Goal: Task Accomplishment & Management: Use online tool/utility

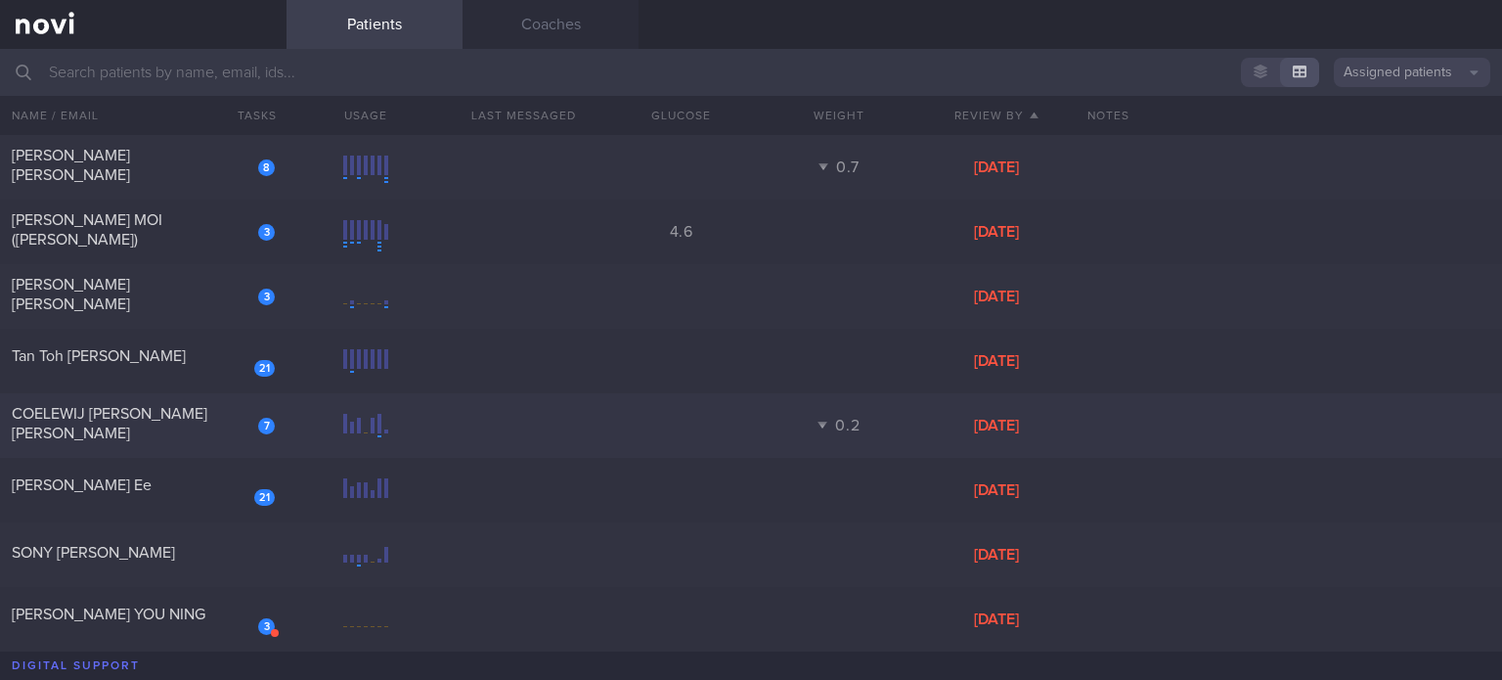
scroll to position [688, 0]
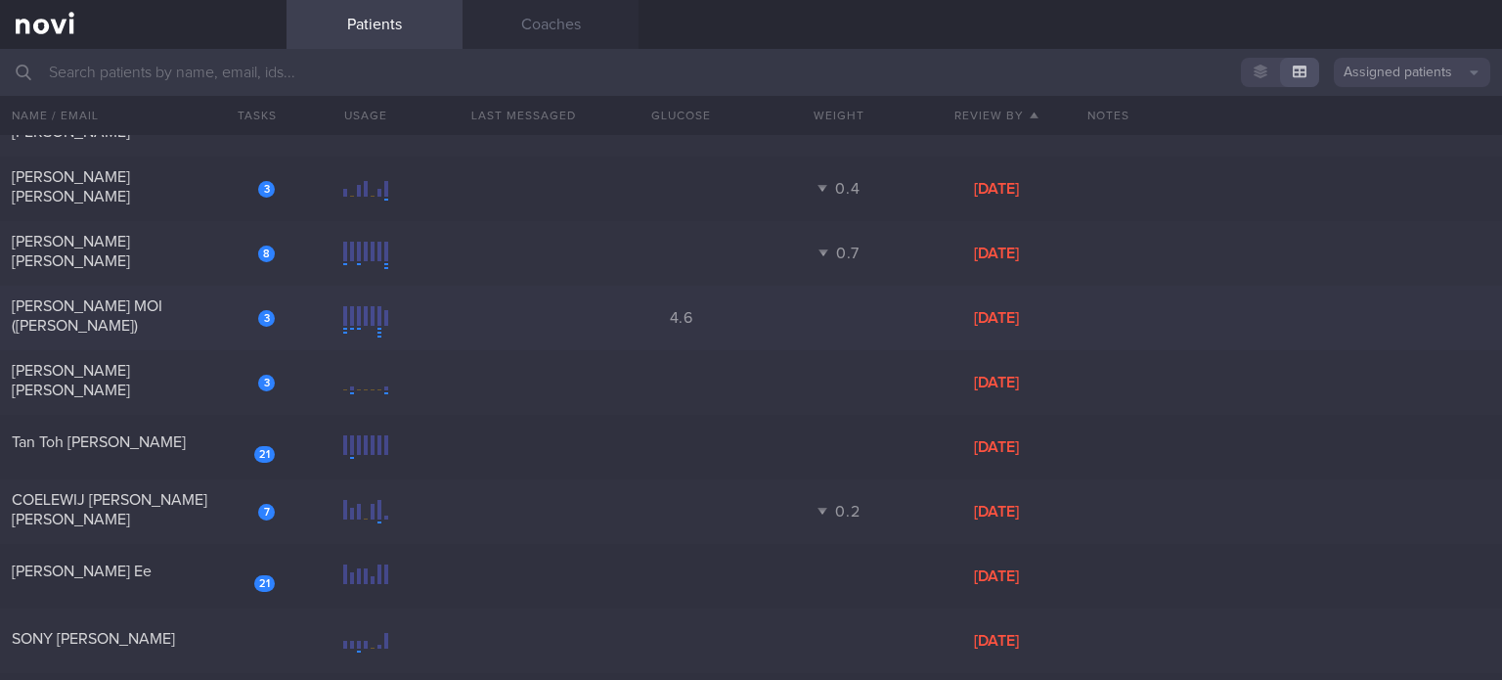
click at [162, 310] on span "[PERSON_NAME] MOI ([PERSON_NAME])" at bounding box center [87, 315] width 151 height 35
select select "7"
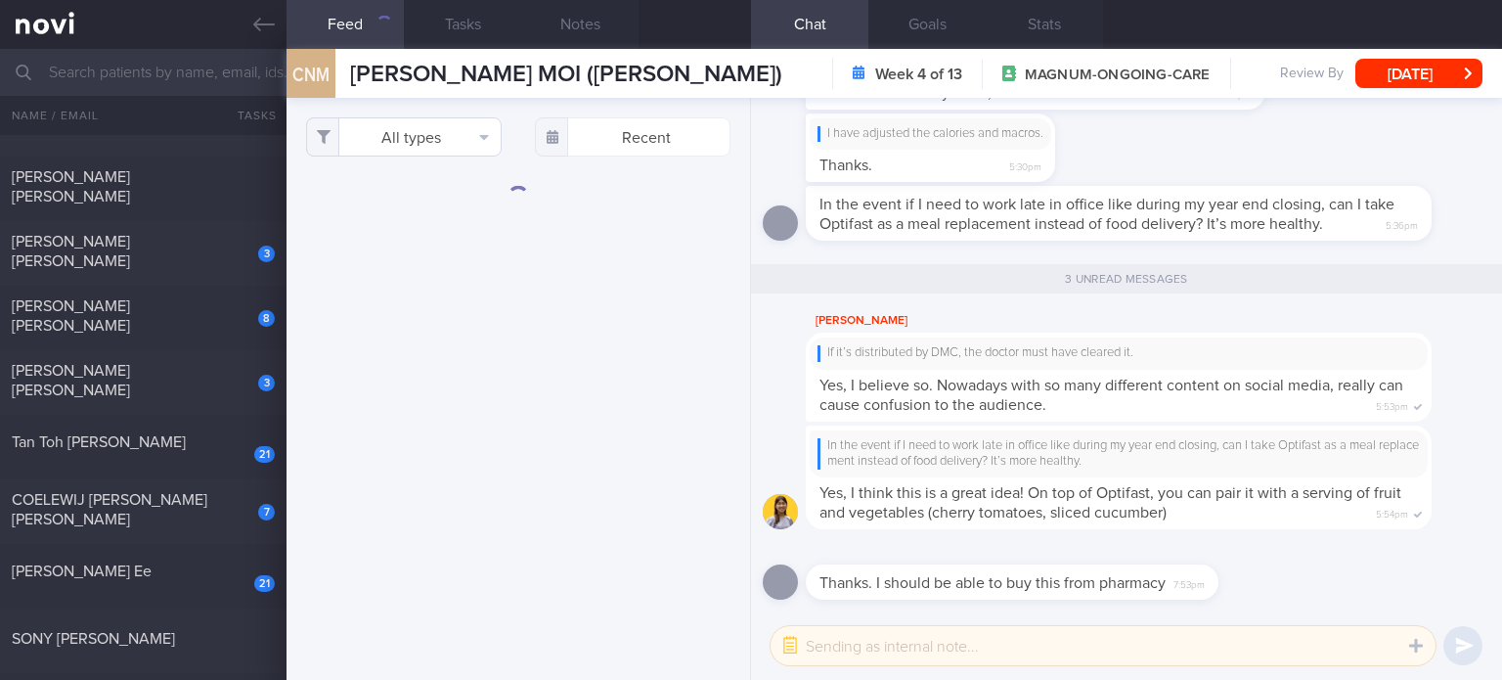
click at [425, 150] on div "All types Food Activity Glucose Weight Medicine Blood Pressure CGM Install Rece…" at bounding box center [517, 389] width 463 height 582
click at [425, 150] on button "All types" at bounding box center [404, 136] width 196 height 39
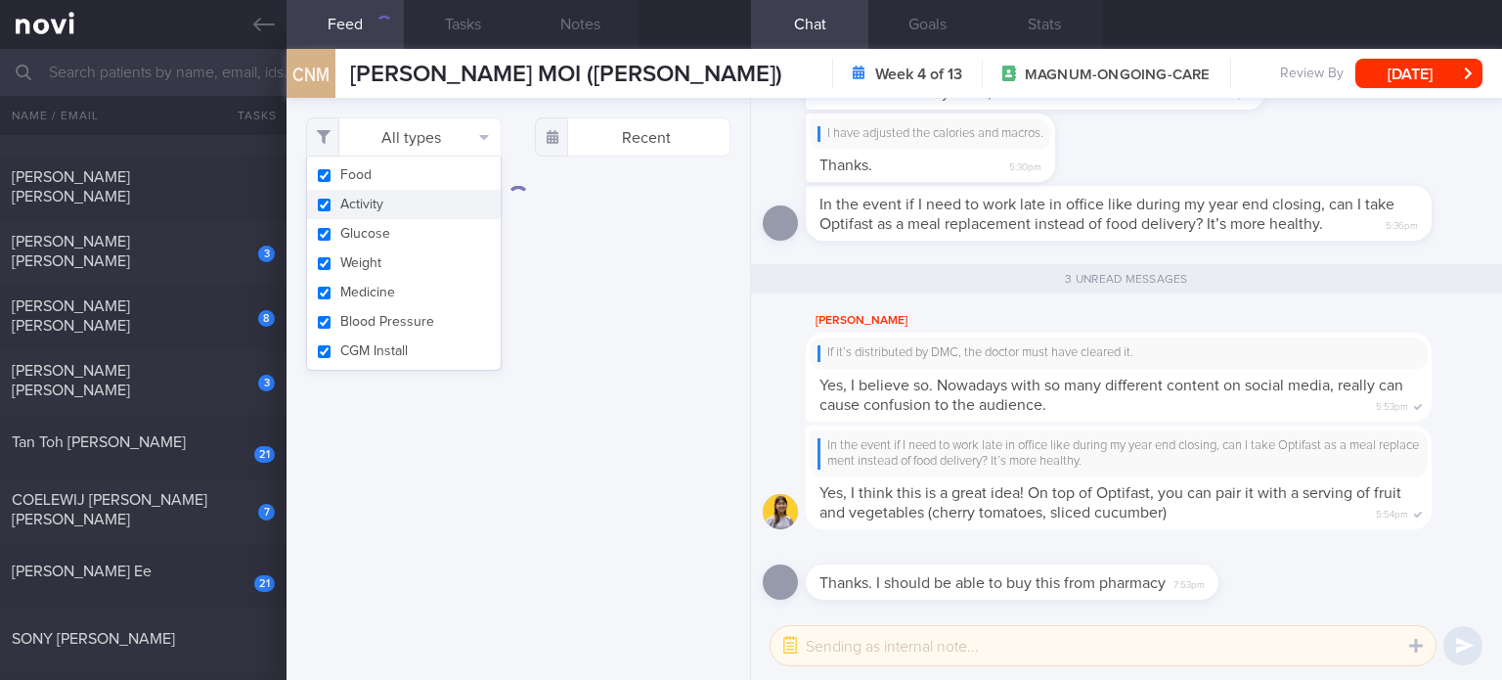
click at [427, 214] on button "Activity" at bounding box center [404, 204] width 194 height 29
checkbox input "false"
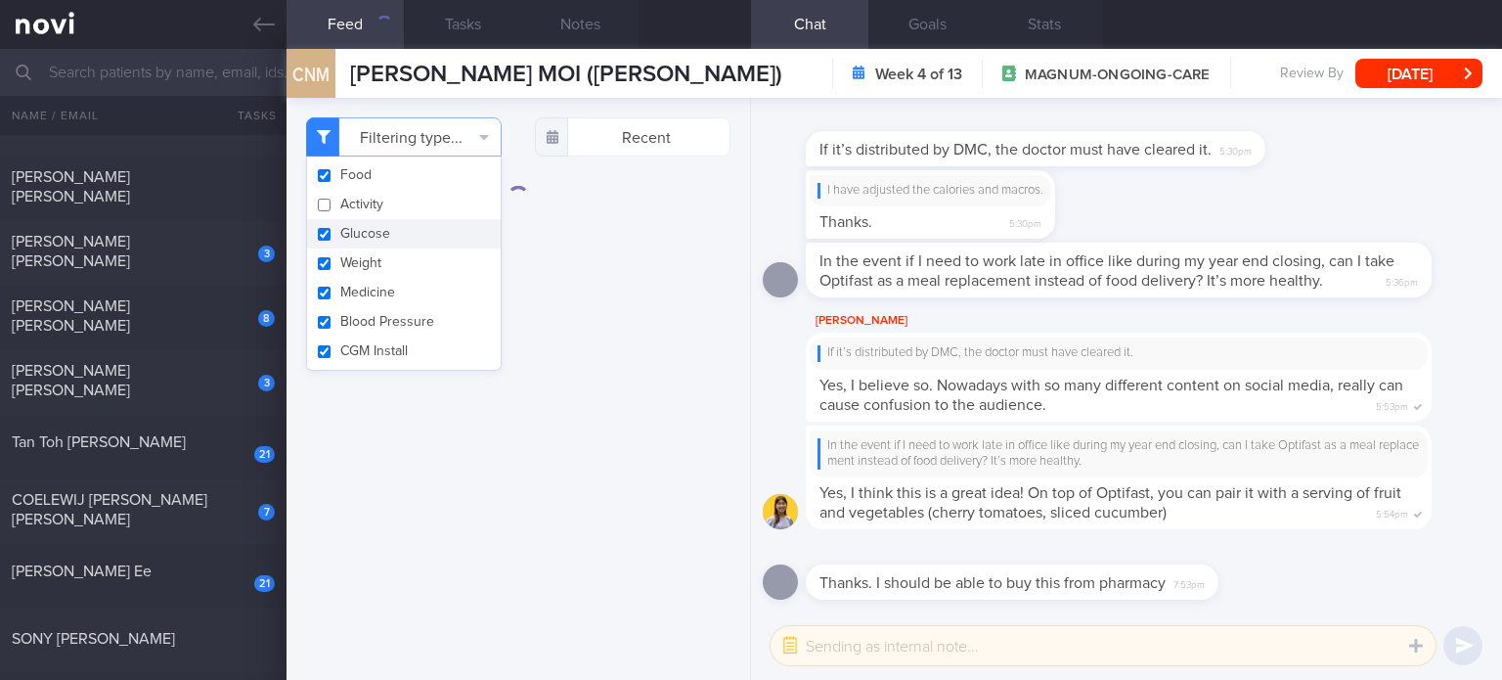
click at [421, 239] on button "Glucose" at bounding box center [404, 233] width 194 height 29
checkbox input "false"
click at [418, 266] on button "Weight" at bounding box center [404, 262] width 194 height 29
checkbox input "false"
click at [407, 295] on button "Medicine" at bounding box center [404, 292] width 194 height 29
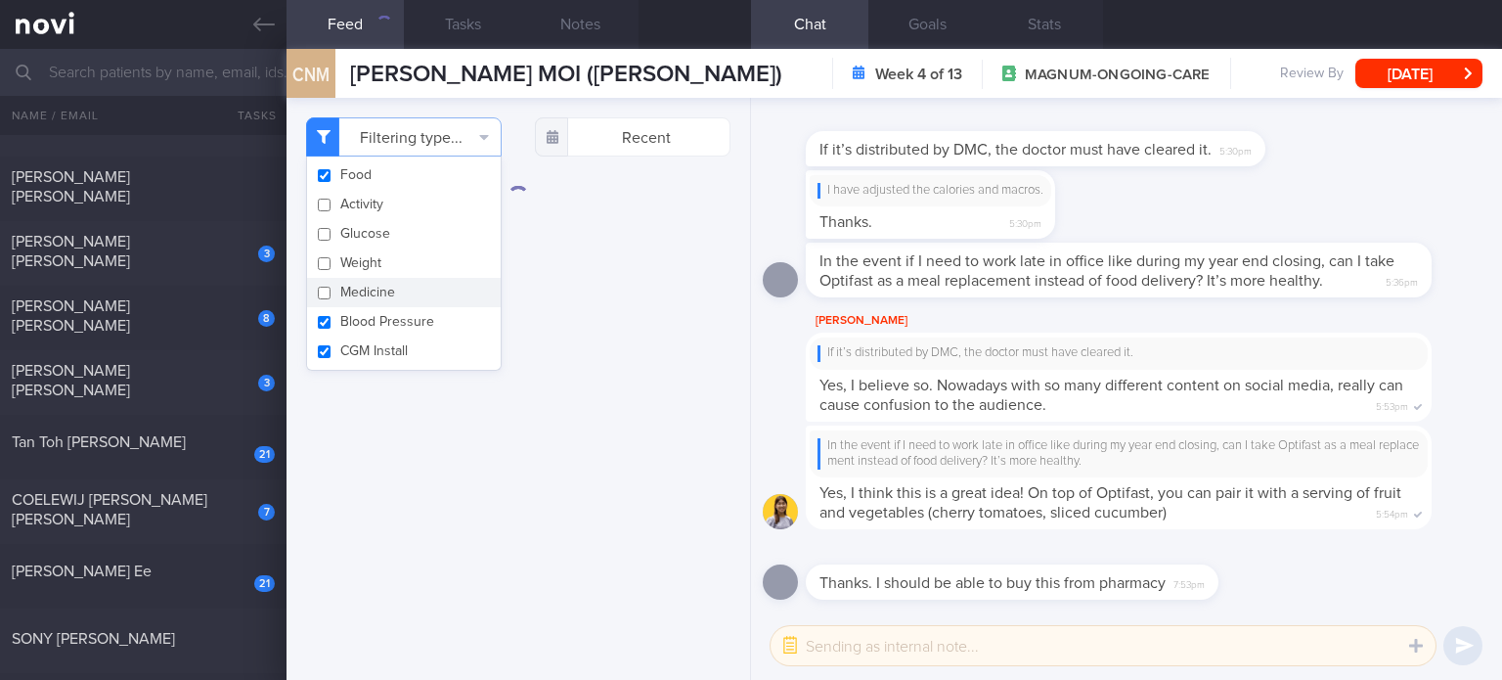
checkbox input "false"
drag, startPoint x: 402, startPoint y: 327, endPoint x: 392, endPoint y: 349, distance: 24.5
click at [392, 349] on div "Food Activity Glucose Weight Medicine Blood Pressure CGM Install" at bounding box center [404, 263] width 196 height 214
click at [392, 349] on button "CGM Install" at bounding box center [404, 350] width 194 height 29
checkbox input "false"
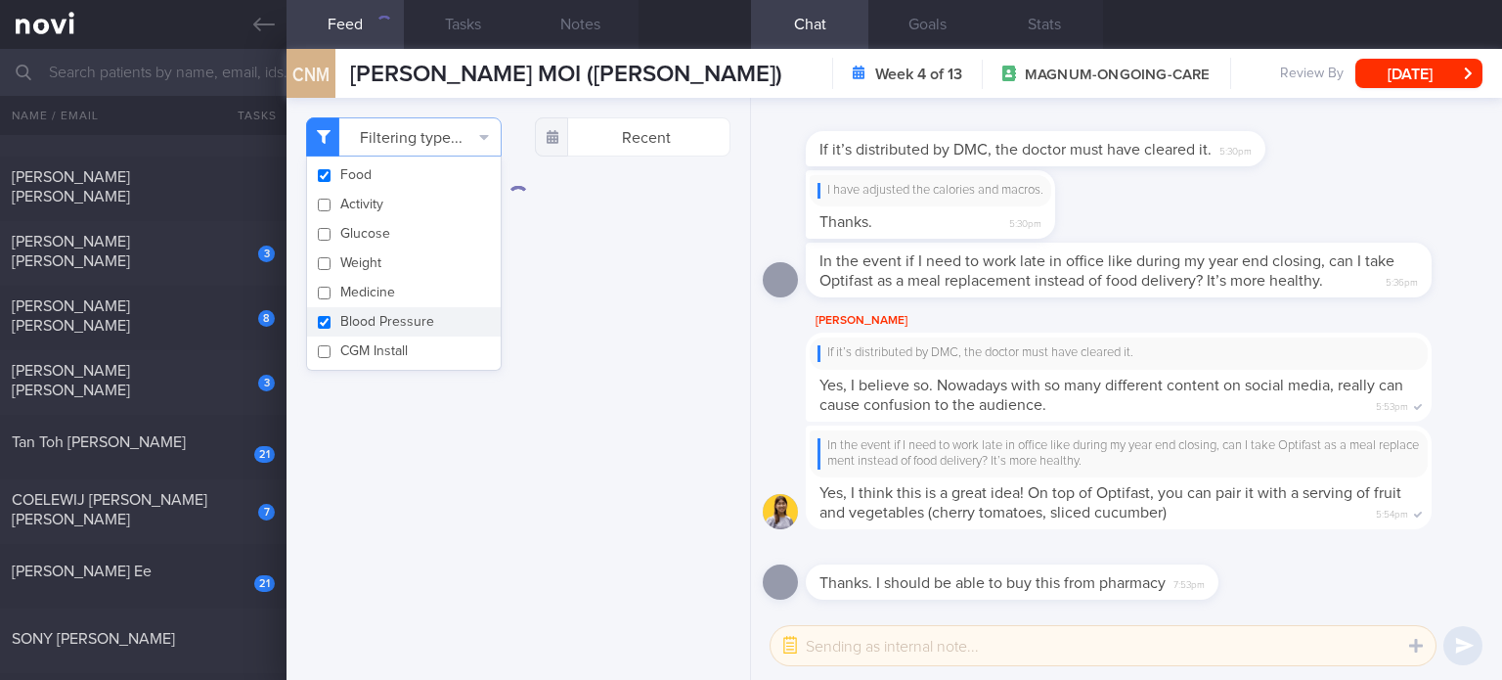
click at [408, 324] on button "Blood Pressure" at bounding box center [404, 321] width 194 height 29
checkbox input "false"
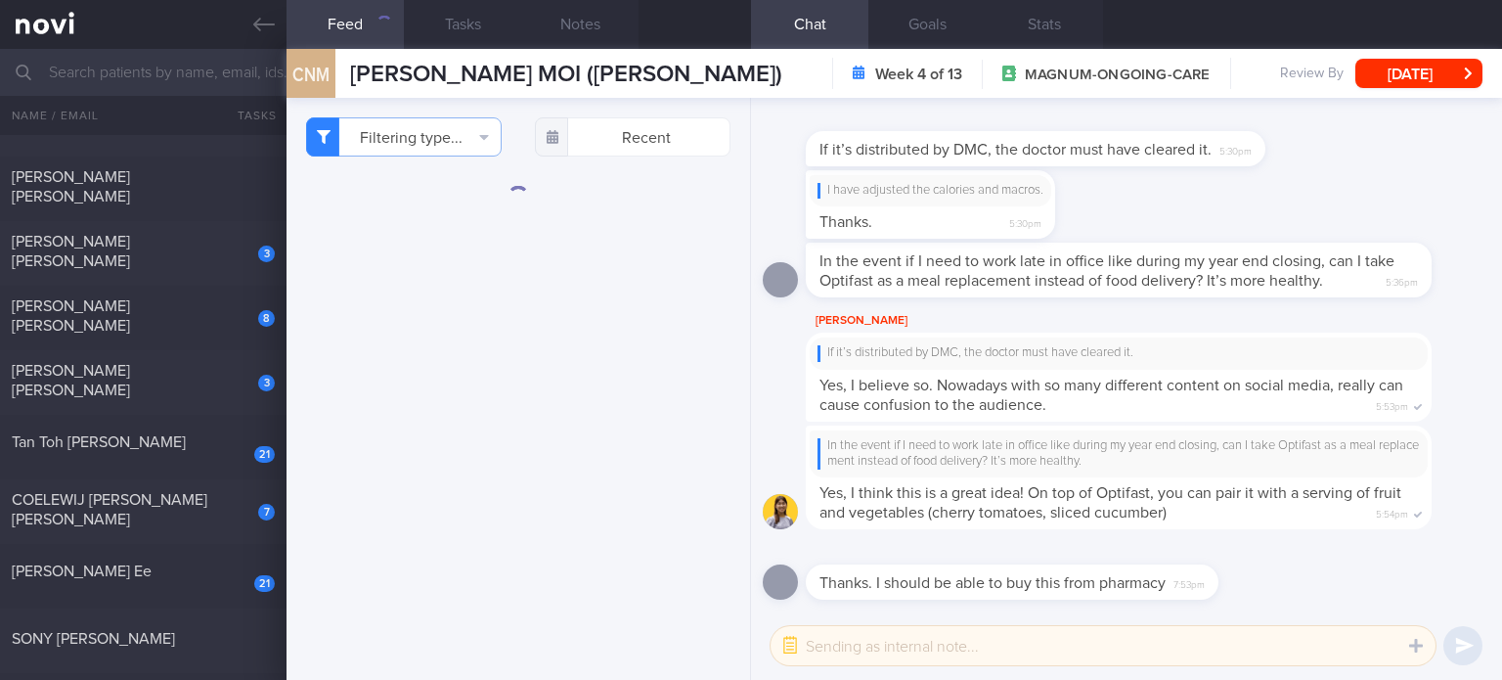
click at [484, 462] on div "Filtering type... Food Activity Glucose Weight Medicine Blood Pressure CGM Inst…" at bounding box center [517, 389] width 463 height 582
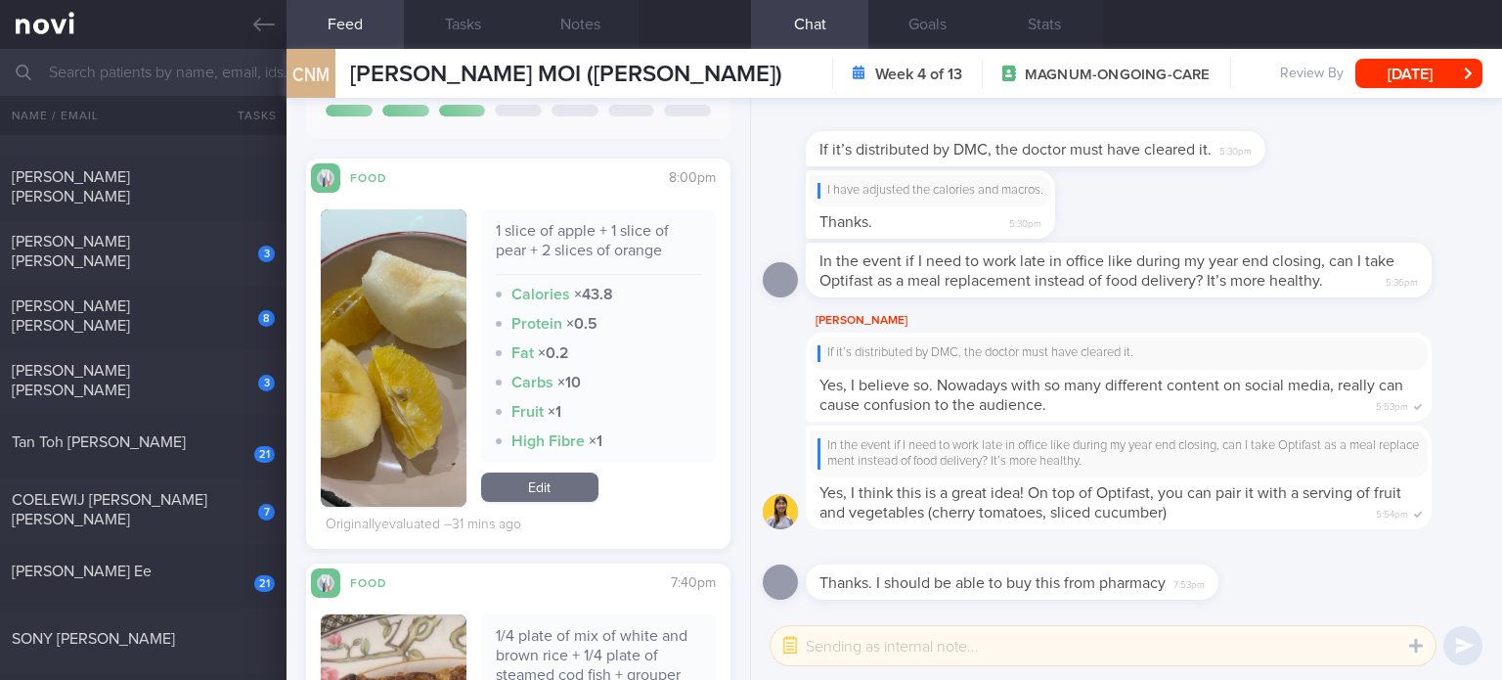
scroll to position [444, 0]
click at [551, 491] on link "Edit" at bounding box center [539, 484] width 117 height 29
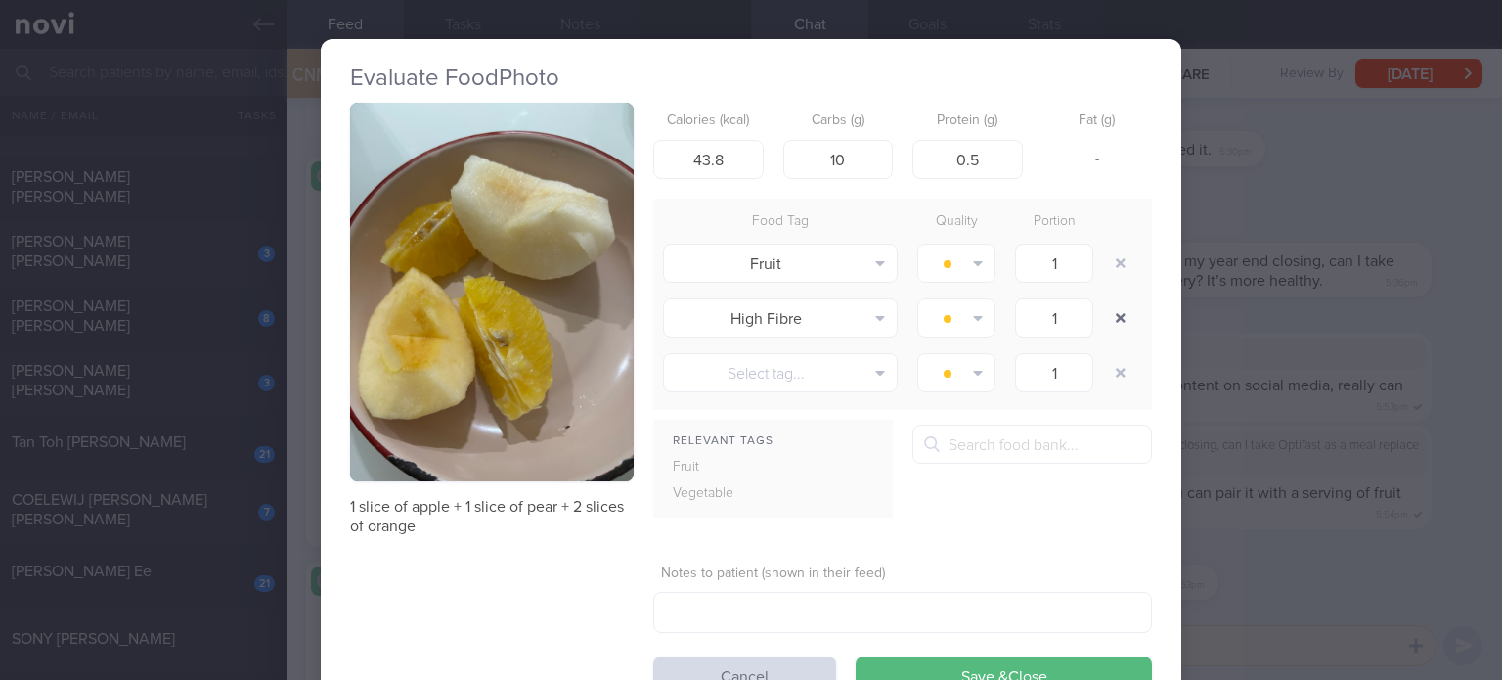
click at [1112, 323] on button "button" at bounding box center [1120, 317] width 35 height 35
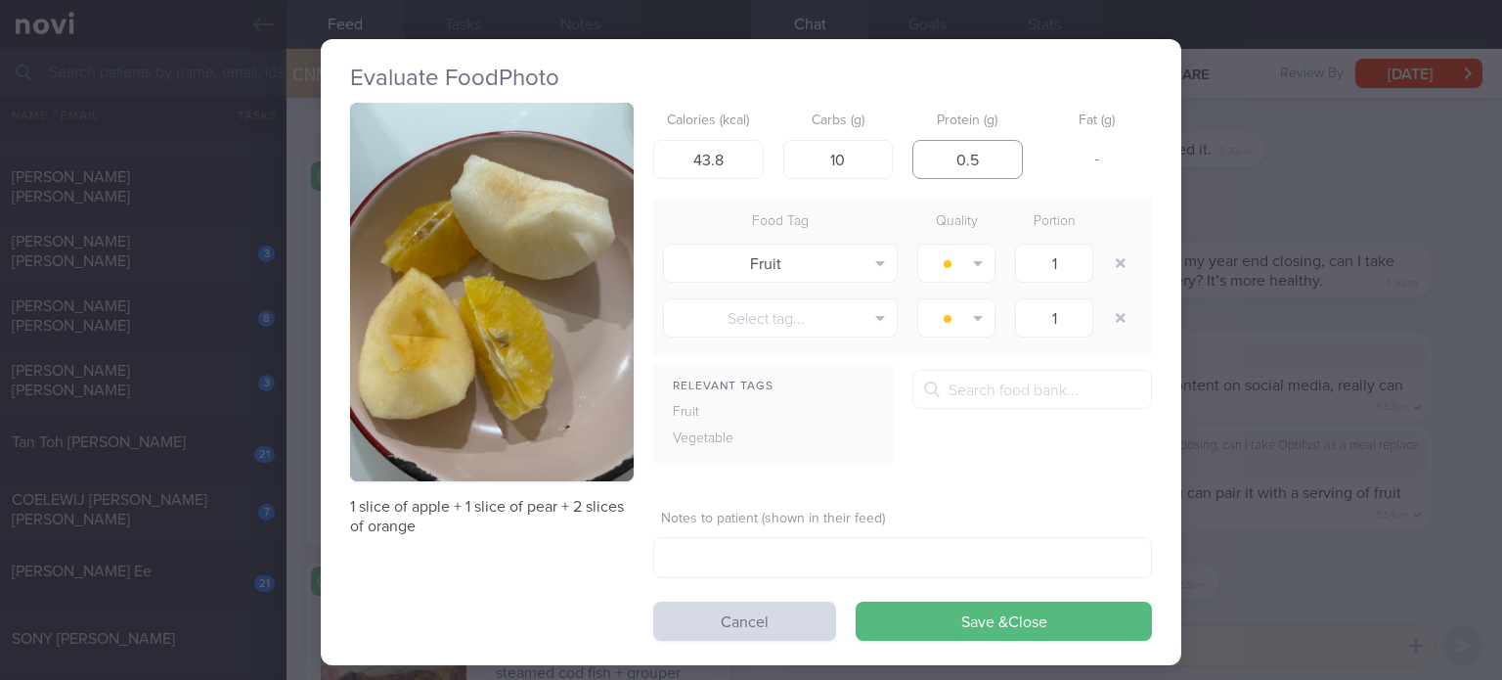
click at [986, 164] on input "0.5" at bounding box center [967, 159] width 110 height 39
type input "0"
click at [731, 157] on input "43.8" at bounding box center [708, 159] width 110 height 39
type input "43"
click at [856, 601] on button "Save & Close" at bounding box center [1004, 620] width 296 height 39
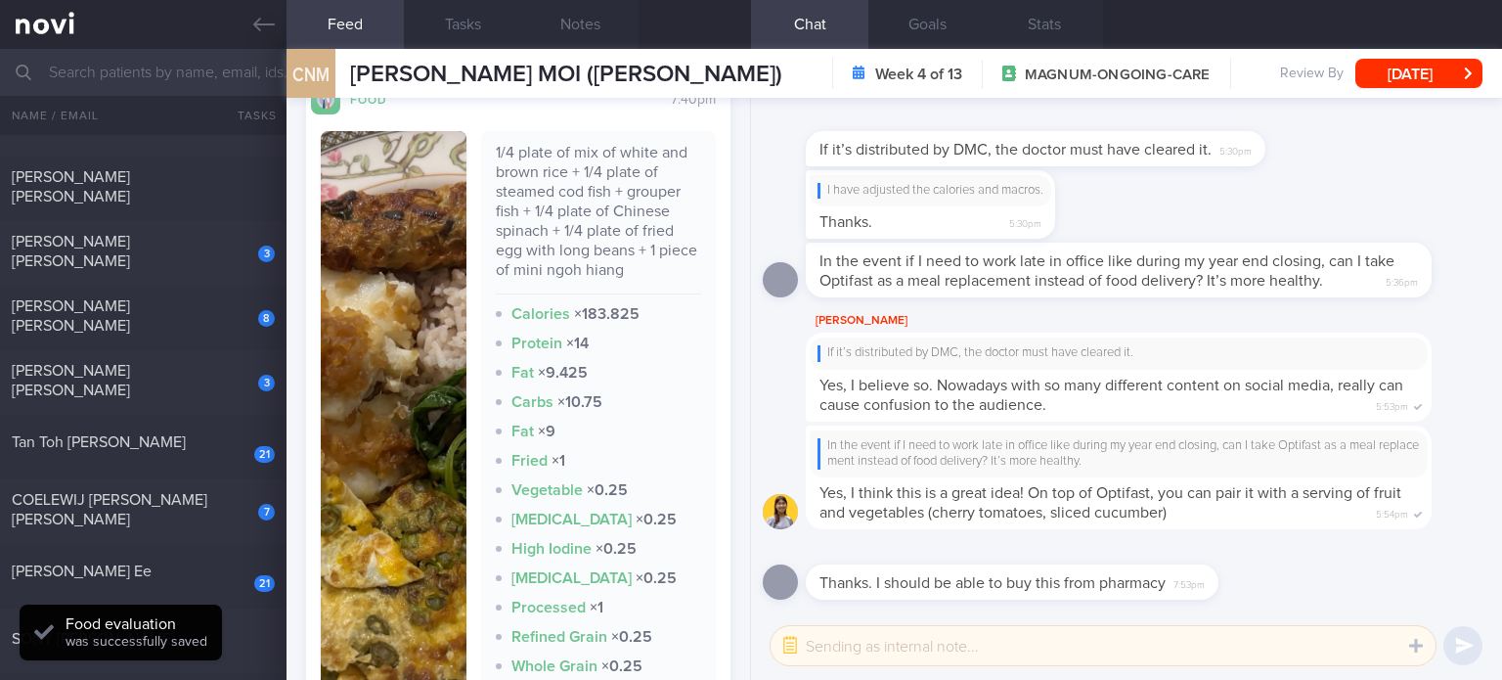
scroll to position [1099, 0]
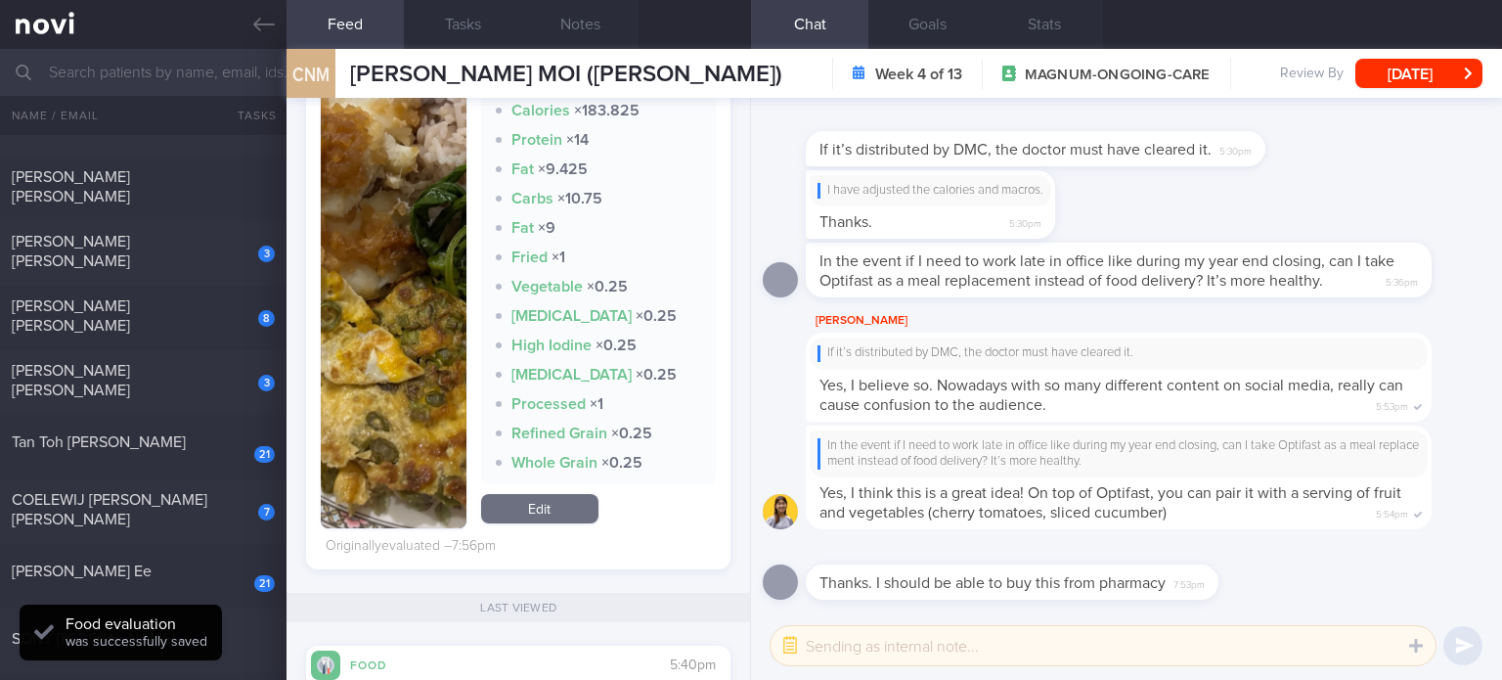
click at [548, 497] on link "Edit" at bounding box center [539, 508] width 117 height 29
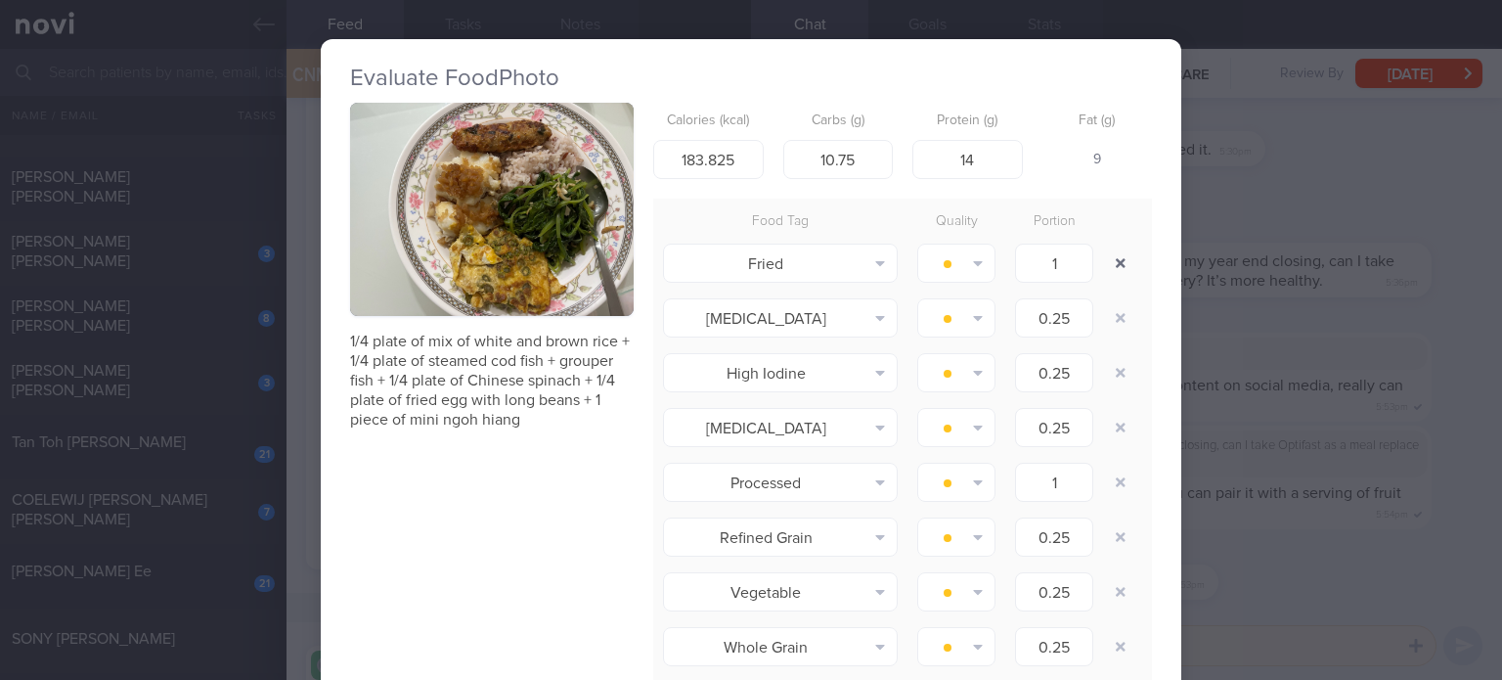
click at [1112, 261] on button "button" at bounding box center [1120, 262] width 35 height 35
type input "0.25"
type input "1"
type input "0.25"
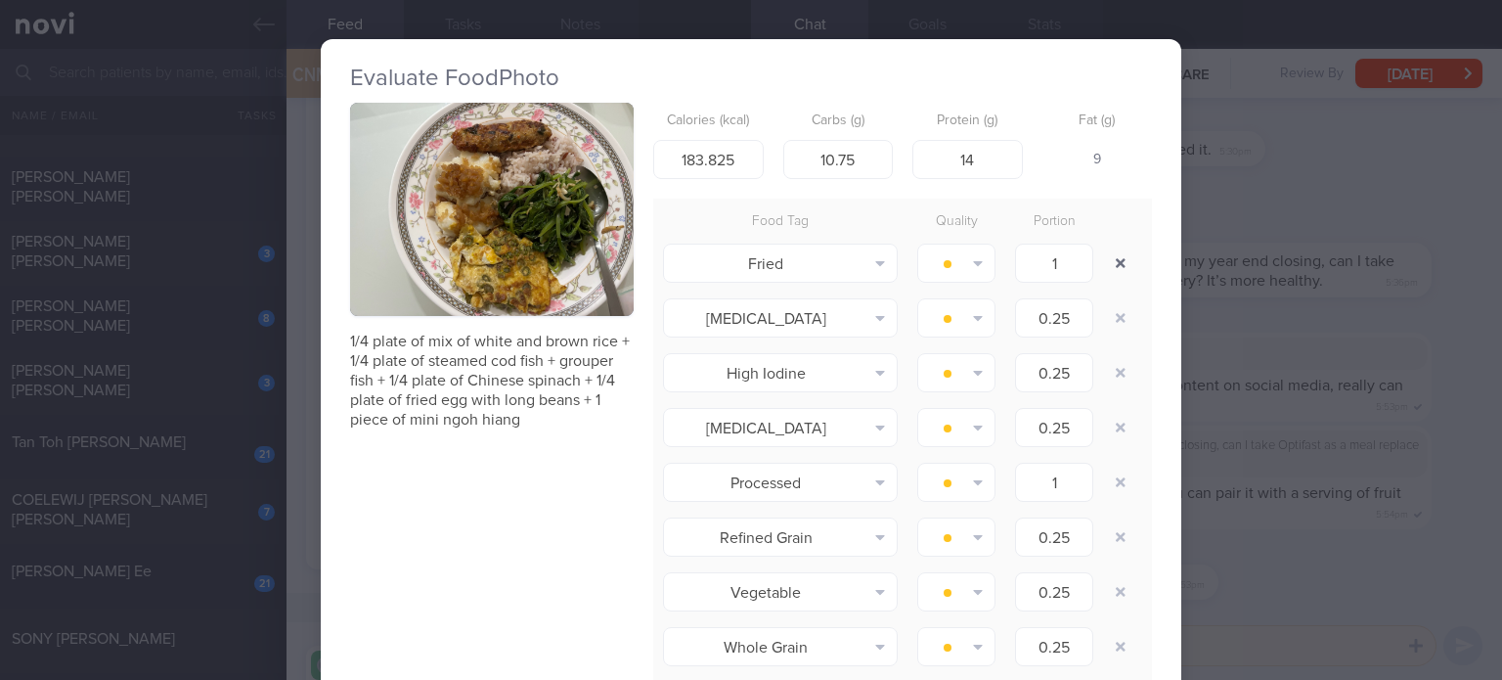
type input "0.25"
click at [1112, 261] on button "button" at bounding box center [1120, 262] width 35 height 35
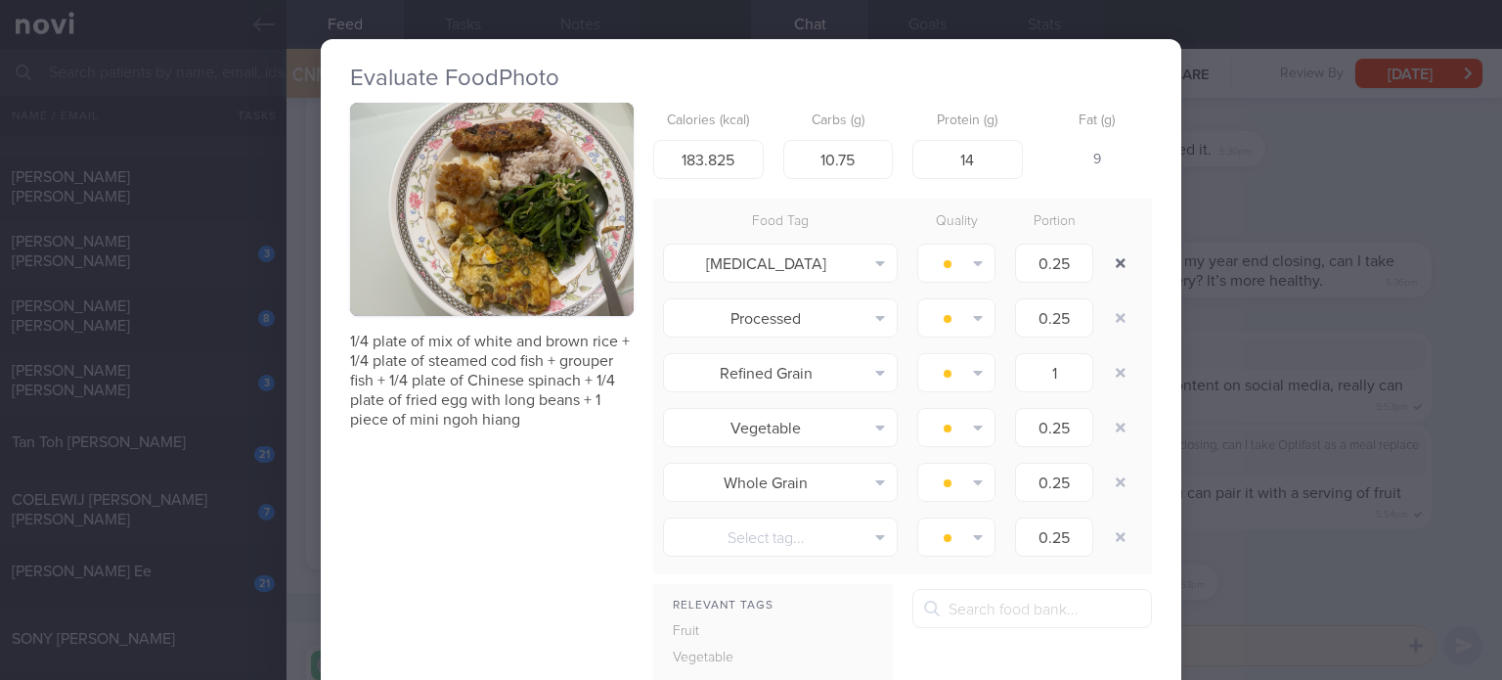
type input "1"
type input "0.25"
type input "1"
click at [1112, 261] on button "button" at bounding box center [1120, 262] width 35 height 35
type input "1"
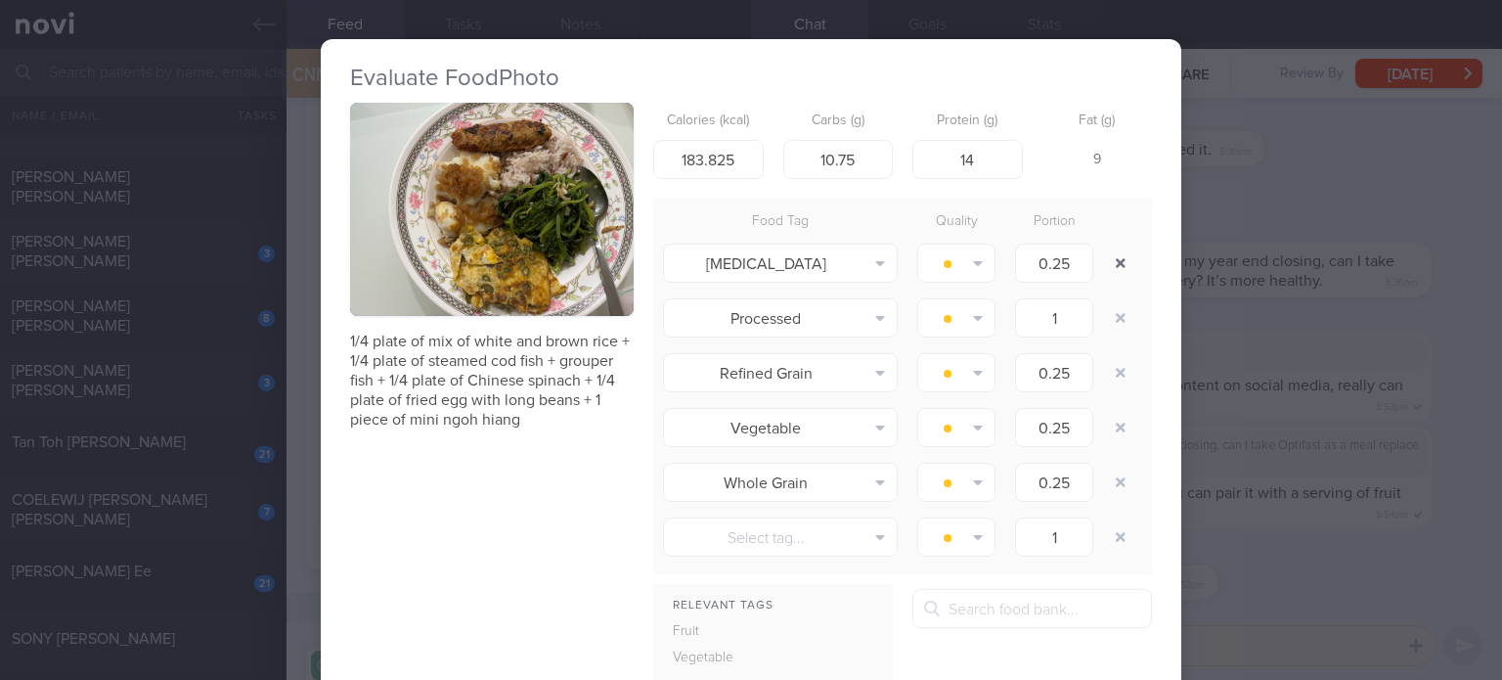
type input "0.25"
type input "1"
click at [1112, 261] on button "button" at bounding box center [1120, 262] width 35 height 35
type input "0.25"
type input "1"
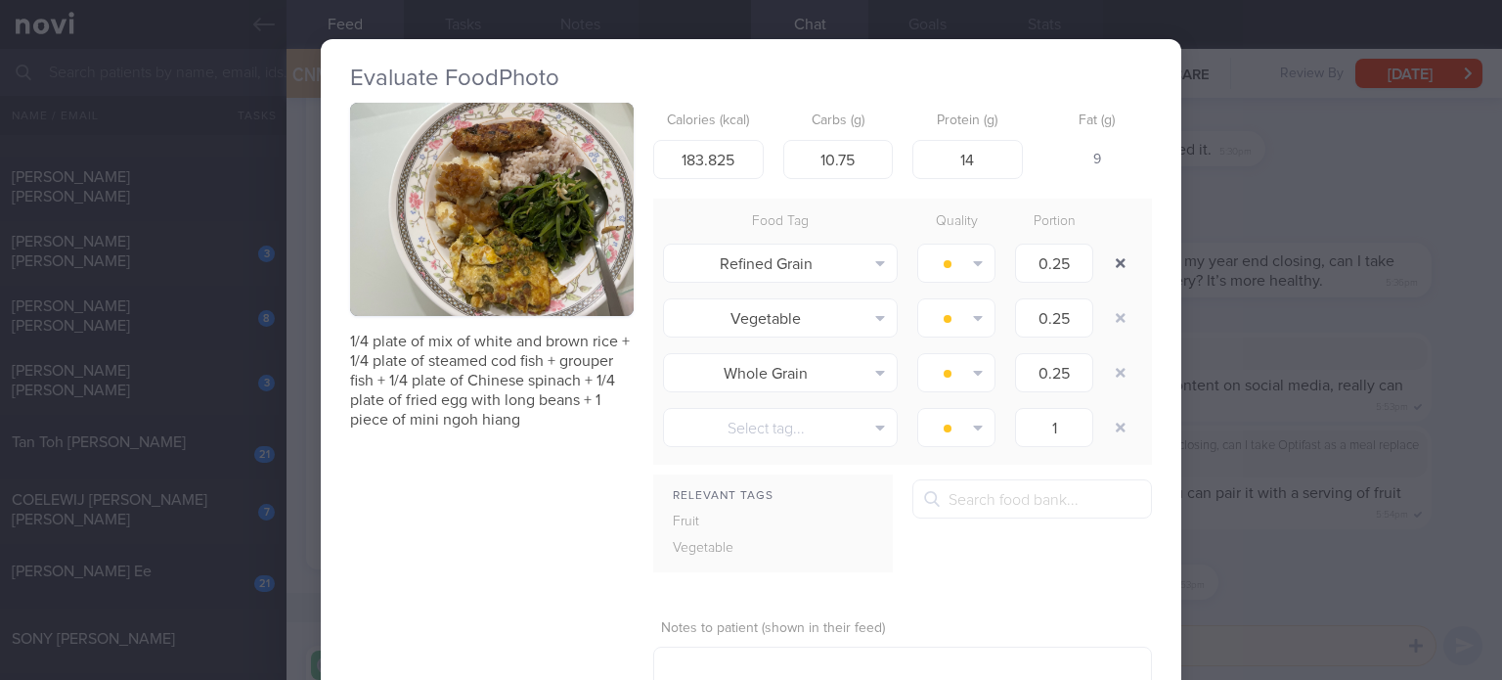
click at [1112, 261] on button "button" at bounding box center [1120, 262] width 35 height 35
type input "1"
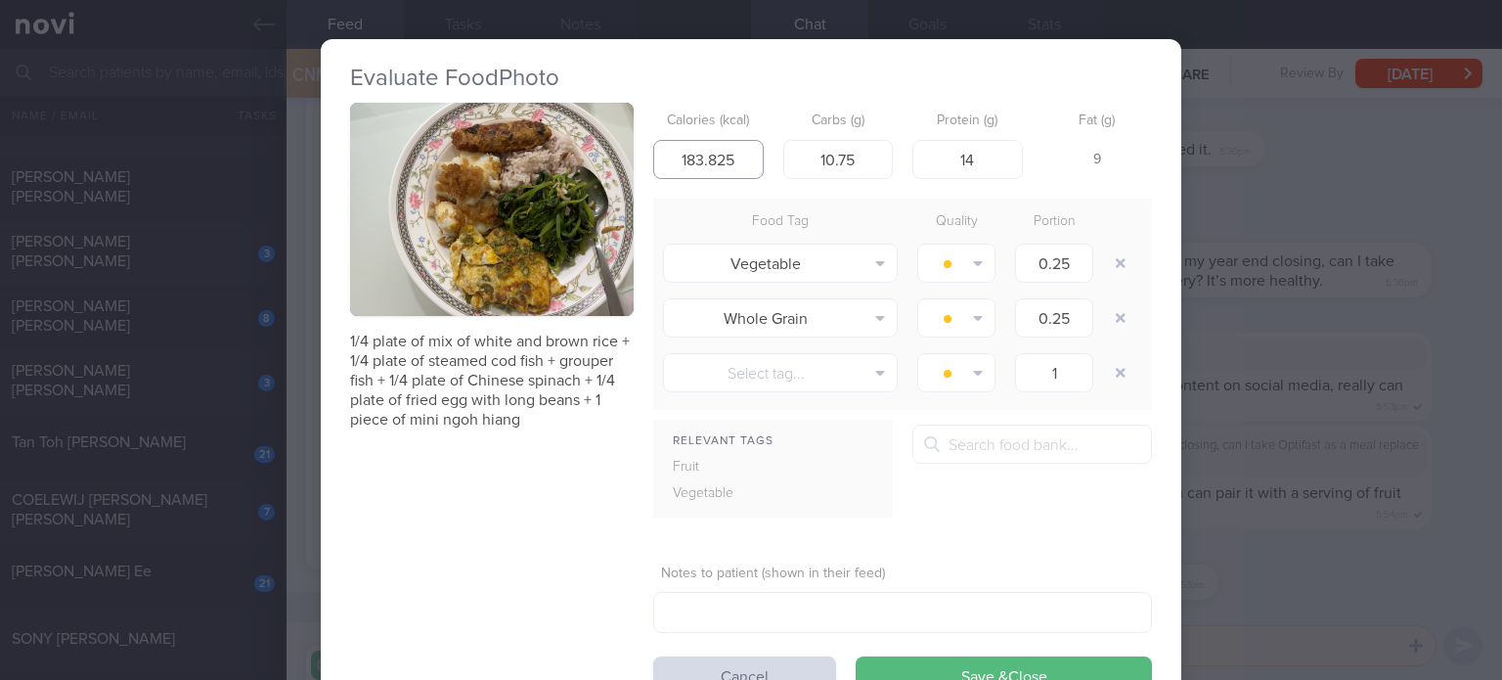
click at [744, 166] on input "183.825" at bounding box center [708, 159] width 110 height 39
type input "235"
click at [857, 164] on input "10.75" at bounding box center [838, 159] width 110 height 39
type input "19"
click at [967, 159] on input "14" at bounding box center [967, 159] width 110 height 39
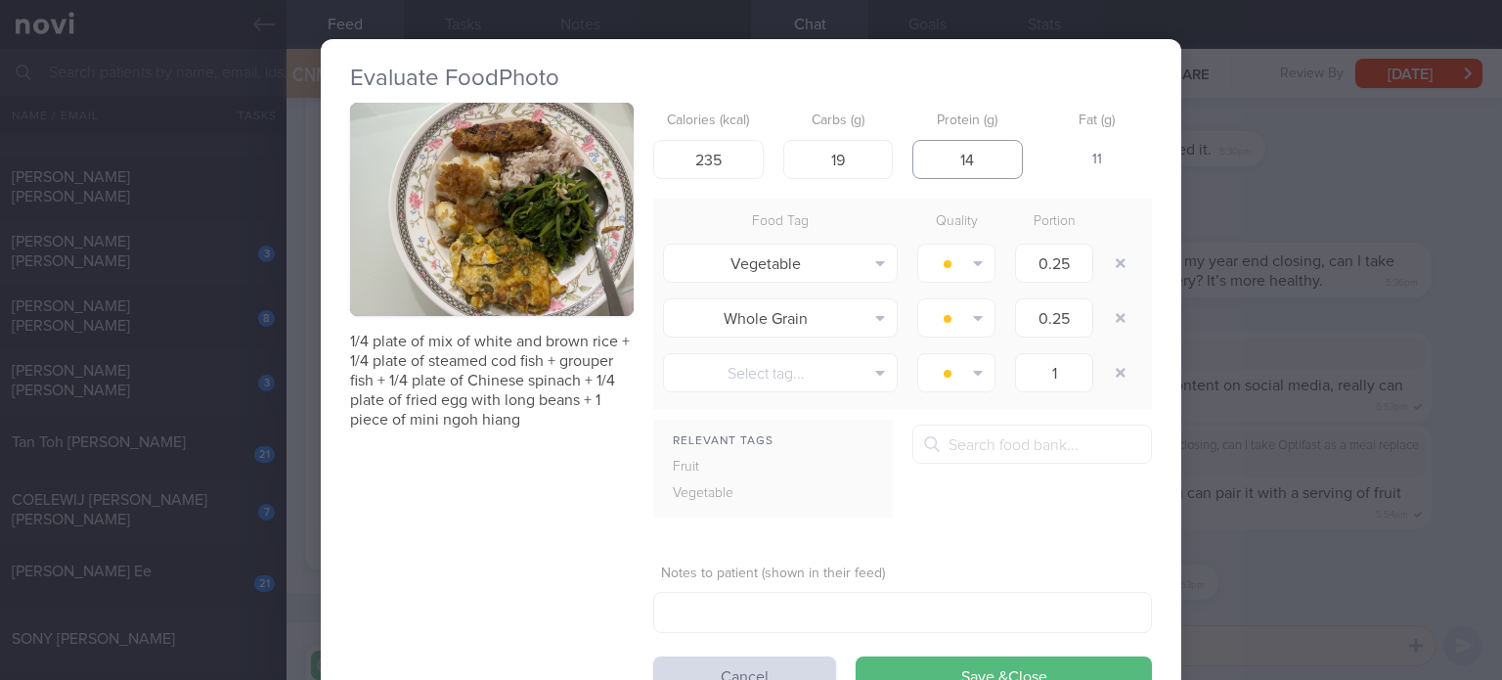
type input "15"
click at [718, 163] on input "235" at bounding box center [708, 159] width 110 height 39
type input "213"
click at [848, 163] on input "19" at bounding box center [838, 159] width 110 height 39
type input "21"
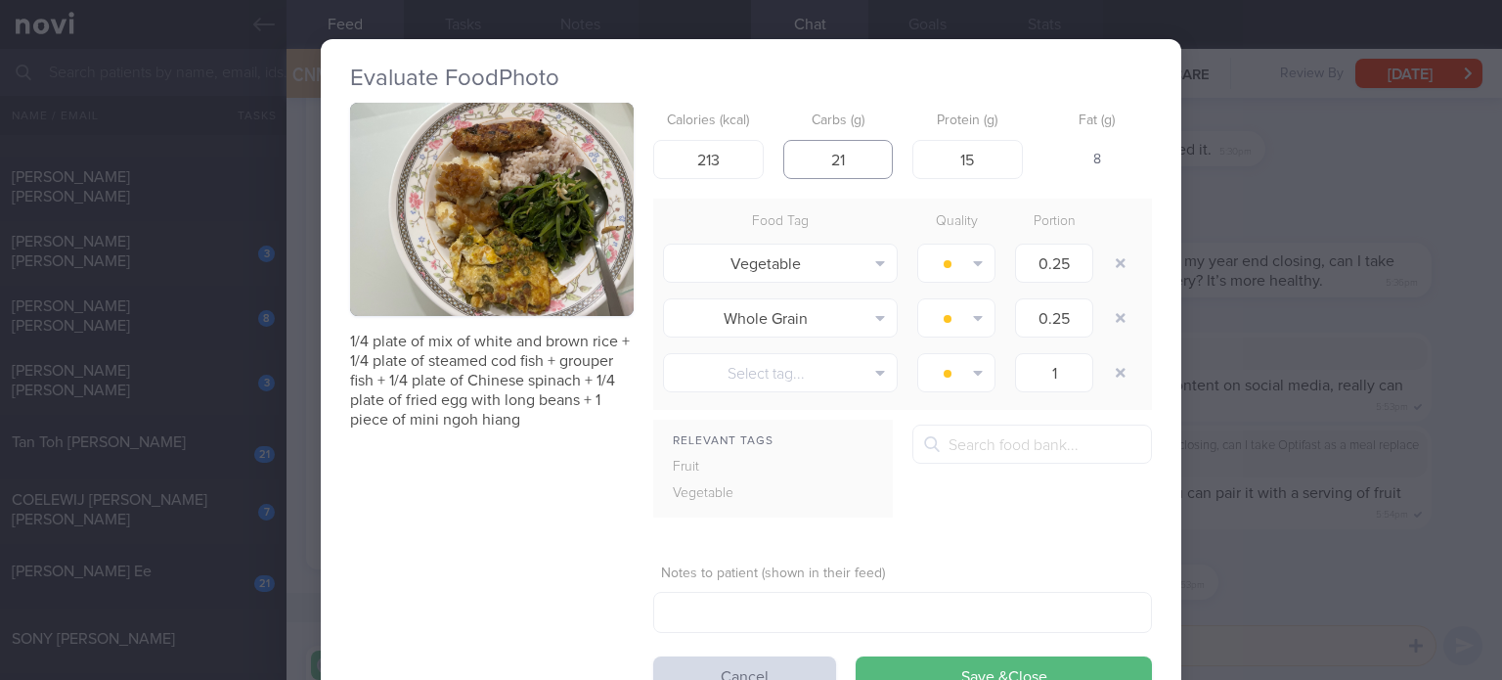
click at [856, 656] on button "Save & Close" at bounding box center [1004, 675] width 296 height 39
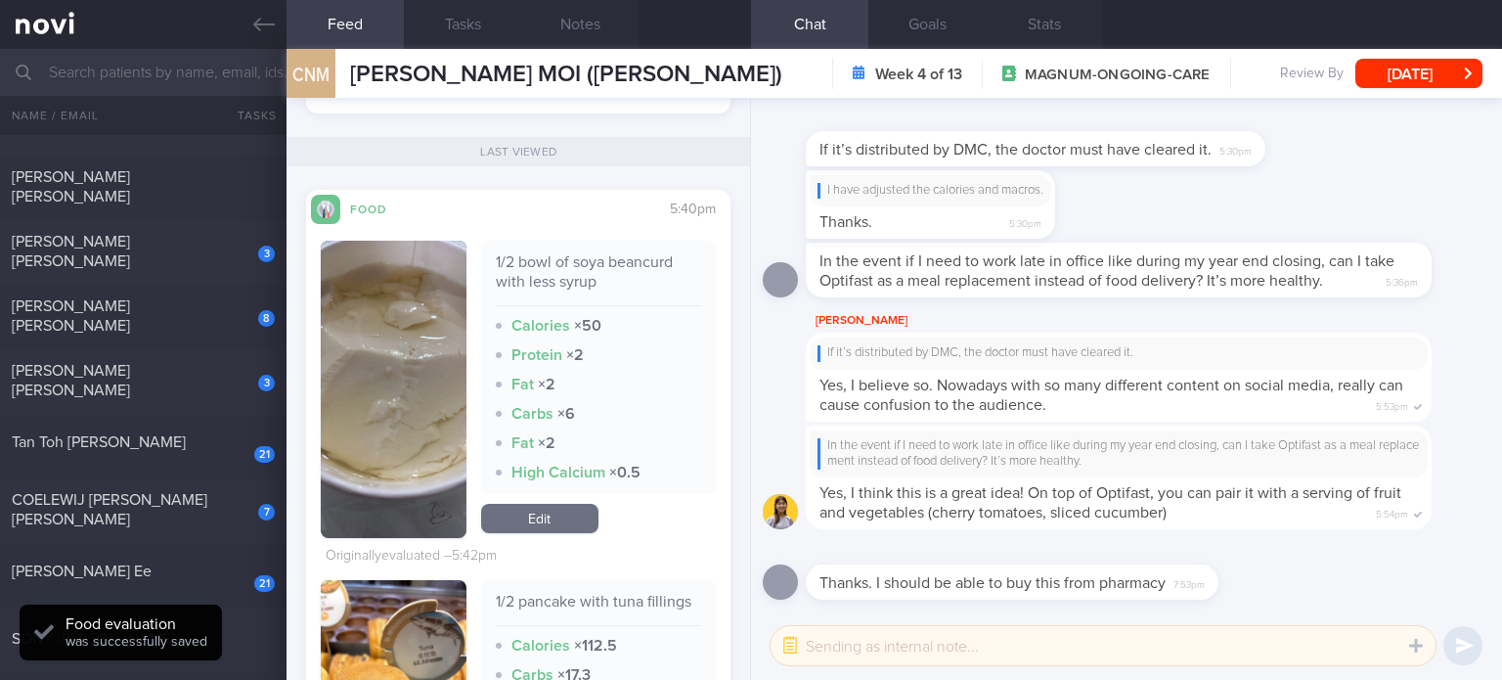
scroll to position [1381, 0]
click at [539, 519] on link "Edit" at bounding box center [539, 516] width 117 height 29
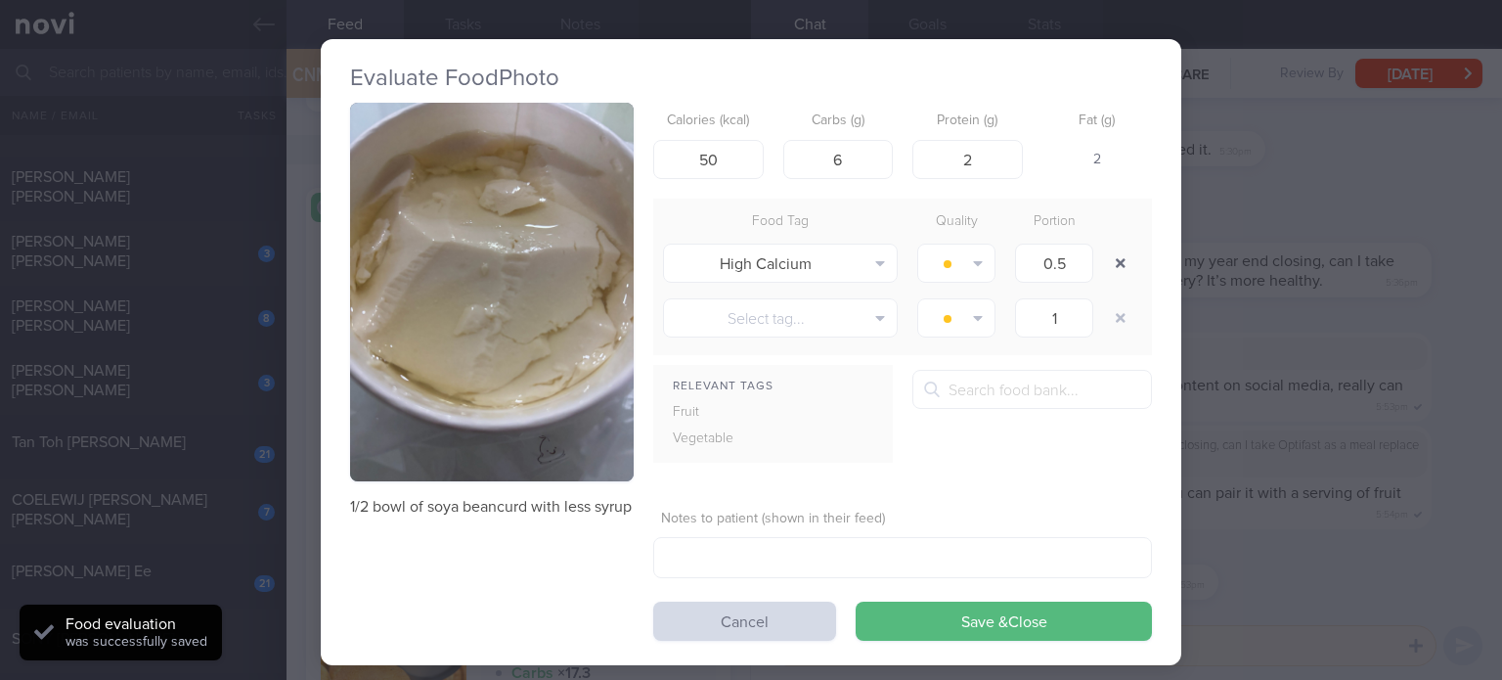
click at [1116, 264] on button "button" at bounding box center [1120, 262] width 35 height 35
type input "1"
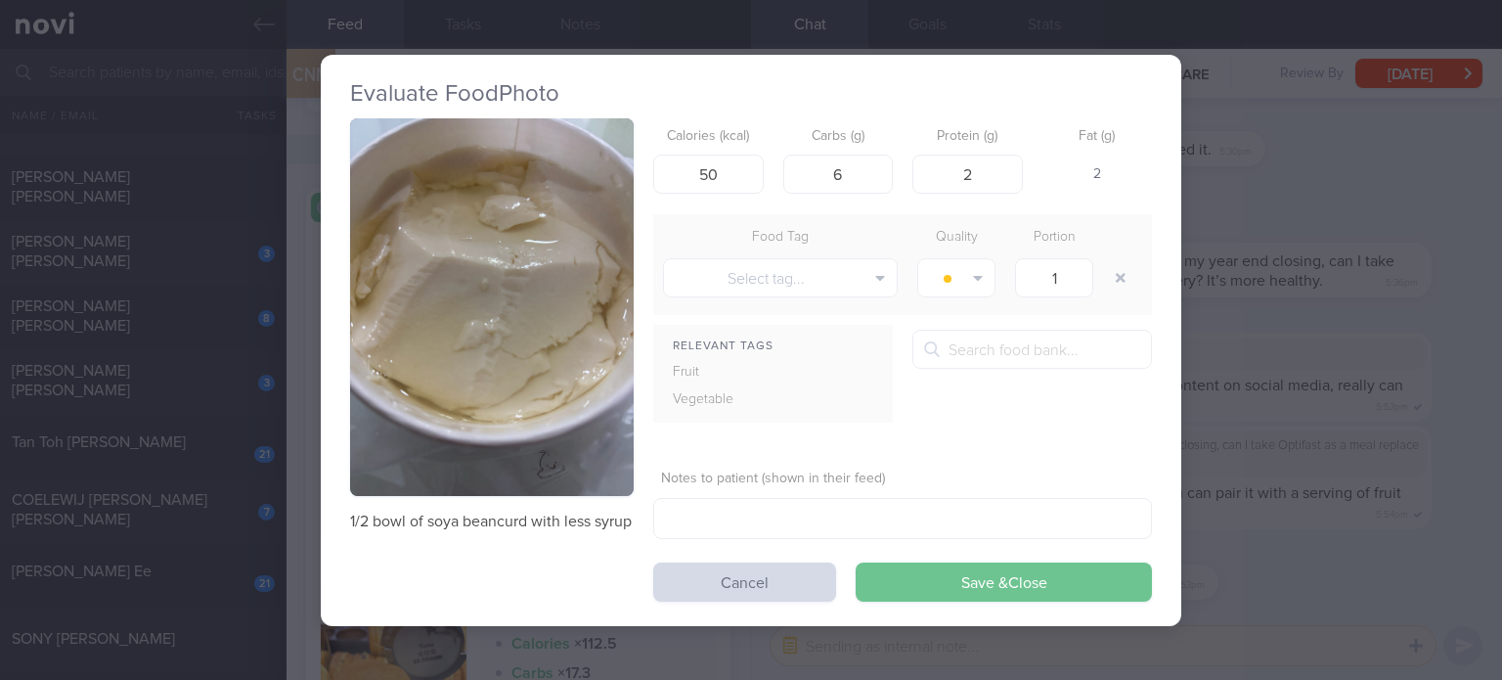
click at [968, 582] on button "Save & Close" at bounding box center [1004, 581] width 296 height 39
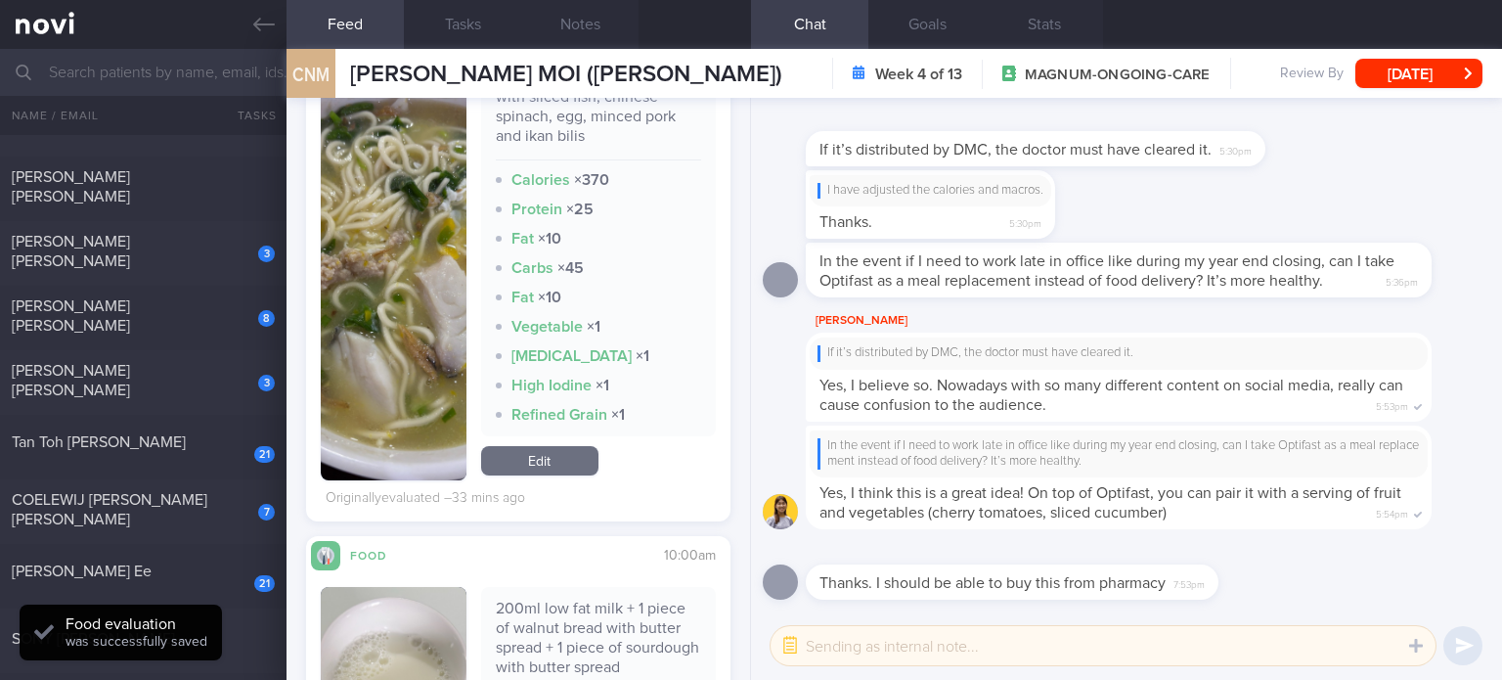
scroll to position [2135, 0]
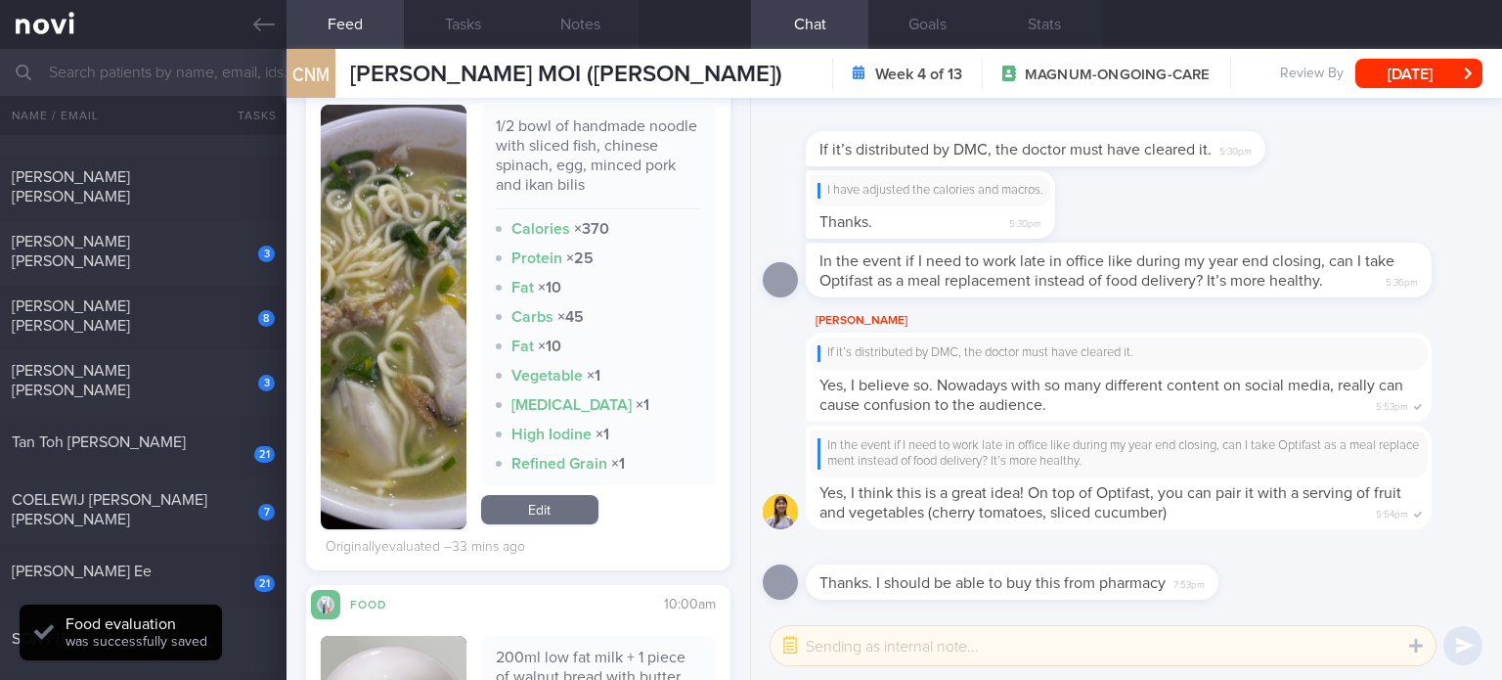
click at [534, 502] on link "Edit" at bounding box center [539, 509] width 117 height 29
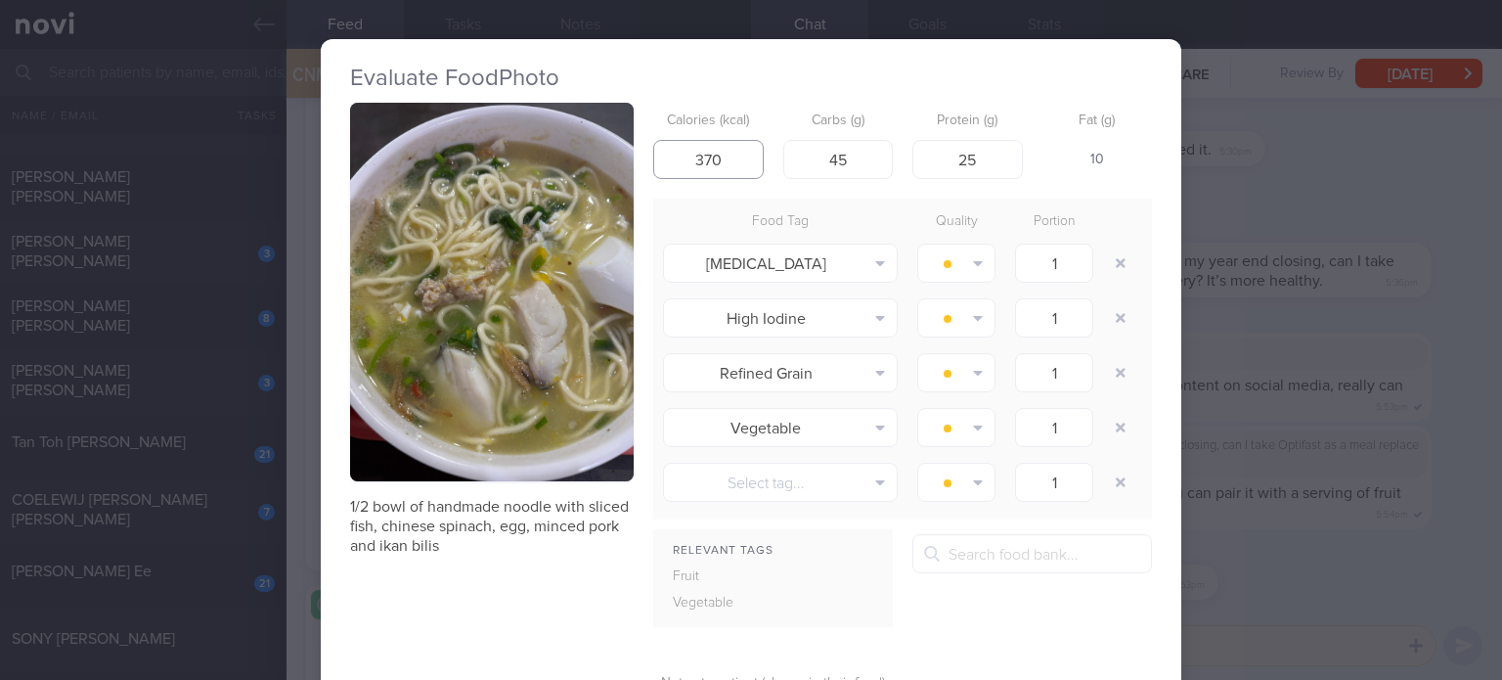
click at [735, 161] on input "370" at bounding box center [708, 159] width 110 height 39
click at [855, 159] on input "45" at bounding box center [838, 159] width 110 height 39
type input "33"
click at [990, 169] on input "25" at bounding box center [967, 159] width 110 height 39
type input "22"
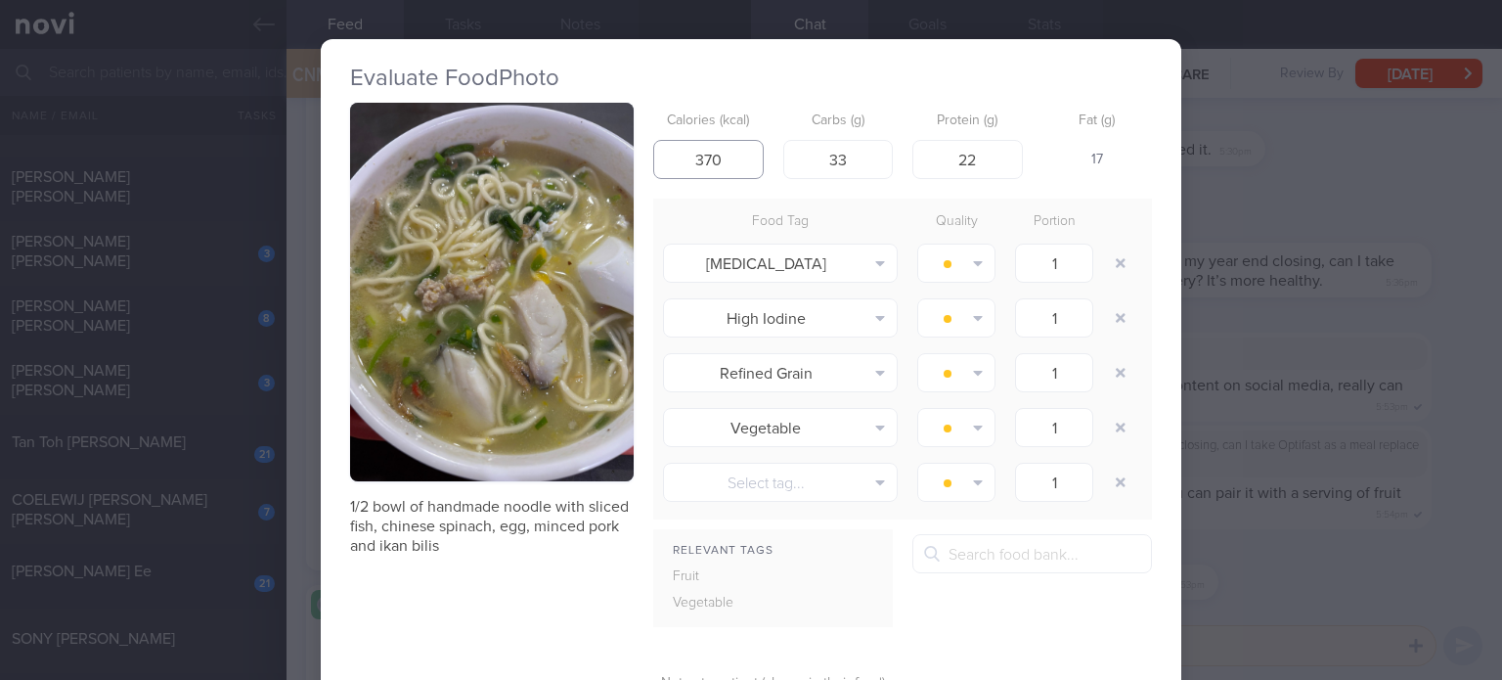
click at [743, 160] on input "370" at bounding box center [708, 159] width 110 height 39
type input "260"
click at [993, 159] on input "22" at bounding box center [967, 159] width 110 height 39
type input "11"
click at [734, 154] on input "260" at bounding box center [708, 159] width 110 height 39
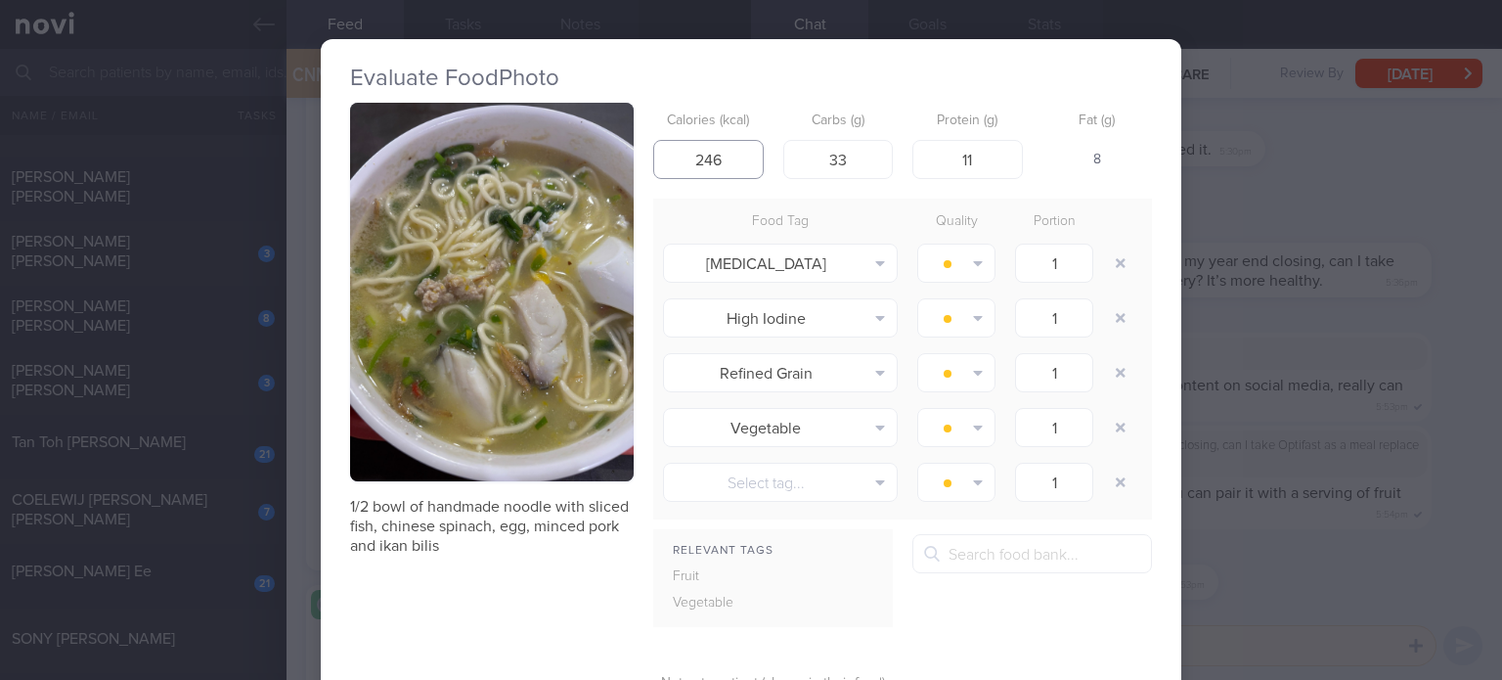
type input "245"
click at [855, 159] on input "33" at bounding box center [838, 159] width 110 height 39
type input "34"
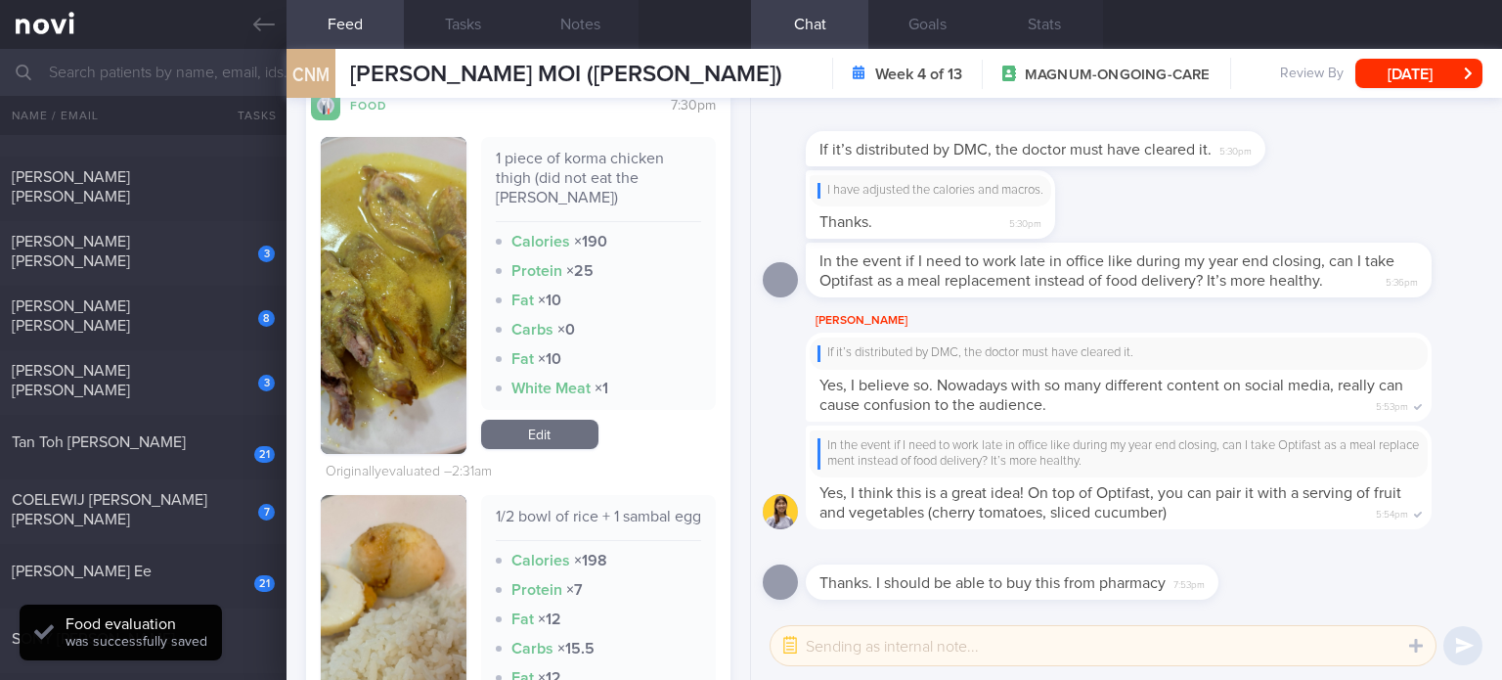
scroll to position [3641, 0]
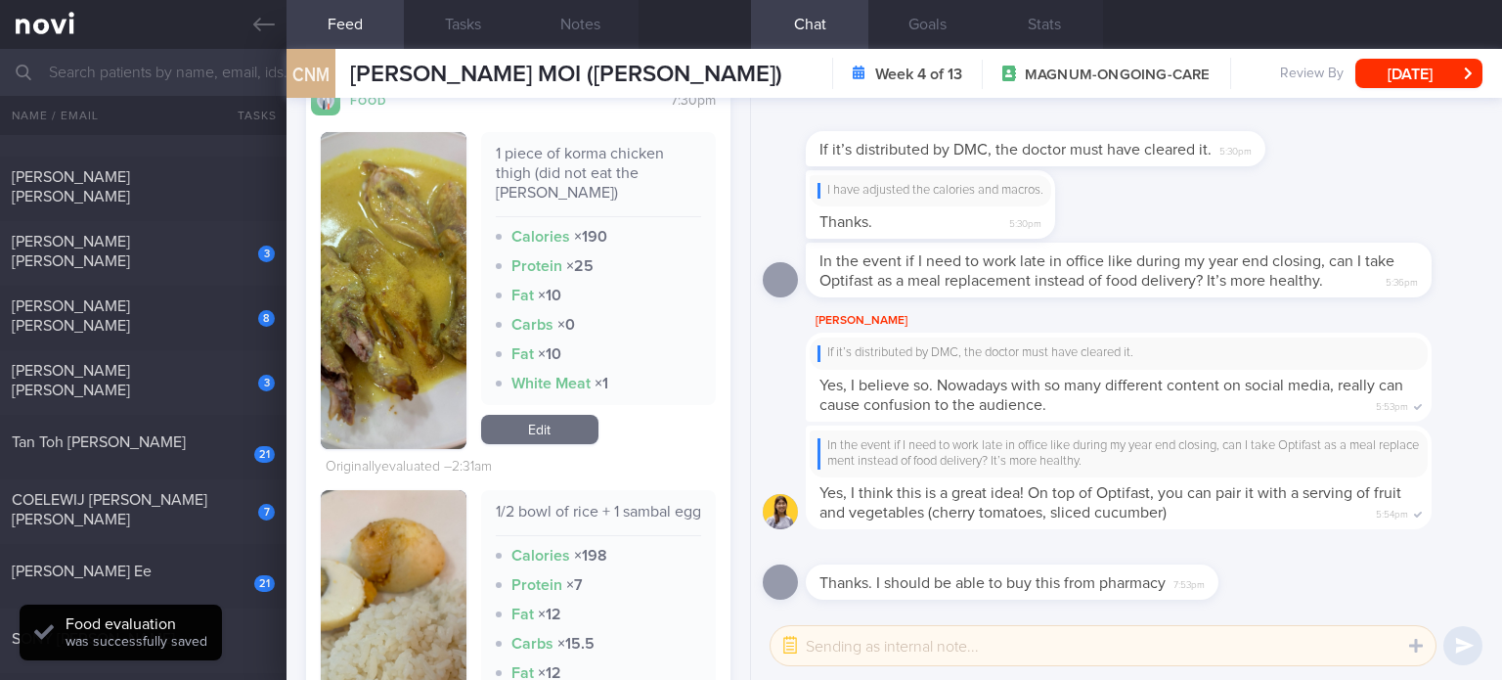
click at [548, 436] on link "Edit" at bounding box center [539, 429] width 117 height 29
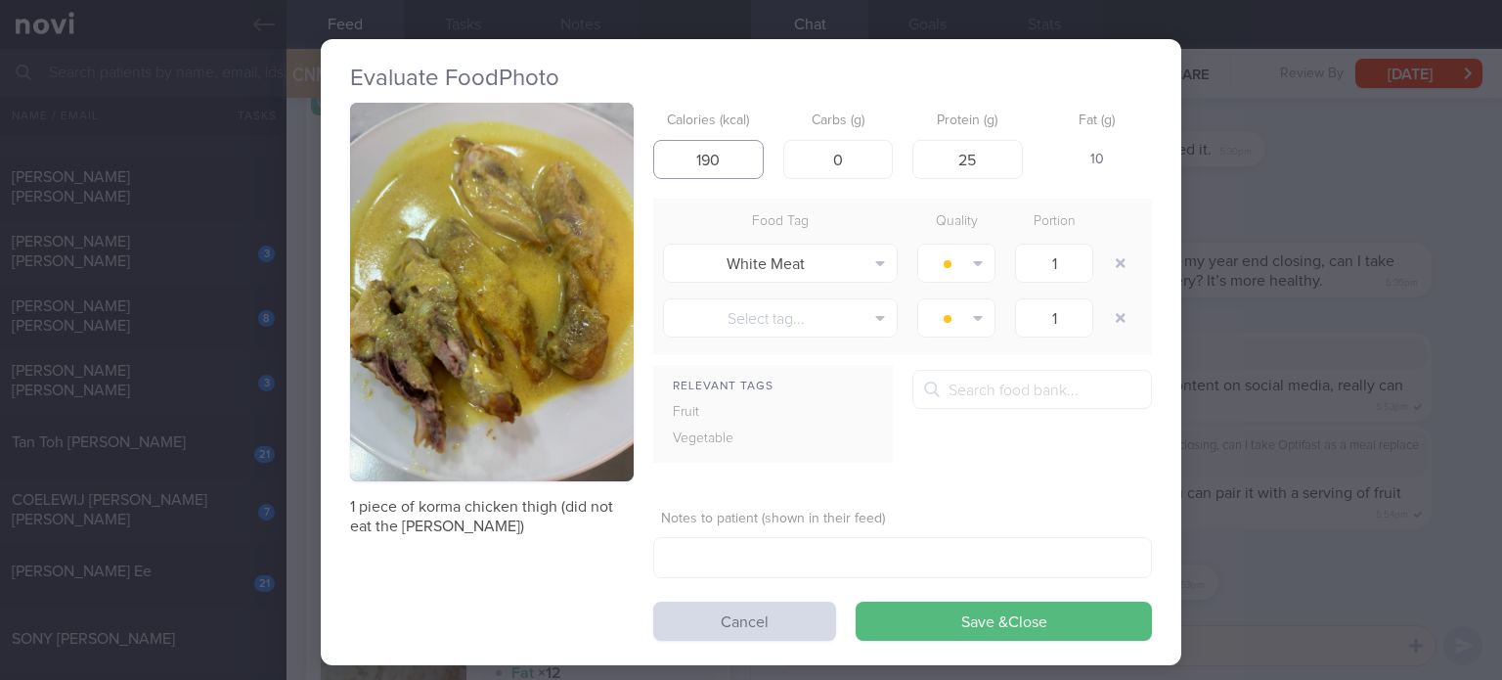
click at [695, 158] on input "190" at bounding box center [708, 159] width 110 height 39
type input "90"
click at [990, 174] on input "25" at bounding box center [967, 159] width 110 height 39
type input "14"
click at [856, 601] on button "Save & Close" at bounding box center [1004, 620] width 296 height 39
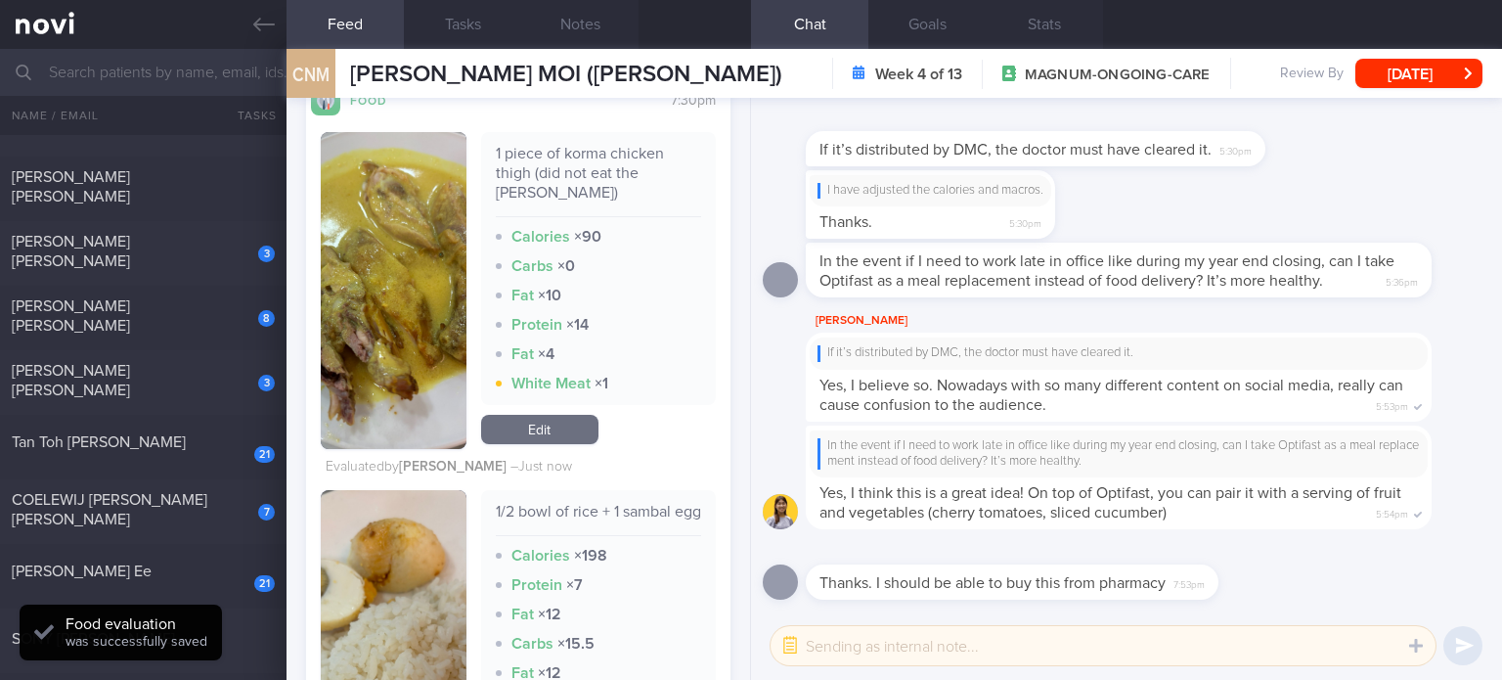
click at [555, 435] on link "Edit" at bounding box center [539, 429] width 117 height 29
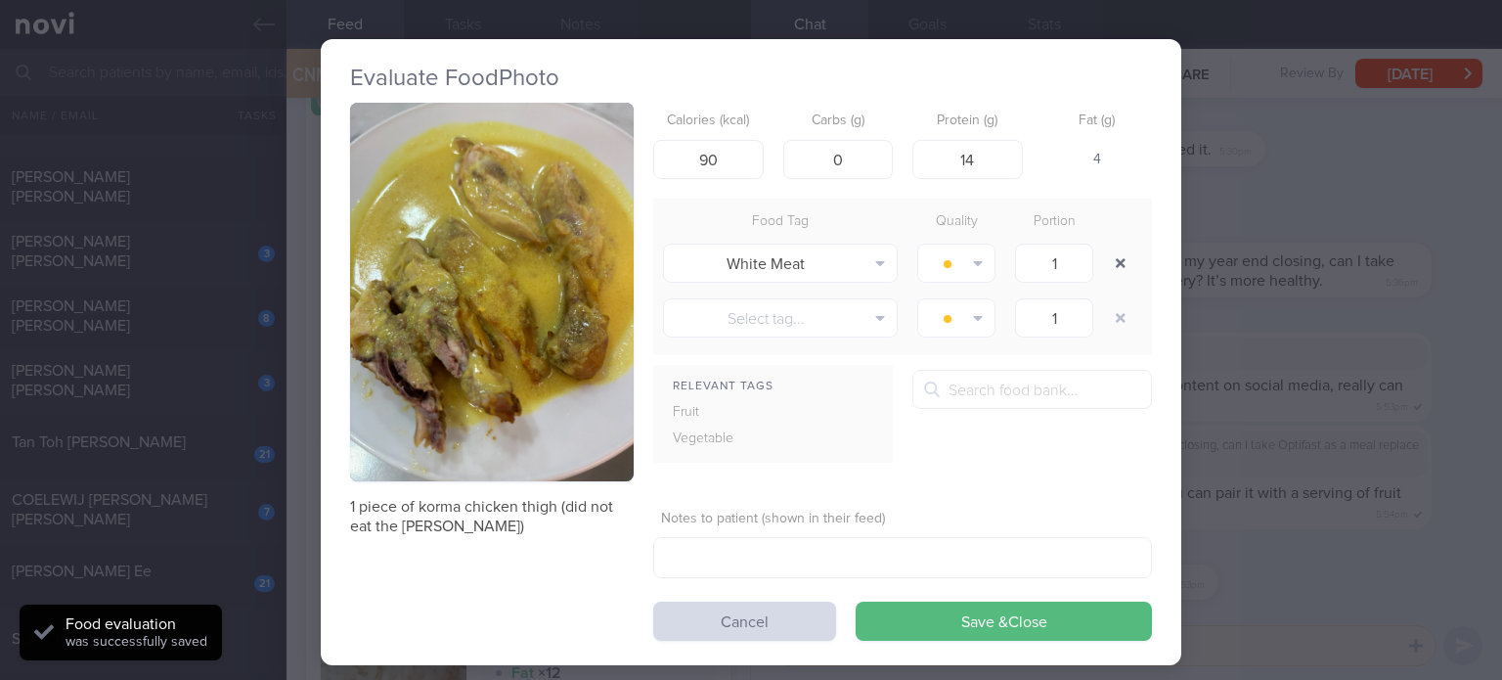
click at [1103, 270] on button "button" at bounding box center [1120, 262] width 35 height 35
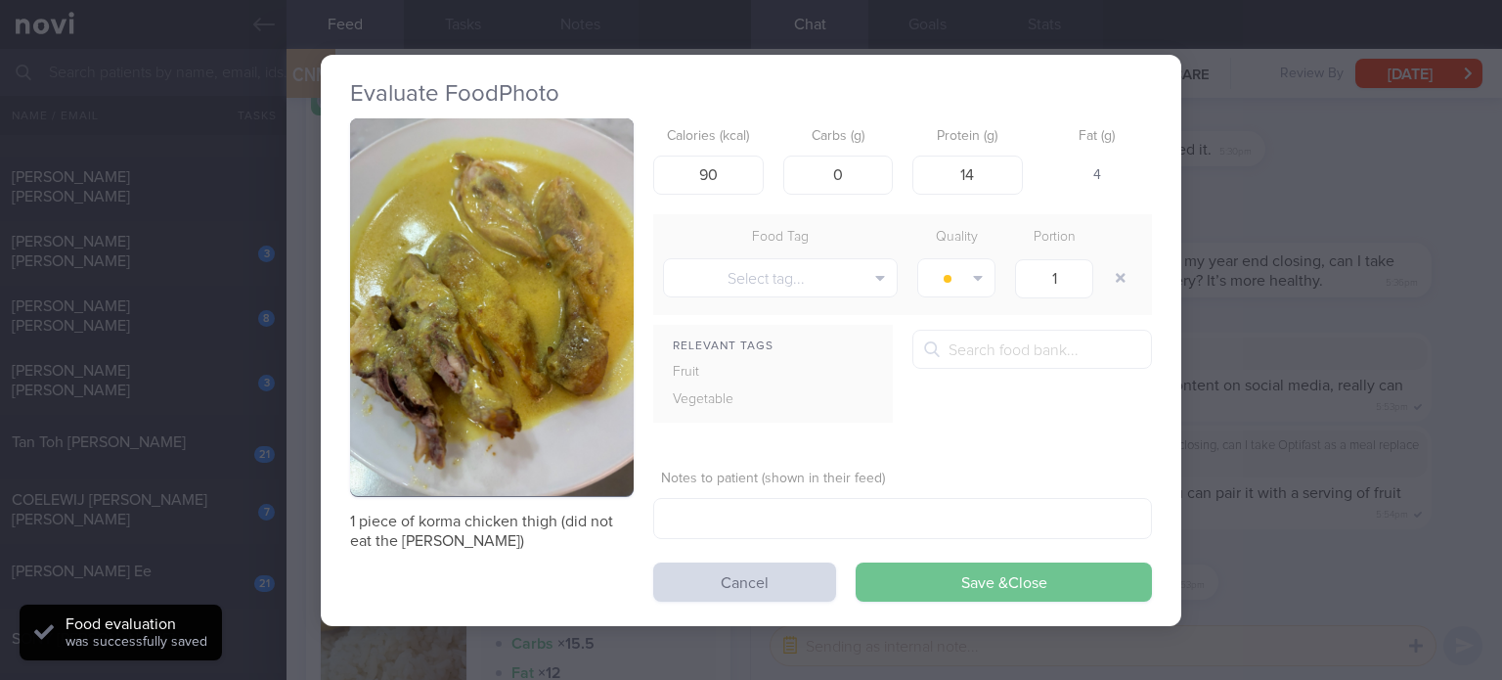
click at [947, 564] on button "Save & Close" at bounding box center [1004, 581] width 296 height 39
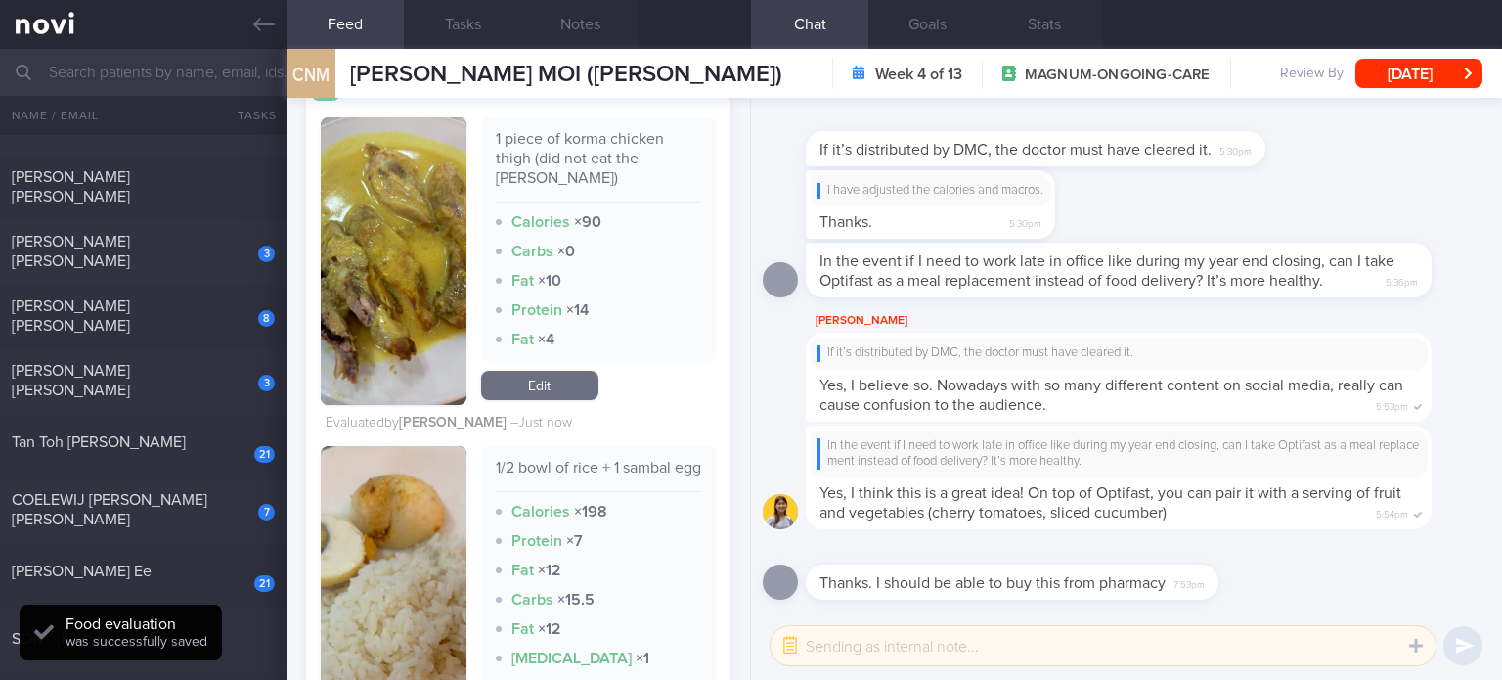
scroll to position [4020, 0]
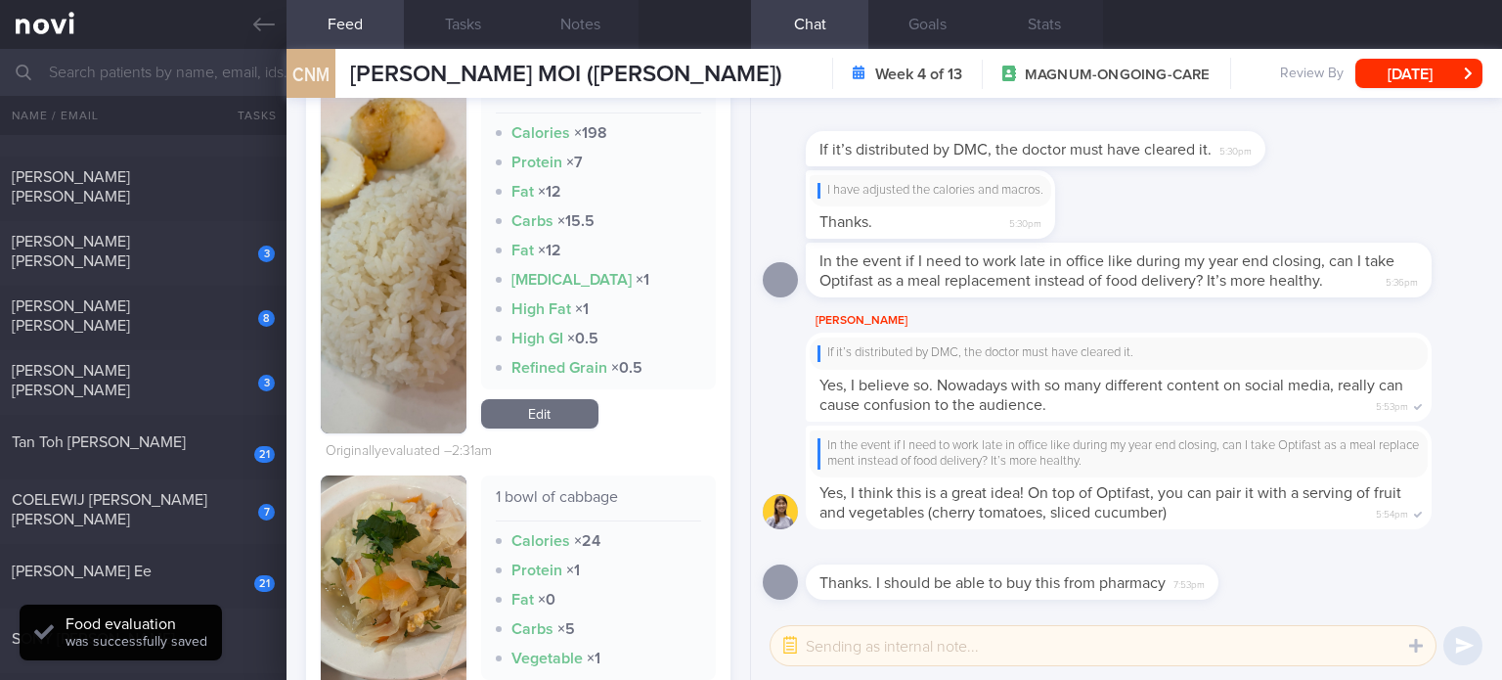
click at [537, 428] on link "Edit" at bounding box center [539, 413] width 117 height 29
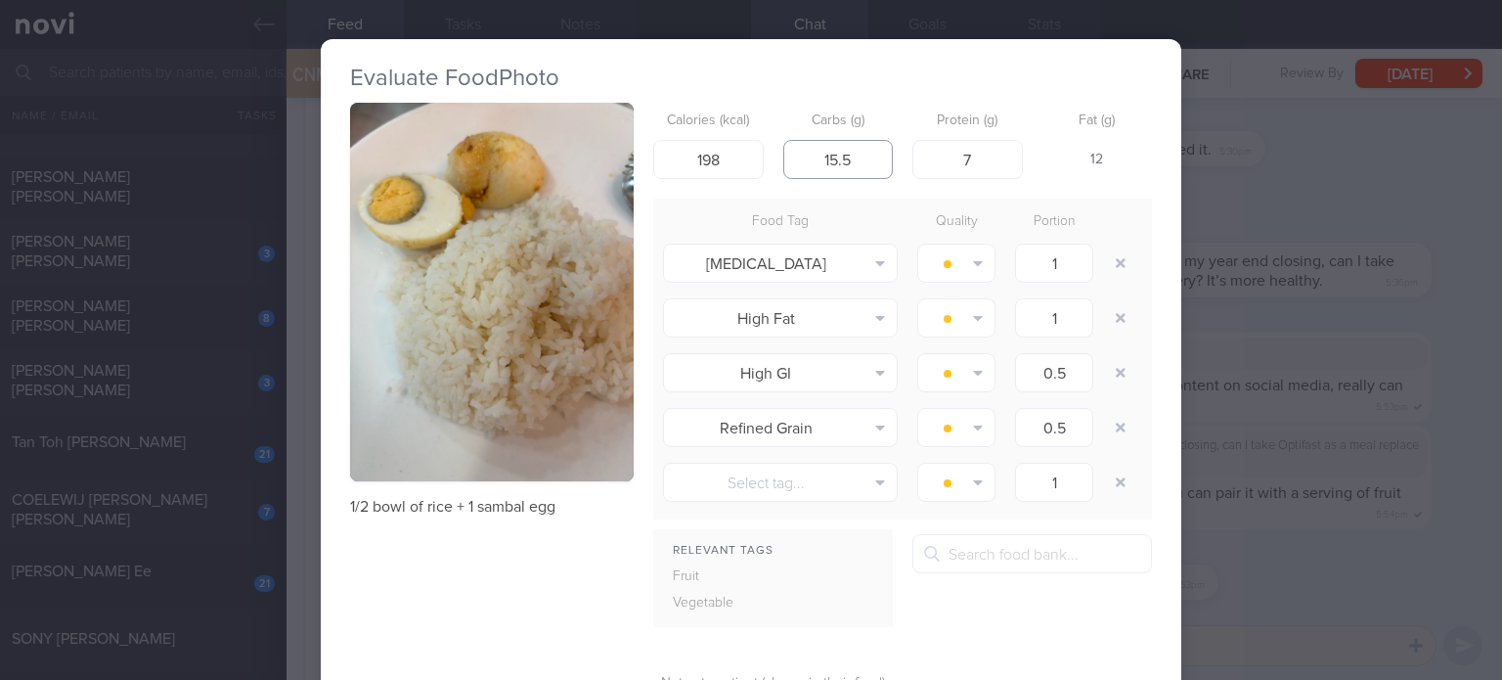
click at [856, 165] on input "15.5" at bounding box center [838, 159] width 110 height 39
drag, startPoint x: 841, startPoint y: 156, endPoint x: 716, endPoint y: 186, distance: 128.5
click at [716, 186] on form "Calories (kcal) 198 Carbs (g) 15.526 Protein (g) 7 Fat (g) 12 Food Tag Quality …" at bounding box center [902, 454] width 499 height 702
type input "26"
click at [983, 162] on input "7" at bounding box center [967, 159] width 110 height 39
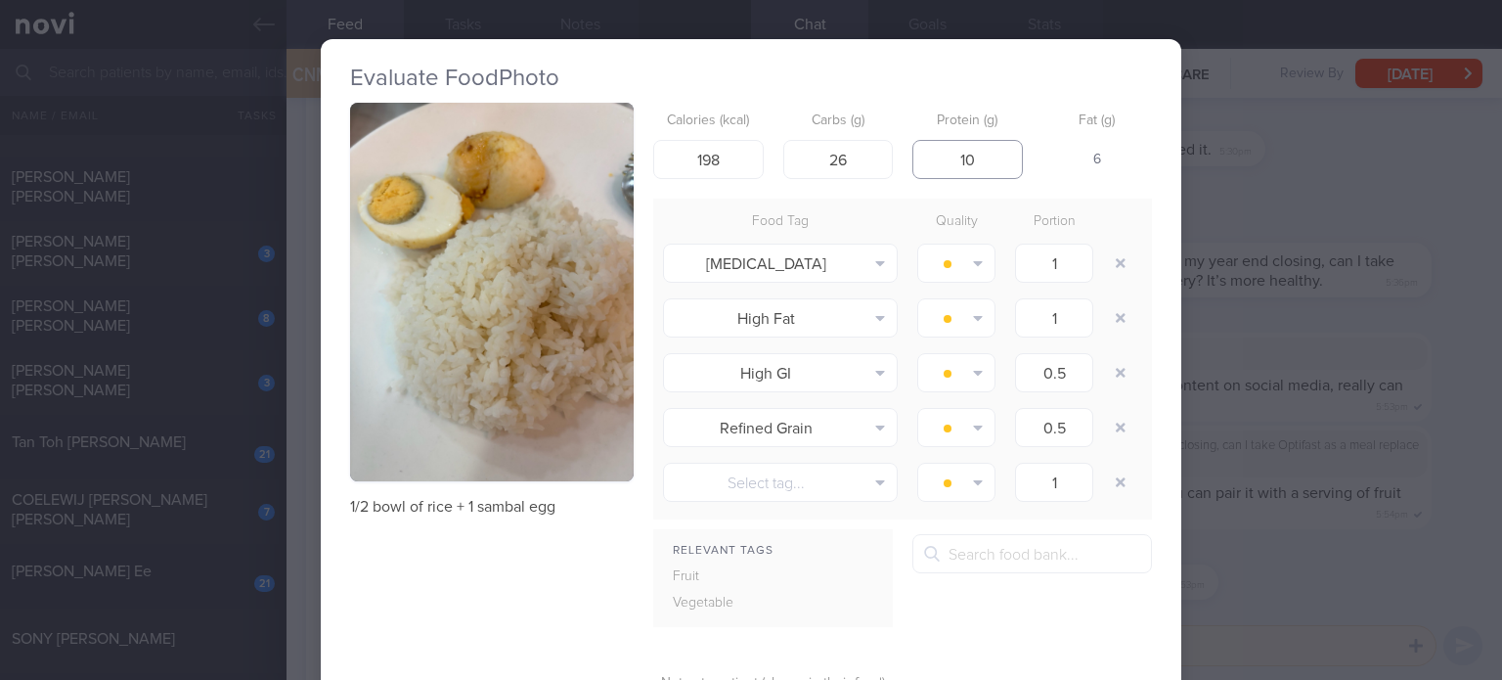
type input "9"
click at [735, 163] on input "198" at bounding box center [708, 159] width 110 height 39
type input "203"
click at [1103, 268] on button "button" at bounding box center [1120, 262] width 35 height 35
type input "0.5"
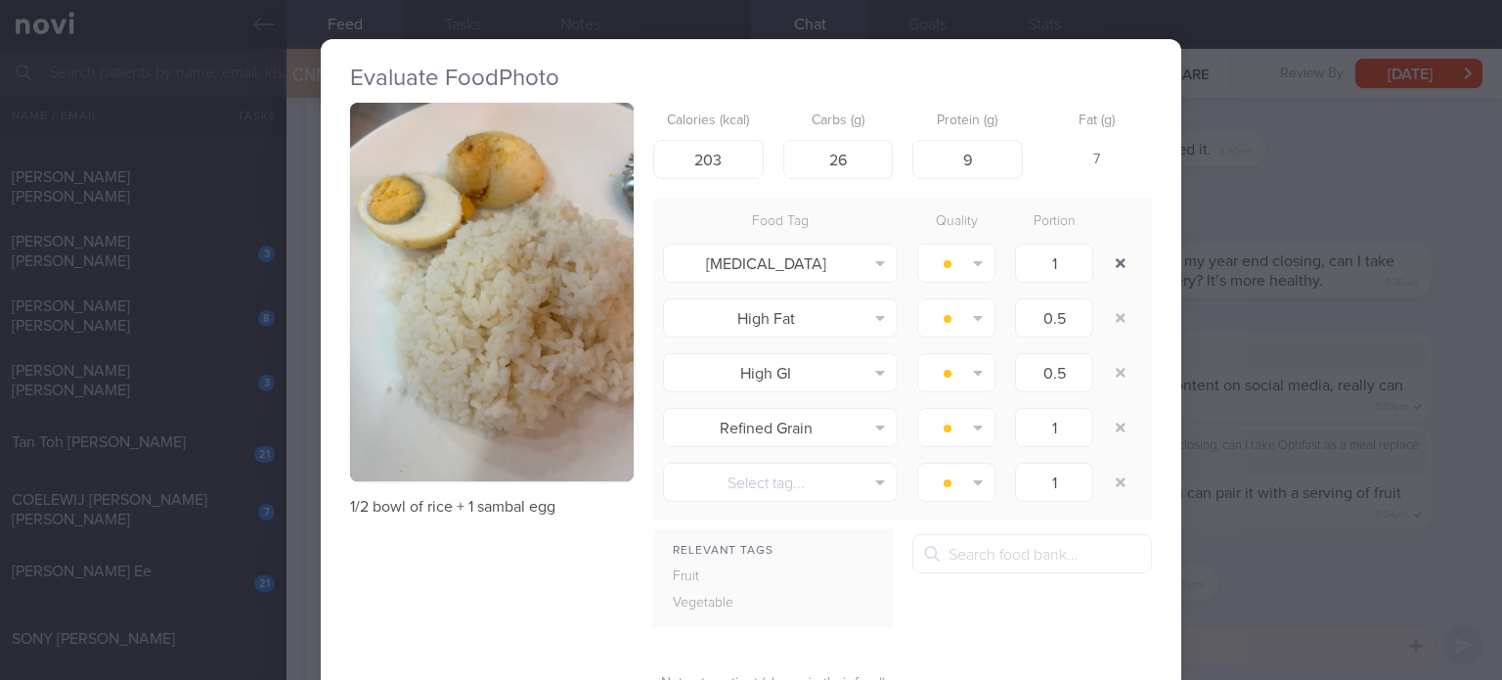
click at [1103, 268] on button "button" at bounding box center [1120, 262] width 35 height 35
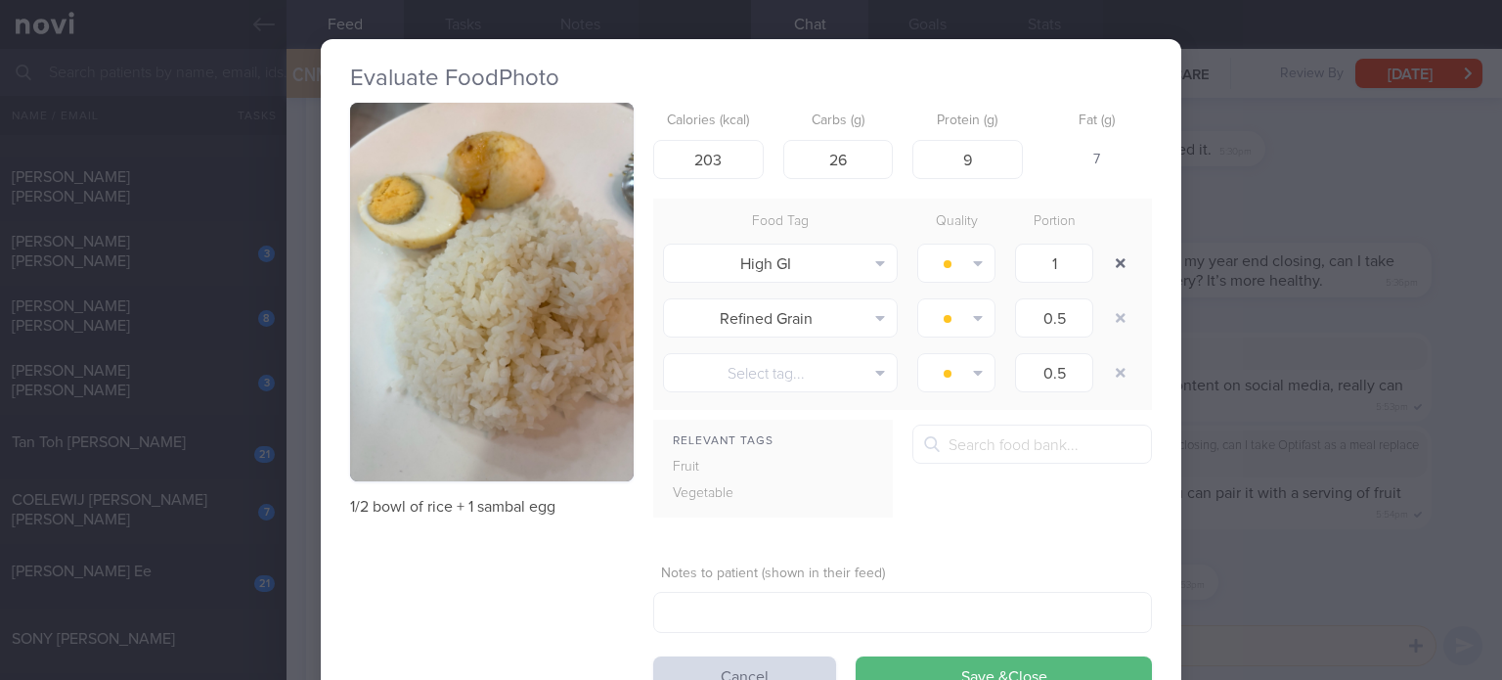
click at [1103, 268] on button "button" at bounding box center [1120, 262] width 35 height 35
type input "0.5"
type input "1"
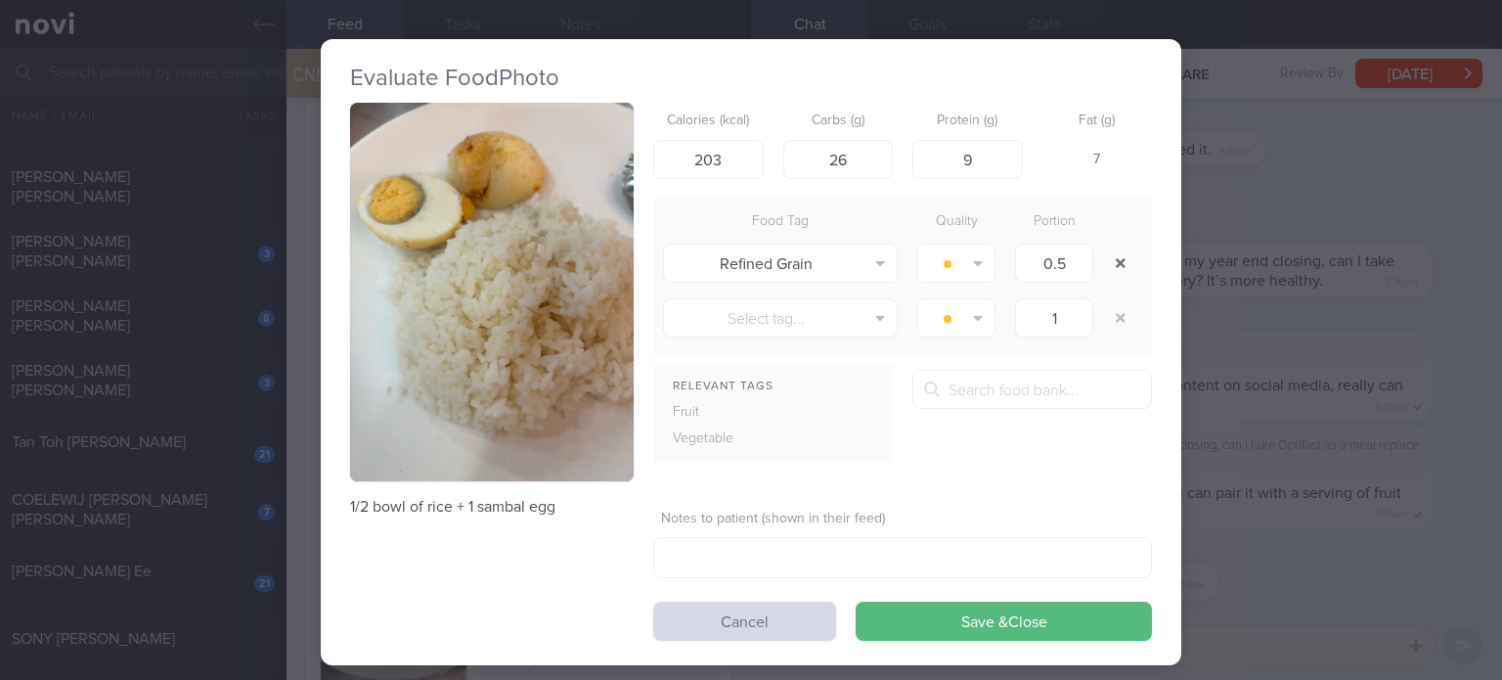
click at [1103, 268] on button "button" at bounding box center [1120, 262] width 35 height 35
type input "1"
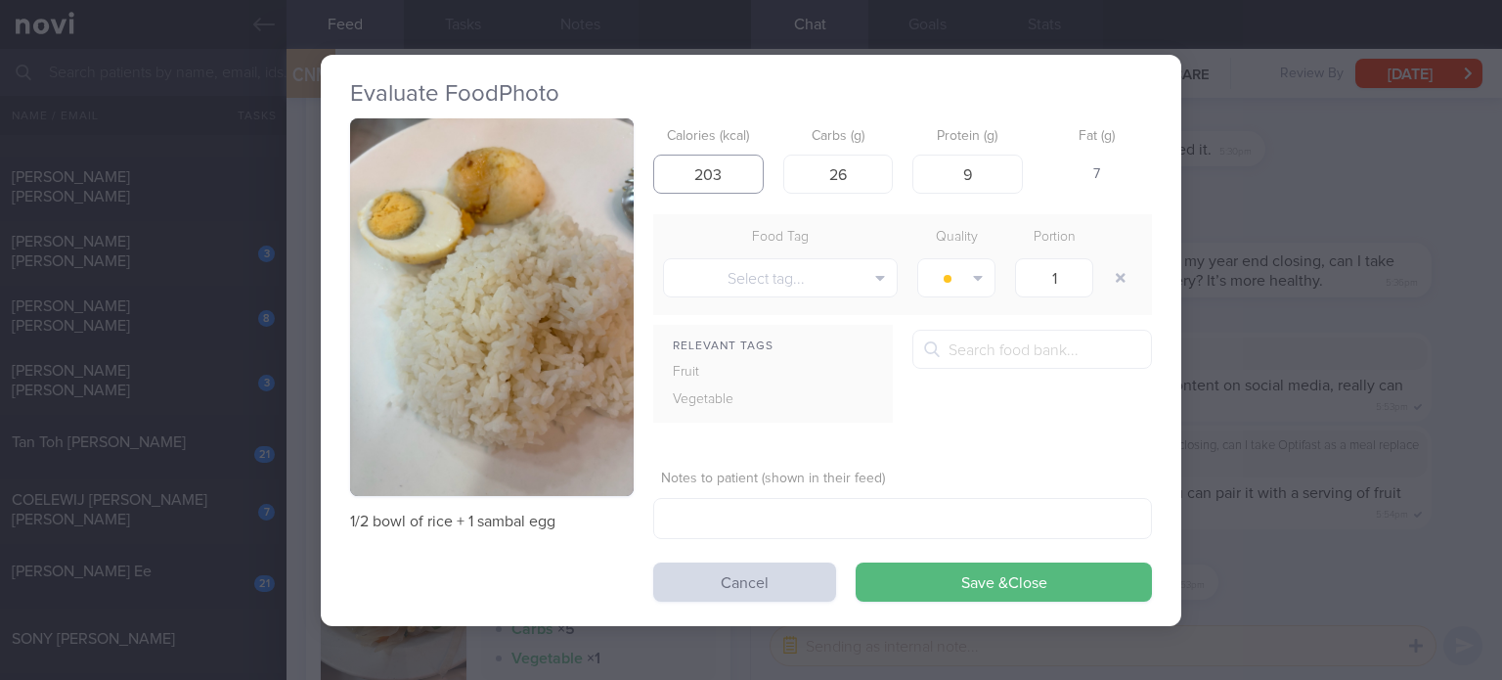
click at [726, 175] on input "203" at bounding box center [708, 173] width 110 height 39
type input "189"
click at [856, 562] on button "Save & Close" at bounding box center [1004, 581] width 296 height 39
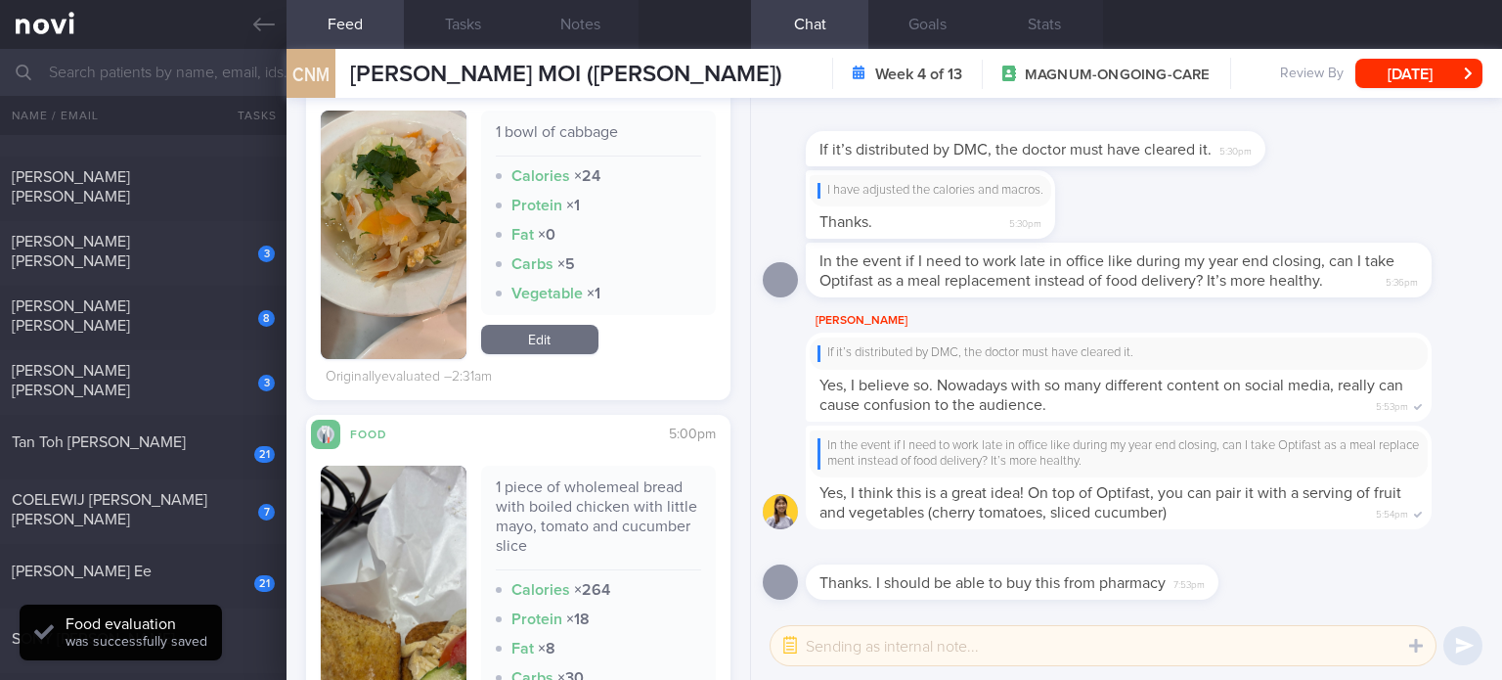
scroll to position [4269, 0]
click at [536, 350] on link "Edit" at bounding box center [539, 337] width 117 height 29
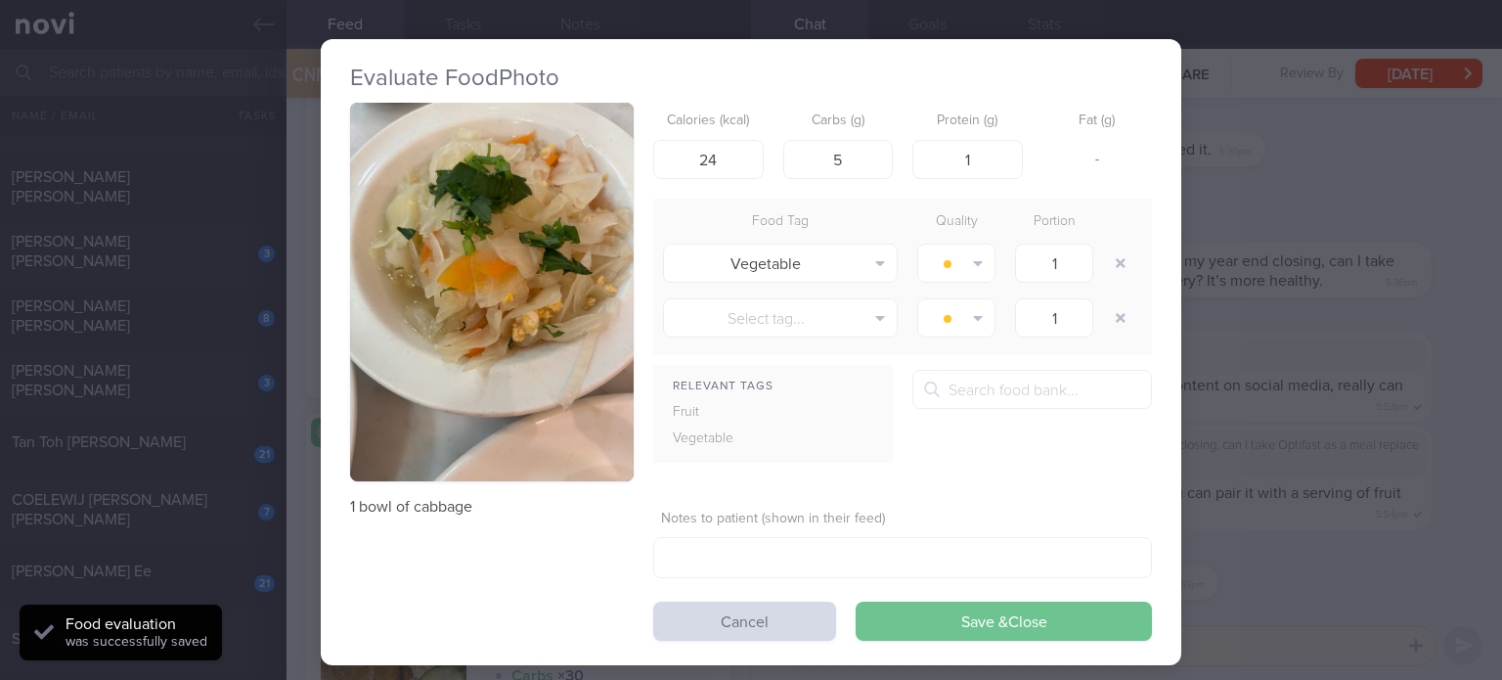
click at [914, 637] on button "Save & Close" at bounding box center [1004, 620] width 296 height 39
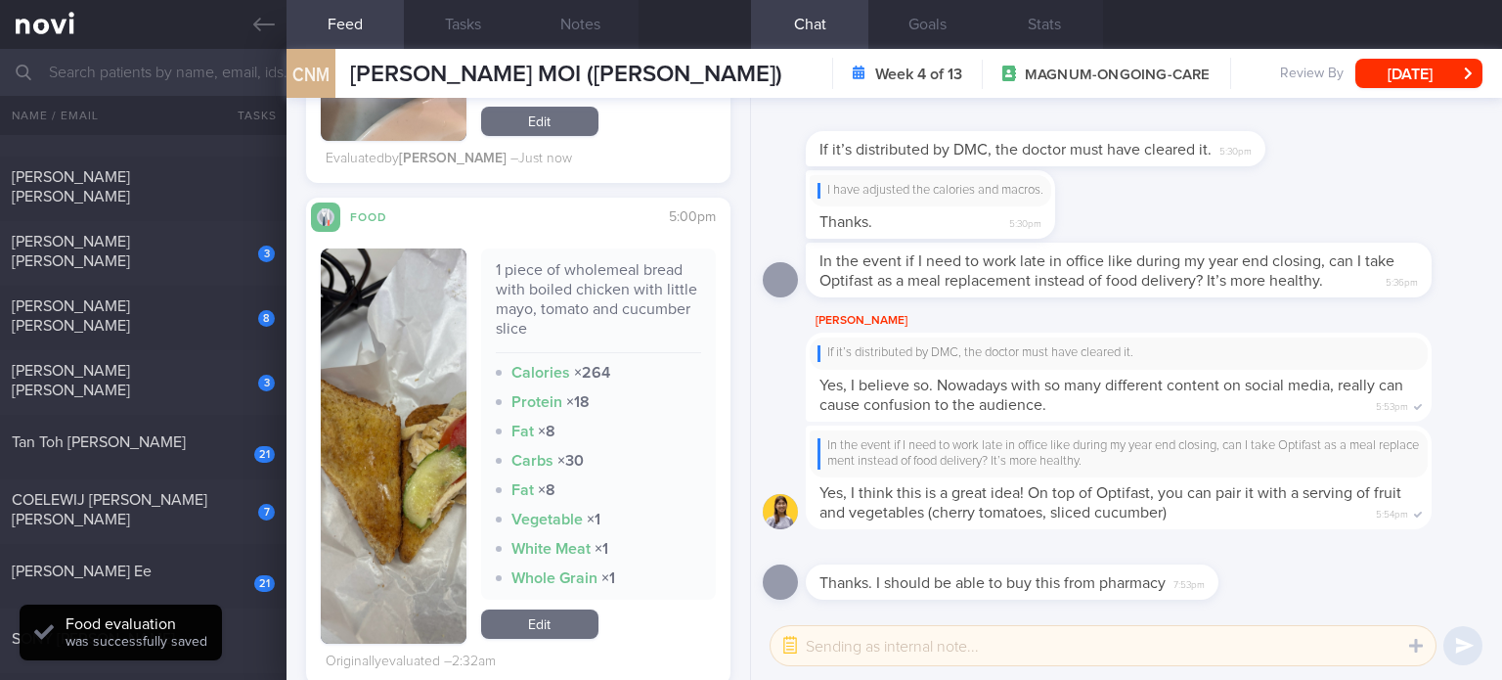
scroll to position [4598, 0]
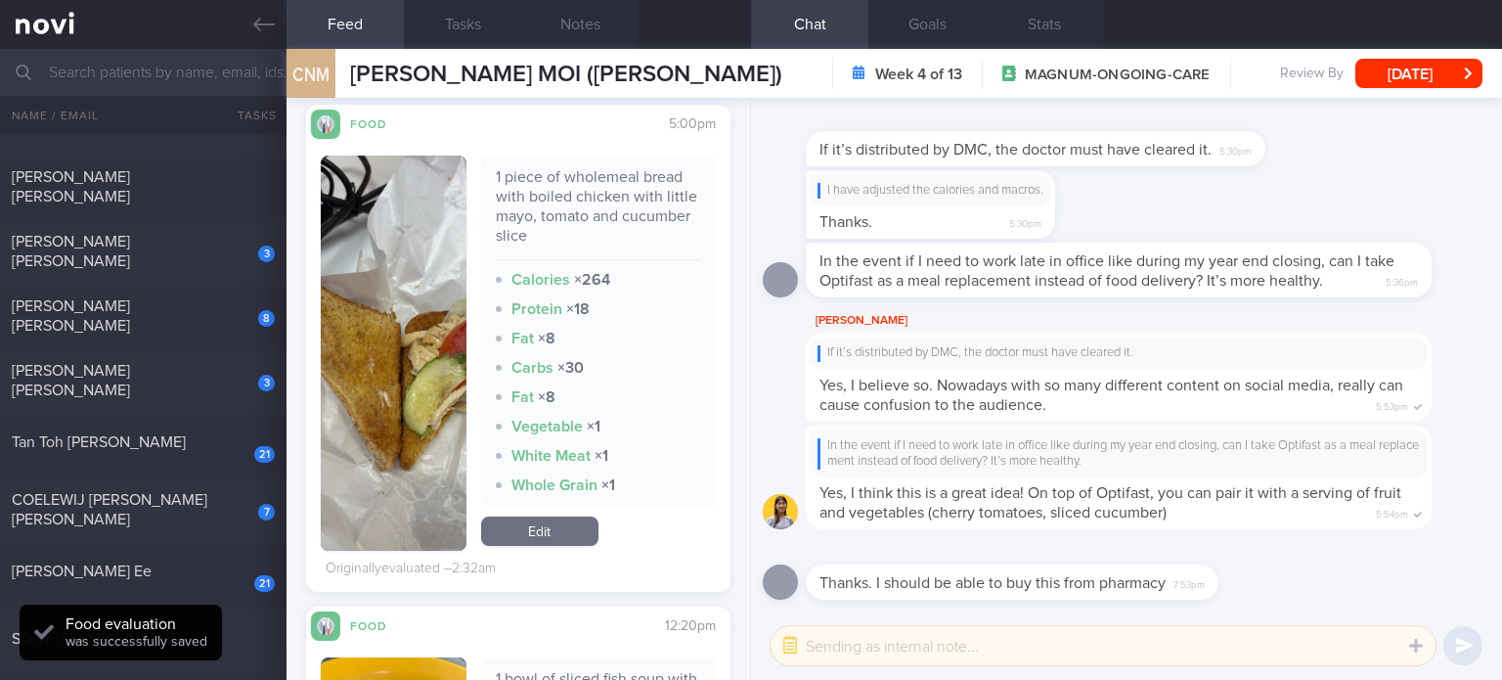
click at [550, 507] on div "1 piece of wholemeal bread with boiled chicken with little mayo, tomato and cuc…" at bounding box center [598, 352] width 235 height 395
click at [563, 524] on link "Edit" at bounding box center [539, 530] width 117 height 29
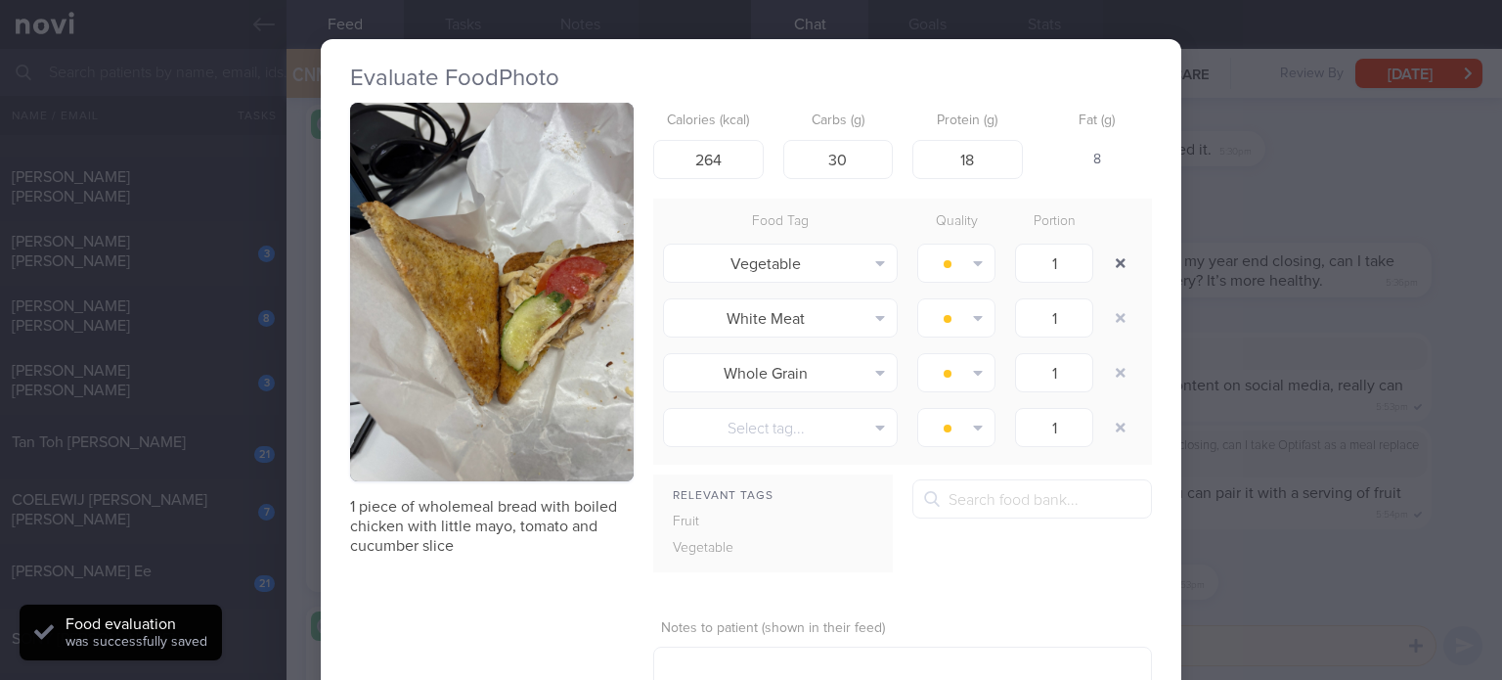
click at [1111, 255] on button "button" at bounding box center [1120, 262] width 35 height 35
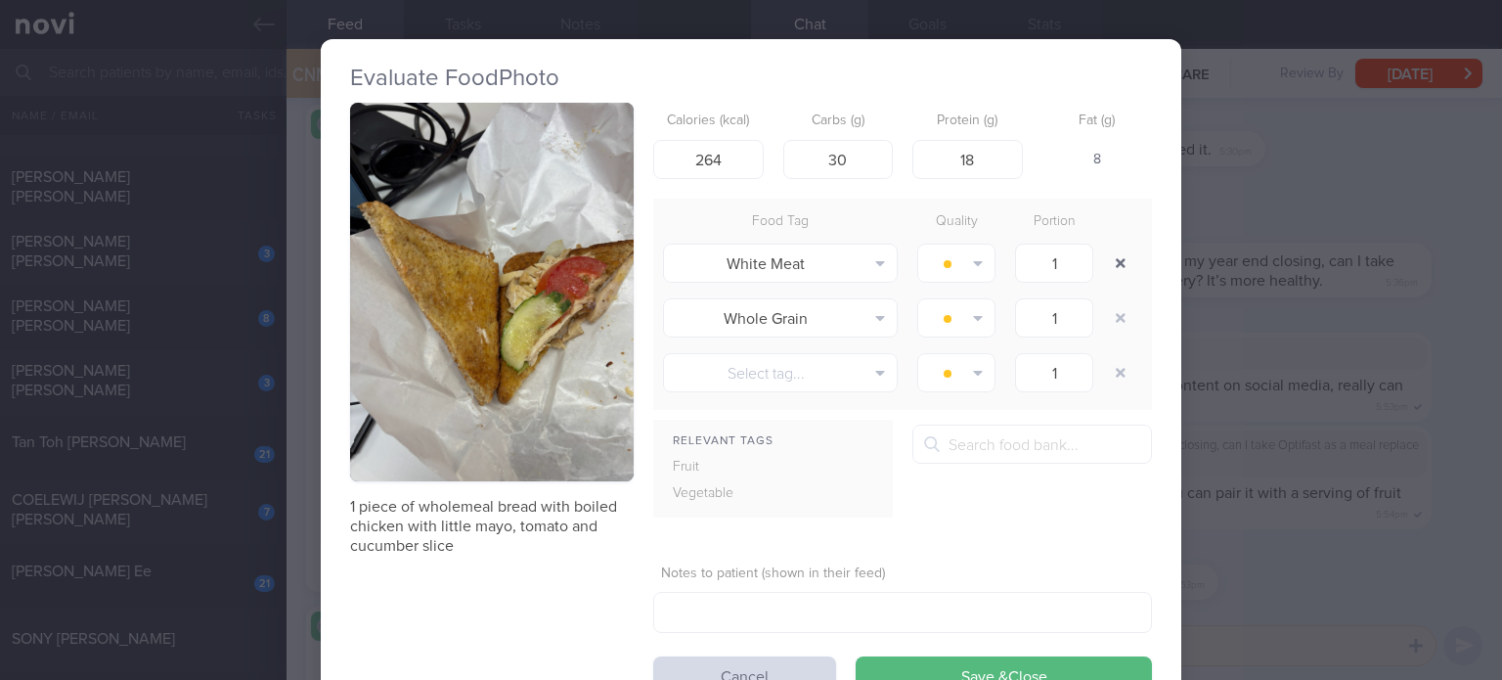
click at [1111, 255] on button "button" at bounding box center [1120, 262] width 35 height 35
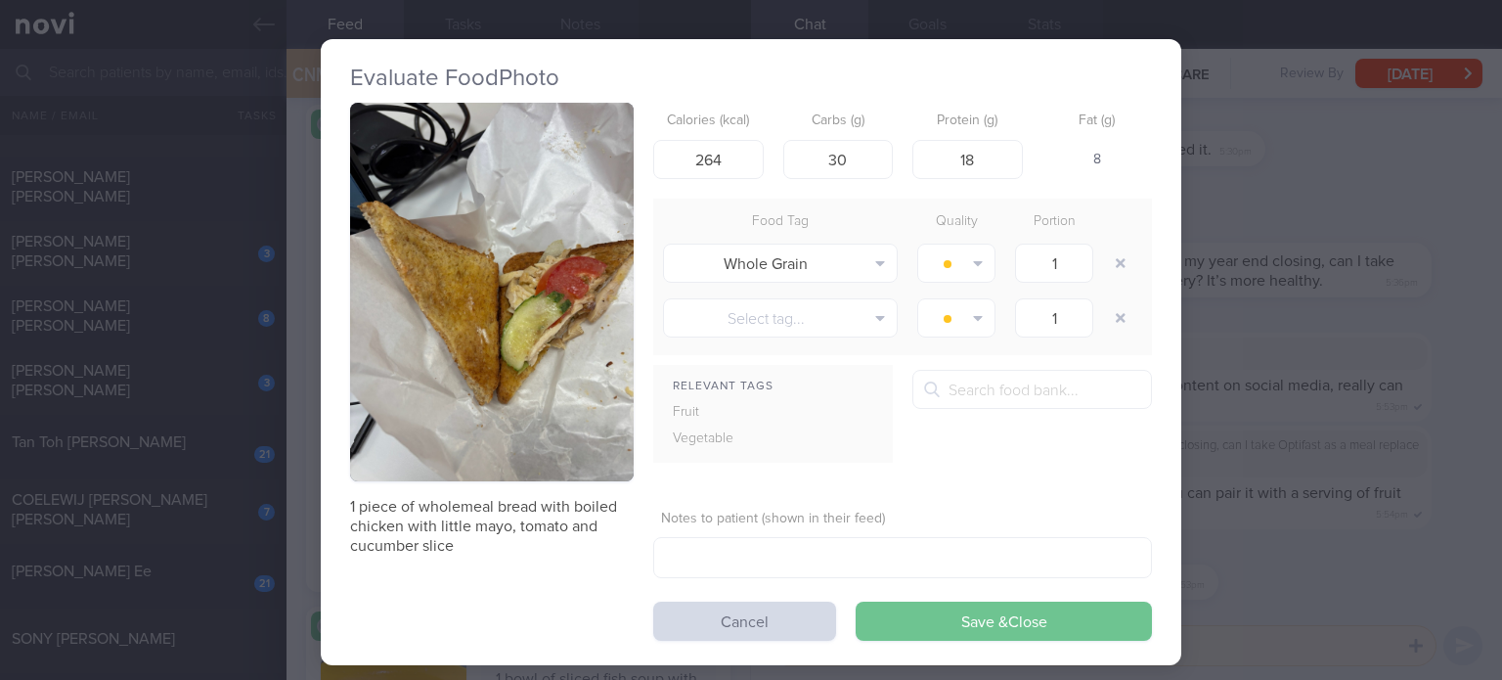
click at [997, 611] on button "Save & Close" at bounding box center [1004, 620] width 296 height 39
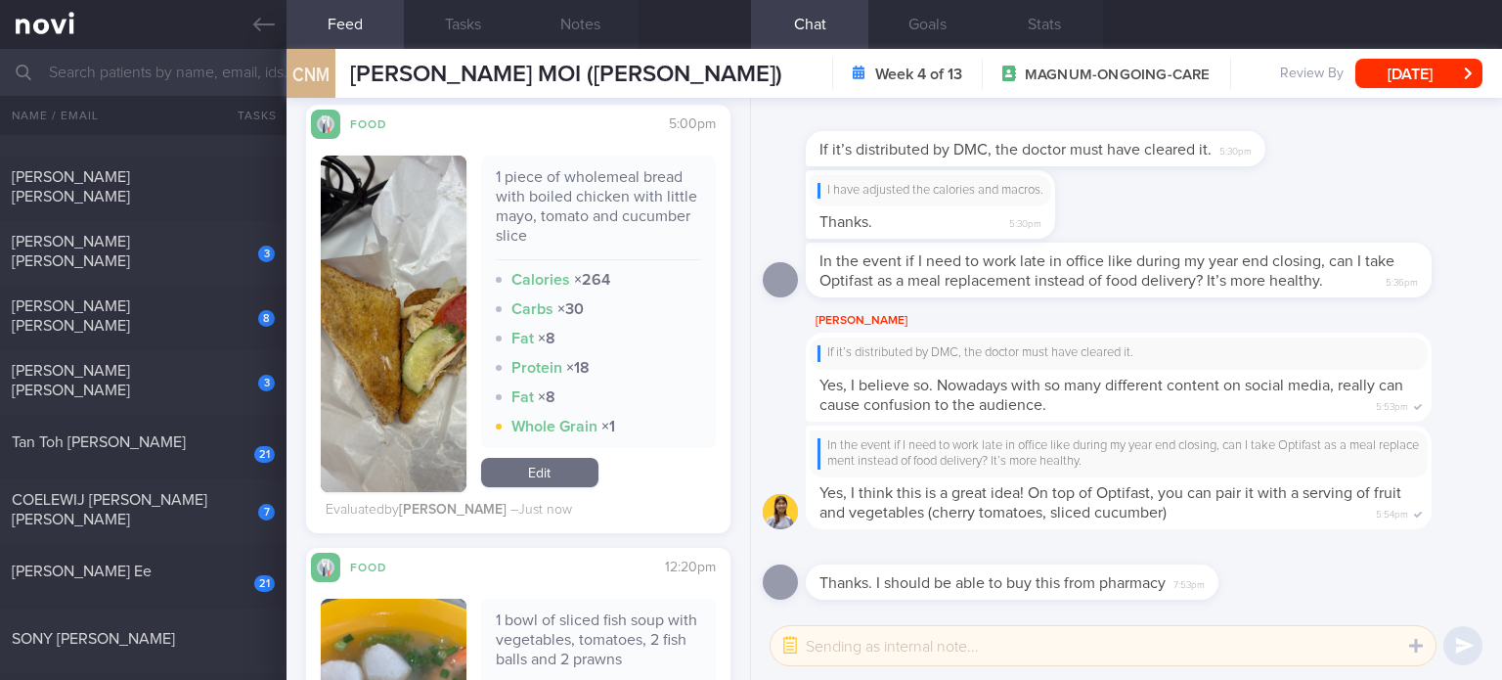
select select "7"
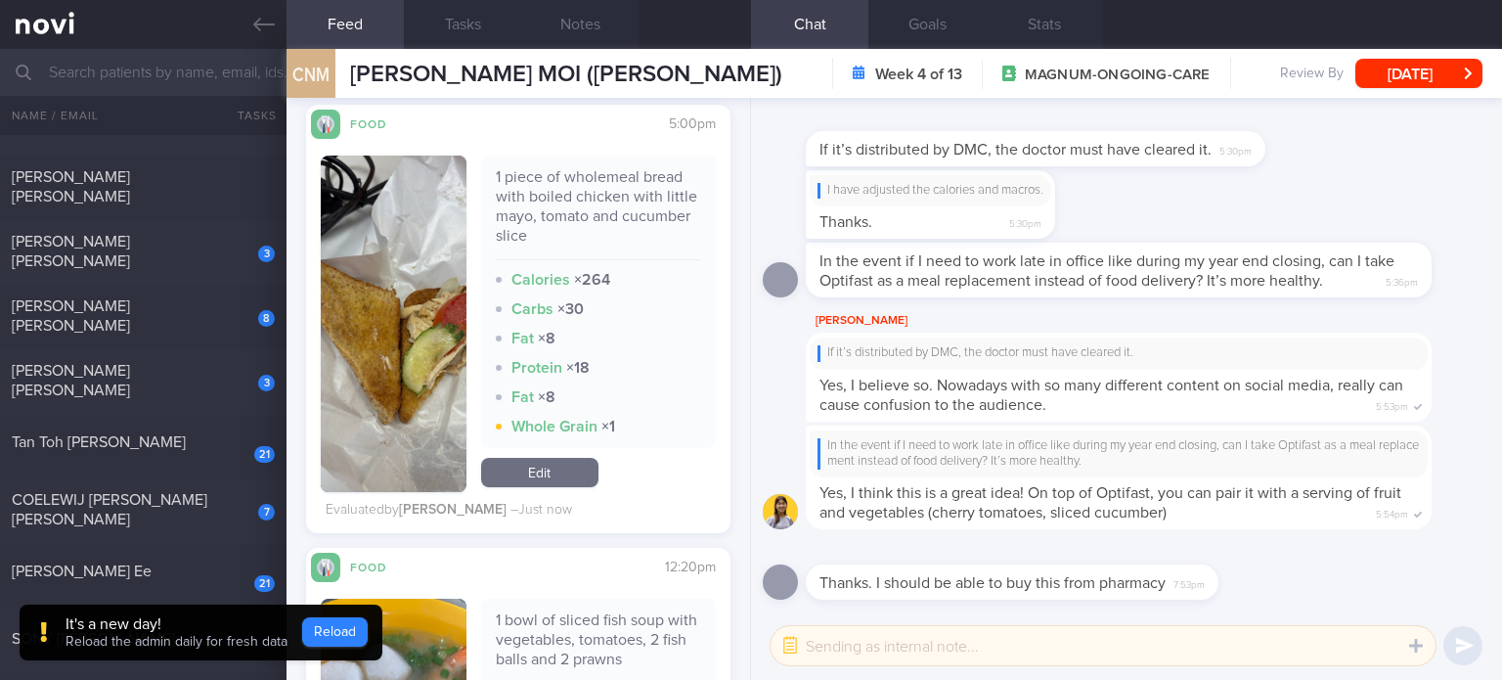
click at [322, 630] on button "Reload" at bounding box center [335, 631] width 66 height 29
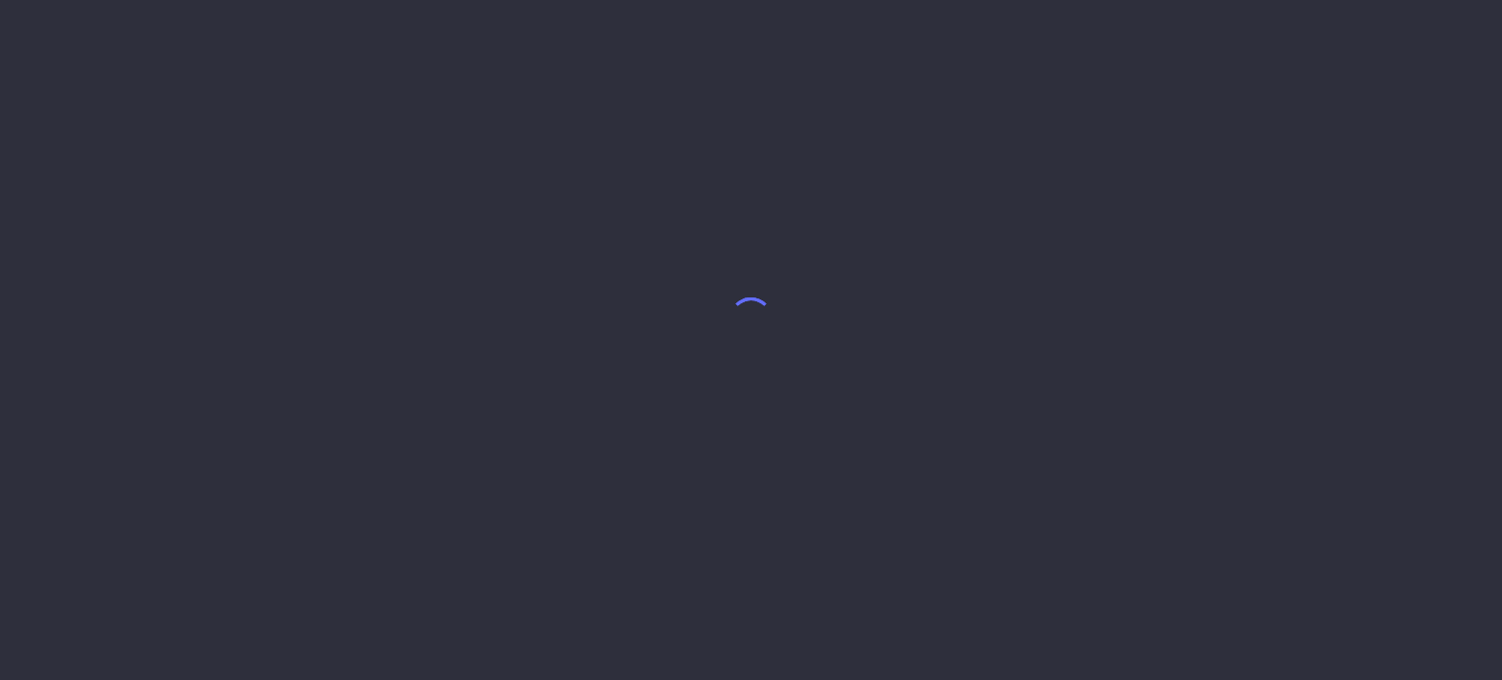
select select "7"
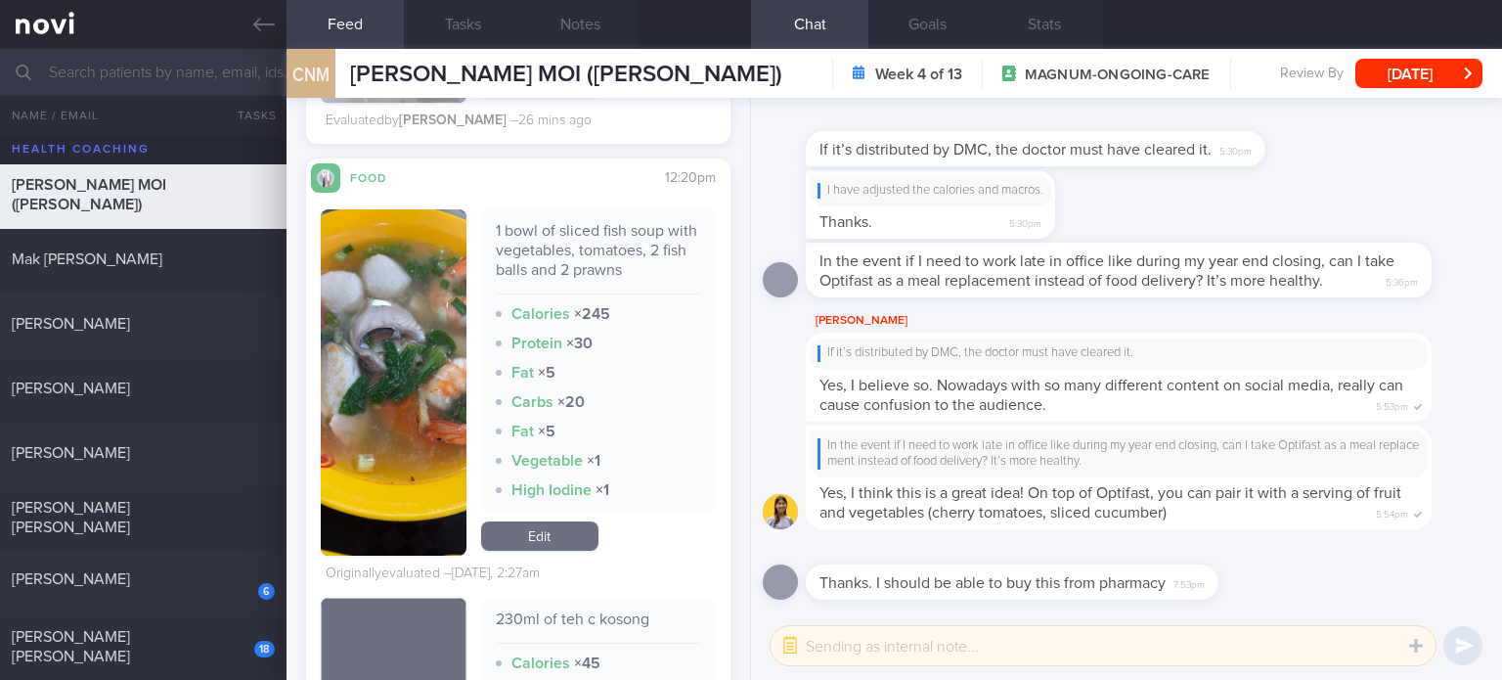
scroll to position [5012, 0]
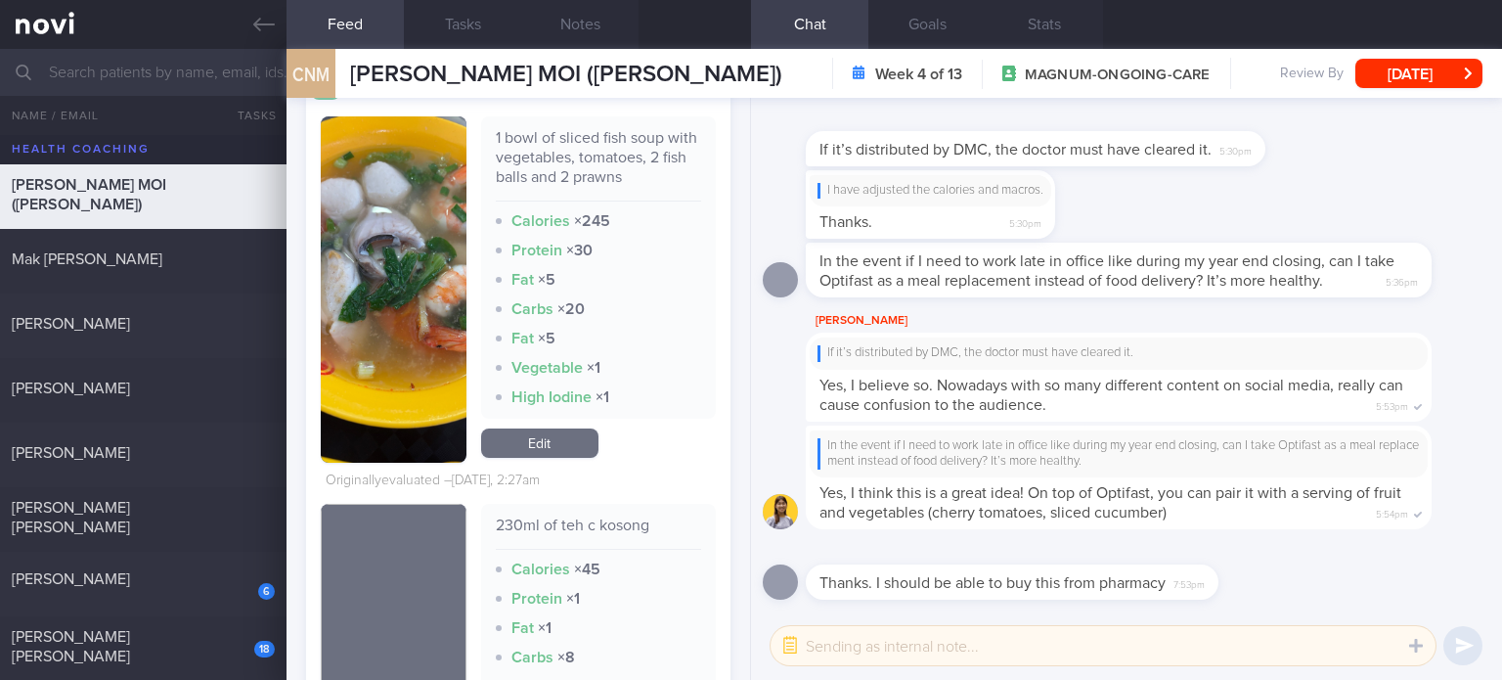
click at [548, 441] on link "Edit" at bounding box center [539, 442] width 117 height 29
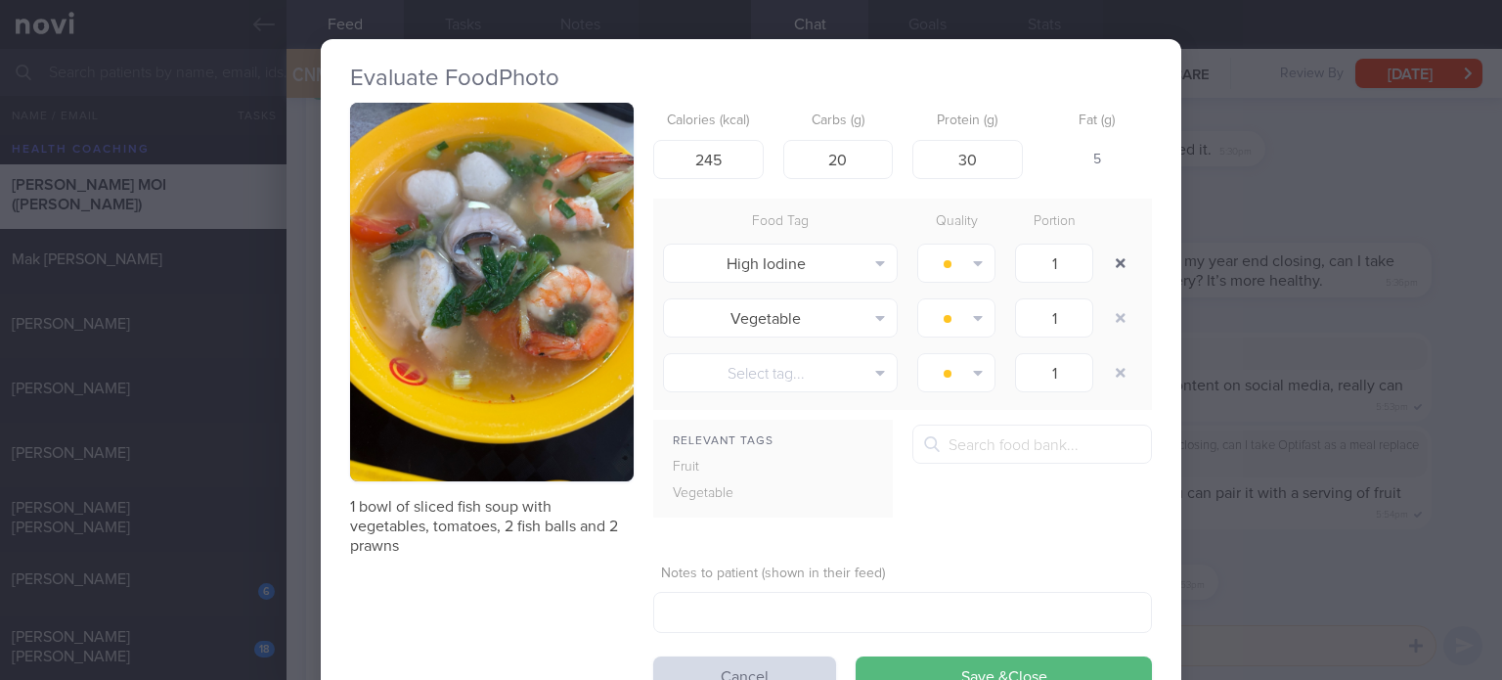
click at [1117, 264] on button "button" at bounding box center [1120, 262] width 35 height 35
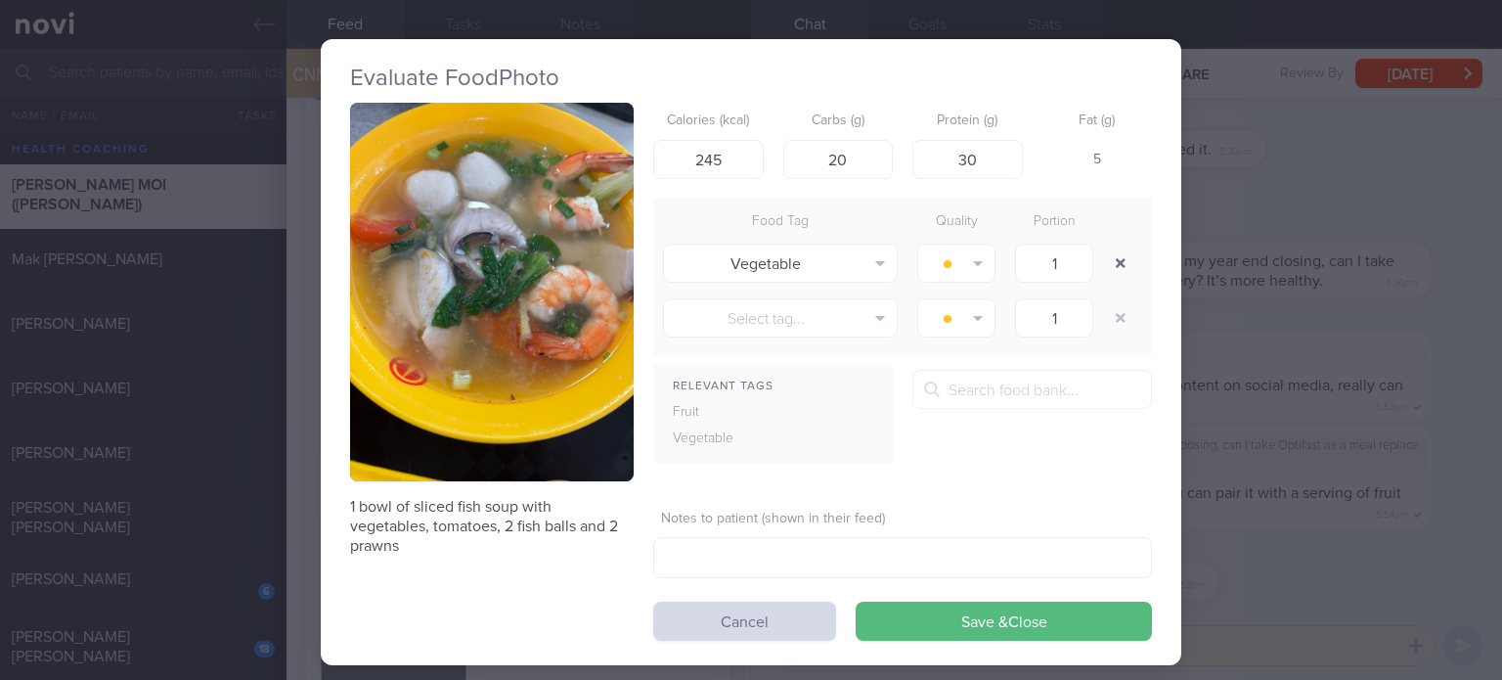
click at [1117, 264] on button "button" at bounding box center [1120, 262] width 35 height 35
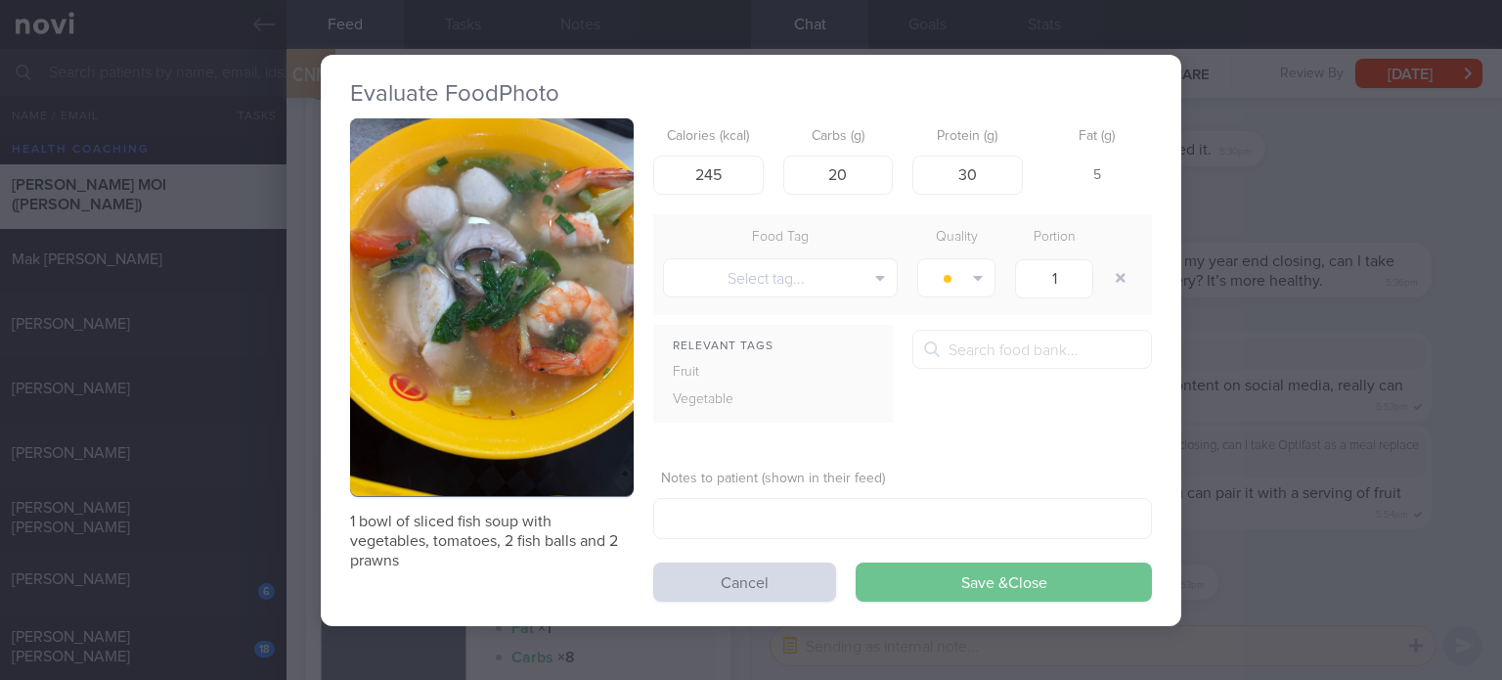
click at [997, 570] on button "Save & Close" at bounding box center [1004, 581] width 296 height 39
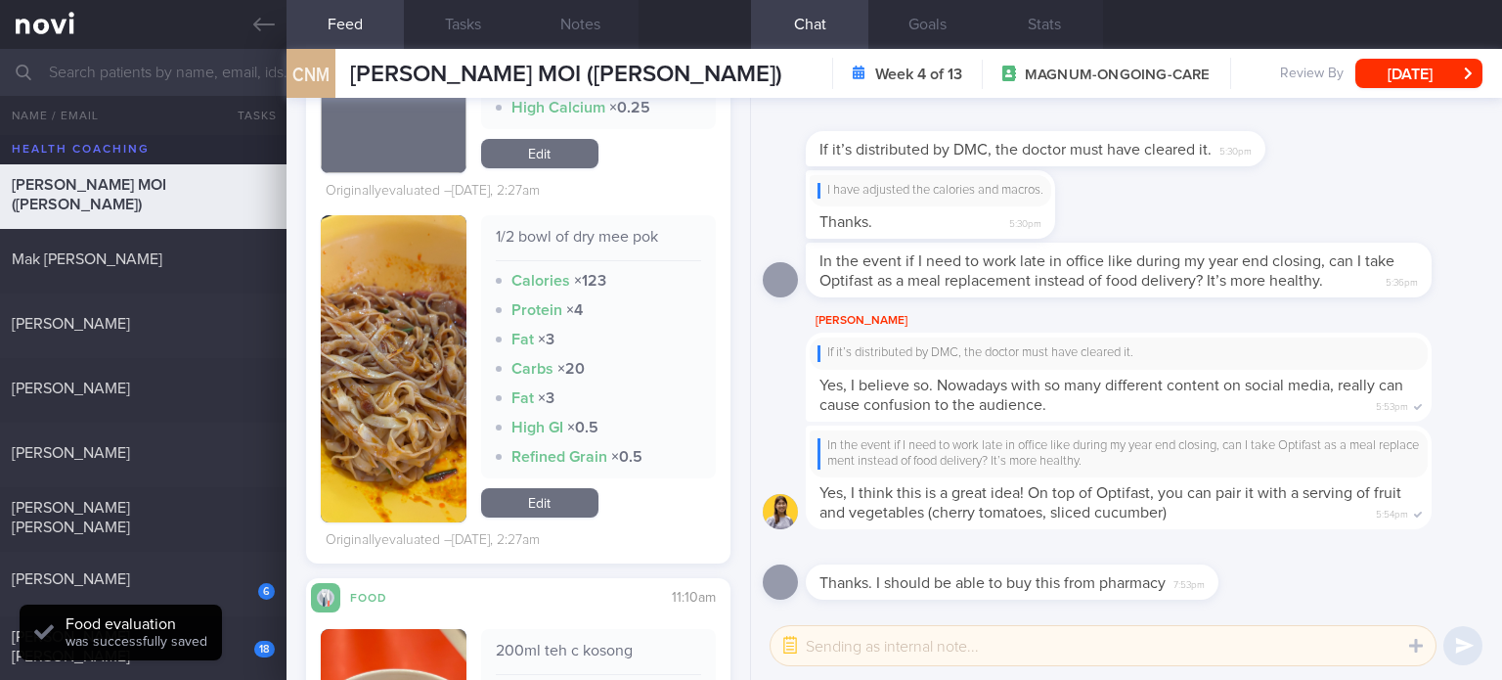
scroll to position [5564, 0]
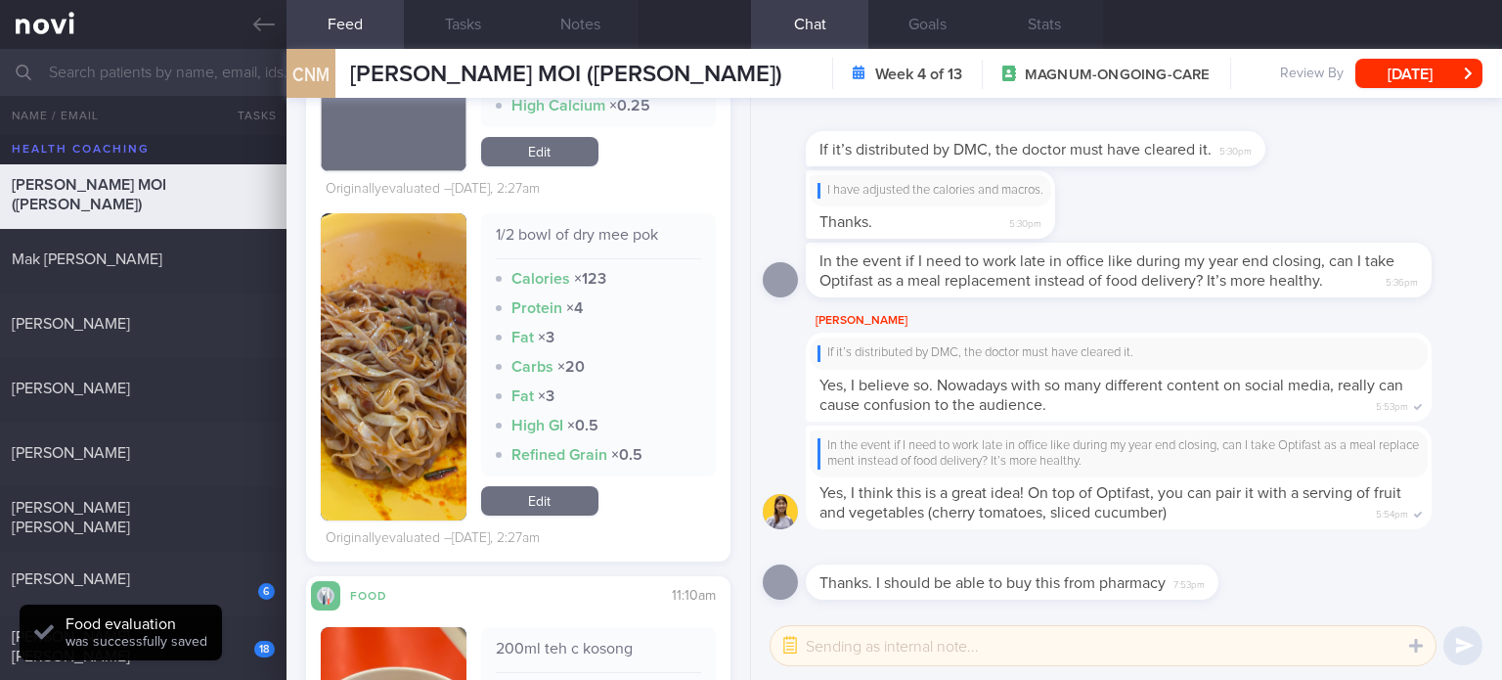
click at [565, 502] on link "Edit" at bounding box center [539, 500] width 117 height 29
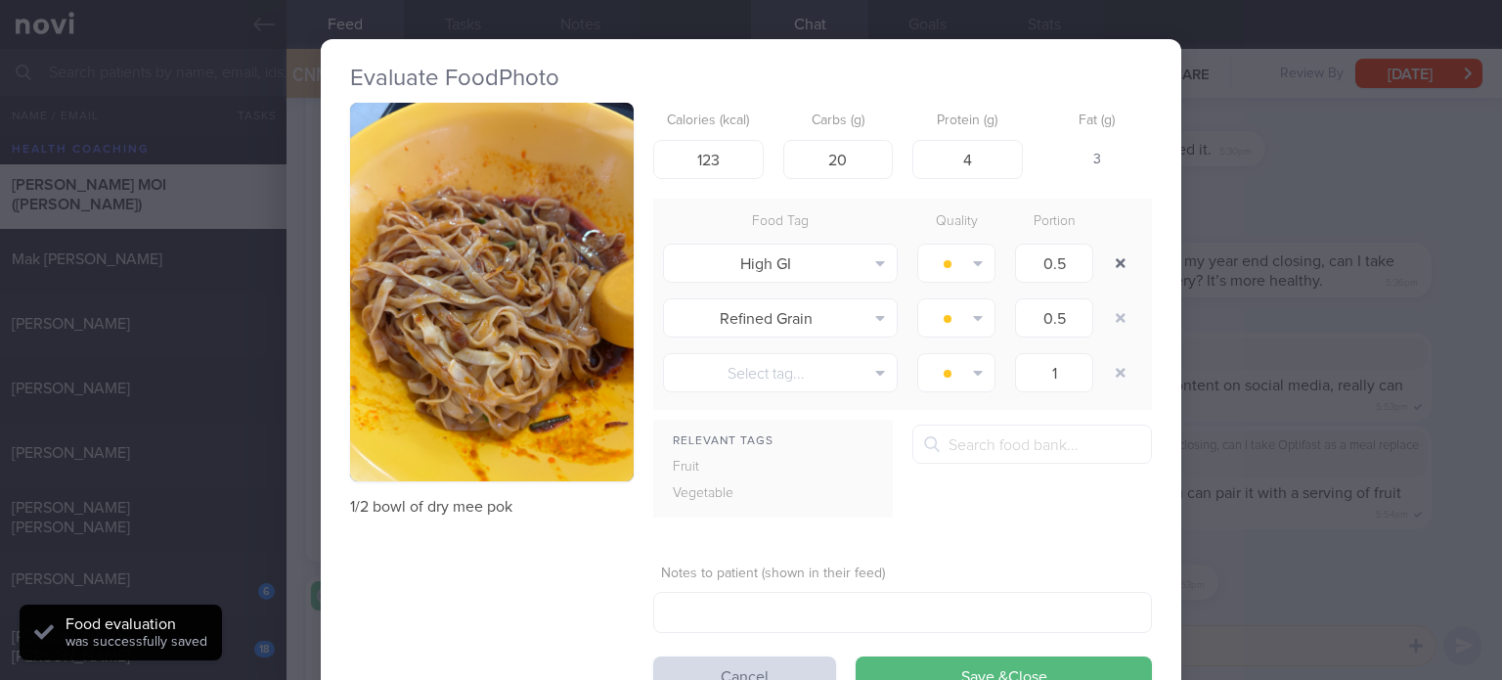
click at [1123, 254] on button "button" at bounding box center [1120, 262] width 35 height 35
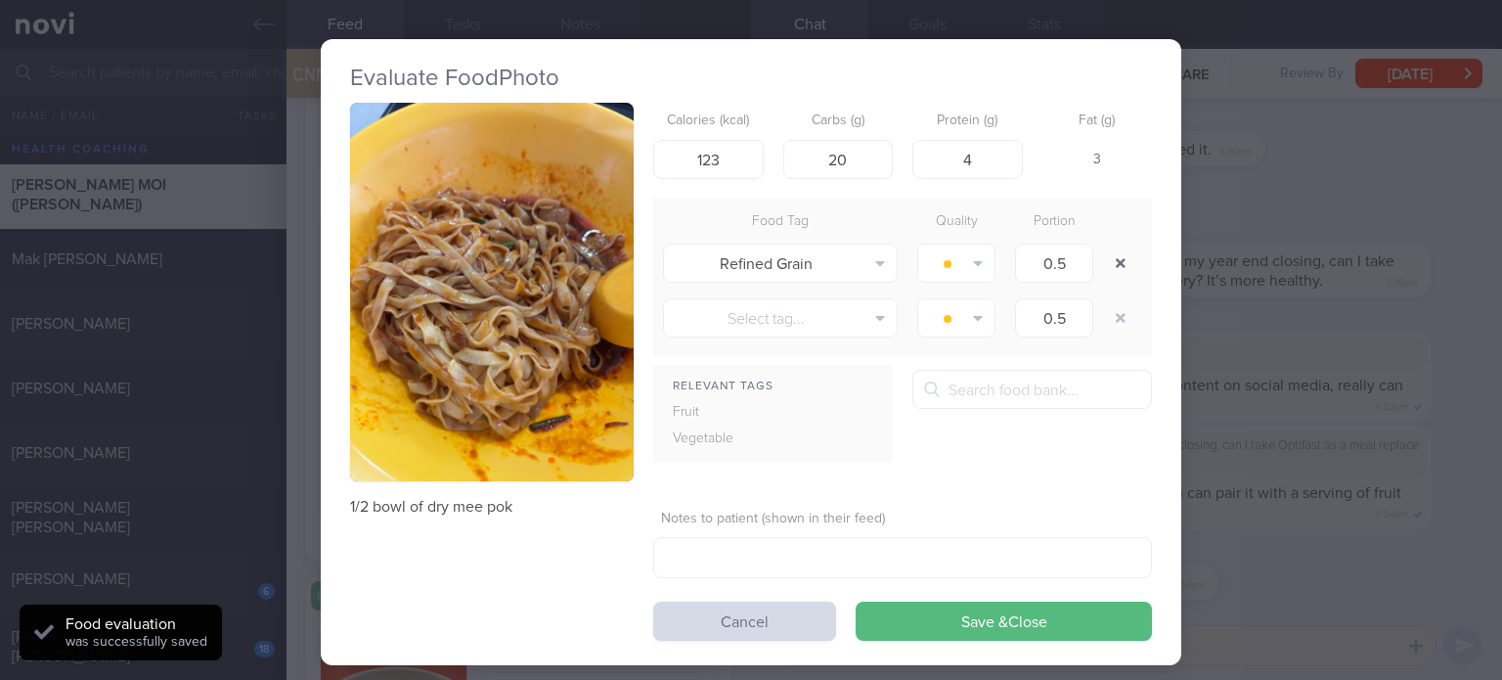
type input "1"
click at [1123, 254] on button "button" at bounding box center [1120, 262] width 35 height 35
type input "1"
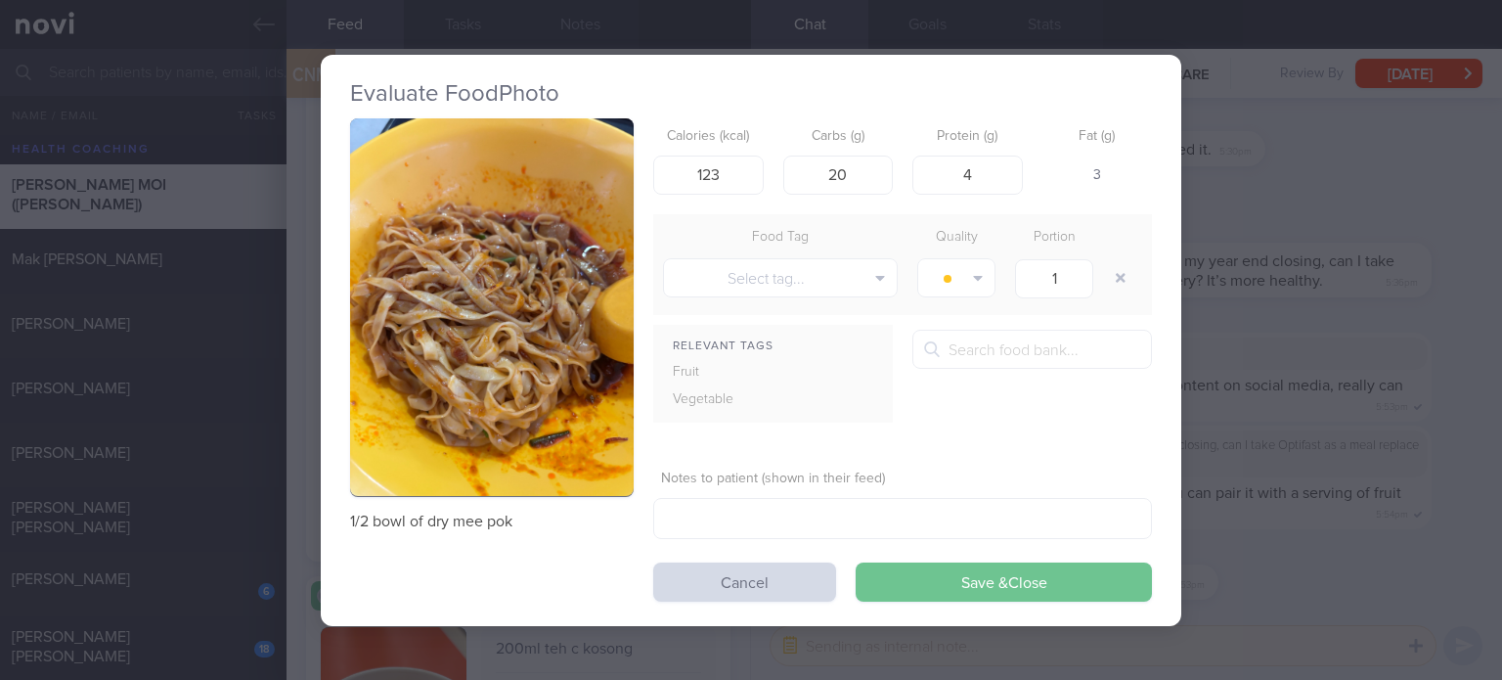
click at [947, 578] on button "Save & Close" at bounding box center [1004, 581] width 296 height 39
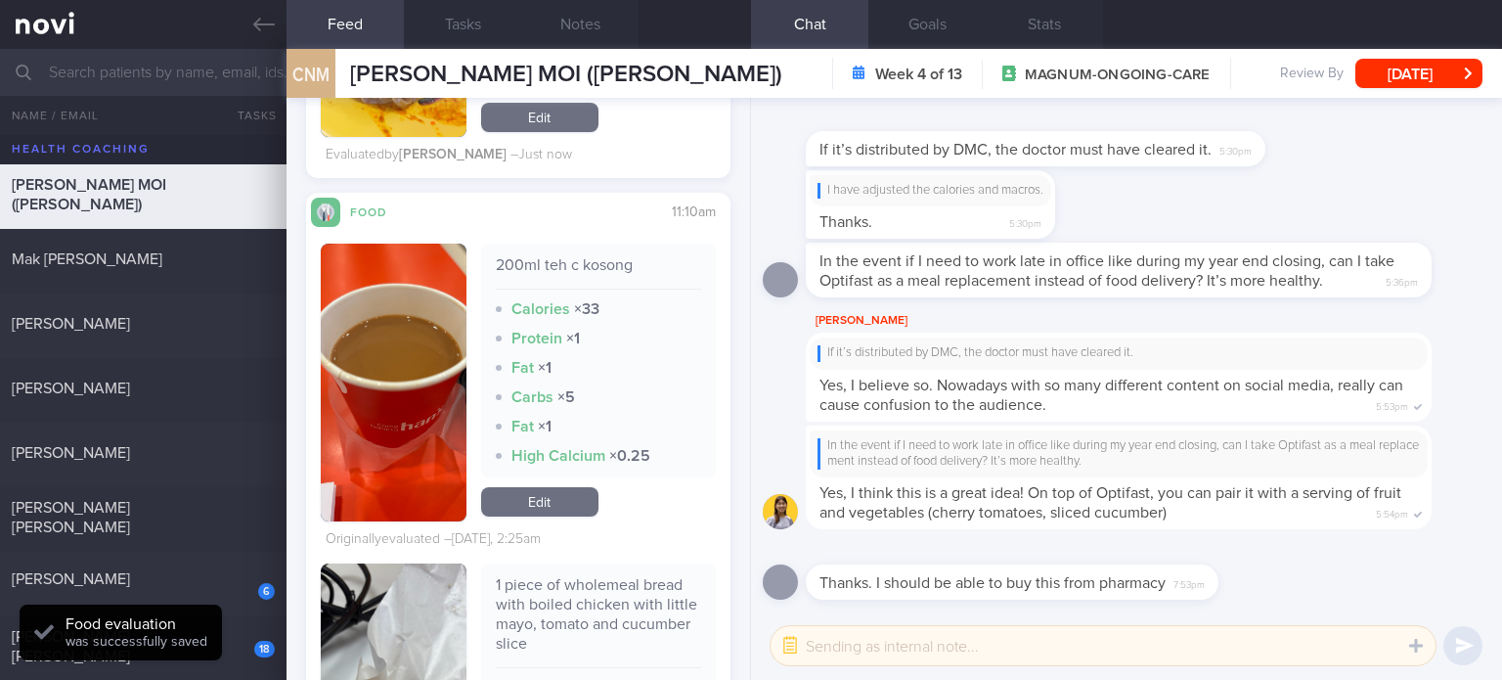
scroll to position [5917, 0]
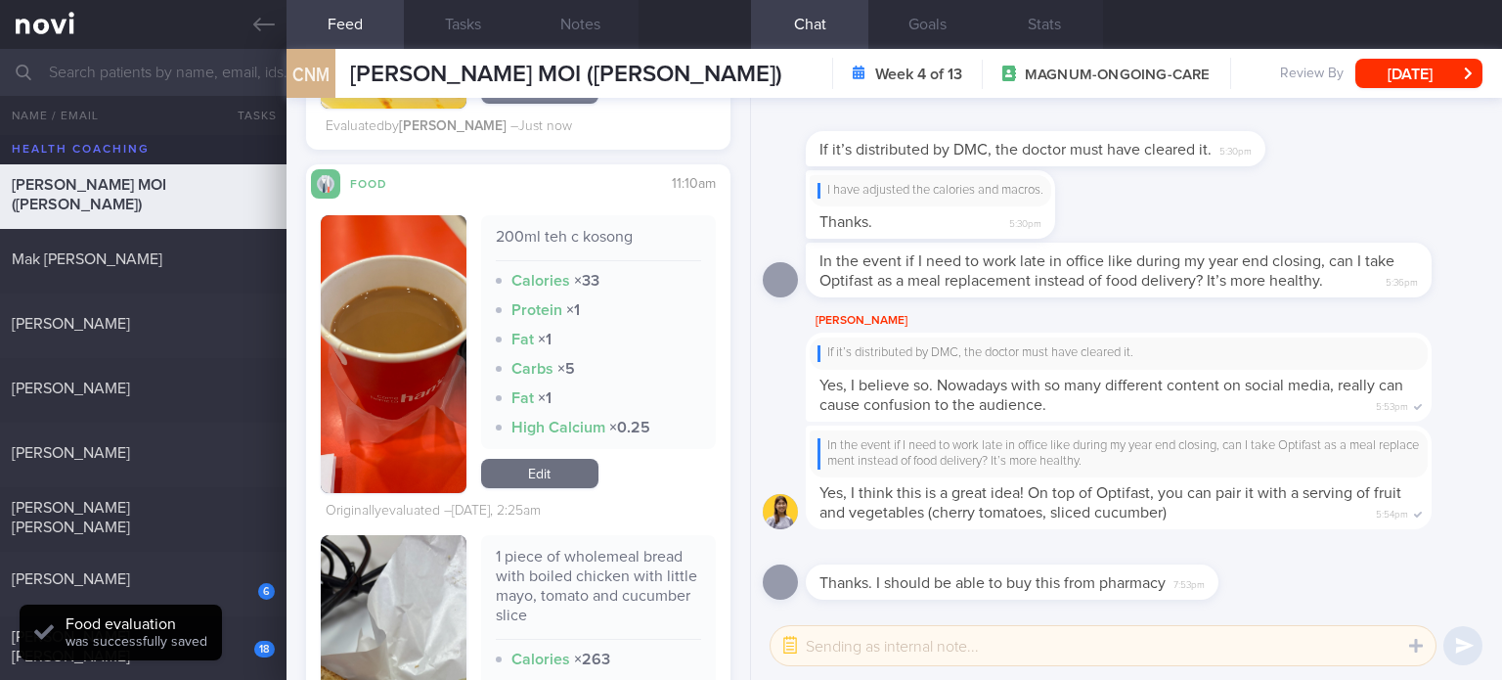
click at [549, 484] on link "Edit" at bounding box center [539, 473] width 117 height 29
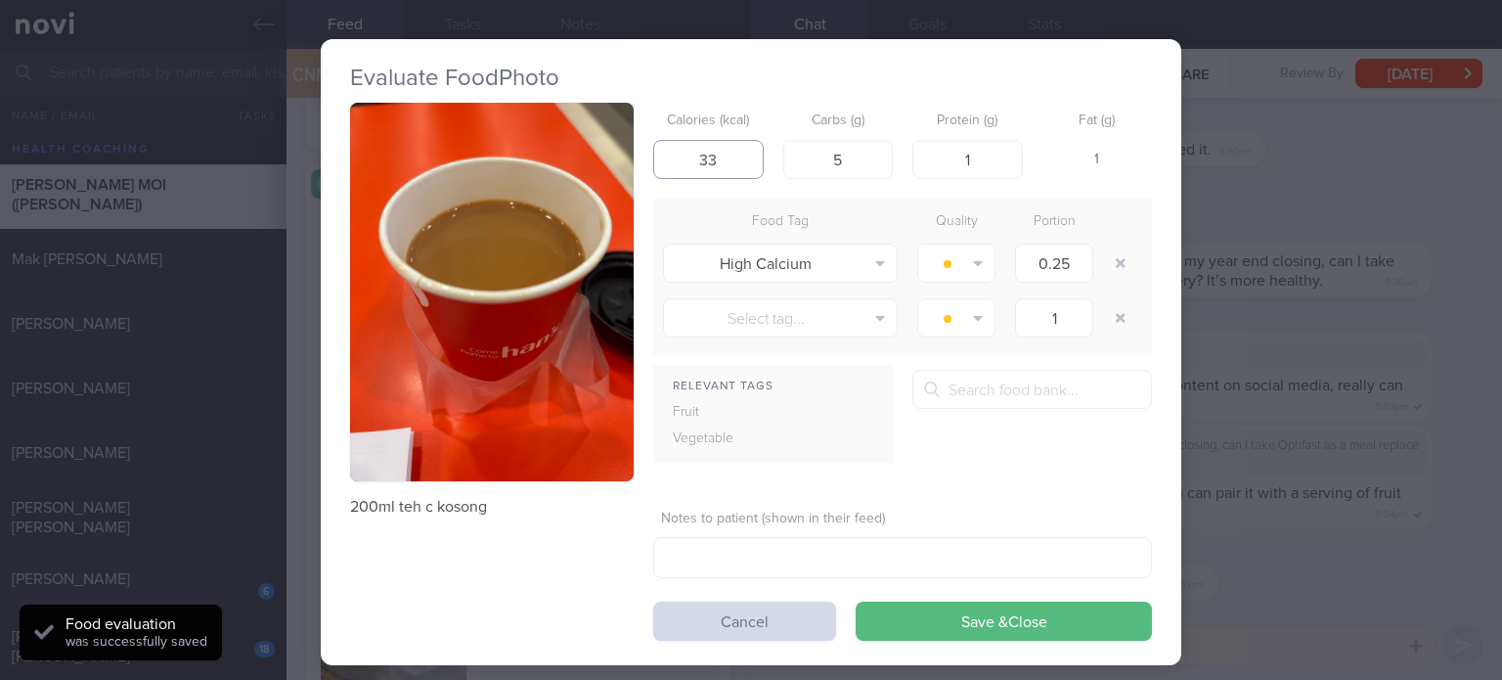
click at [707, 159] on input "33" at bounding box center [708, 159] width 110 height 39
drag, startPoint x: 701, startPoint y: 158, endPoint x: 628, endPoint y: 182, distance: 77.0
click at [628, 182] on div "200ml teh c kosong Calories (kcal) 3345 Carbs (g) 5 Protein (g) 1 Fat (g) 369 F…" at bounding box center [751, 372] width 802 height 538
type input "45"
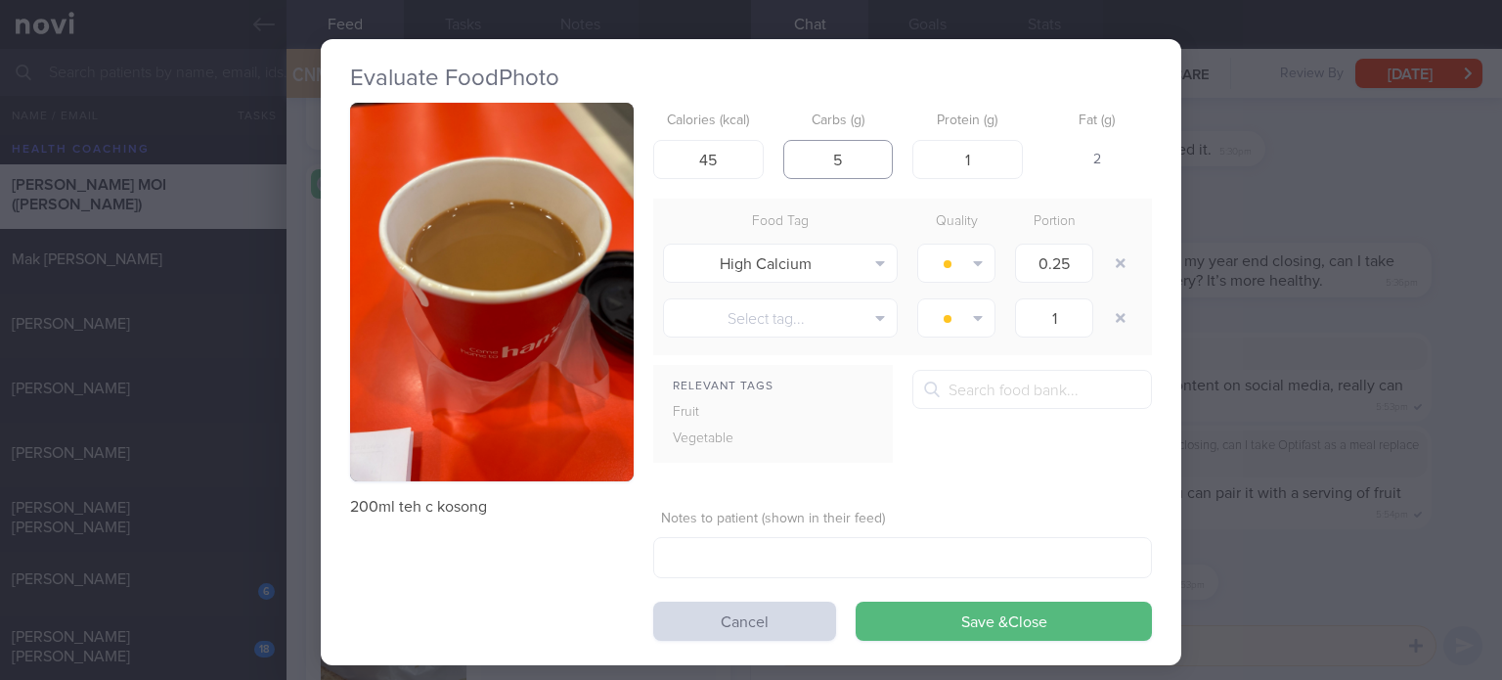
click at [860, 156] on input "5" at bounding box center [838, 159] width 110 height 39
type input "3"
click at [978, 159] on input "1" at bounding box center [967, 159] width 110 height 39
type input "3"
click at [1108, 264] on button "button" at bounding box center [1120, 262] width 35 height 35
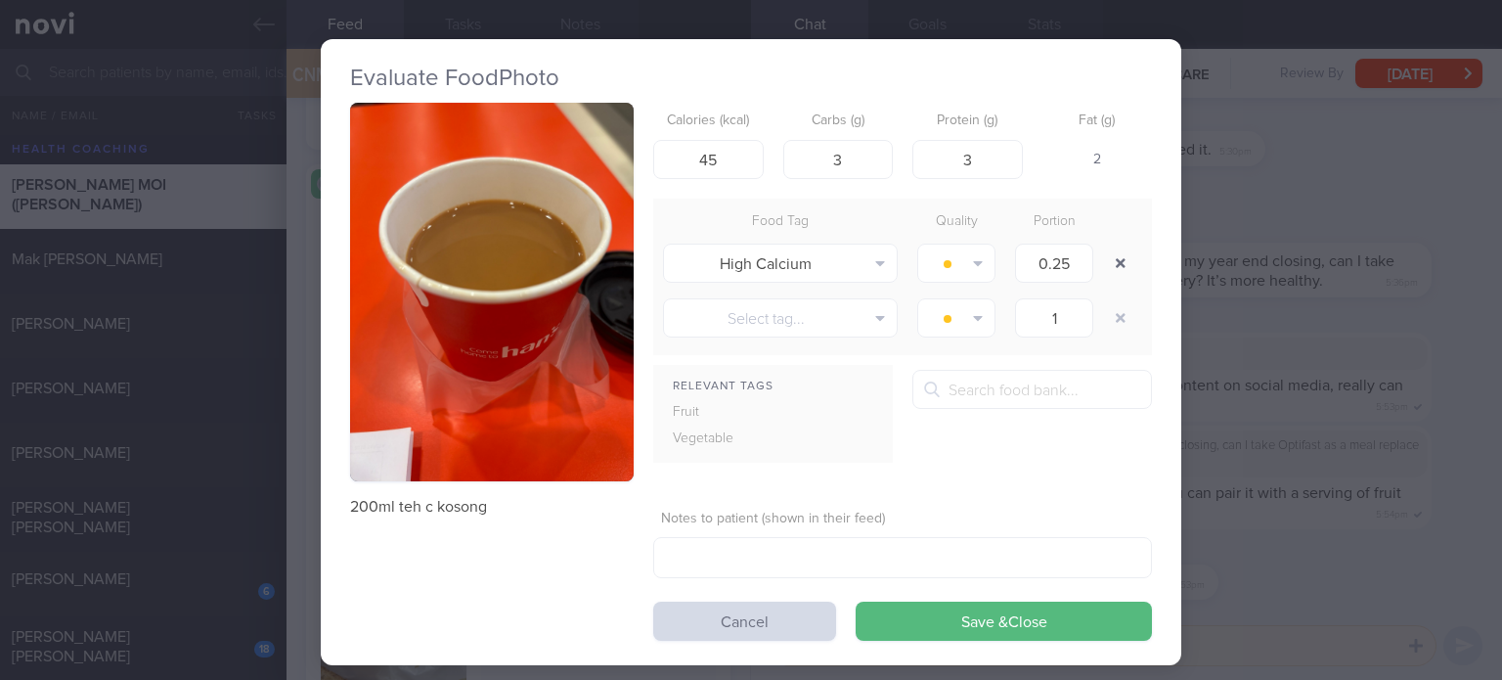
type input "1"
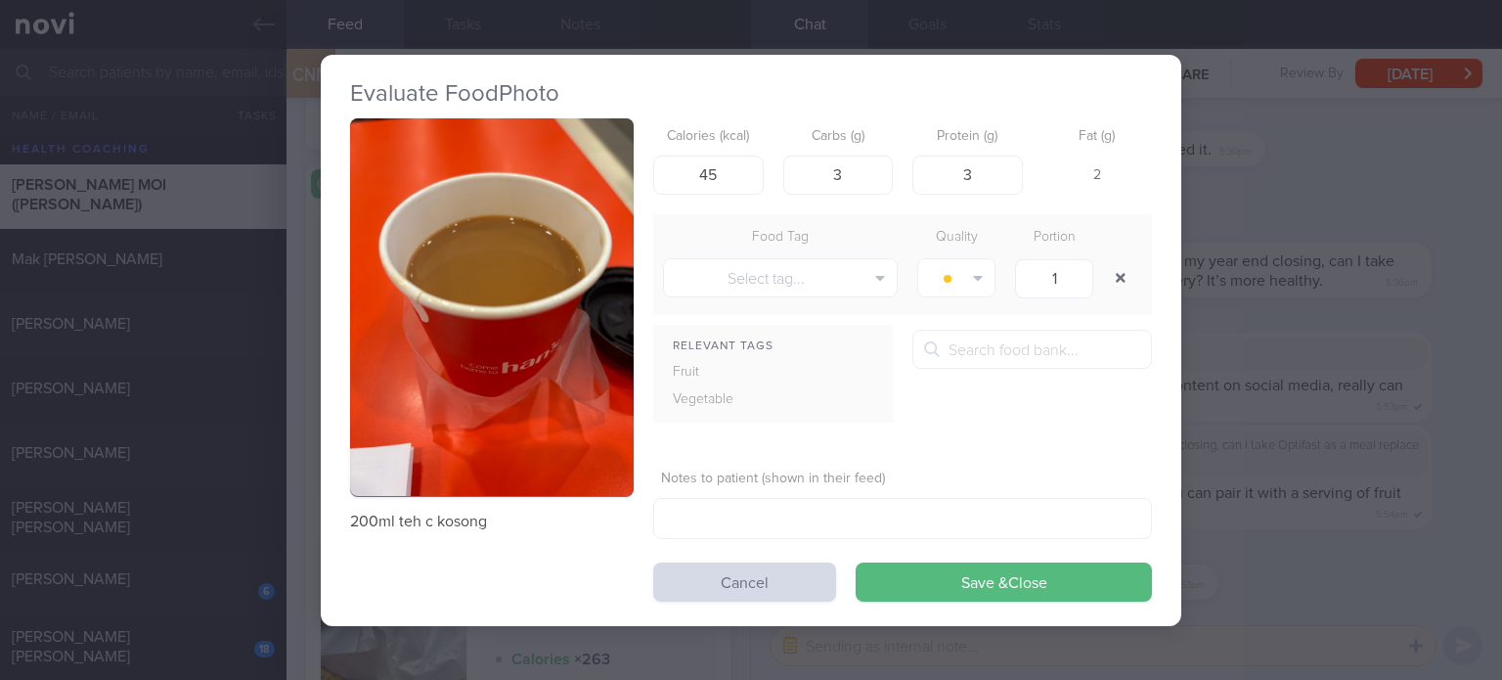
click at [1103, 260] on button "button" at bounding box center [1120, 277] width 35 height 35
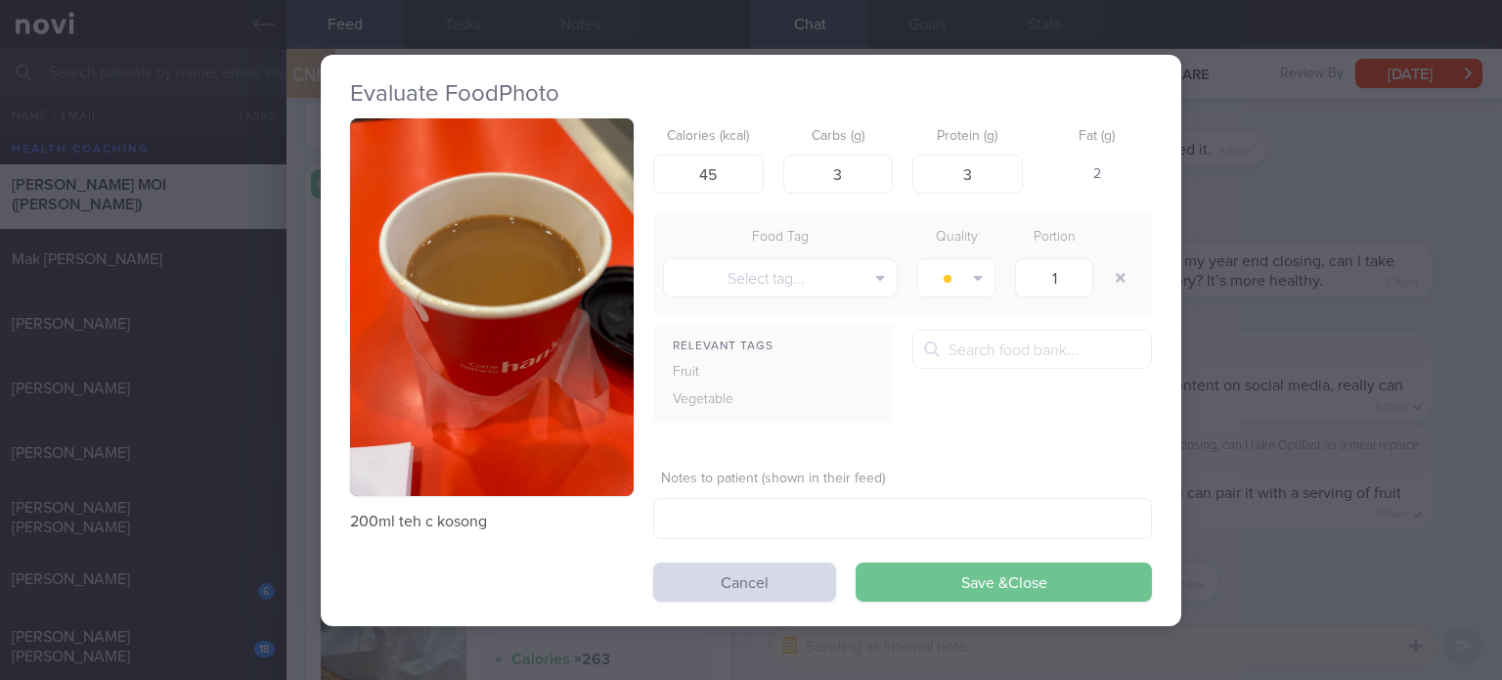
click at [958, 575] on button "Save & Close" at bounding box center [1004, 581] width 296 height 39
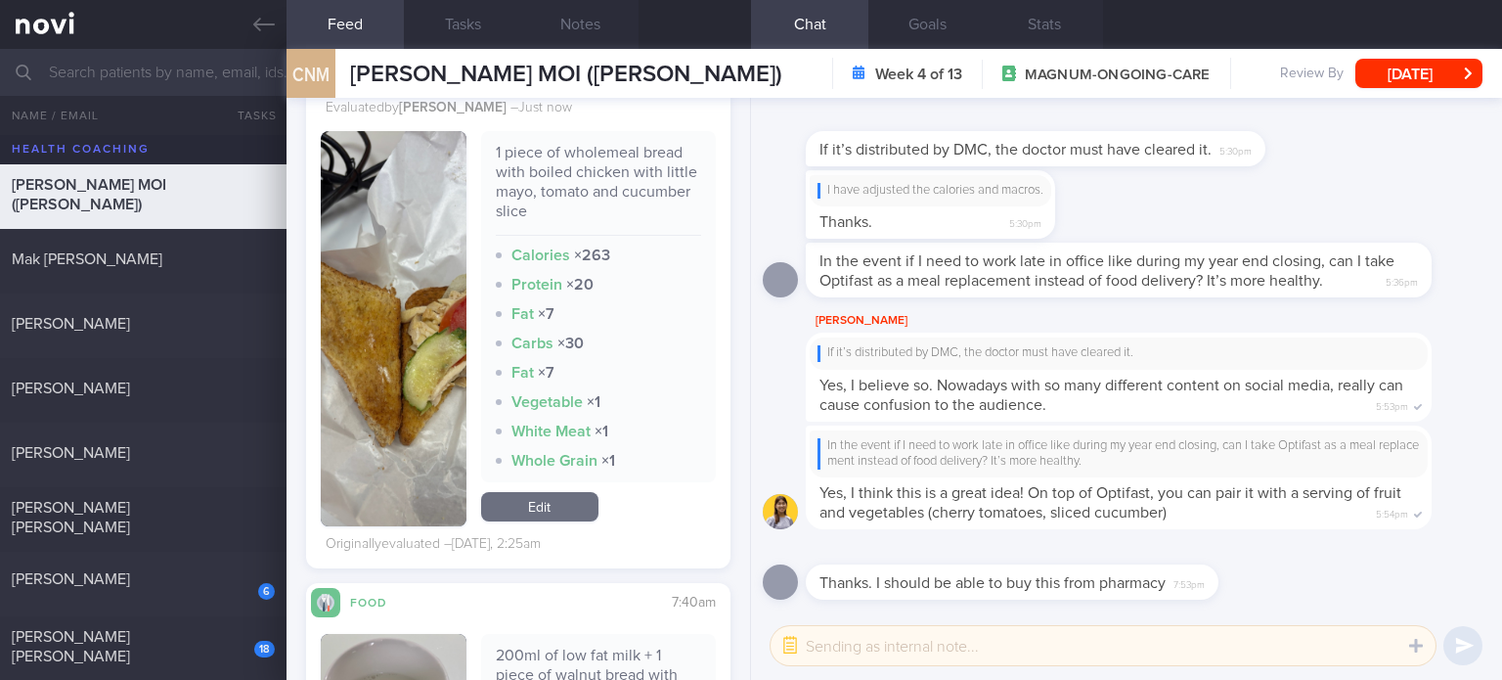
scroll to position [6266, 0]
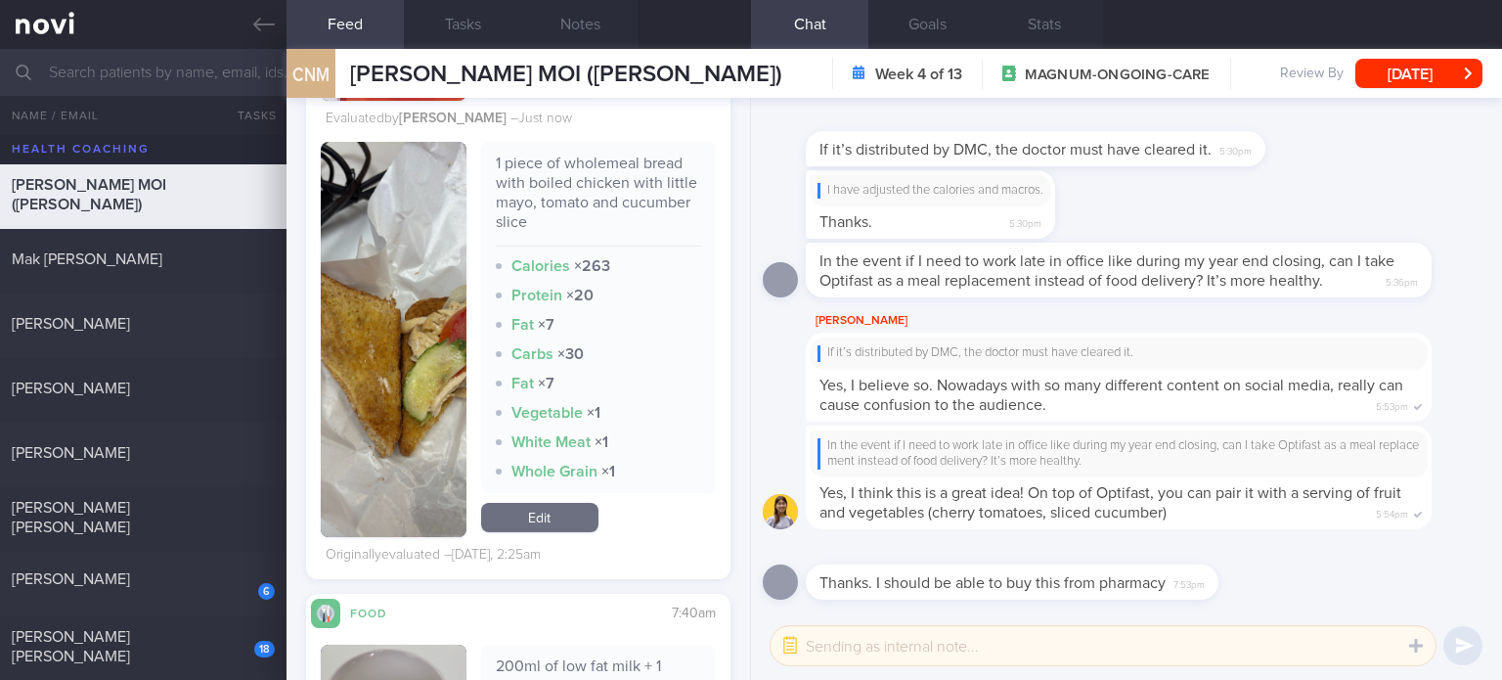
click at [533, 521] on link "Edit" at bounding box center [539, 517] width 117 height 29
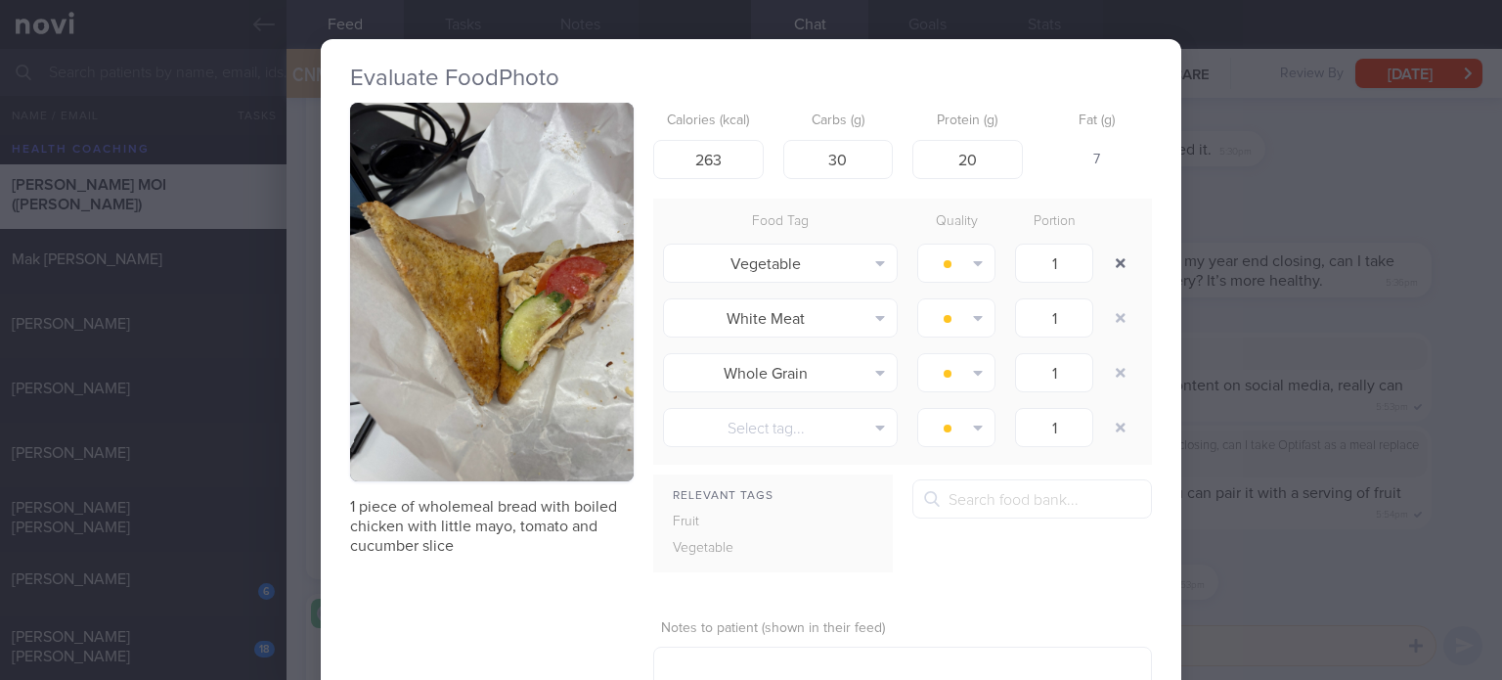
click at [1116, 271] on button "button" at bounding box center [1120, 262] width 35 height 35
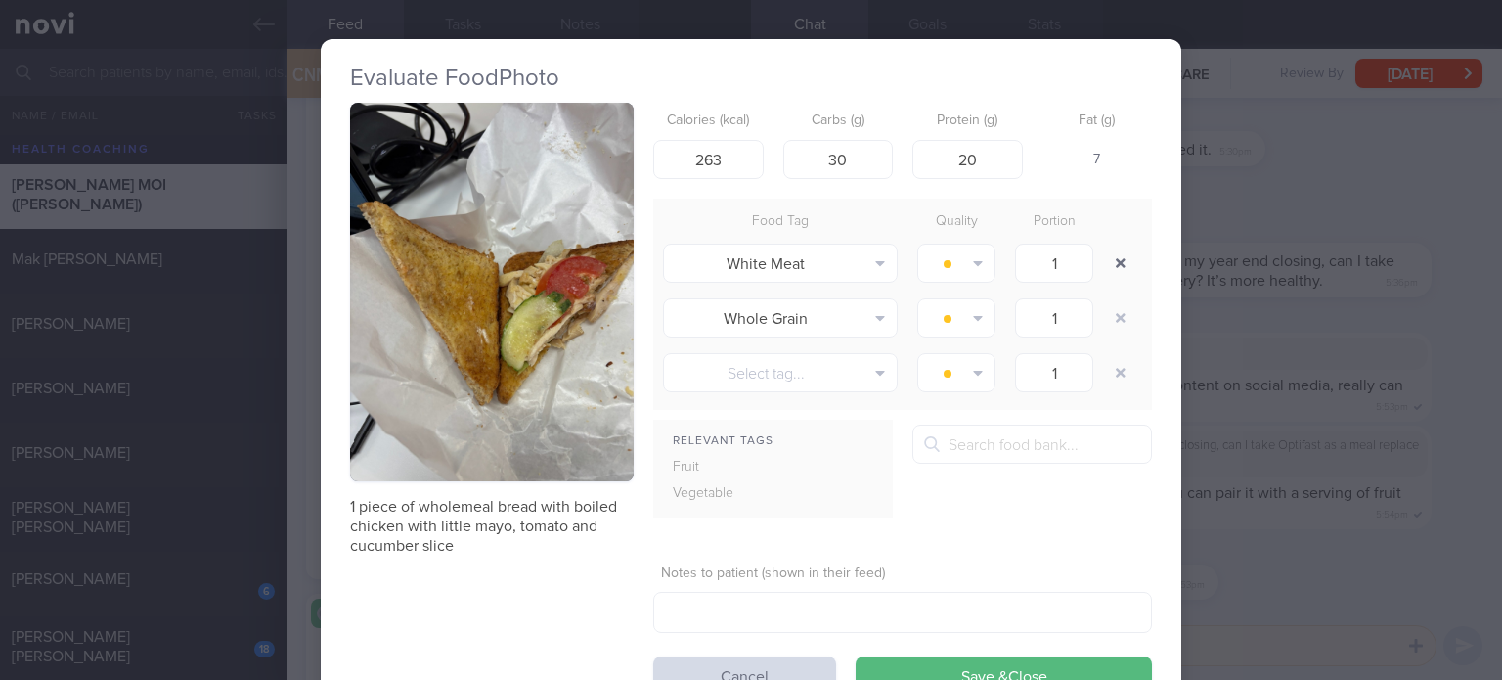
click at [1116, 271] on button "button" at bounding box center [1120, 262] width 35 height 35
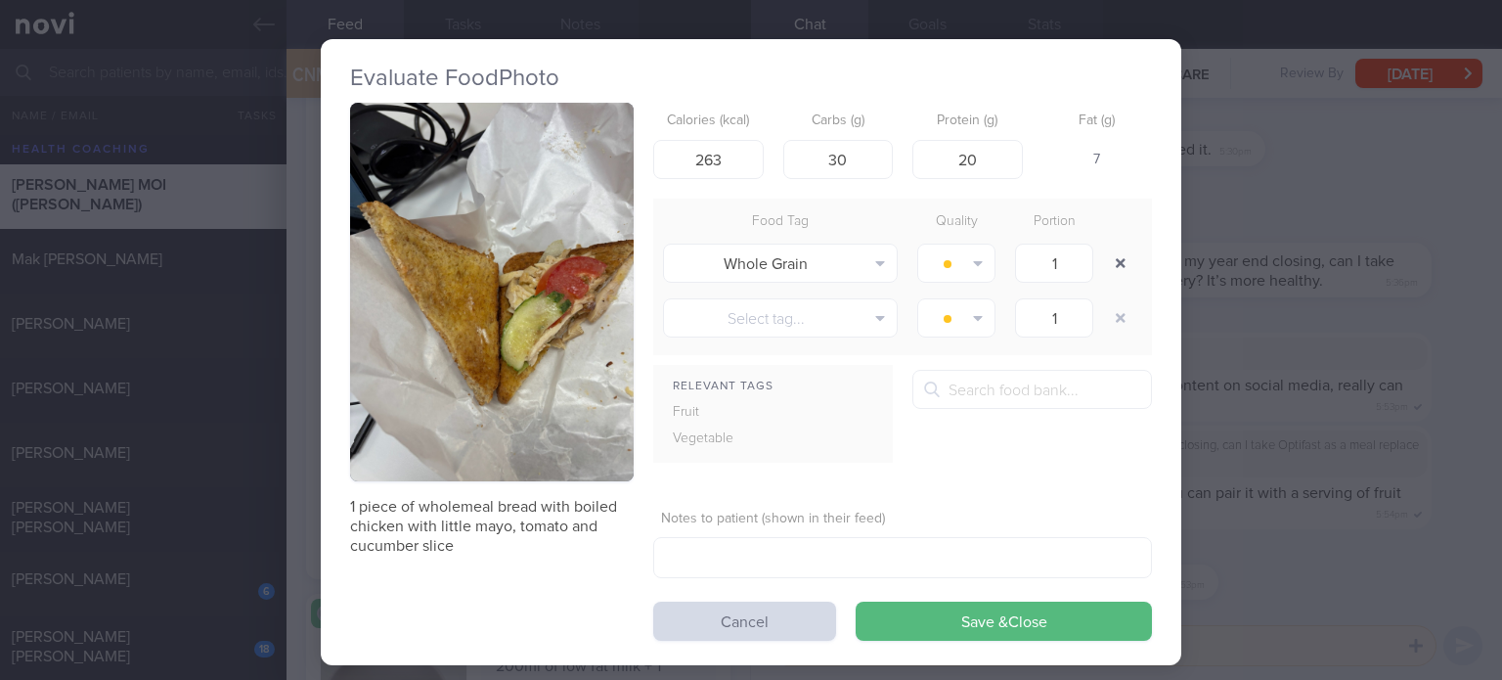
click at [1116, 271] on button "button" at bounding box center [1120, 262] width 35 height 35
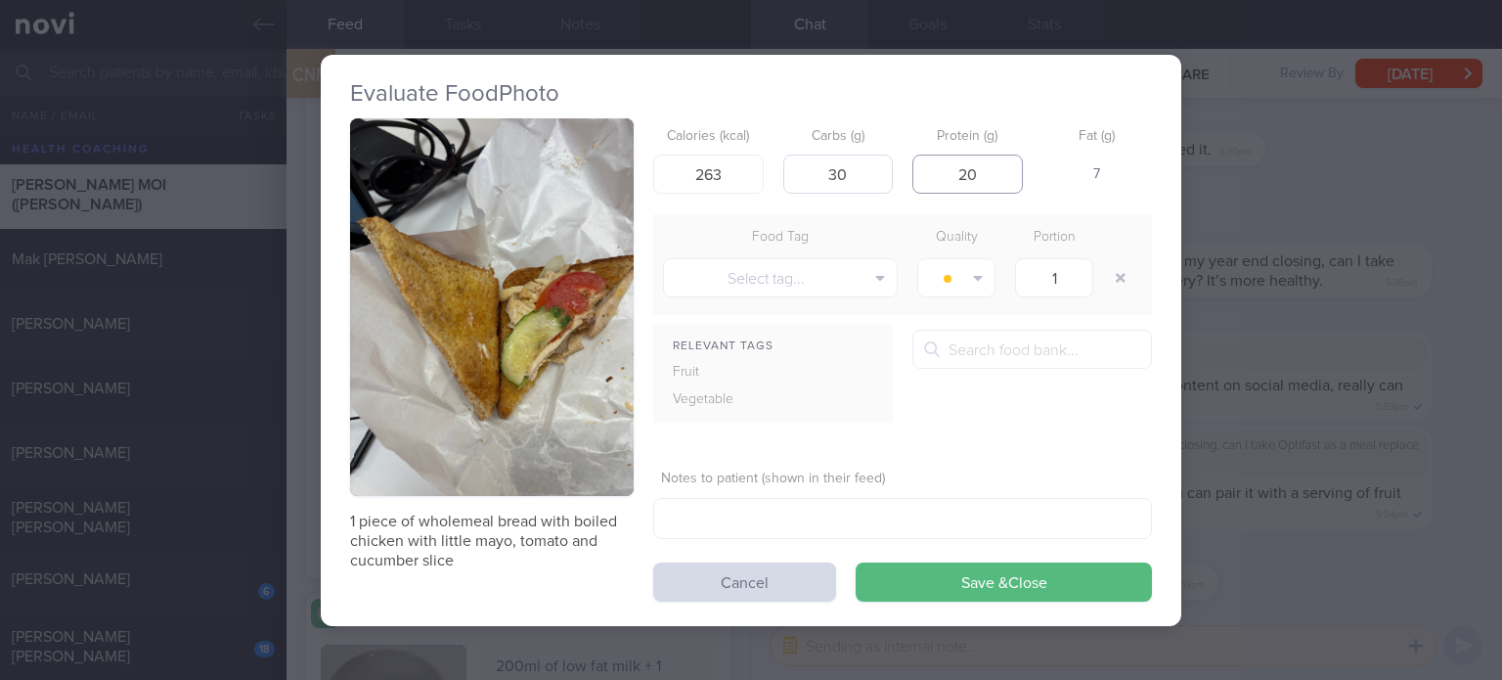
drag, startPoint x: 1012, startPoint y: 169, endPoint x: 853, endPoint y: 163, distance: 159.5
click at [853, 163] on div "Calories (kcal) 263 Carbs (g) 30 Protein (g) 20 Fat (g) 7" at bounding box center [902, 156] width 499 height 77
type input "13"
click at [863, 179] on input "30" at bounding box center [838, 173] width 110 height 39
click at [716, 173] on input "263" at bounding box center [708, 173] width 110 height 39
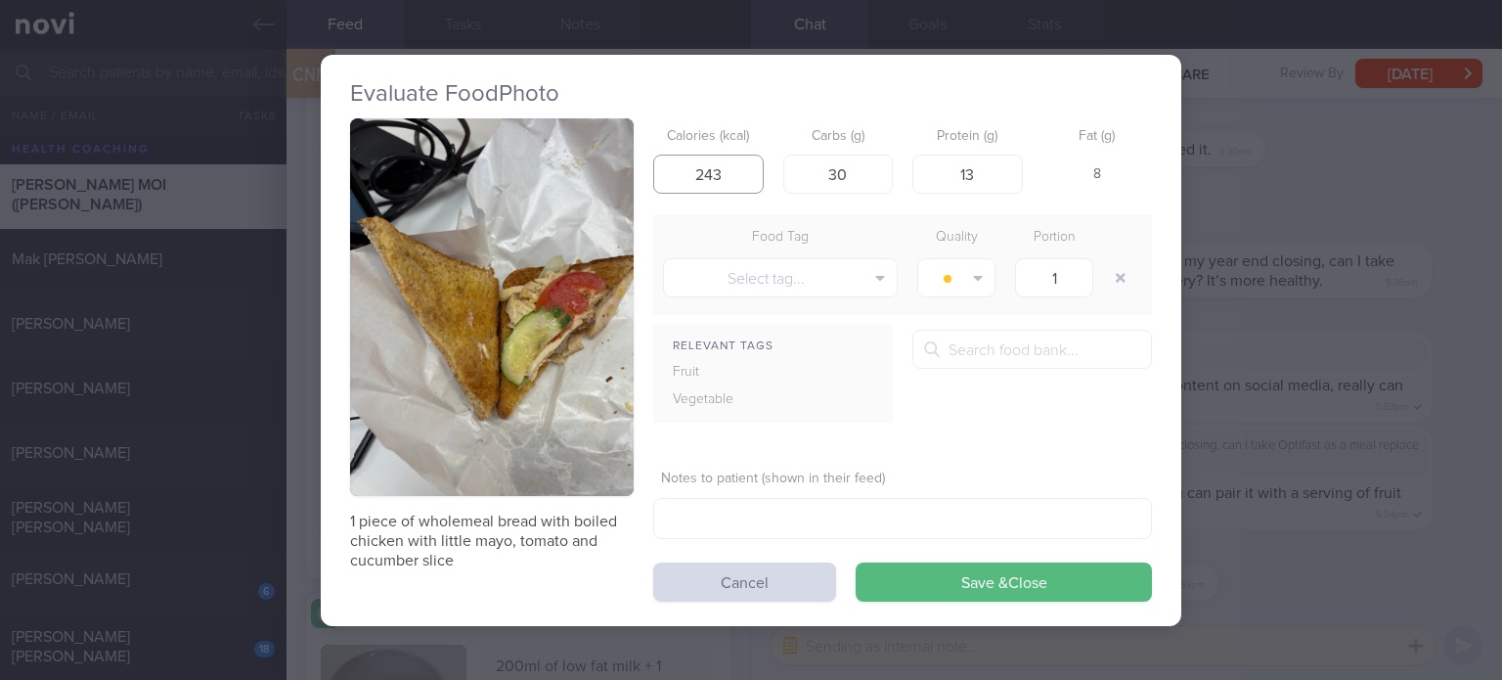
type input "243"
click at [856, 562] on button "Save & Close" at bounding box center [1004, 581] width 296 height 39
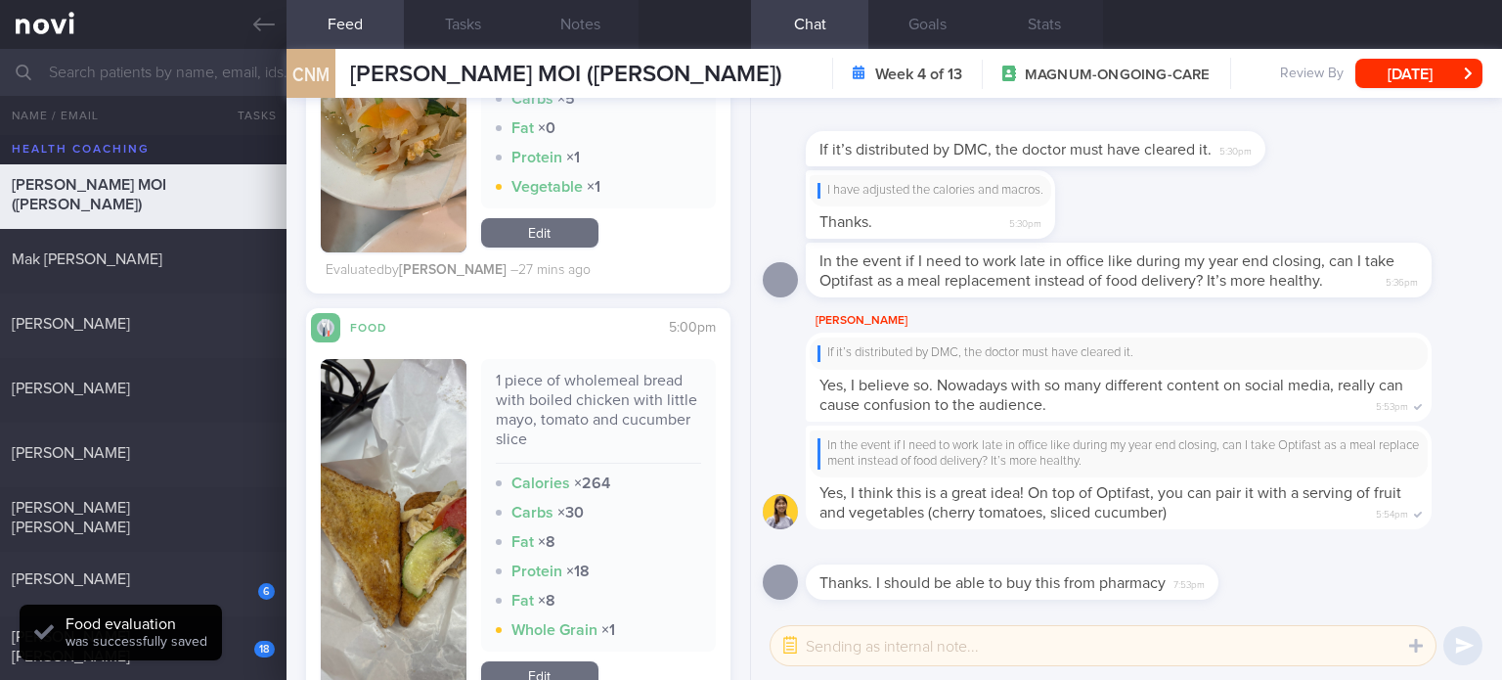
scroll to position [4403, 0]
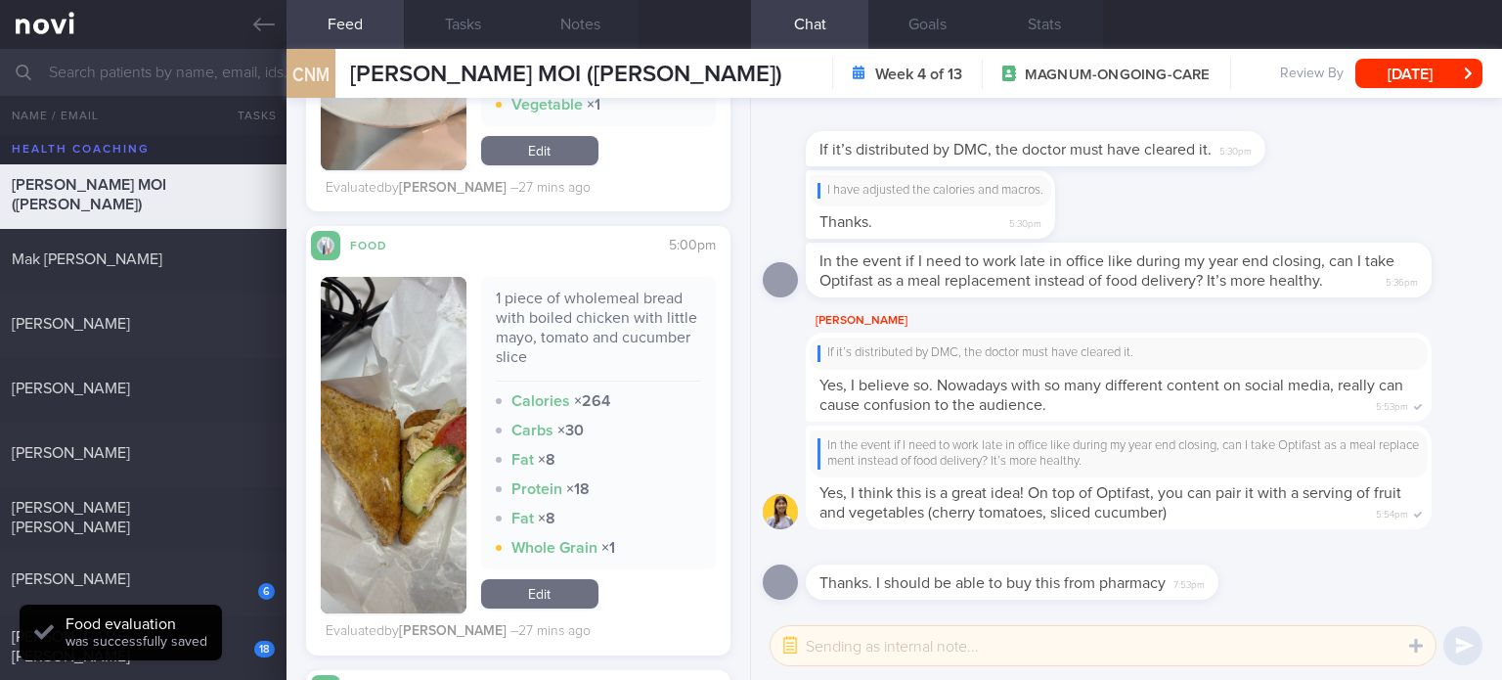
click at [538, 608] on link "Edit" at bounding box center [539, 593] width 117 height 29
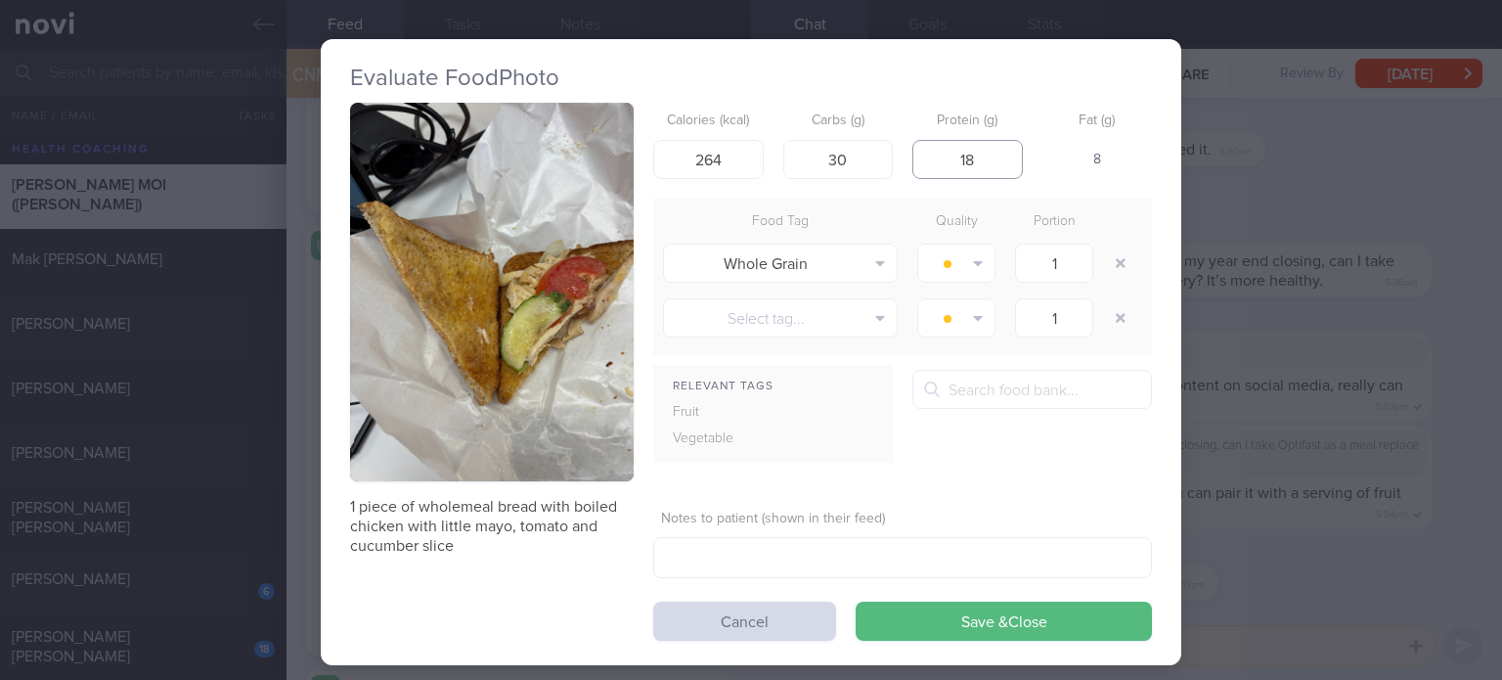
click at [989, 167] on input "18" at bounding box center [967, 159] width 110 height 39
type input "13"
click at [853, 161] on input "30" at bounding box center [838, 159] width 110 height 39
type input "33"
click at [731, 159] on input "264" at bounding box center [708, 159] width 110 height 39
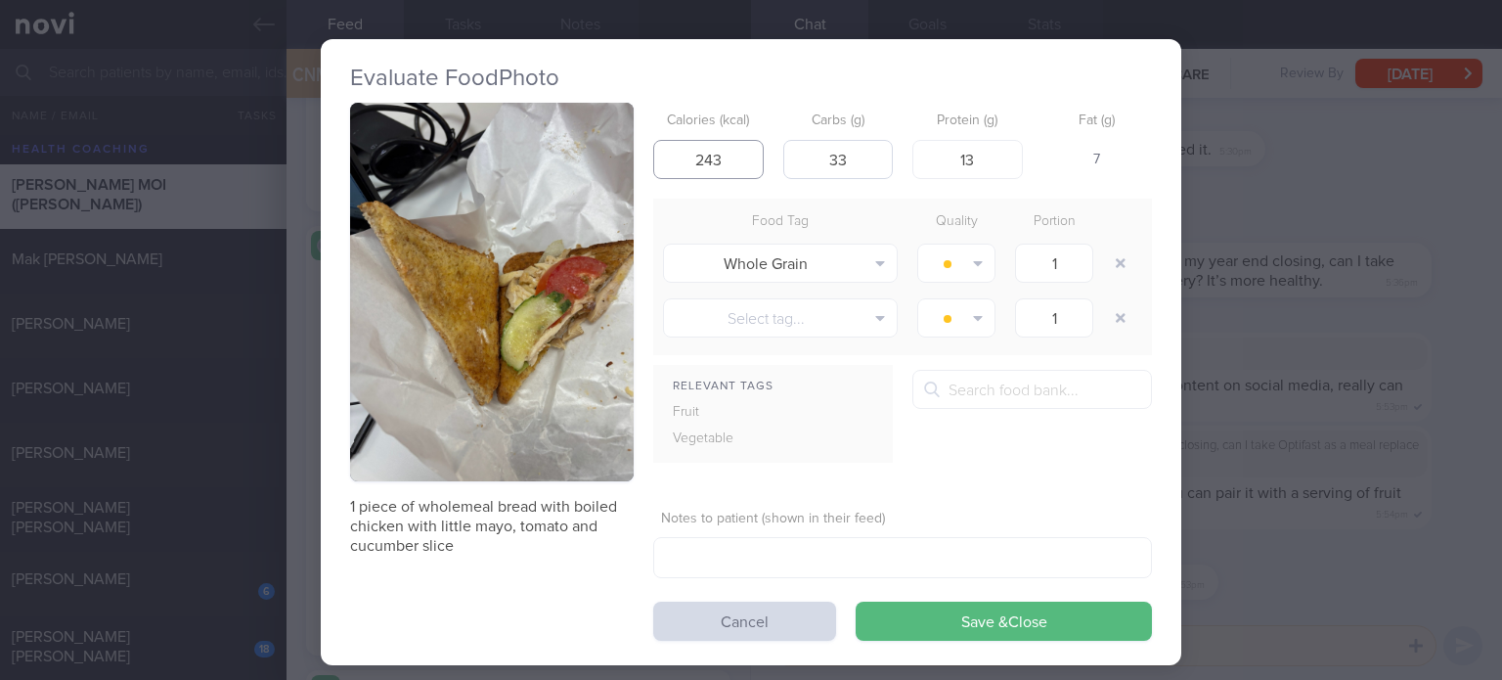
type input "243"
click at [859, 158] on input "33" at bounding box center [838, 159] width 110 height 39
type input "30"
click at [856, 601] on button "Save & Close" at bounding box center [1004, 620] width 296 height 39
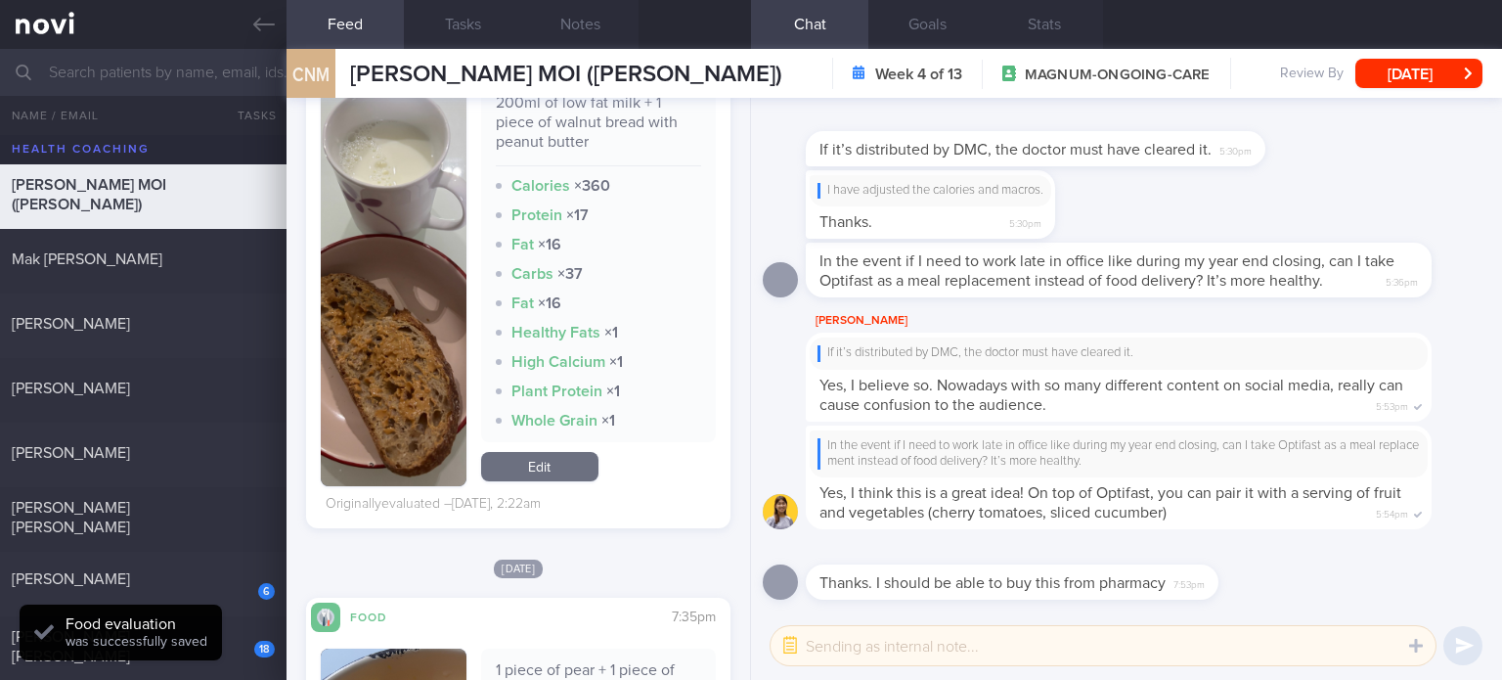
scroll to position [6729, 0]
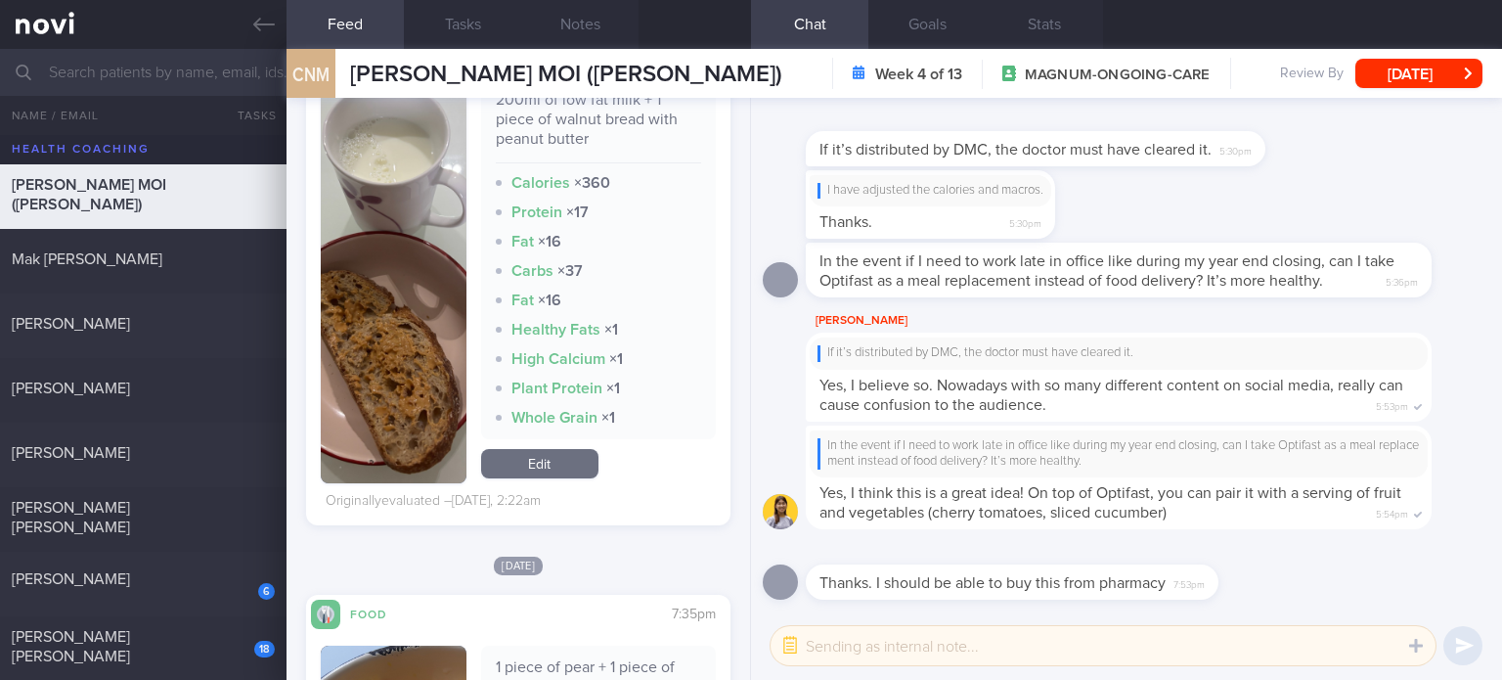
click at [549, 470] on link "Edit" at bounding box center [539, 463] width 117 height 29
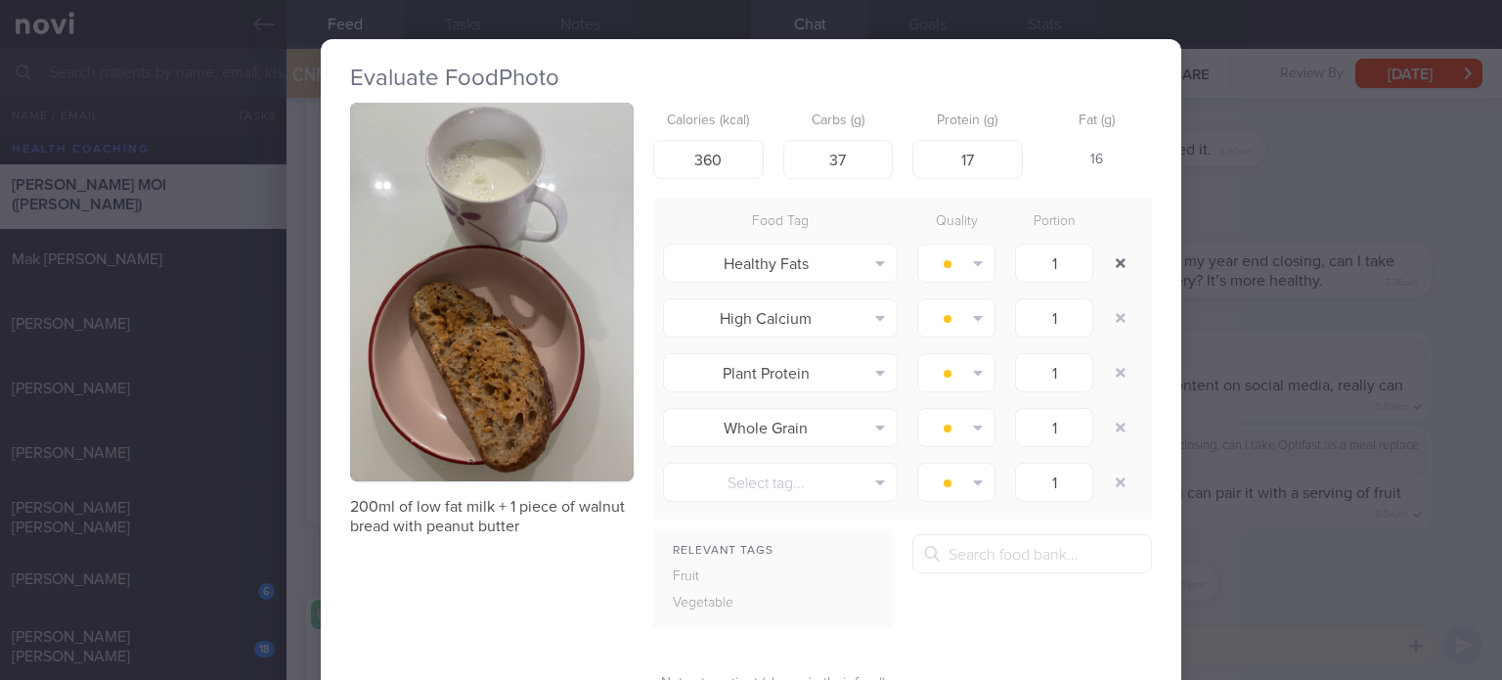
click at [1119, 254] on button "button" at bounding box center [1120, 262] width 35 height 35
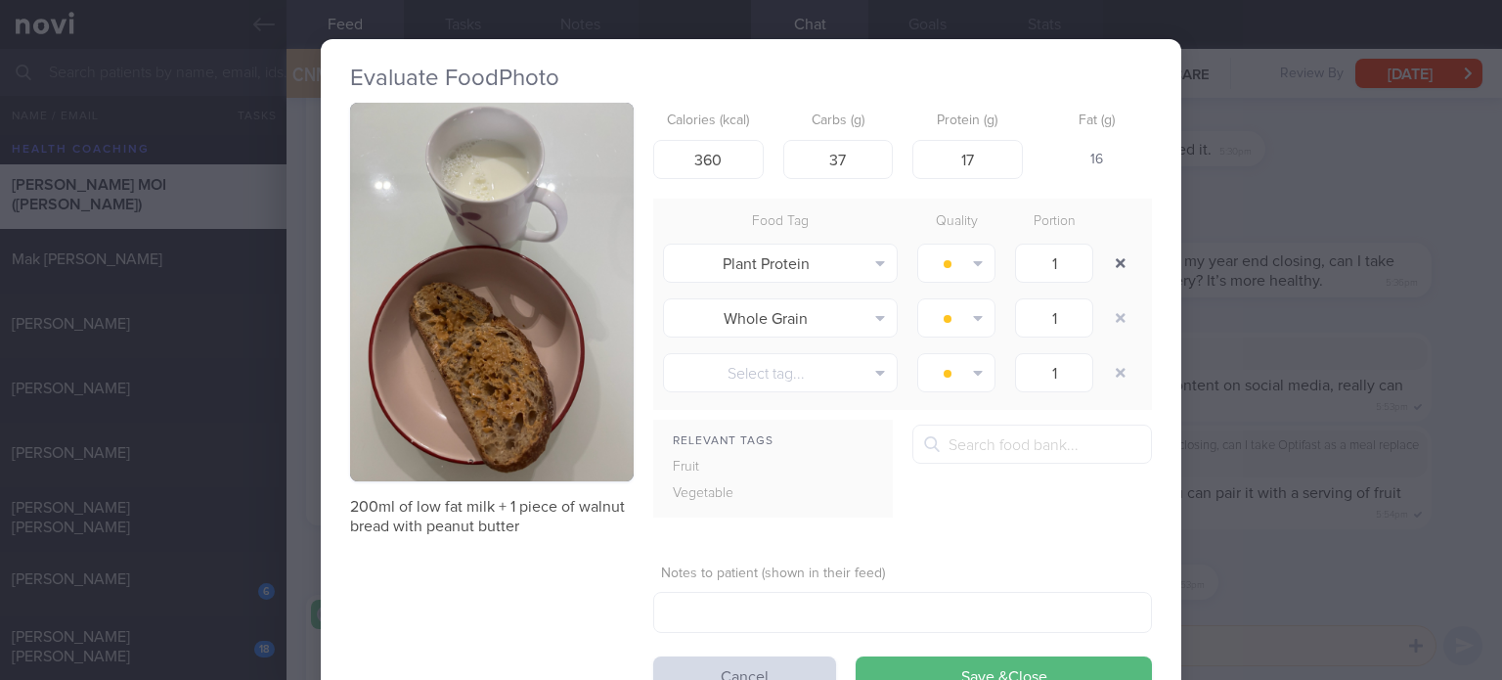
click at [1119, 254] on button "button" at bounding box center [1120, 262] width 35 height 35
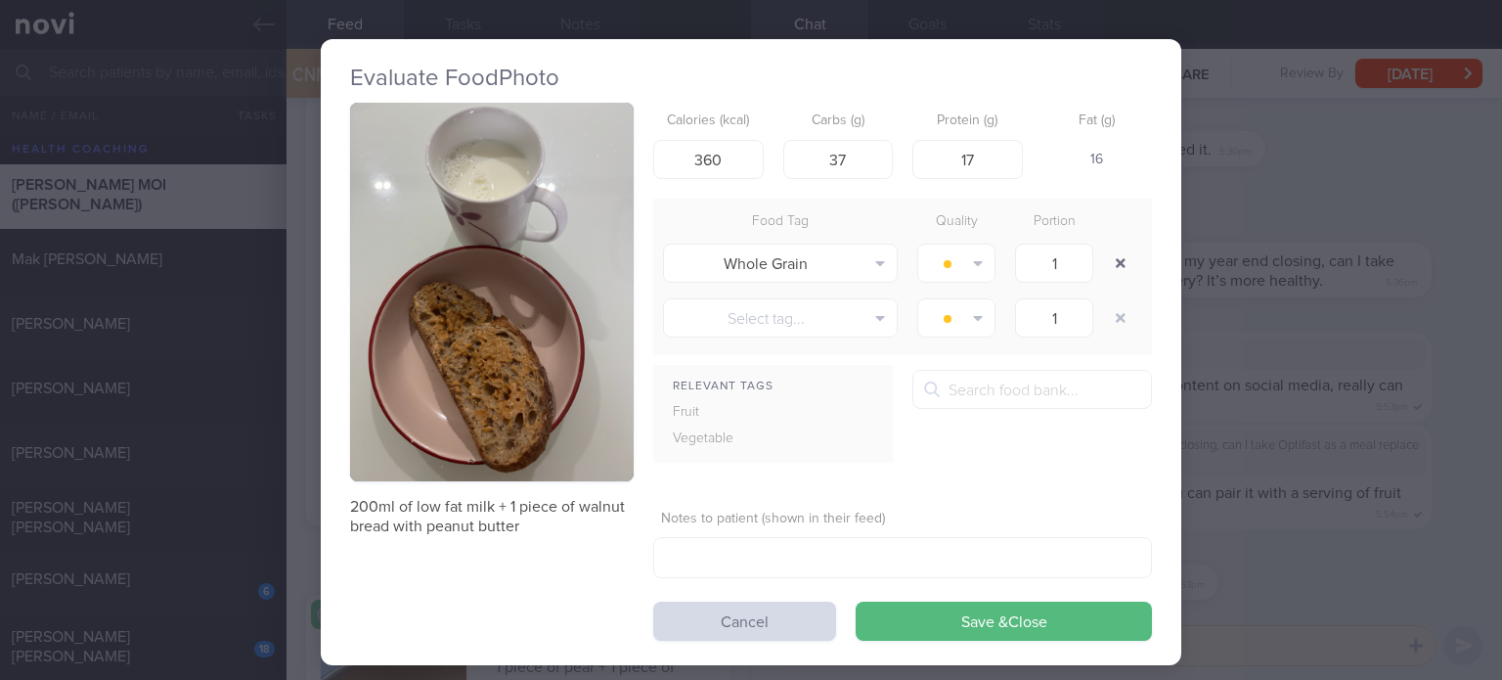
click at [1113, 252] on button "button" at bounding box center [1120, 262] width 35 height 35
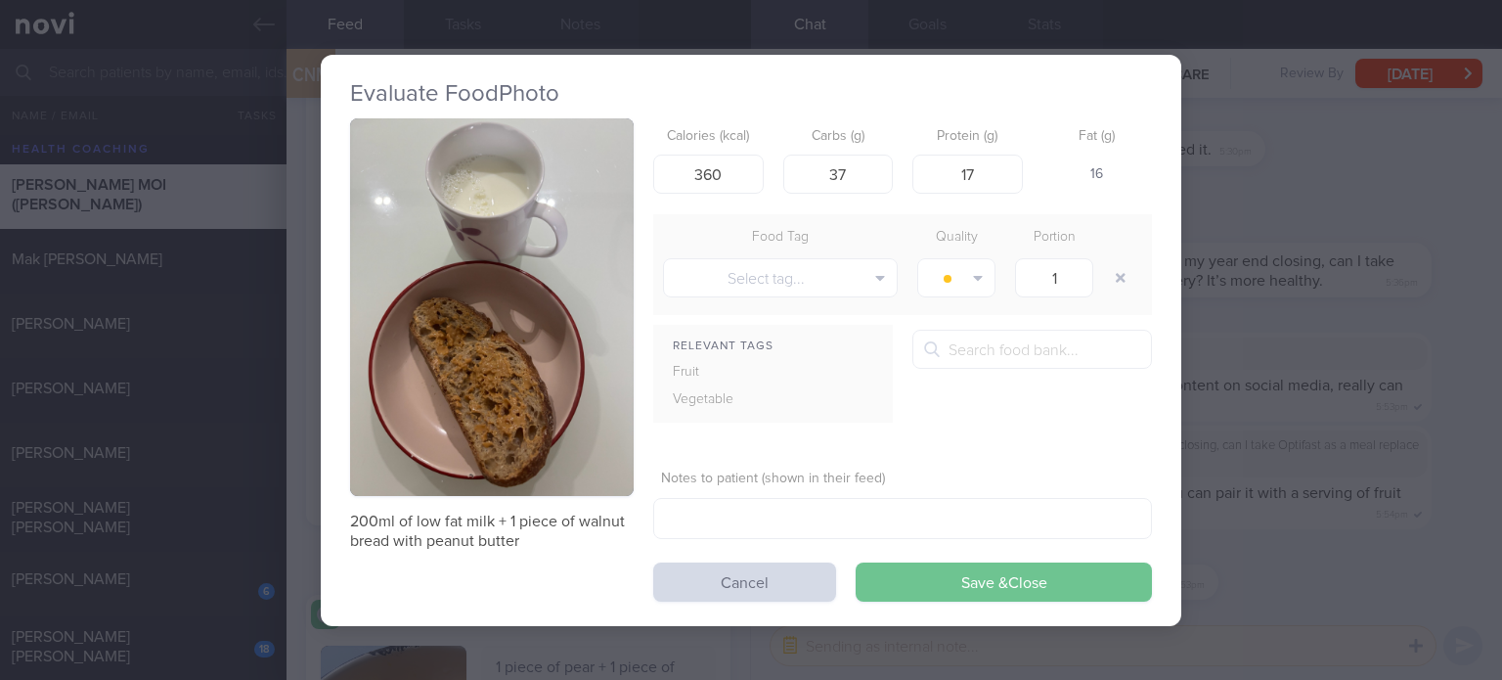
click at [929, 570] on button "Save & Close" at bounding box center [1004, 581] width 296 height 39
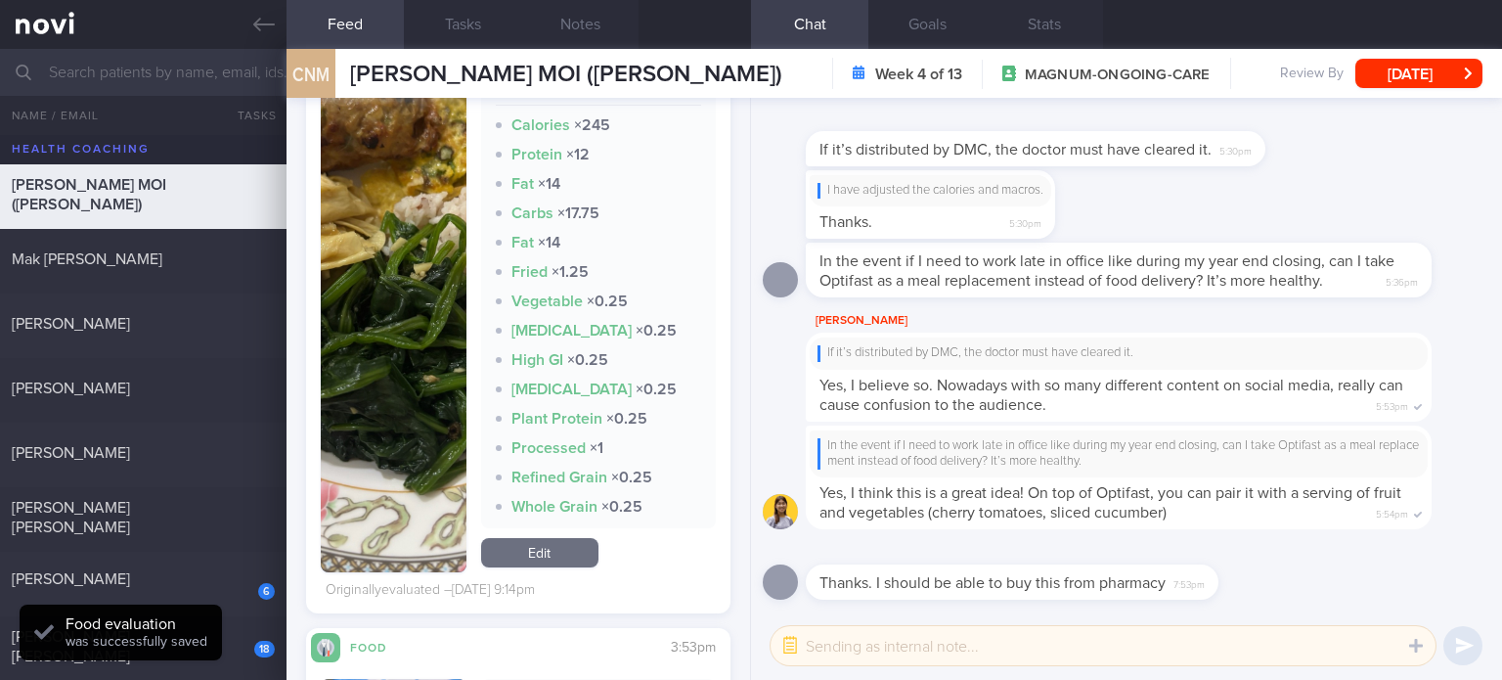
scroll to position [7700, 0]
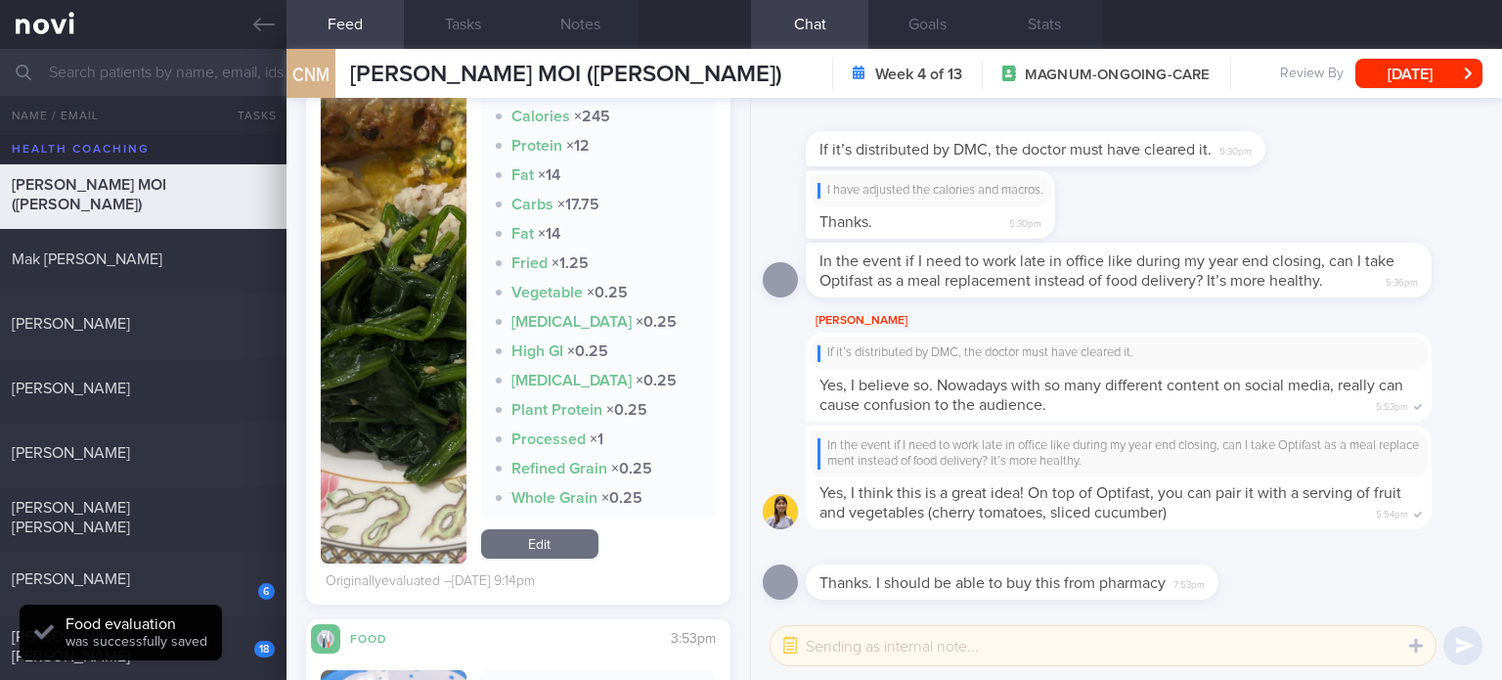
click at [546, 534] on link "Edit" at bounding box center [539, 543] width 117 height 29
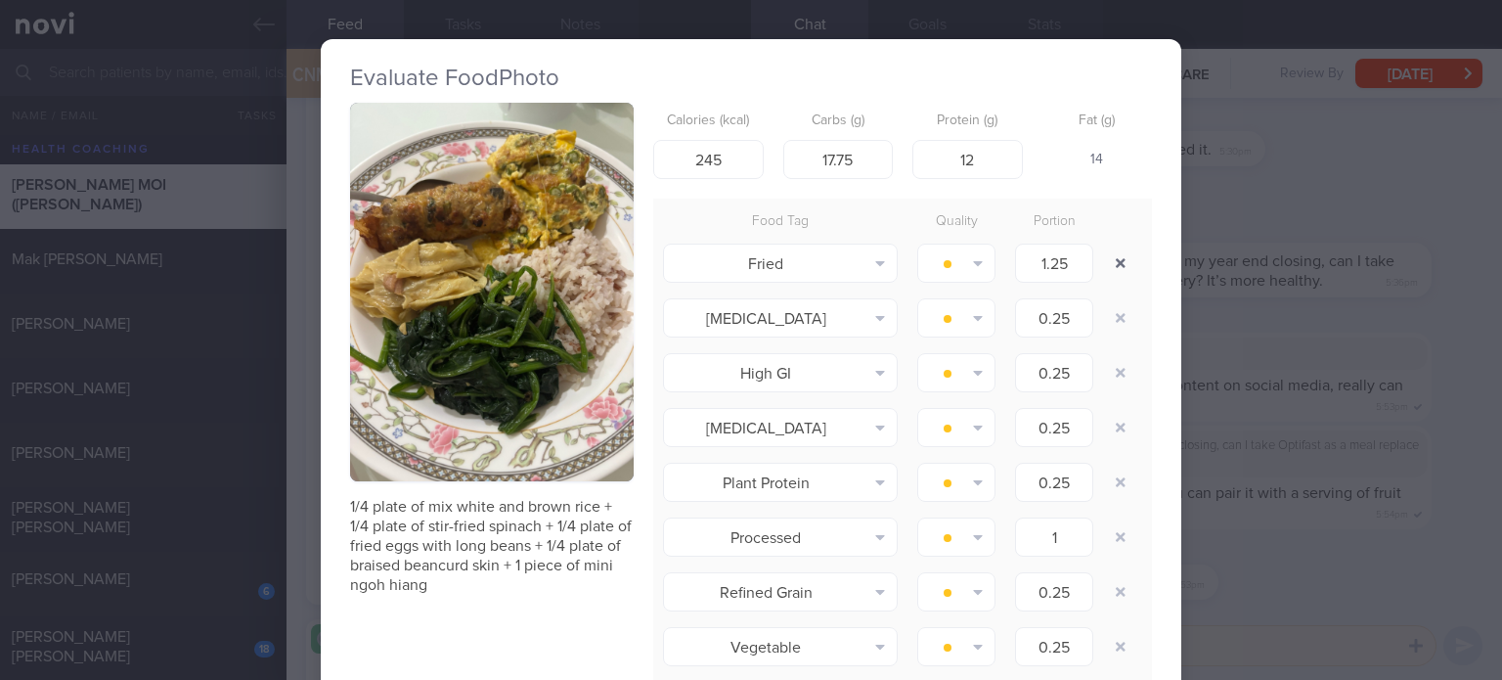
click at [1109, 257] on button "button" at bounding box center [1120, 262] width 35 height 35
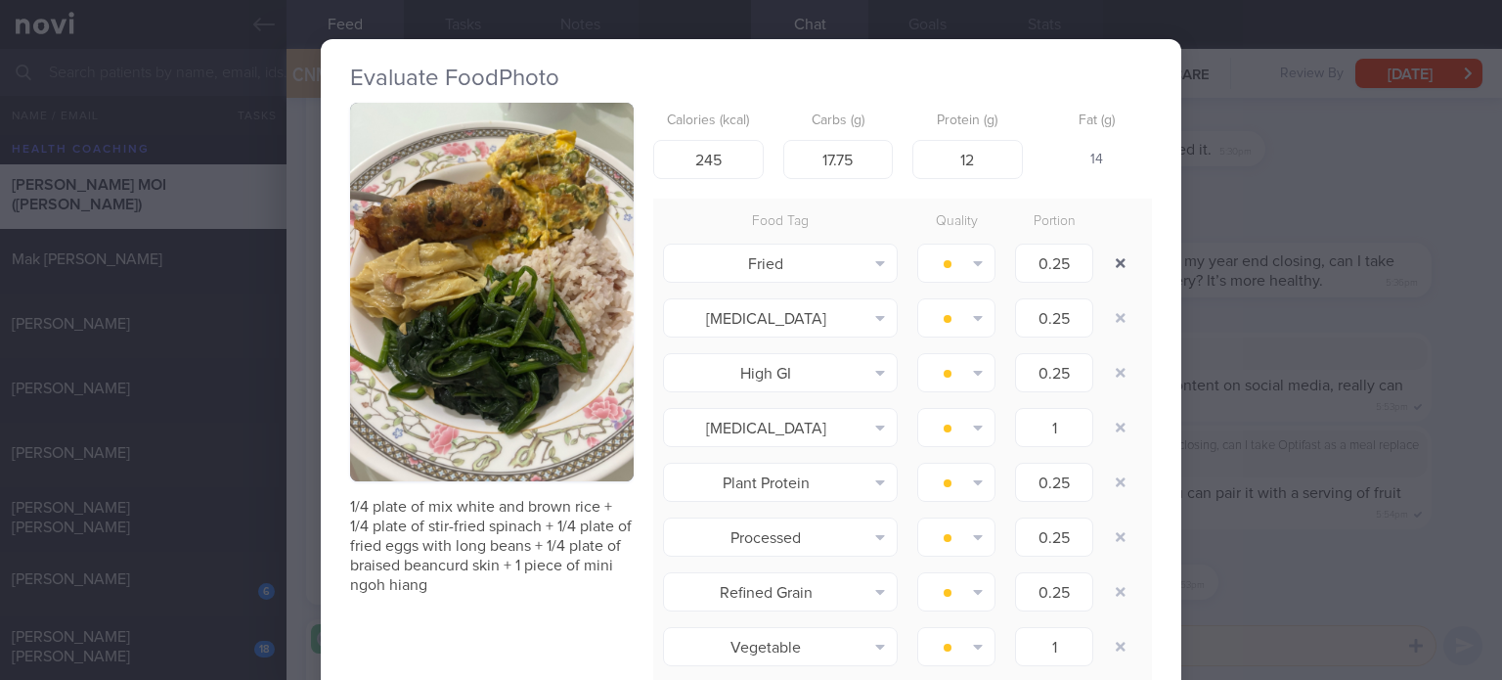
click at [1109, 257] on button "button" at bounding box center [1120, 262] width 35 height 35
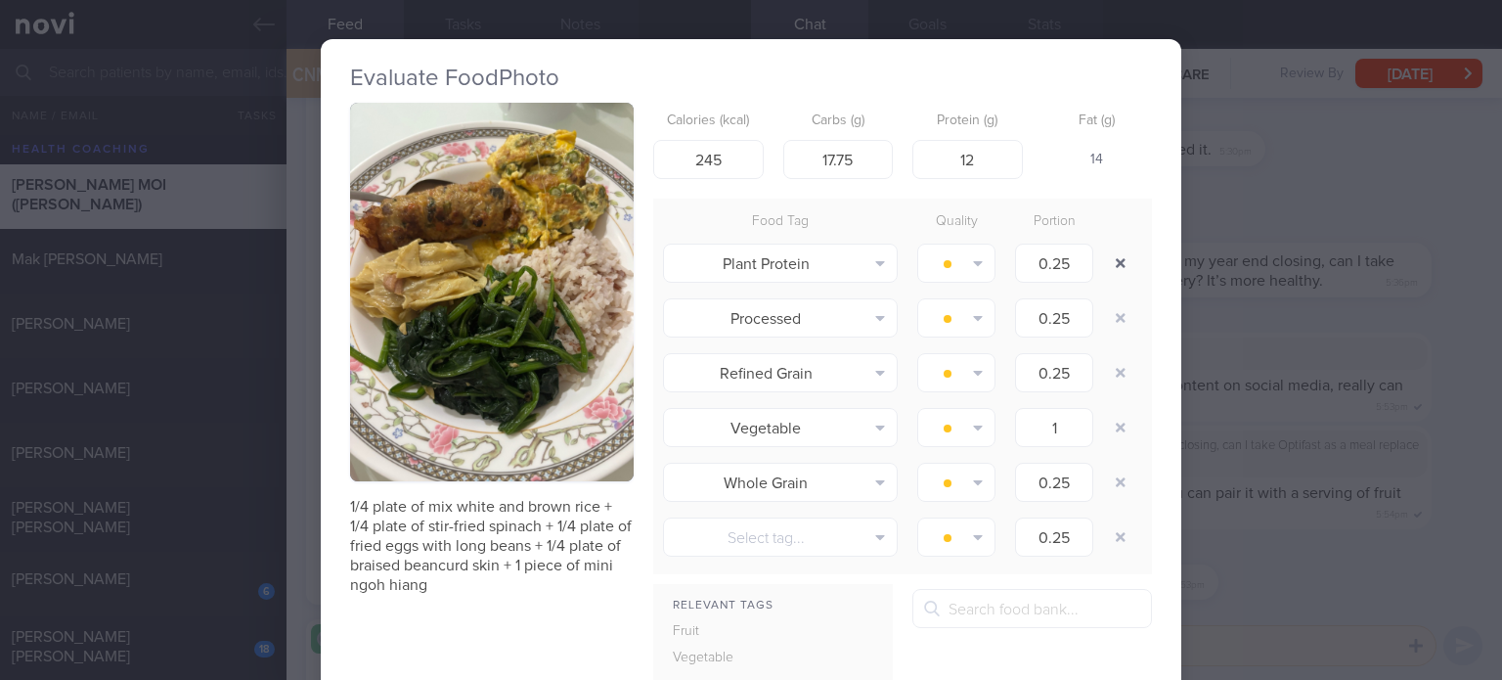
click at [1109, 257] on button "button" at bounding box center [1120, 262] width 35 height 35
type input "0.25"
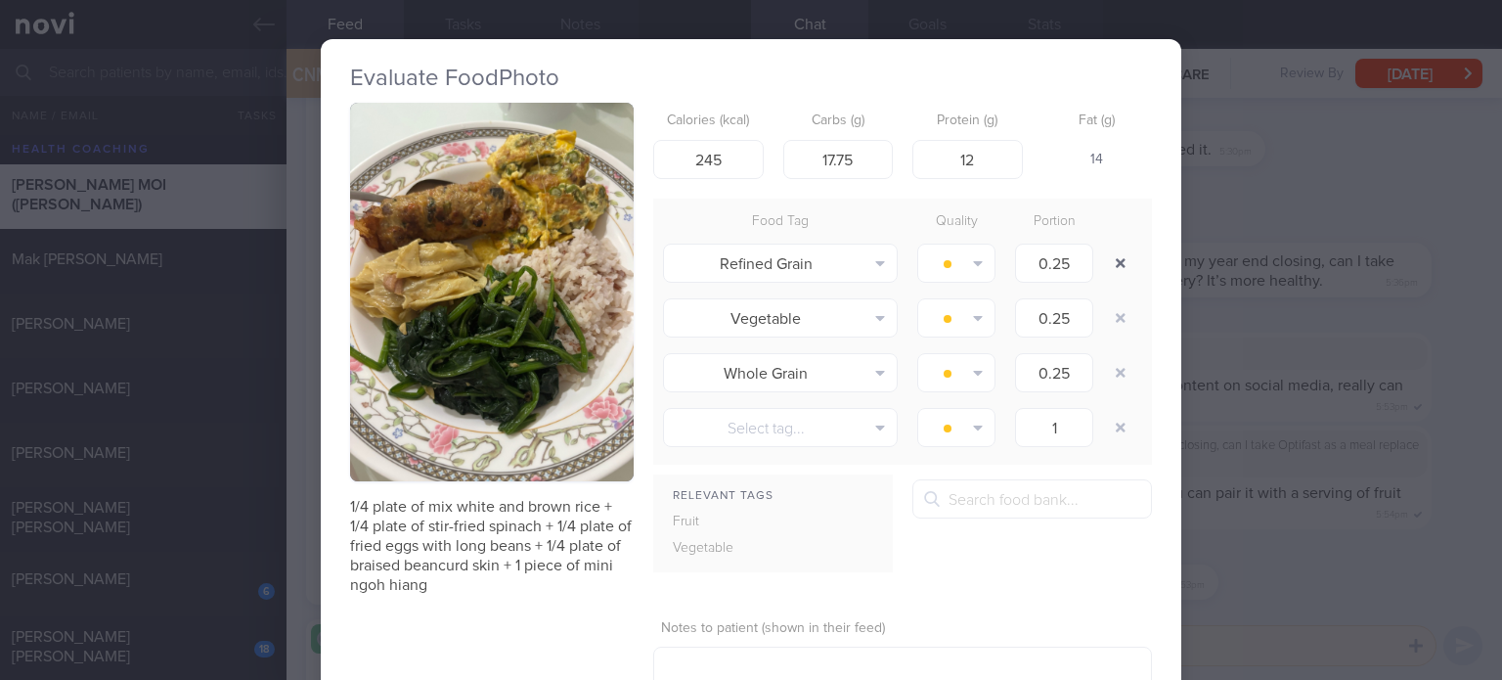
click at [1109, 257] on button "button" at bounding box center [1120, 262] width 35 height 35
type input "1"
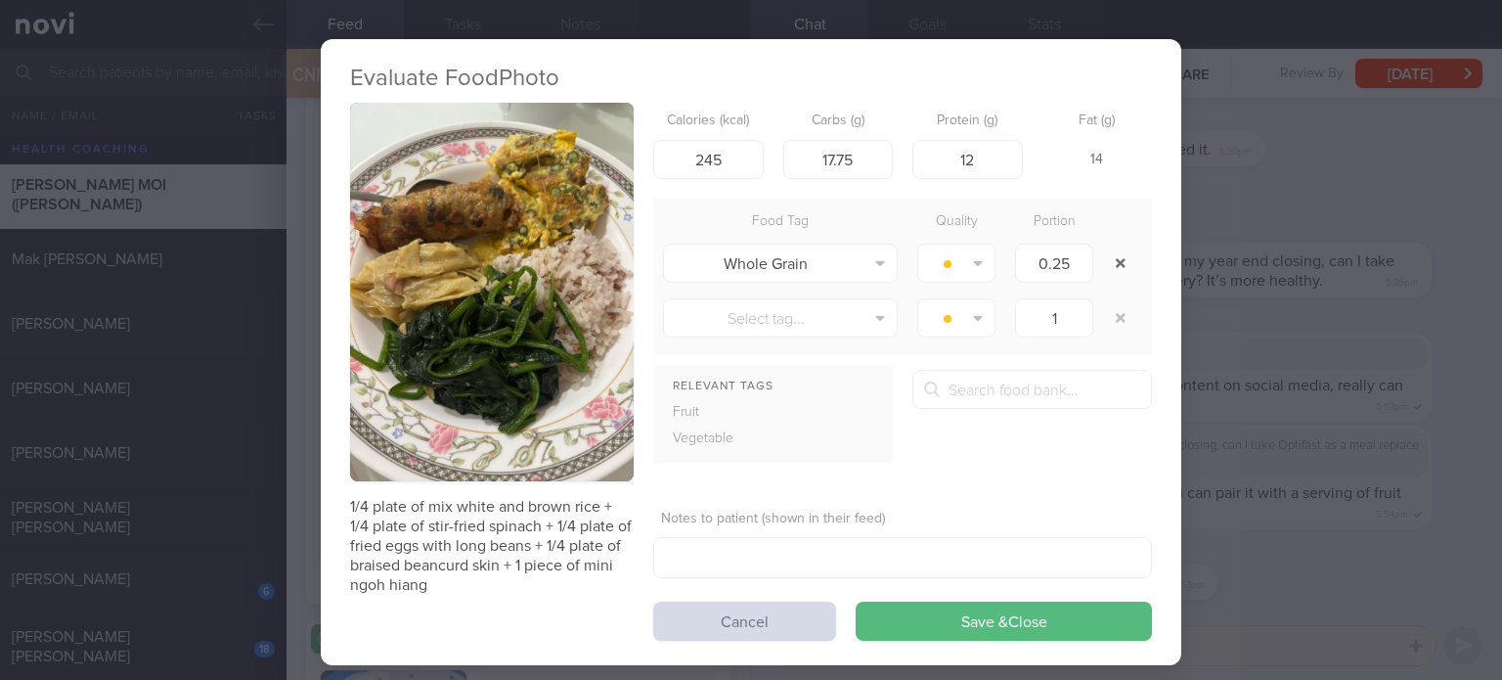
click at [1109, 257] on button "button" at bounding box center [1120, 262] width 35 height 35
type input "1"
click at [1109, 257] on button "button" at bounding box center [1120, 262] width 35 height 35
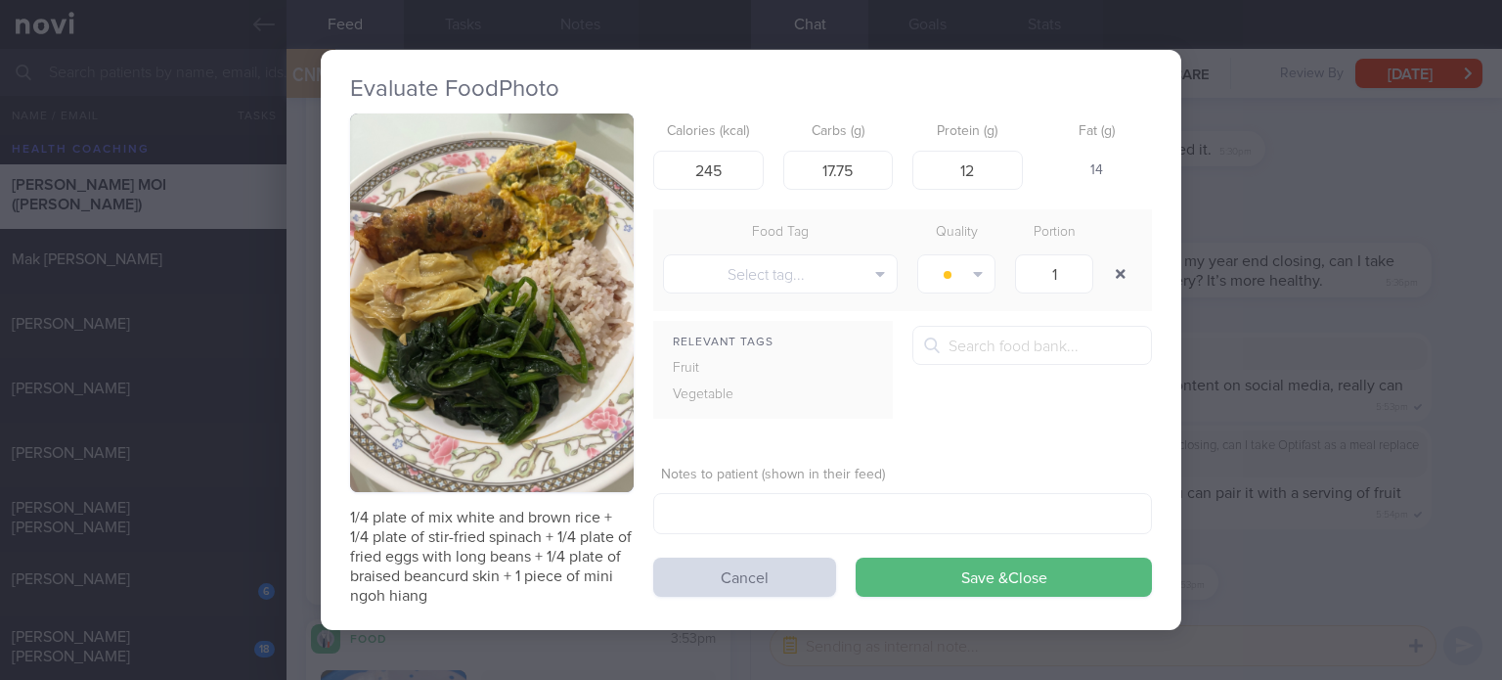
click at [1109, 257] on button "button" at bounding box center [1120, 273] width 35 height 35
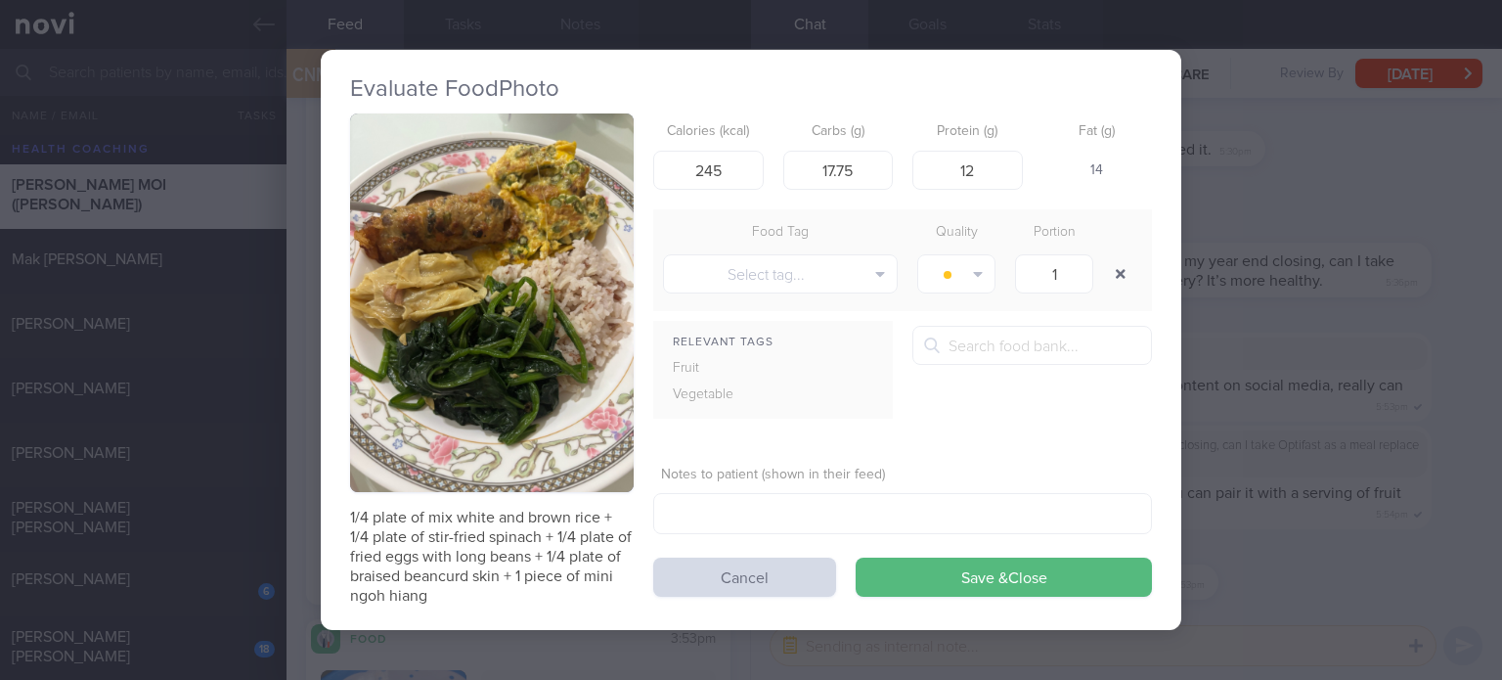
click at [1109, 257] on button "button" at bounding box center [1120, 273] width 35 height 35
drag, startPoint x: 866, startPoint y: 171, endPoint x: 733, endPoint y: 183, distance: 133.5
click at [733, 183] on div "Calories (kcal) 245 Carbs (g) 17.75 Protein (g) 12 Fat (g) 14" at bounding box center [902, 151] width 499 height 77
type input "26"
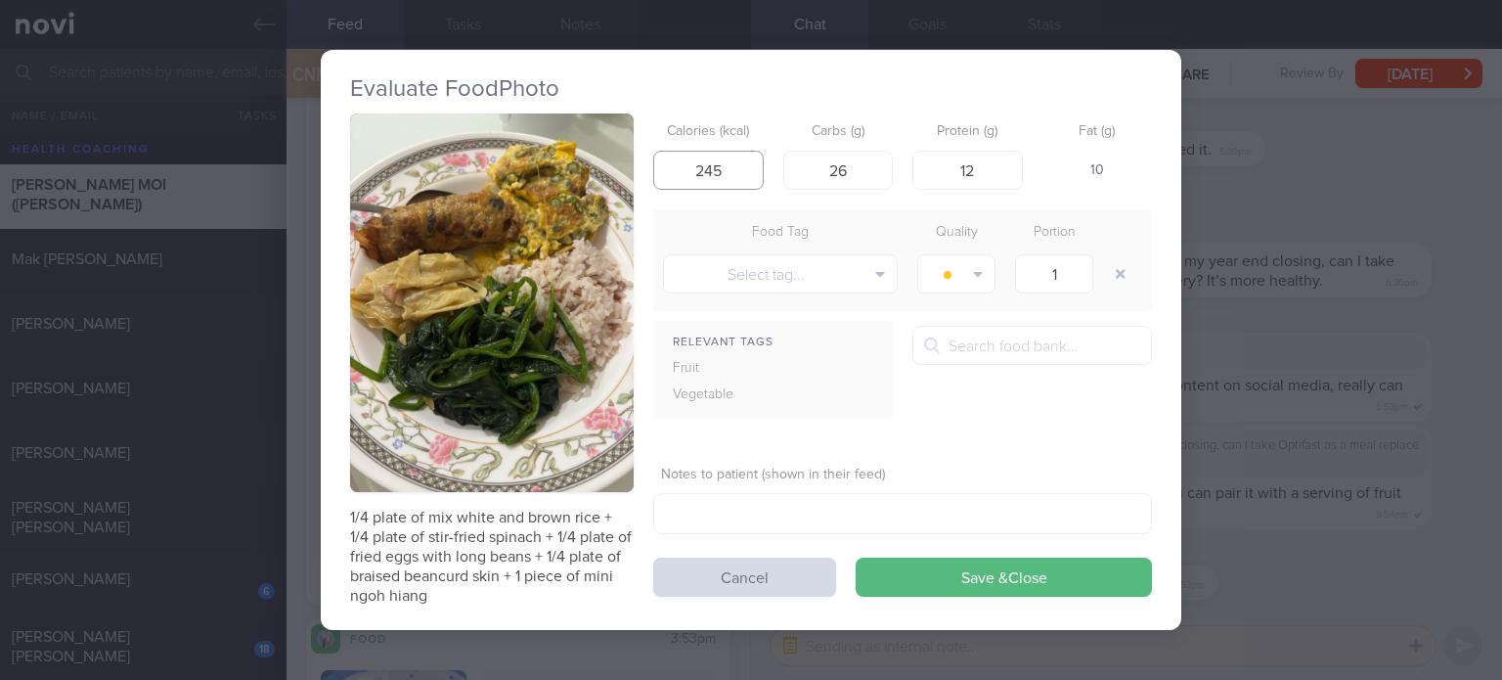
click at [722, 173] on input "245" at bounding box center [708, 170] width 110 height 39
click at [991, 169] on input "12" at bounding box center [967, 170] width 110 height 39
type input "15"
click at [856, 557] on button "Save & Close" at bounding box center [1004, 576] width 296 height 39
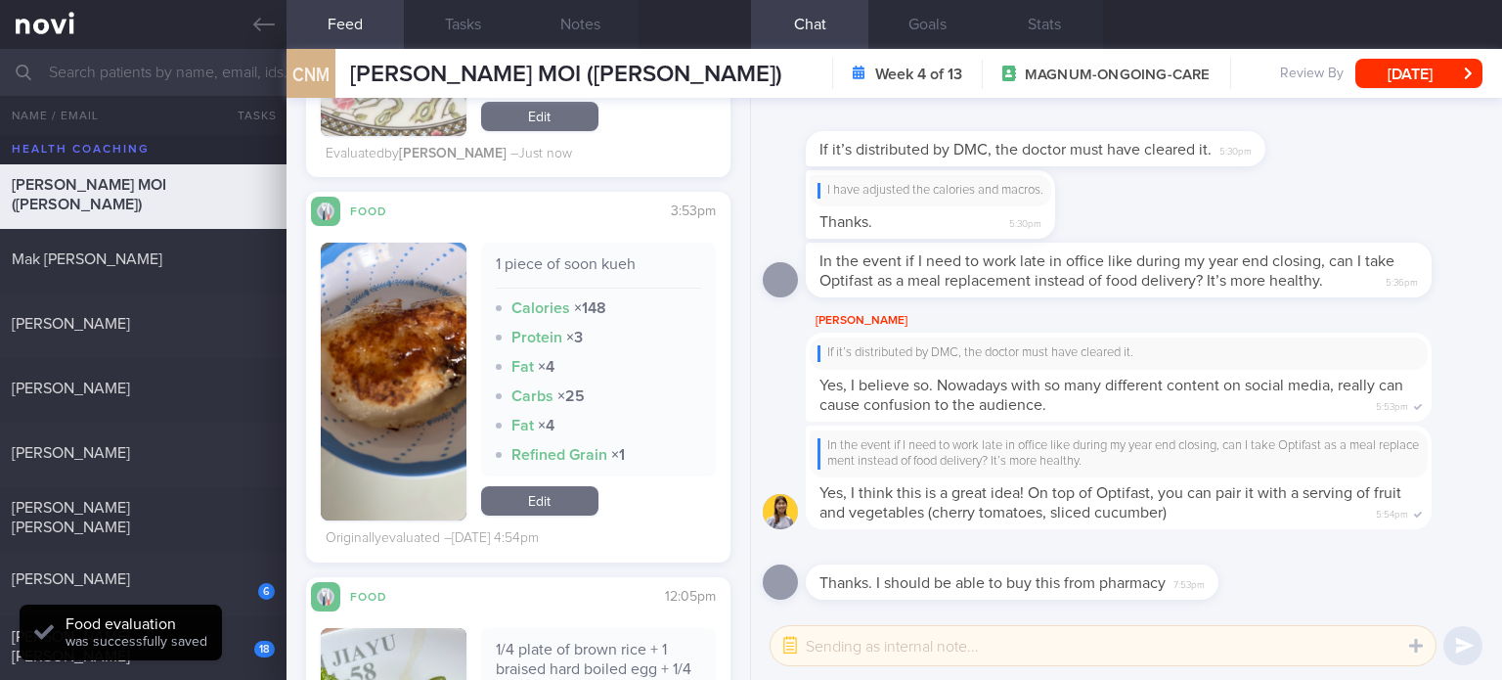
scroll to position [7864, 0]
click at [545, 511] on link "Edit" at bounding box center [539, 499] width 117 height 29
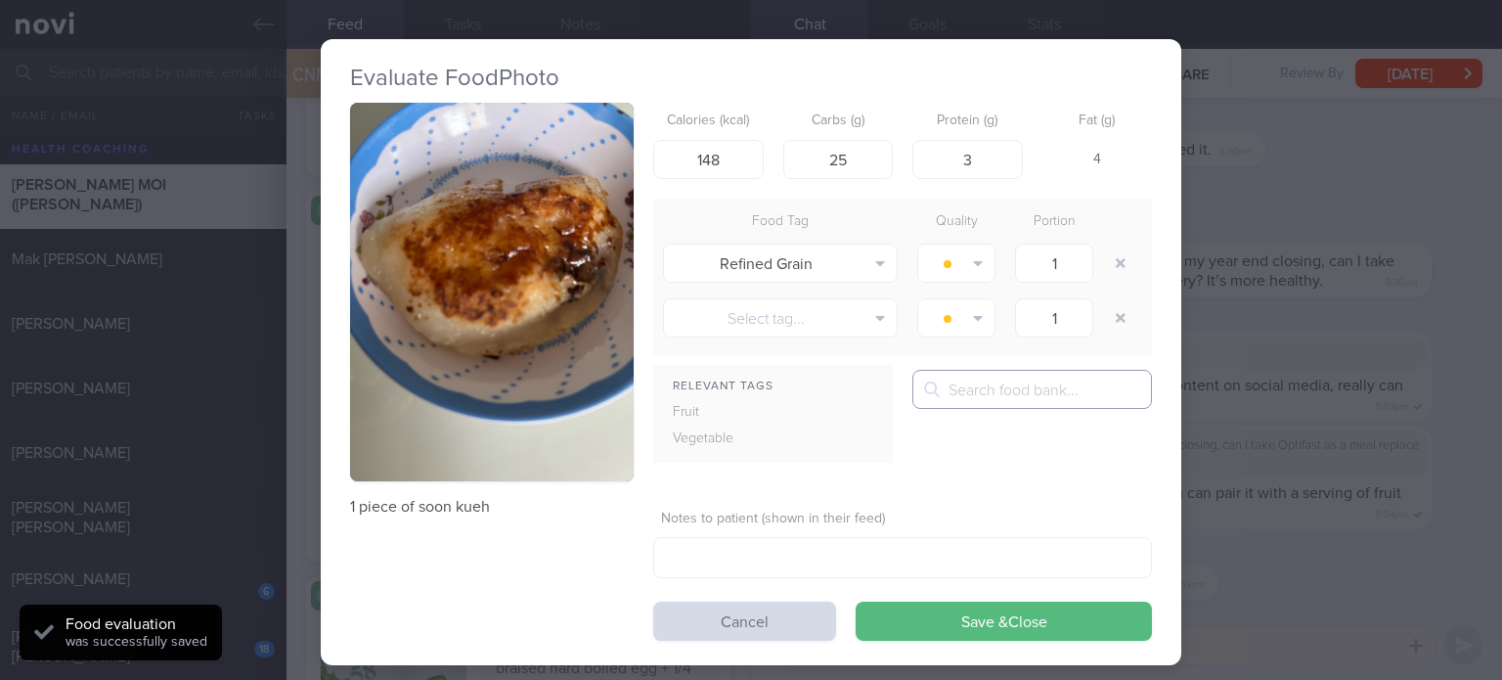
click at [958, 388] on input "text" at bounding box center [1032, 389] width 240 height 39
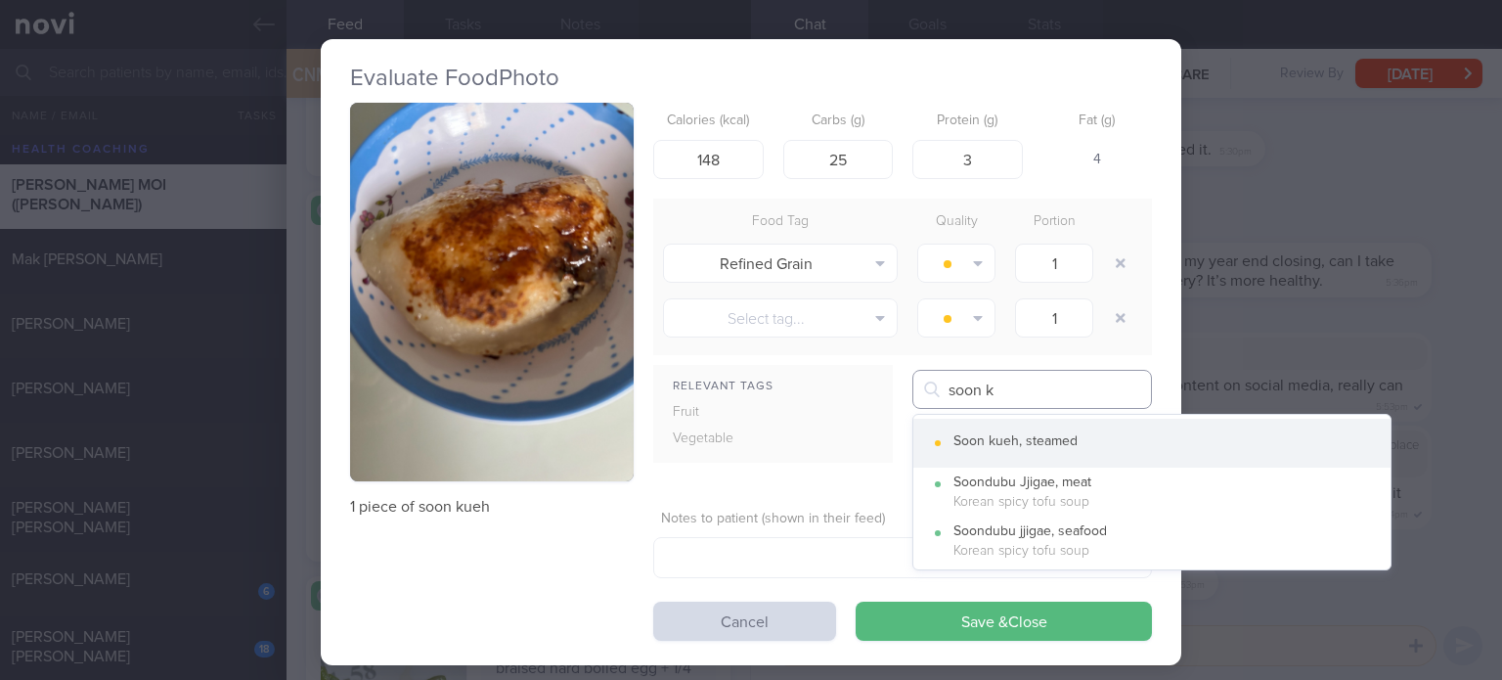
type input "soon k"
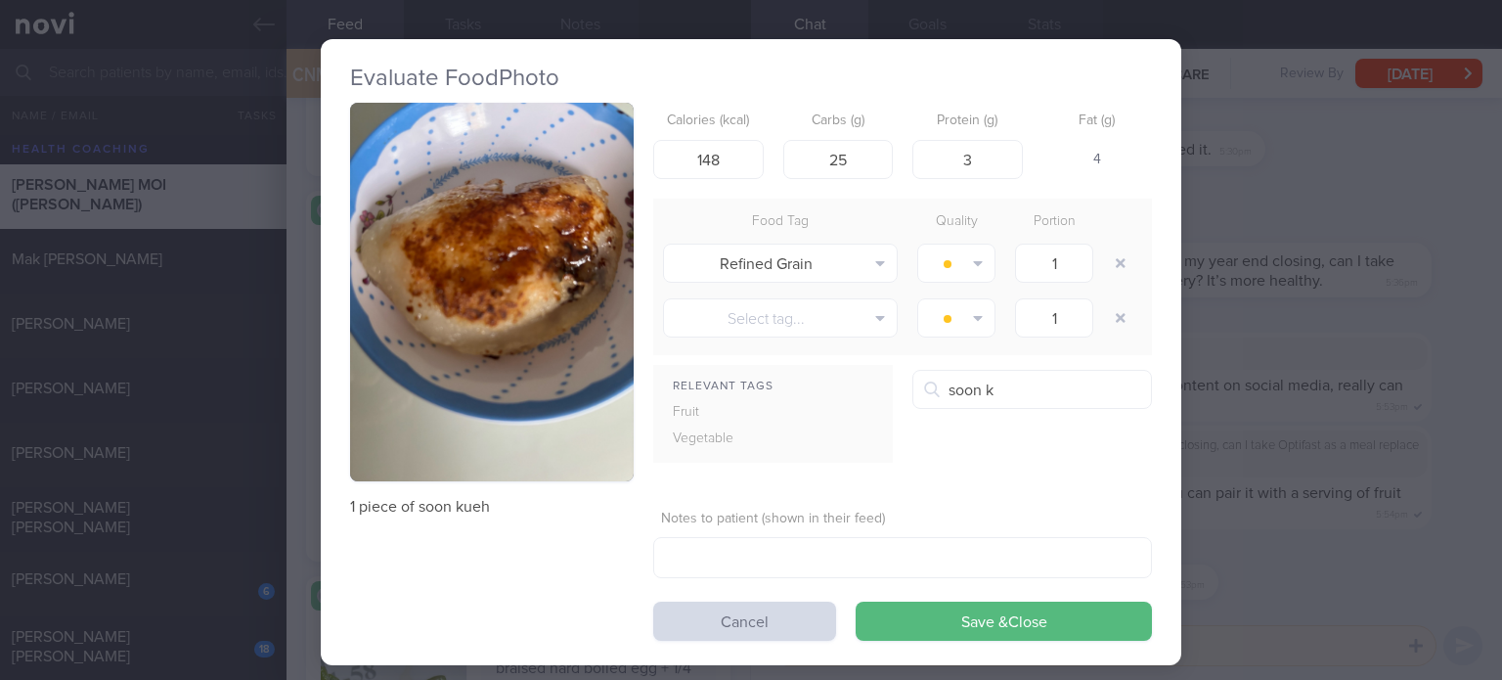
click at [1018, 434] on button "Soon kueh, steamed" at bounding box center [1151, 442] width 477 height 49
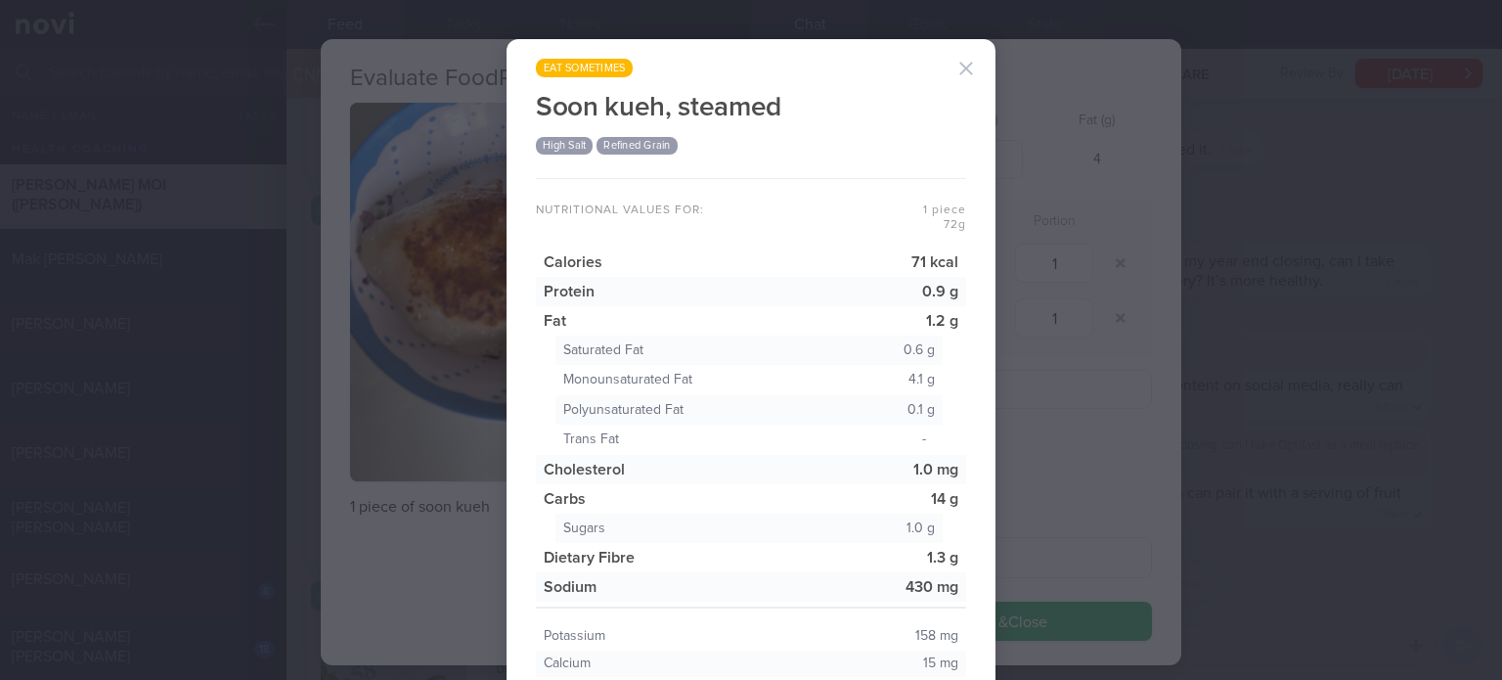
click at [974, 50] on div "eat sometimes Soon kueh, steamed High Salt Refined Grain Nutritional values for…" at bounding box center [750, 397] width 489 height 716
click at [962, 60] on button "button" at bounding box center [966, 68] width 39 height 39
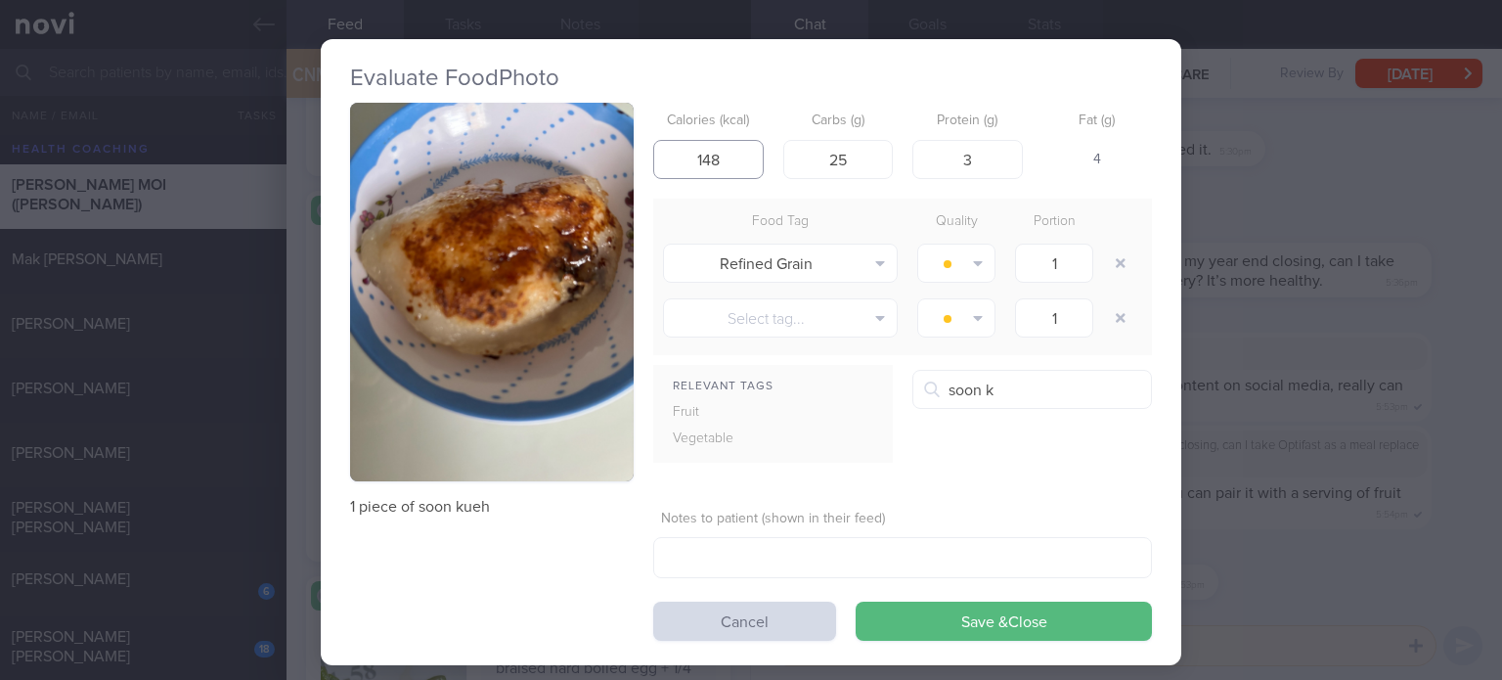
drag, startPoint x: 709, startPoint y: 162, endPoint x: 657, endPoint y: 163, distance: 51.8
click at [657, 163] on input "148" at bounding box center [708, 159] width 110 height 39
type input "71"
drag, startPoint x: 865, startPoint y: 160, endPoint x: 715, endPoint y: 171, distance: 151.0
click at [715, 171] on div "Calories (kcal) 71 Carbs (g) 25 Protein (g) 3 Fat (g) -" at bounding box center [902, 141] width 499 height 77
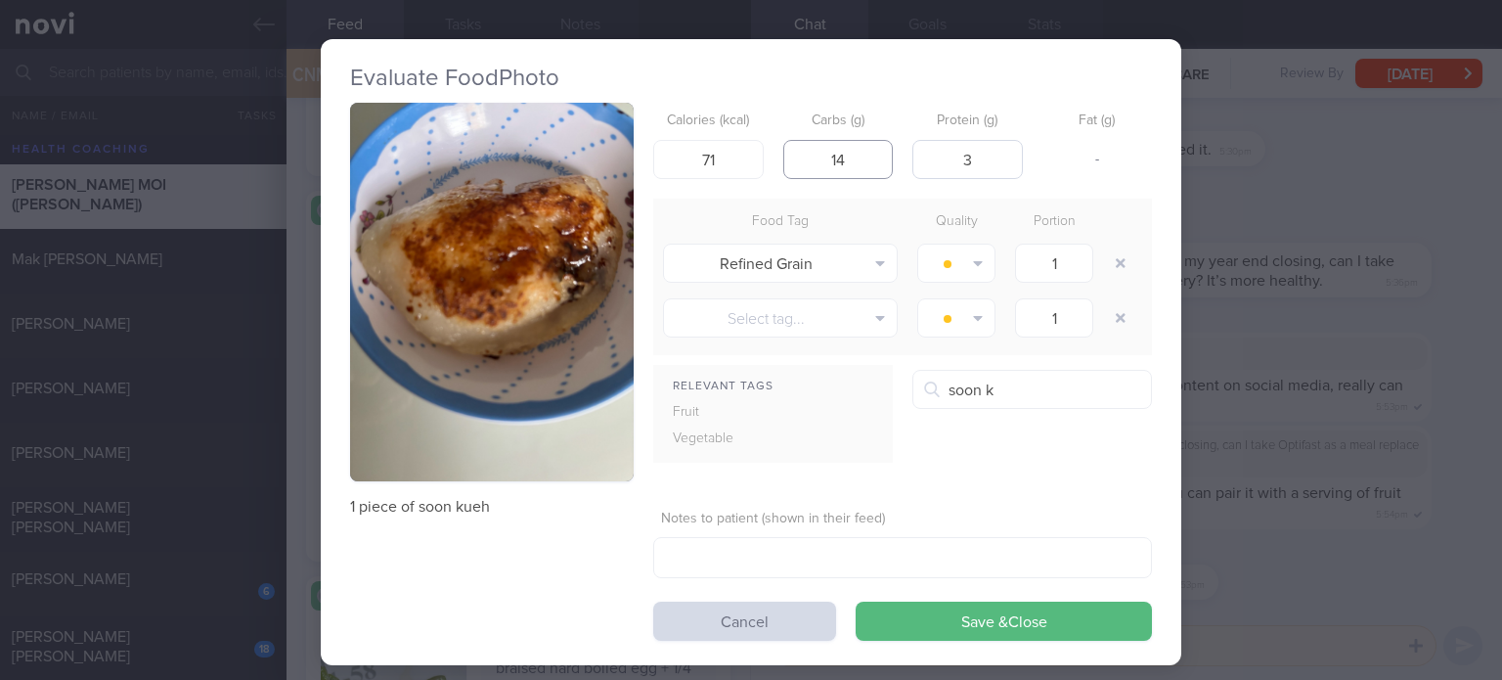
type input "14"
click at [991, 163] on input "3" at bounding box center [967, 159] width 110 height 39
type input "1"
click at [1122, 257] on button "button" at bounding box center [1120, 262] width 35 height 35
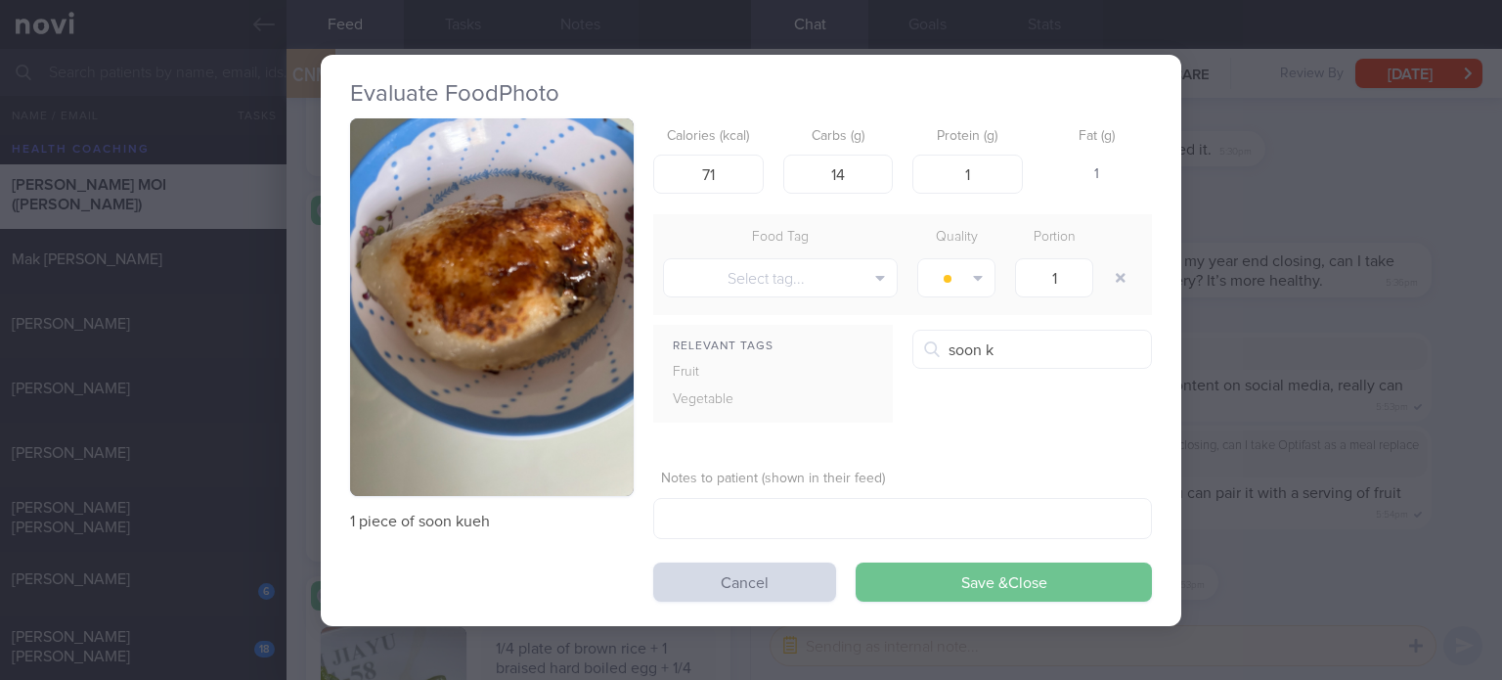
click at [982, 584] on button "Save & Close" at bounding box center [1004, 581] width 296 height 39
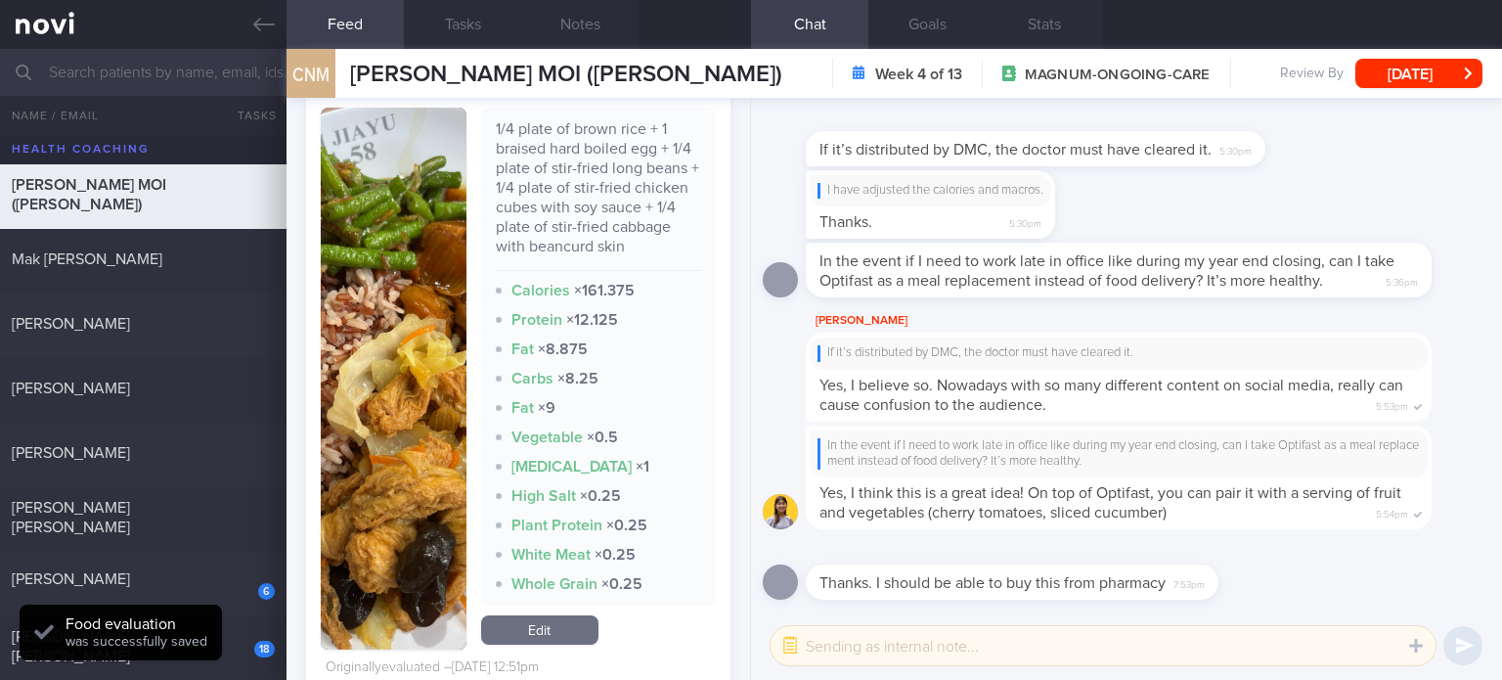
scroll to position [8358, 0]
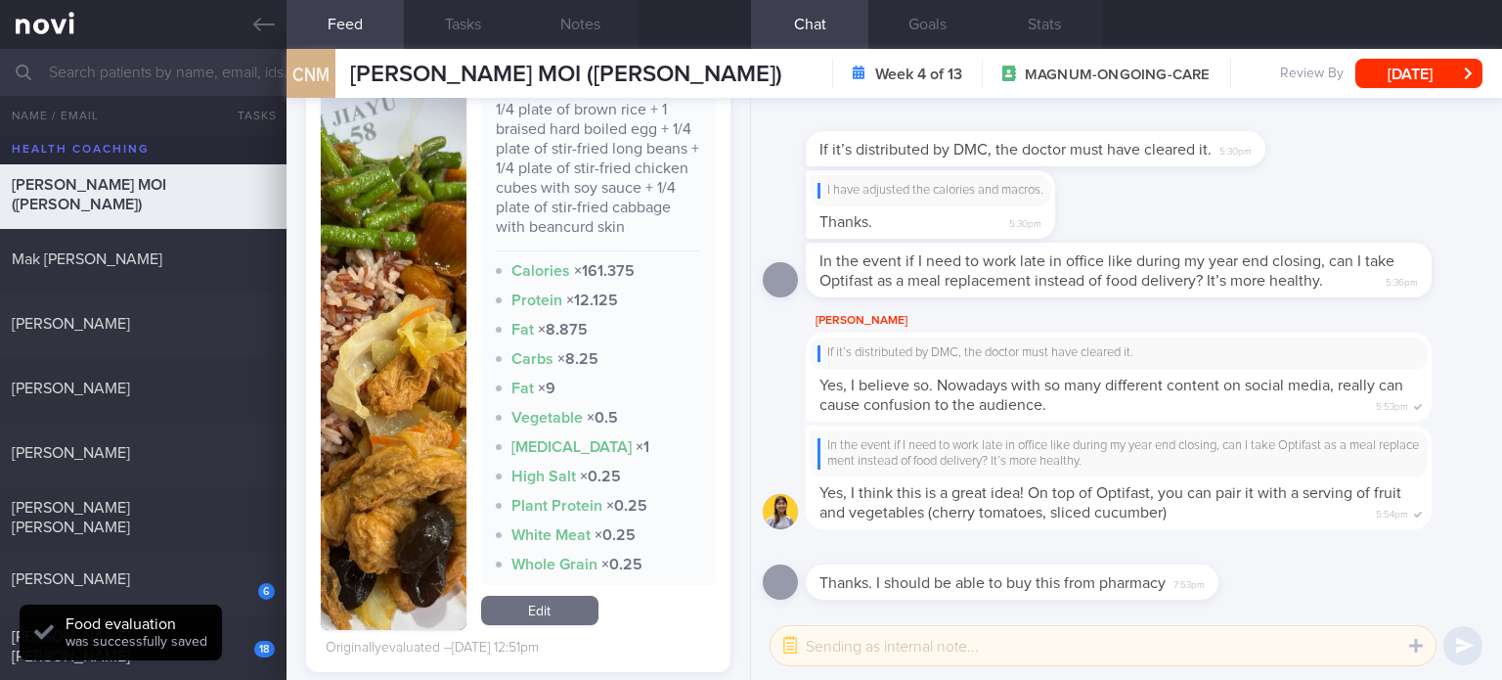
click at [530, 604] on link "Edit" at bounding box center [539, 609] width 117 height 29
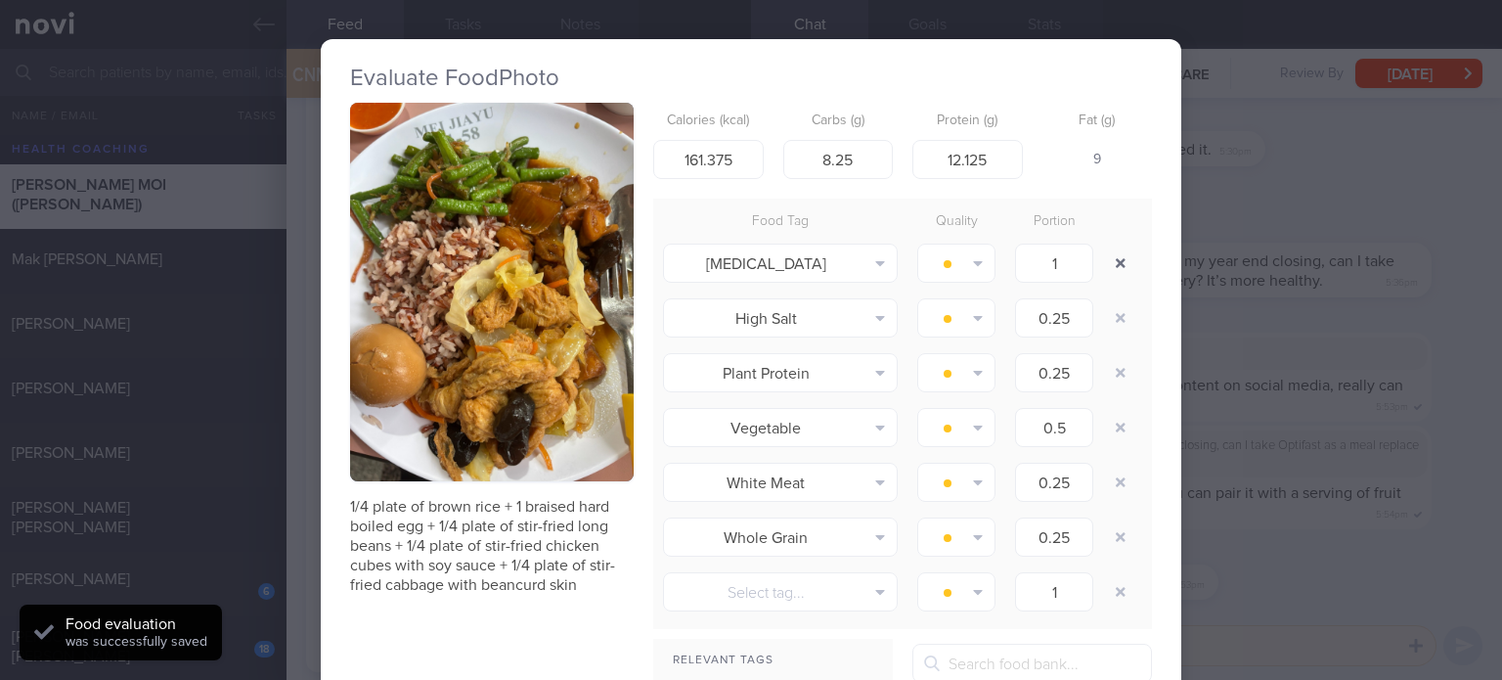
click at [1114, 261] on button "button" at bounding box center [1120, 262] width 35 height 35
type input "0.25"
type input "0.5"
type input "0.25"
click at [1114, 261] on button "button" at bounding box center [1120, 262] width 35 height 35
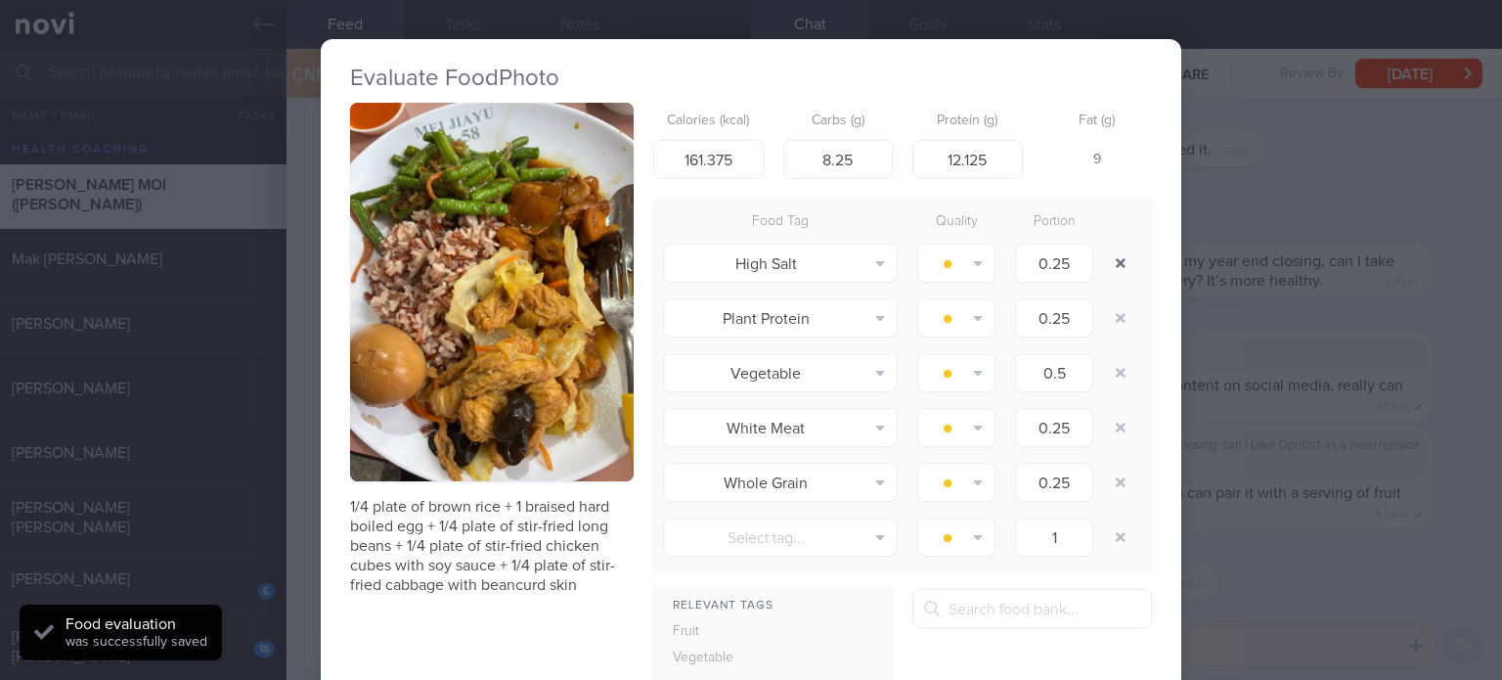
click at [1114, 261] on button "button" at bounding box center [1120, 262] width 35 height 35
type input "0.5"
type input "0.25"
click at [1114, 261] on button "button" at bounding box center [1120, 262] width 35 height 35
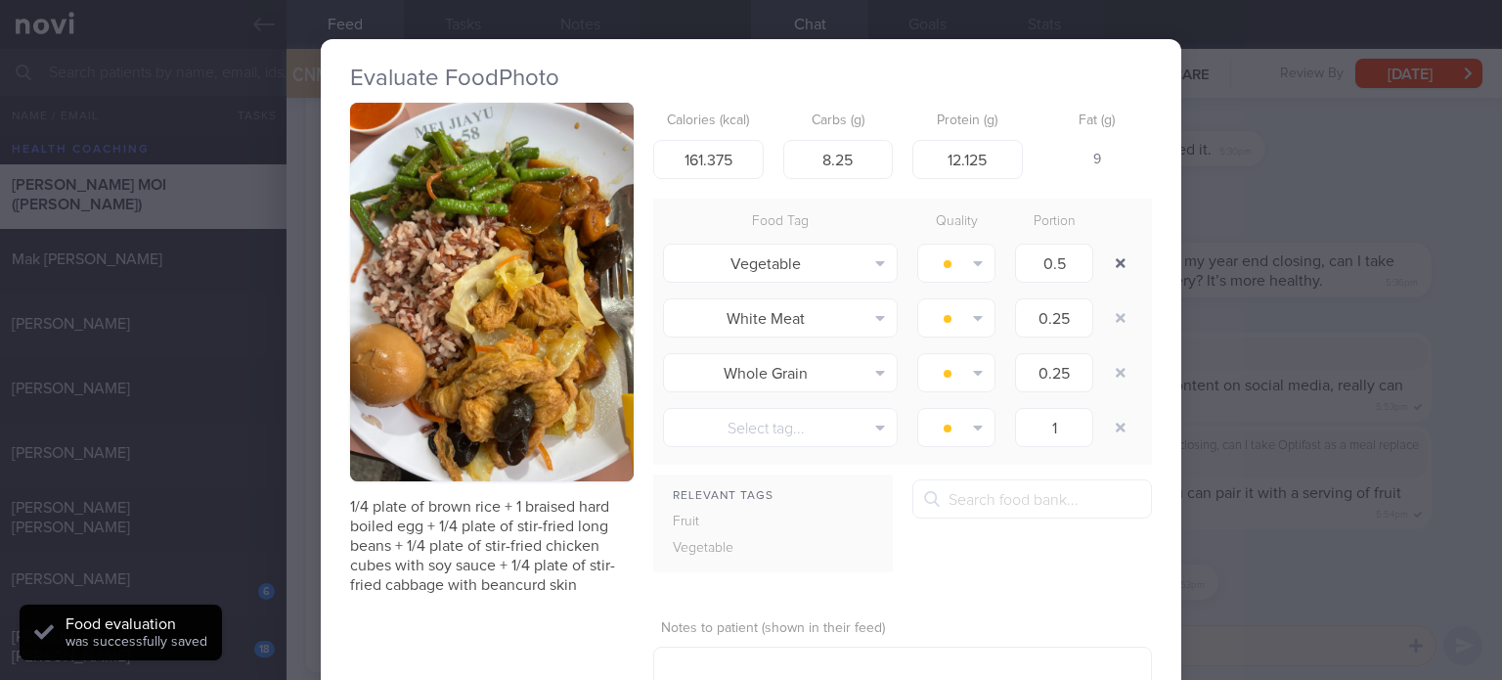
type input "0.25"
type input "1"
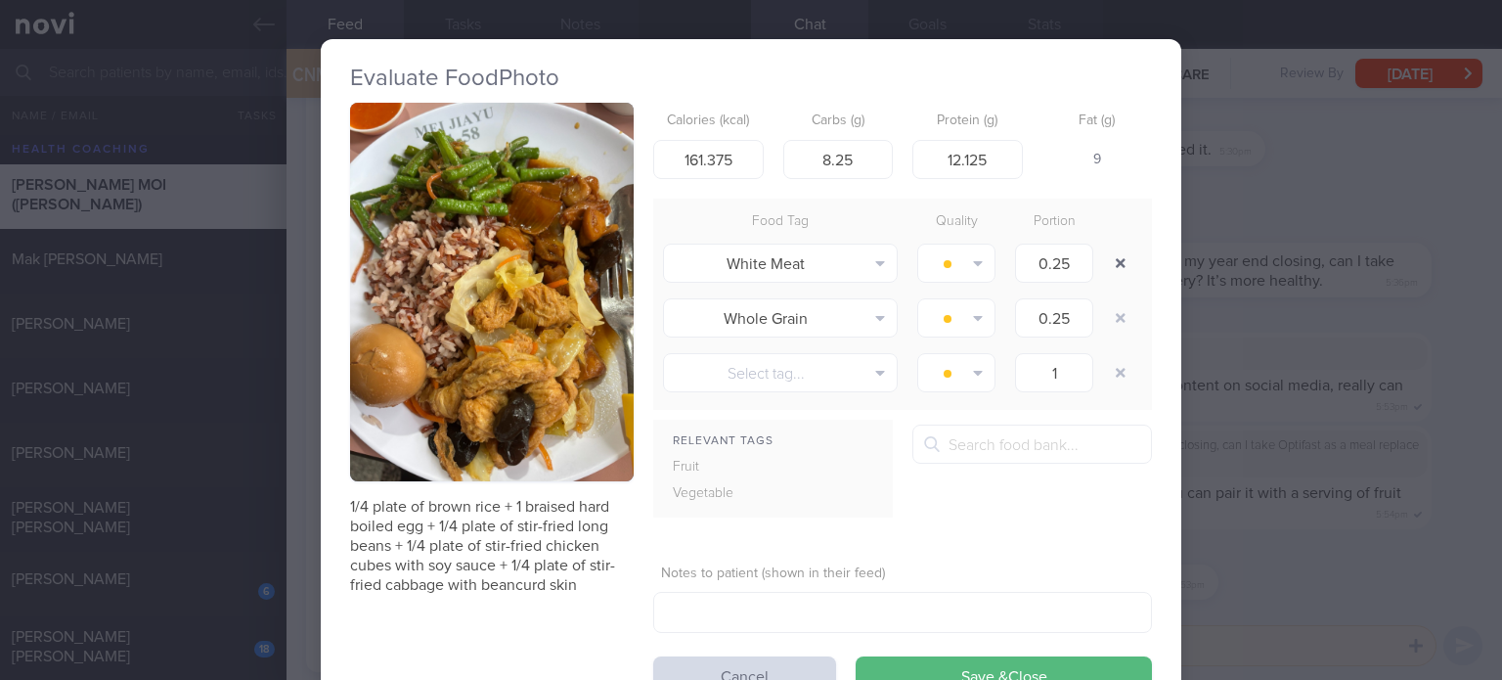
click at [1114, 261] on button "button" at bounding box center [1120, 262] width 35 height 35
type input "1"
click at [1114, 261] on button "button" at bounding box center [1120, 262] width 35 height 35
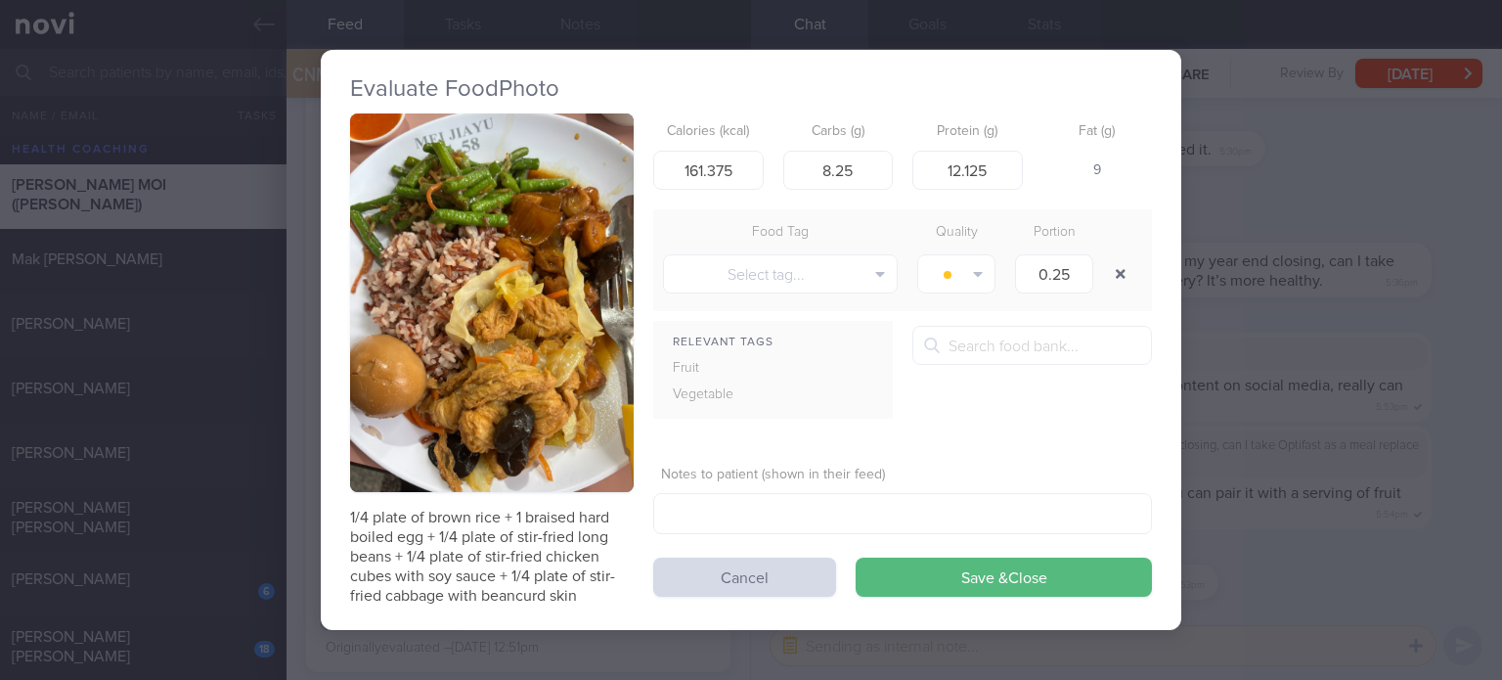
type input "1"
click at [1114, 261] on button "button" at bounding box center [1120, 273] width 35 height 35
drag, startPoint x: 1114, startPoint y: 261, endPoint x: 870, endPoint y: 179, distance: 257.0
click at [870, 179] on form "Calories (kcal) 161.375 Carbs (g) 8.25 Protein (g) 12.125 Fat (g) 9 Food Tag Qu…" at bounding box center [902, 354] width 499 height 483
click at [870, 179] on input "8.25" at bounding box center [838, 170] width 110 height 39
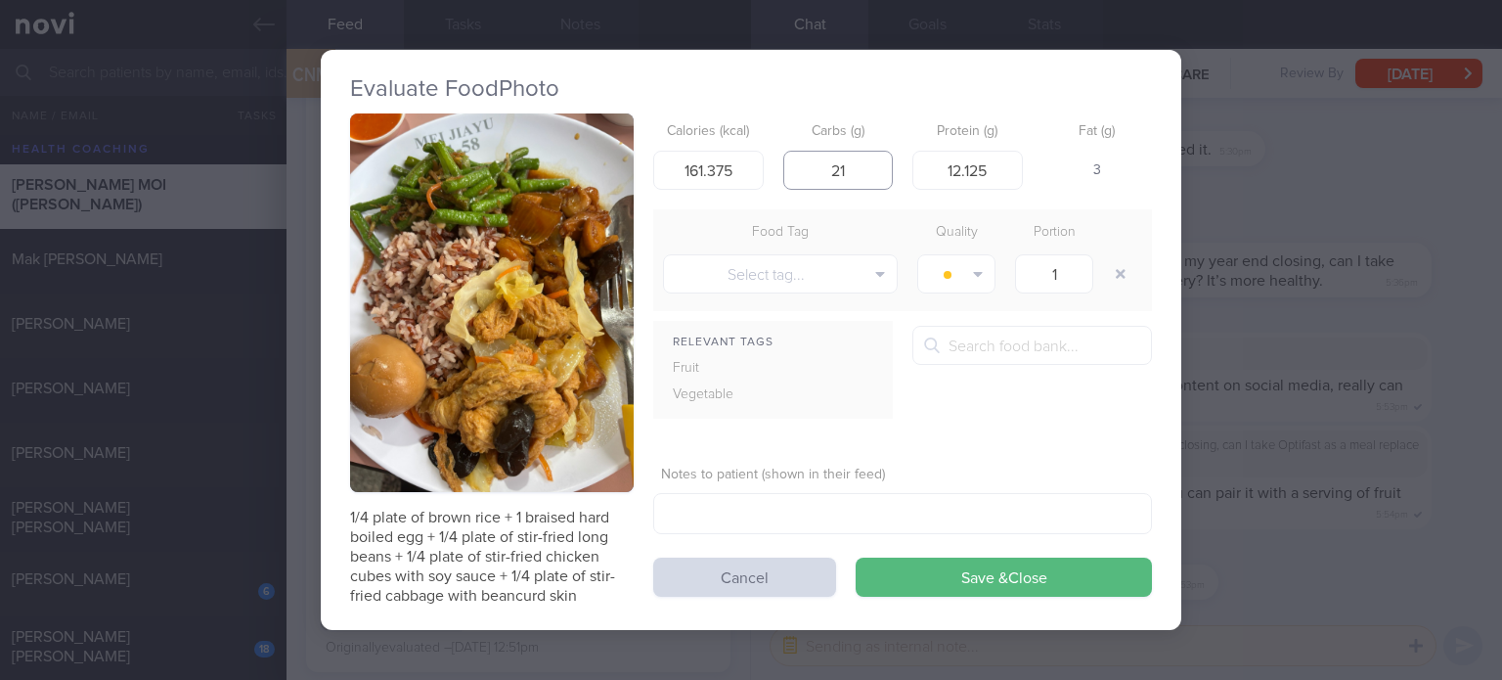
type input "22"
click at [761, 181] on input "161.375" at bounding box center [708, 170] width 110 height 39
type input "233"
click at [1013, 175] on input "12.125" at bounding box center [967, 170] width 110 height 39
type input "15"
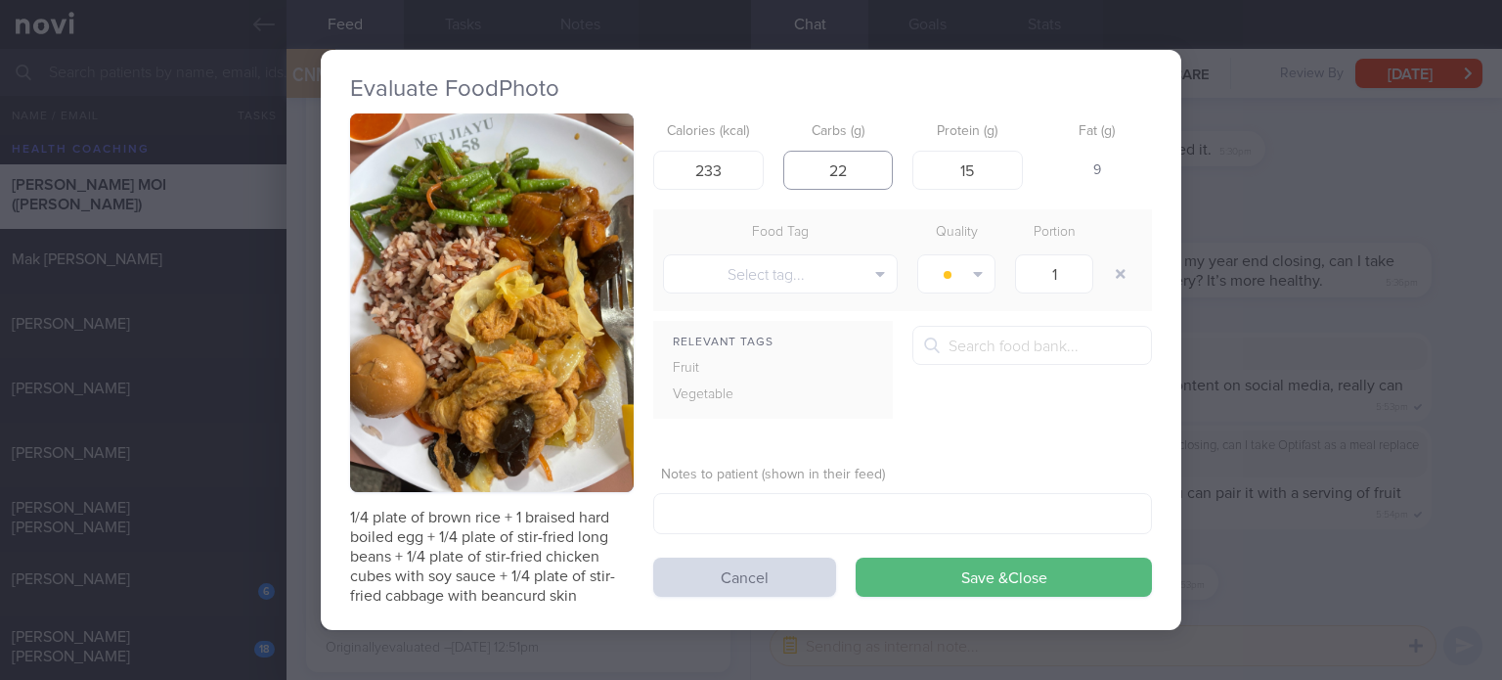
click at [860, 175] on input "22" at bounding box center [838, 170] width 110 height 39
type input "24"
click at [728, 165] on input "233" at bounding box center [708, 170] width 110 height 39
type input "238"
click at [856, 557] on button "Save & Close" at bounding box center [1004, 576] width 296 height 39
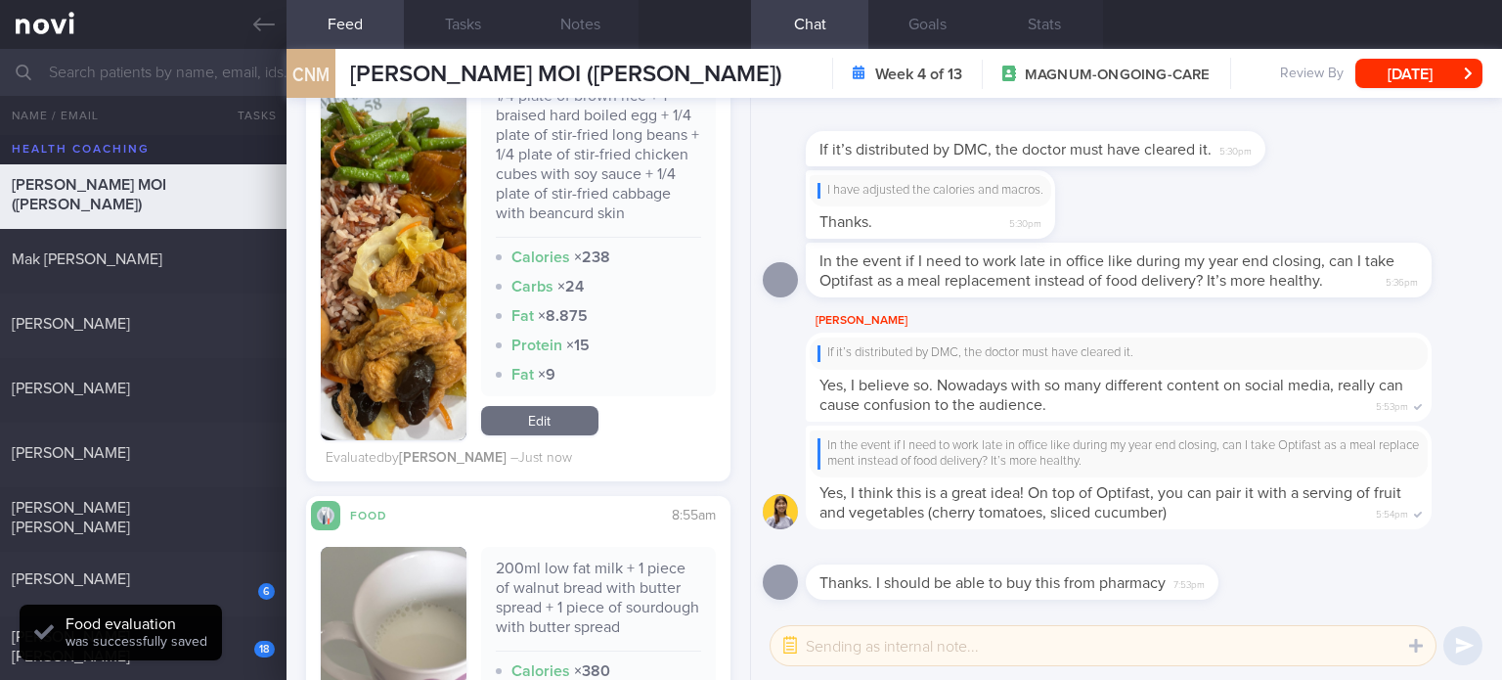
scroll to position [8788, 0]
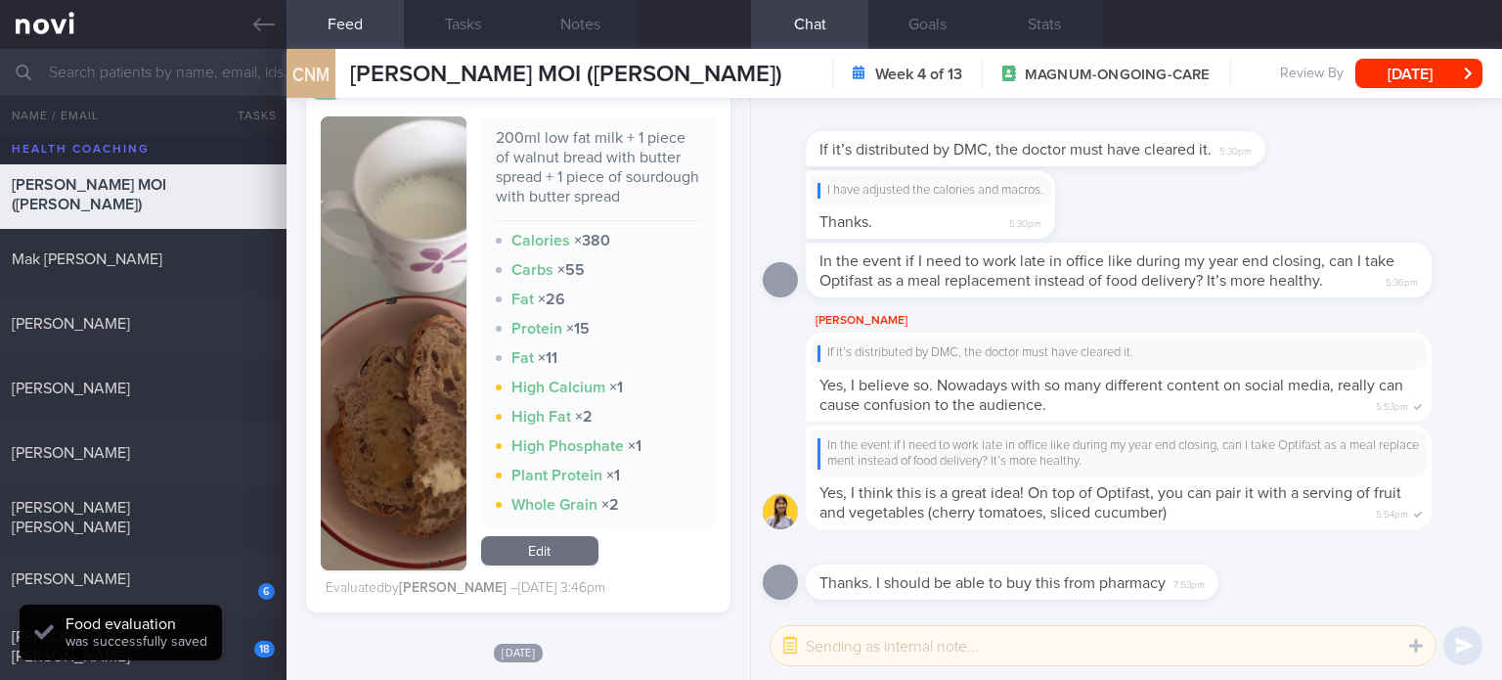
click at [525, 561] on link "Edit" at bounding box center [539, 550] width 117 height 29
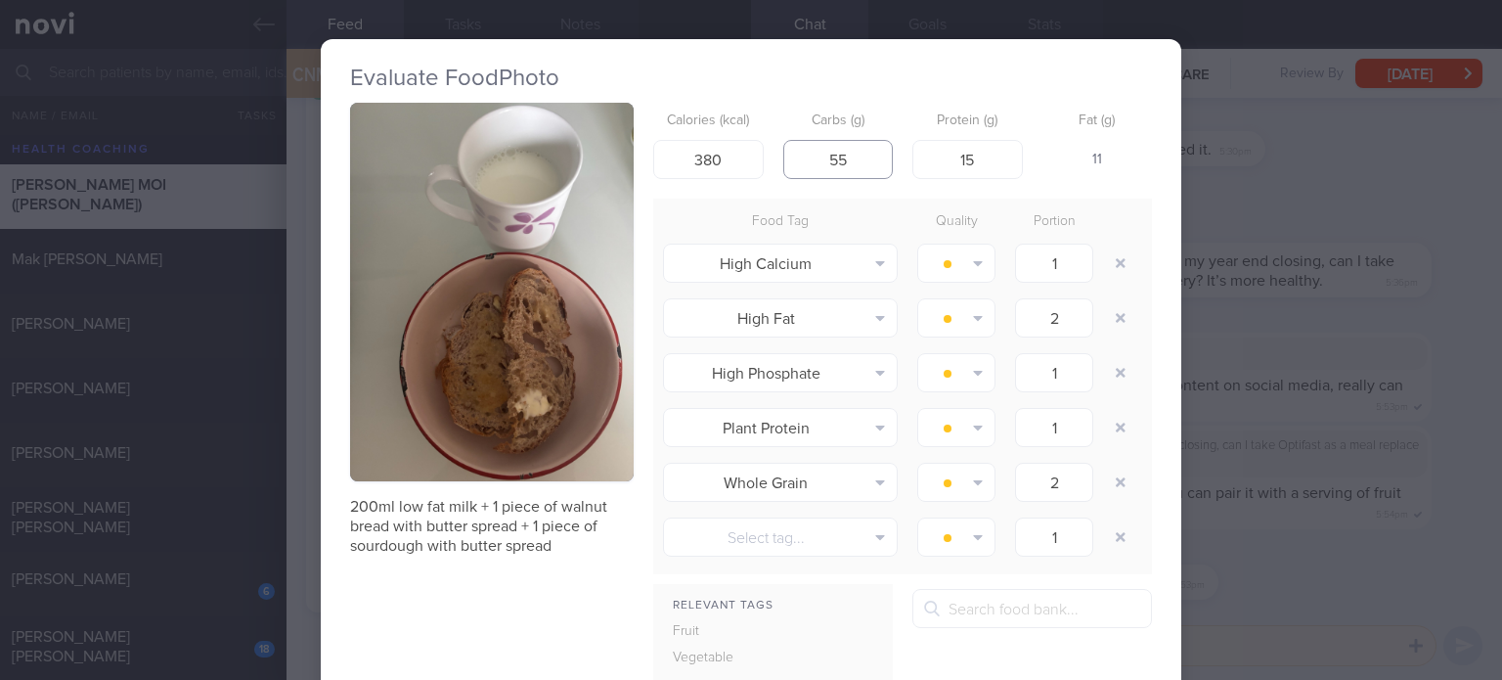
click at [843, 160] on input "55" at bounding box center [838, 159] width 110 height 39
type input "47"
click at [991, 155] on input "15" at bounding box center [967, 159] width 110 height 39
type input "14"
click at [725, 158] on input "380" at bounding box center [708, 159] width 110 height 39
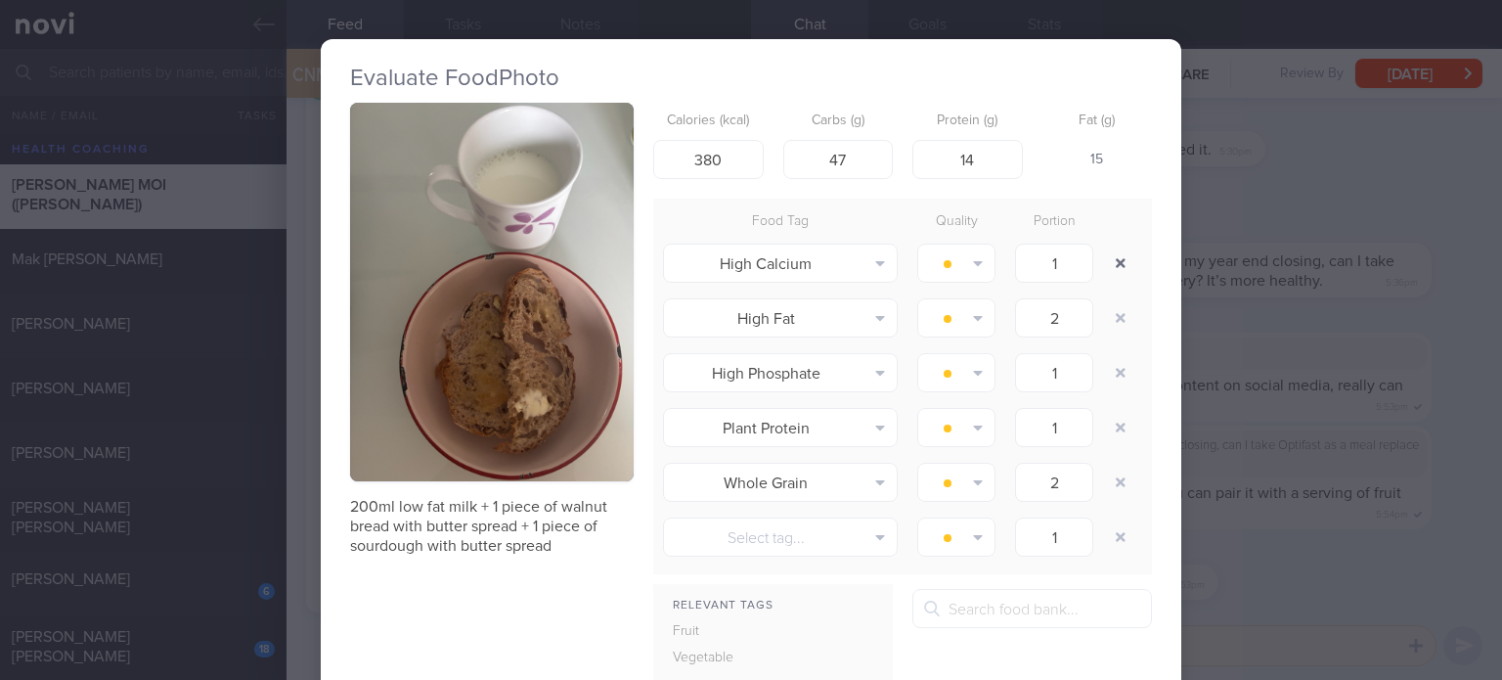
click at [1118, 264] on button "button" at bounding box center [1120, 262] width 35 height 35
type input "2"
type input "1"
type input "2"
type input "1"
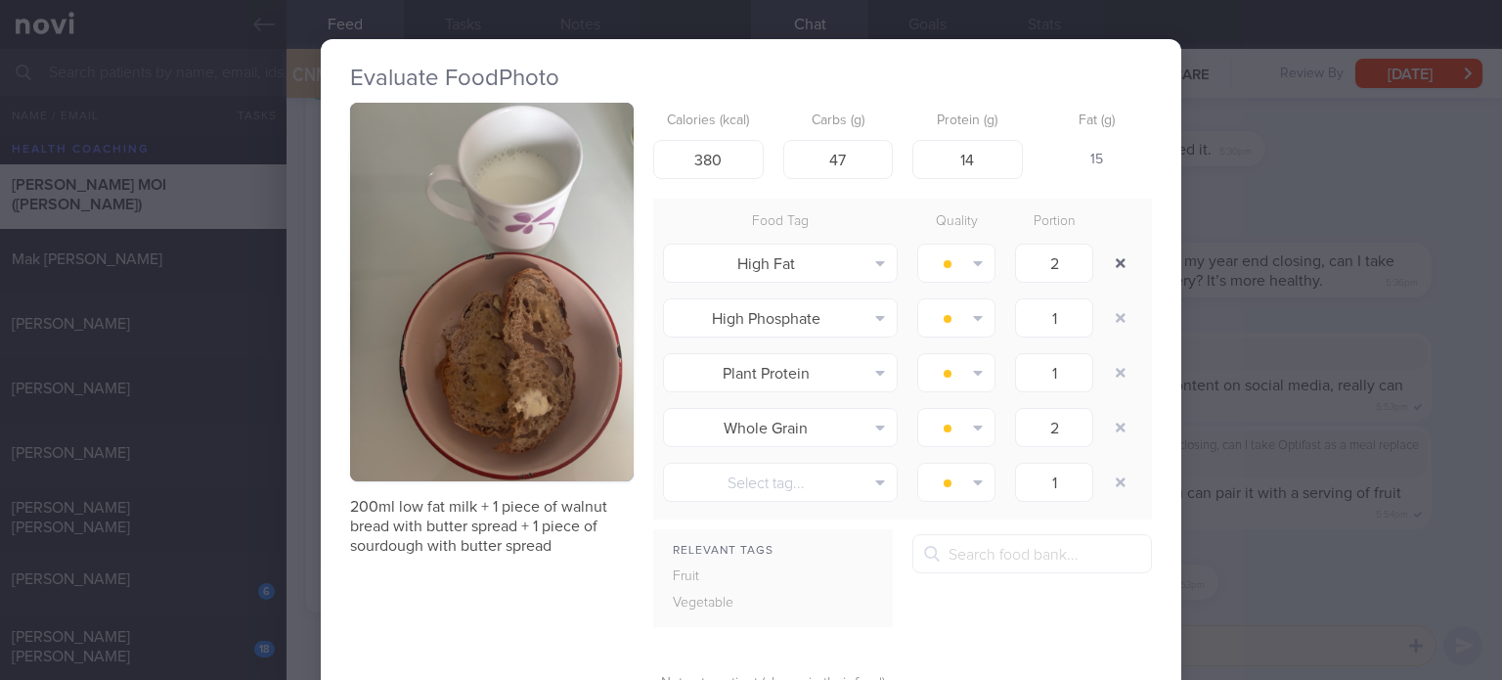
click at [1118, 264] on button "button" at bounding box center [1120, 262] width 35 height 35
type input "1"
type input "2"
type input "1"
click at [1118, 264] on button "button" at bounding box center [1120, 262] width 35 height 35
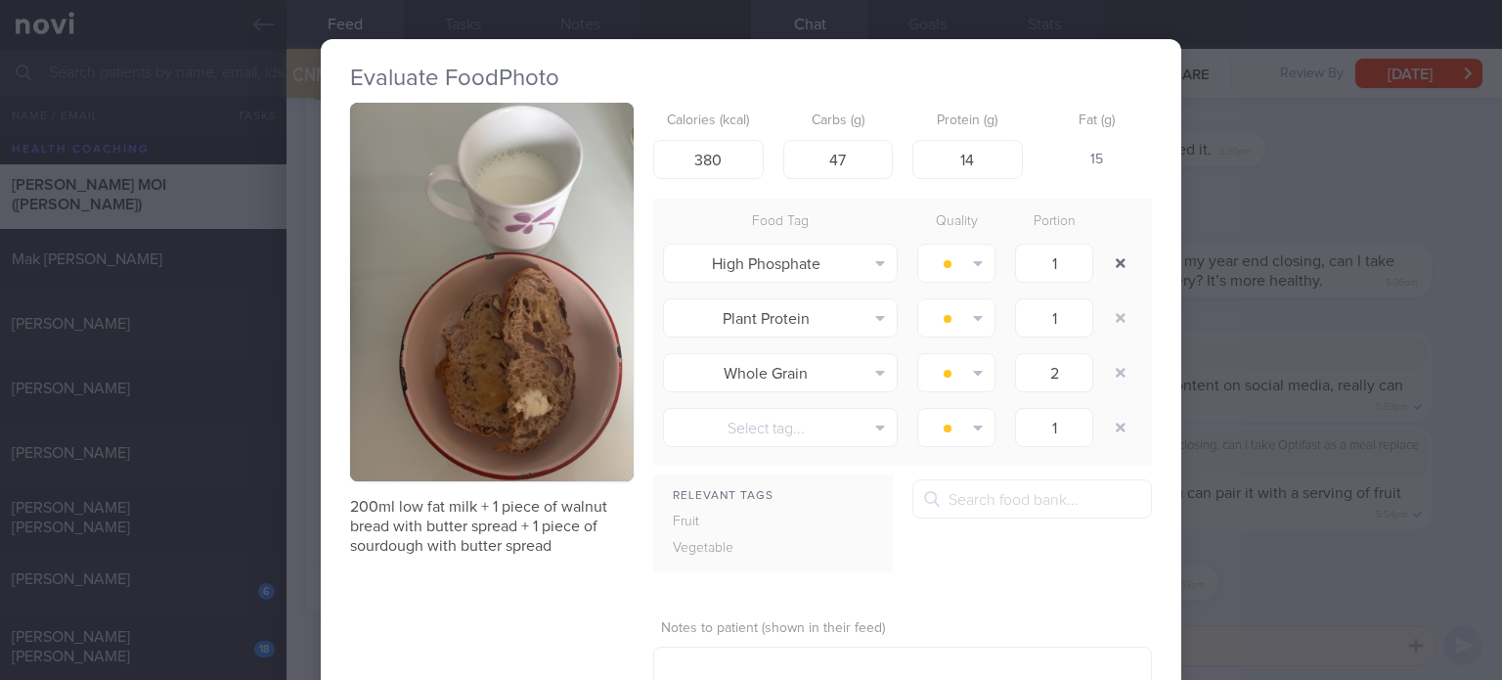
type input "2"
type input "1"
click at [1118, 264] on button "button" at bounding box center [1120, 262] width 35 height 35
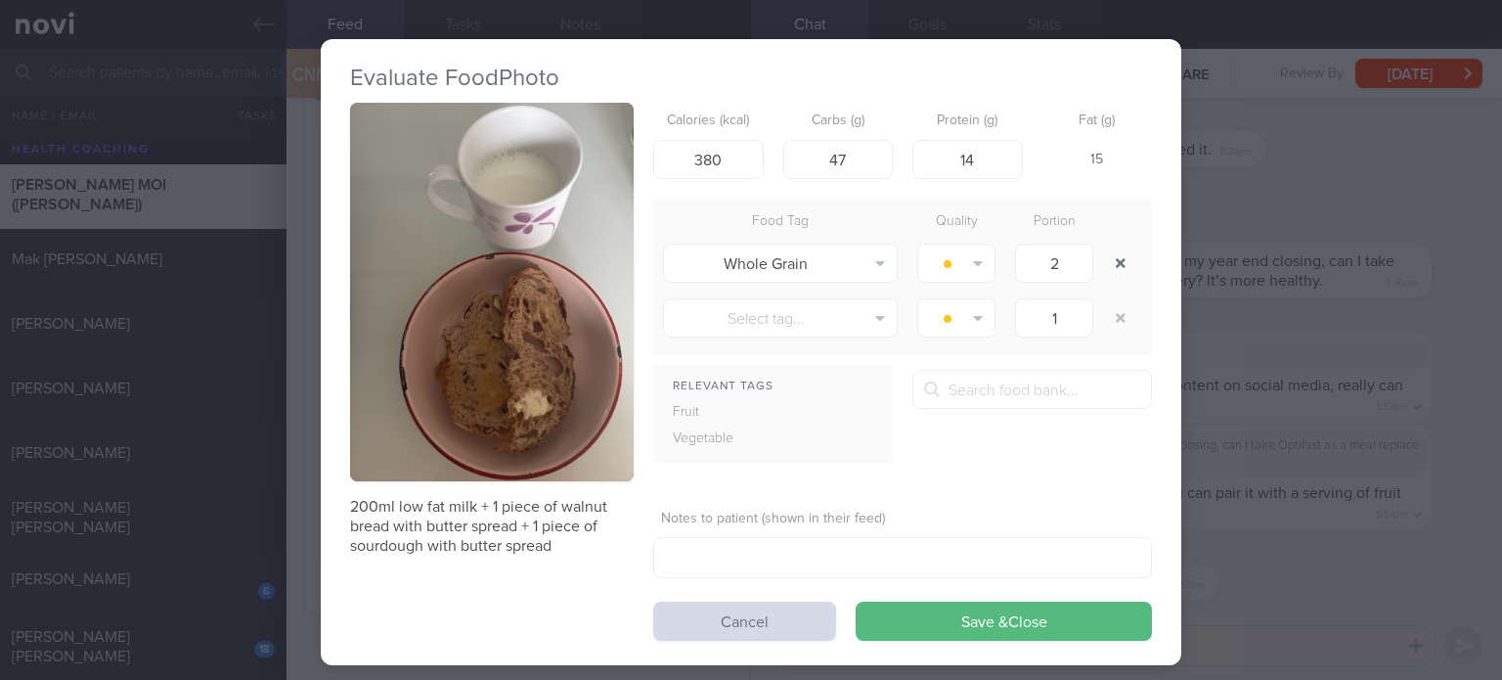
click at [1118, 264] on button "button" at bounding box center [1120, 262] width 35 height 35
type input "1"
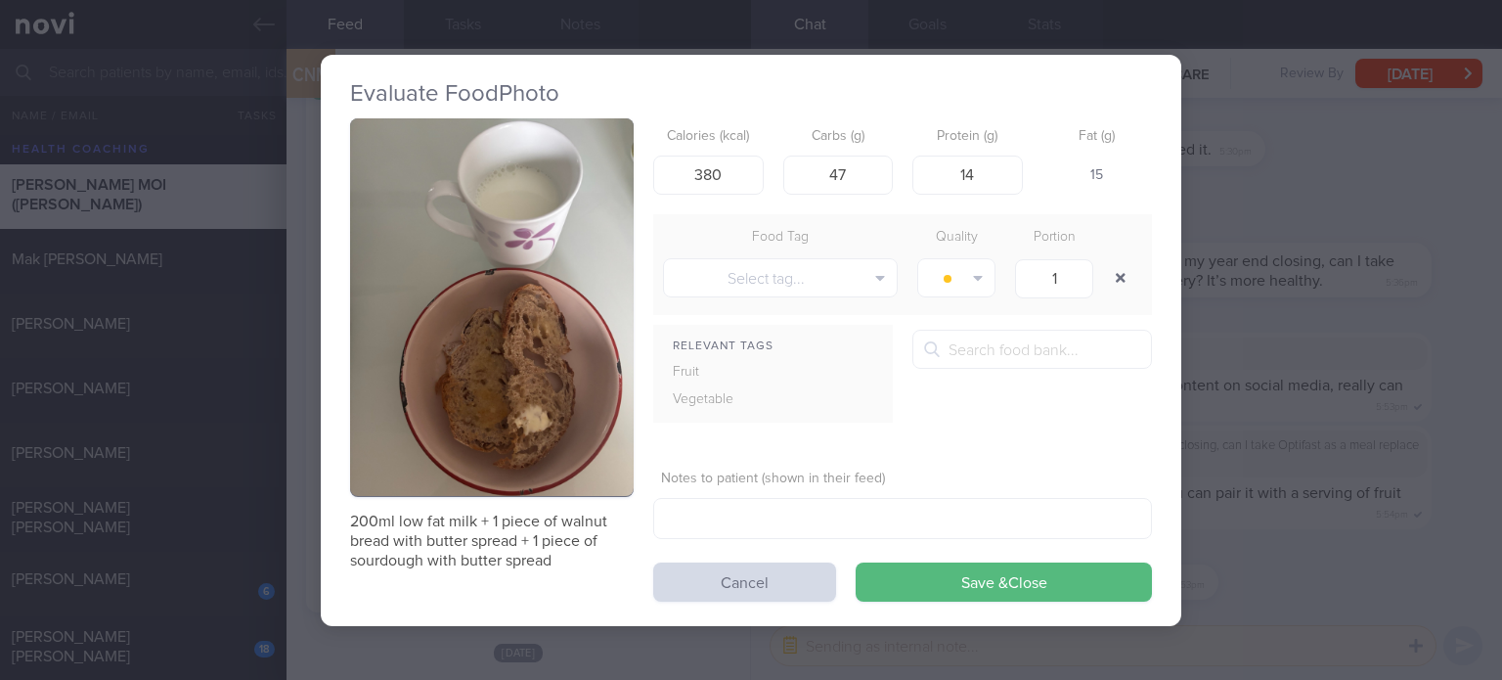
click at [1118, 264] on button "button" at bounding box center [1120, 277] width 35 height 35
click at [1103, 260] on button "button" at bounding box center [1120, 277] width 35 height 35
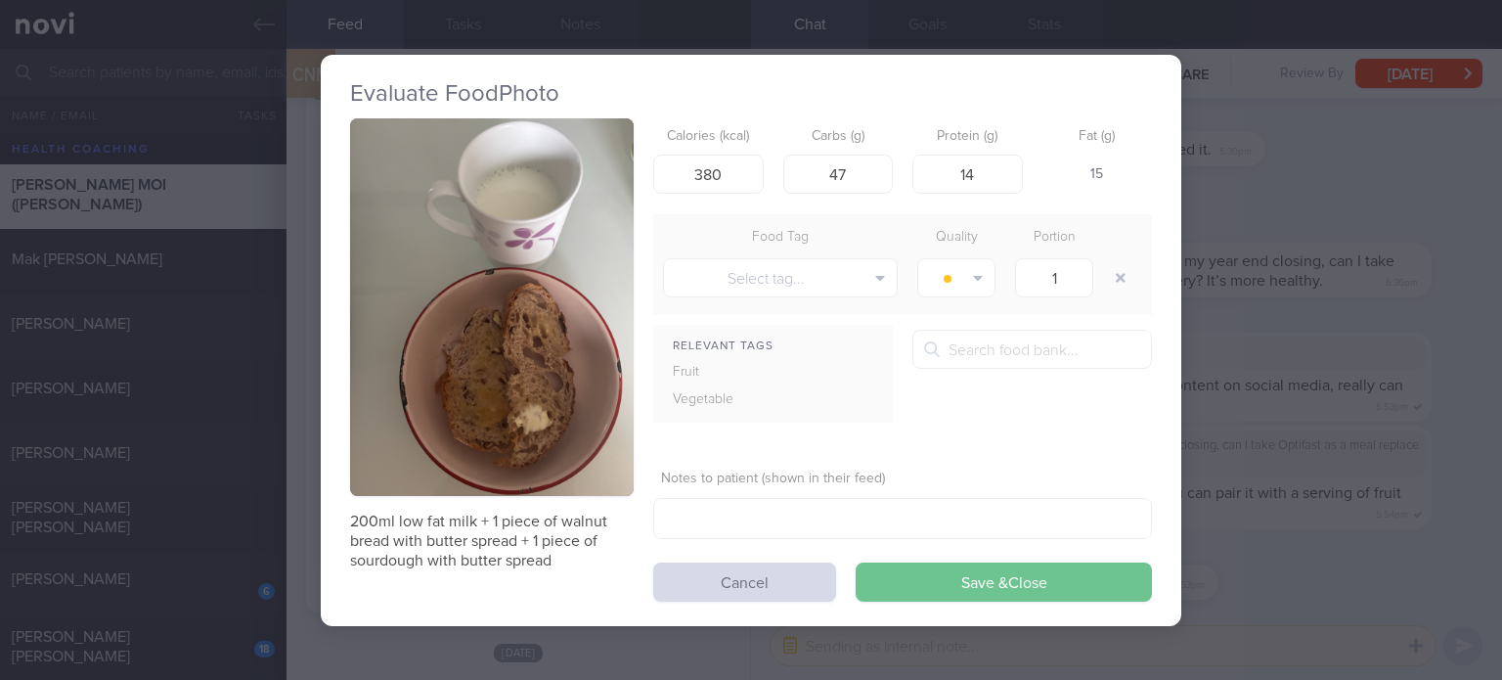
click at [1018, 584] on button "Save & Close" at bounding box center [1004, 581] width 296 height 39
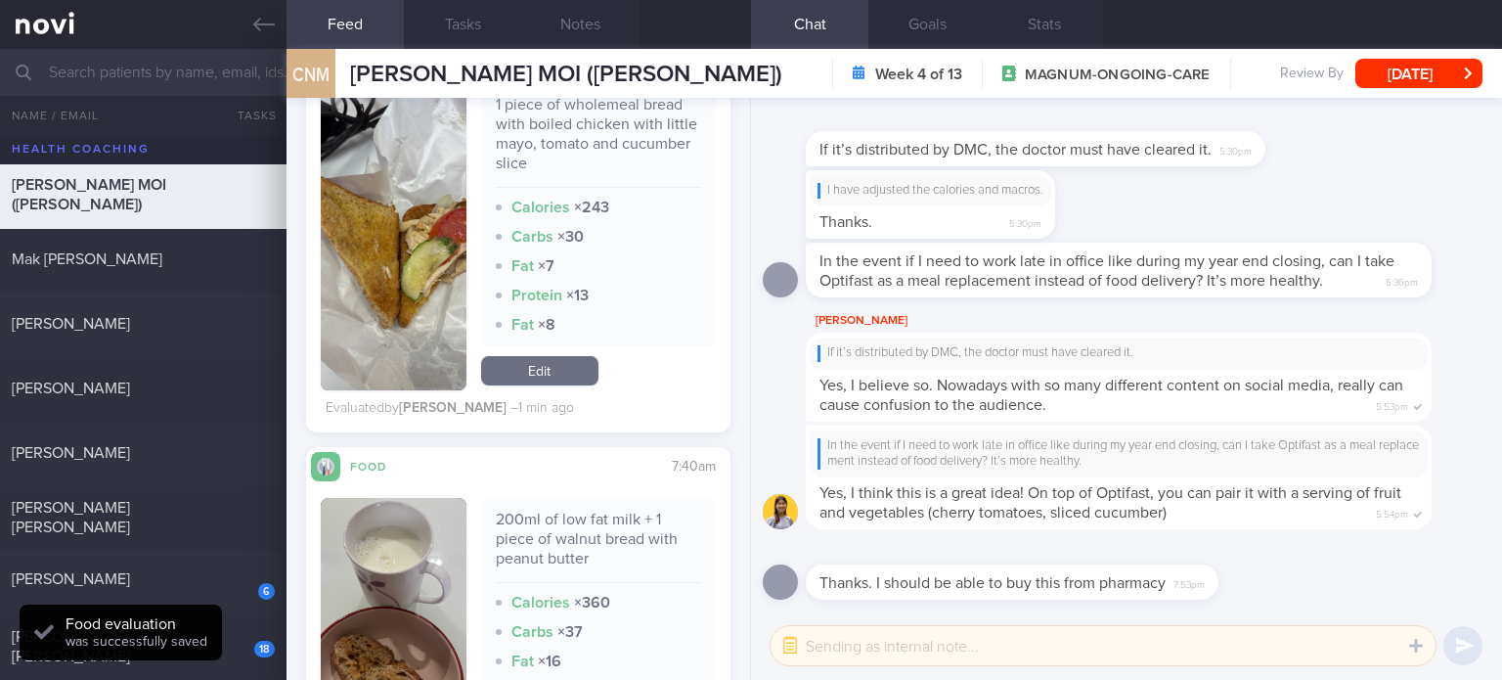
scroll to position [6469, 0]
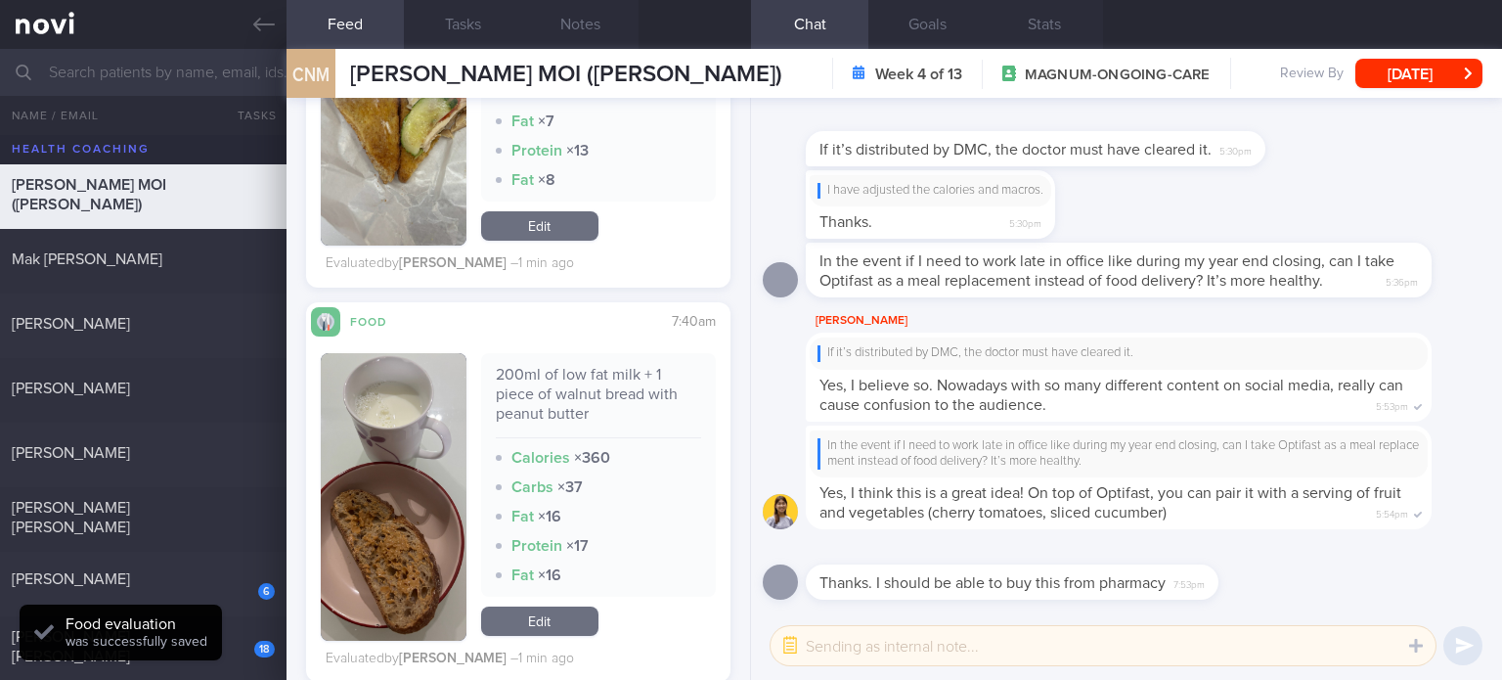
click at [551, 626] on link "Edit" at bounding box center [539, 620] width 117 height 29
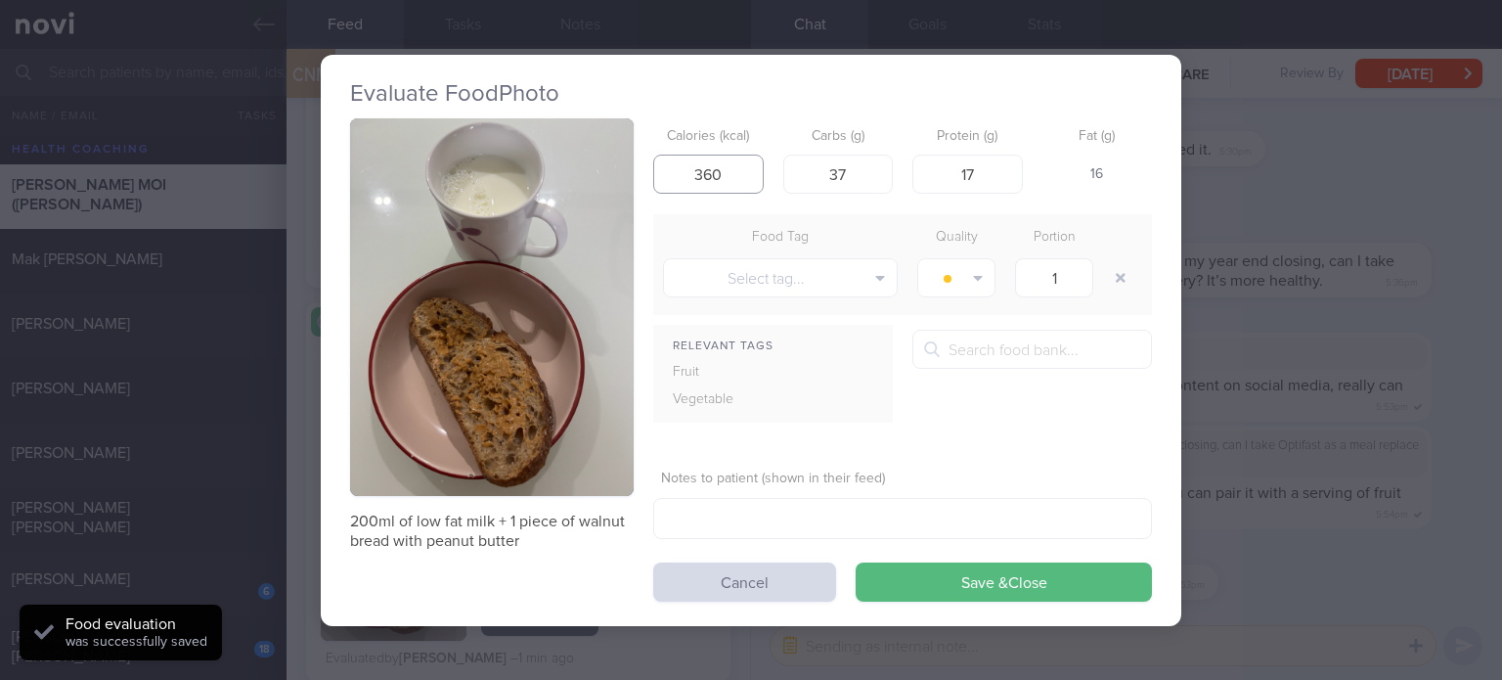
click at [705, 179] on input "360" at bounding box center [708, 173] width 110 height 39
click at [712, 177] on input "360" at bounding box center [708, 173] width 110 height 39
type input "306"
click at [993, 179] on input "17" at bounding box center [967, 173] width 110 height 39
type input "15"
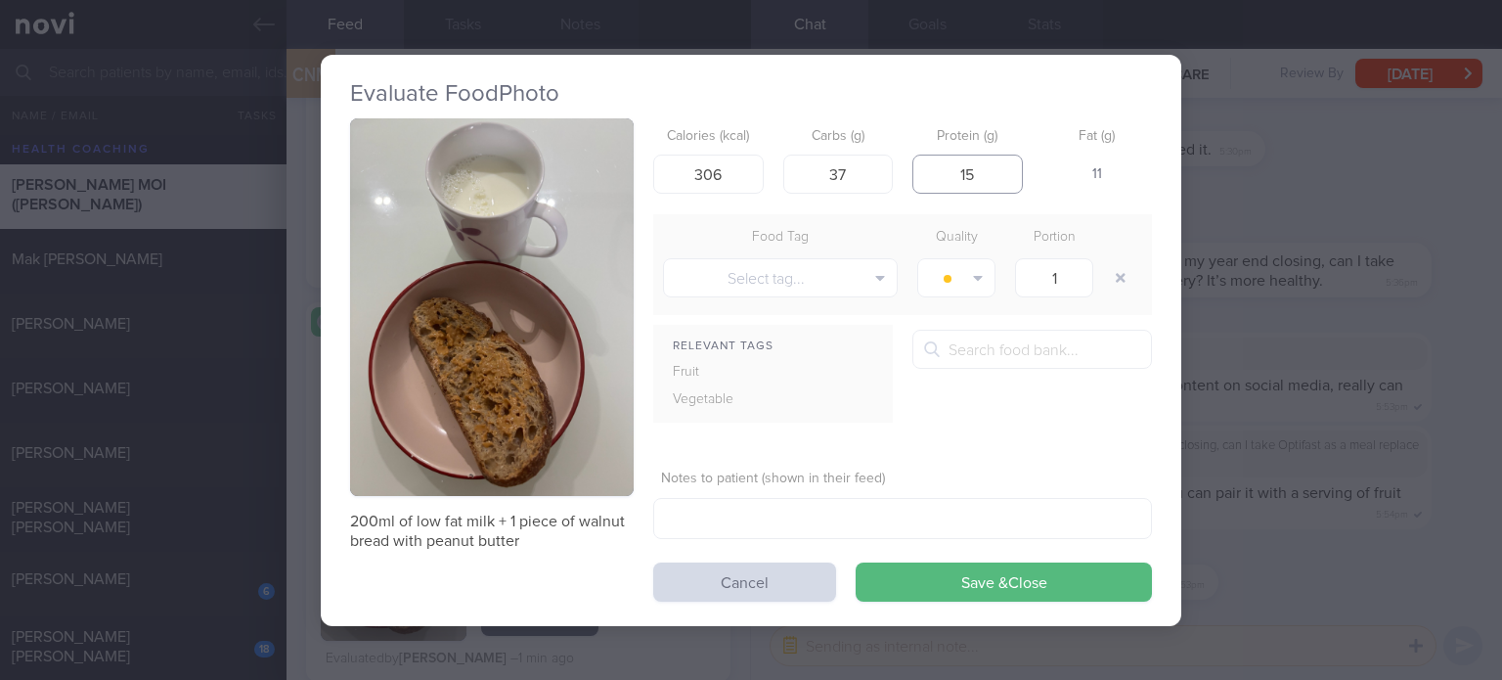
click at [856, 562] on button "Save & Close" at bounding box center [1004, 581] width 296 height 39
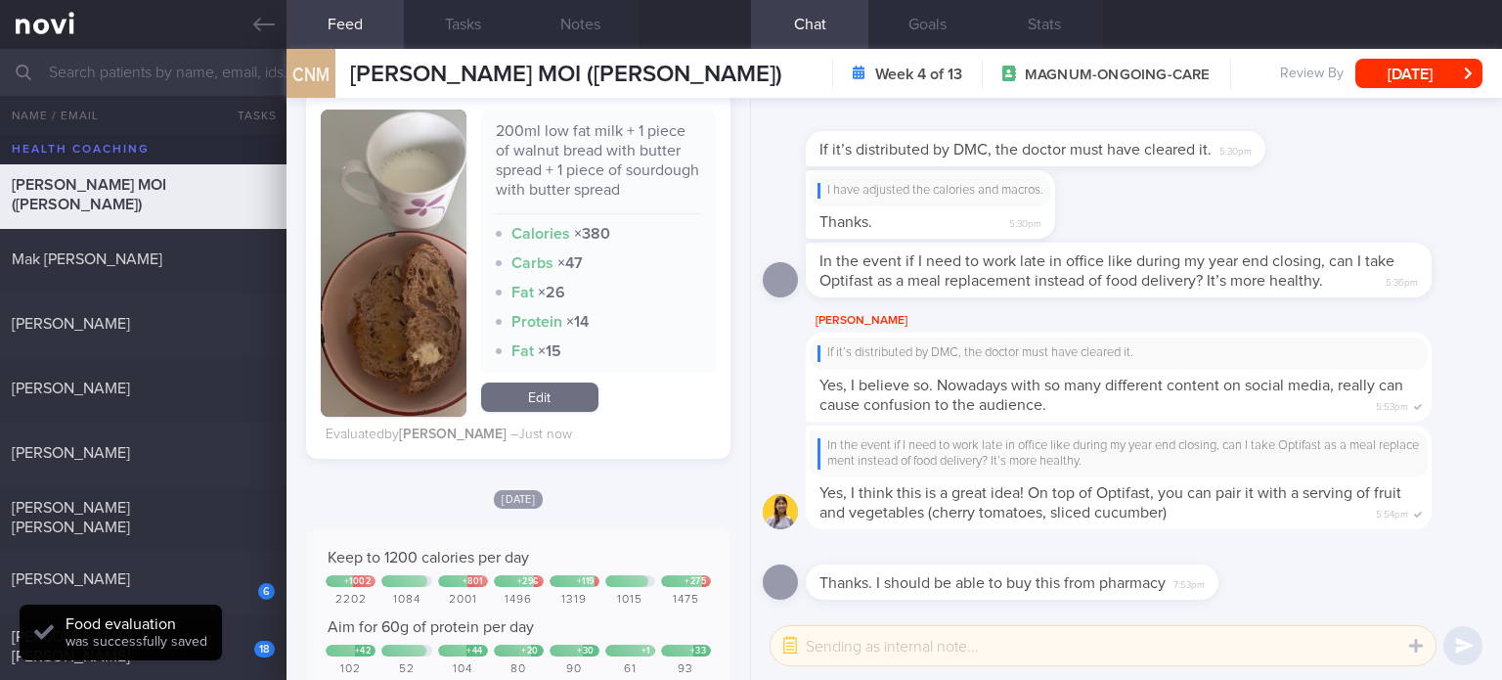
scroll to position [8796, 0]
click at [540, 411] on link "Edit" at bounding box center [539, 395] width 117 height 29
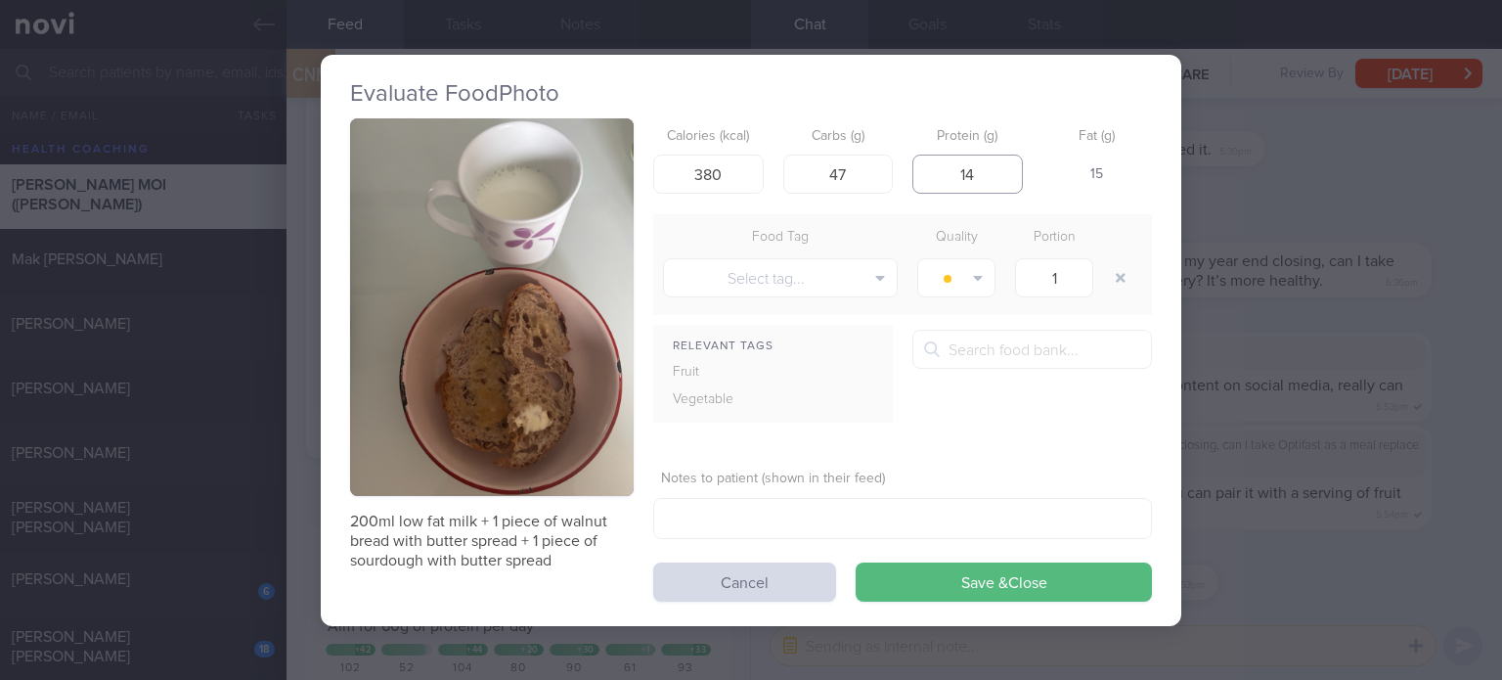
click at [997, 155] on input "14" at bounding box center [967, 173] width 110 height 39
type input "15"
click at [902, 168] on div "Calories (kcal) 380 Carbs (g) 47 Protein (g) 15 Fat (g) 15" at bounding box center [902, 156] width 499 height 77
click at [869, 168] on input "47" at bounding box center [838, 173] width 110 height 39
type input "51"
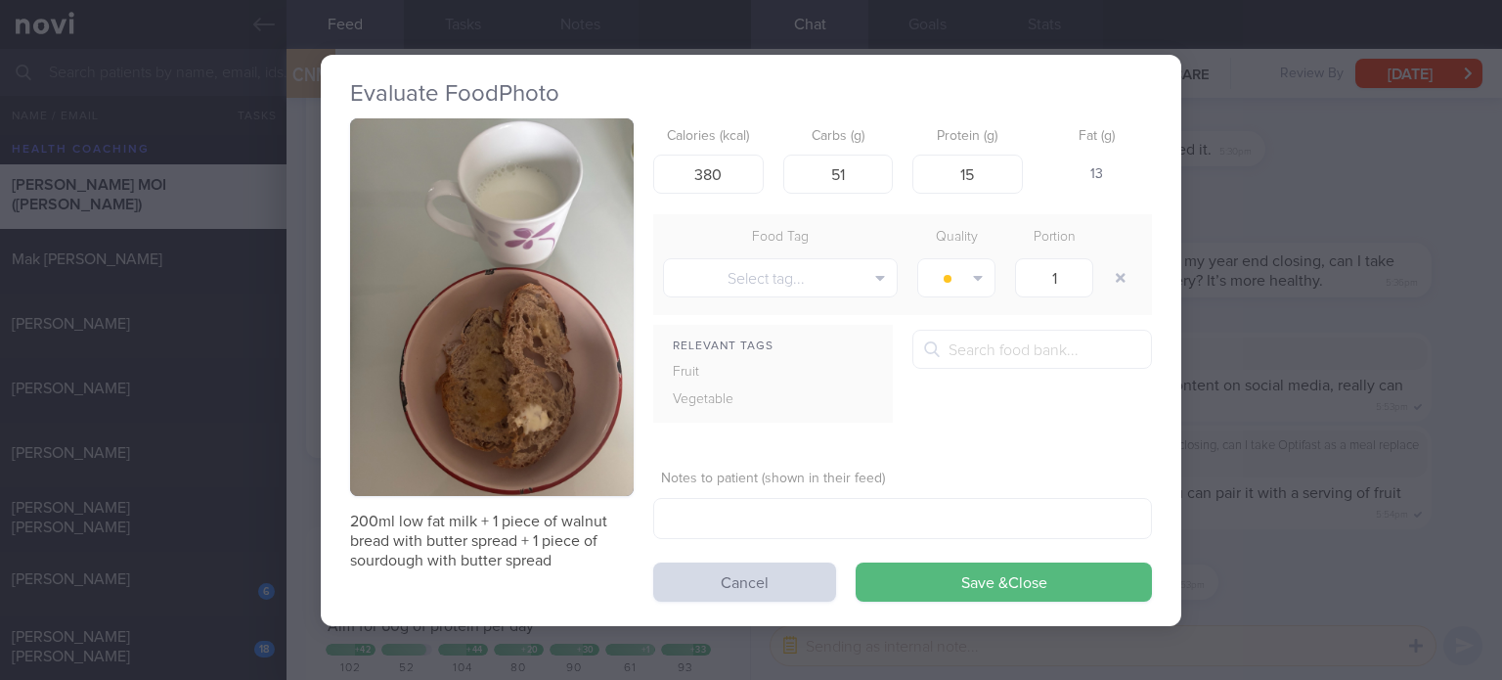
click at [764, 162] on div "Calories (kcal) 380 Carbs (g) 51 Protein (g) 15 Fat (g) 13" at bounding box center [902, 156] width 499 height 77
click at [726, 179] on input "380" at bounding box center [708, 173] width 110 height 39
type input "384"
click at [856, 562] on button "Save & Close" at bounding box center [1004, 581] width 296 height 39
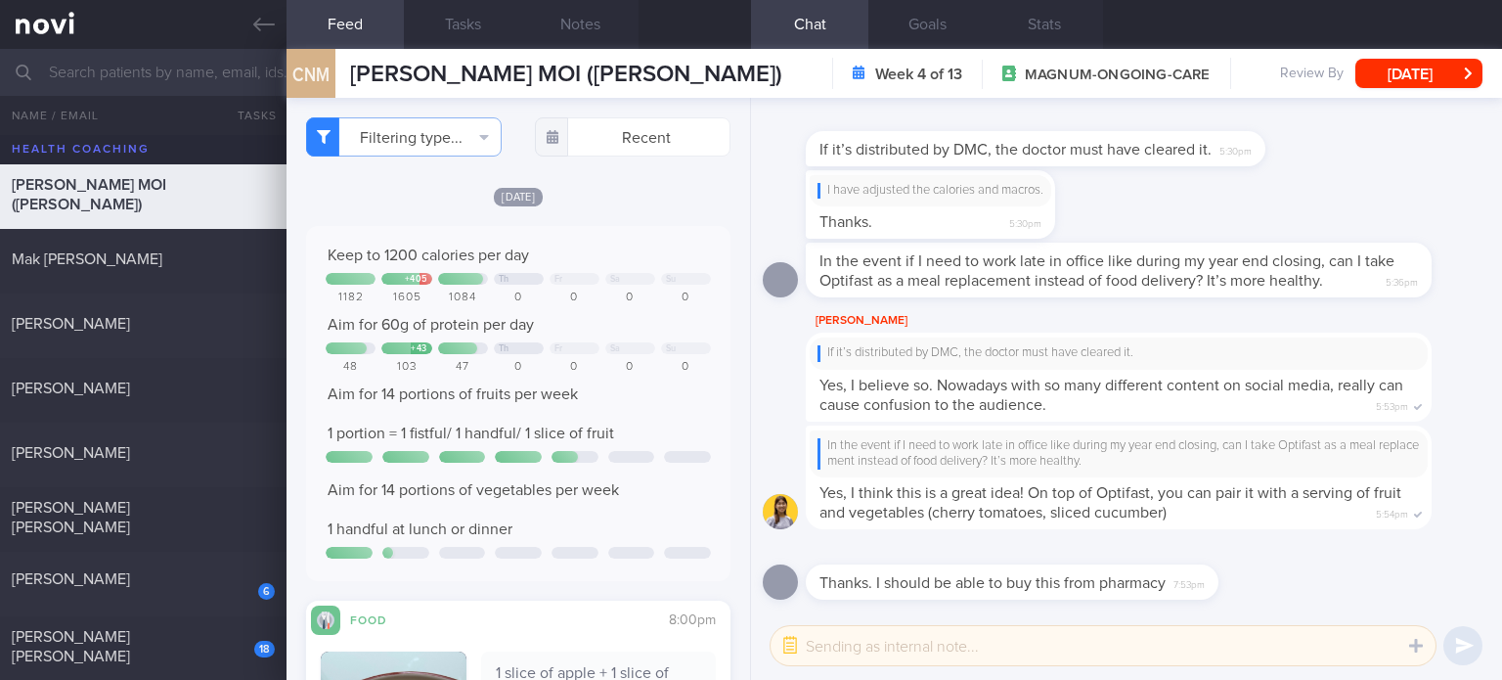
click at [411, 274] on div "+ 405" at bounding box center [416, 279] width 22 height 11
click at [160, 406] on div "[PERSON_NAME] 8.6 0.7 [DATE]" at bounding box center [751, 390] width 1502 height 65
checkbox input "true"
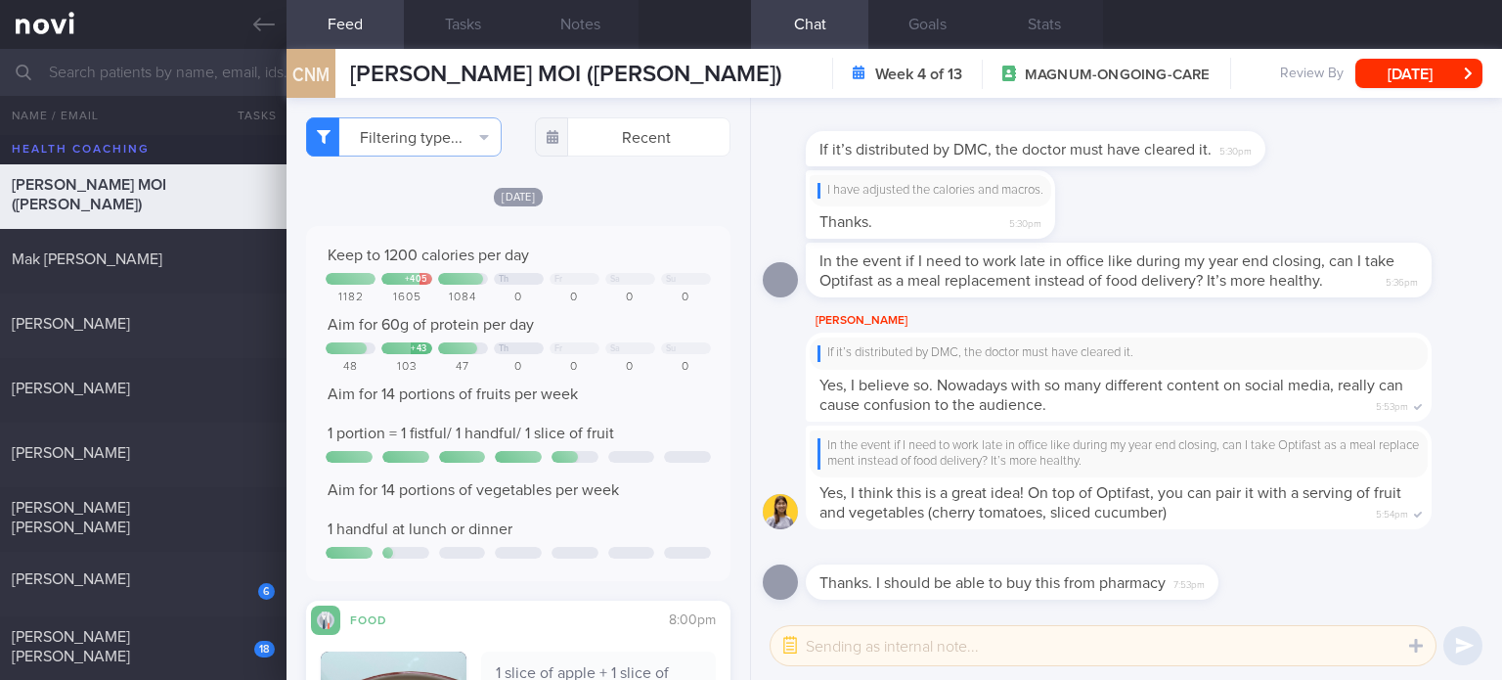
checkbox input "true"
select select "5"
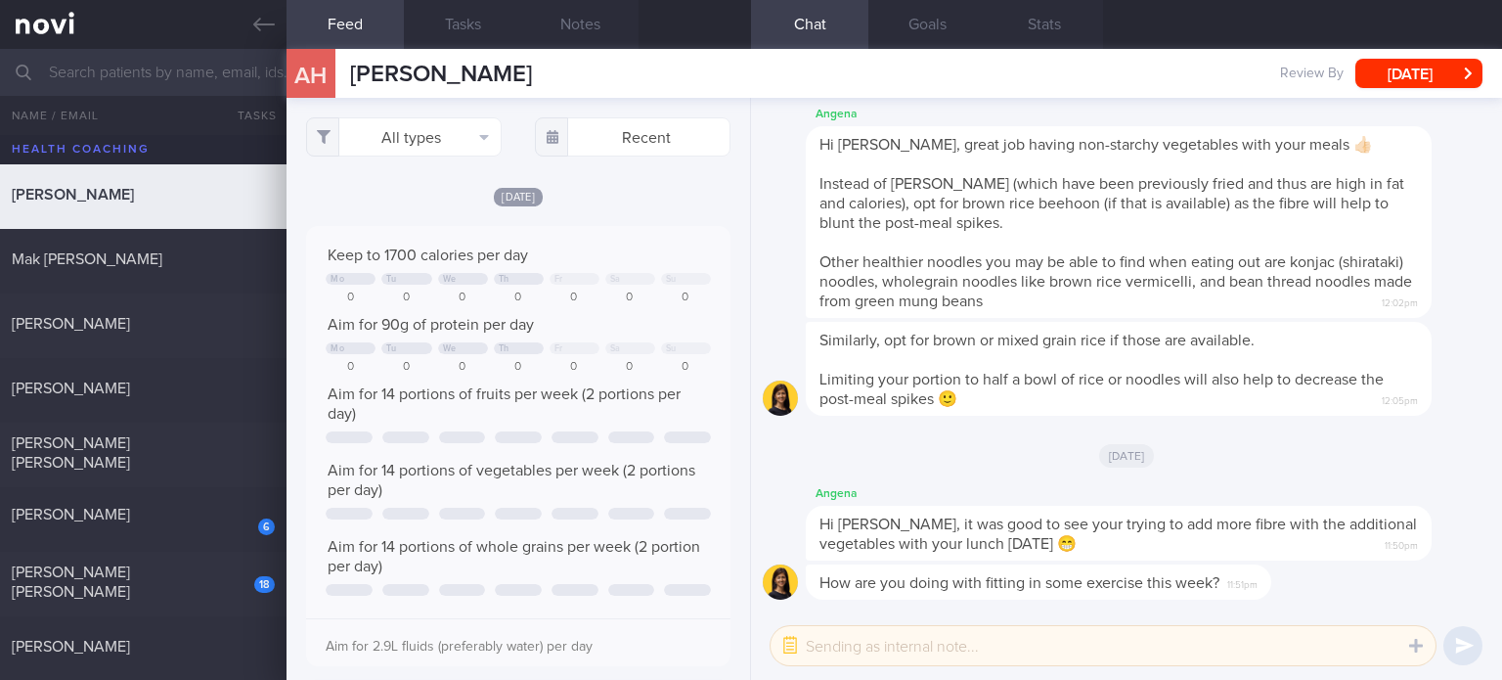
scroll to position [977696, 977408]
click at [414, 132] on button "All types" at bounding box center [404, 136] width 196 height 39
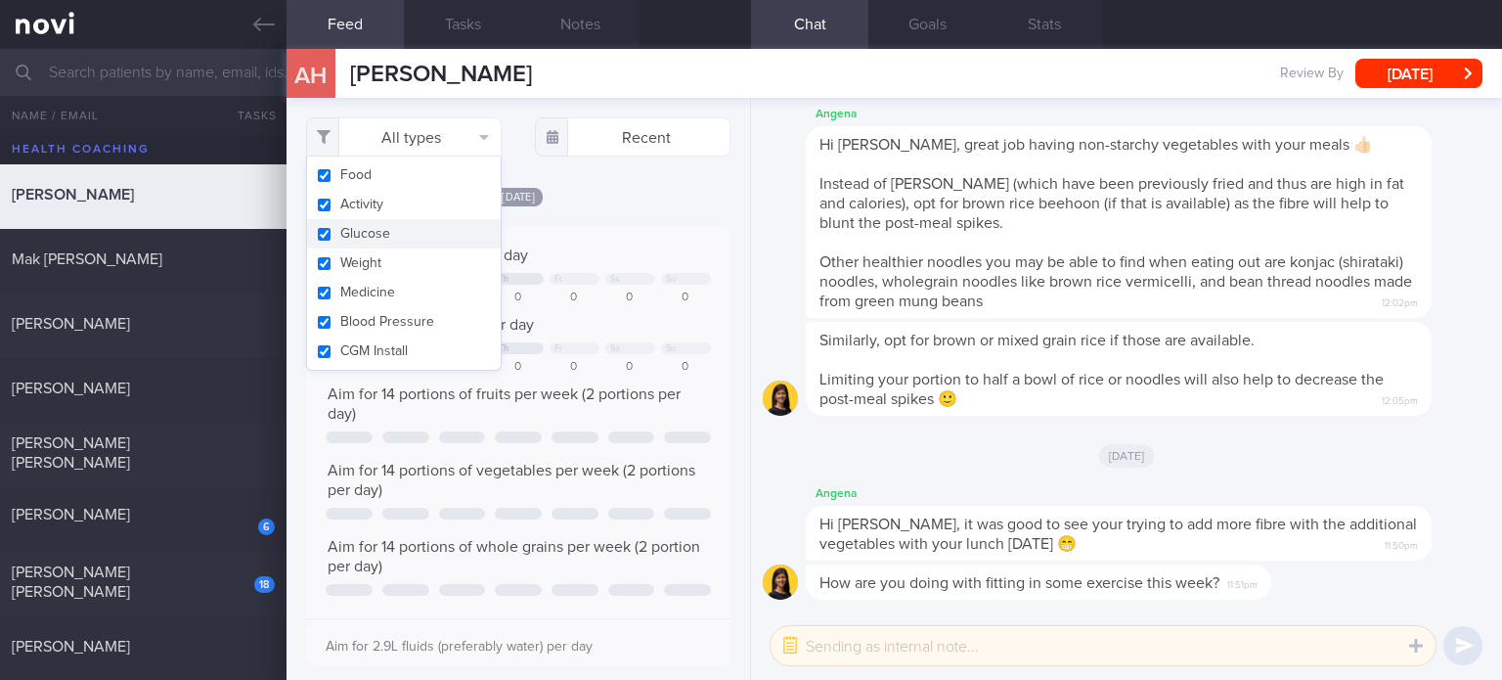
click at [407, 212] on button "Activity" at bounding box center [404, 204] width 194 height 29
checkbox input "false"
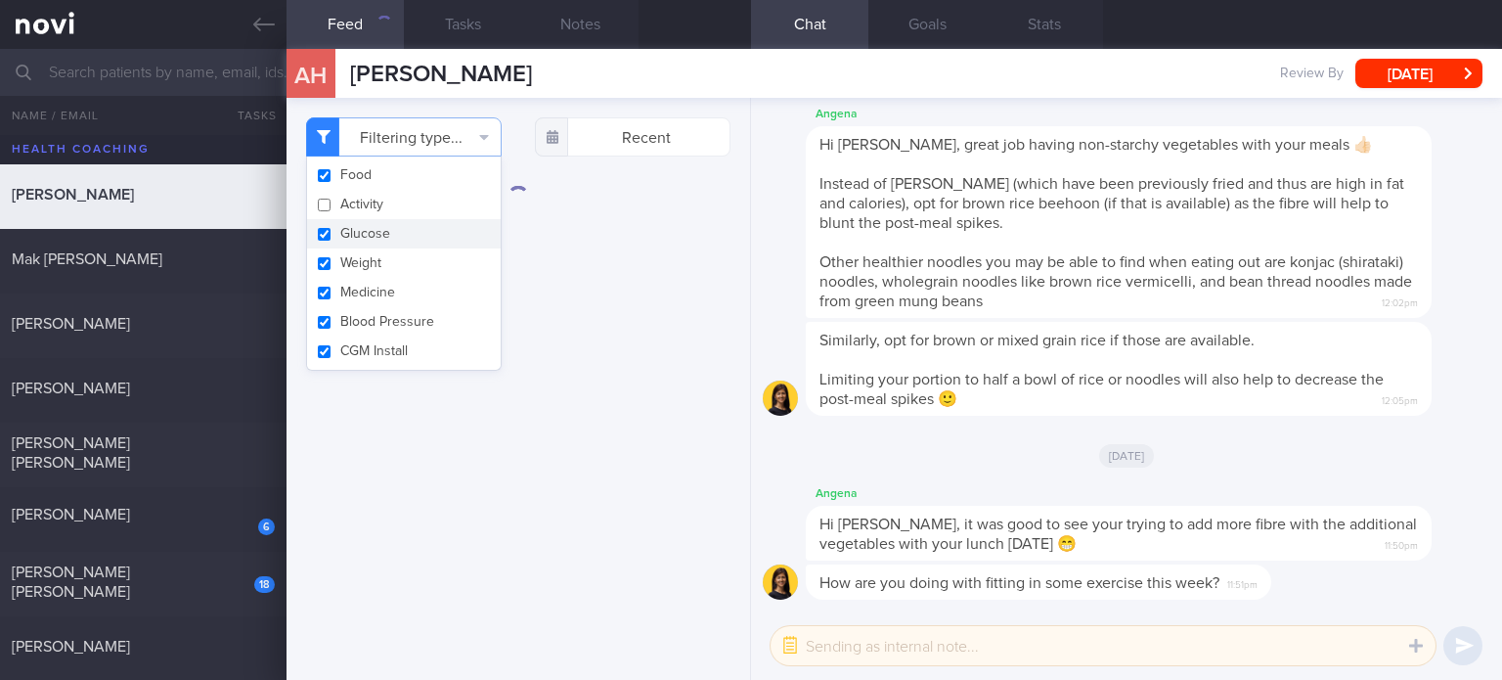
click at [402, 241] on button "Glucose" at bounding box center [404, 233] width 194 height 29
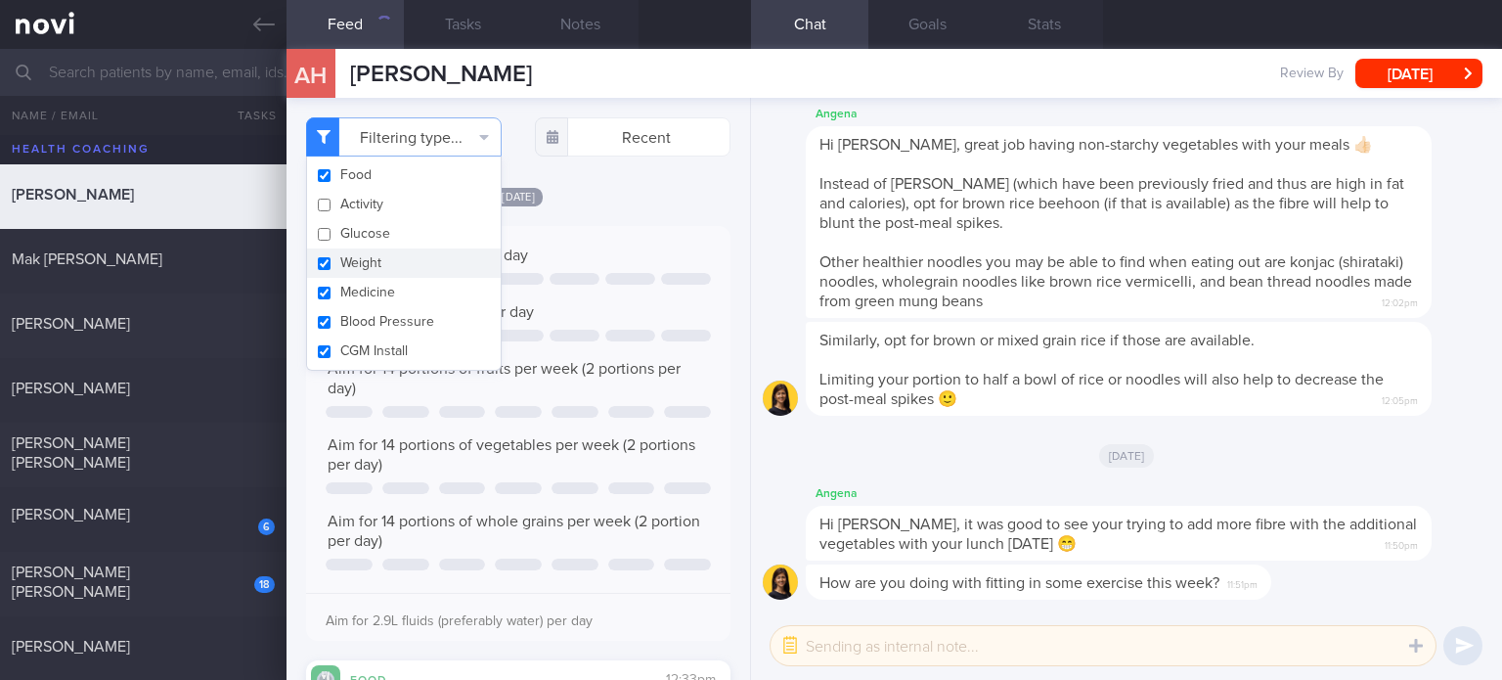
checkbox input "false"
click at [398, 262] on button "Weight" at bounding box center [404, 262] width 194 height 29
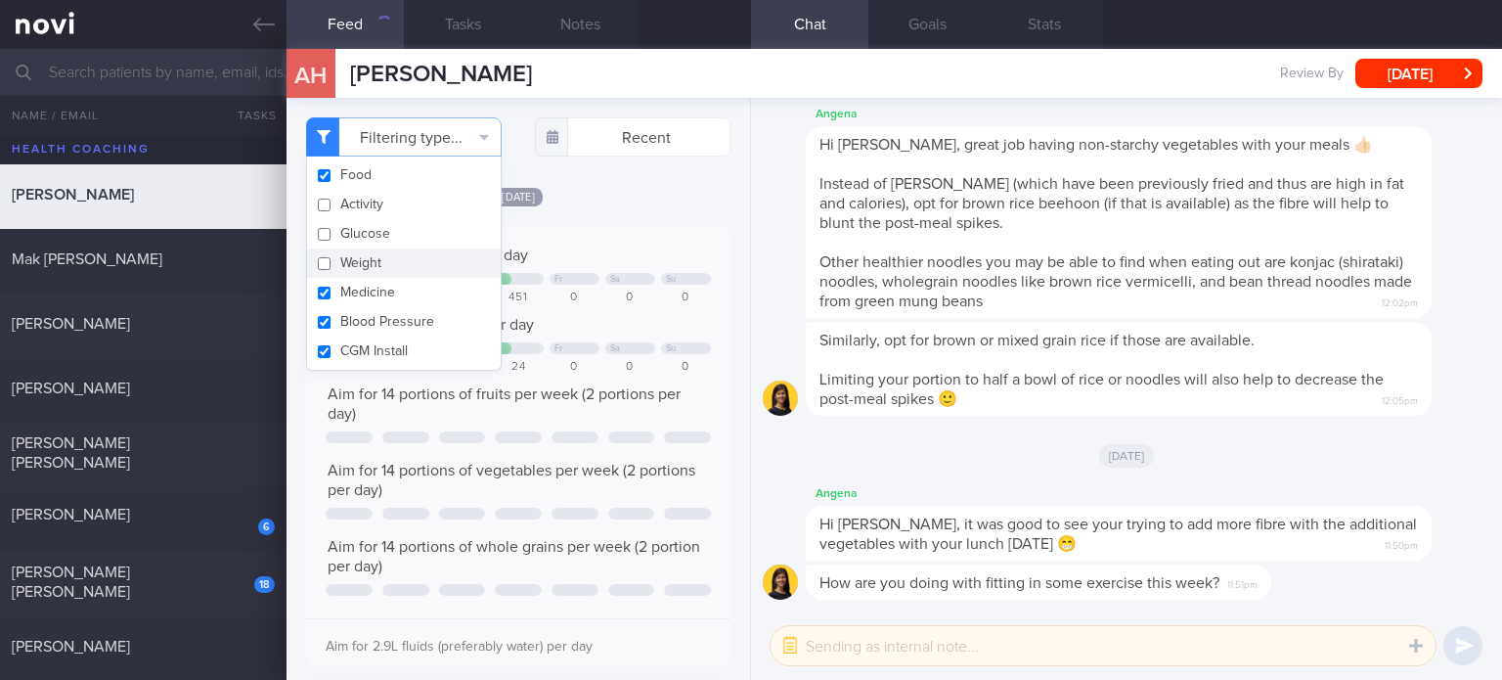
checkbox input "false"
click at [394, 280] on button "Medicine" at bounding box center [404, 292] width 194 height 29
checkbox input "false"
click at [394, 316] on button "Blood Pressure" at bounding box center [404, 321] width 194 height 29
checkbox input "false"
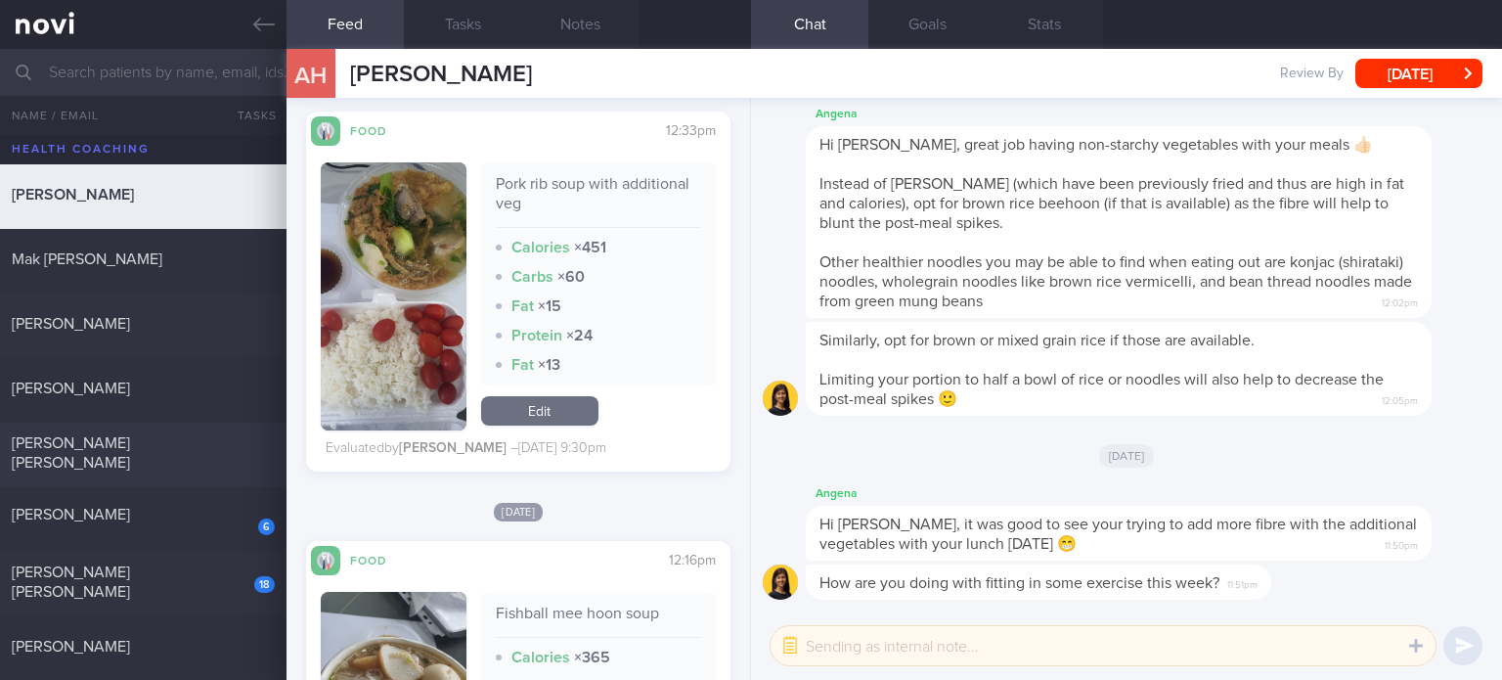
click at [212, 462] on div "[PERSON_NAME] [PERSON_NAME]" at bounding box center [143, 455] width 286 height 44
checkbox input "true"
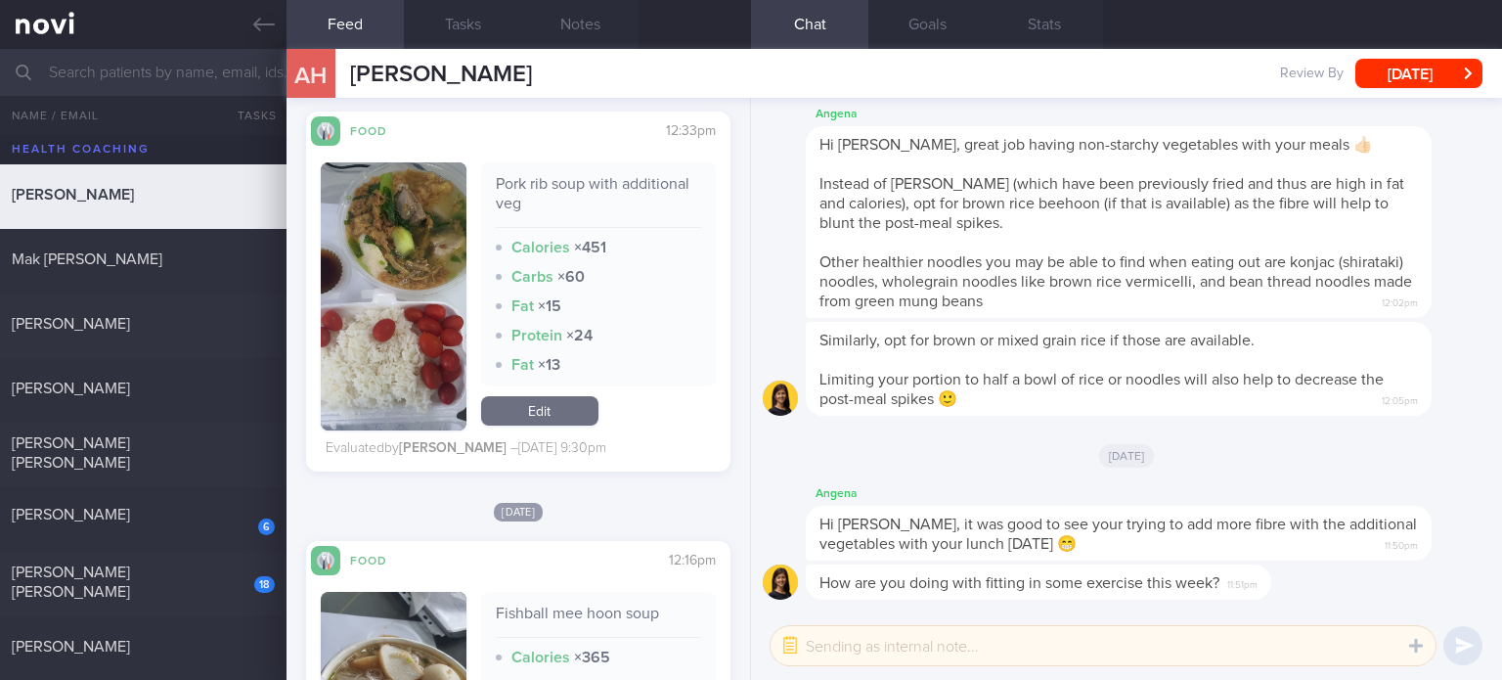
checkbox input "true"
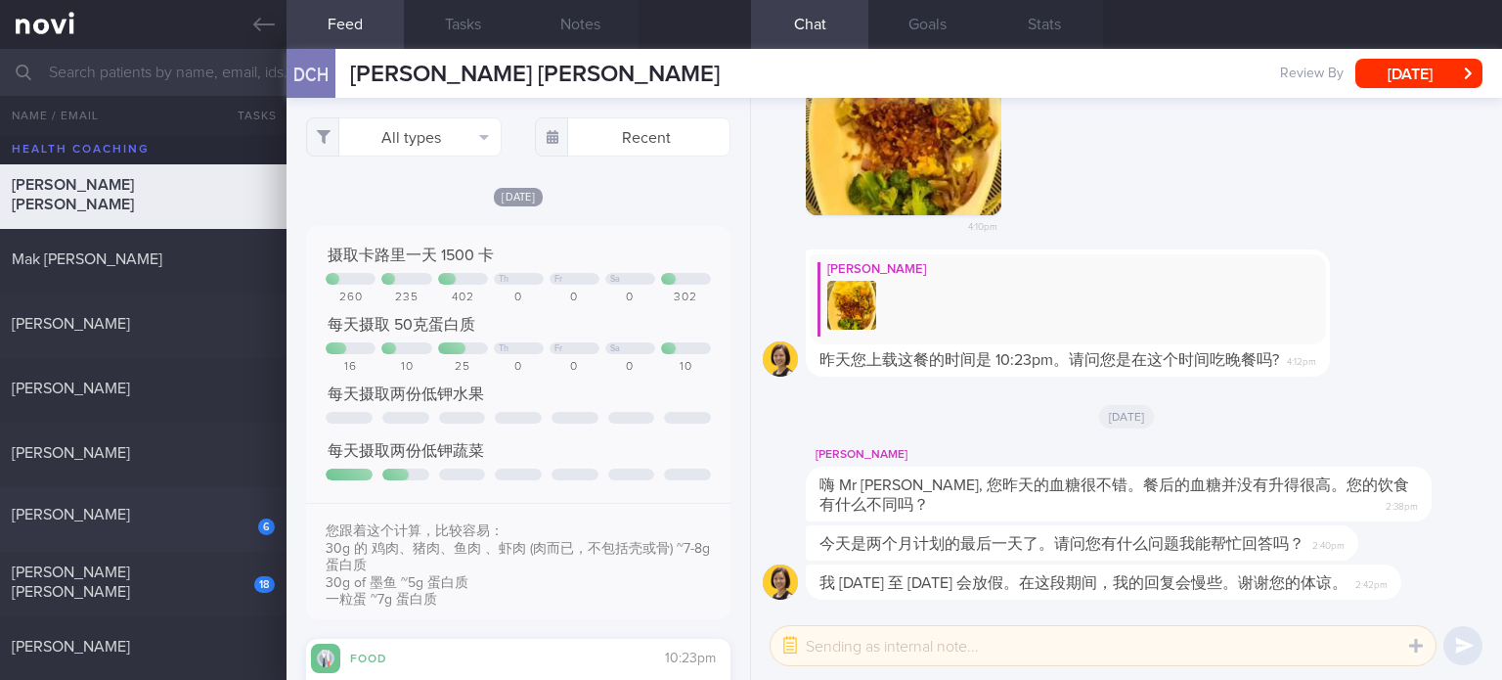
click at [175, 531] on div "6 [PERSON_NAME]" at bounding box center [143, 520] width 286 height 30
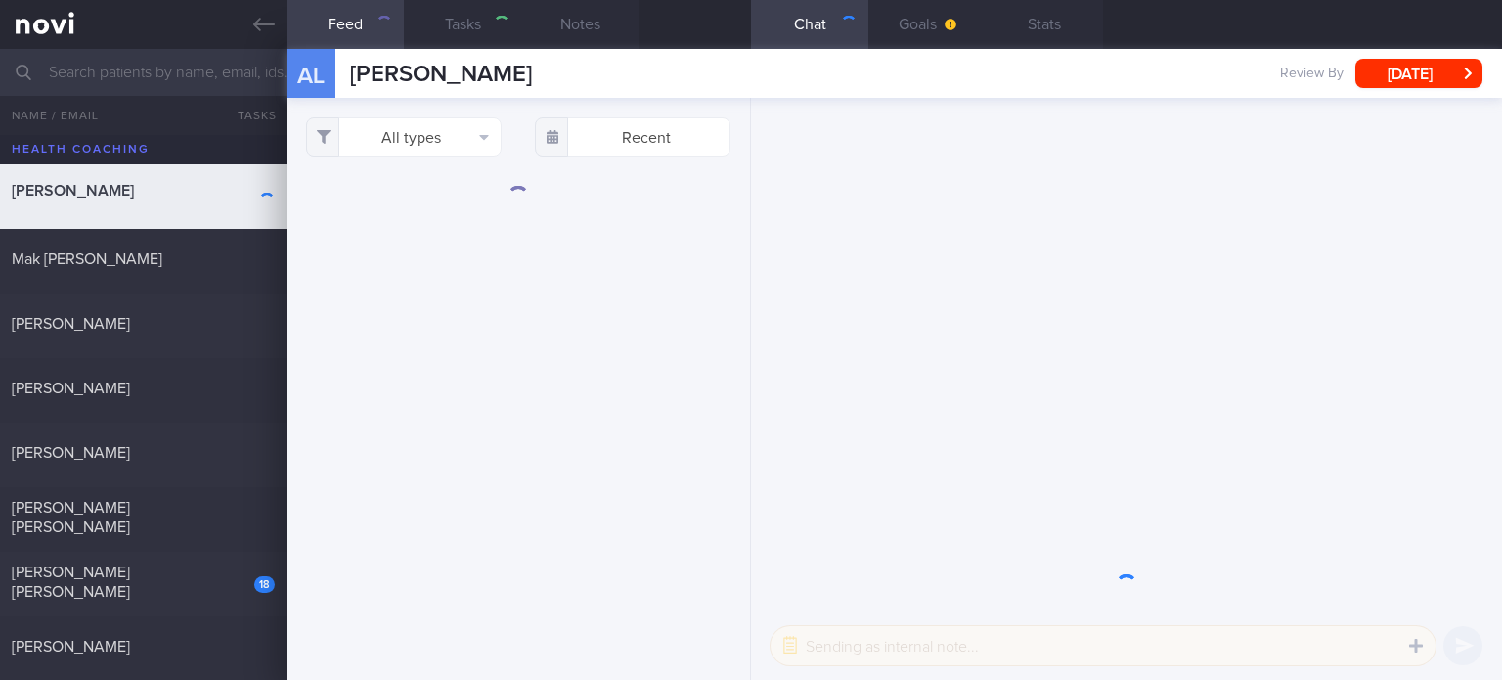
select select "8"
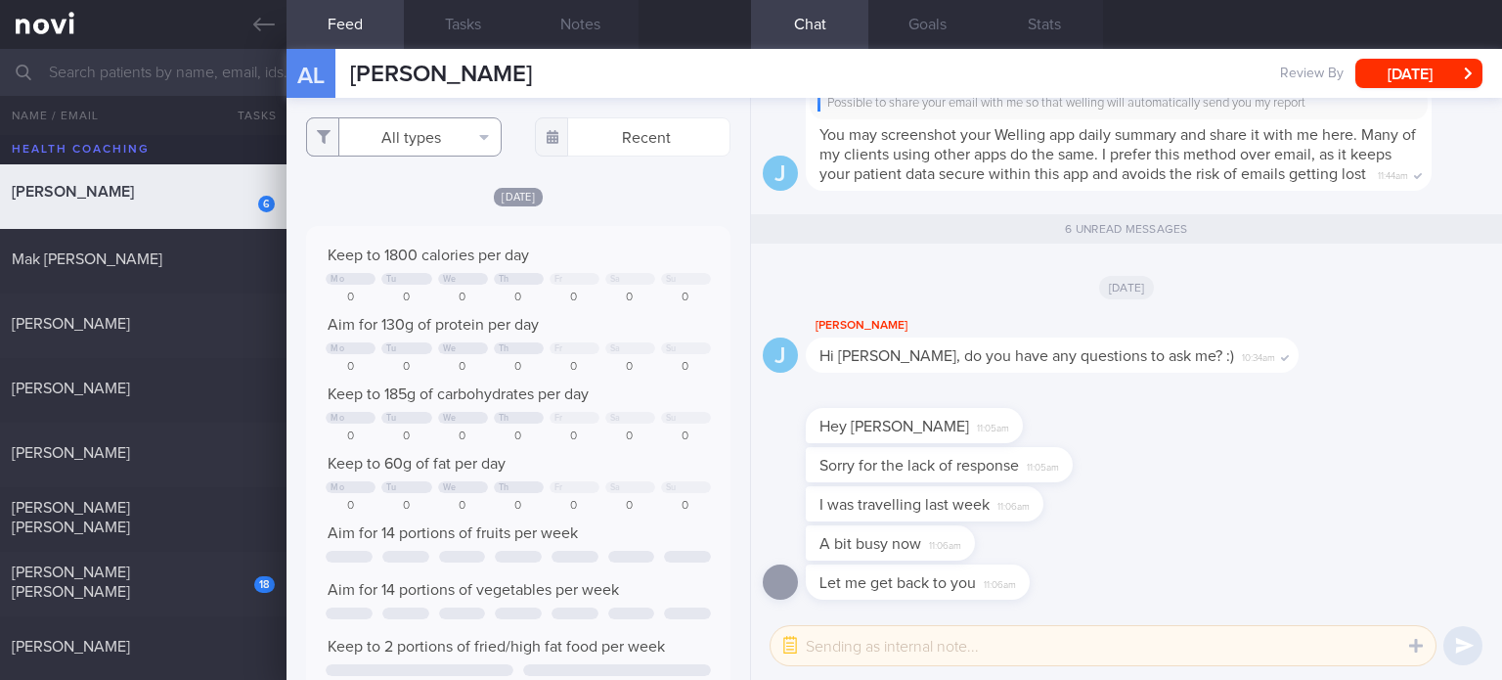
click at [427, 132] on button "All types" at bounding box center [404, 136] width 196 height 39
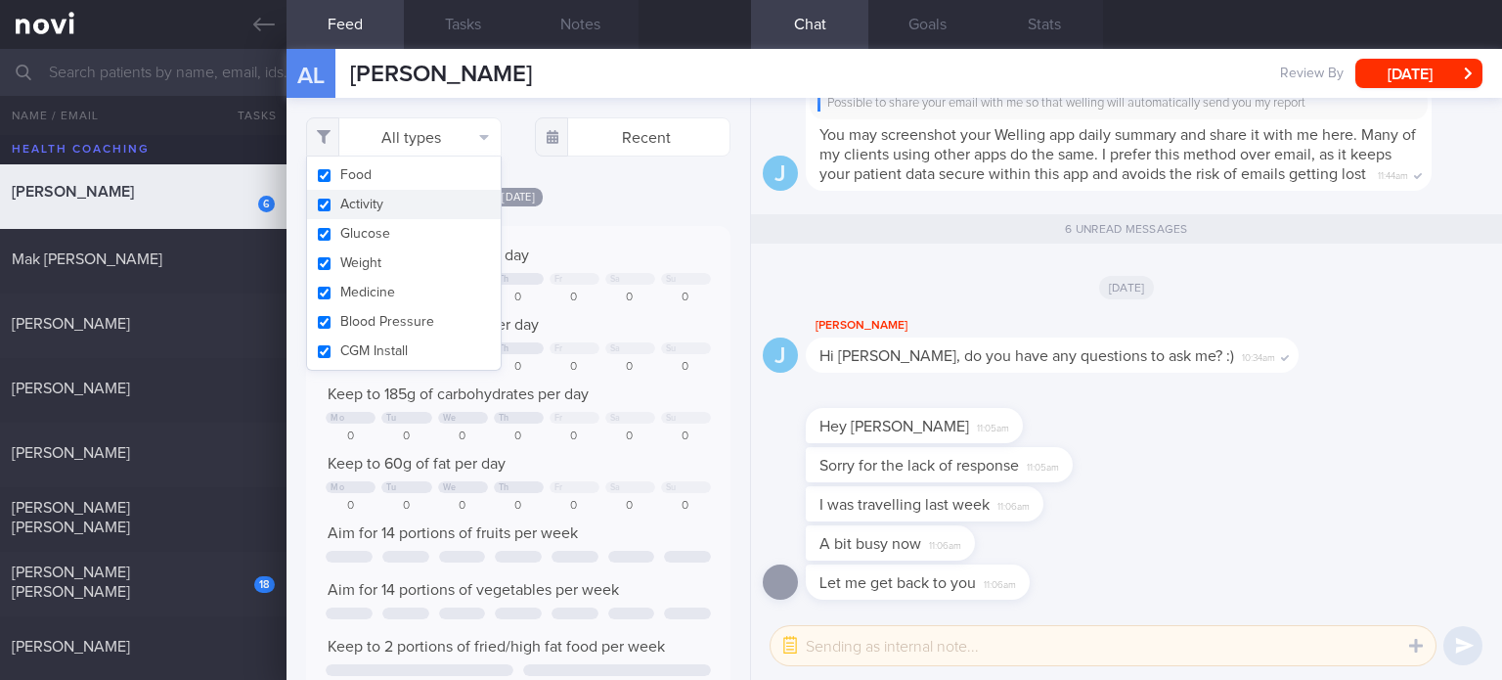
click at [427, 210] on button "Activity" at bounding box center [404, 204] width 194 height 29
checkbox input "false"
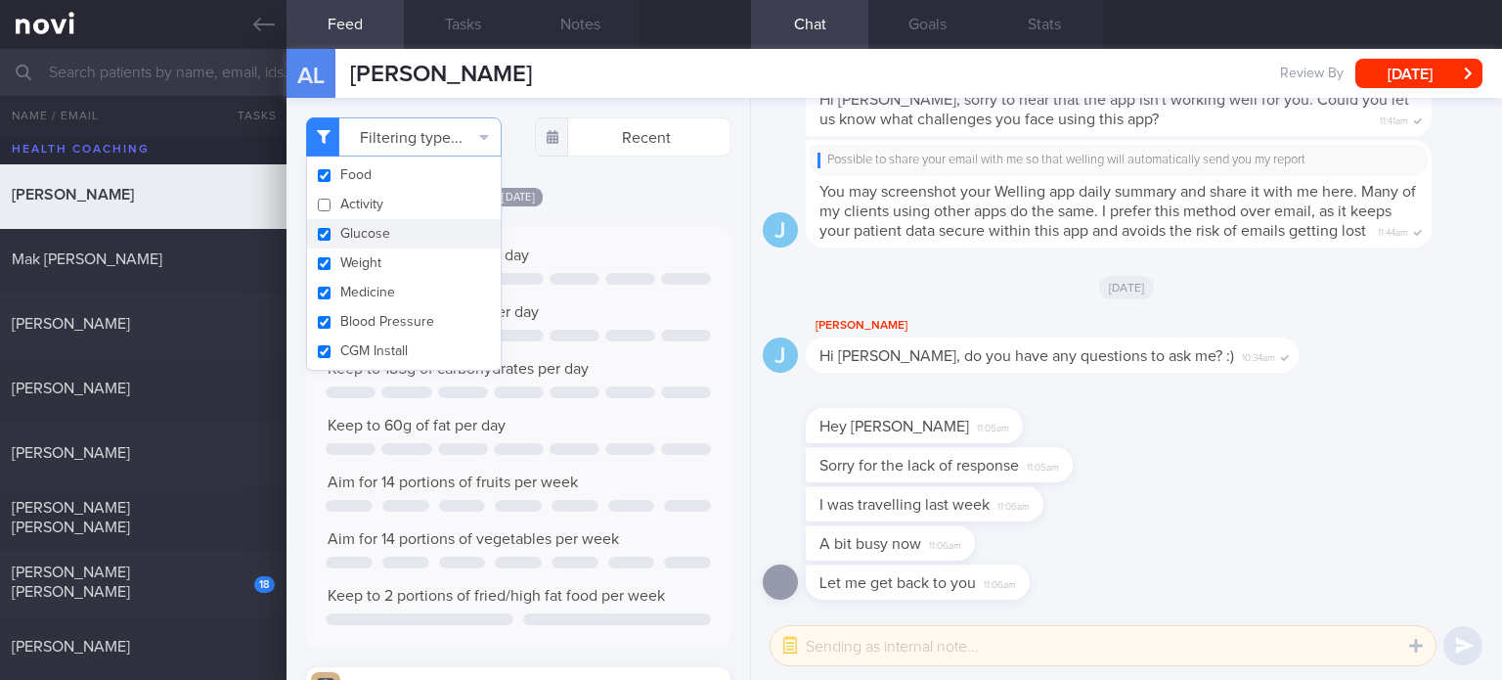
click at [426, 239] on button "Glucose" at bounding box center [404, 233] width 194 height 29
checkbox input "false"
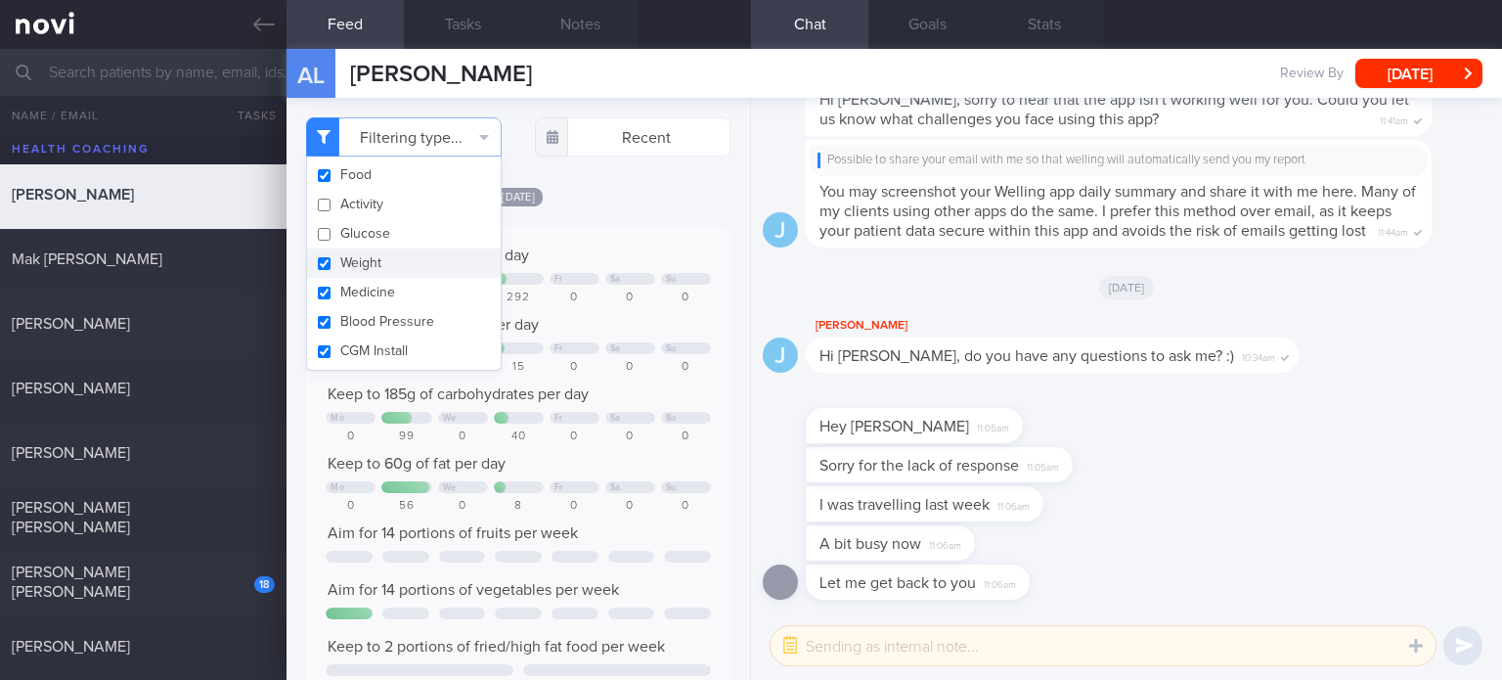
click at [418, 269] on button "Weight" at bounding box center [404, 262] width 194 height 29
checkbox input "false"
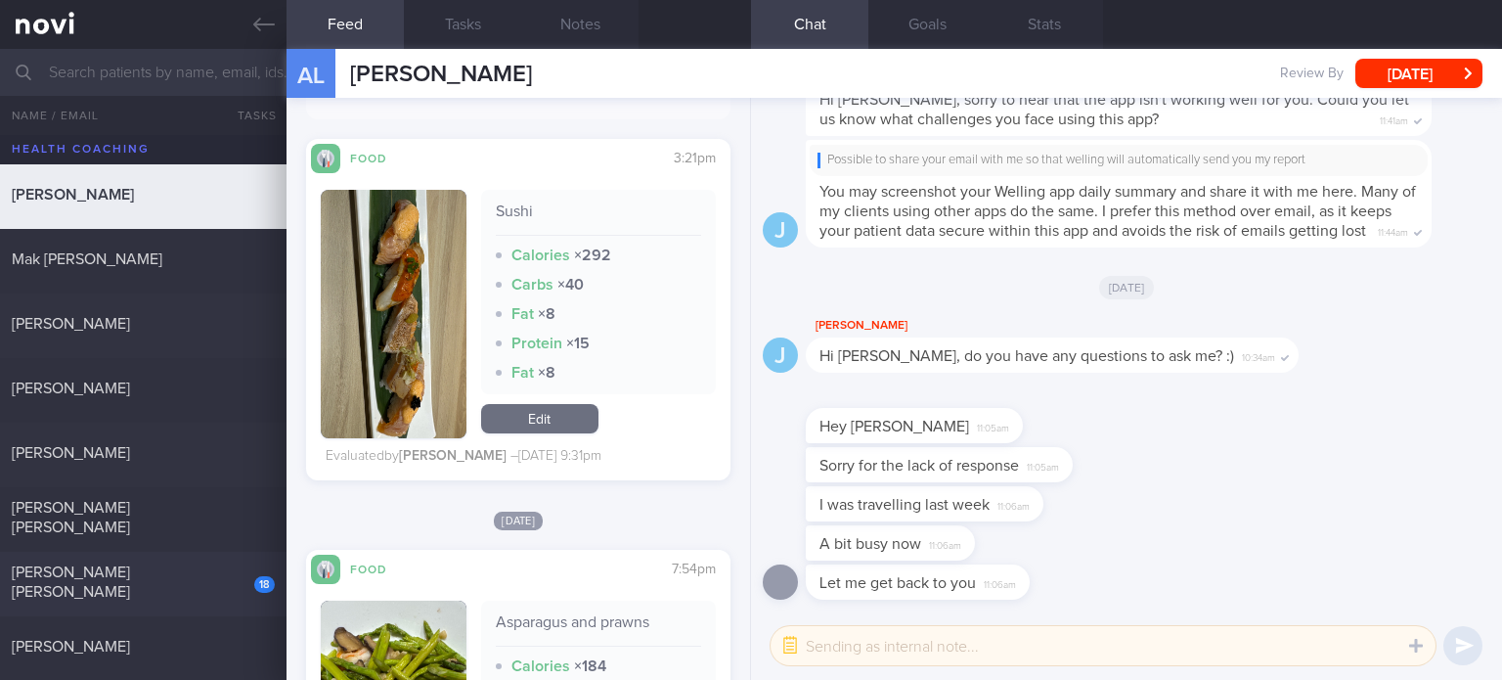
click at [186, 573] on div "[PERSON_NAME] [PERSON_NAME]" at bounding box center [141, 581] width 258 height 39
checkbox input "true"
select select "6"
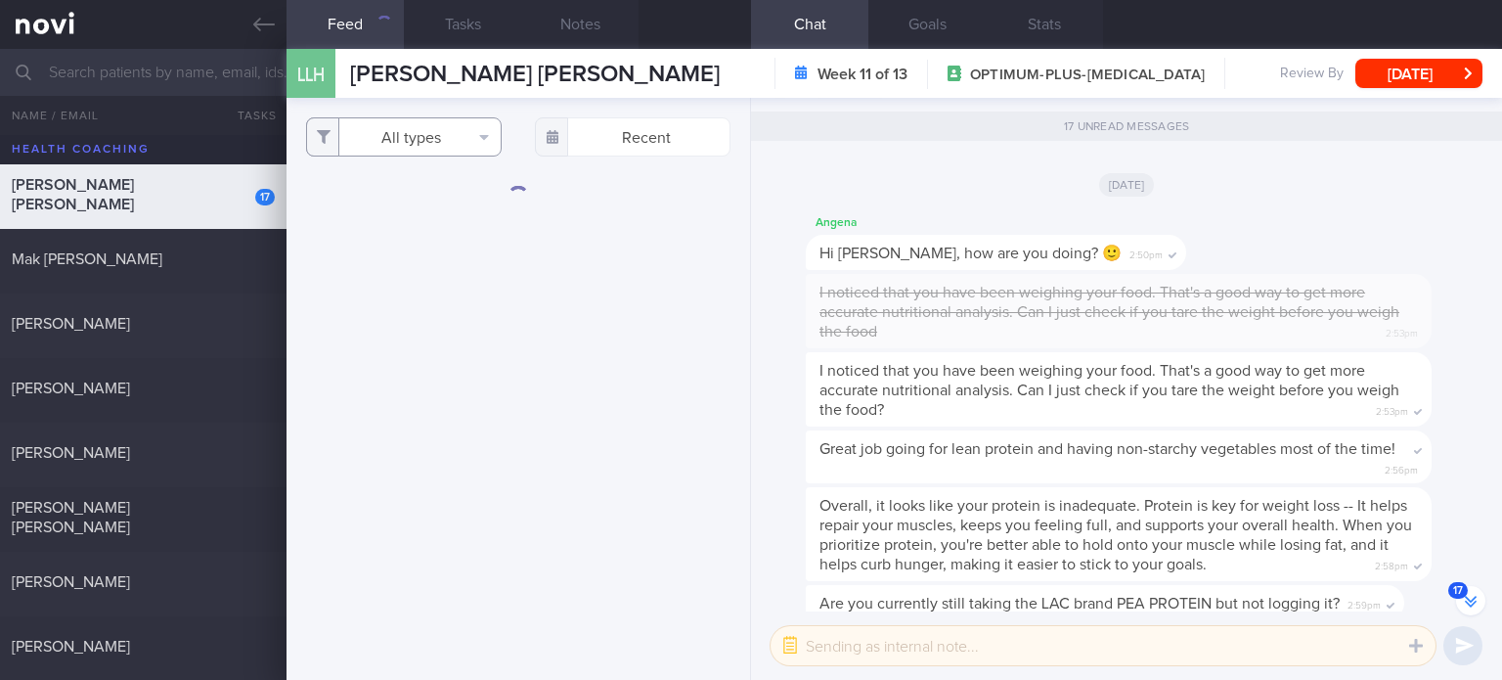
click at [446, 128] on button "All types" at bounding box center [404, 136] width 196 height 39
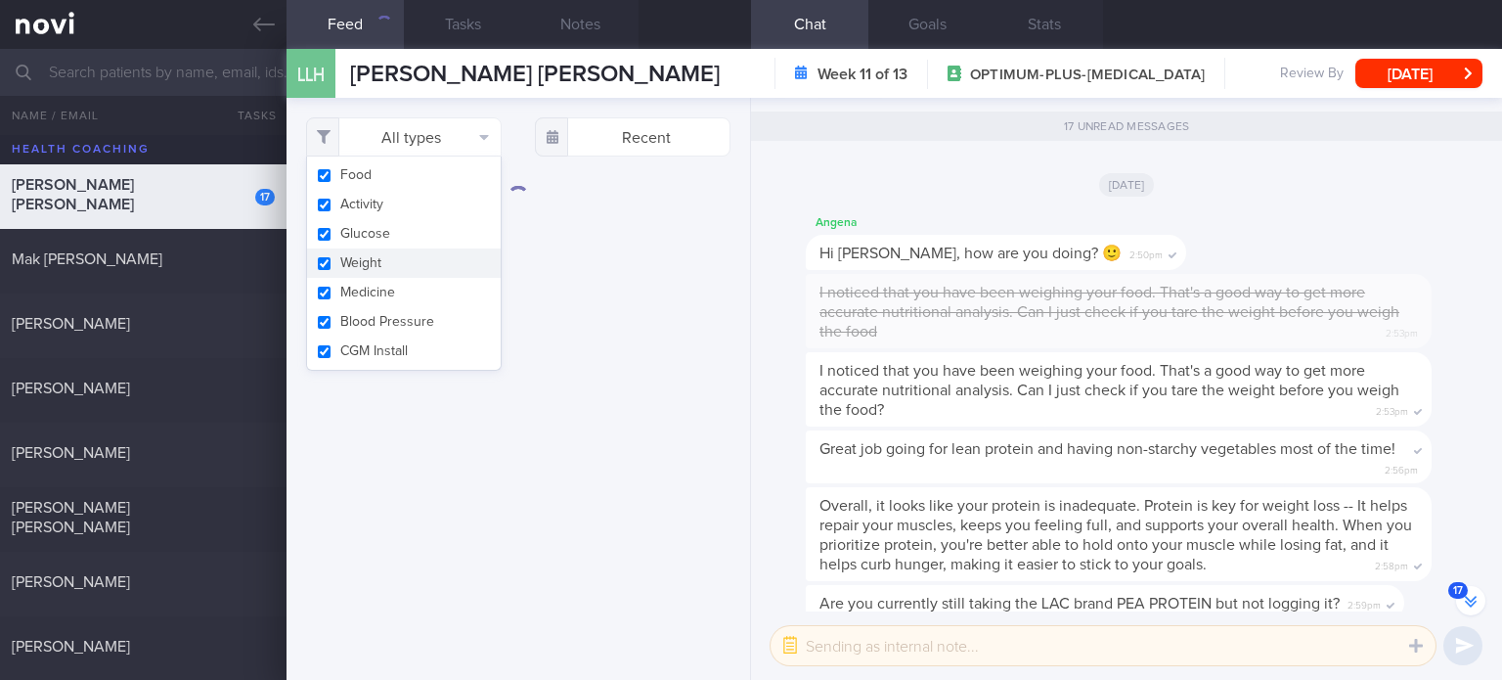
click at [428, 253] on button "Weight" at bounding box center [404, 262] width 194 height 29
checkbox input "false"
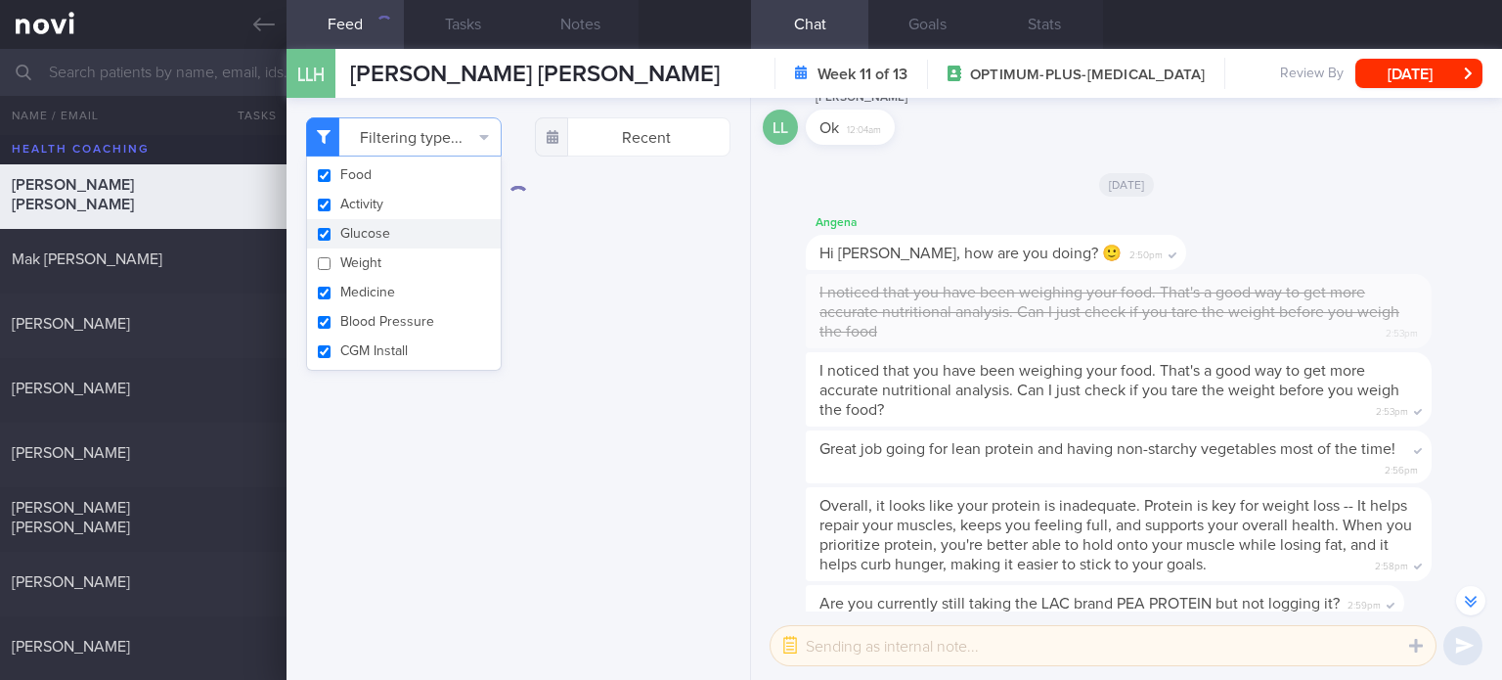
click at [422, 233] on button "Glucose" at bounding box center [404, 233] width 194 height 29
checkbox input "false"
click at [419, 206] on button "Activity" at bounding box center [404, 204] width 194 height 29
checkbox input "false"
click at [415, 244] on button "Glucose" at bounding box center [404, 233] width 194 height 29
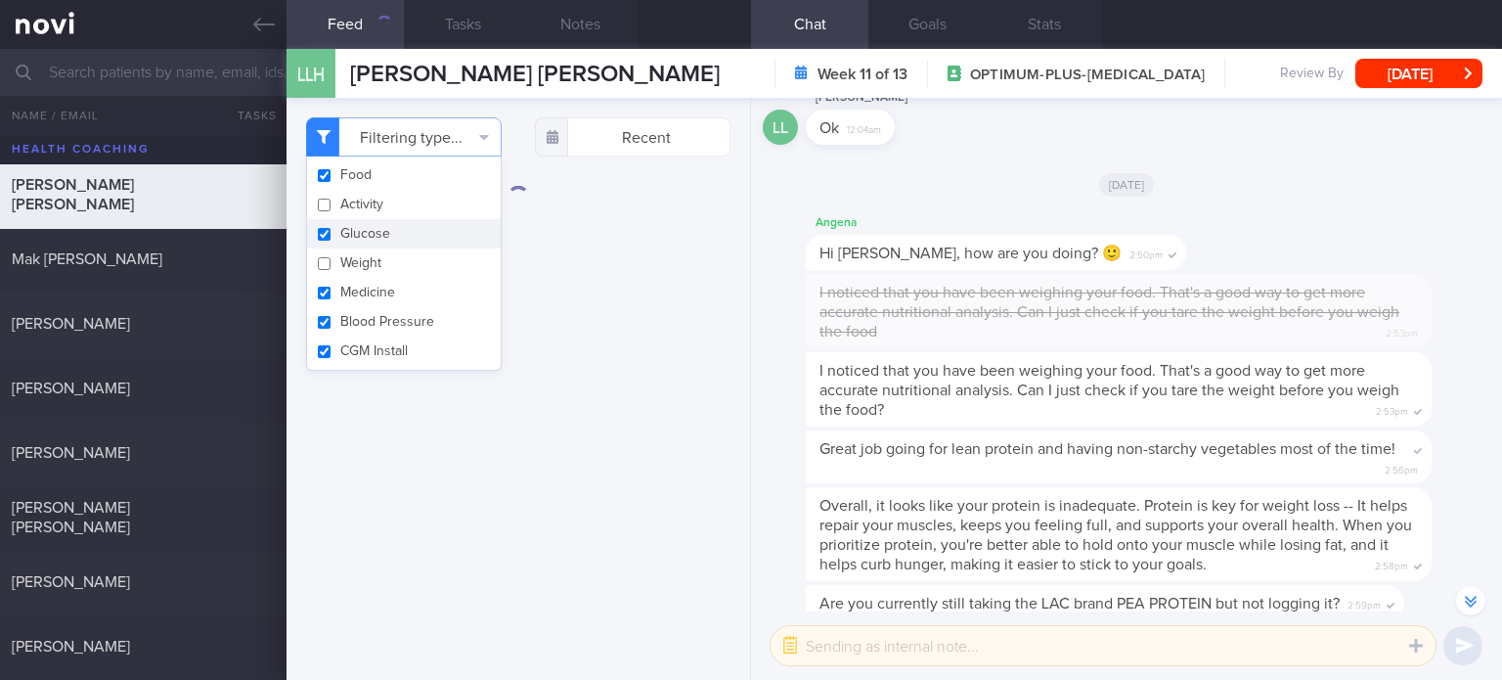
checkbox input "true"
click at [412, 270] on button "Weight" at bounding box center [404, 262] width 194 height 29
checkbox input "true"
click at [412, 321] on button "Blood Pressure" at bounding box center [404, 321] width 194 height 29
checkbox input "false"
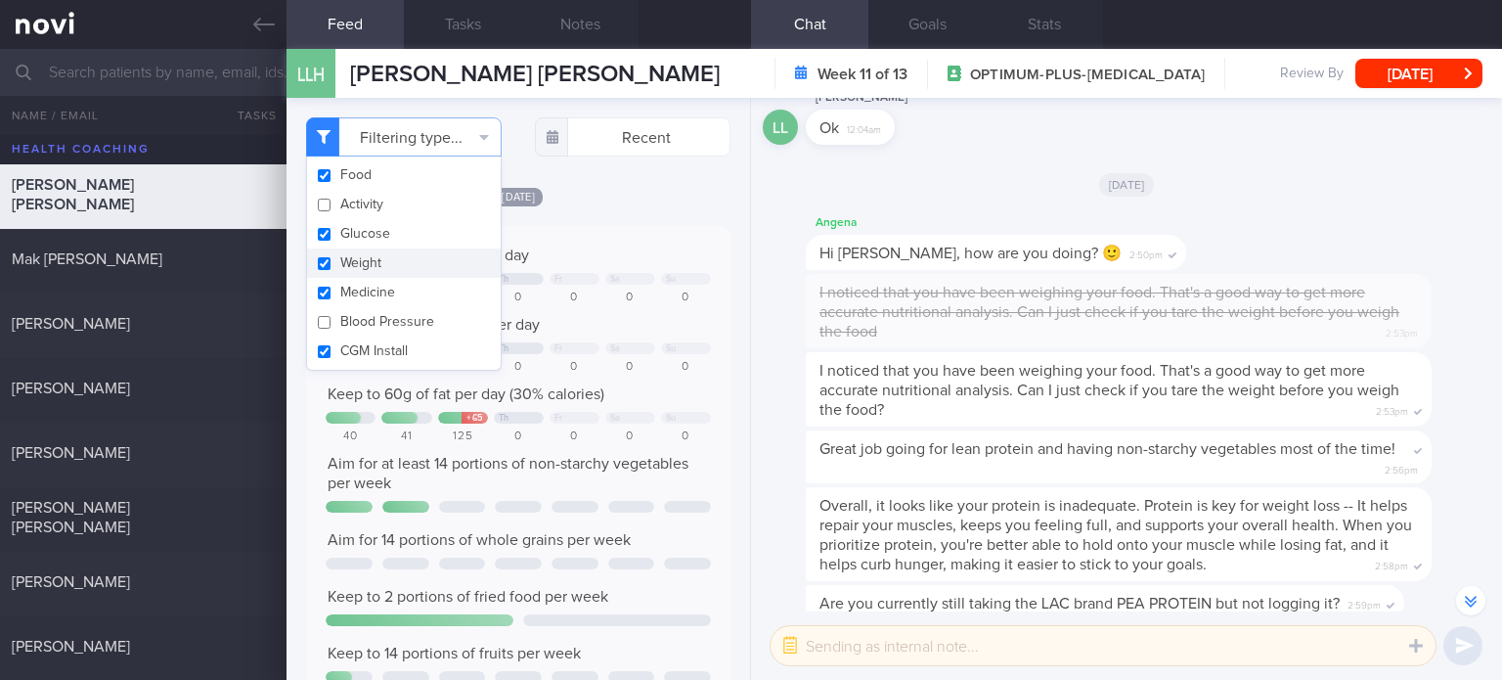
click at [437, 274] on button "Weight" at bounding box center [404, 262] width 194 height 29
checkbox input "false"
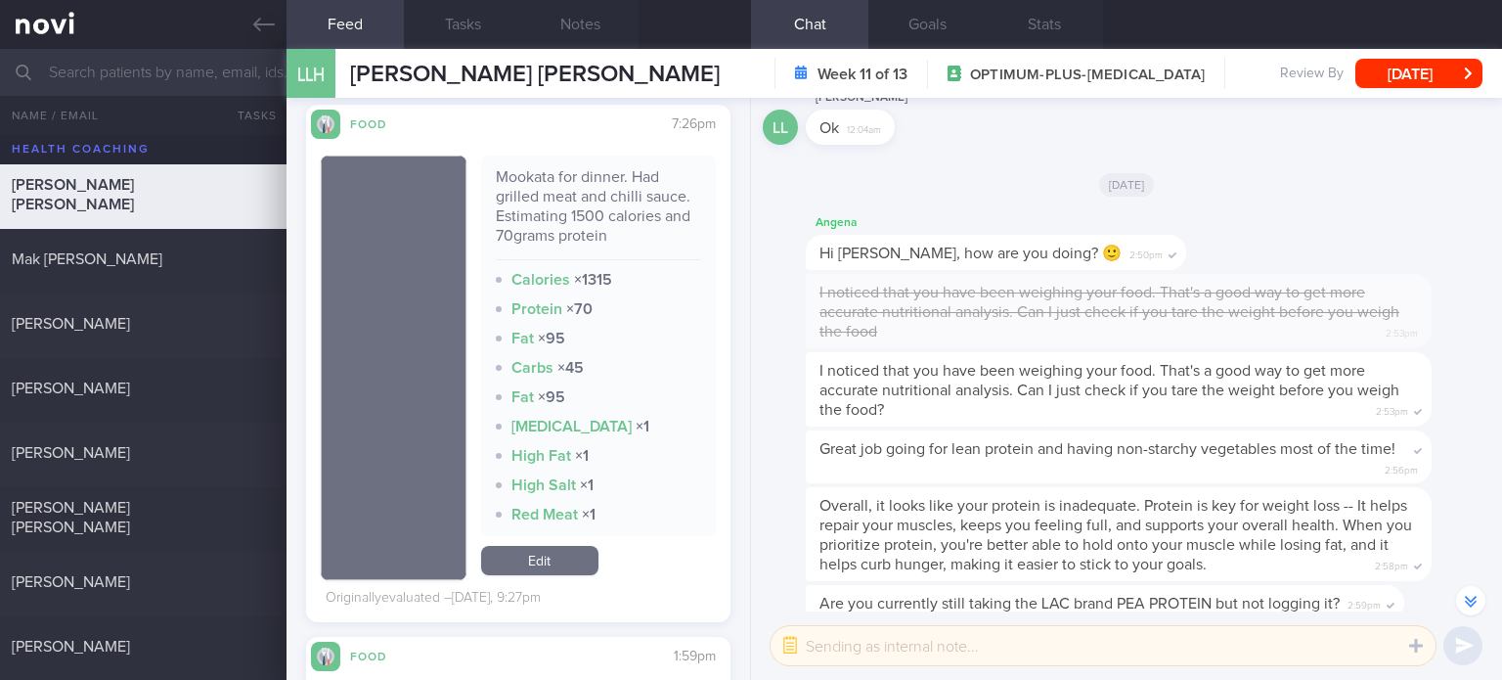
click at [548, 548] on link "Edit" at bounding box center [539, 560] width 117 height 29
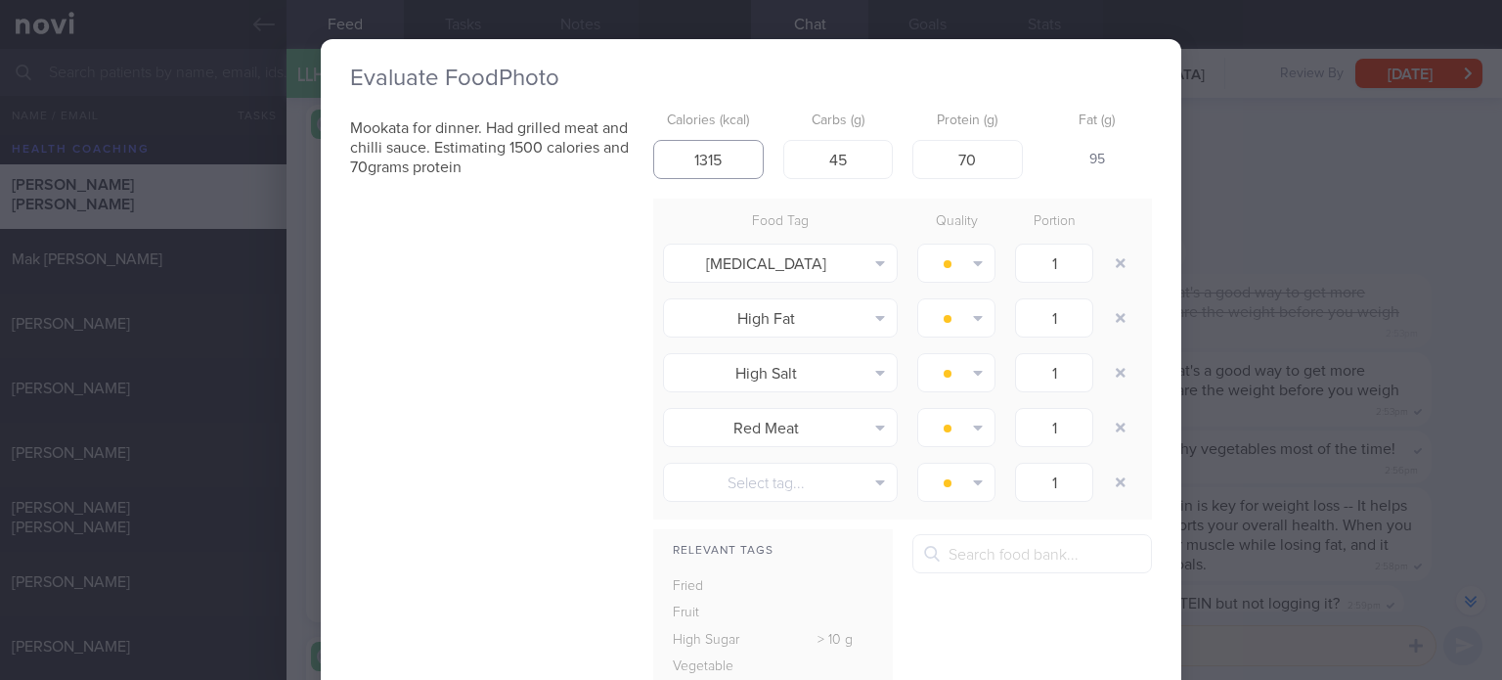
click at [735, 156] on input "1315" at bounding box center [708, 159] width 110 height 39
type input "1335"
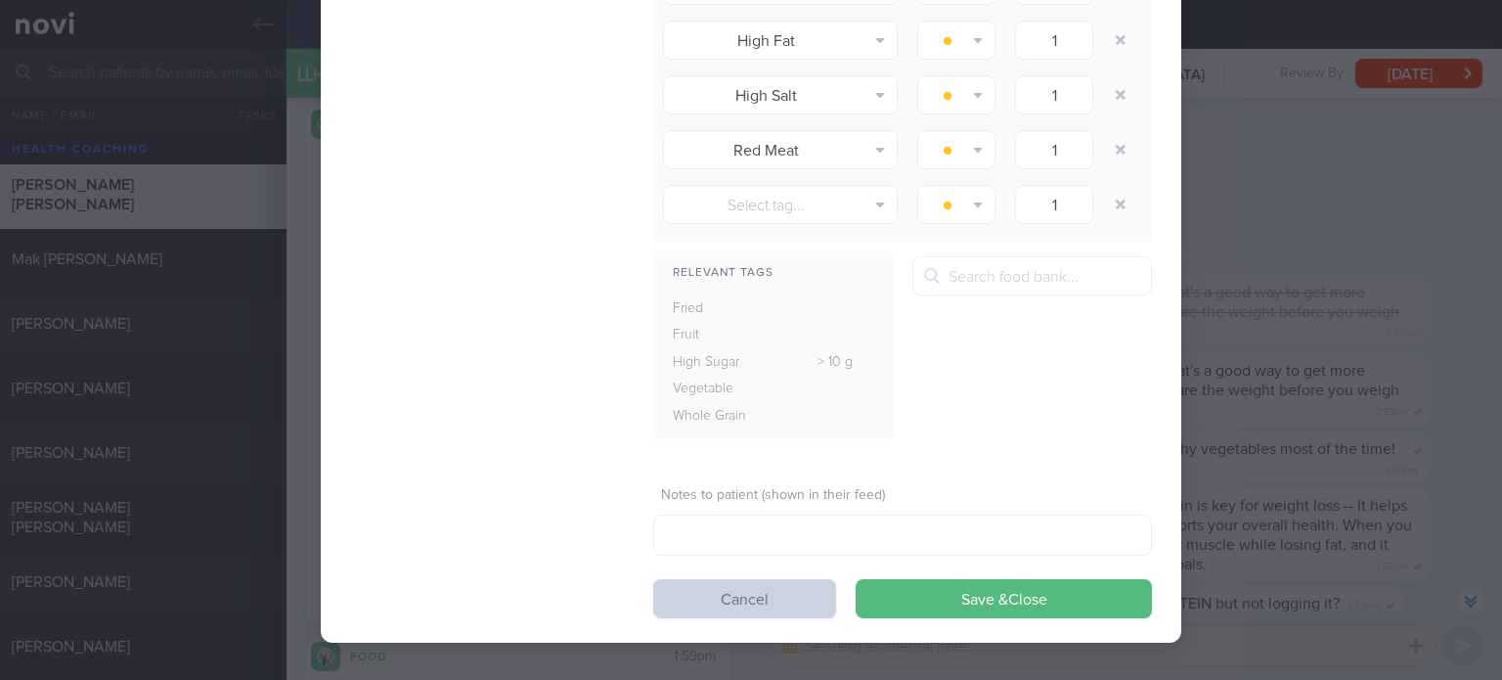
click at [772, 587] on button "Cancel" at bounding box center [744, 598] width 183 height 39
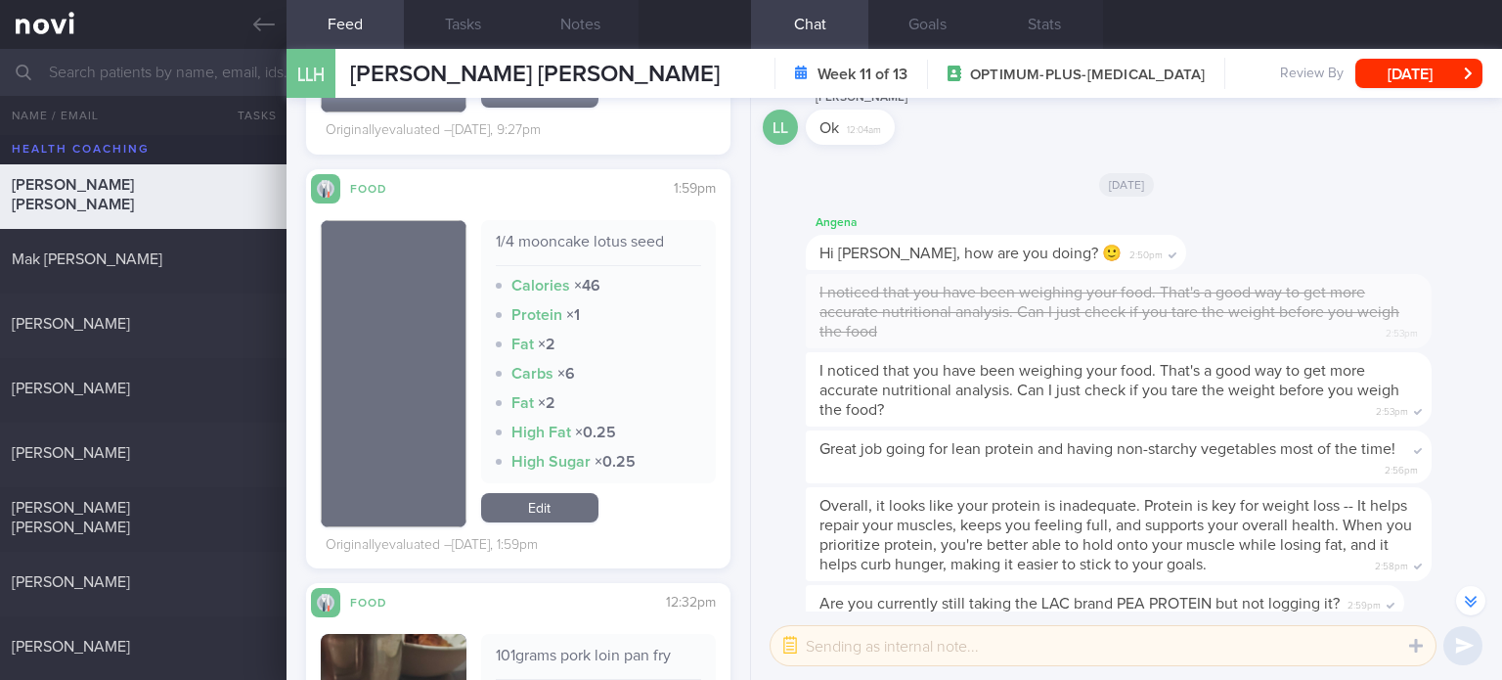
click at [565, 501] on link "Edit" at bounding box center [539, 507] width 117 height 29
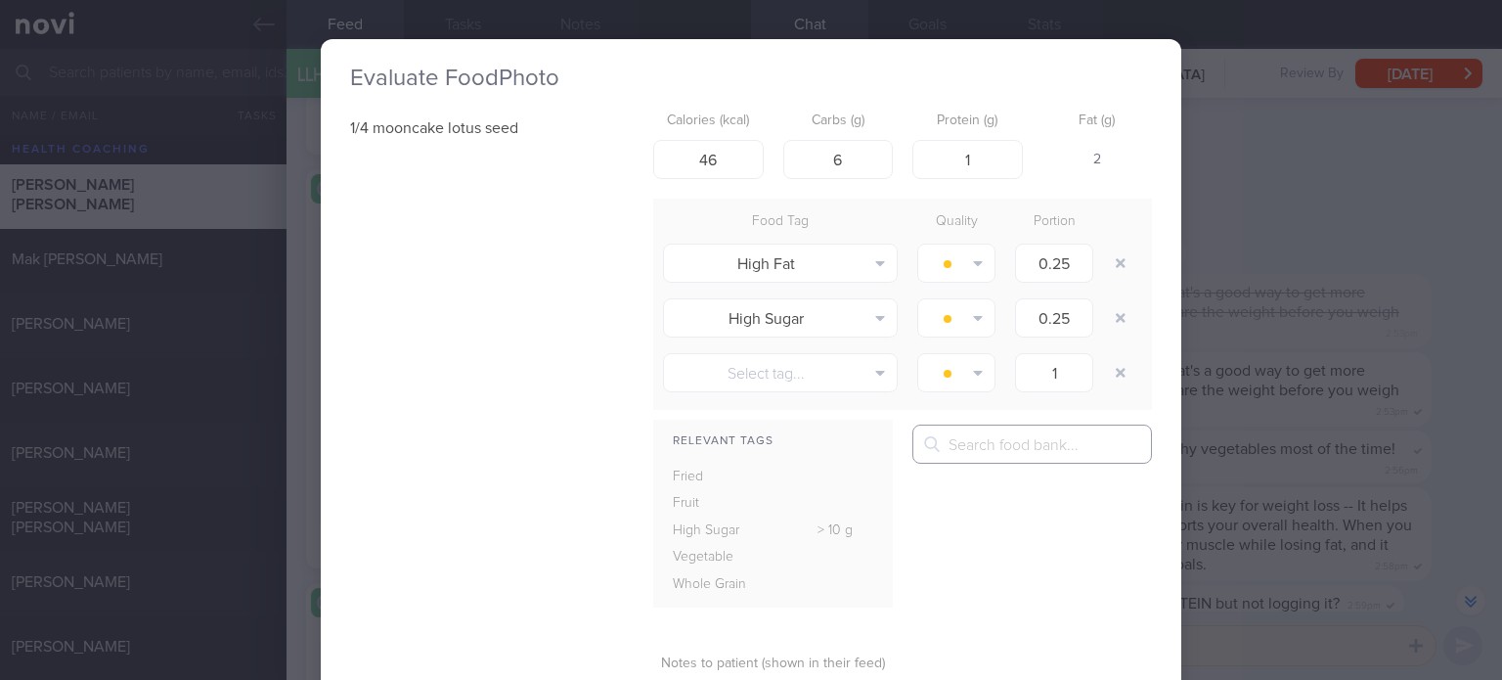
click at [1053, 436] on input "text" at bounding box center [1032, 443] width 240 height 39
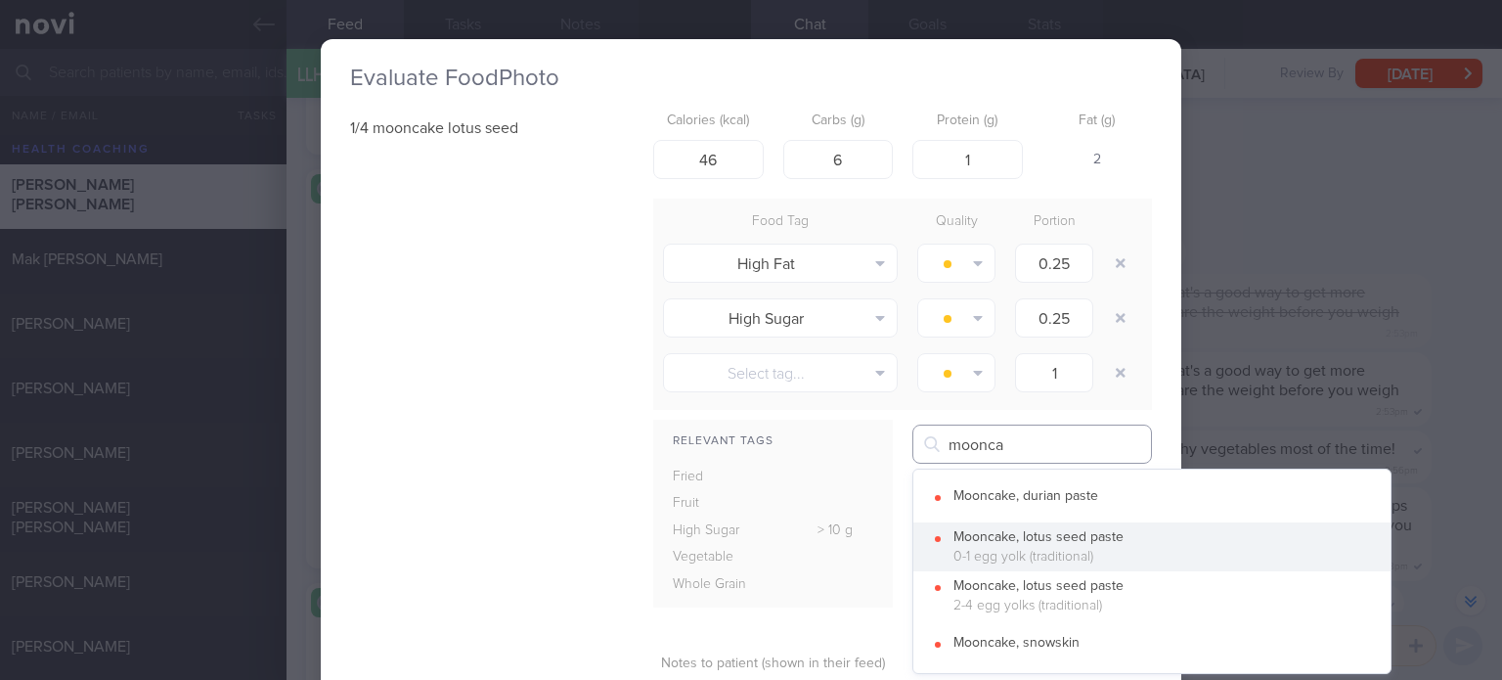
type input "moonca"
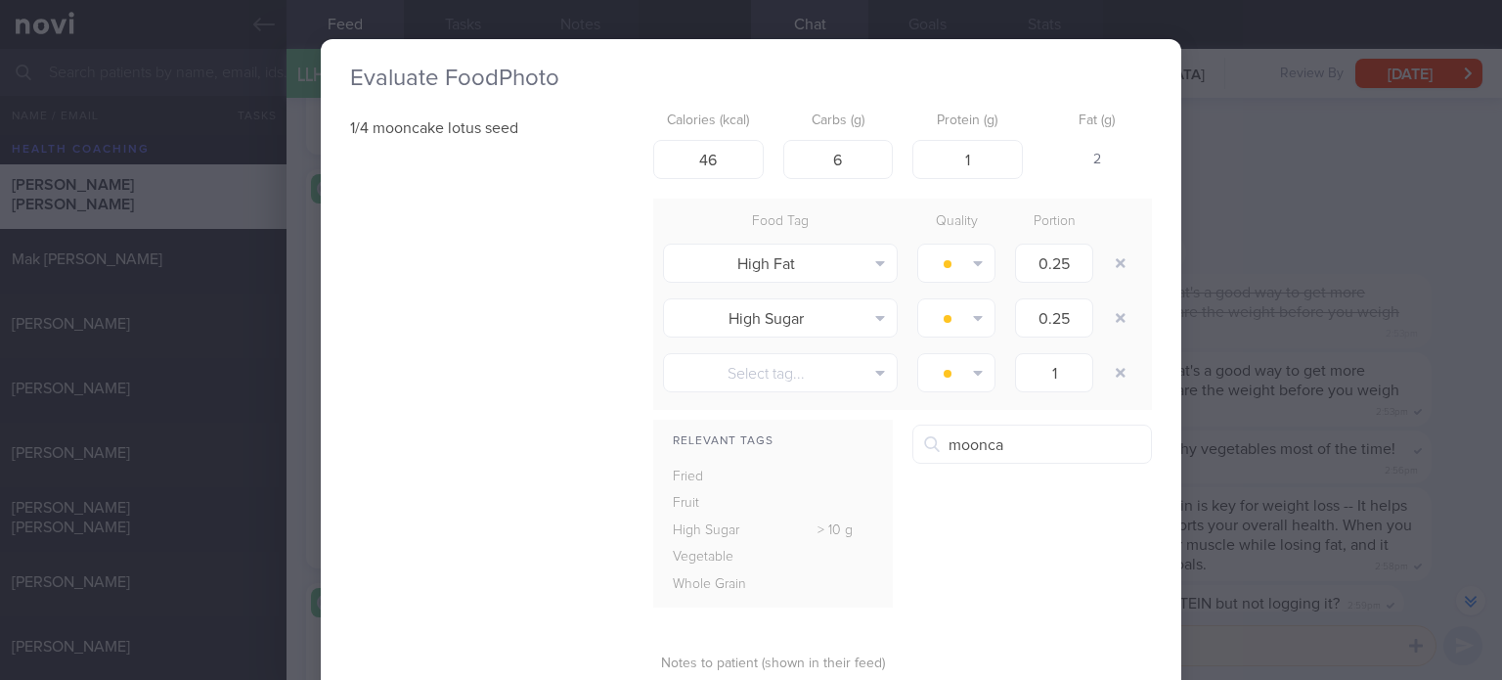
click at [1090, 558] on button "Mooncake, lotus seed paste 0-1 egg yolk (traditional)" at bounding box center [1151, 546] width 477 height 49
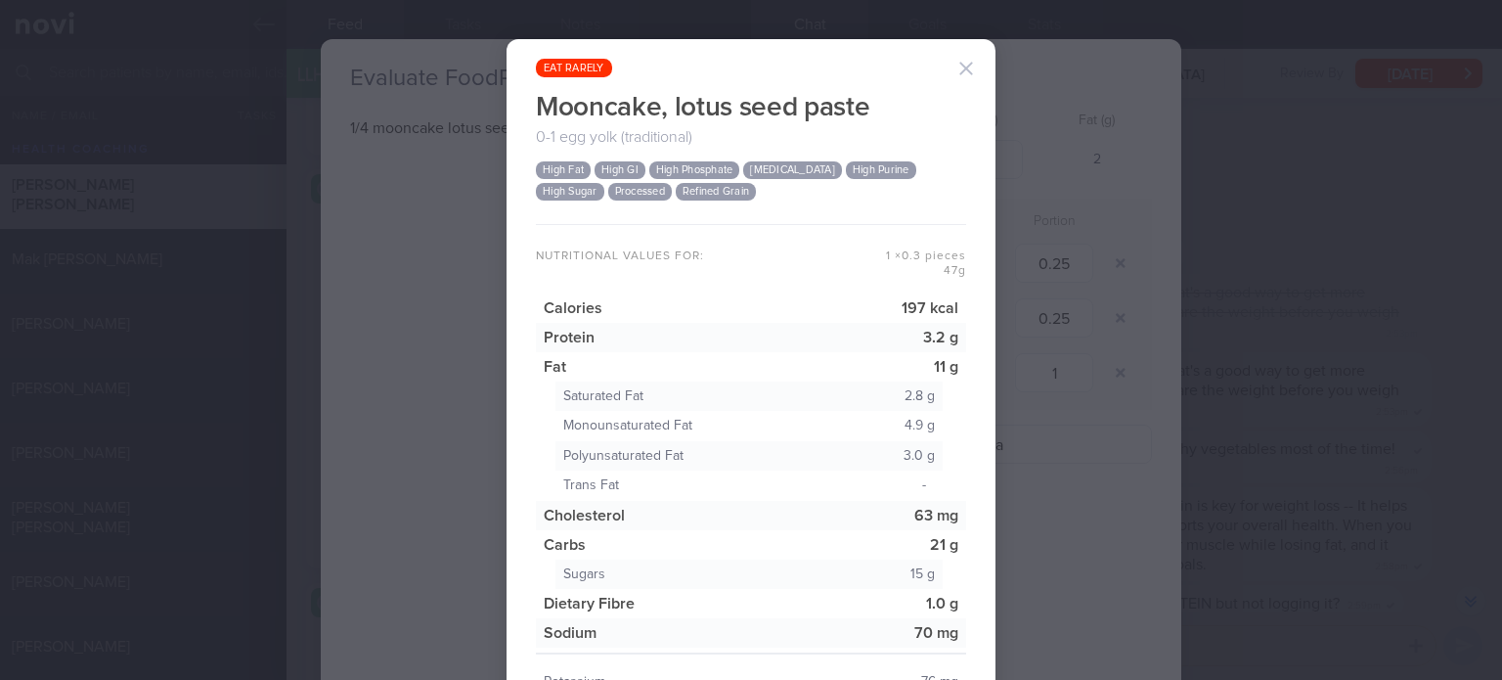
click at [970, 58] on button "button" at bounding box center [966, 68] width 39 height 39
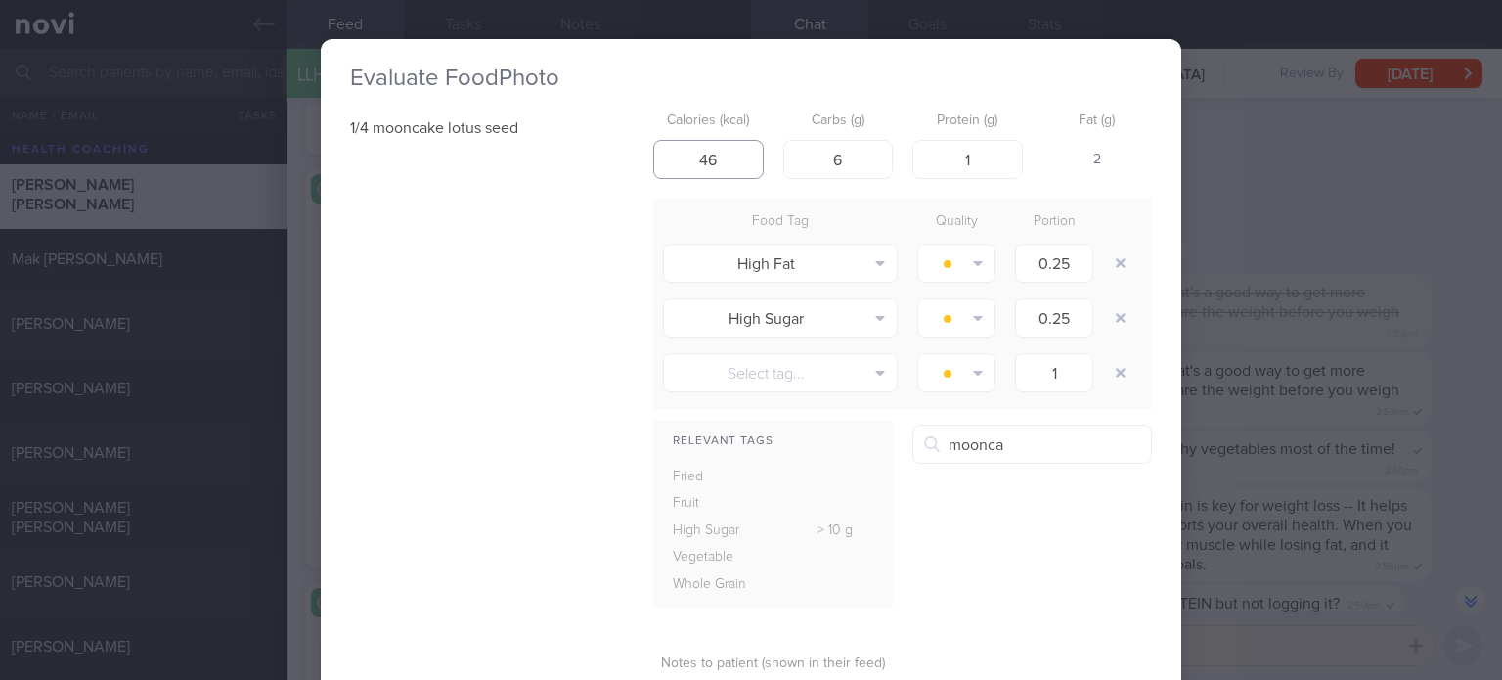
click at [736, 152] on input "46" at bounding box center [708, 159] width 110 height 39
type input "179"
click at [839, 173] on input "6" at bounding box center [838, 159] width 110 height 39
type input "24"
click at [964, 155] on input "1" at bounding box center [967, 159] width 110 height 39
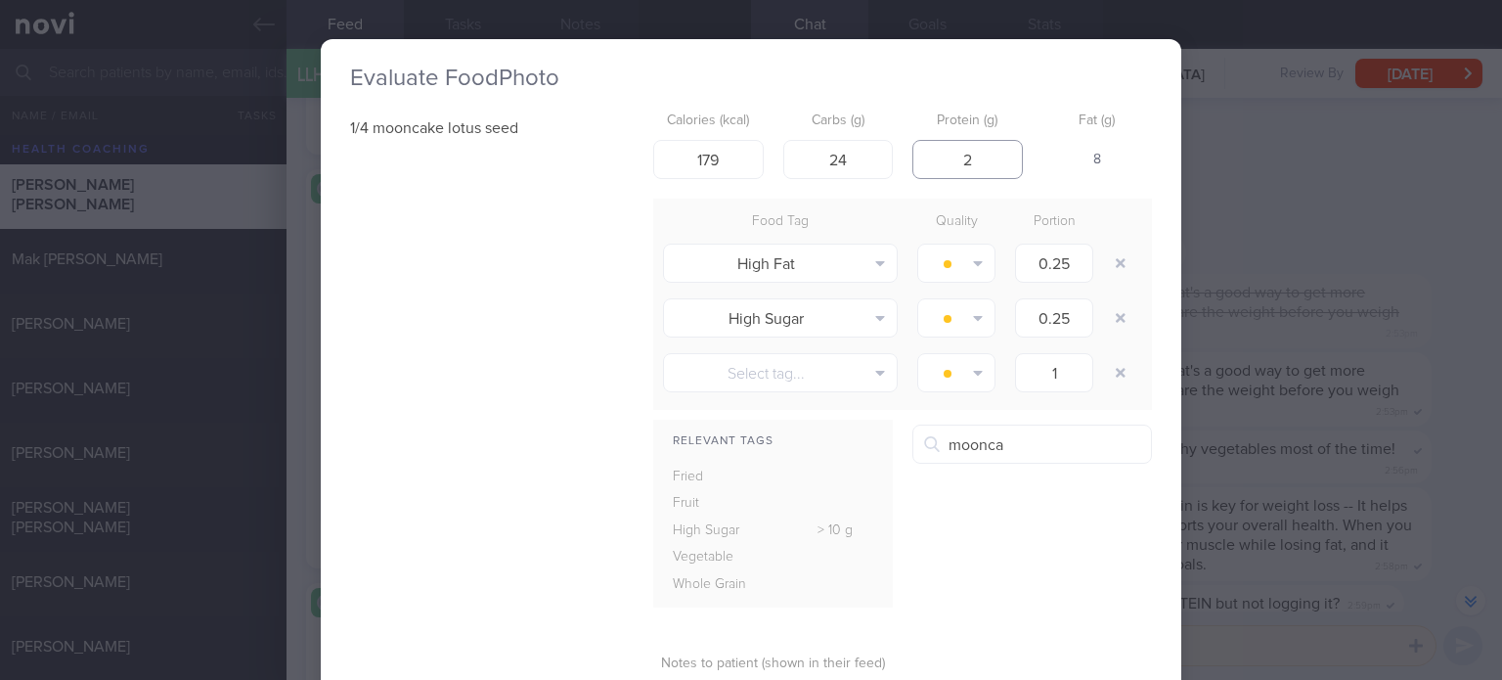
type input "3"
click at [1115, 260] on button "button" at bounding box center [1120, 262] width 35 height 35
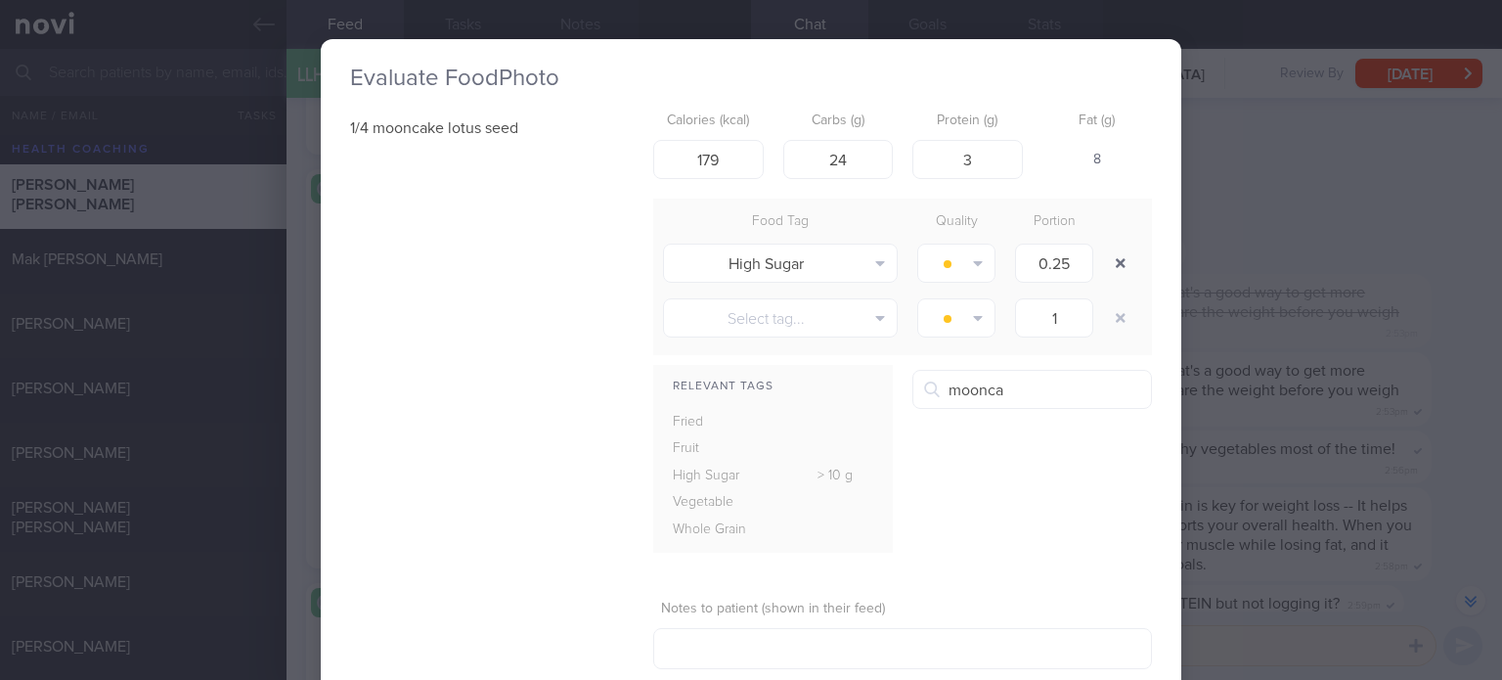
click at [1115, 260] on button "button" at bounding box center [1120, 262] width 35 height 35
type input "1"
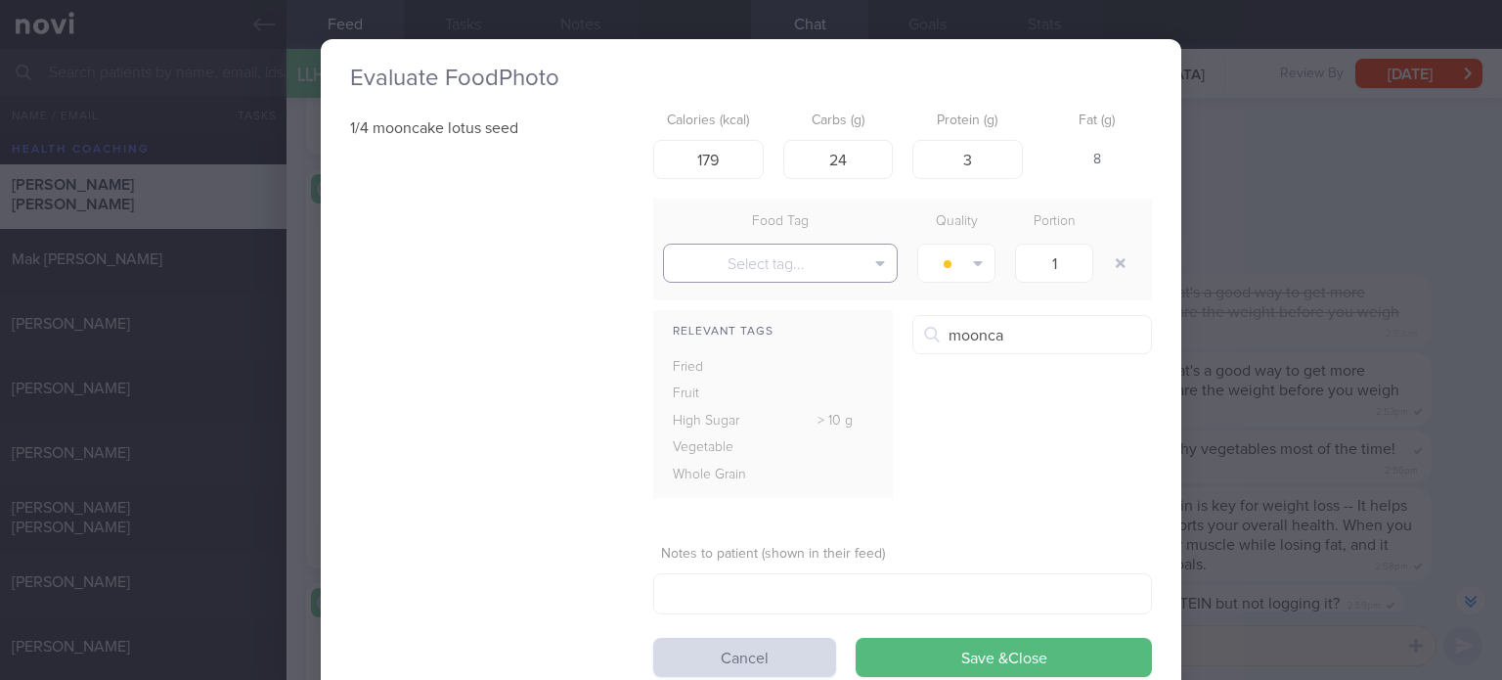
click at [855, 259] on button "Select tag..." at bounding box center [780, 262] width 235 height 39
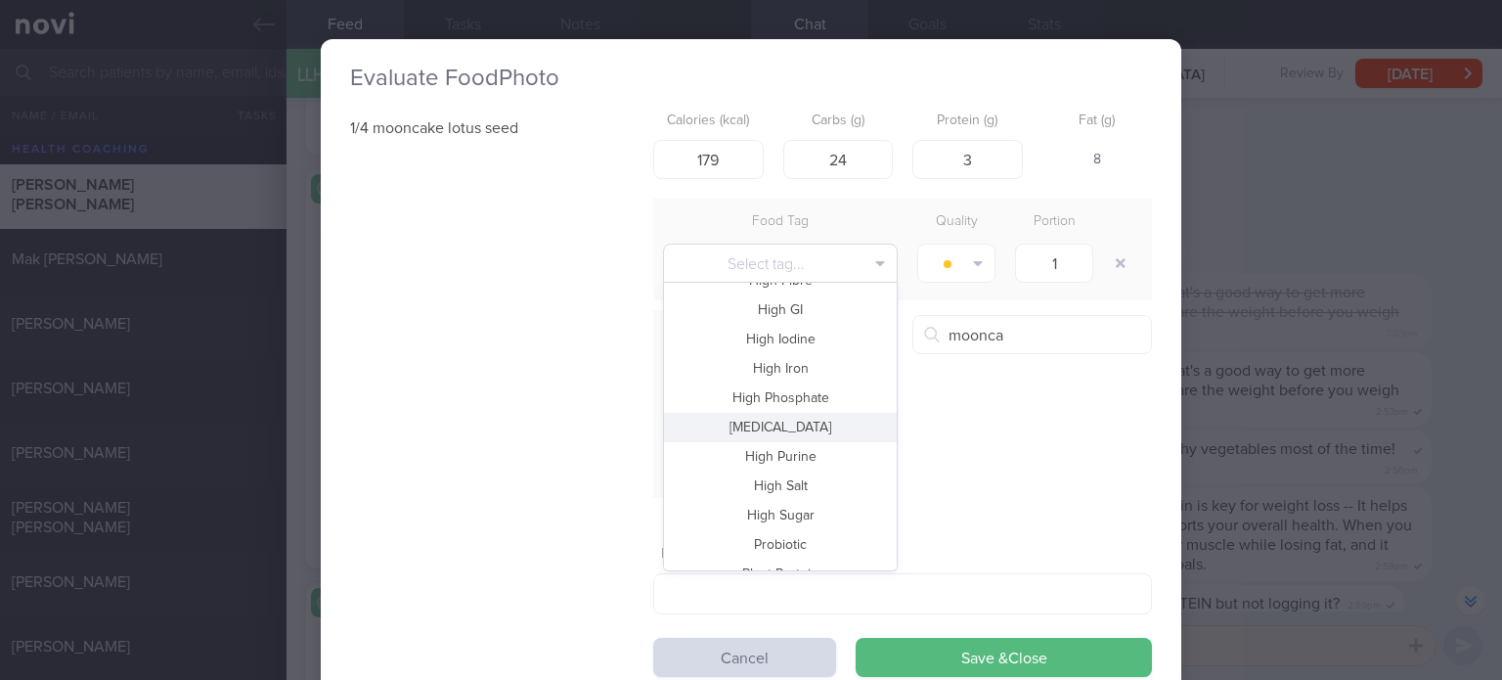
scroll to position [231, 0]
click at [794, 511] on button "High Sugar" at bounding box center [780, 510] width 233 height 29
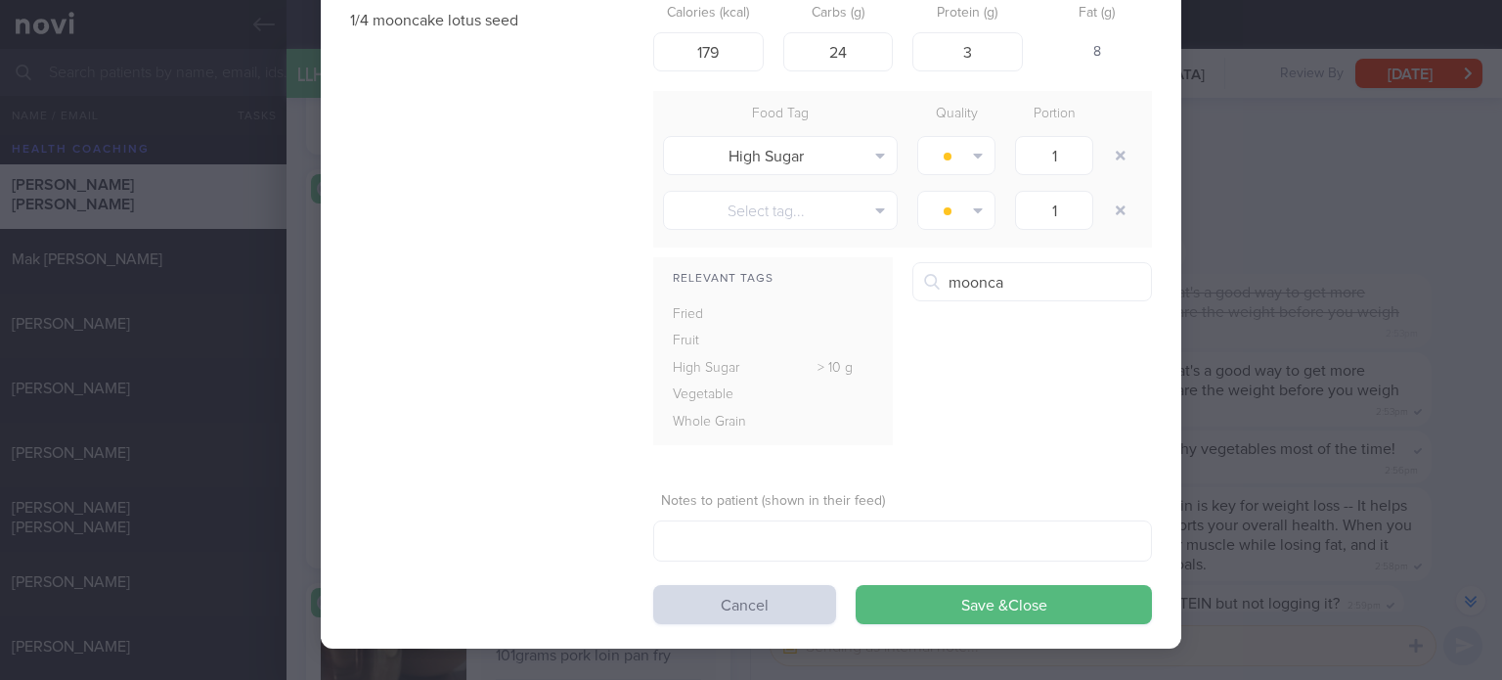
scroll to position [114, 0]
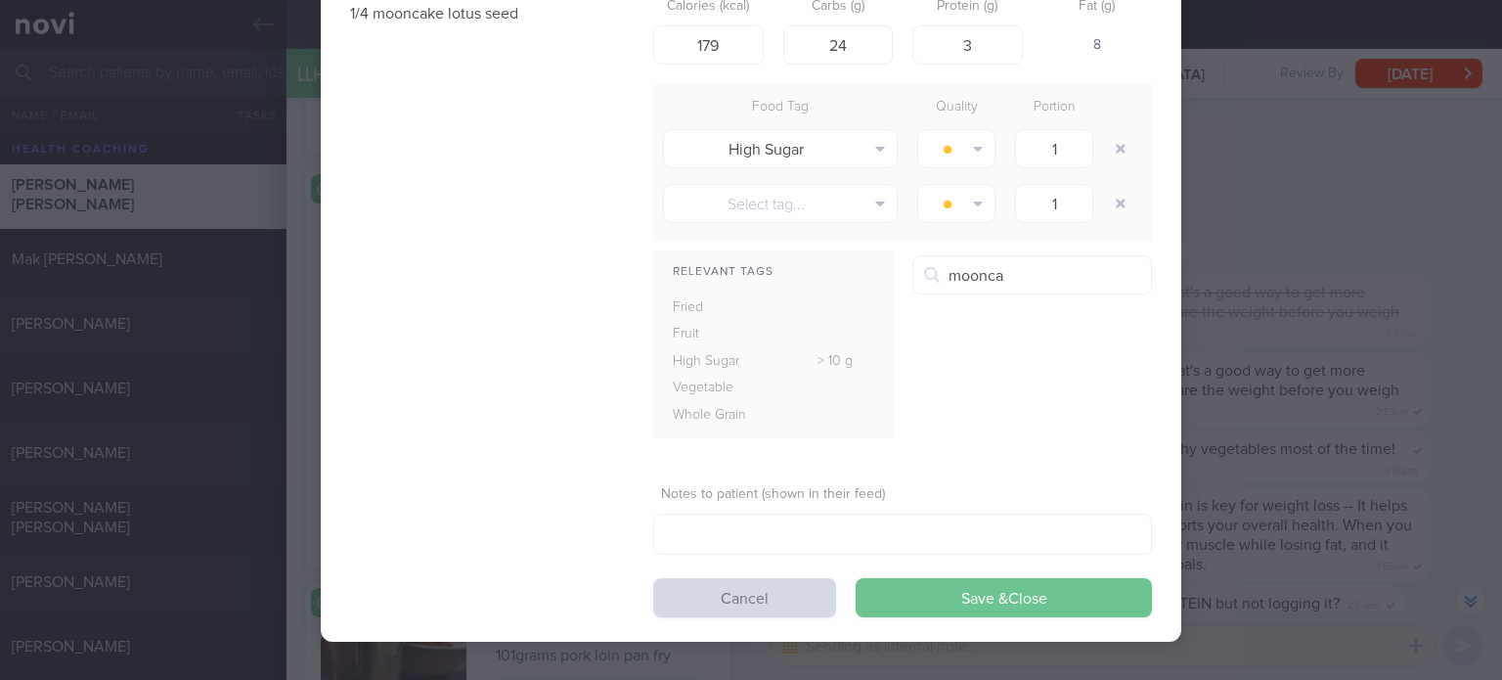
click at [952, 594] on button "Save & Close" at bounding box center [1004, 597] width 296 height 39
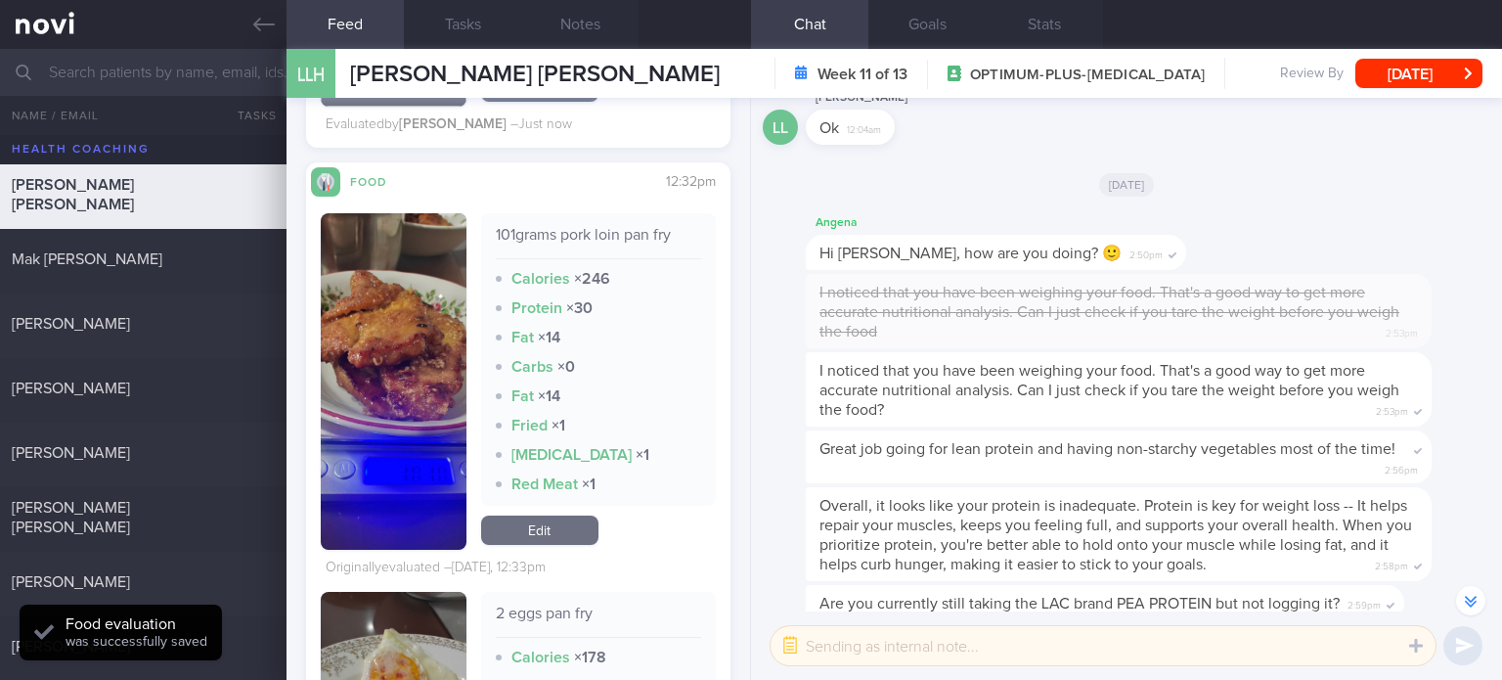
scroll to position [1621, 0]
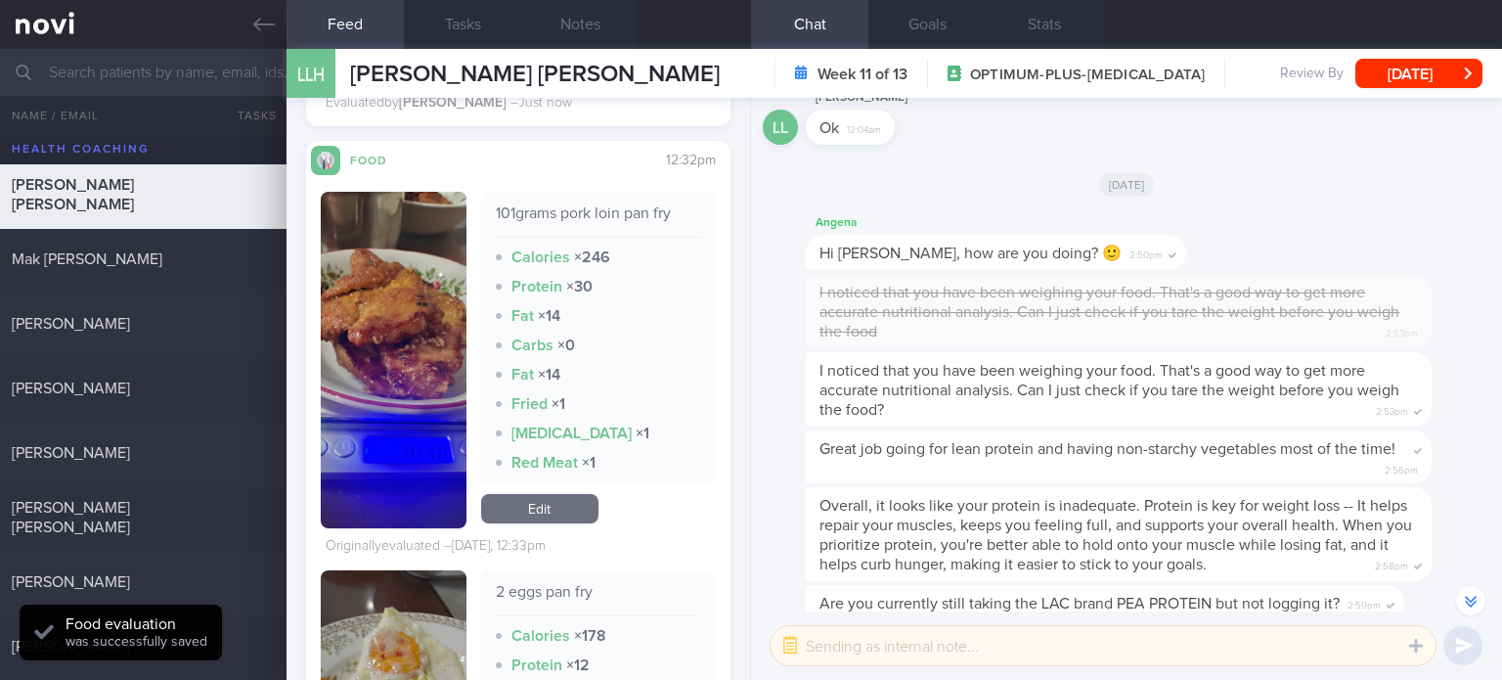
click at [555, 505] on link "Edit" at bounding box center [539, 508] width 117 height 29
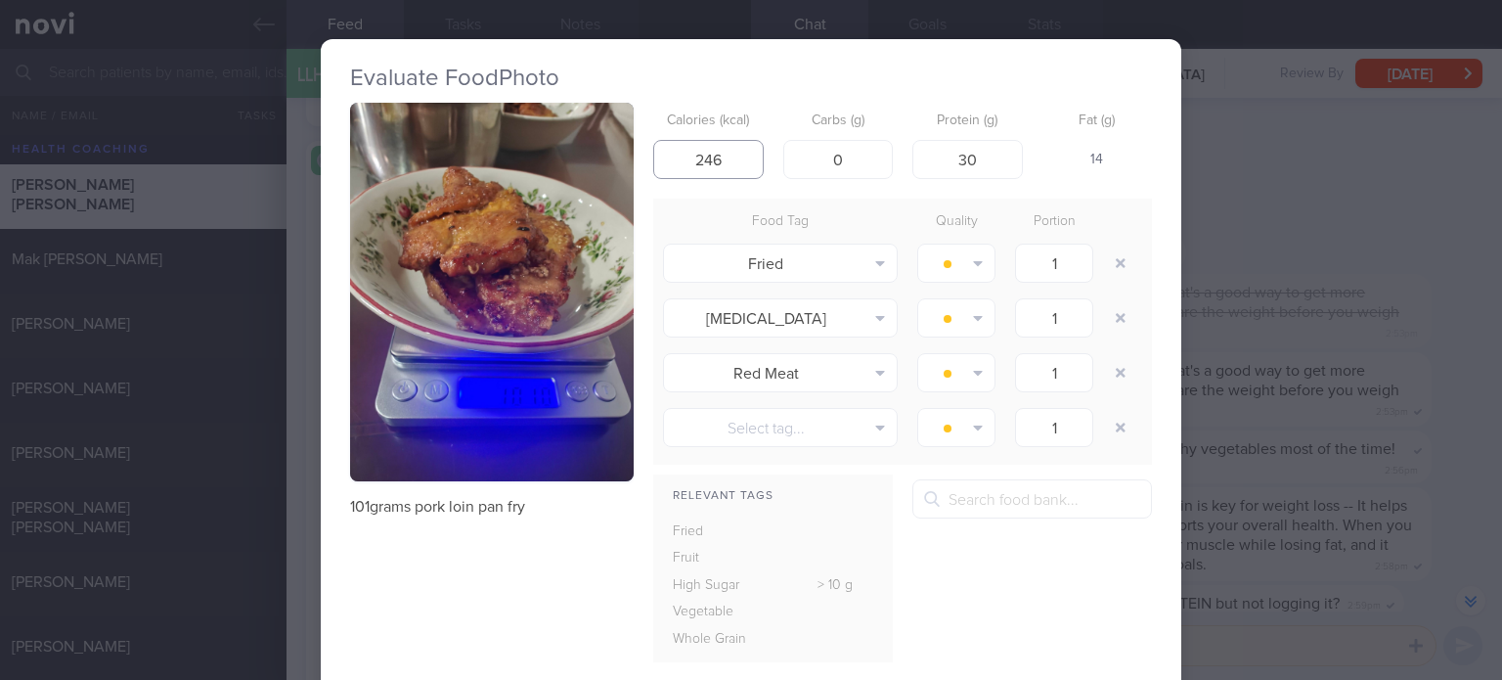
click at [734, 162] on input "246" at bounding box center [708, 159] width 110 height 39
type input "281"
click at [974, 152] on input "30" at bounding box center [967, 159] width 110 height 39
type input "30"
click at [1109, 260] on button "button" at bounding box center [1120, 262] width 35 height 35
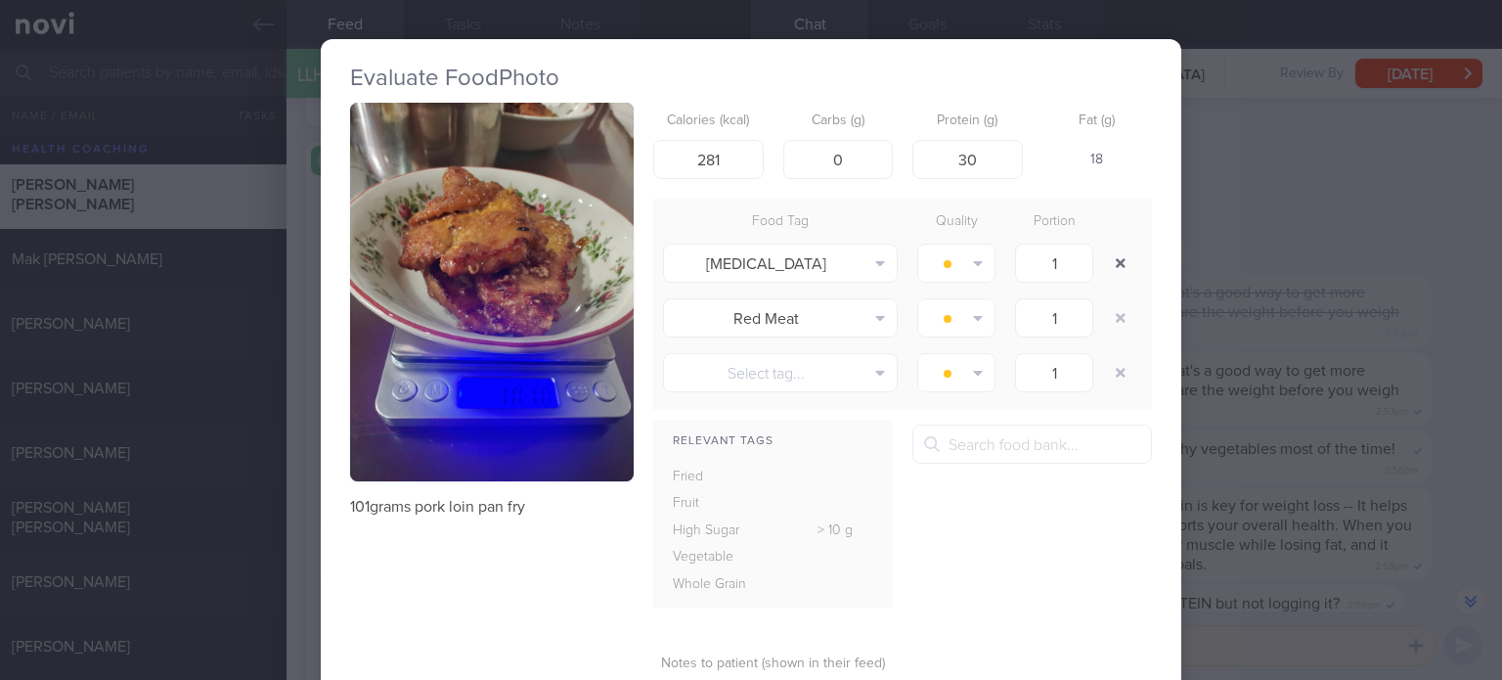
click at [1109, 260] on button "button" at bounding box center [1120, 262] width 35 height 35
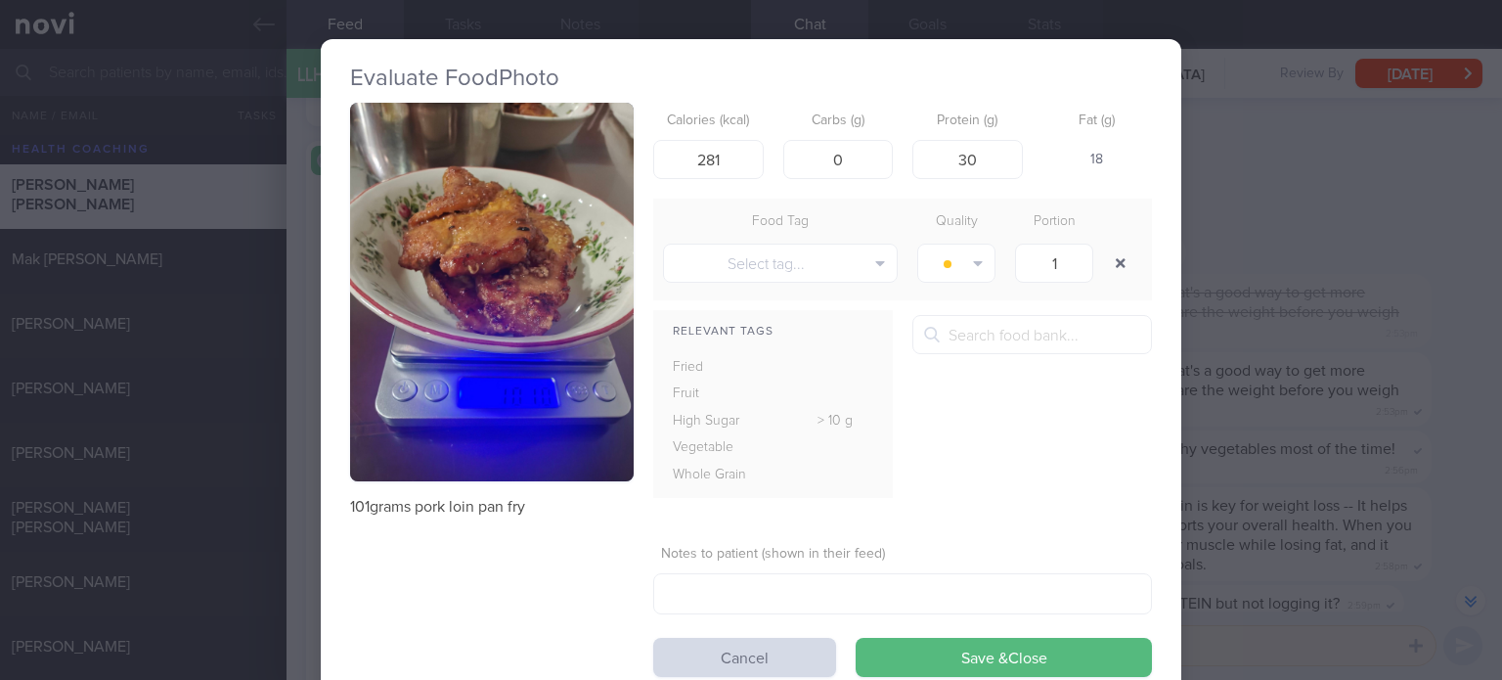
click at [1109, 260] on button "button" at bounding box center [1120, 262] width 35 height 35
click at [978, 661] on button "Save & Close" at bounding box center [1004, 657] width 296 height 39
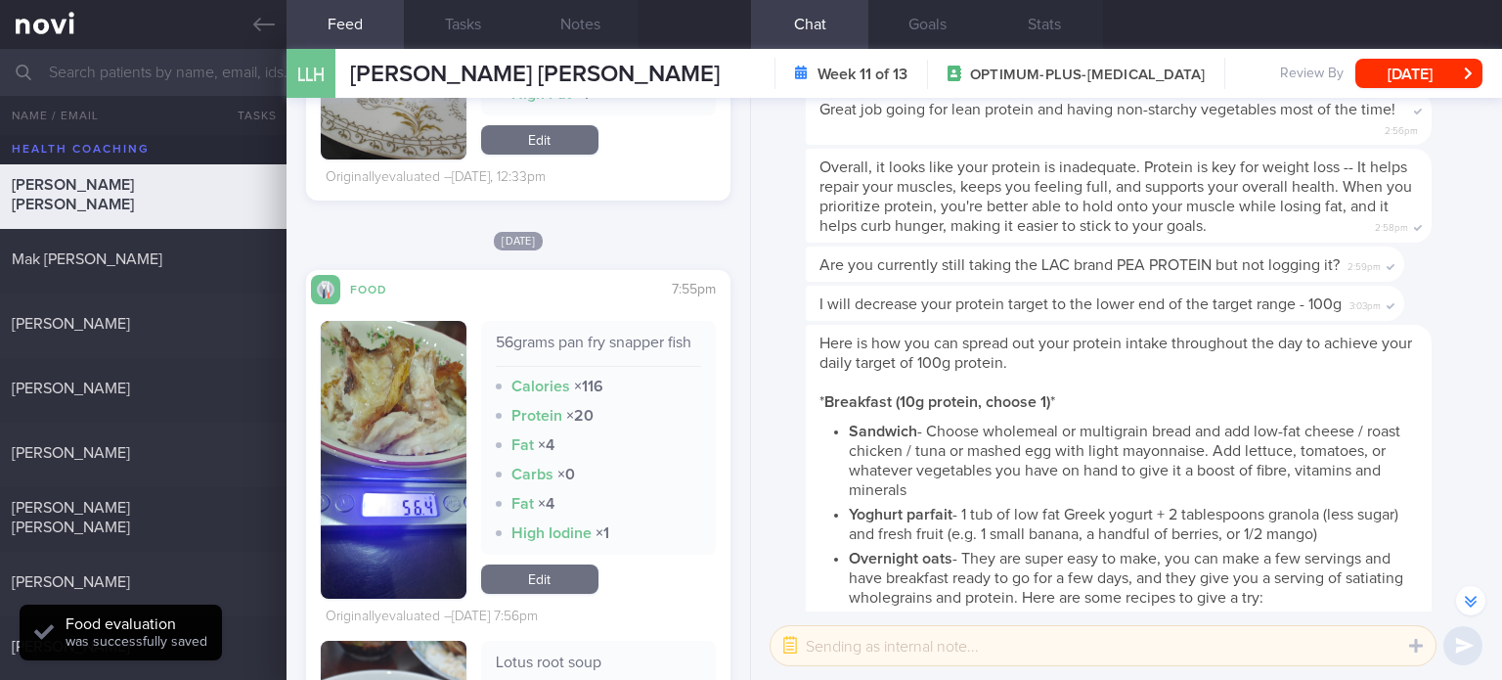
scroll to position [2377, 0]
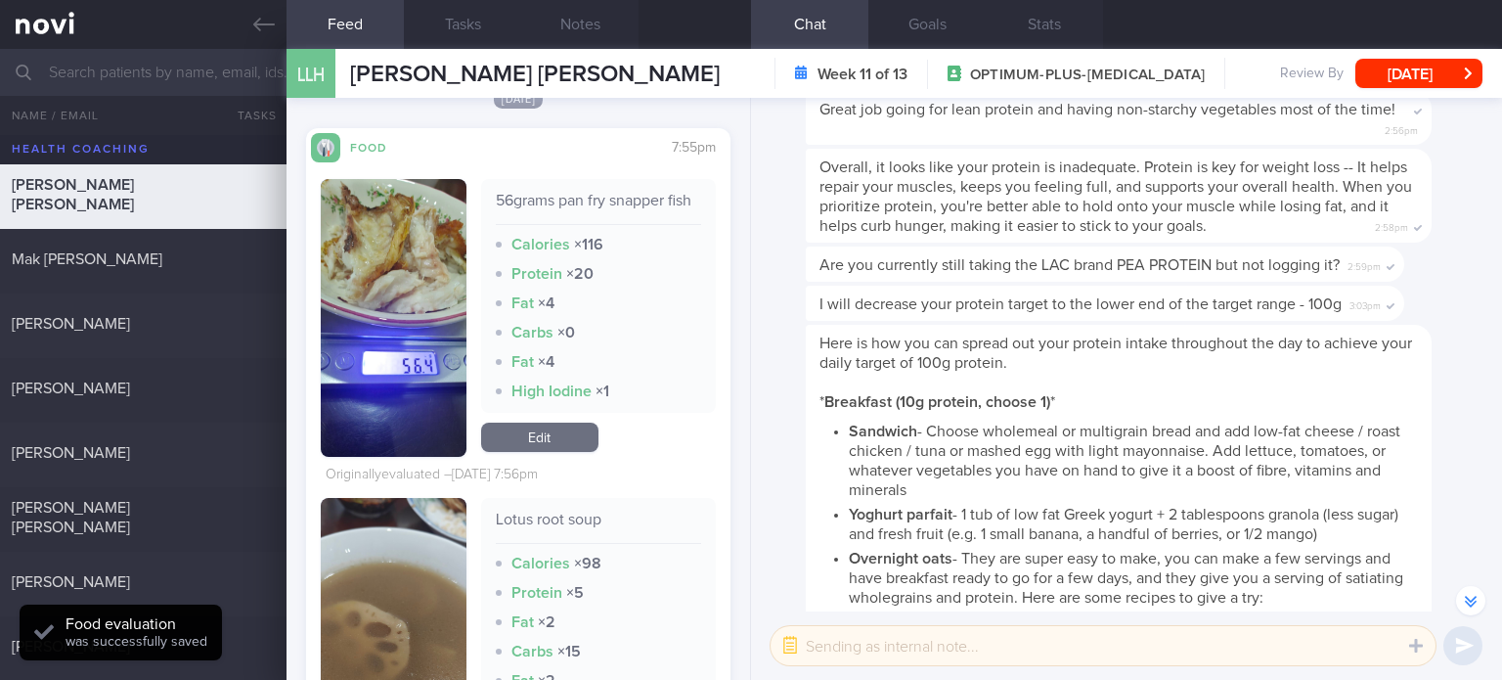
click at [555, 447] on link "Edit" at bounding box center [539, 436] width 117 height 29
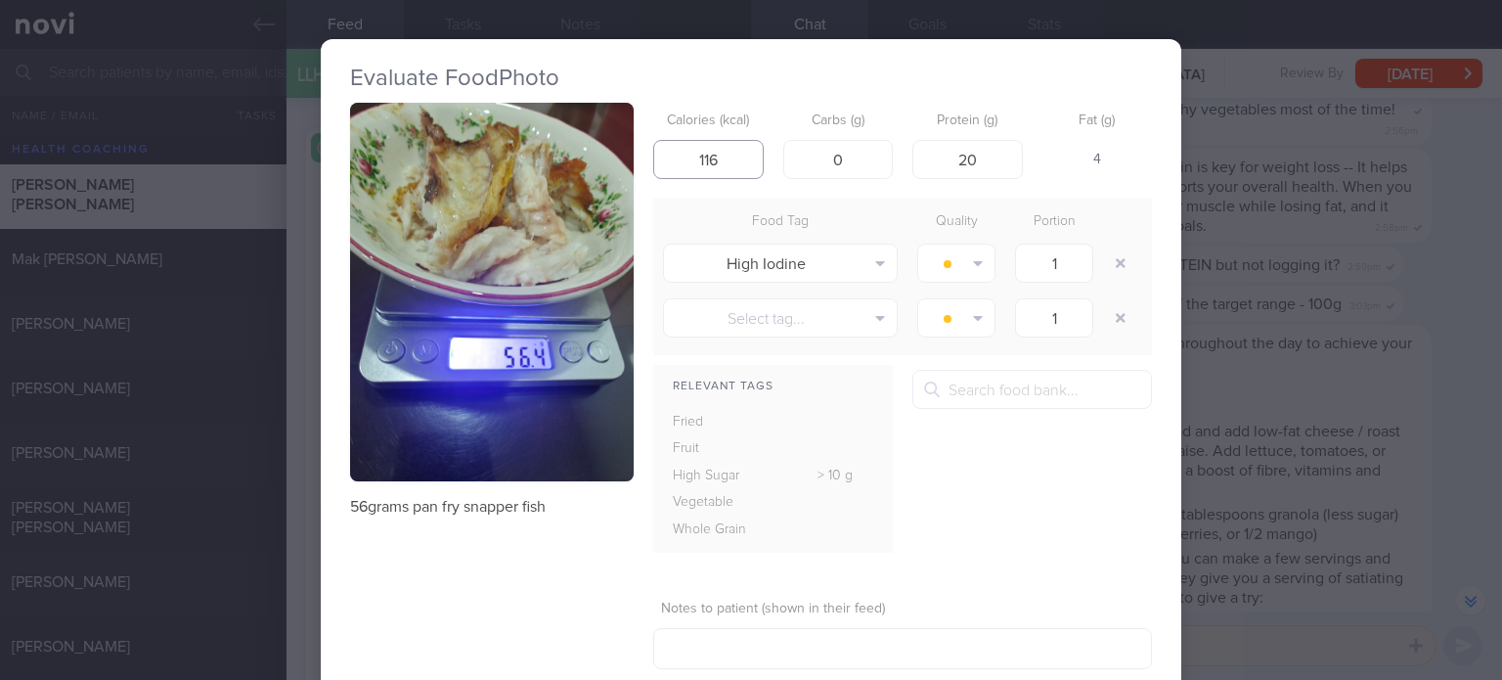
click at [741, 159] on input "116" at bounding box center [708, 159] width 110 height 39
type input "84"
click at [972, 158] on input "20" at bounding box center [967, 159] width 110 height 39
type input "14"
click at [726, 156] on input "84" at bounding box center [708, 159] width 110 height 39
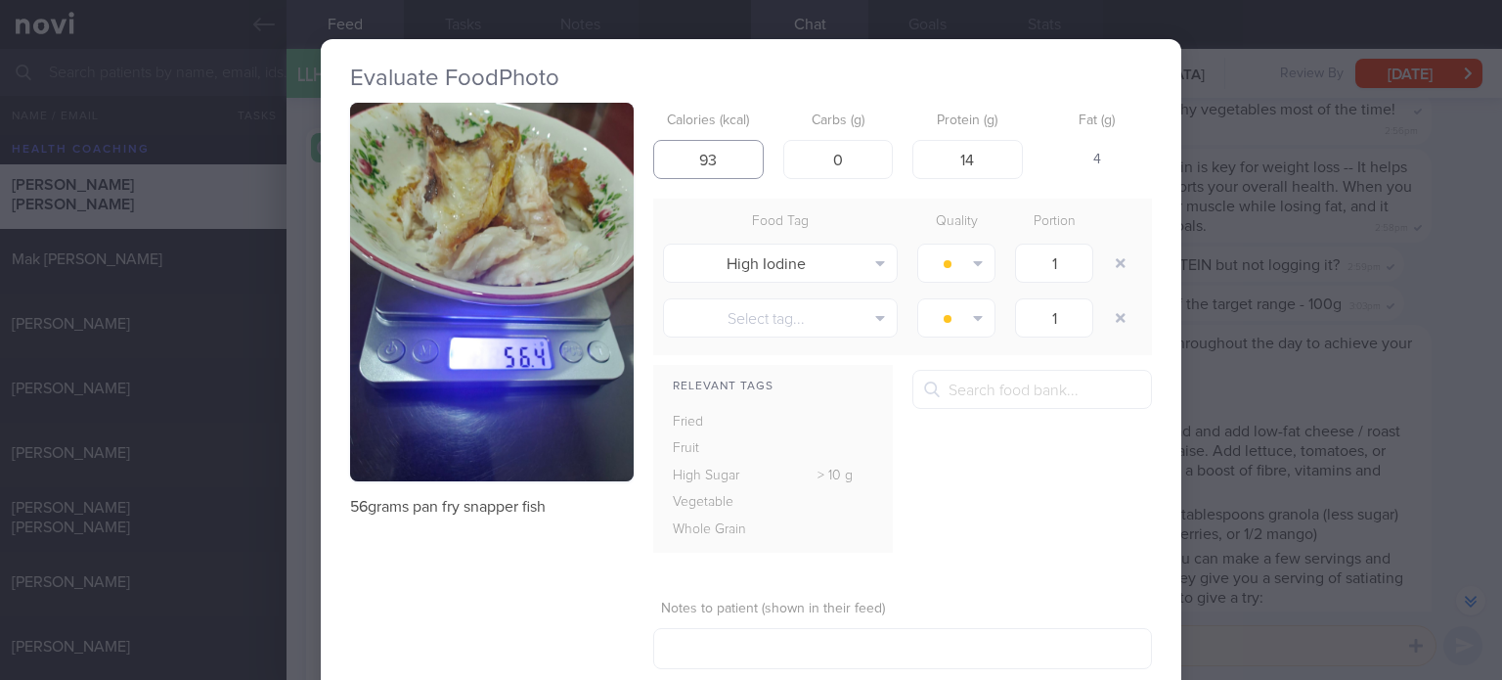
type input "94"
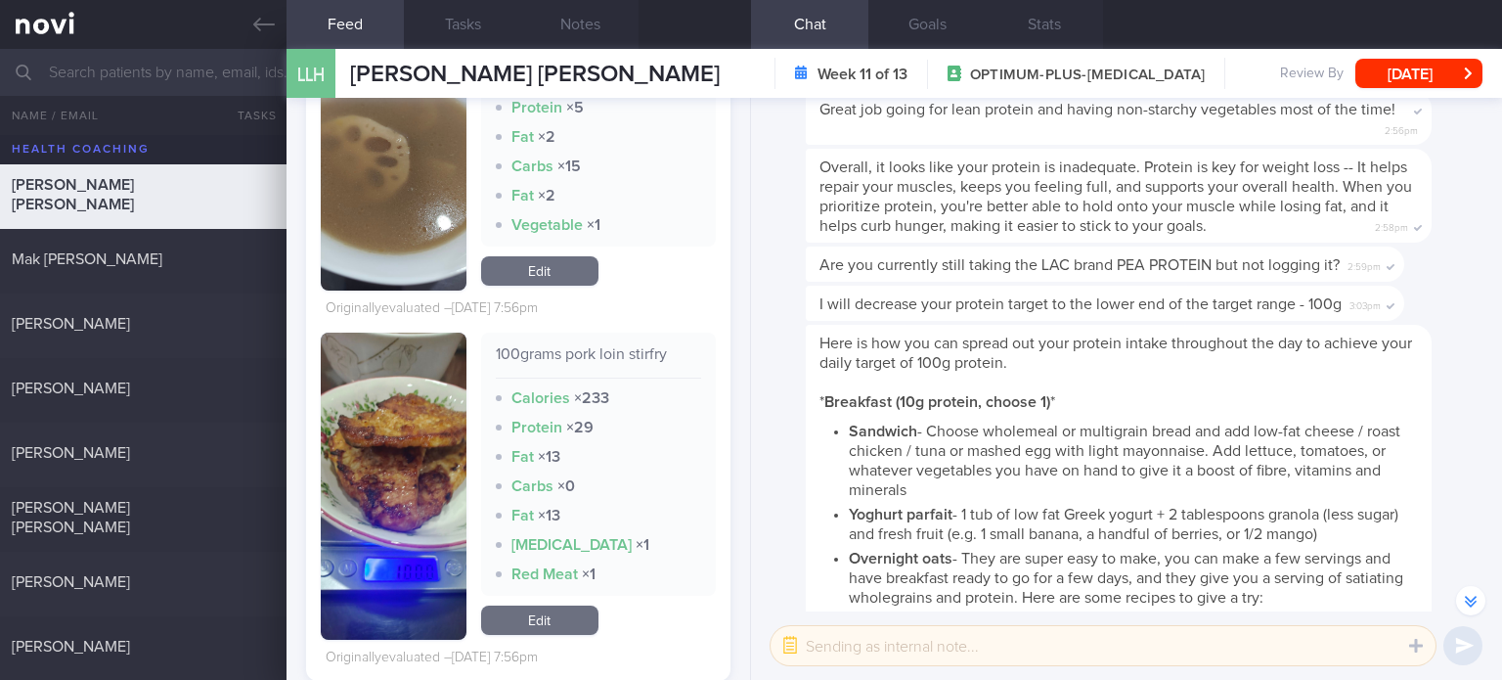
scroll to position [2976, 0]
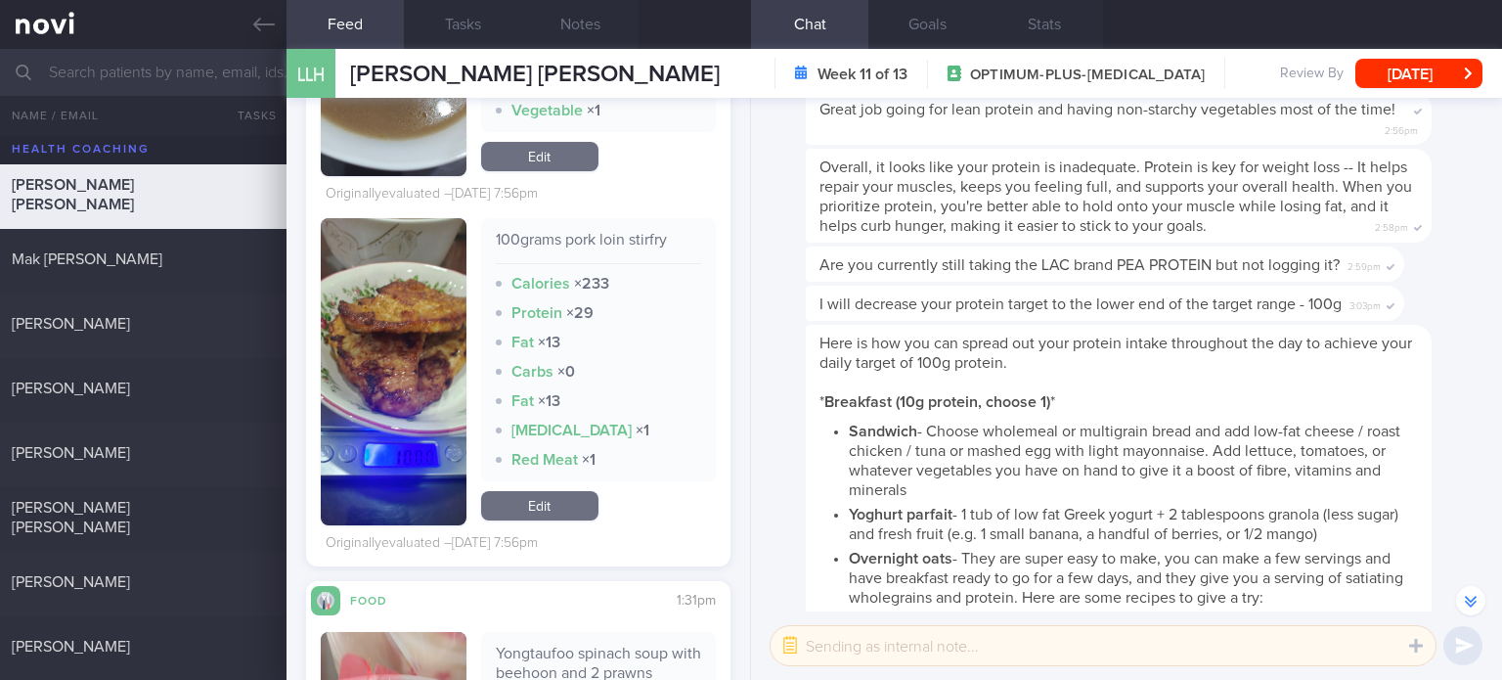
click at [538, 520] on link "Edit" at bounding box center [539, 505] width 117 height 29
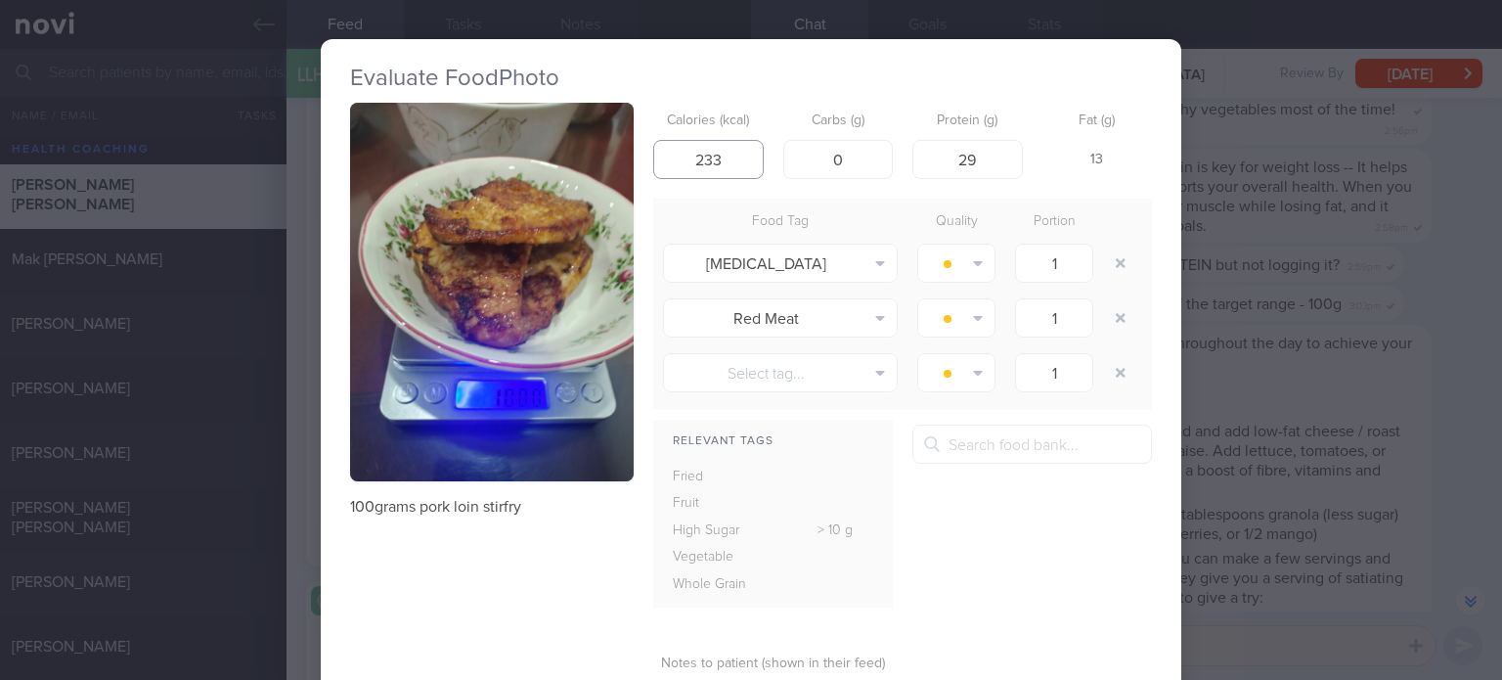
click at [719, 152] on input "233" at bounding box center [708, 159] width 110 height 39
type input "280"
click at [992, 152] on input "29" at bounding box center [967, 159] width 110 height 39
type input "30"
click at [1114, 279] on button "button" at bounding box center [1120, 262] width 35 height 35
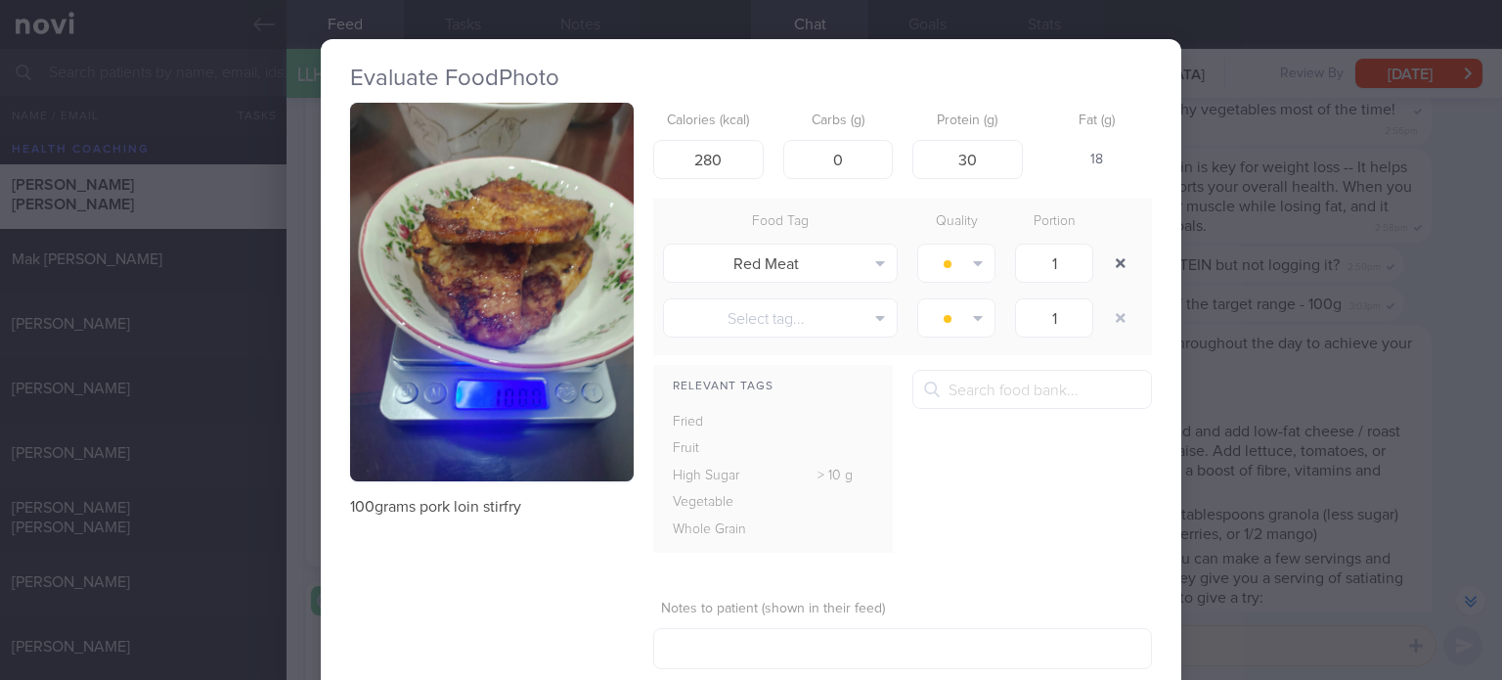
click at [1114, 279] on button "button" at bounding box center [1120, 262] width 35 height 35
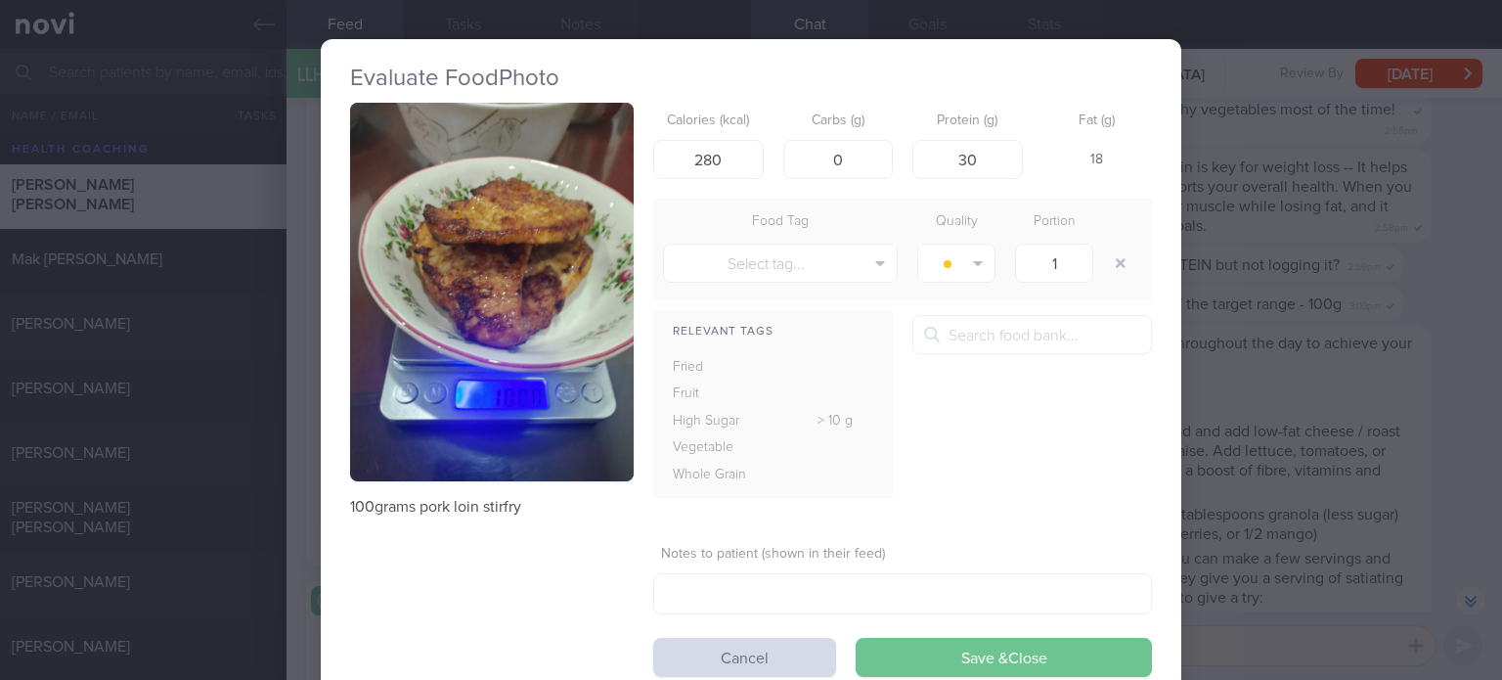
click at [1021, 669] on button "Save & Close" at bounding box center [1004, 657] width 296 height 39
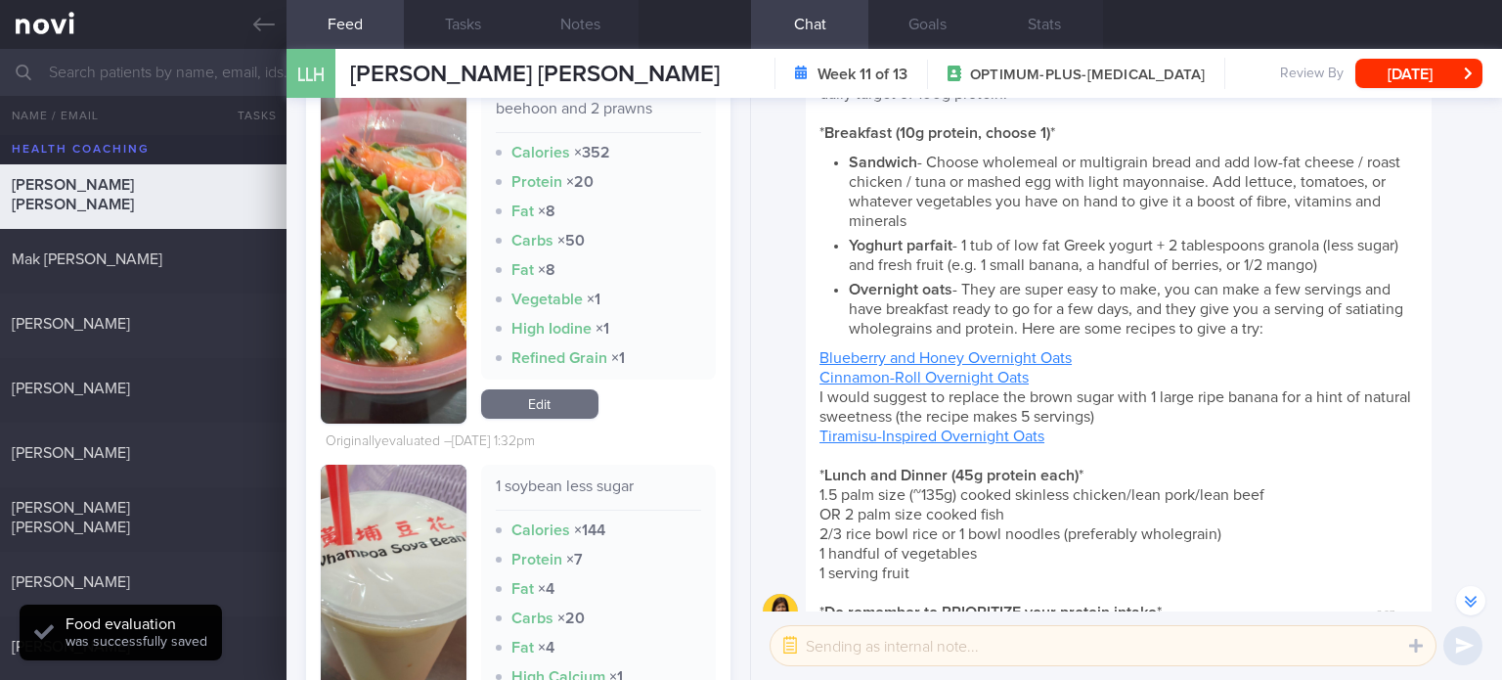
scroll to position [3483, 0]
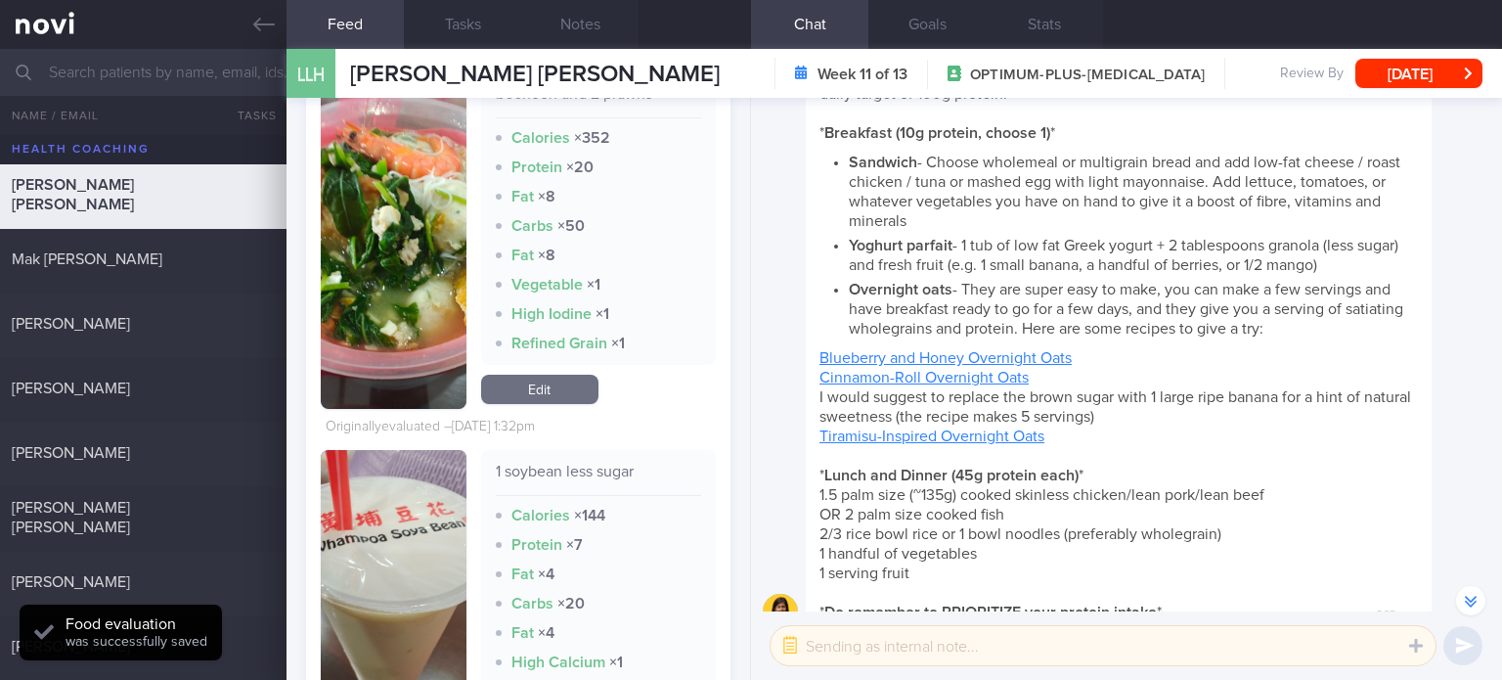
click at [550, 404] on link "Edit" at bounding box center [539, 388] width 117 height 29
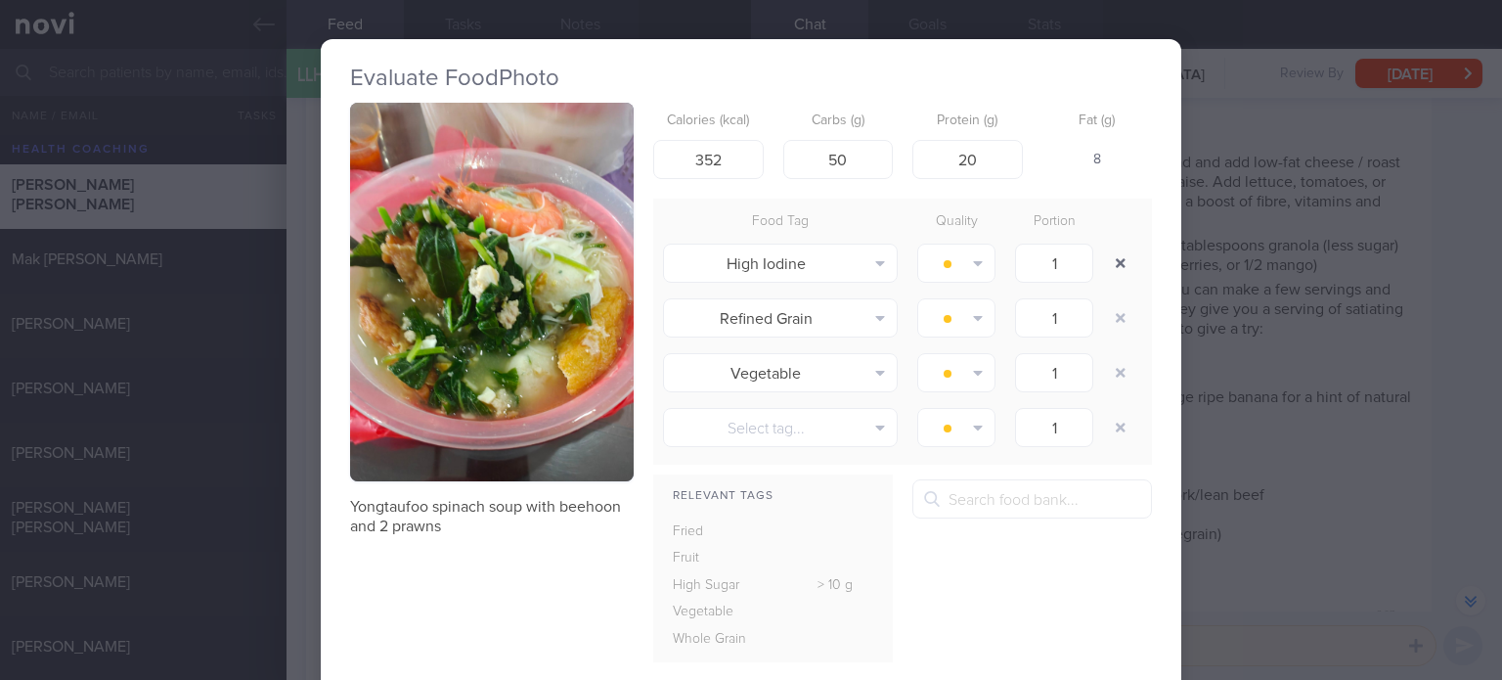
click at [1113, 260] on button "button" at bounding box center [1120, 262] width 35 height 35
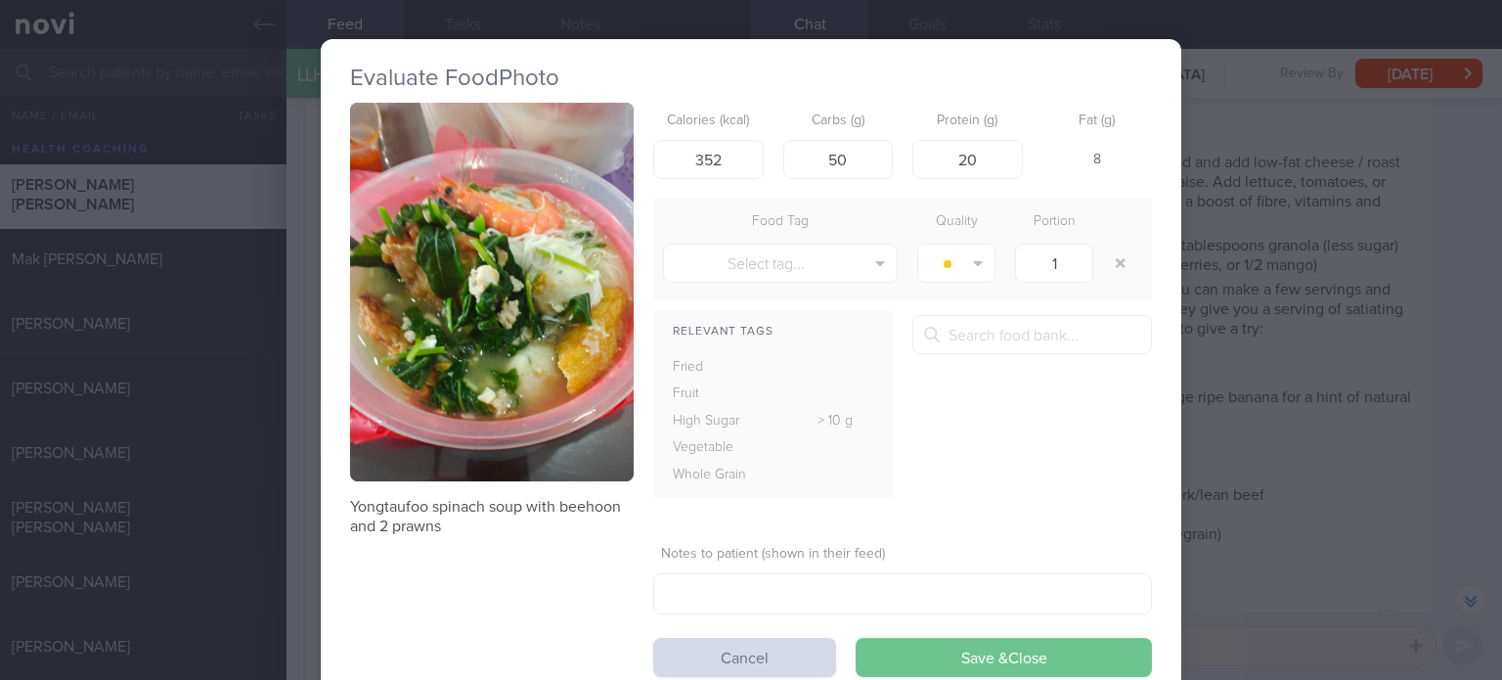
click at [952, 664] on button "Save & Close" at bounding box center [1004, 657] width 296 height 39
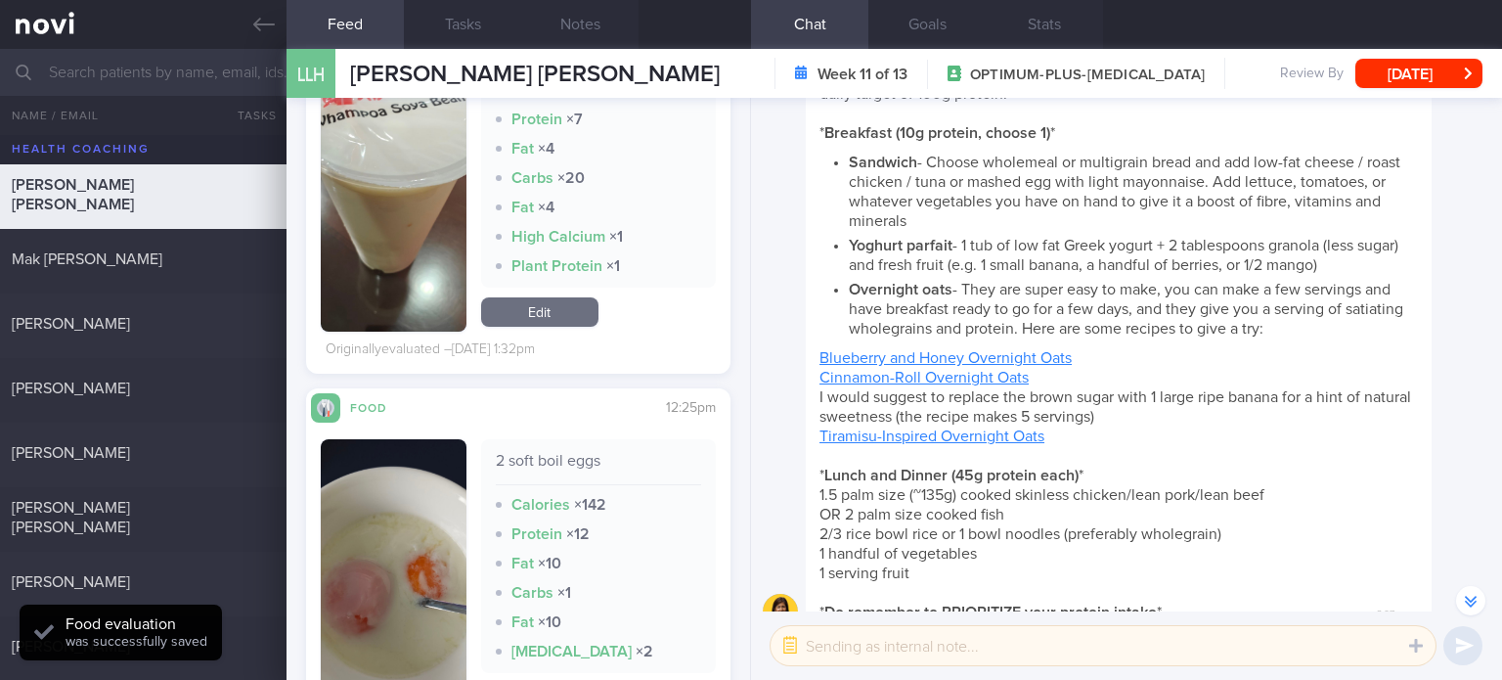
scroll to position [3827, 0]
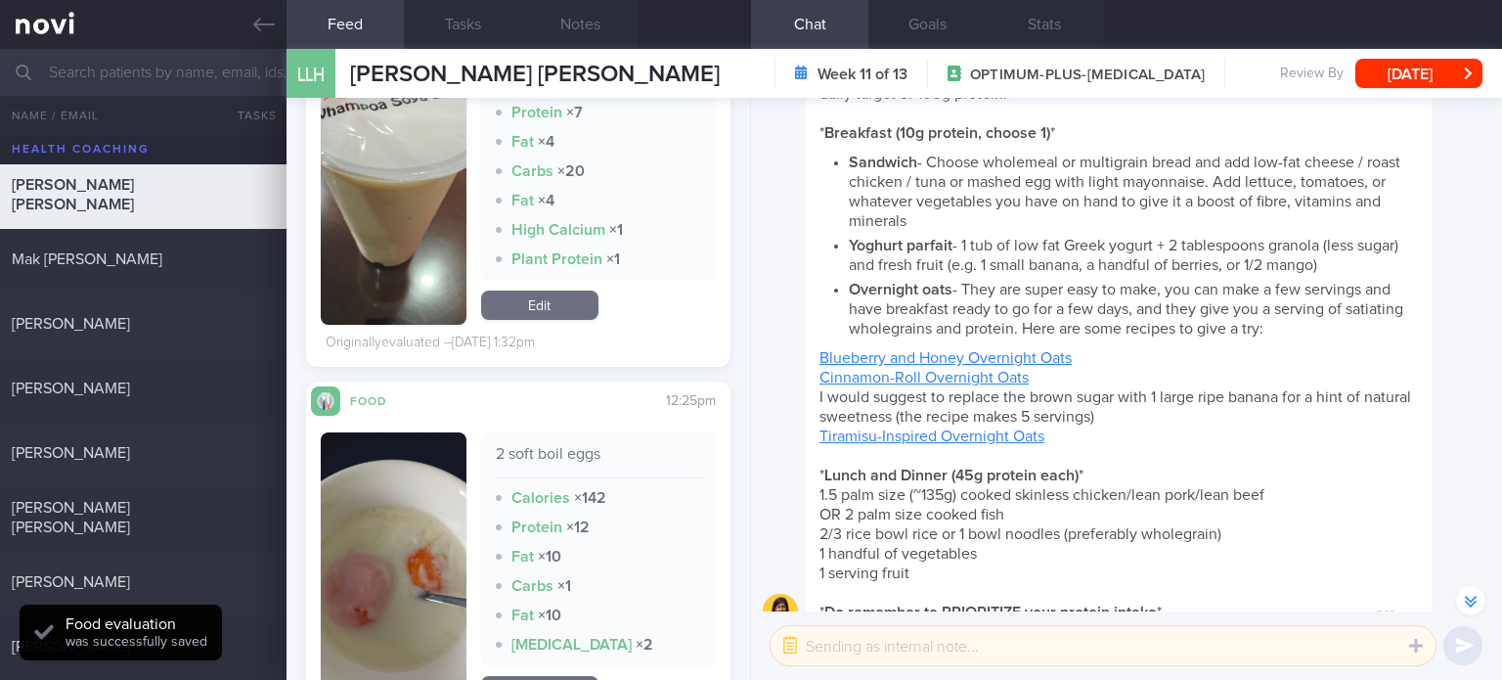
click at [560, 320] on link "Edit" at bounding box center [539, 304] width 117 height 29
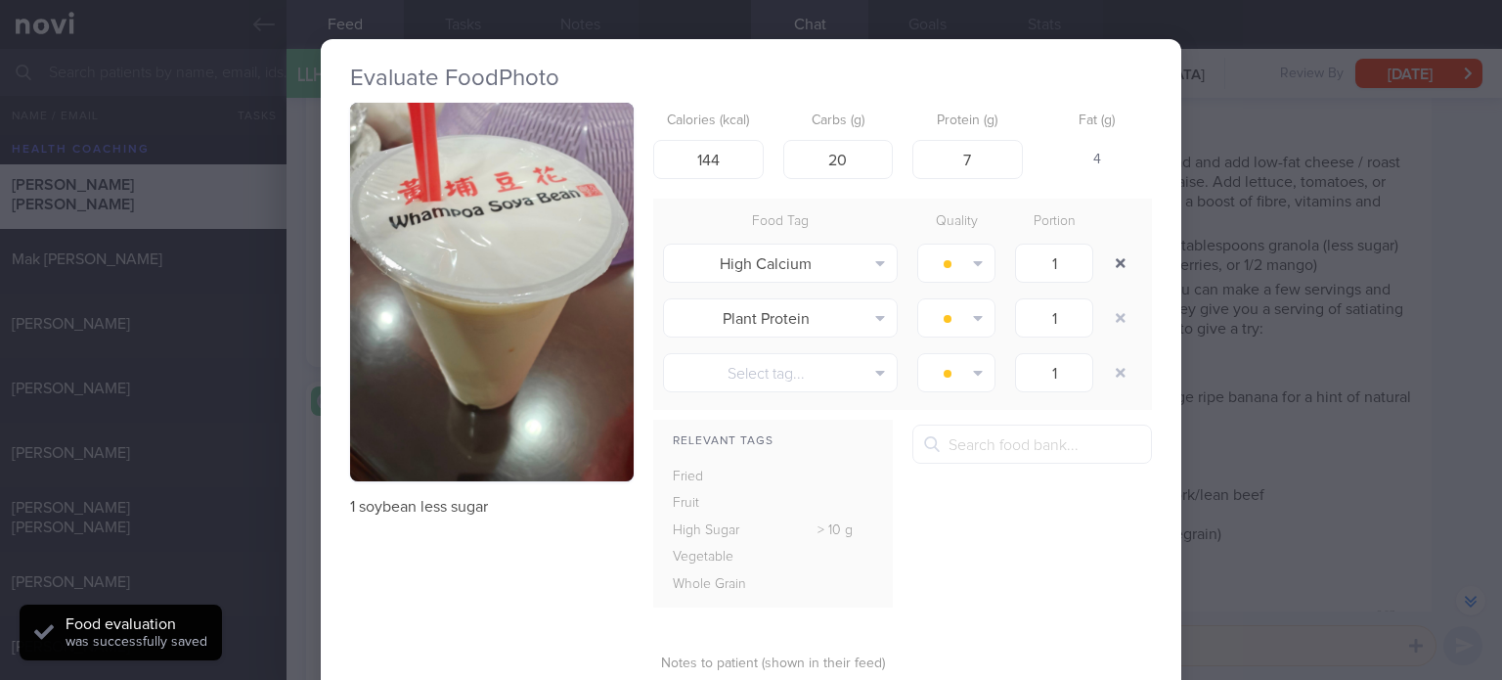
click at [1115, 269] on button "button" at bounding box center [1120, 262] width 35 height 35
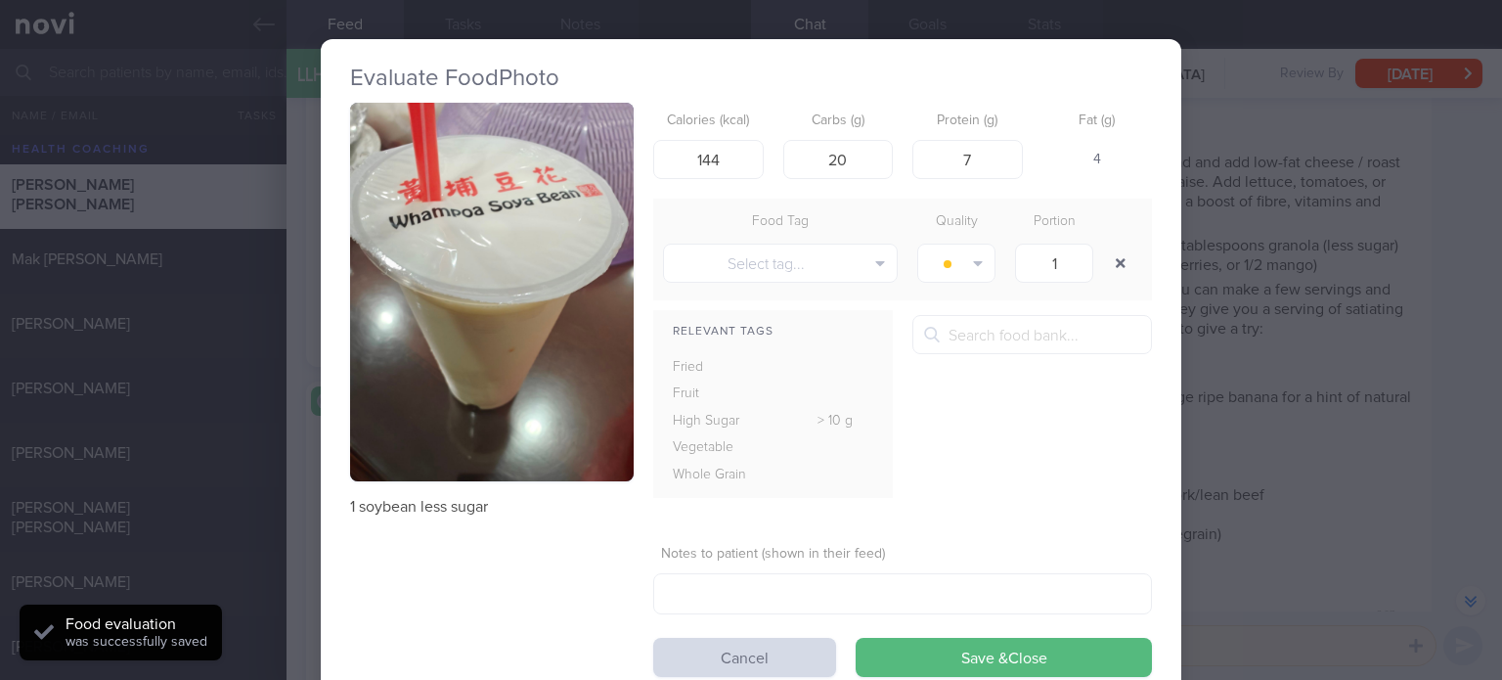
click at [1115, 269] on button "button" at bounding box center [1120, 262] width 35 height 35
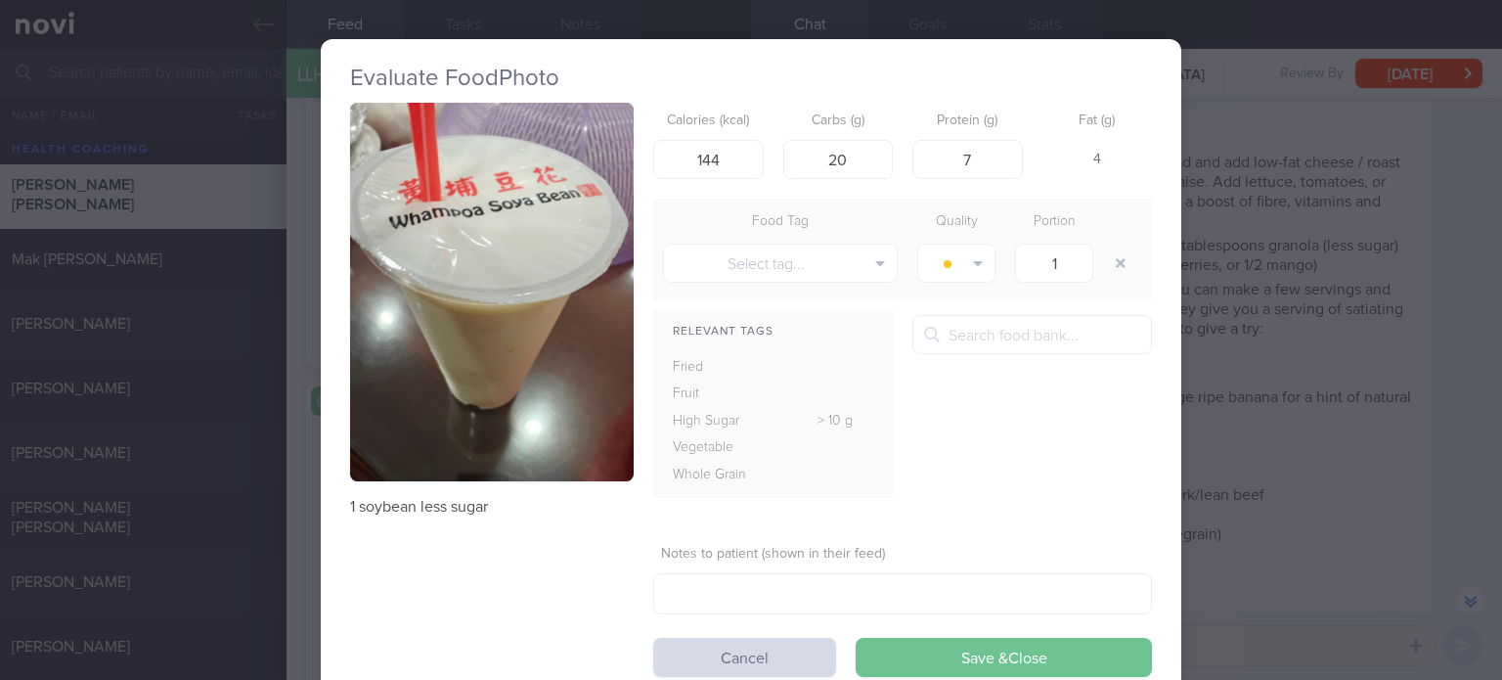
click at [973, 654] on button "Save & Close" at bounding box center [1004, 657] width 296 height 39
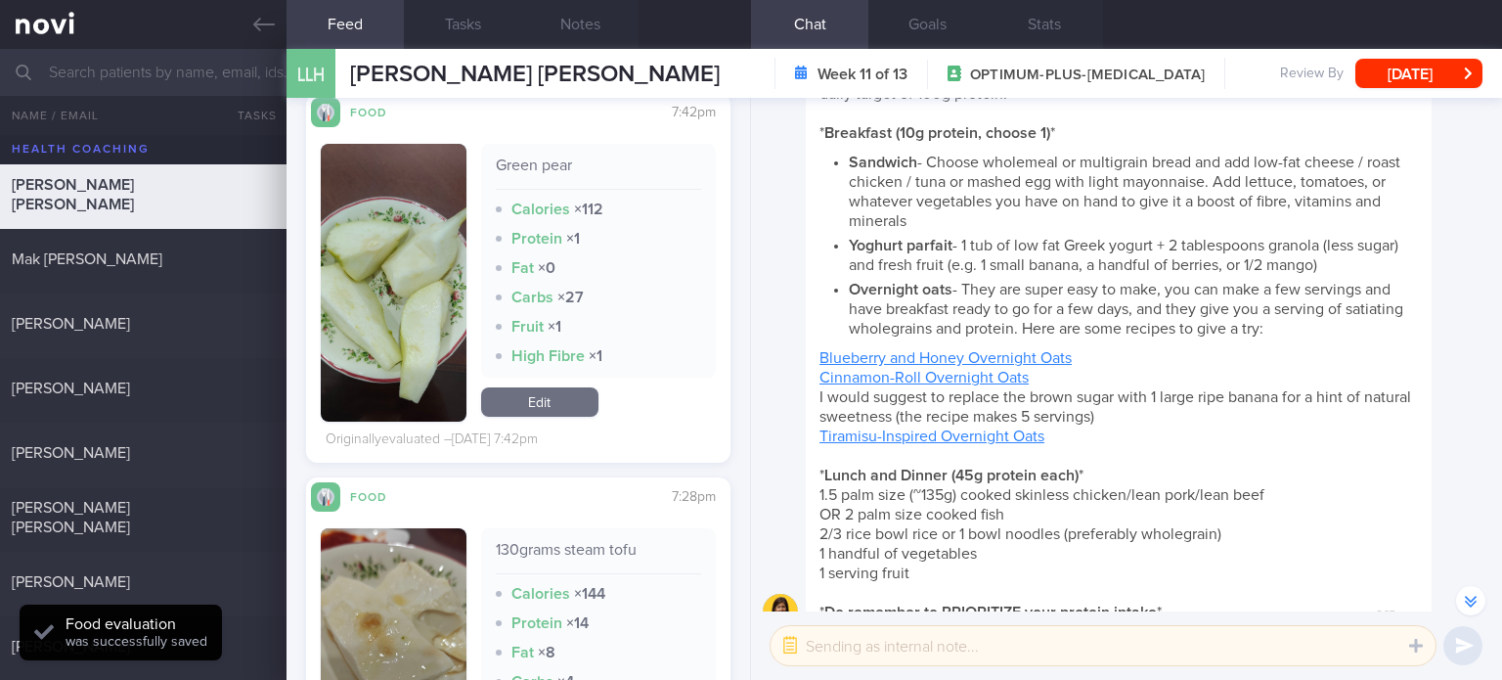
scroll to position [4496, 0]
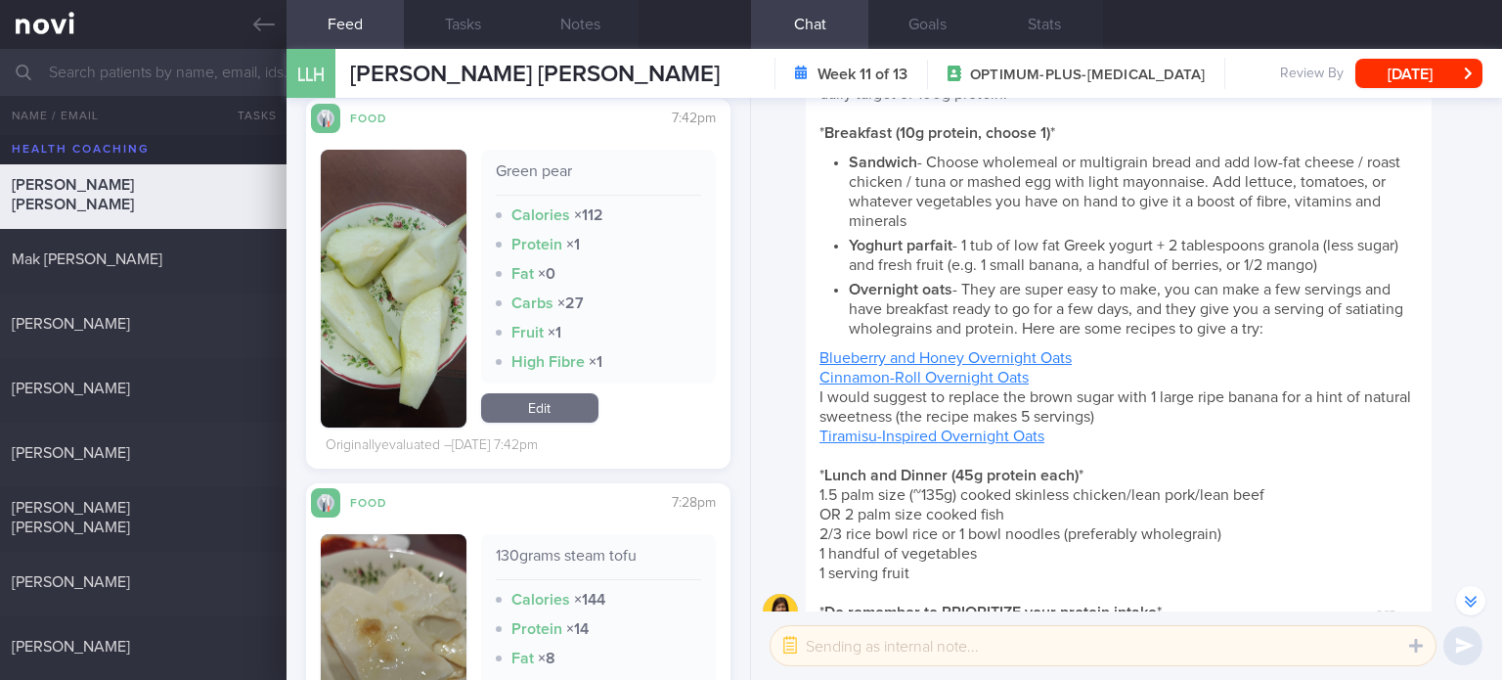
click at [543, 403] on link "Edit" at bounding box center [539, 407] width 117 height 29
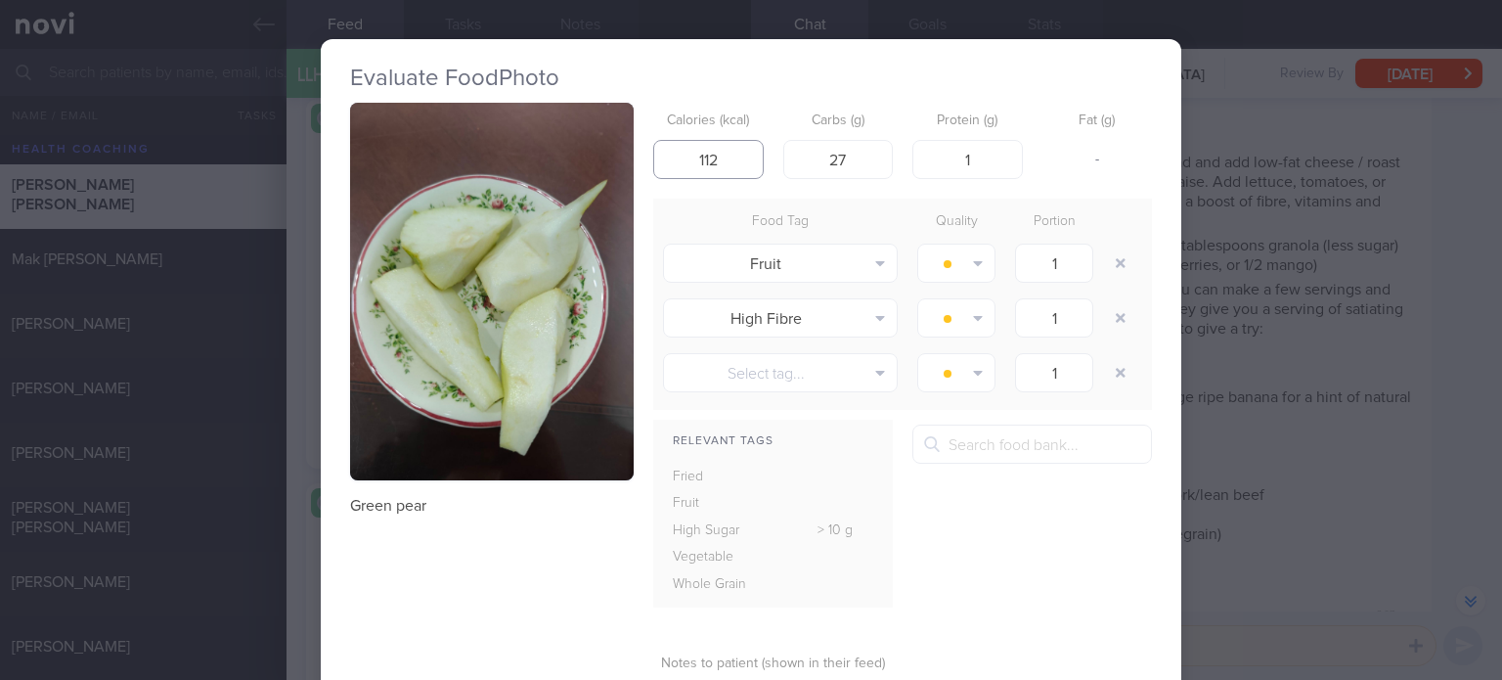
click at [730, 170] on input "112" at bounding box center [708, 159] width 110 height 39
type input "122"
click at [1118, 310] on button "button" at bounding box center [1120, 317] width 35 height 35
click at [860, 153] on input "27" at bounding box center [838, 159] width 110 height 39
type input "31"
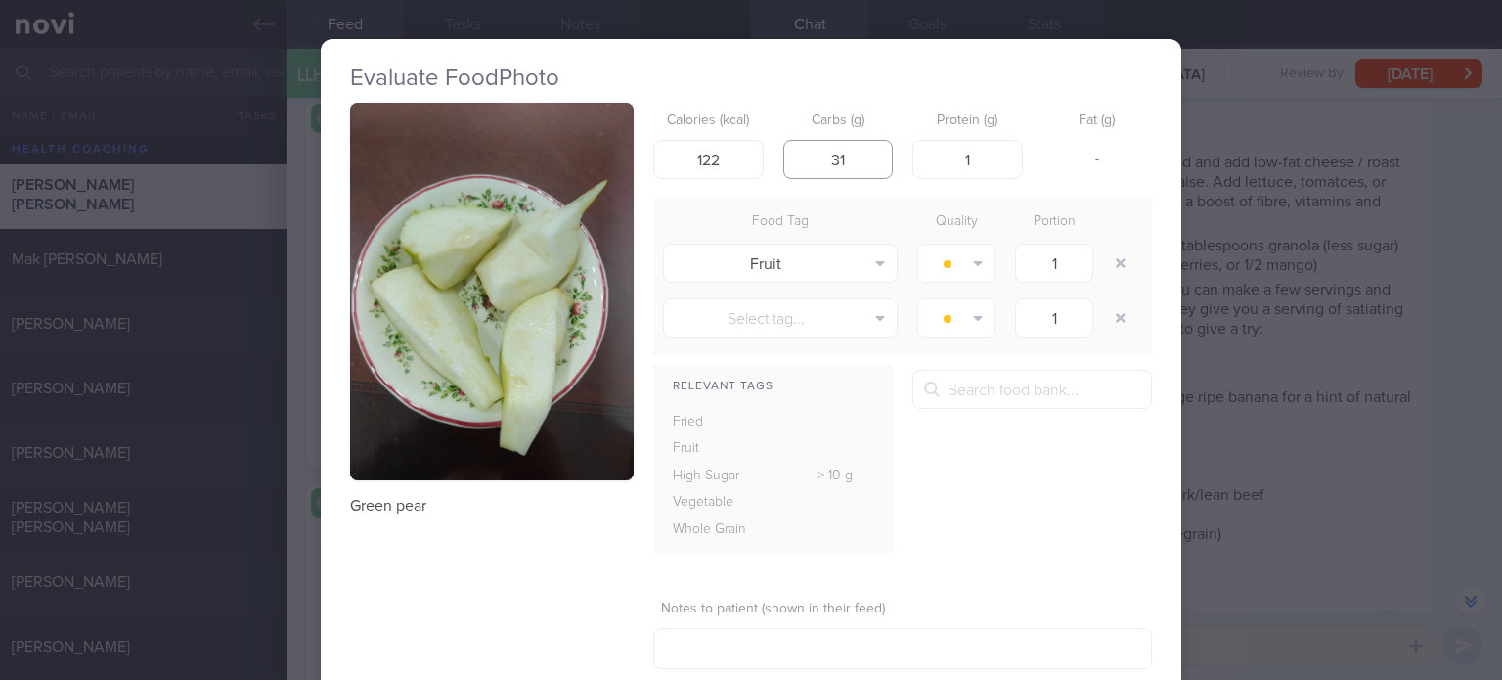
scroll to position [114, 0]
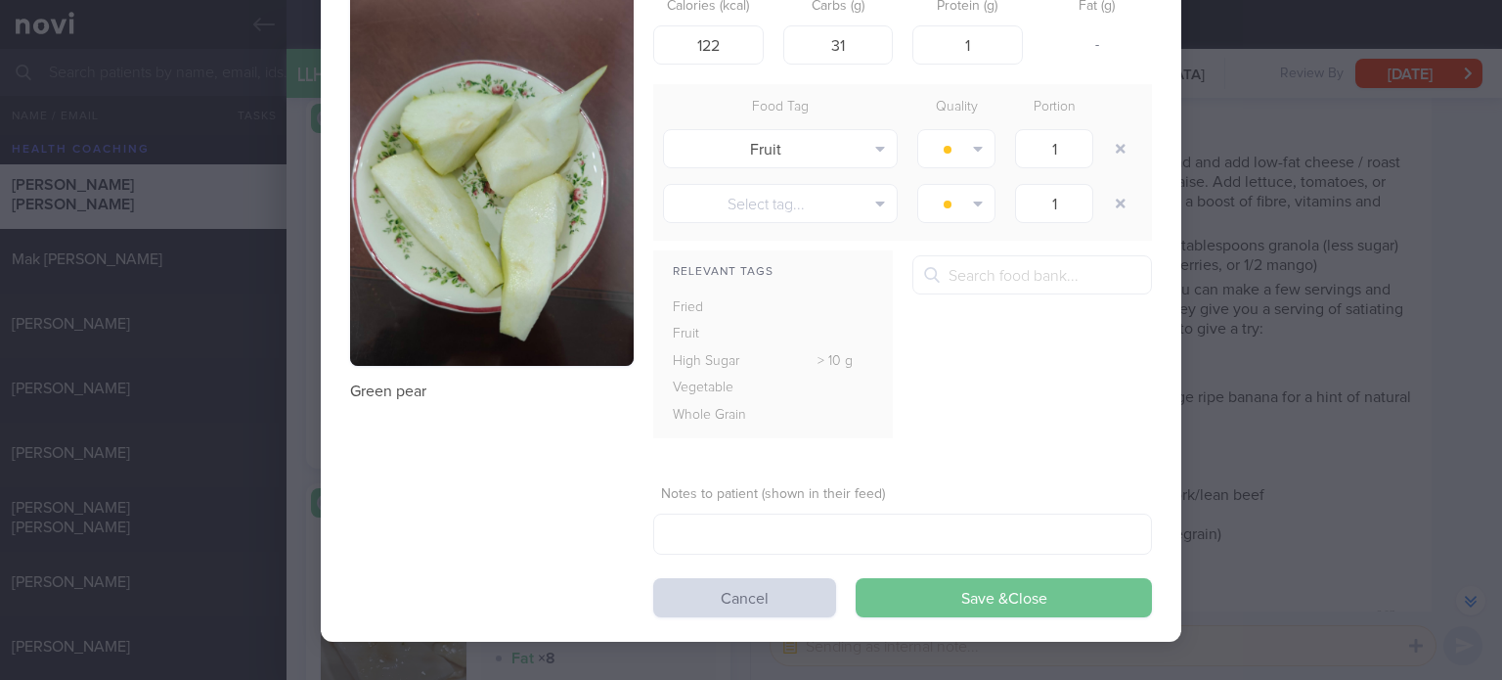
click at [950, 607] on button "Save & Close" at bounding box center [1004, 597] width 296 height 39
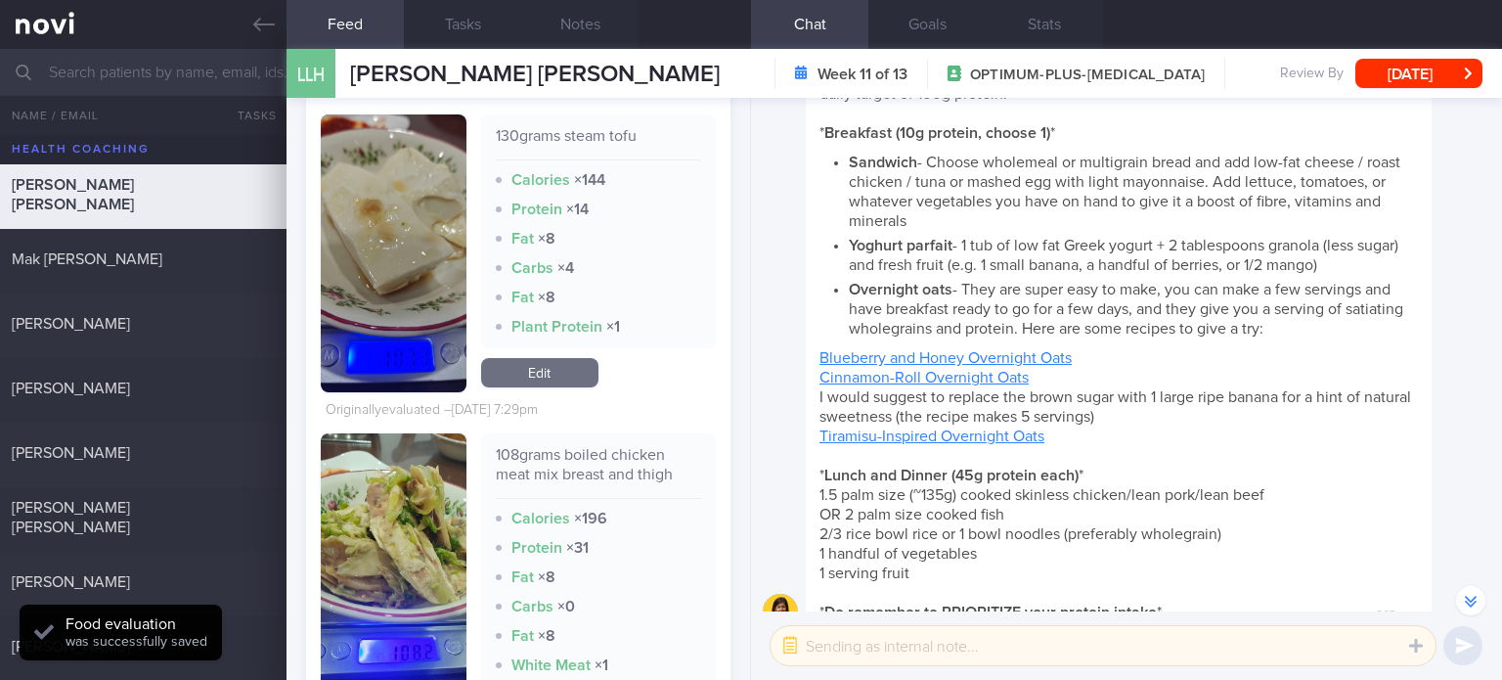
scroll to position [4871, 0]
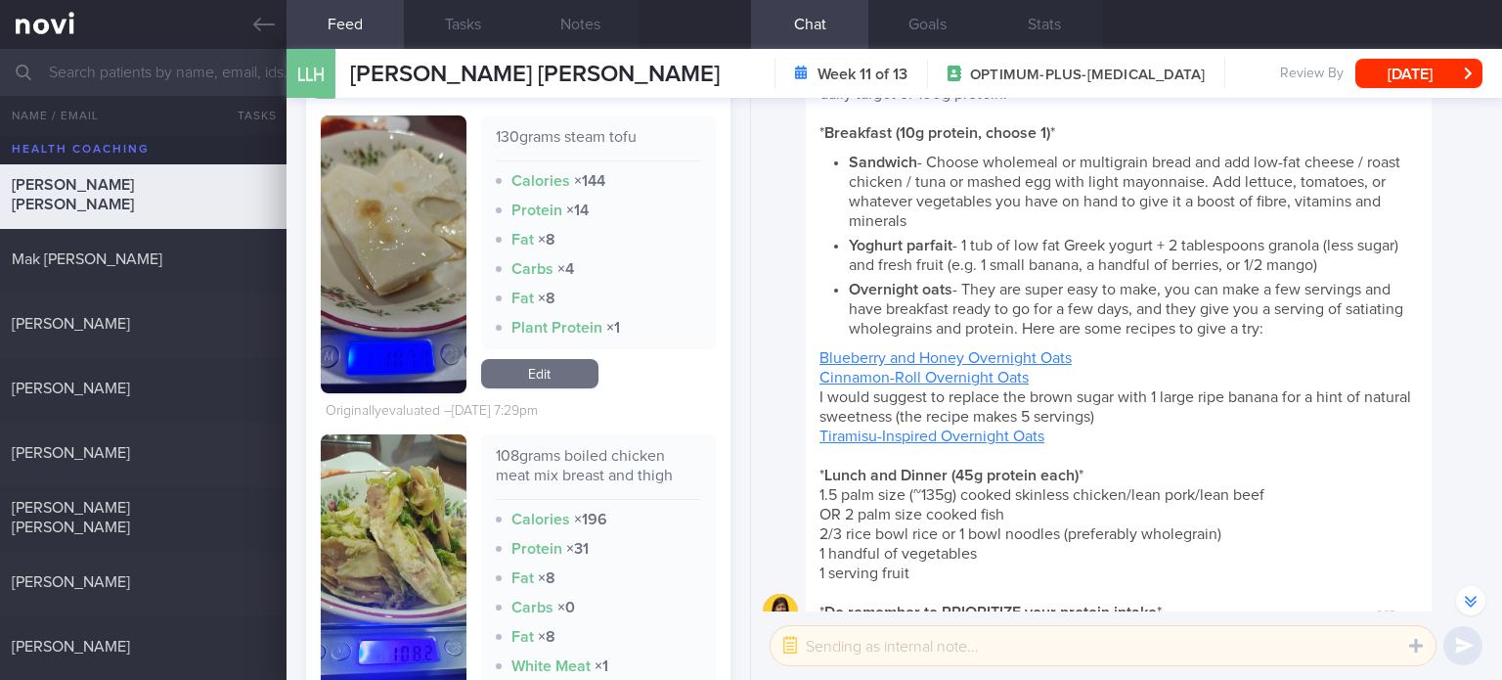
click at [521, 359] on link "Edit" at bounding box center [539, 373] width 117 height 29
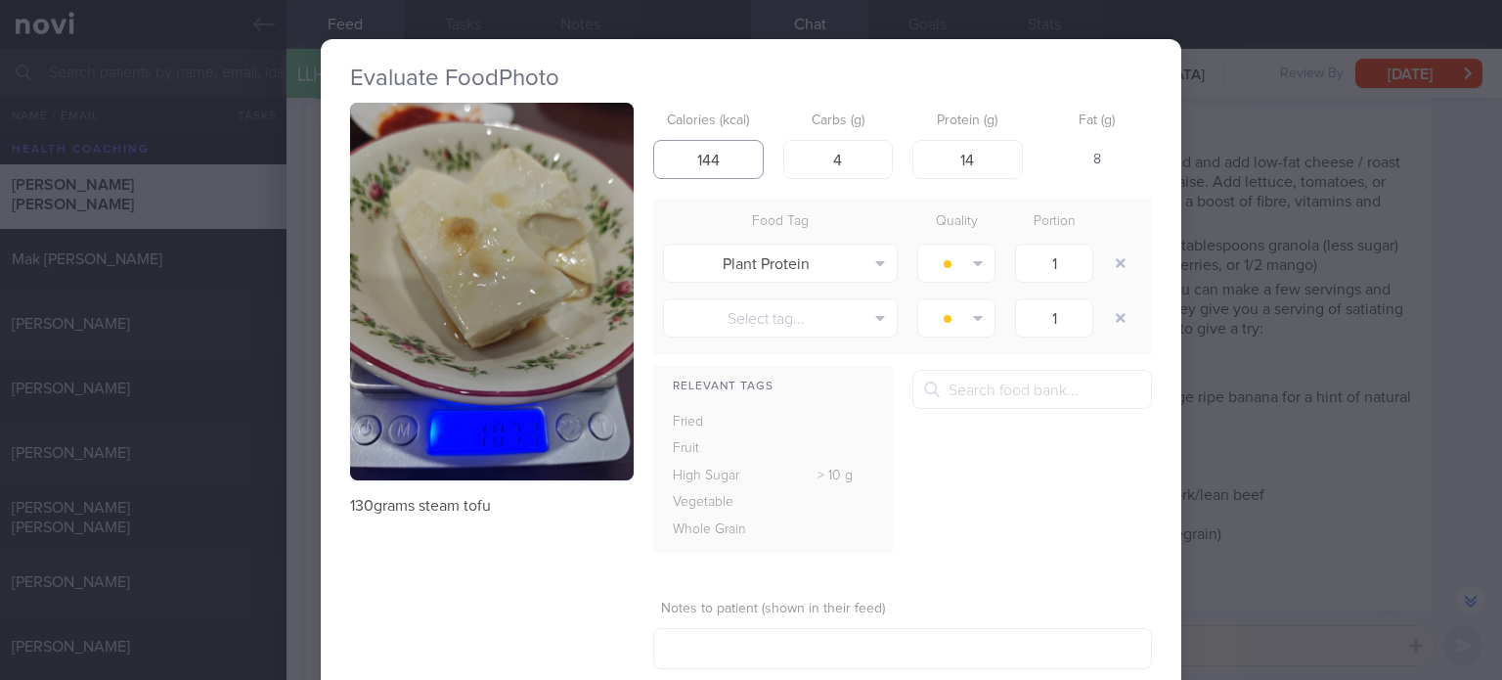
drag, startPoint x: 731, startPoint y: 170, endPoint x: 544, endPoint y: 134, distance: 191.2
click at [544, 134] on div "130grams steam tofu Calories (kcal) 144 Carbs (g) 4 Protein (g) 14 Fat (g) 8 Fo…" at bounding box center [751, 417] width 802 height 629
type input "60"
drag, startPoint x: 873, startPoint y: 158, endPoint x: 706, endPoint y: 175, distance: 168.0
click at [706, 175] on div "Calories (kcal) 60 Carbs (g) 4 Protein (g) 14 Fat (g) -" at bounding box center [902, 141] width 499 height 77
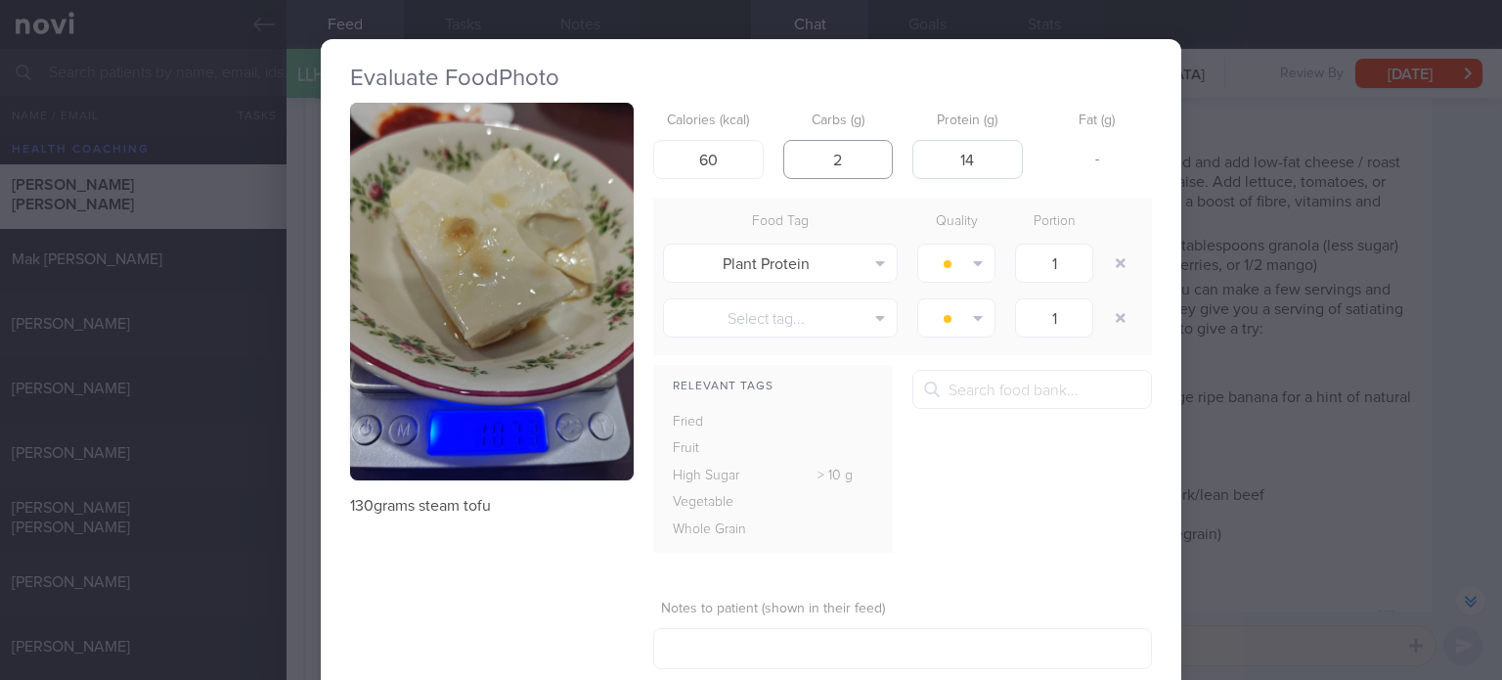
type input "2"
drag, startPoint x: 985, startPoint y: 148, endPoint x: 774, endPoint y: 136, distance: 210.6
click at [774, 136] on div "Calories (kcal) 60 Carbs (g) 2 Protein (g) 14 Fat (g) -" at bounding box center [902, 141] width 499 height 77
type input "6"
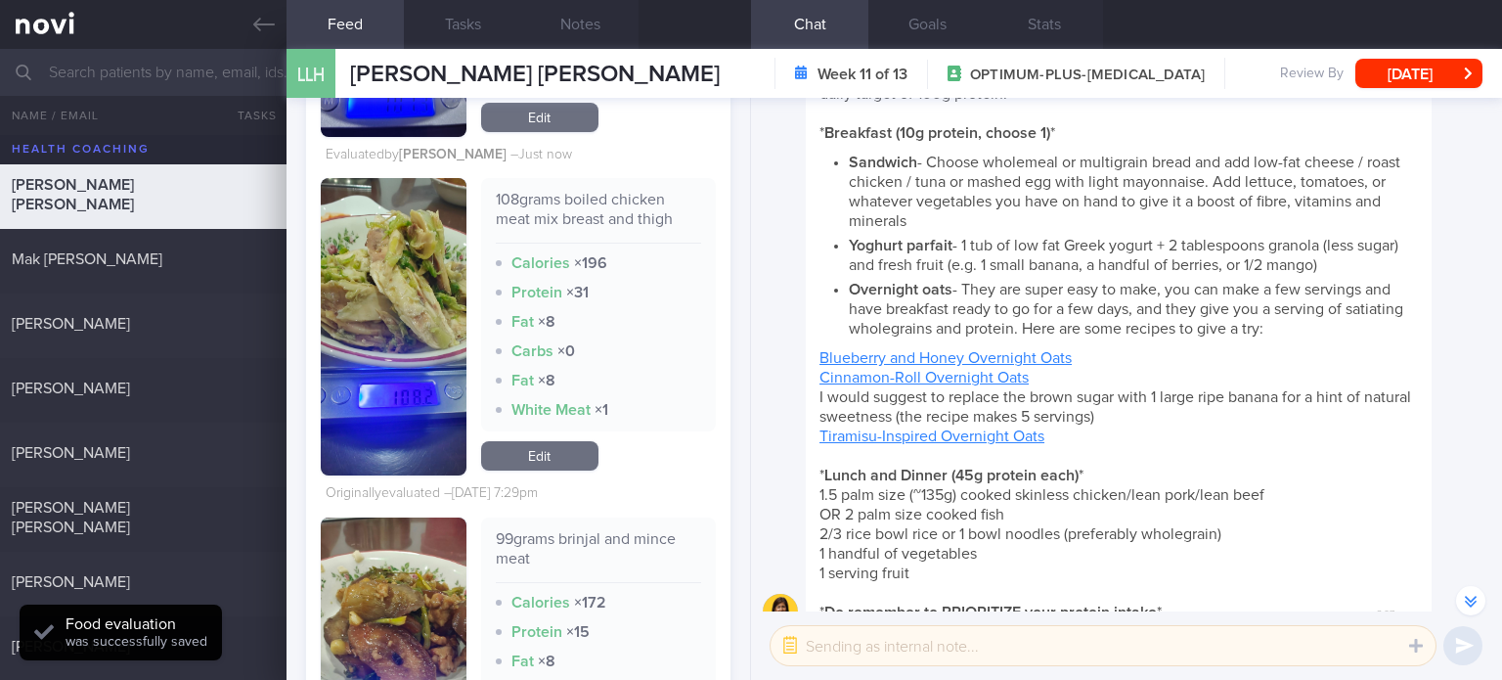
scroll to position [5128, 0]
click at [568, 460] on link "Edit" at bounding box center [539, 455] width 117 height 29
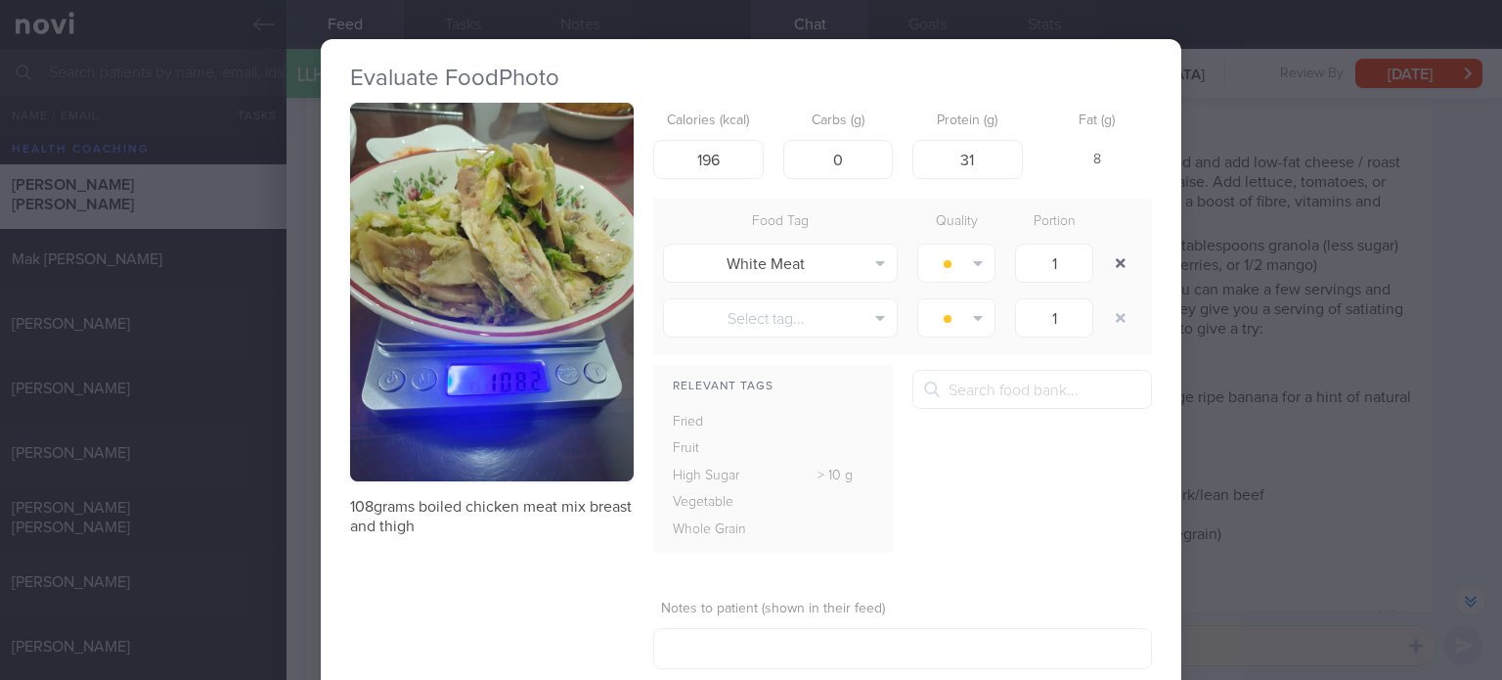
click at [1111, 257] on button "button" at bounding box center [1120, 262] width 35 height 35
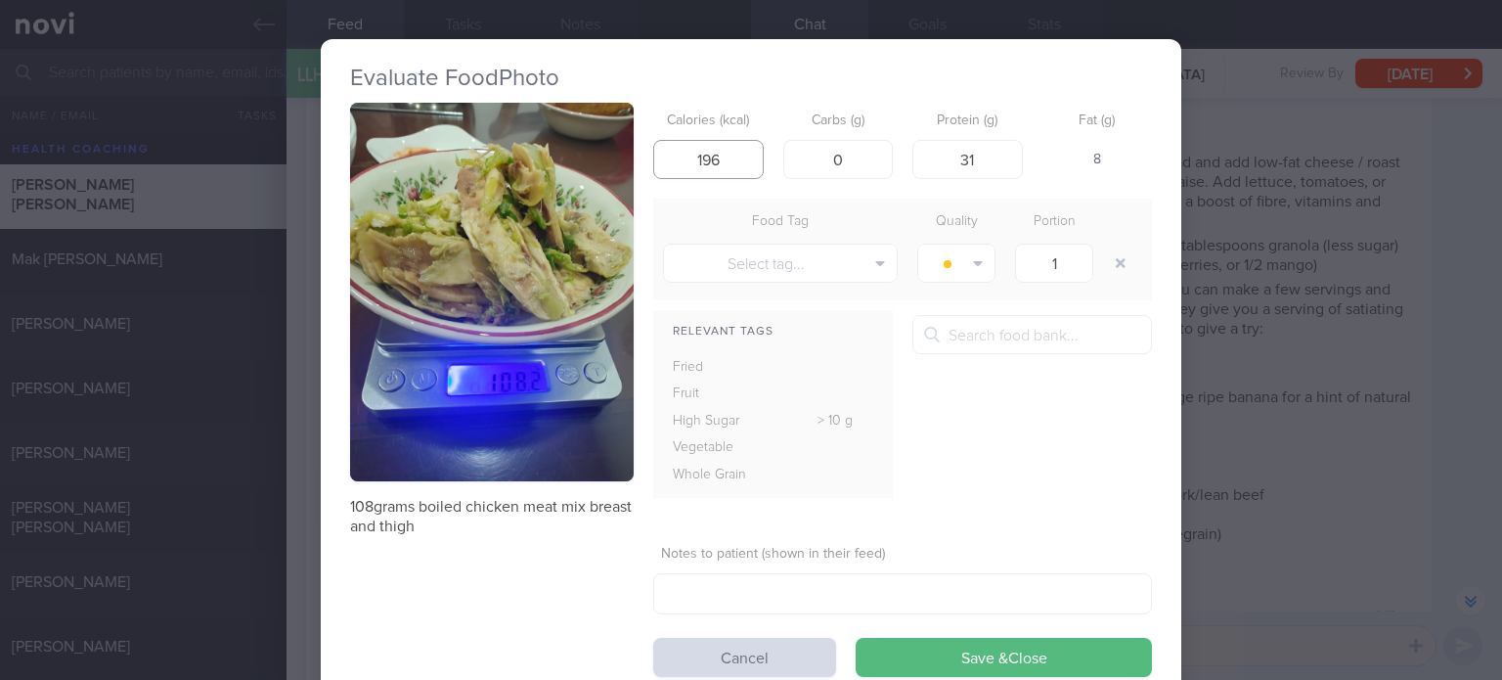
drag, startPoint x: 726, startPoint y: 165, endPoint x: 567, endPoint y: 128, distance: 163.7
click at [567, 128] on div "108grams boiled chicken meat mix breast and thigh Calories (kcal) 196 Carbs (g)…" at bounding box center [751, 390] width 802 height 574
type input "206"
click at [856, 638] on button "Save & Close" at bounding box center [1004, 657] width 296 height 39
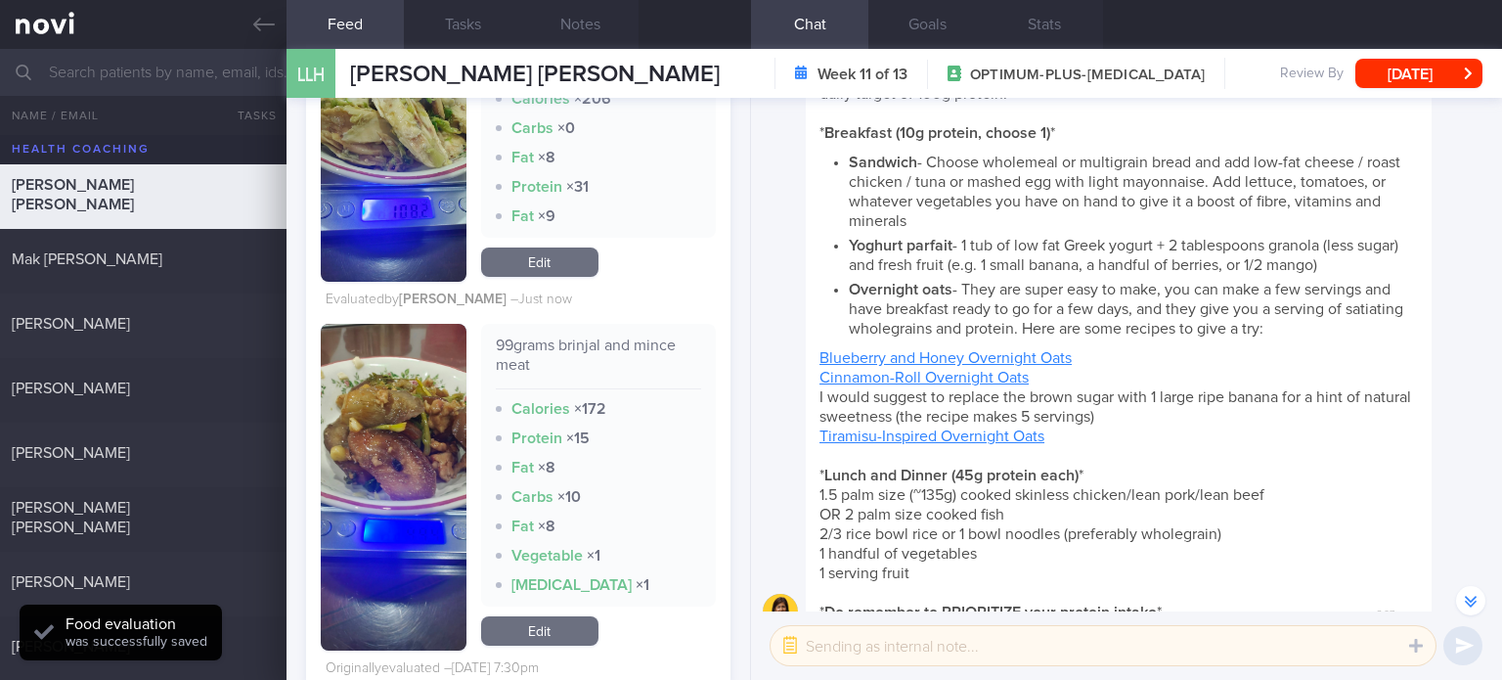
scroll to position [5300, 0]
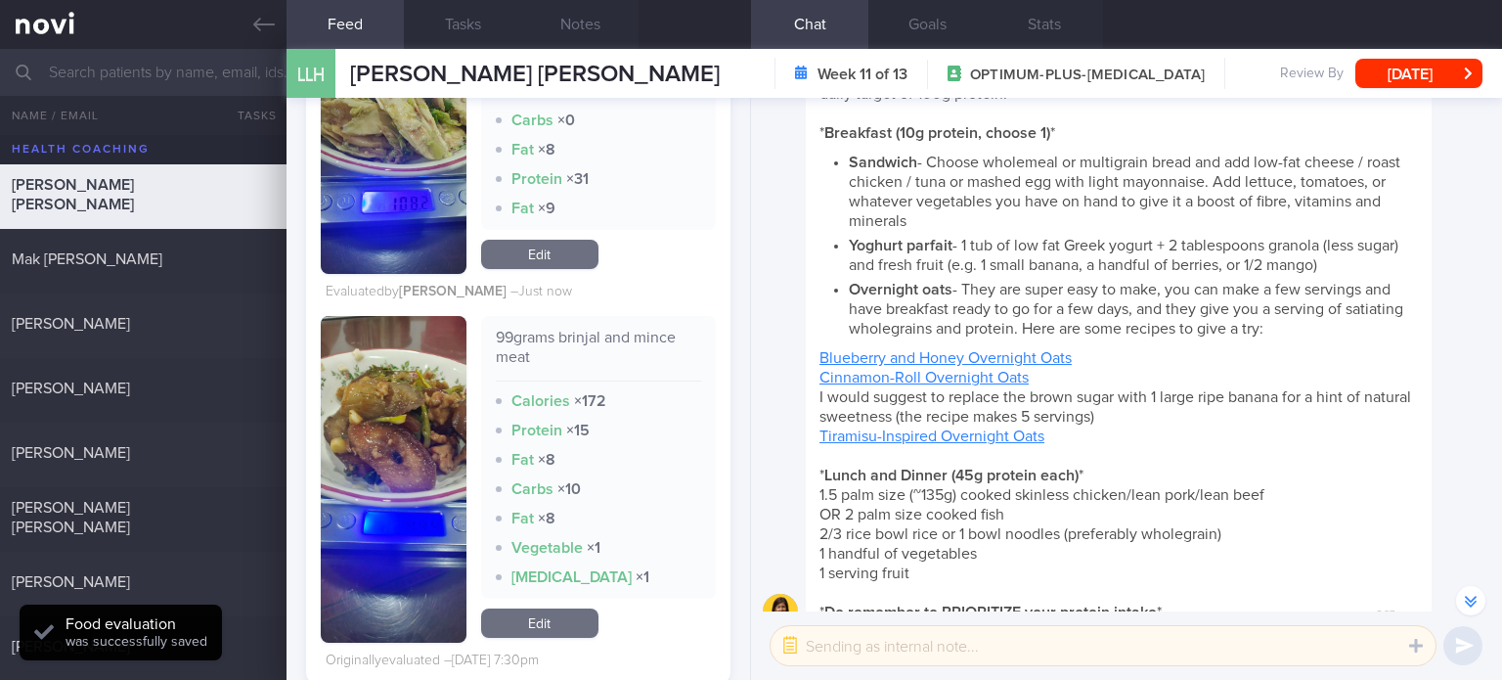
click at [535, 629] on link "Edit" at bounding box center [539, 622] width 117 height 29
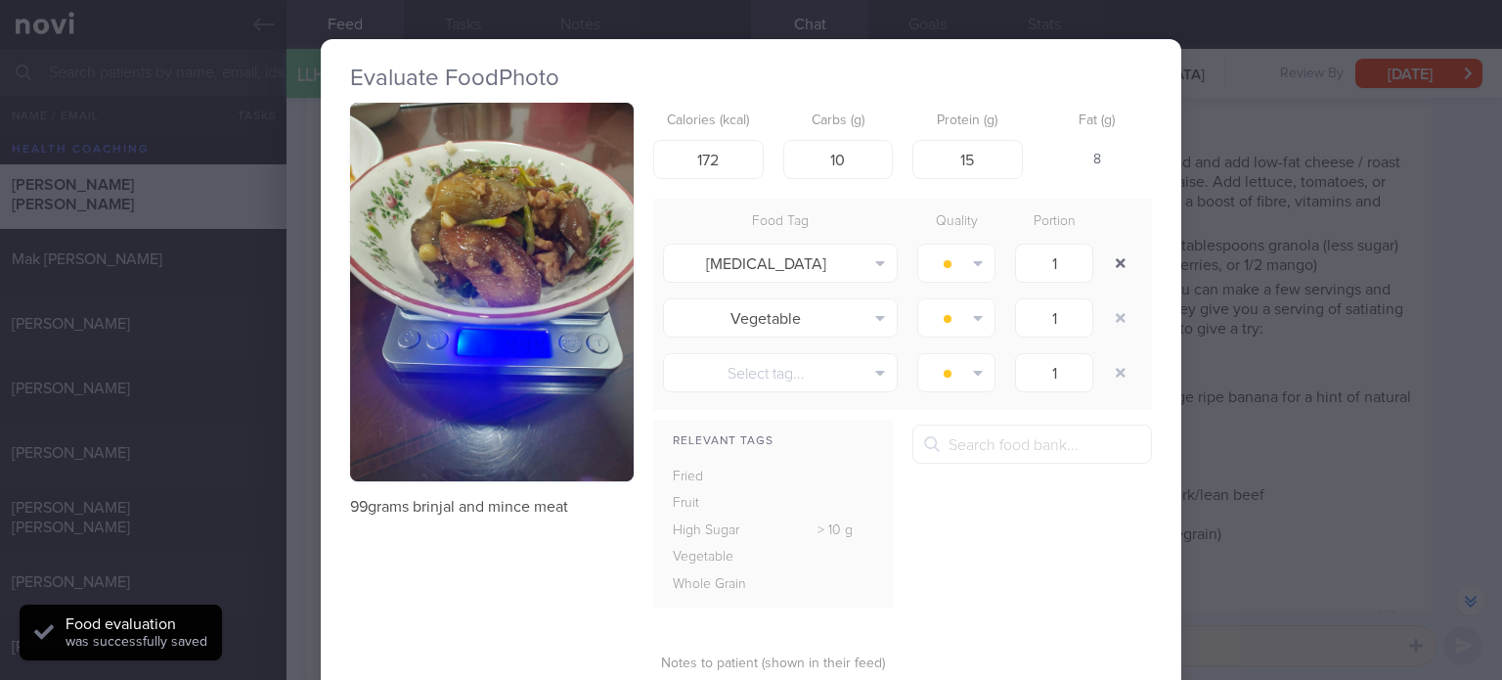
click at [1116, 265] on button "button" at bounding box center [1120, 262] width 35 height 35
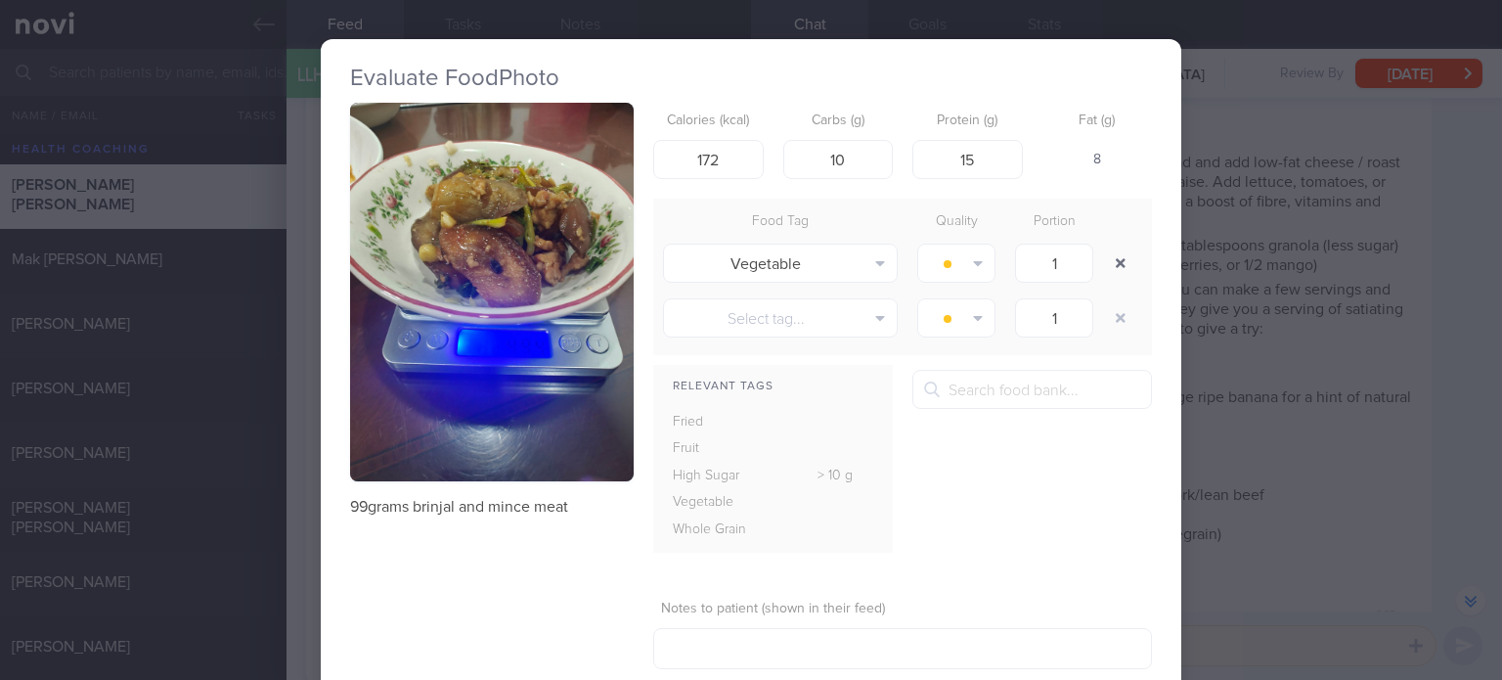
click at [1116, 265] on button "button" at bounding box center [1120, 262] width 35 height 35
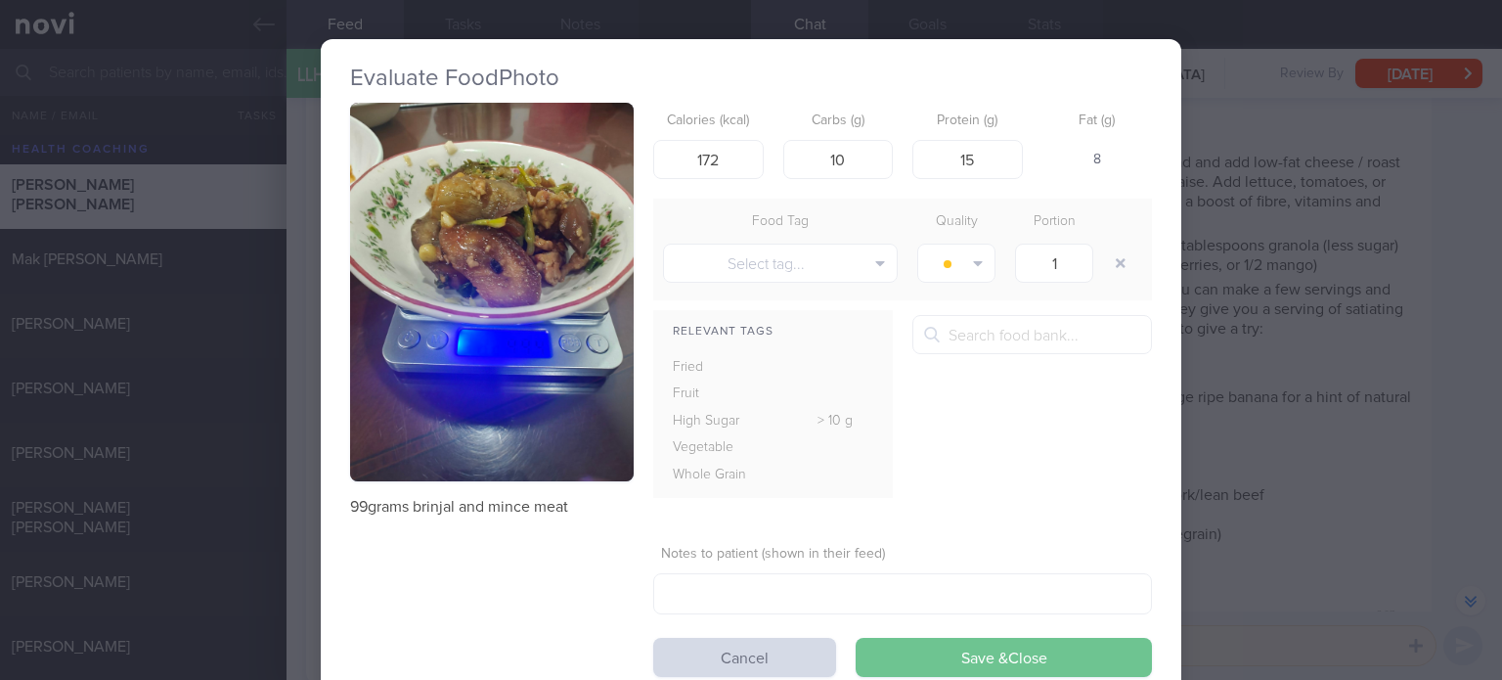
click at [1003, 653] on button "Save & Close" at bounding box center [1004, 657] width 296 height 39
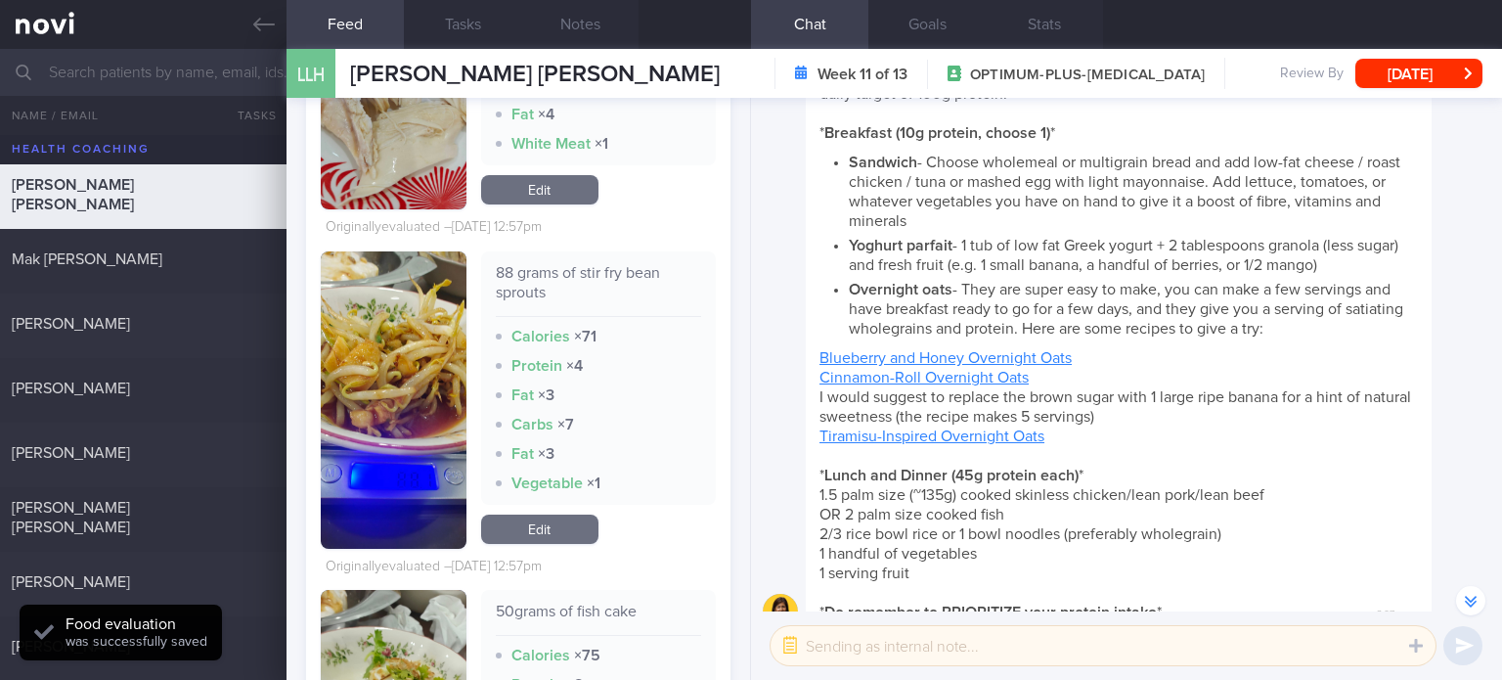
scroll to position [6403, 0]
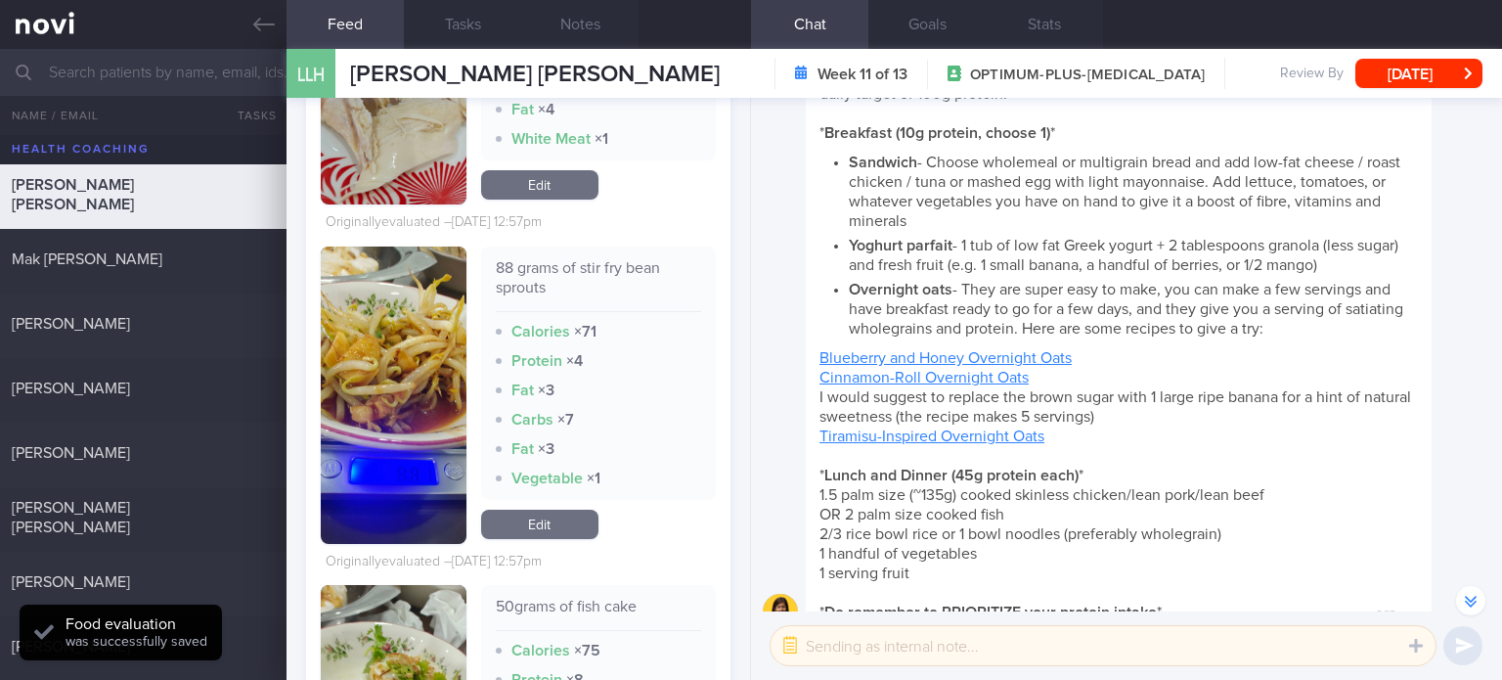
click at [540, 518] on link "Edit" at bounding box center [539, 523] width 117 height 29
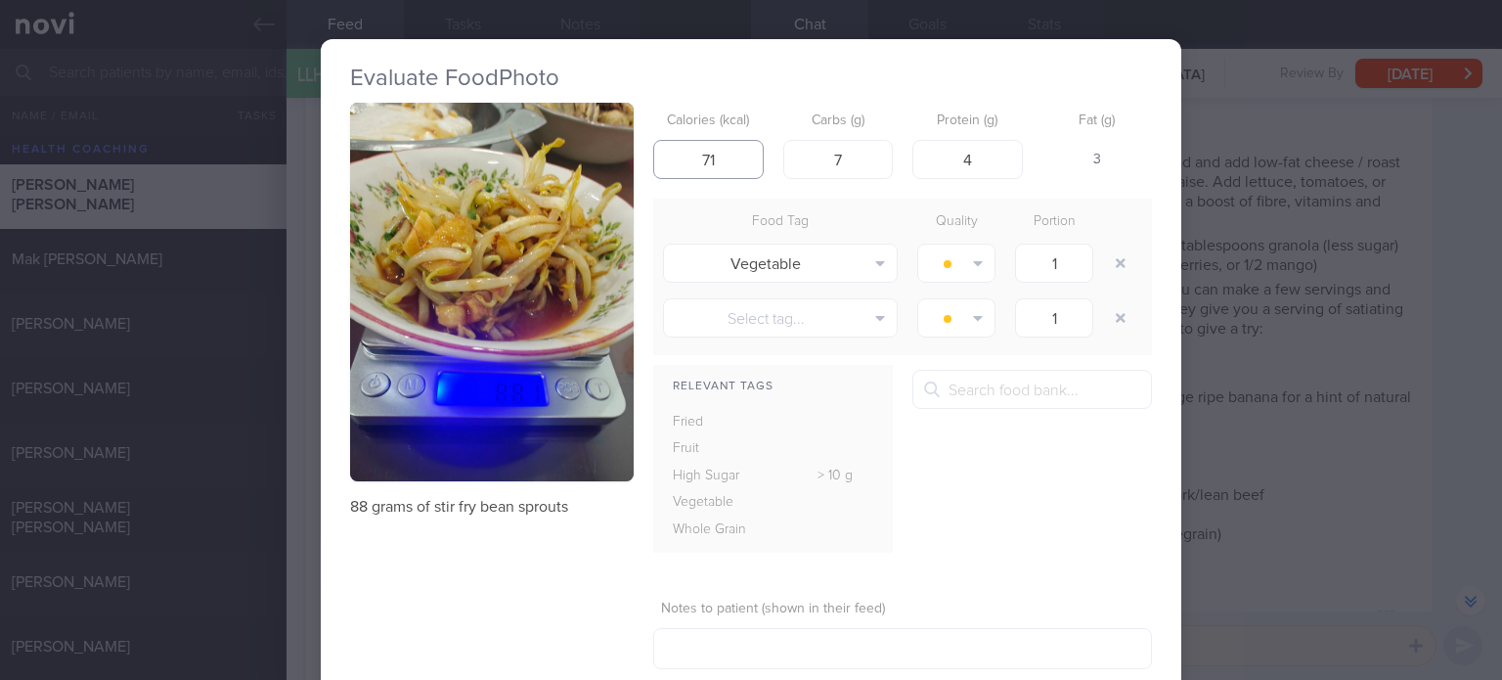
click at [704, 163] on input "71" at bounding box center [708, 159] width 110 height 39
type input "61"
click at [992, 155] on input "4" at bounding box center [967, 159] width 110 height 39
type input "2"
type input "0"
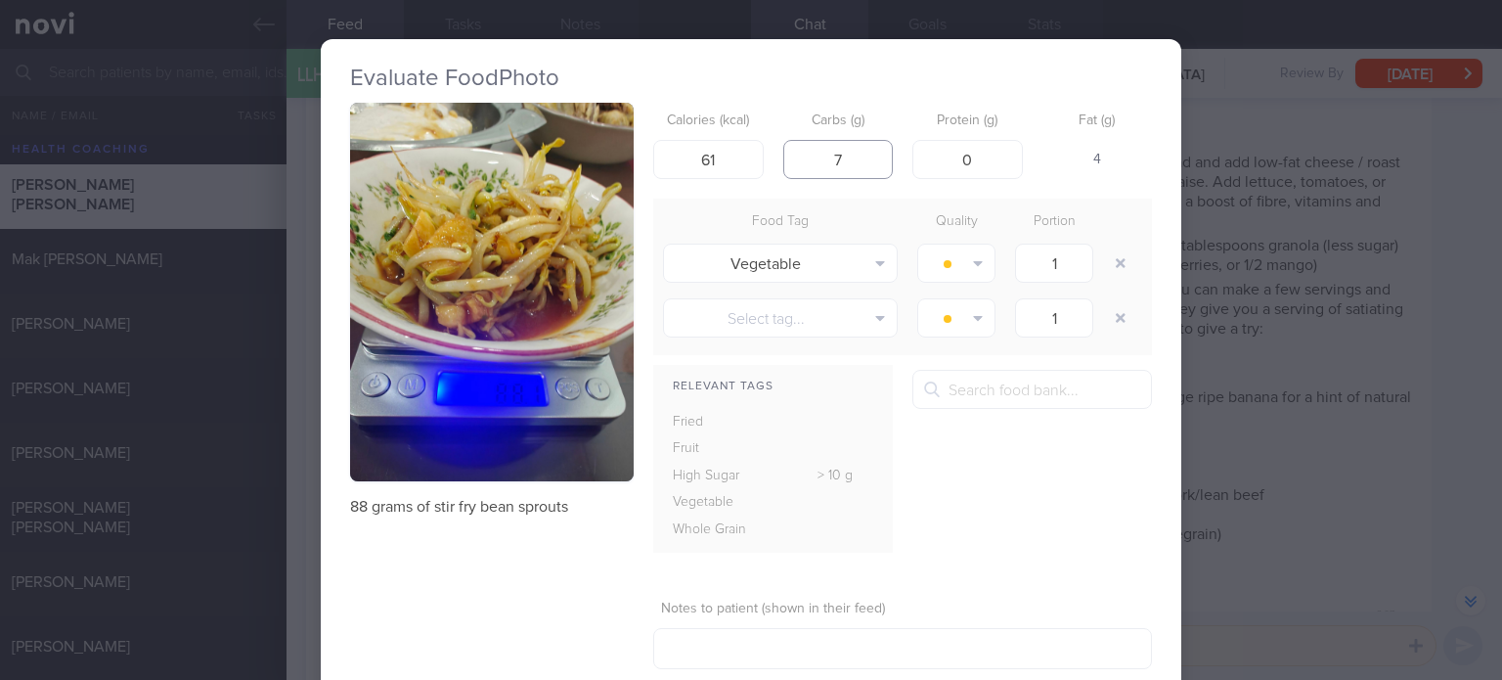
drag, startPoint x: 843, startPoint y: 154, endPoint x: 771, endPoint y: 146, distance: 72.8
click at [771, 146] on div "Calories (kcal) 61 Carbs (g) 7 Protein (g) 0 Fat (g) 4" at bounding box center [902, 141] width 499 height 77
type input "9"
click at [706, 155] on input "61" at bounding box center [708, 159] width 110 height 39
type input "6"
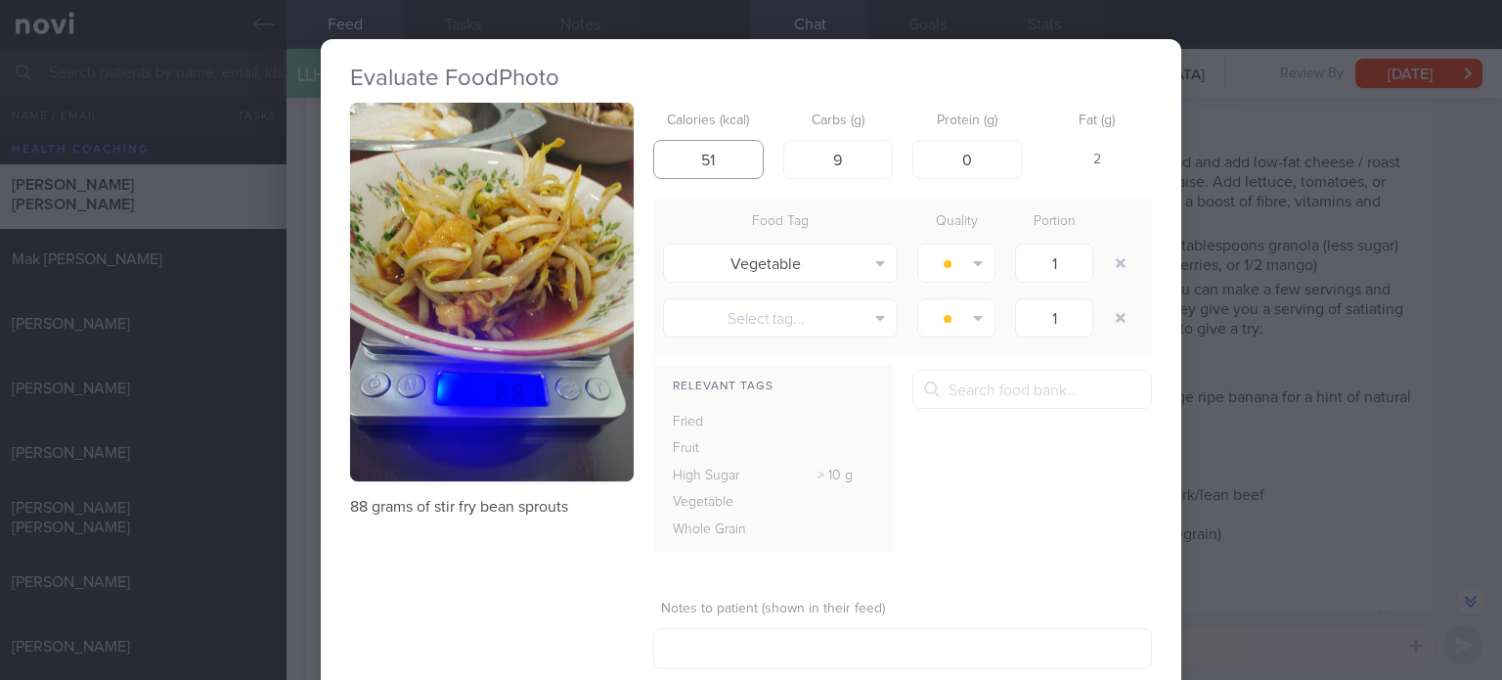
type input "51"
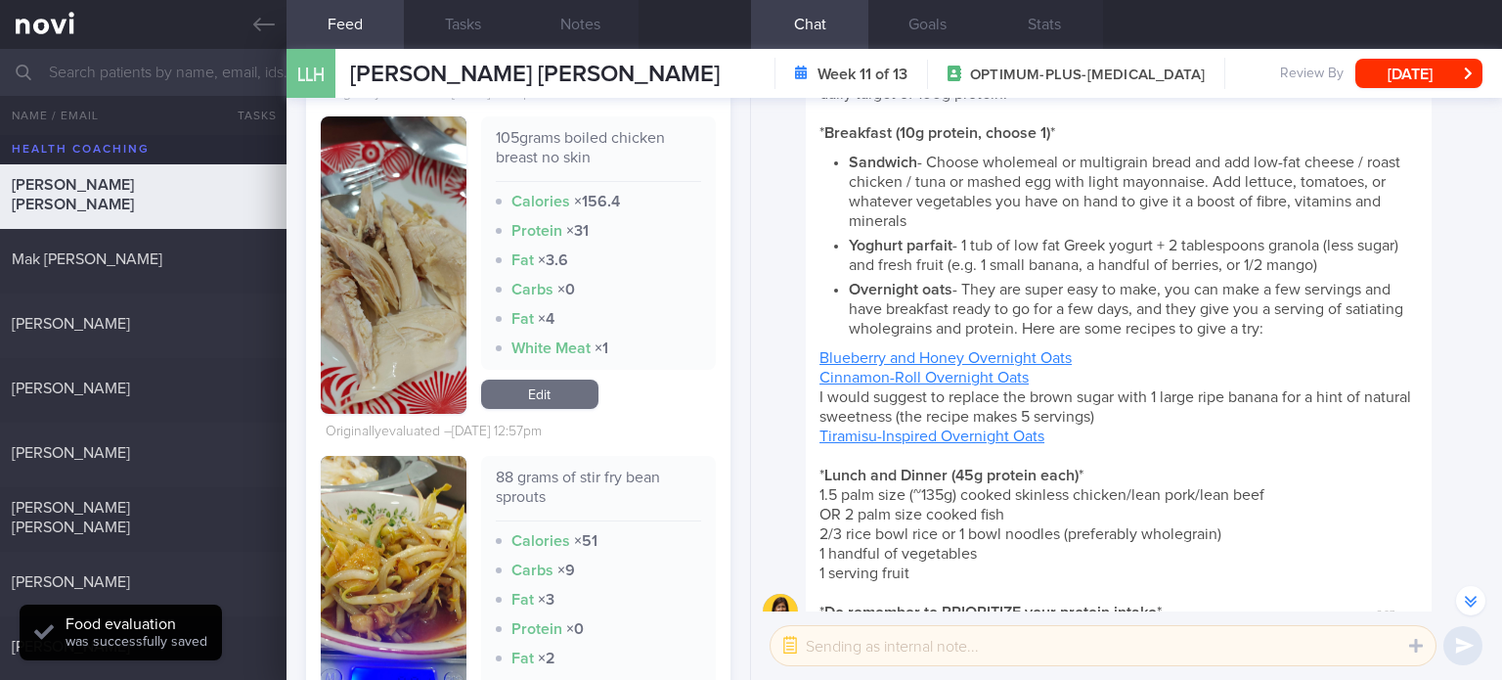
scroll to position [6191, 0]
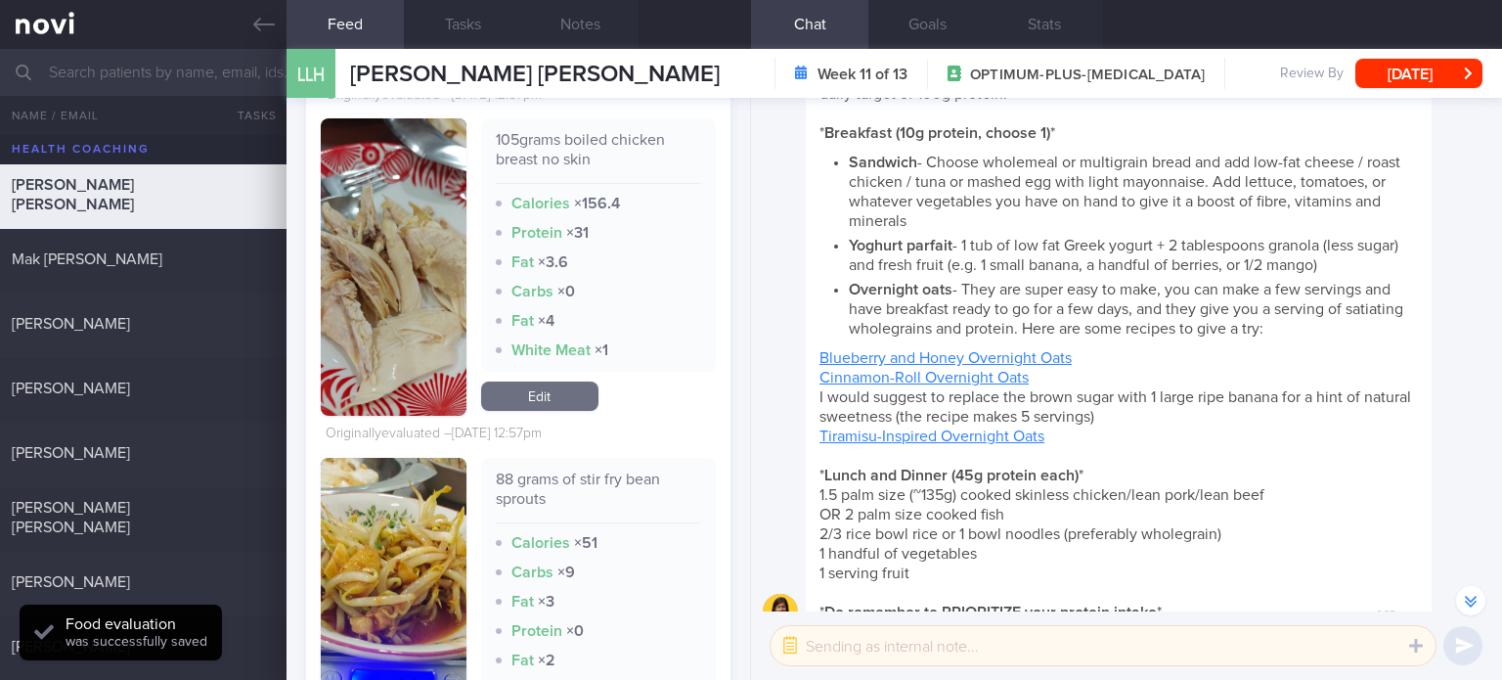
click at [528, 389] on link "Edit" at bounding box center [539, 395] width 117 height 29
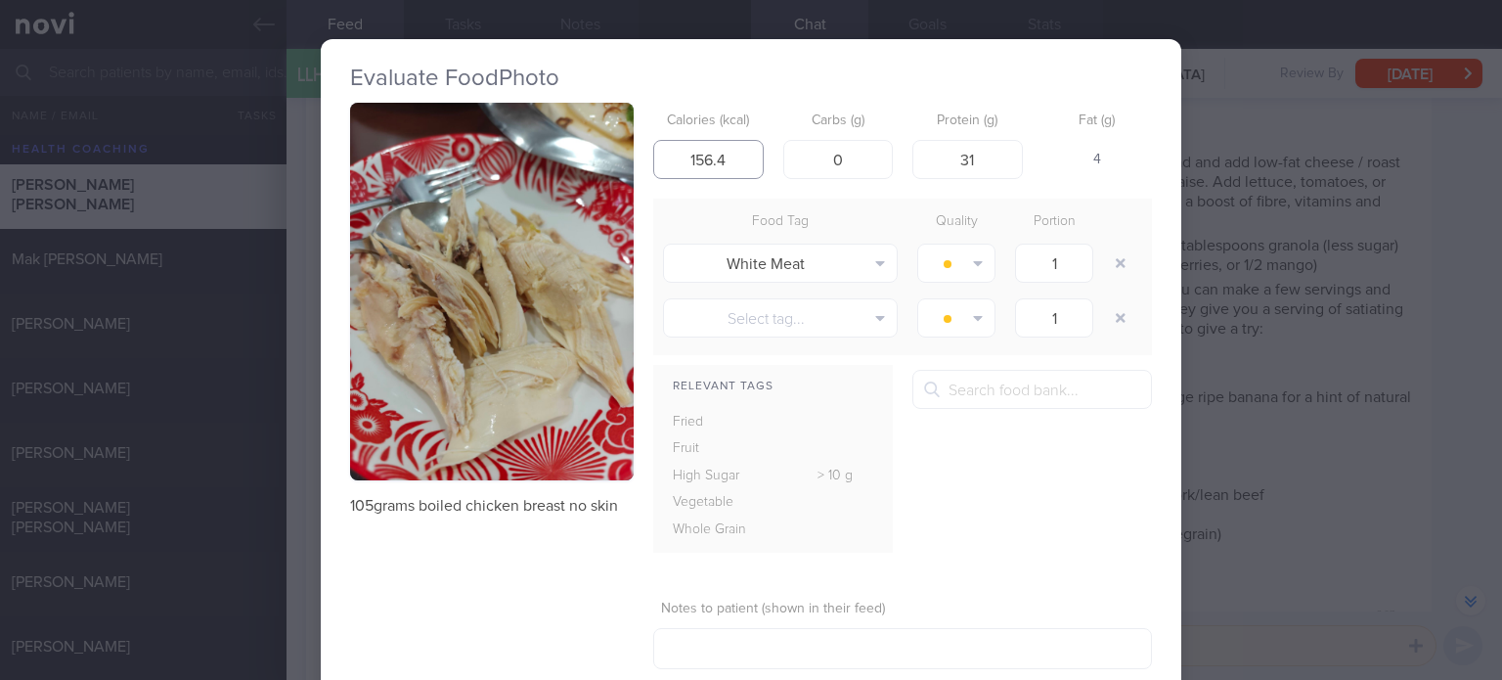
click at [726, 154] on input "156.4" at bounding box center [708, 159] width 110 height 39
type input "158"
click at [987, 159] on input "31" at bounding box center [967, 159] width 110 height 39
type input "30"
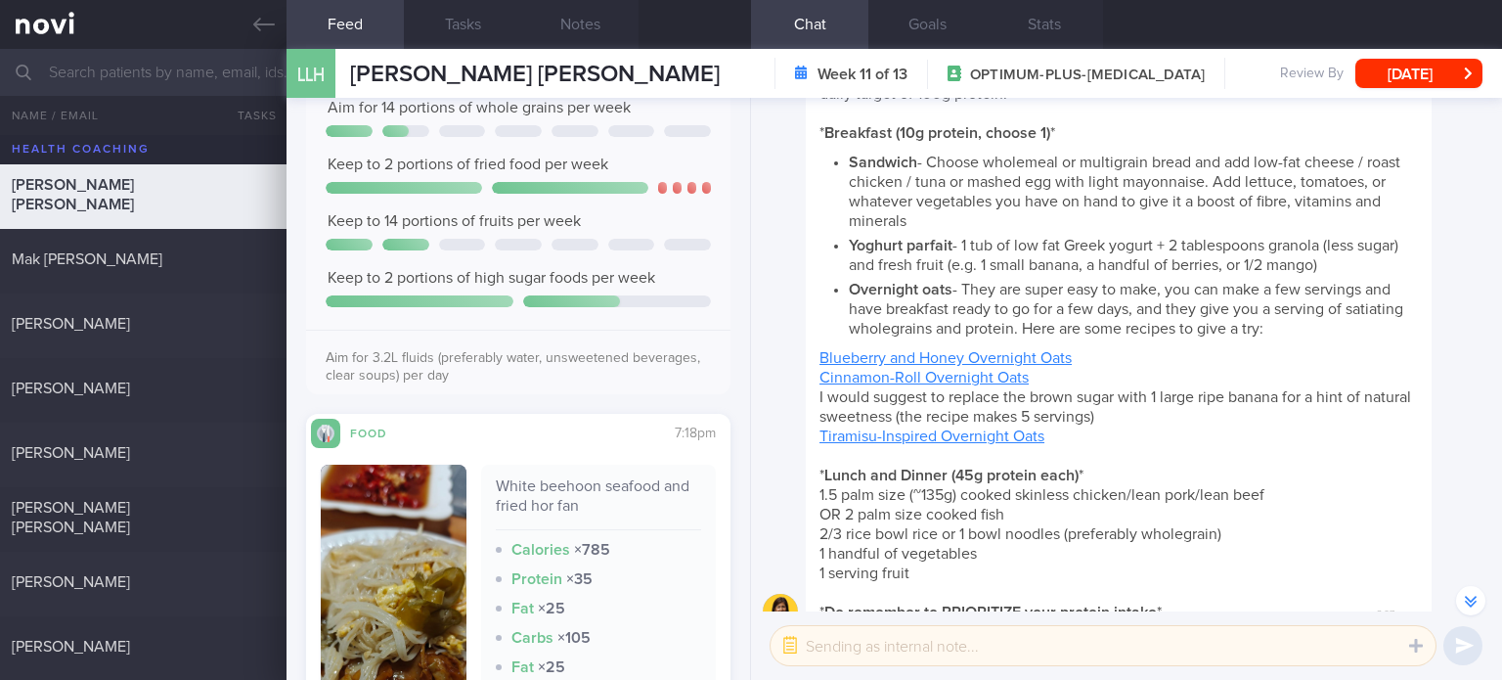
scroll to position [8012, 0]
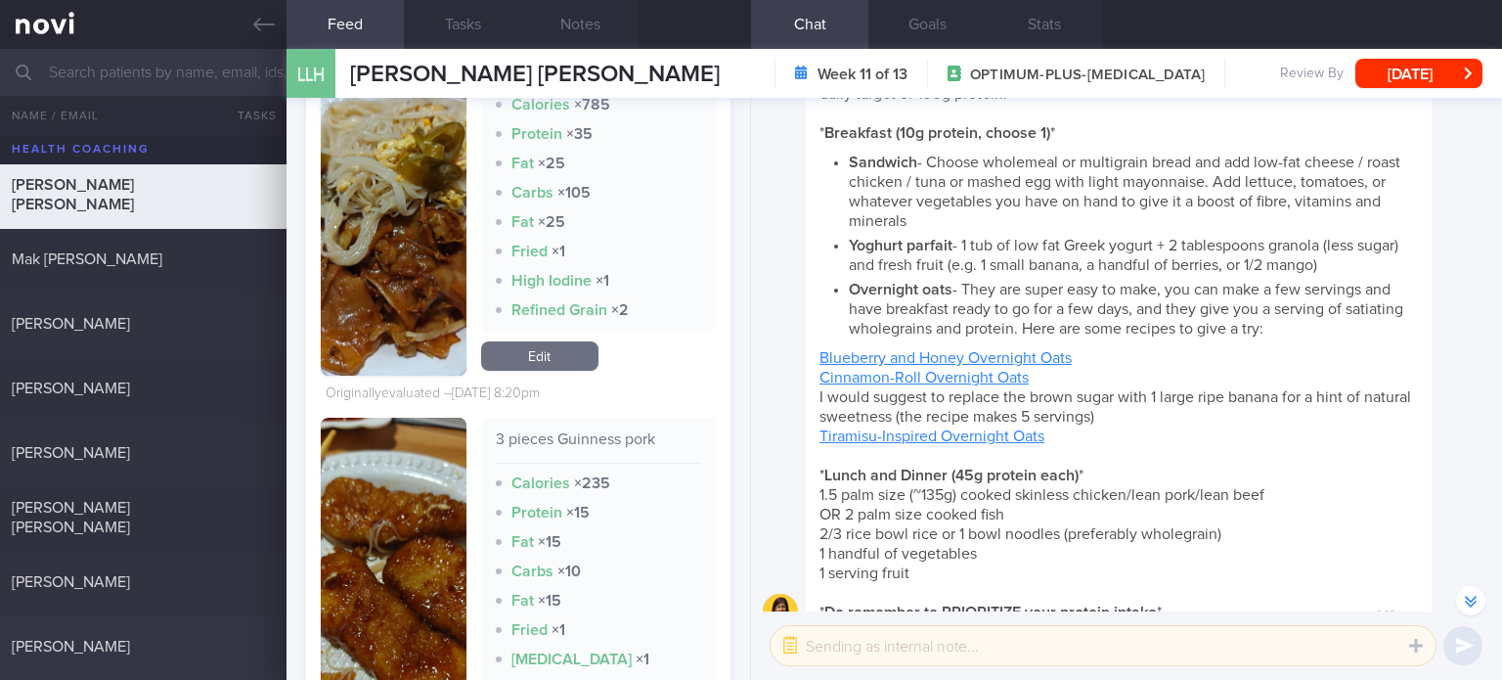
click at [130, 638] on span "[PERSON_NAME]" at bounding box center [71, 646] width 118 height 16
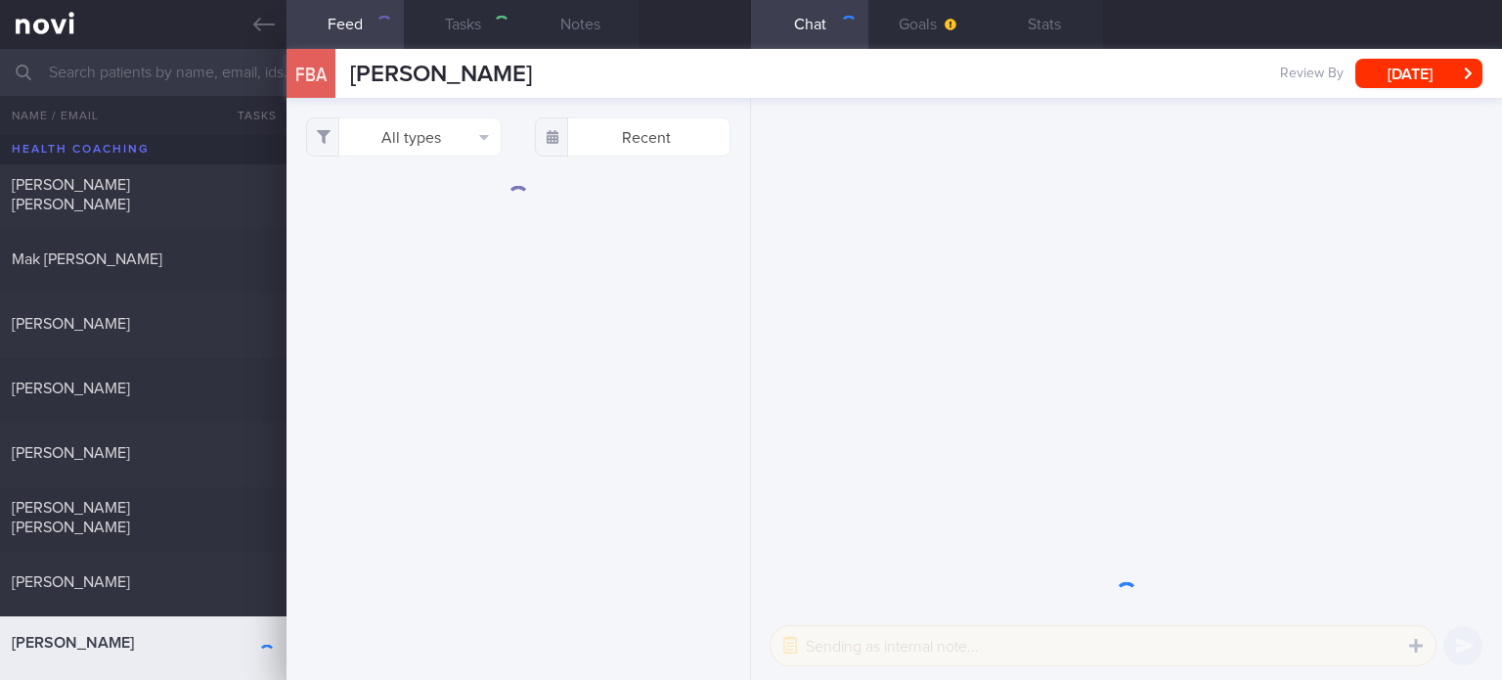
checkbox input "true"
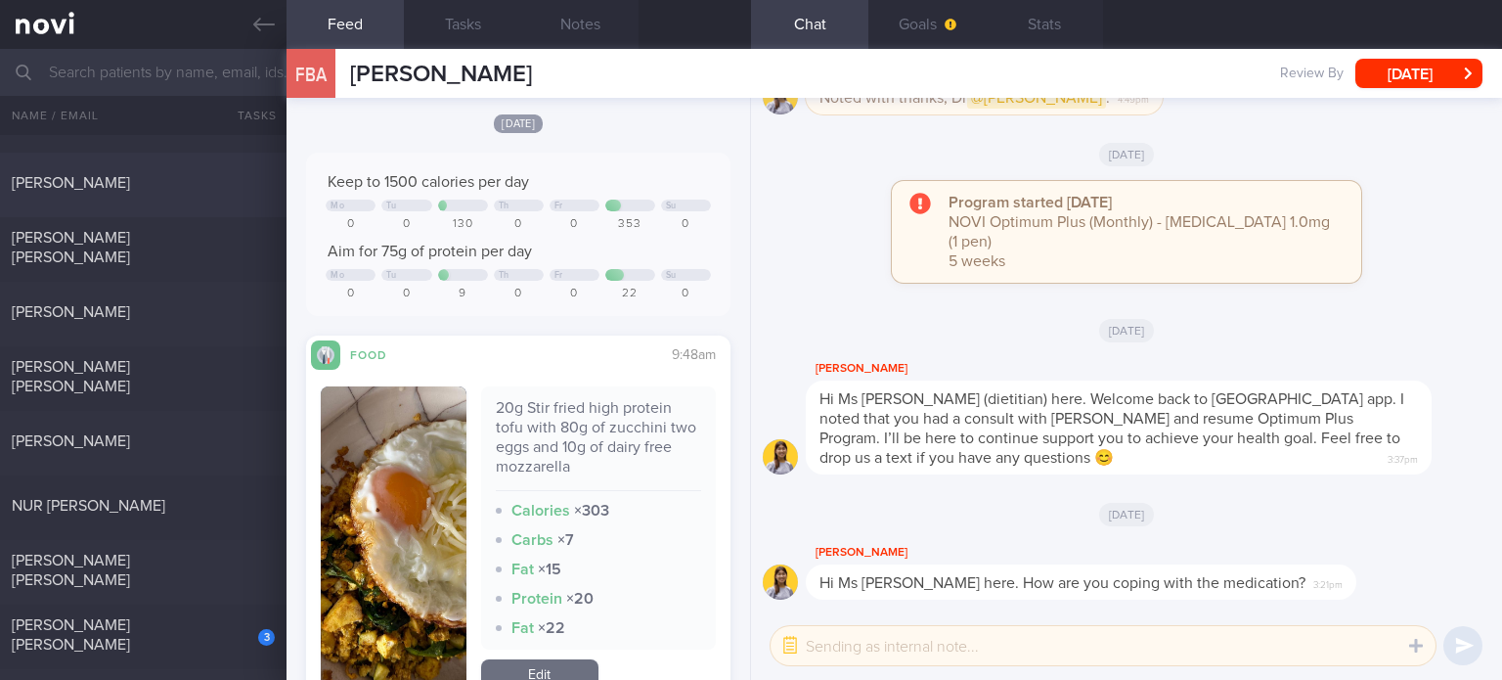
scroll to position [288, 0]
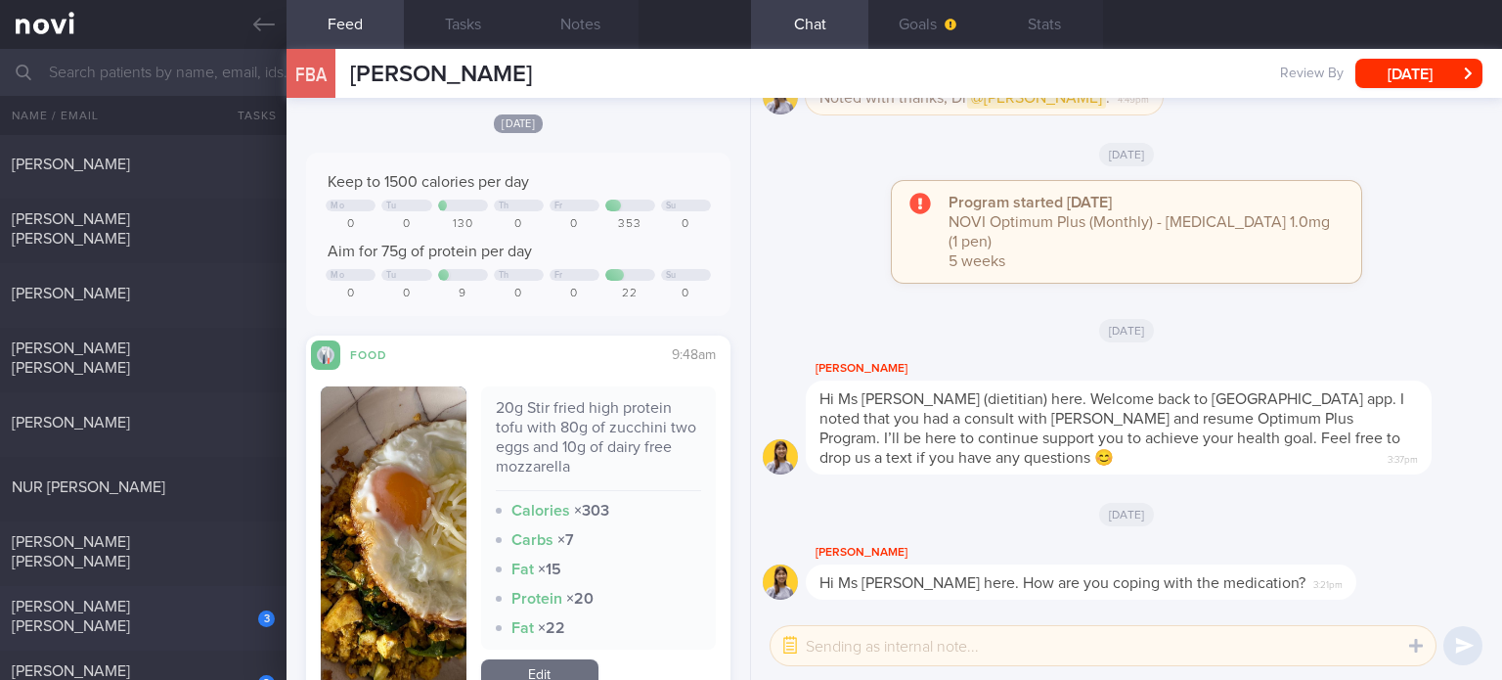
click at [213, 611] on div "[PERSON_NAME] [PERSON_NAME]" at bounding box center [141, 615] width 258 height 39
select select "7"
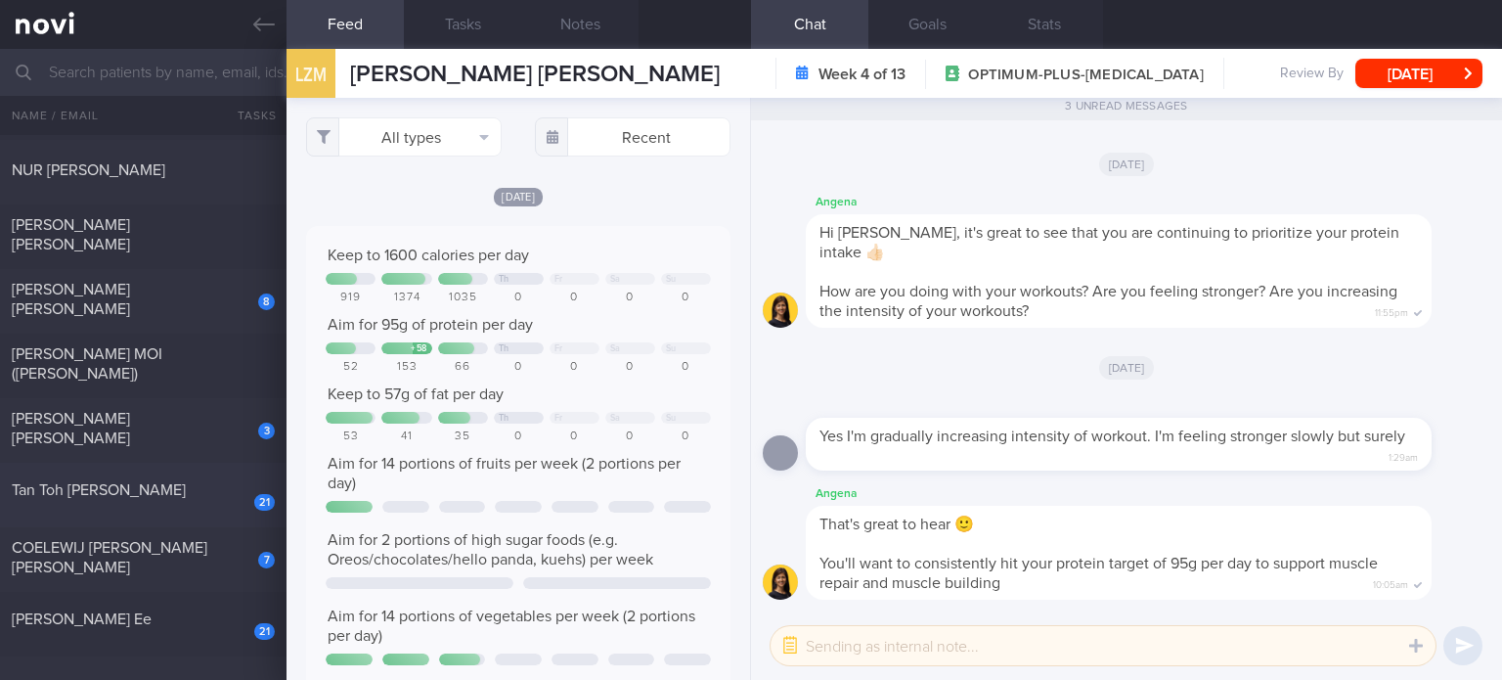
scroll to position [977696, 977408]
click at [240, 490] on div "21" at bounding box center [251, 495] width 47 height 30
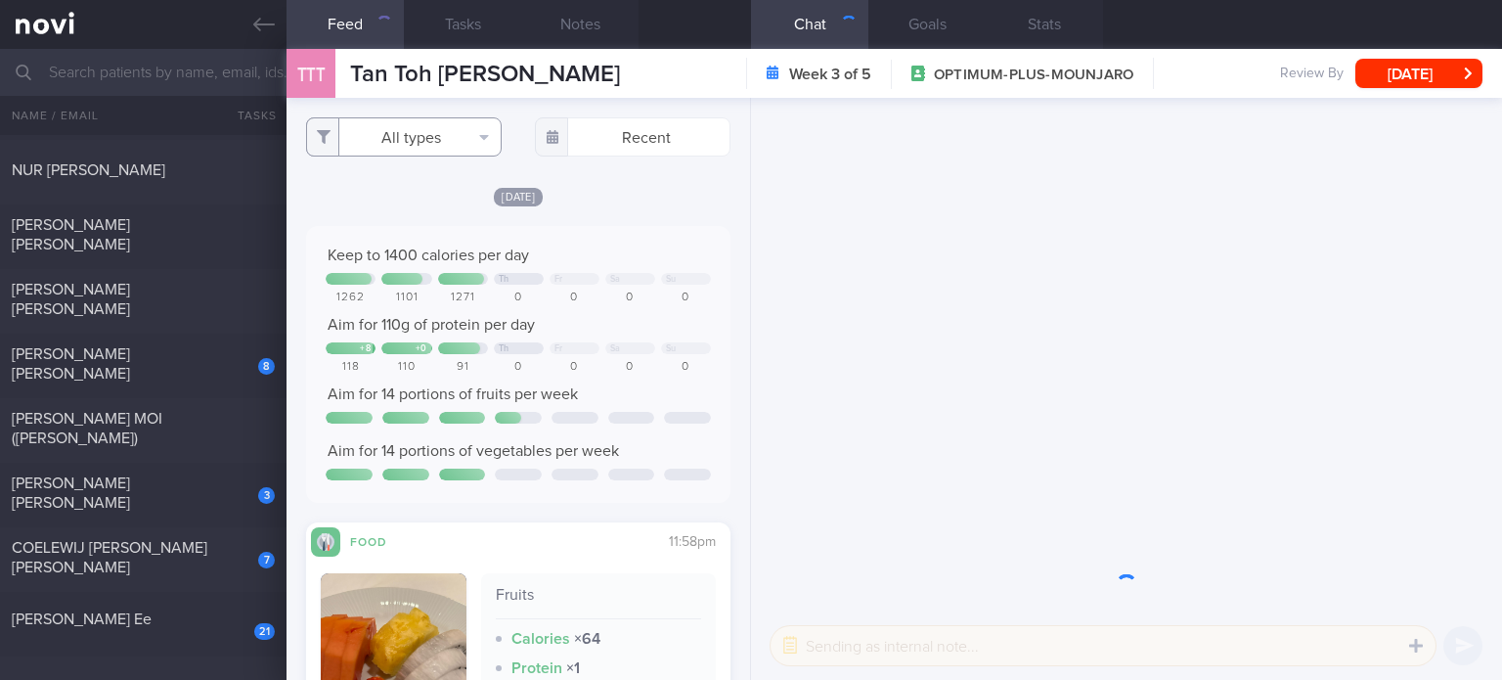
click at [437, 136] on button "All types" at bounding box center [404, 136] width 196 height 39
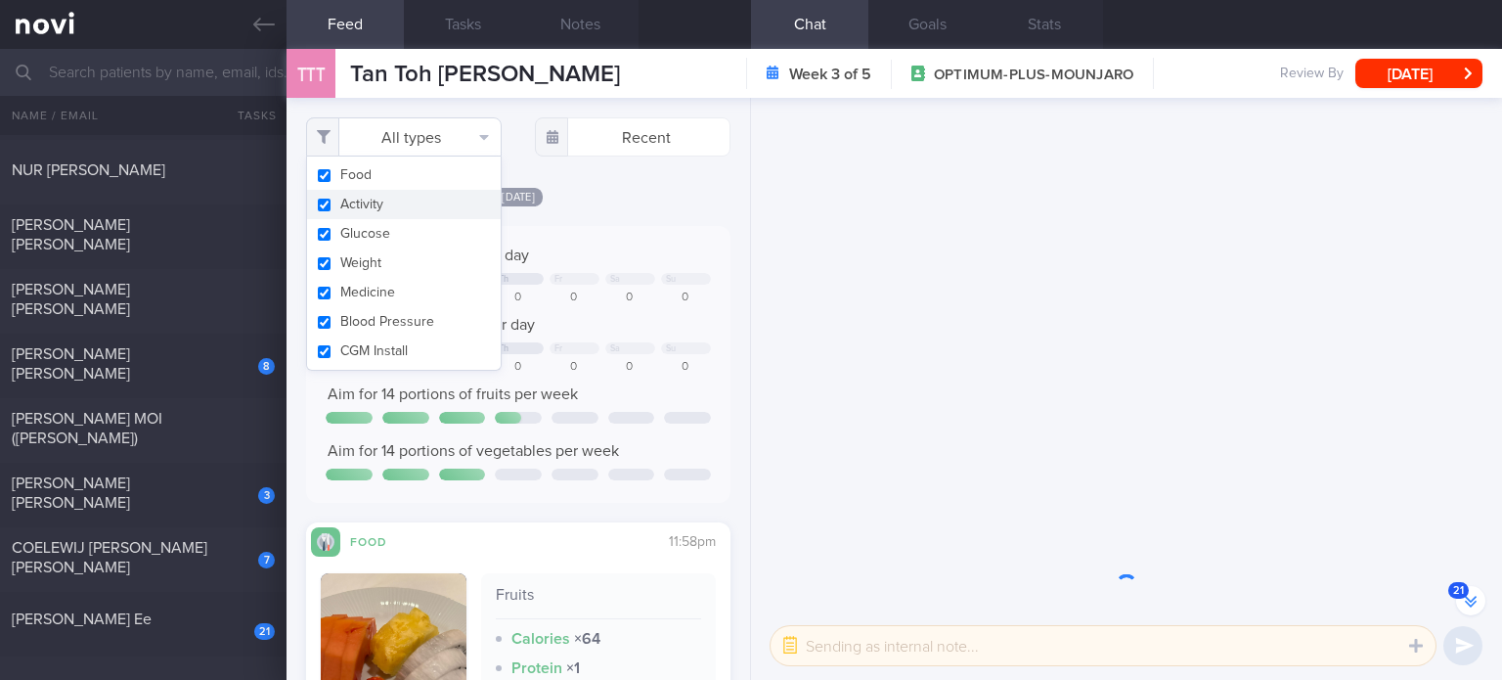
scroll to position [-2646, 0]
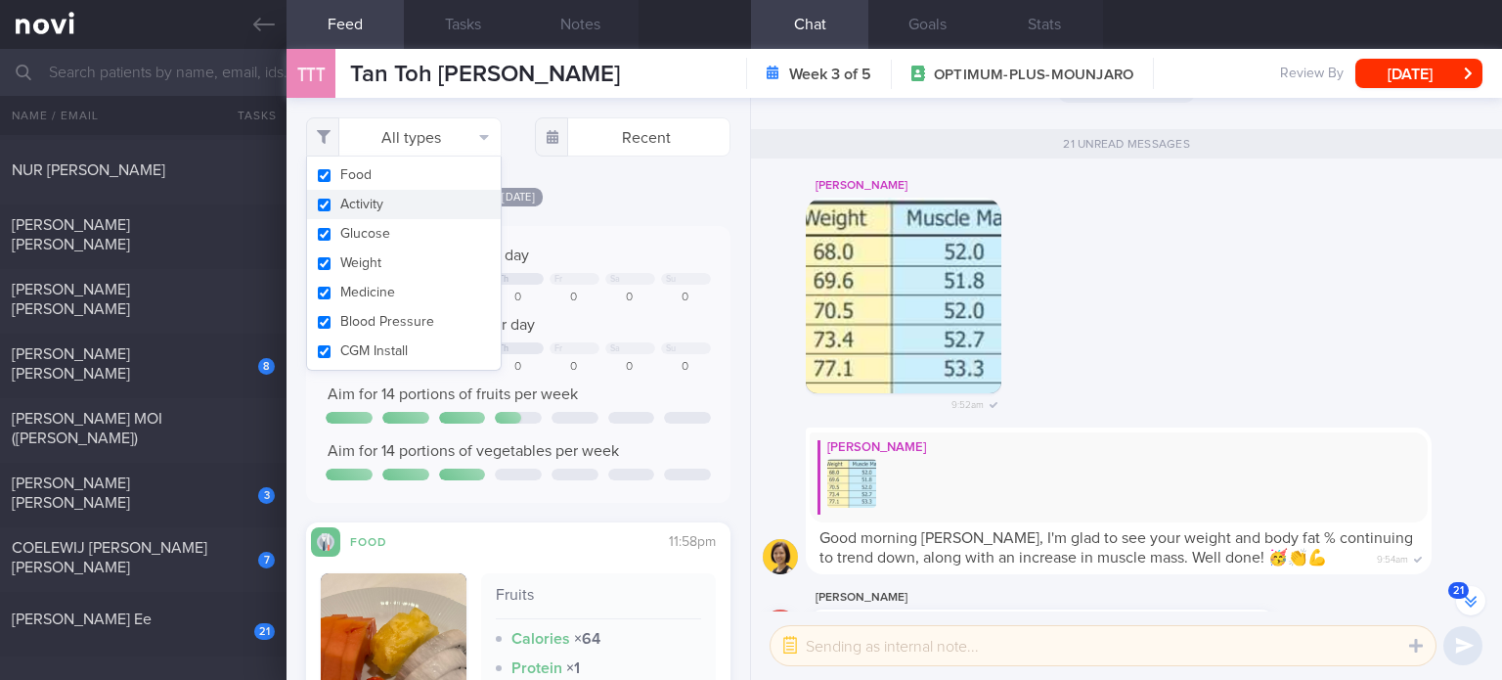
click at [418, 219] on button "Glucose" at bounding box center [404, 233] width 194 height 29
checkbox input "false"
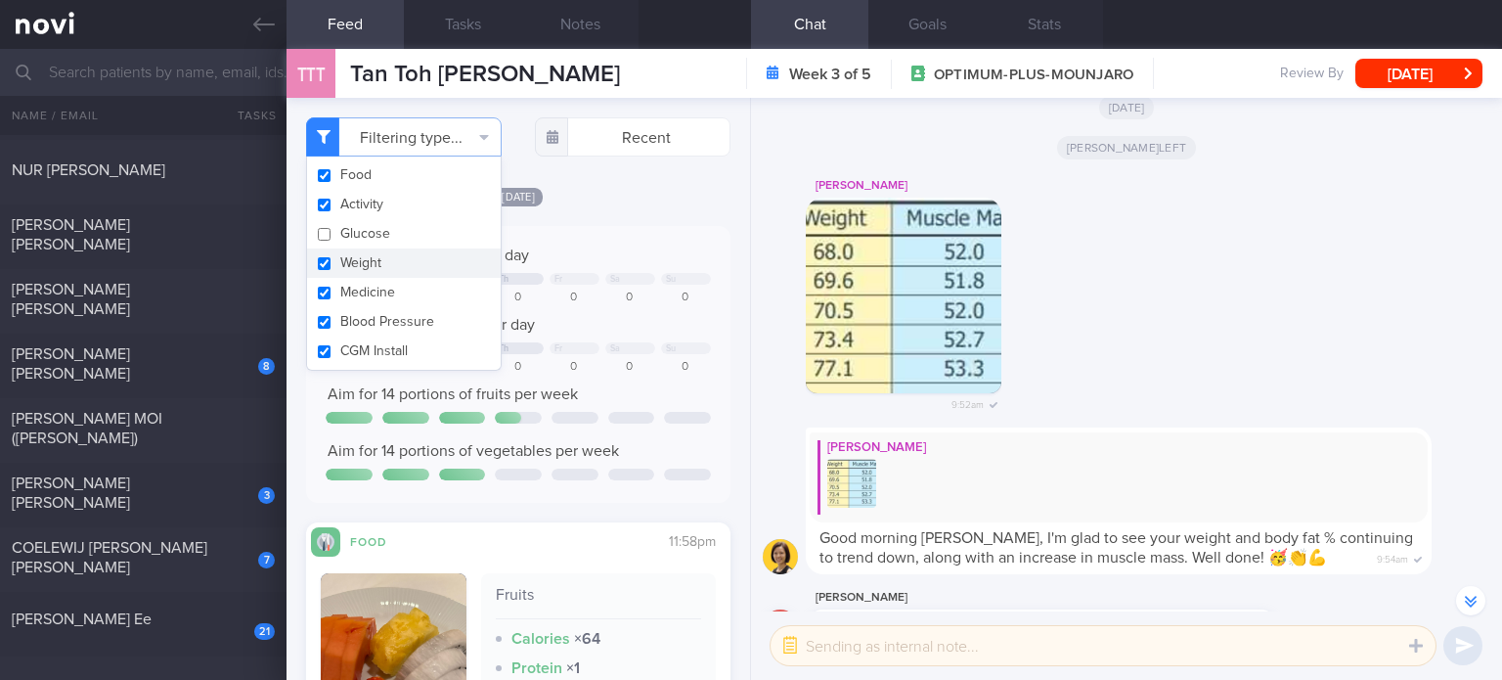
click at [406, 253] on button "Weight" at bounding box center [404, 262] width 194 height 29
checkbox input "false"
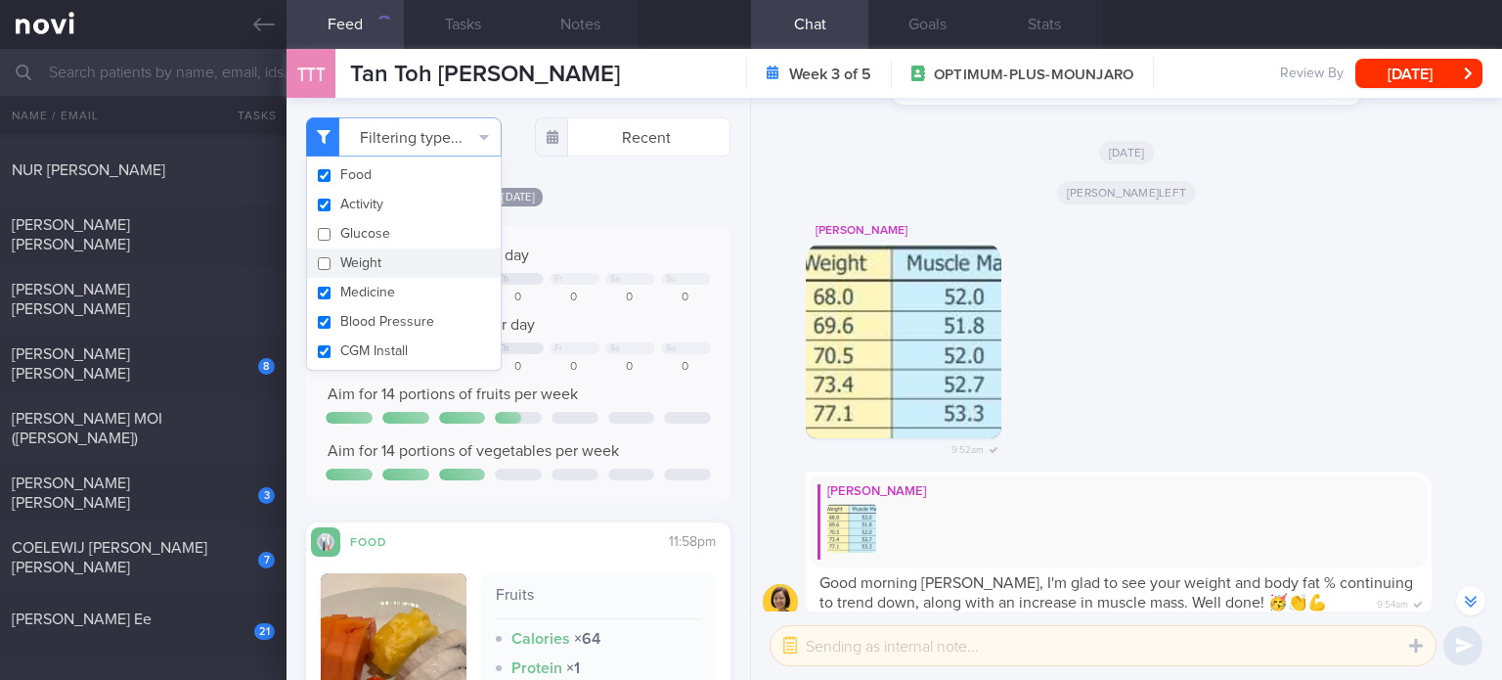
scroll to position [-2601, 0]
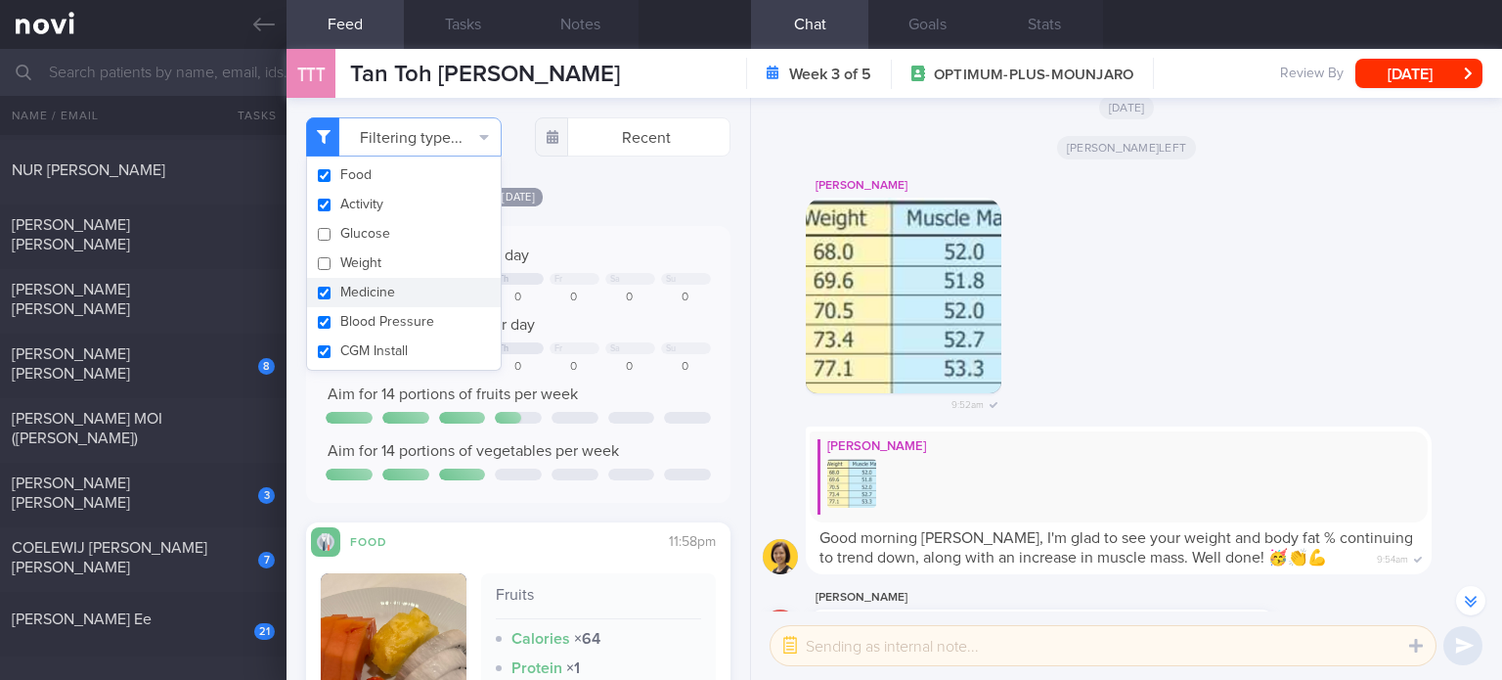
click at [403, 282] on button "Medicine" at bounding box center [404, 292] width 194 height 29
checkbox input "false"
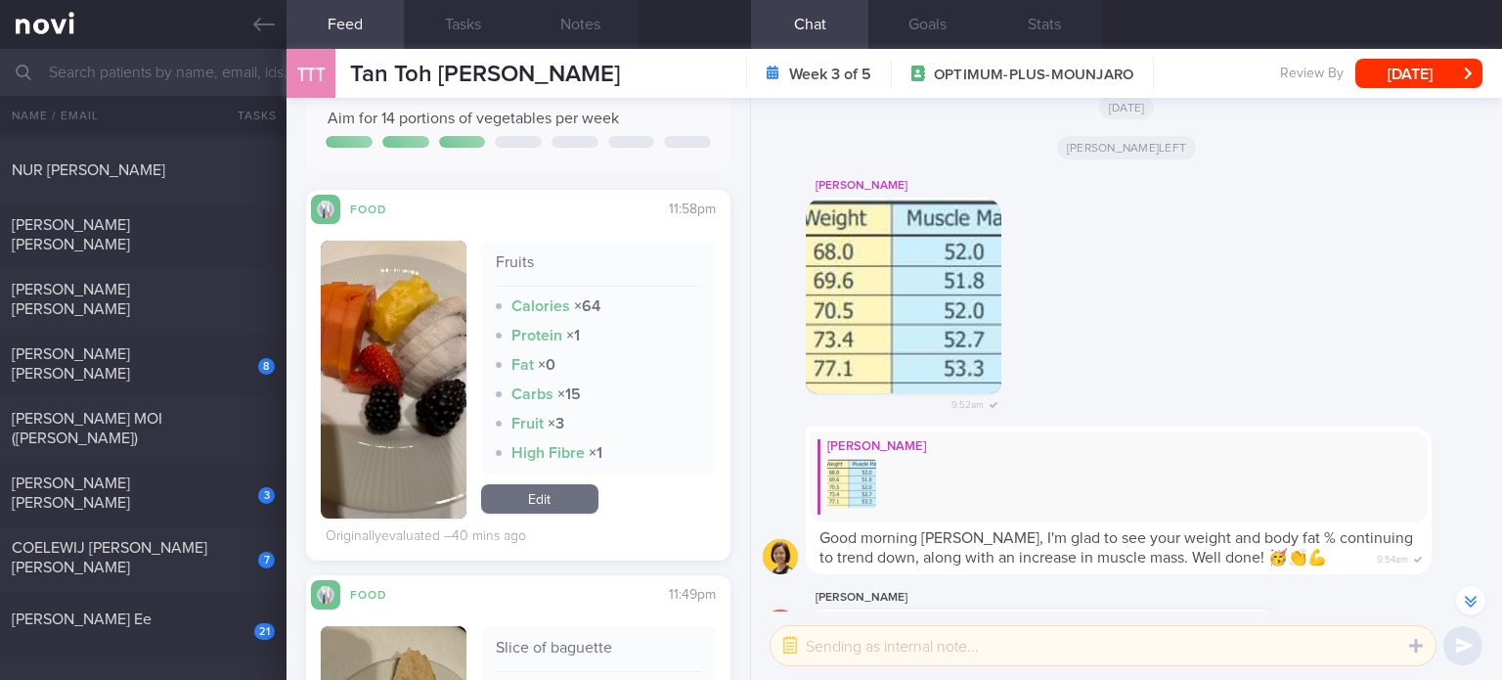
scroll to position [352, 0]
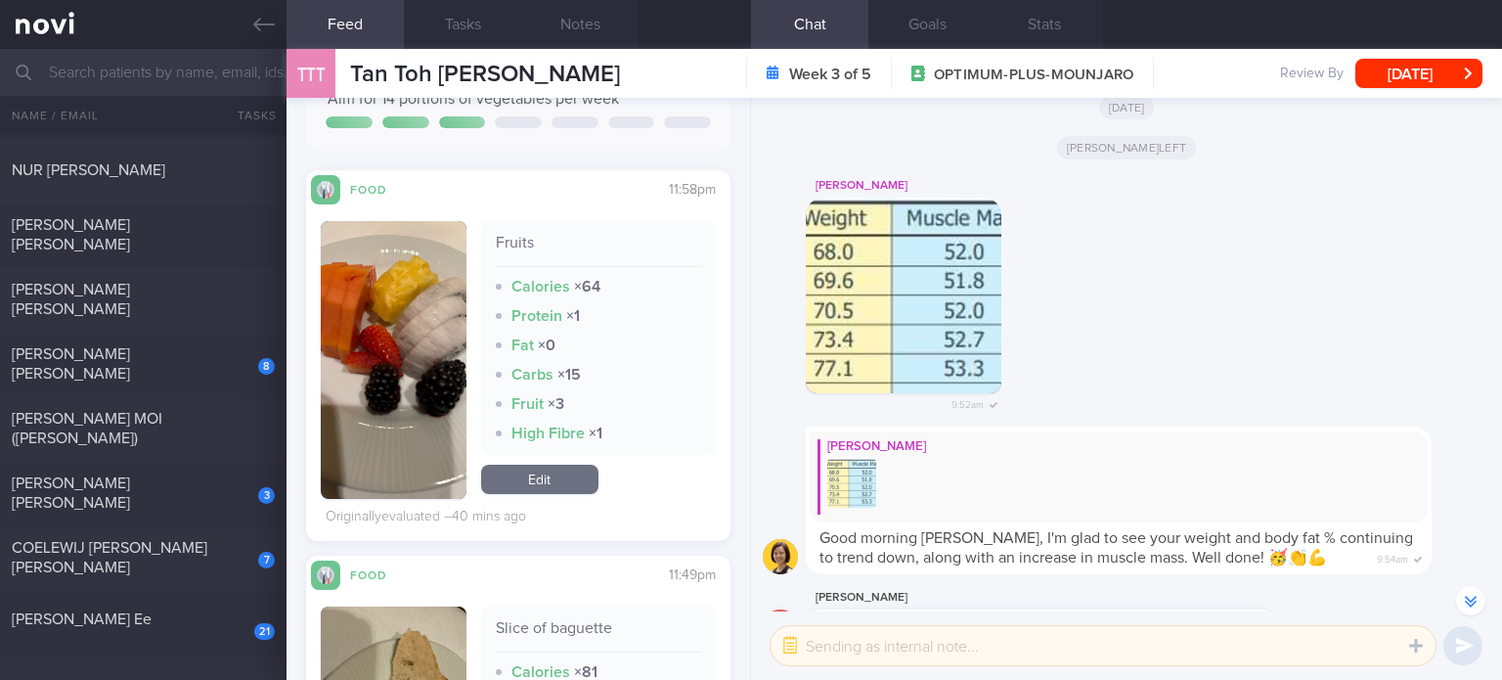
click at [573, 478] on link "Edit" at bounding box center [539, 478] width 117 height 29
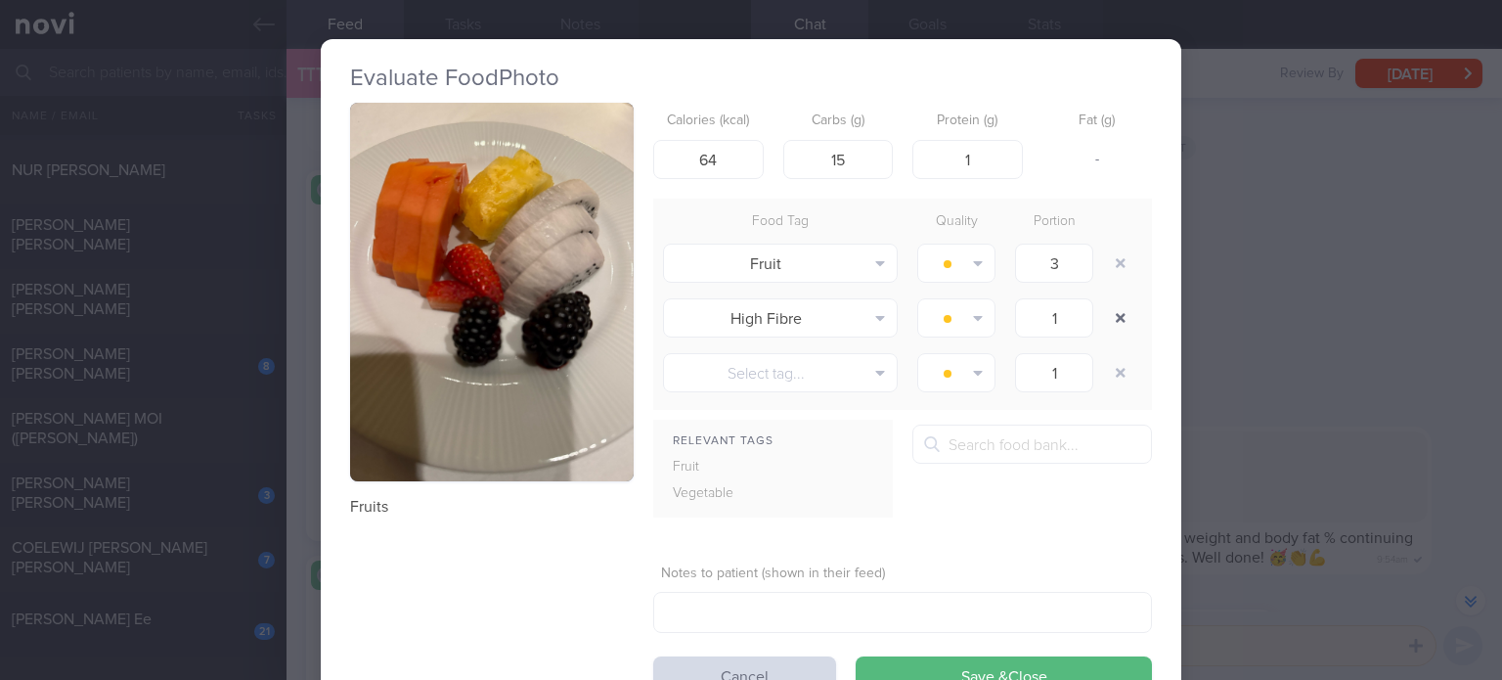
click at [1105, 304] on button "button" at bounding box center [1120, 317] width 35 height 35
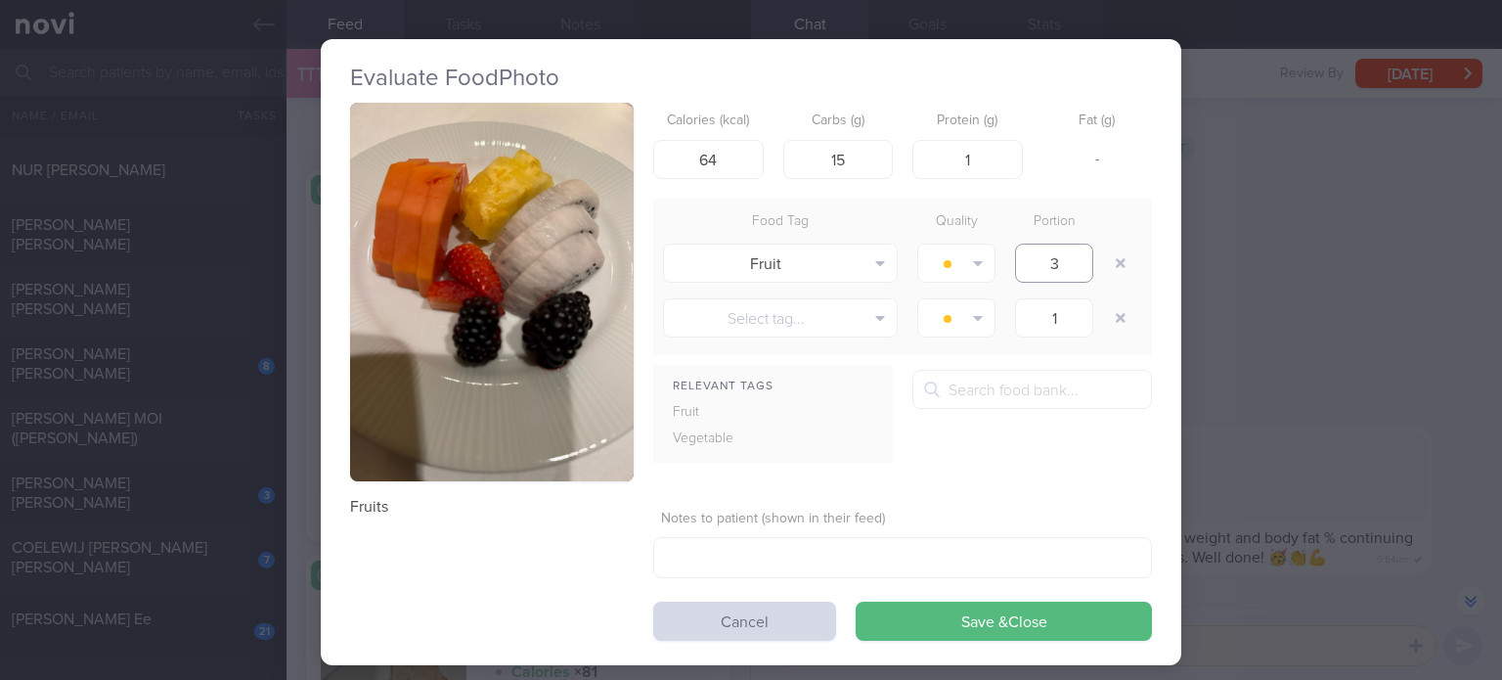
click at [1073, 270] on input "3" at bounding box center [1054, 262] width 78 height 39
type input "2"
click at [926, 625] on button "Save & Close" at bounding box center [1004, 620] width 296 height 39
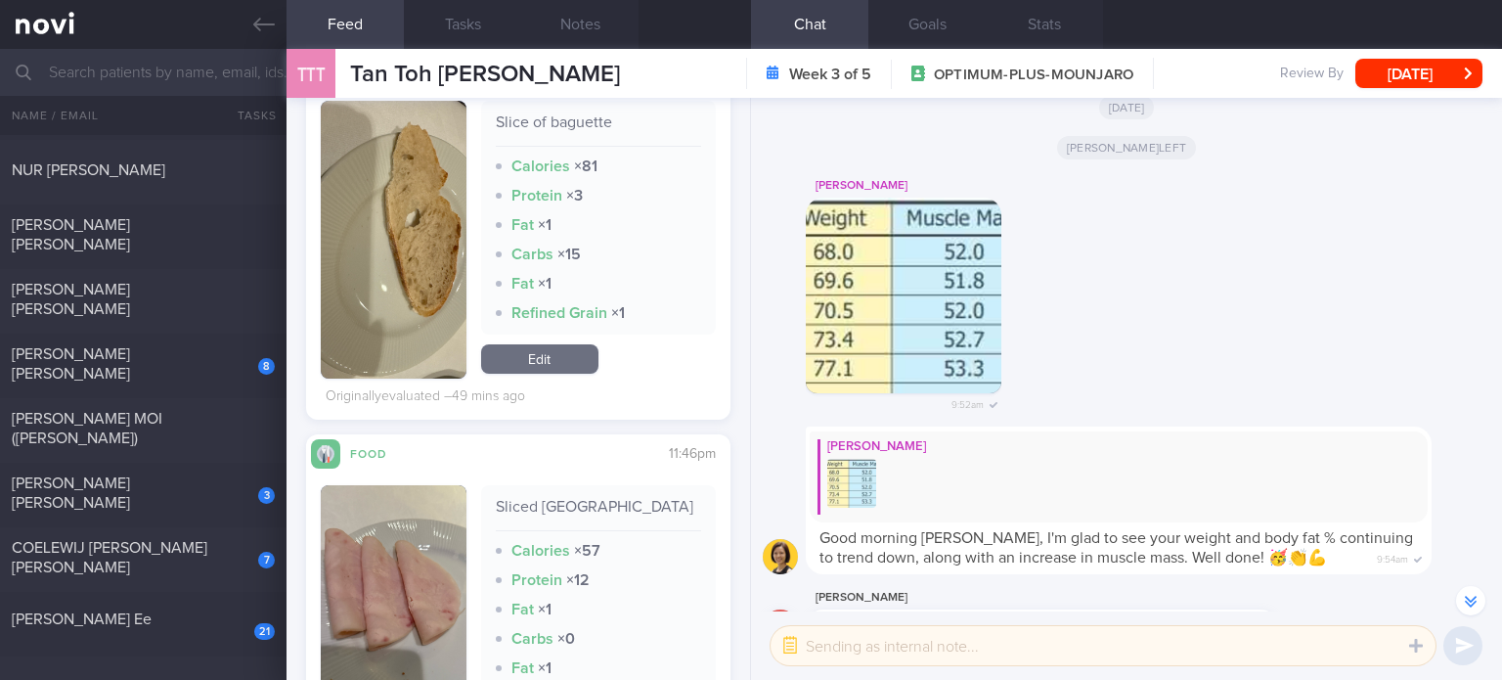
scroll to position [888, 0]
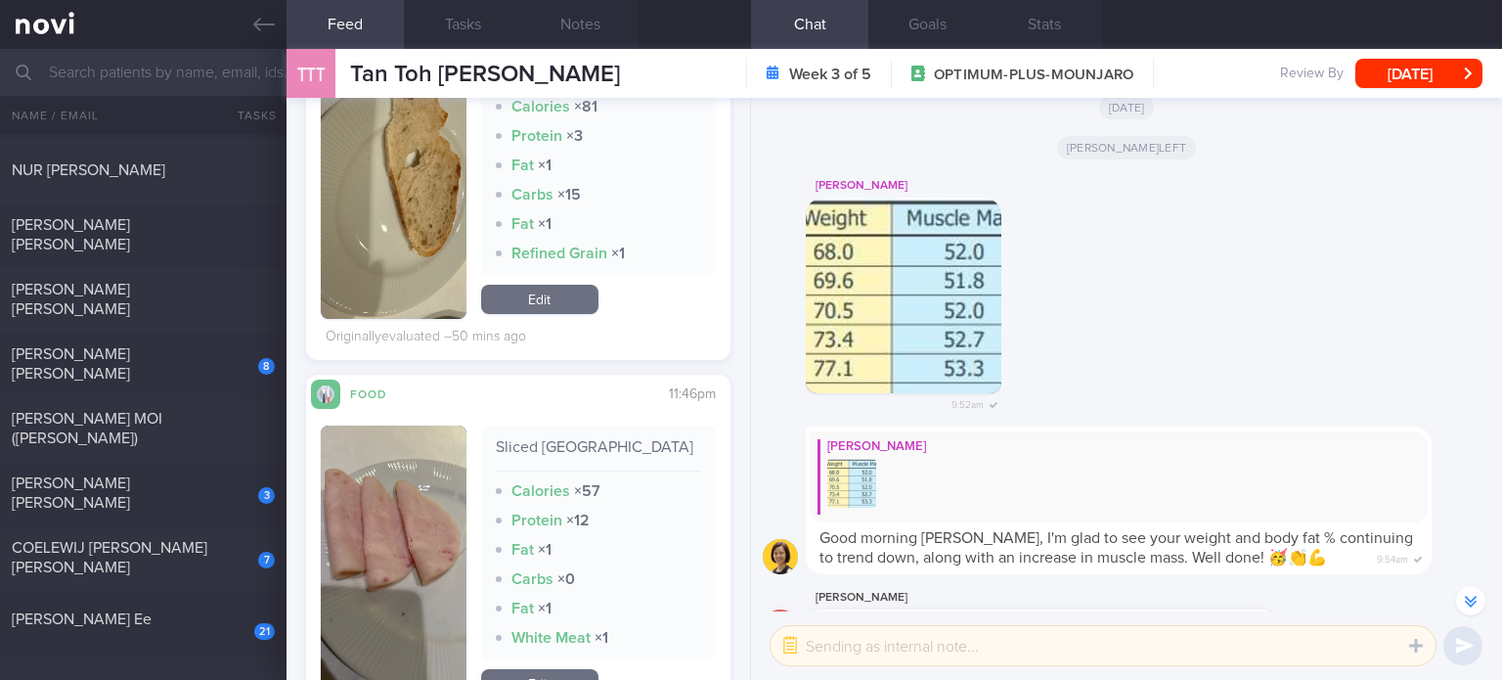
click at [560, 295] on link "Edit" at bounding box center [539, 299] width 117 height 29
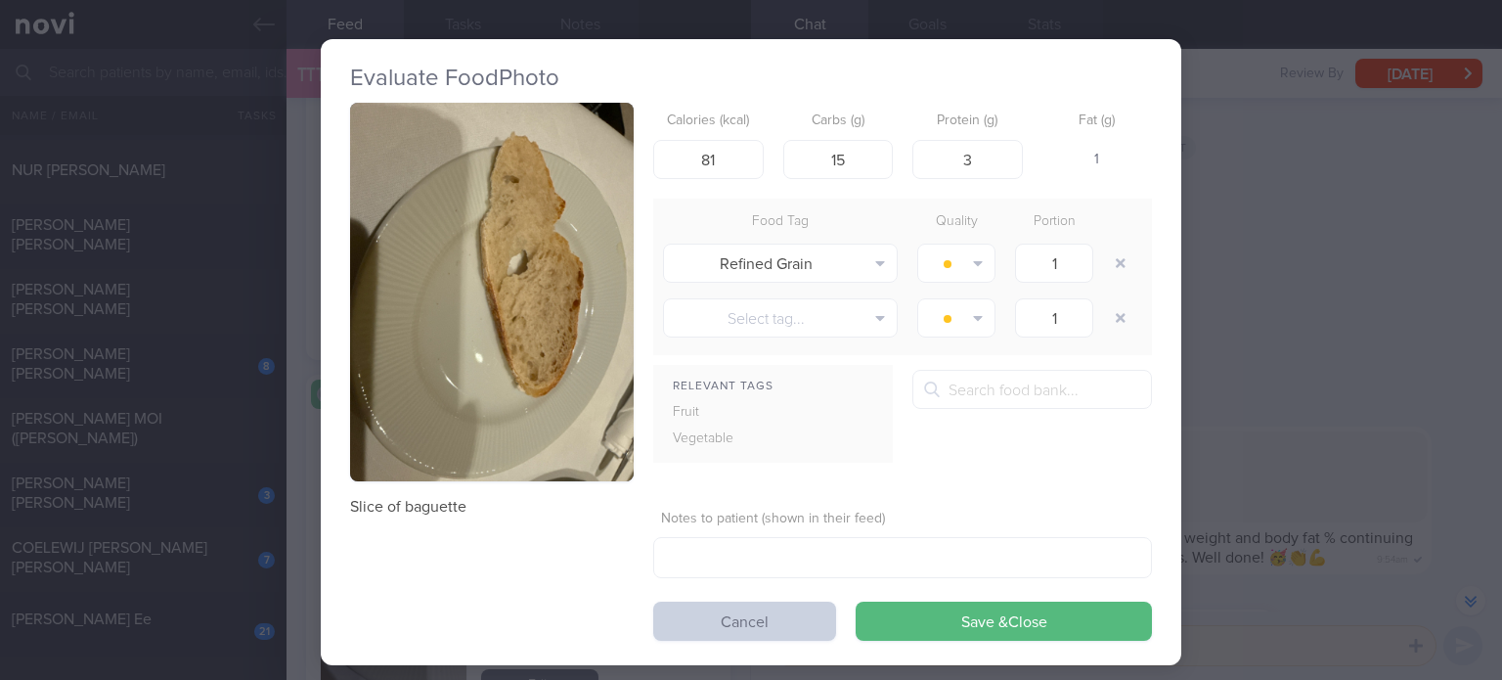
click at [742, 601] on button "Cancel" at bounding box center [744, 620] width 183 height 39
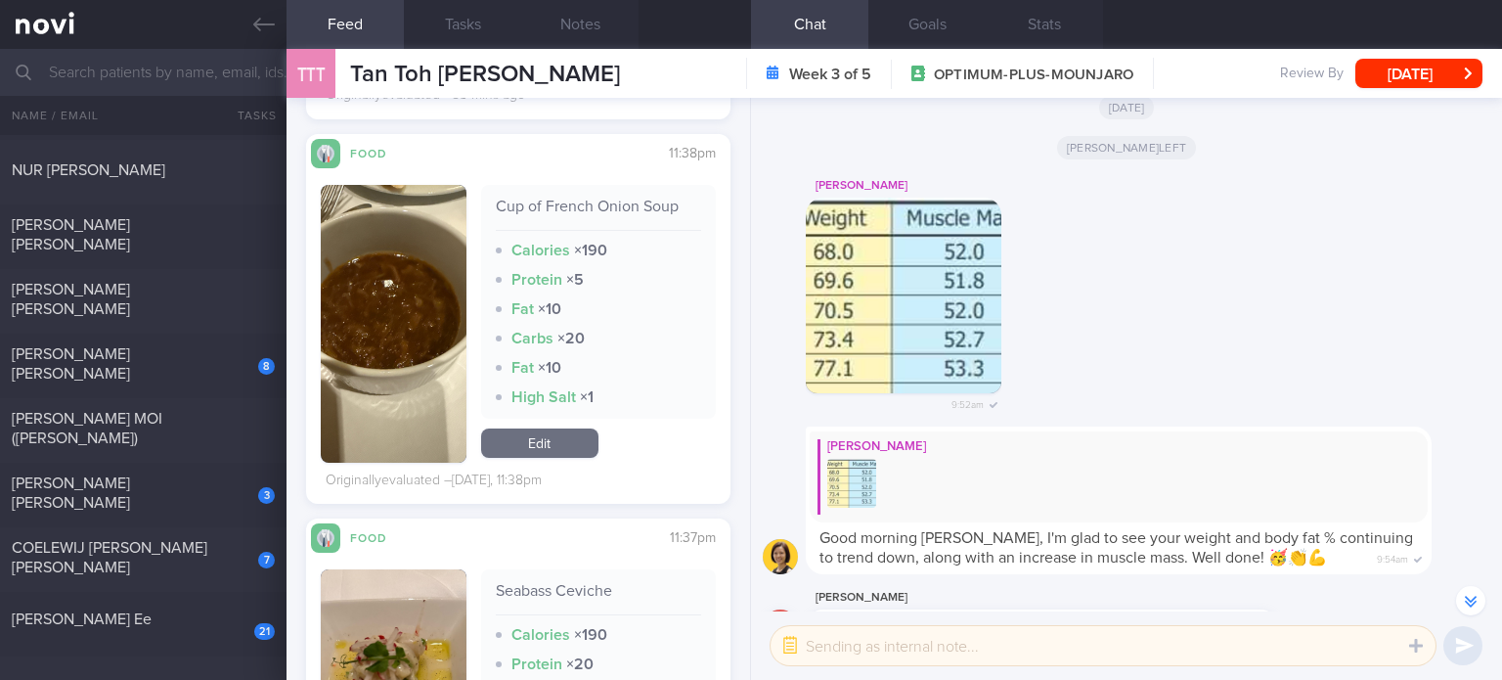
scroll to position [1524, 0]
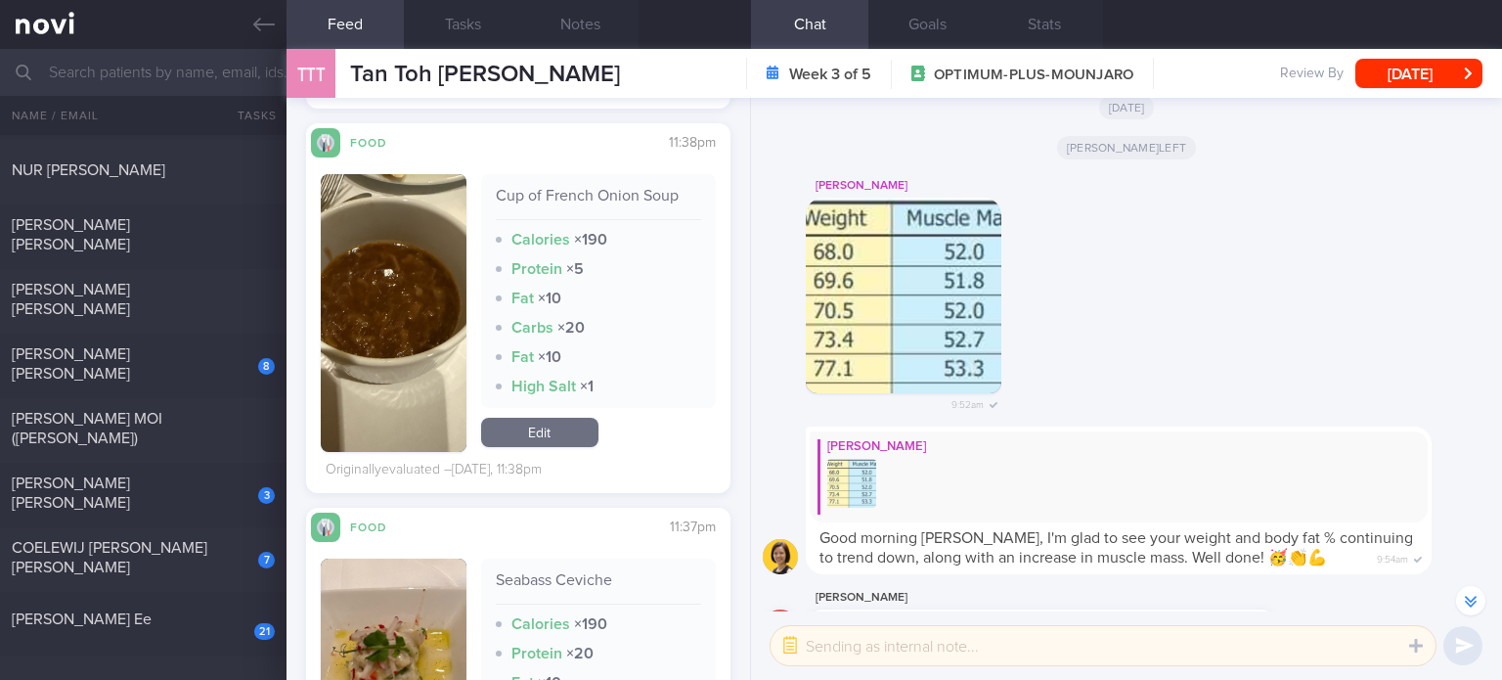
click at [543, 435] on link "Edit" at bounding box center [539, 432] width 117 height 29
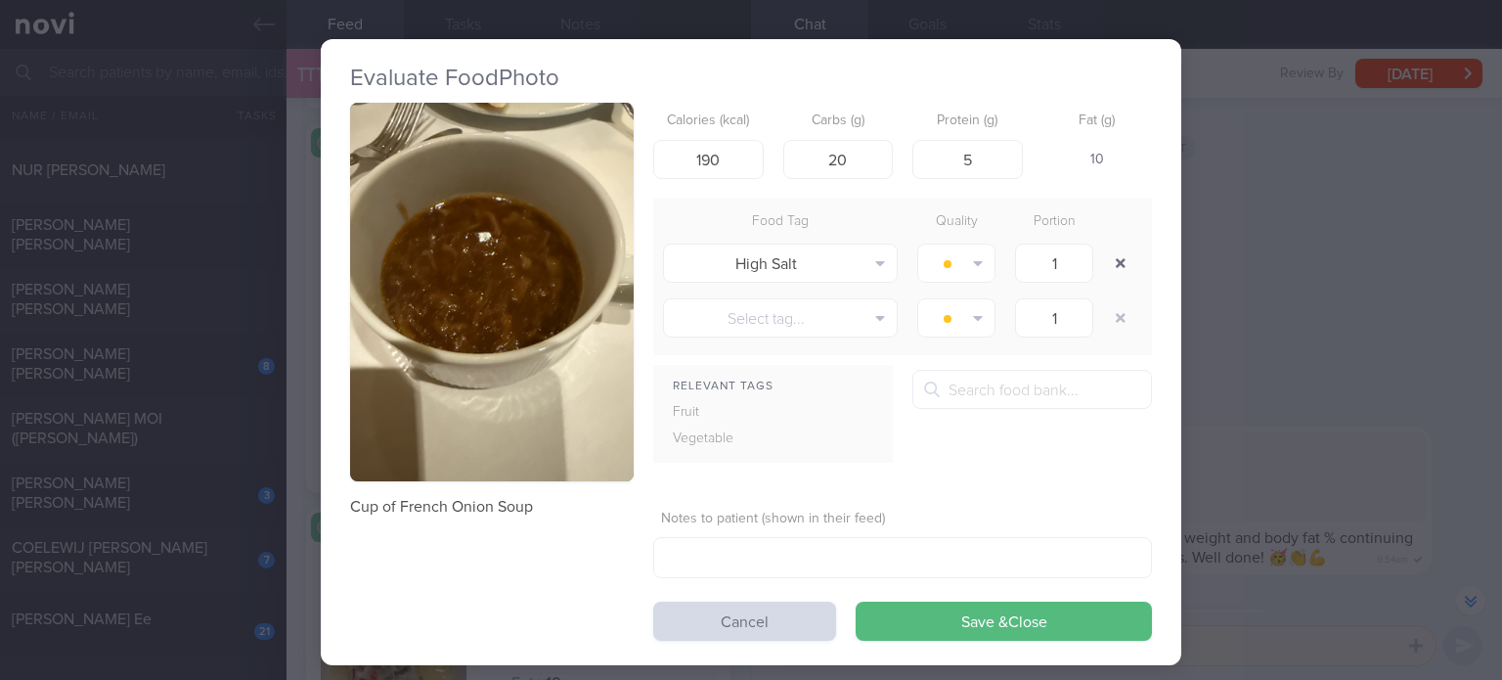
click at [1103, 261] on button "button" at bounding box center [1120, 262] width 35 height 35
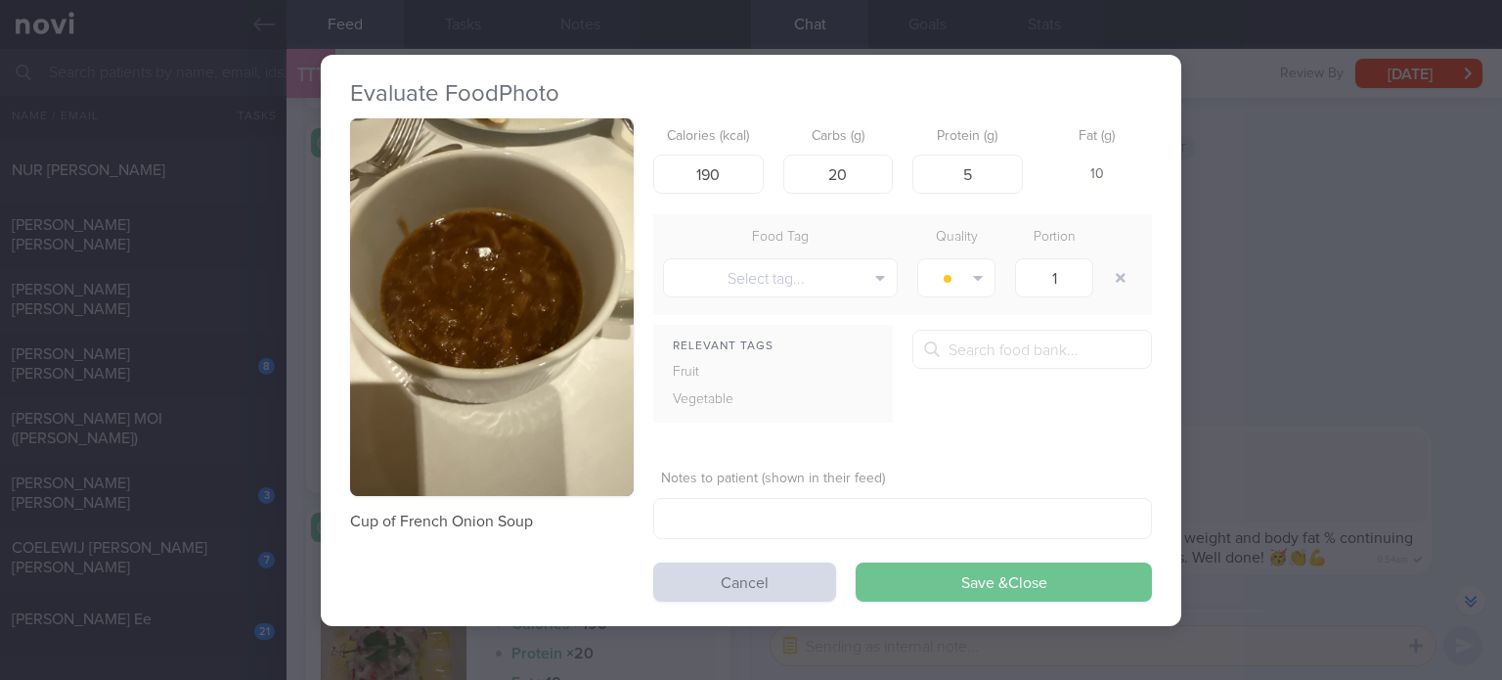
click at [927, 569] on button "Save & Close" at bounding box center [1004, 581] width 296 height 39
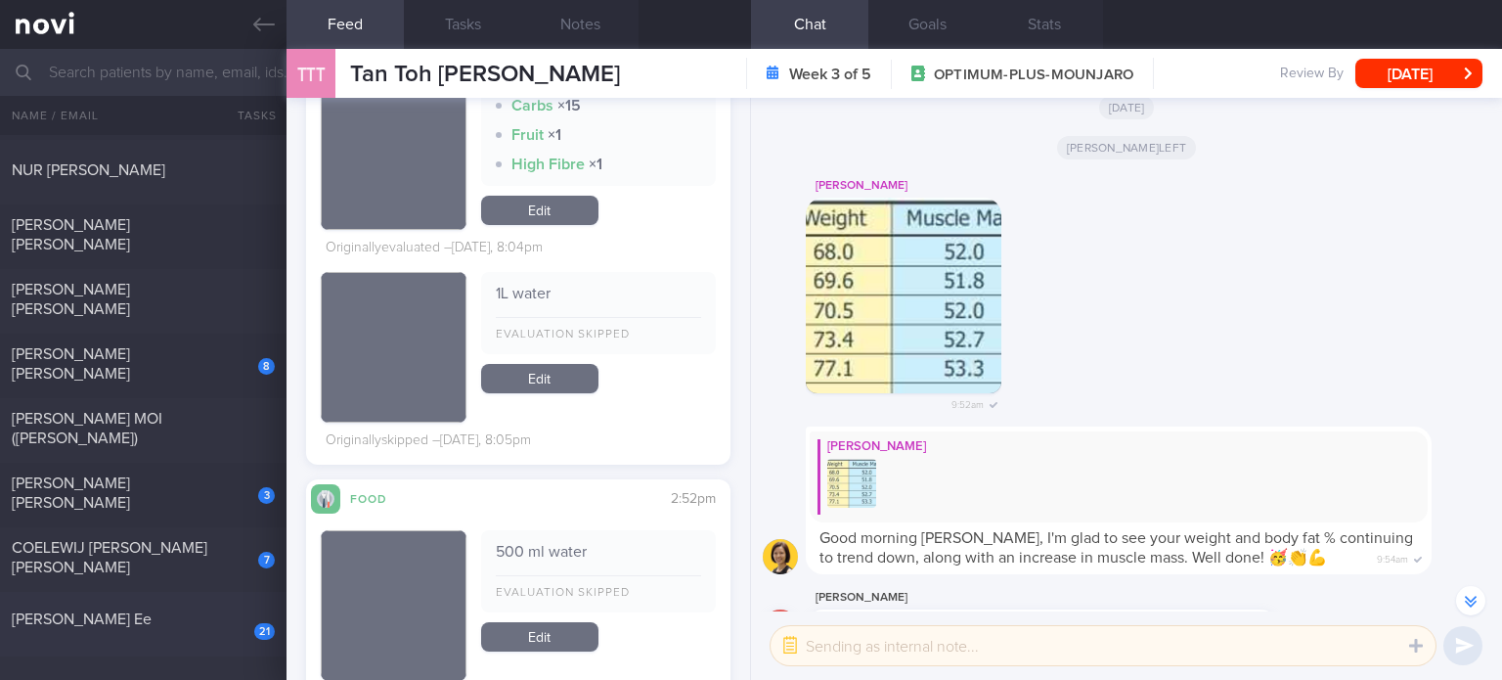
scroll to position [884, 0]
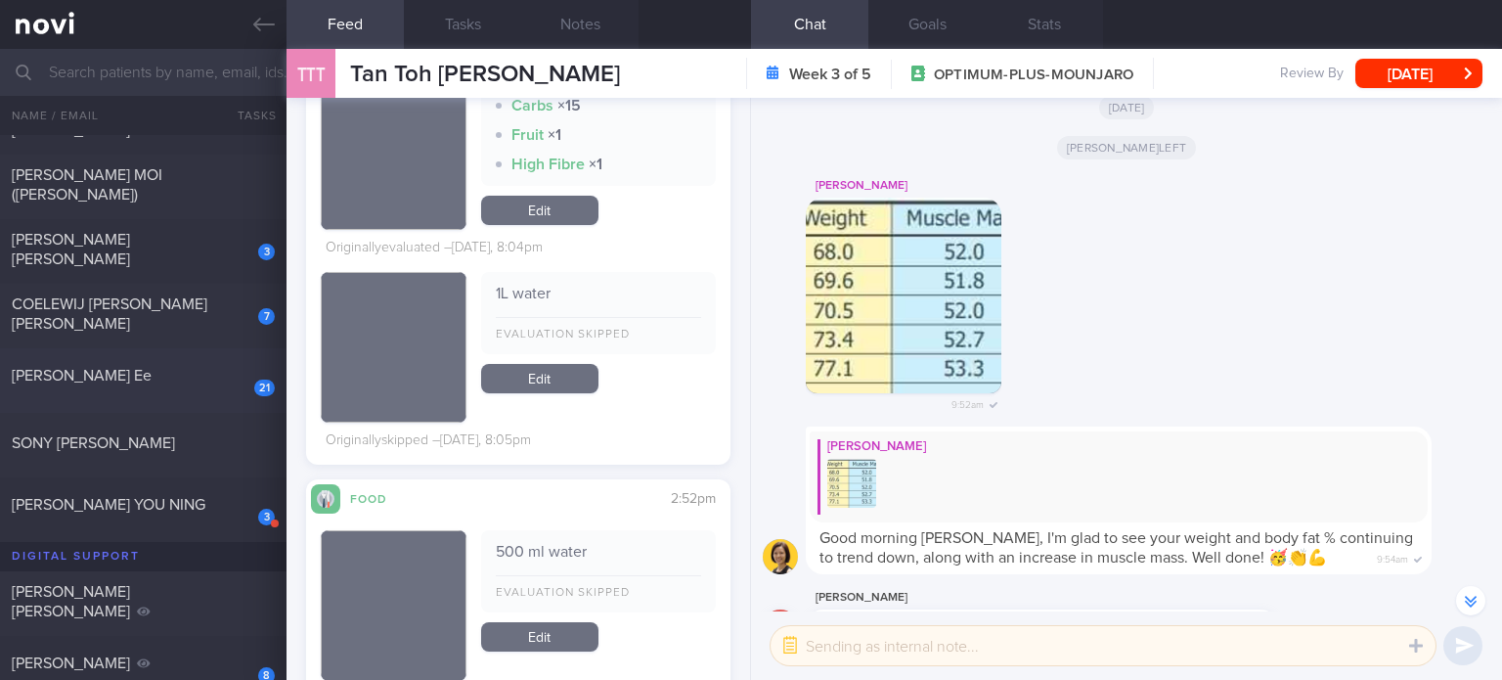
click at [200, 372] on div "[PERSON_NAME] Ee" at bounding box center [141, 376] width 258 height 20
checkbox input "true"
select select "8"
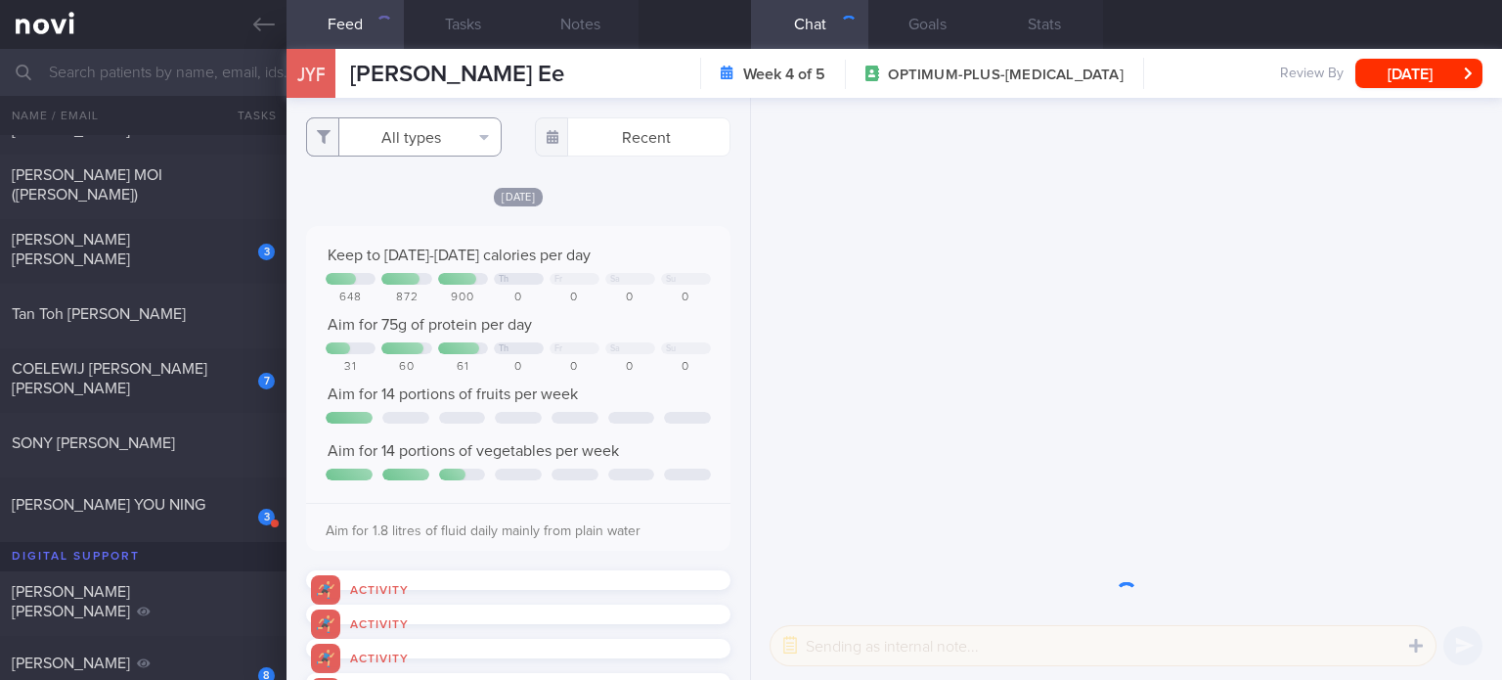
click at [408, 139] on button "All types" at bounding box center [404, 136] width 196 height 39
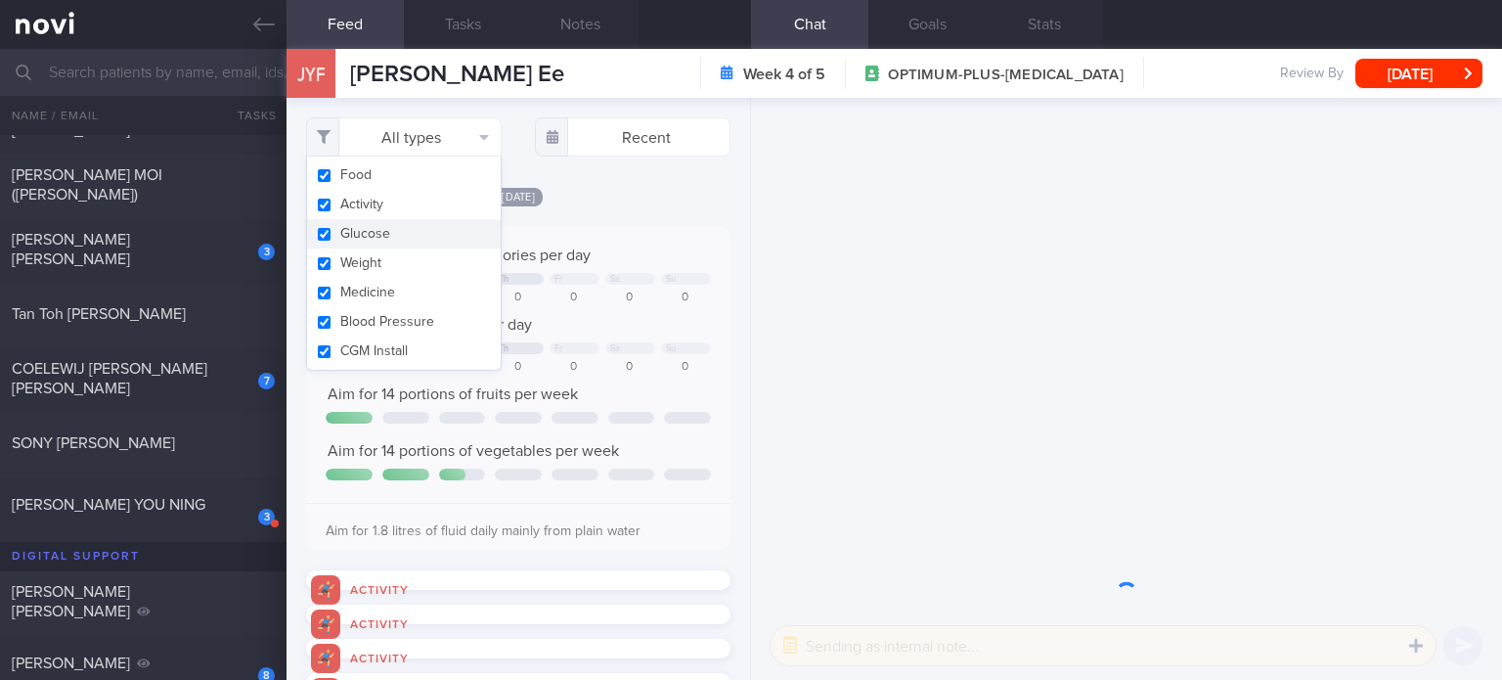
click at [409, 219] on button "Glucose" at bounding box center [404, 233] width 194 height 29
checkbox input "false"
click at [403, 206] on button "Activity" at bounding box center [404, 204] width 194 height 29
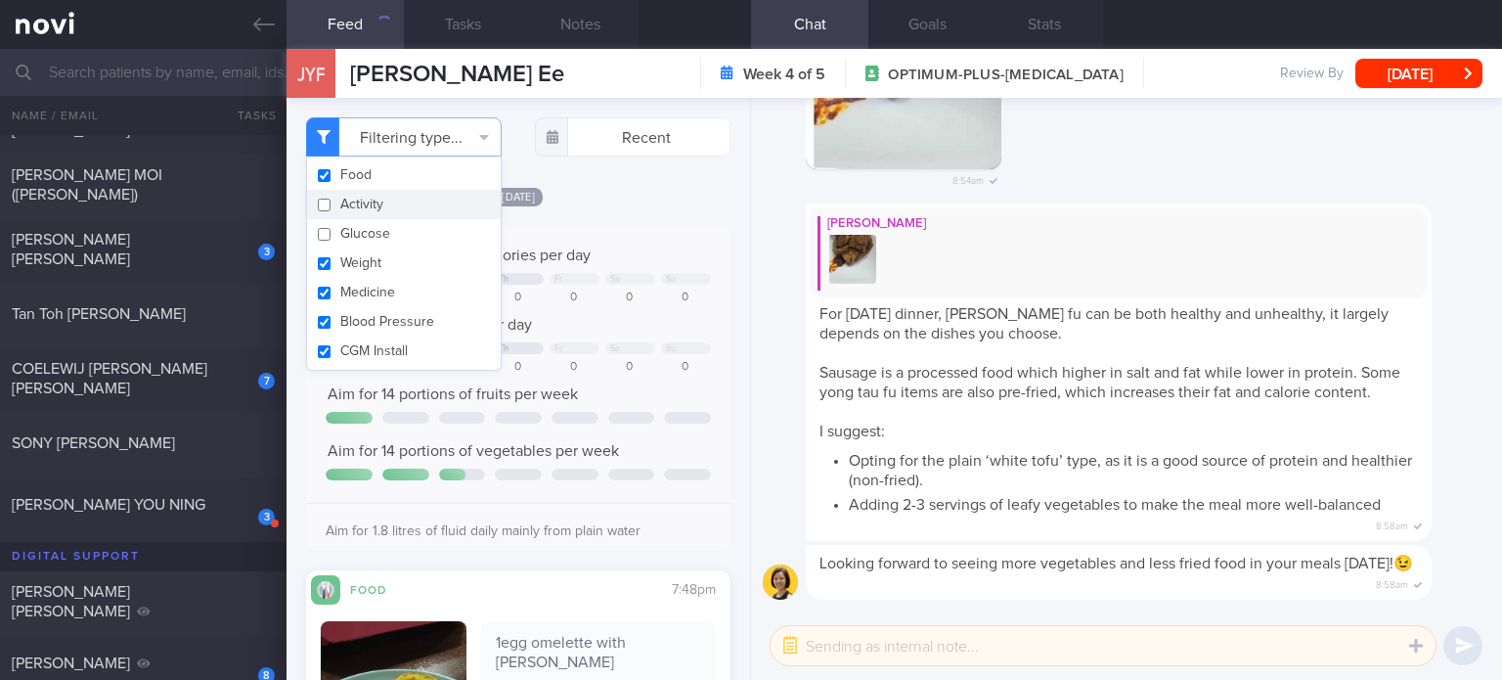
checkbox input "false"
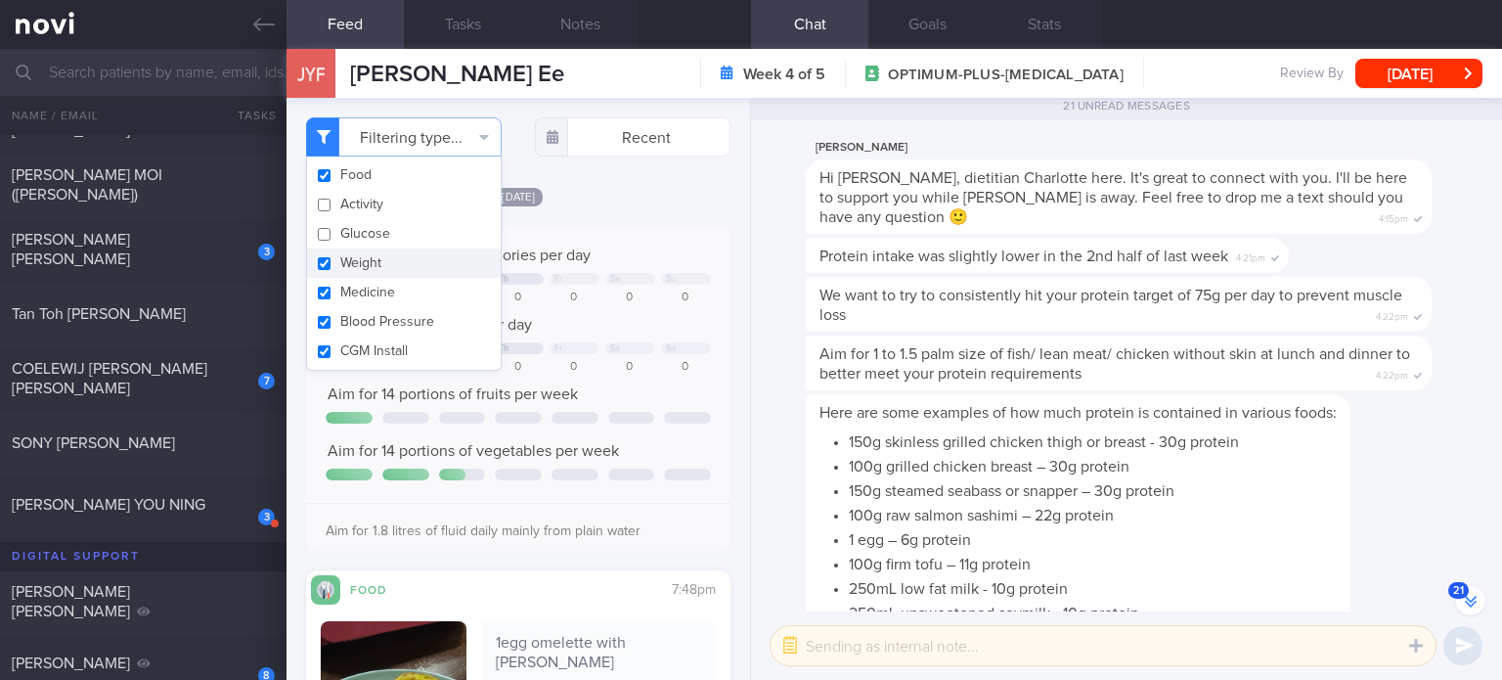
click at [387, 265] on button "Weight" at bounding box center [404, 262] width 194 height 29
checkbox input "false"
click at [387, 292] on button "Medicine" at bounding box center [404, 292] width 194 height 29
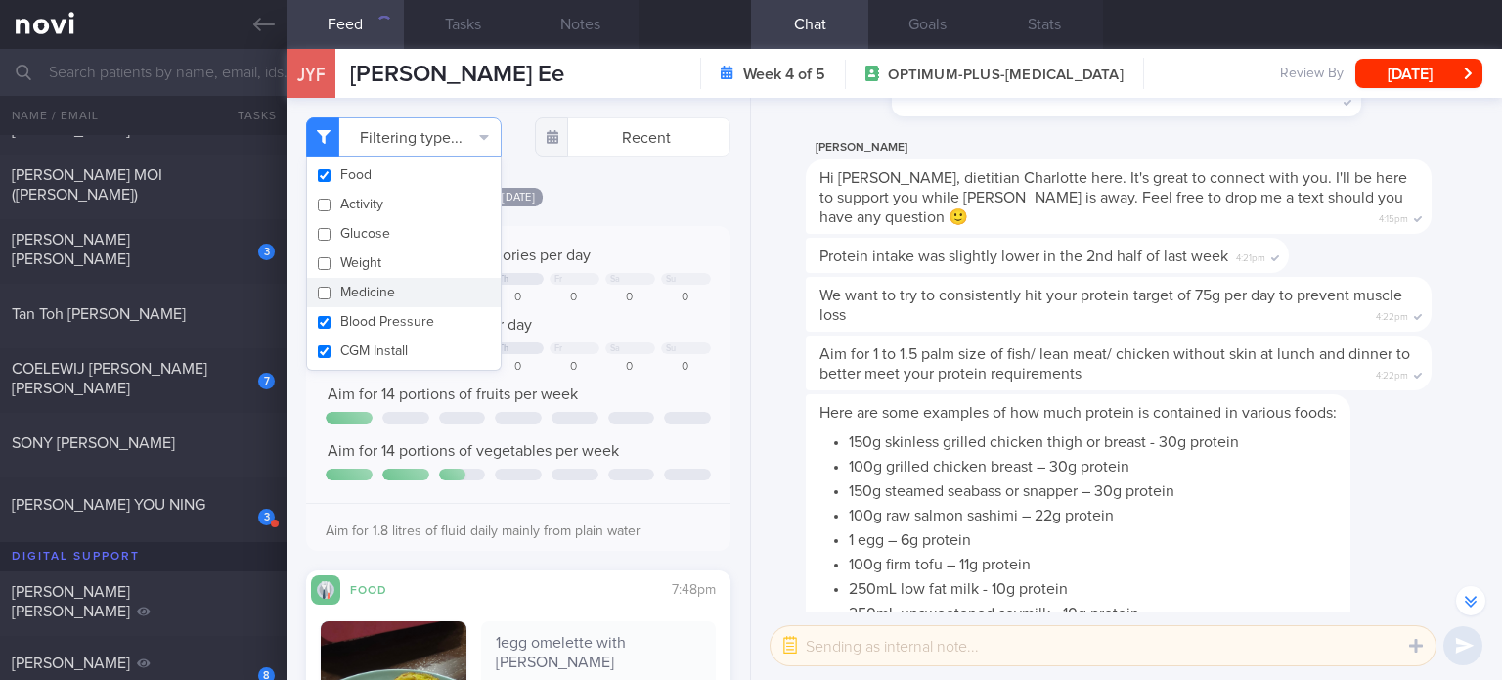
checkbox input "false"
click at [391, 329] on button "Blood Pressure" at bounding box center [404, 321] width 194 height 29
checkbox input "false"
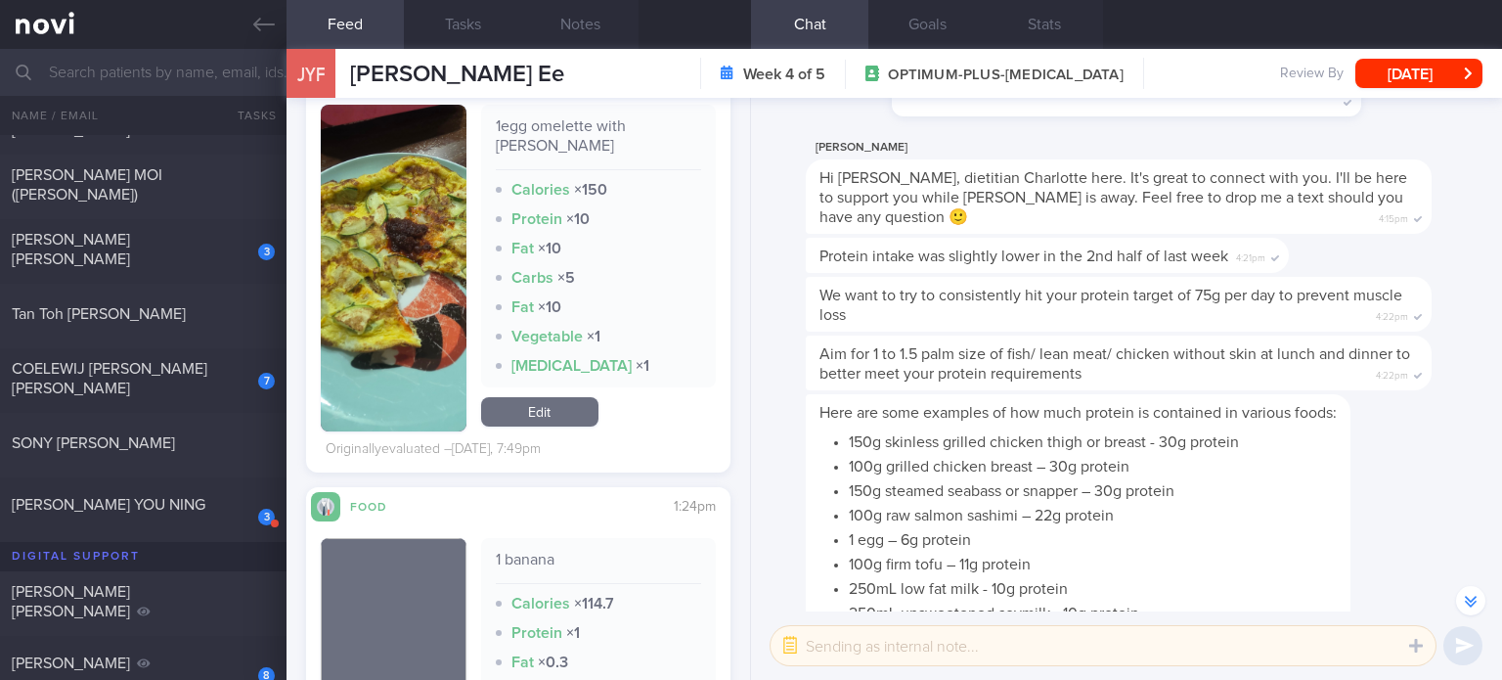
click at [562, 397] on link "Edit" at bounding box center [539, 411] width 117 height 29
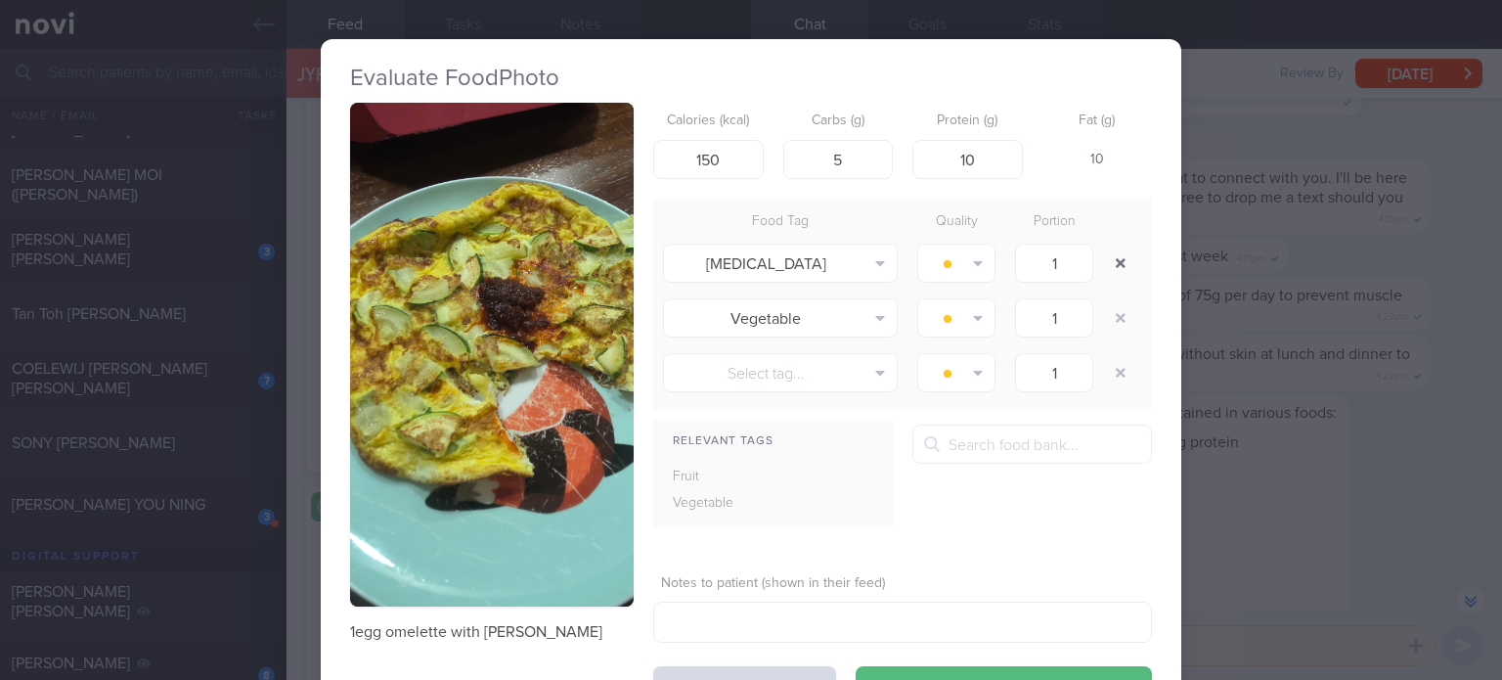
click at [1114, 267] on button "button" at bounding box center [1120, 262] width 35 height 35
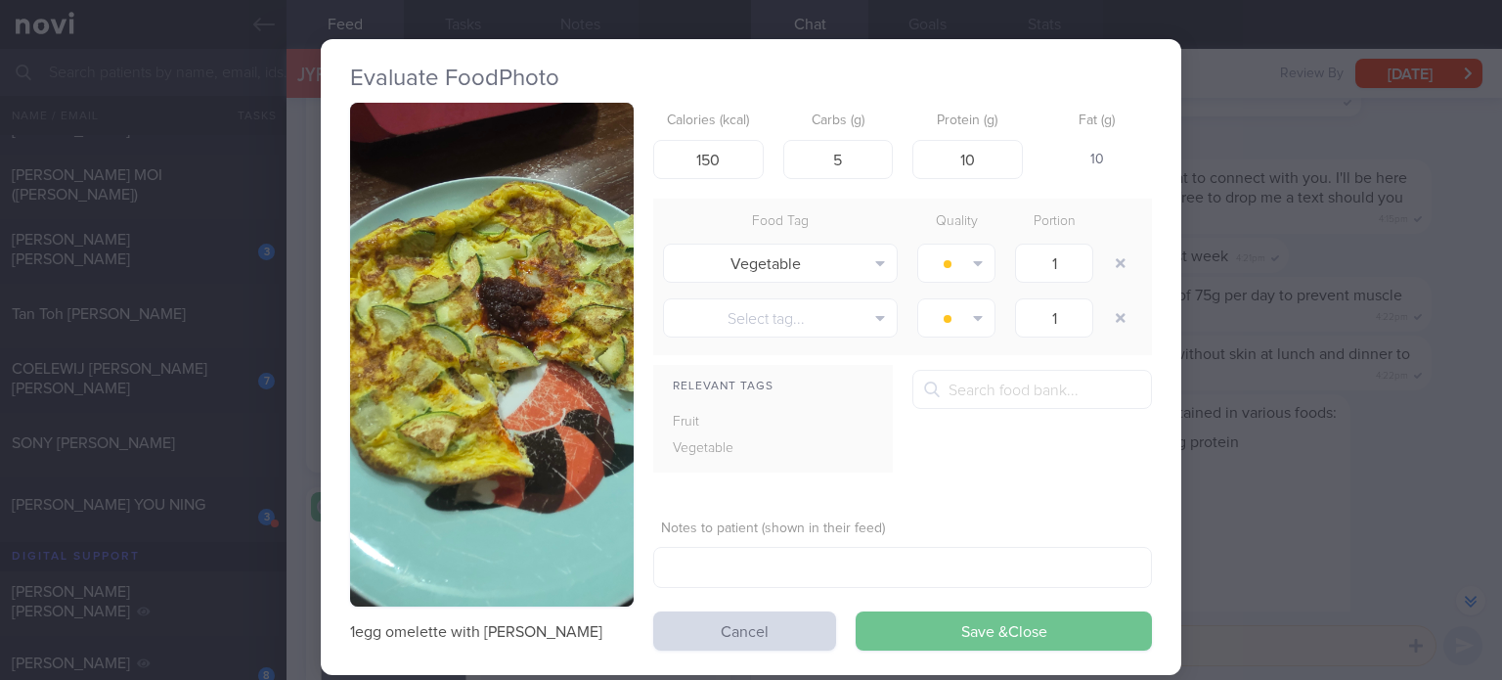
click at [931, 613] on button "Save & Close" at bounding box center [1004, 630] width 296 height 39
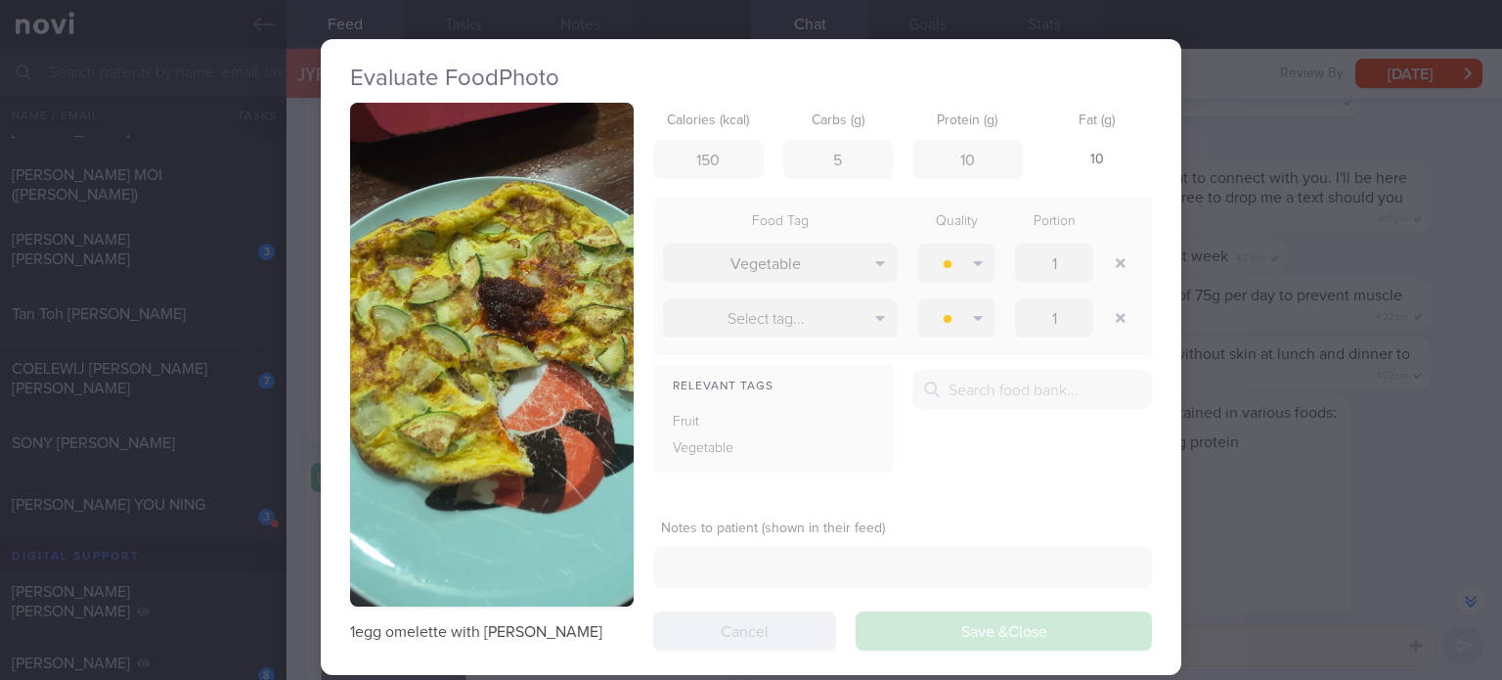
click at [931, 613] on div "1egg omelette with [PERSON_NAME] Calories (kcal) 150 Carbs (g) 5 Protein (g) 10…" at bounding box center [751, 377] width 802 height 548
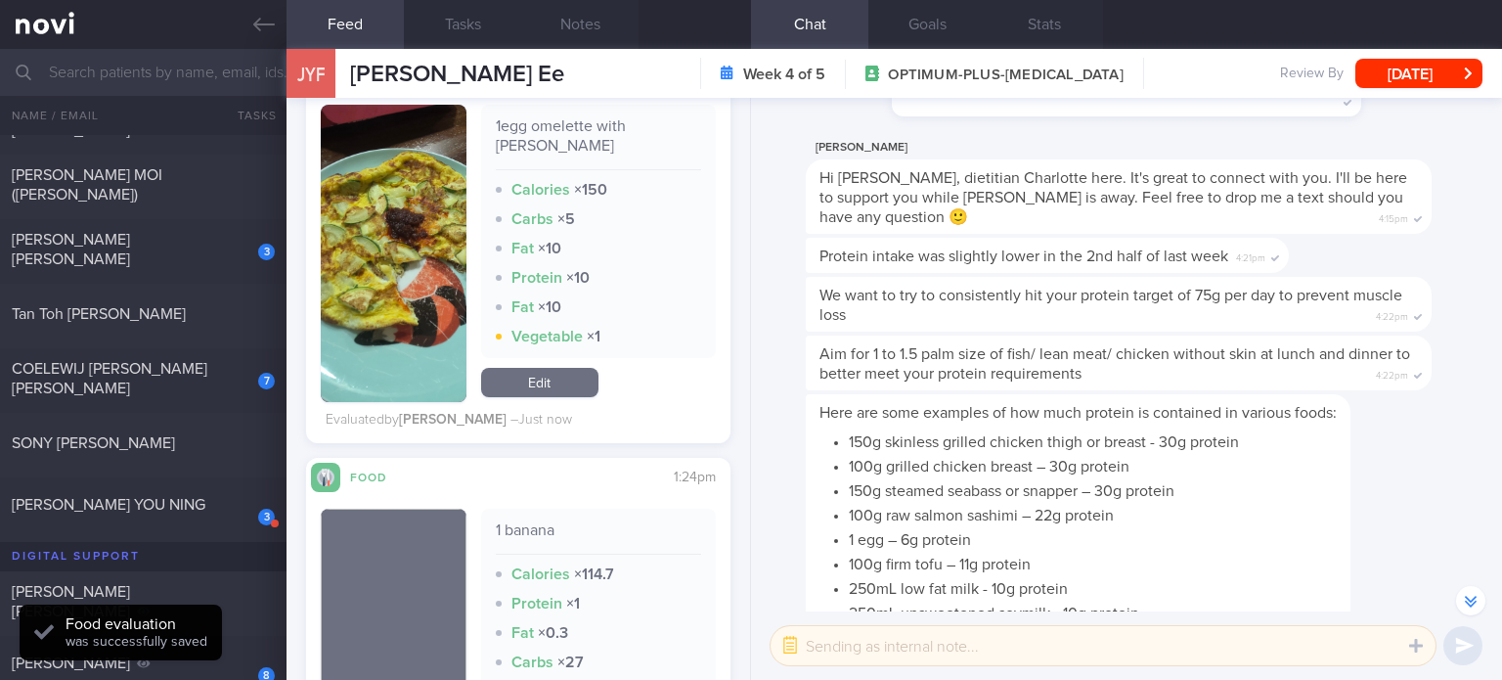
scroll to position [790, 0]
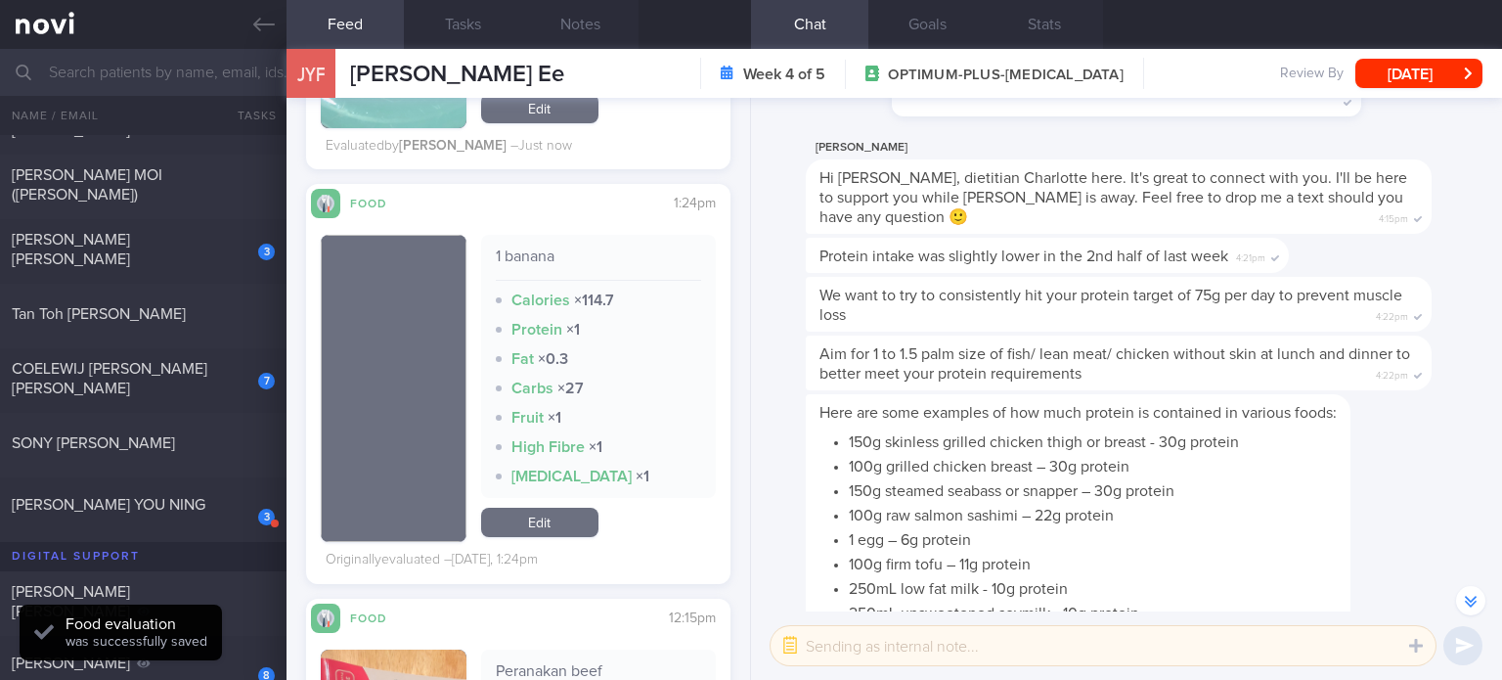
click at [548, 507] on link "Edit" at bounding box center [539, 521] width 117 height 29
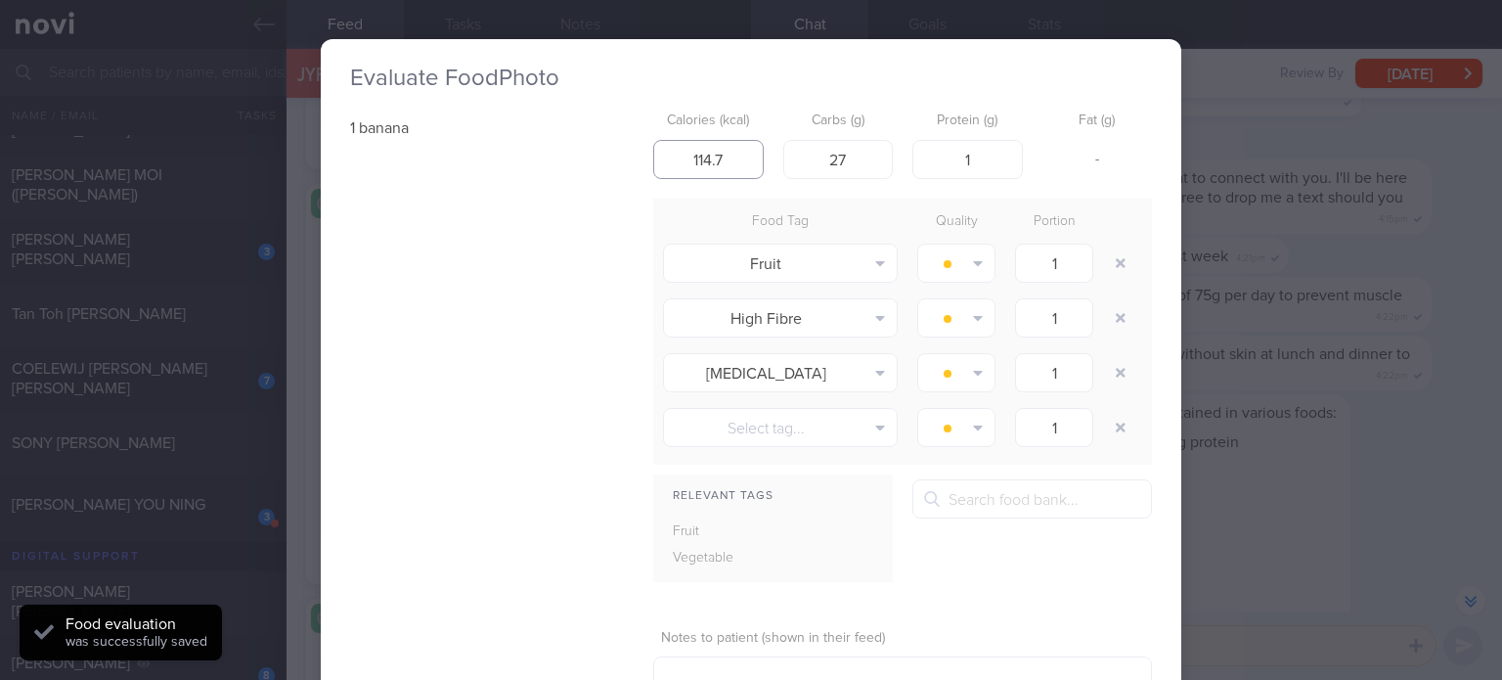
drag, startPoint x: 724, startPoint y: 161, endPoint x: 696, endPoint y: 161, distance: 27.4
click at [696, 161] on input "114.7" at bounding box center [708, 159] width 110 height 39
type input "117"
click at [859, 159] on input "27" at bounding box center [838, 159] width 110 height 39
type input "21"
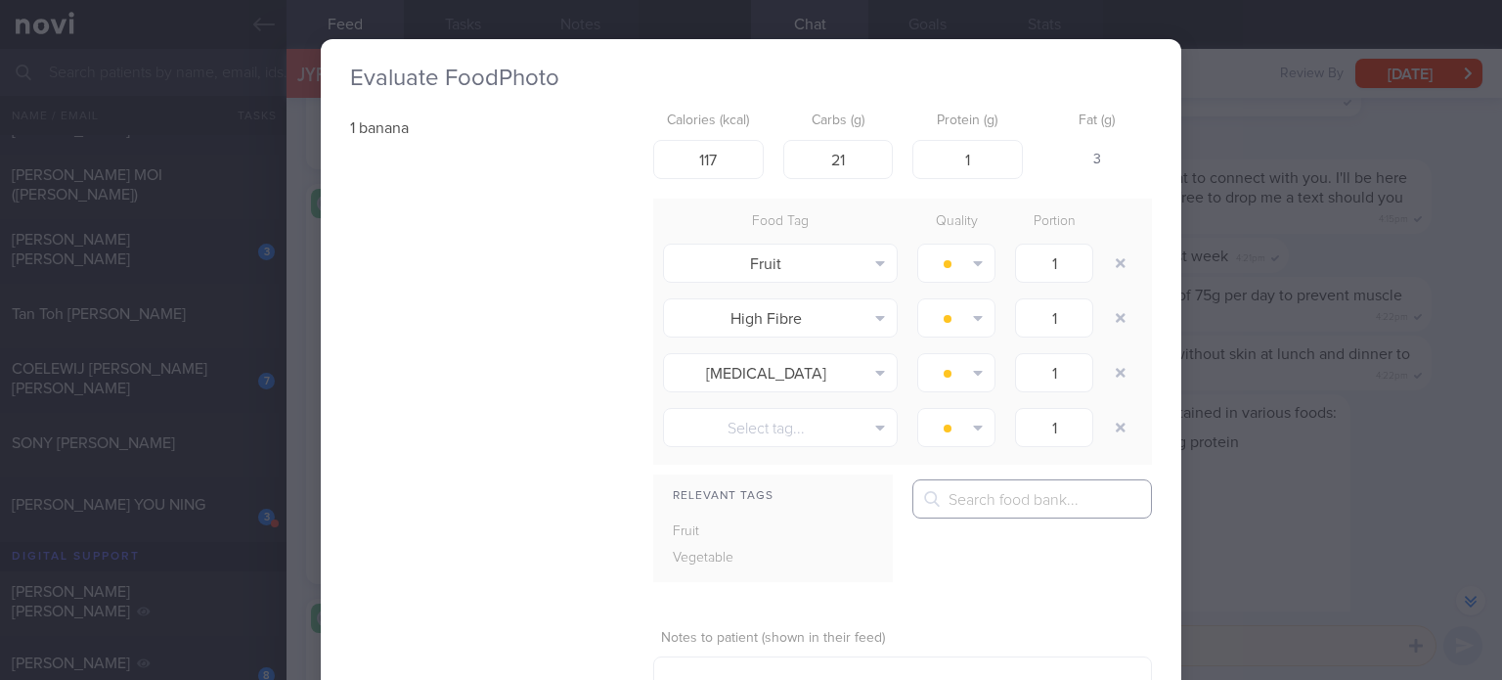
click at [975, 498] on input "text" at bounding box center [1032, 498] width 240 height 39
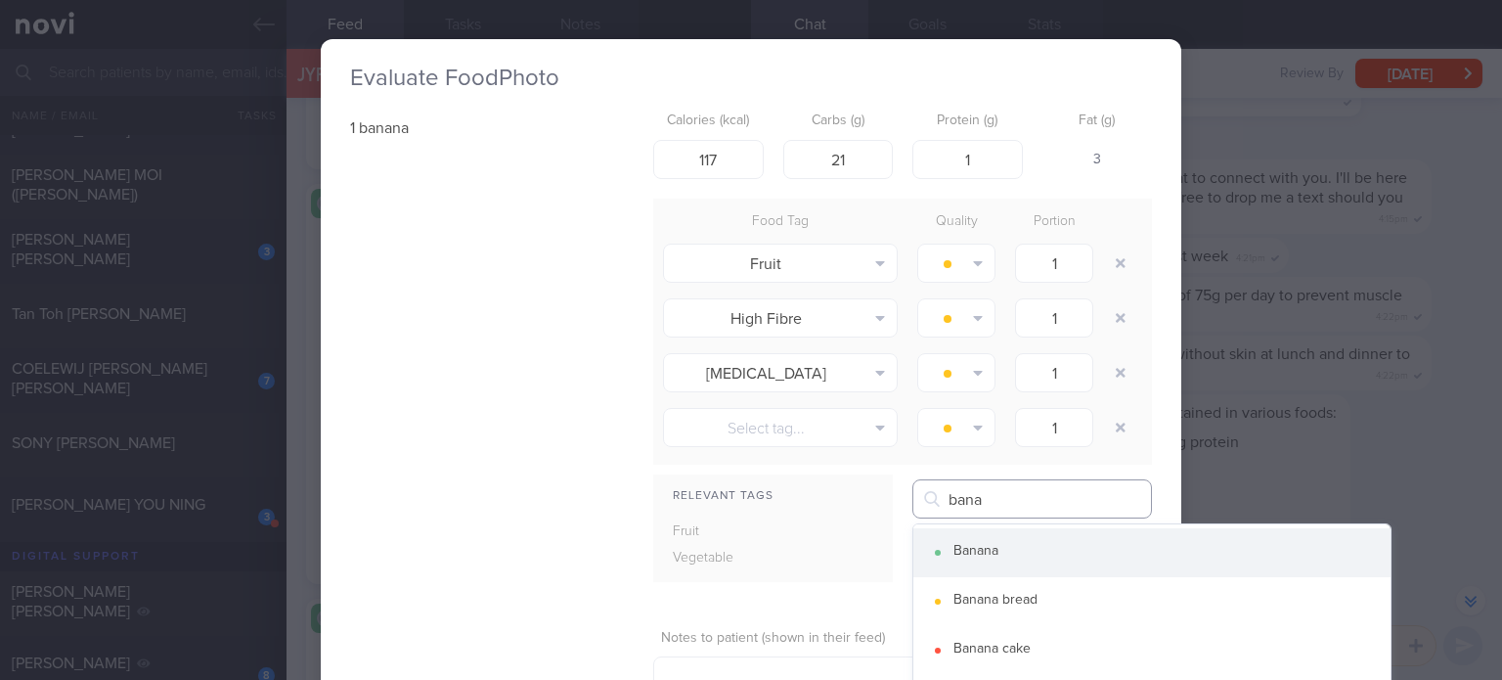
type input "bana"
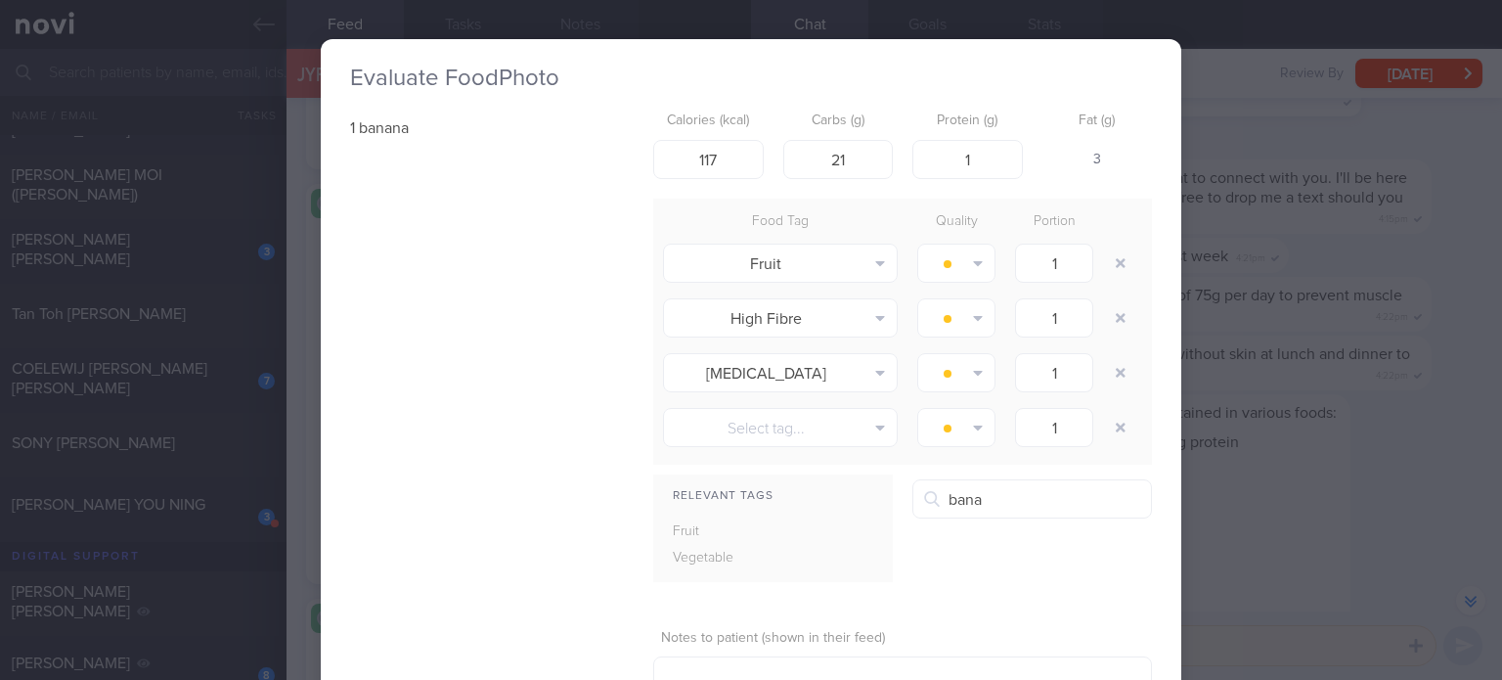
click at [1005, 537] on button "Banana" at bounding box center [1151, 552] width 477 height 49
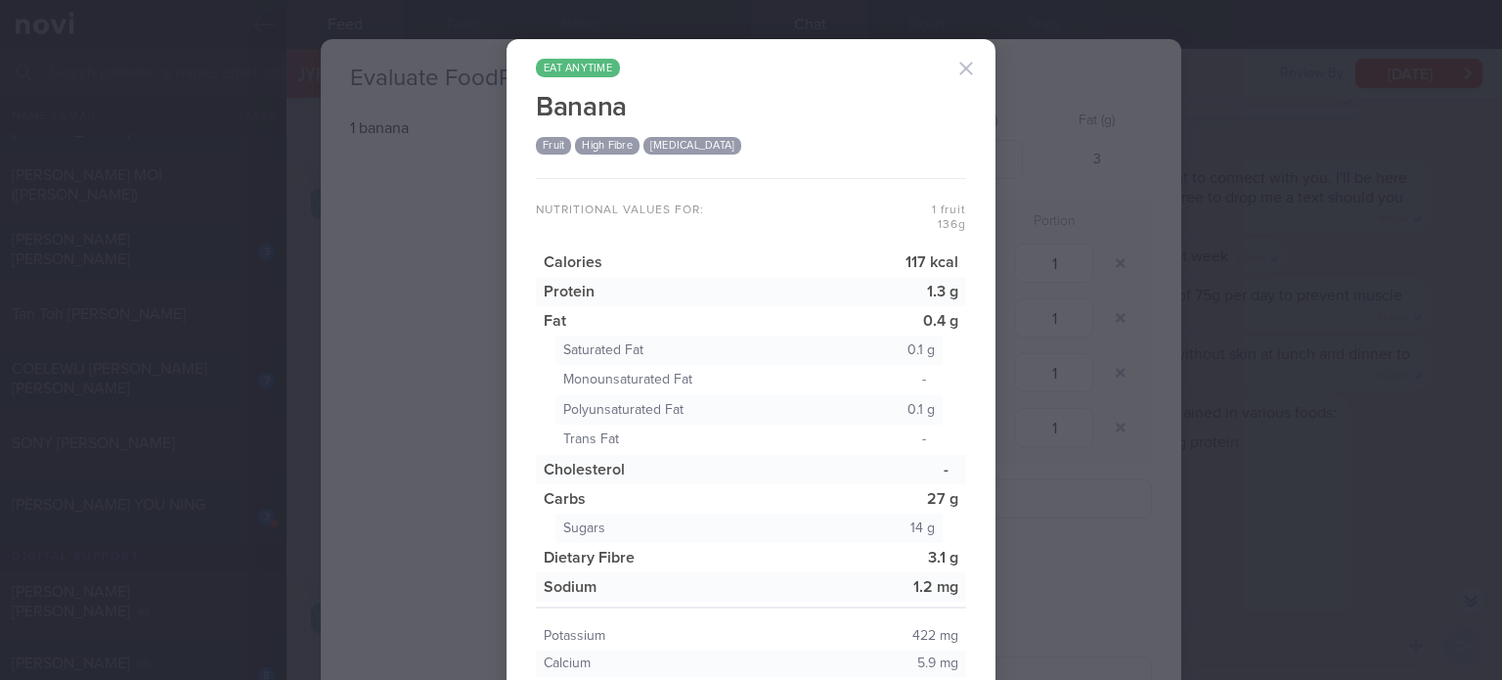
click at [1060, 535] on div "eat anytime [GEOGRAPHIC_DATA] Fruit High Fibre [MEDICAL_DATA] Nutritional value…" at bounding box center [751, 340] width 1502 height 680
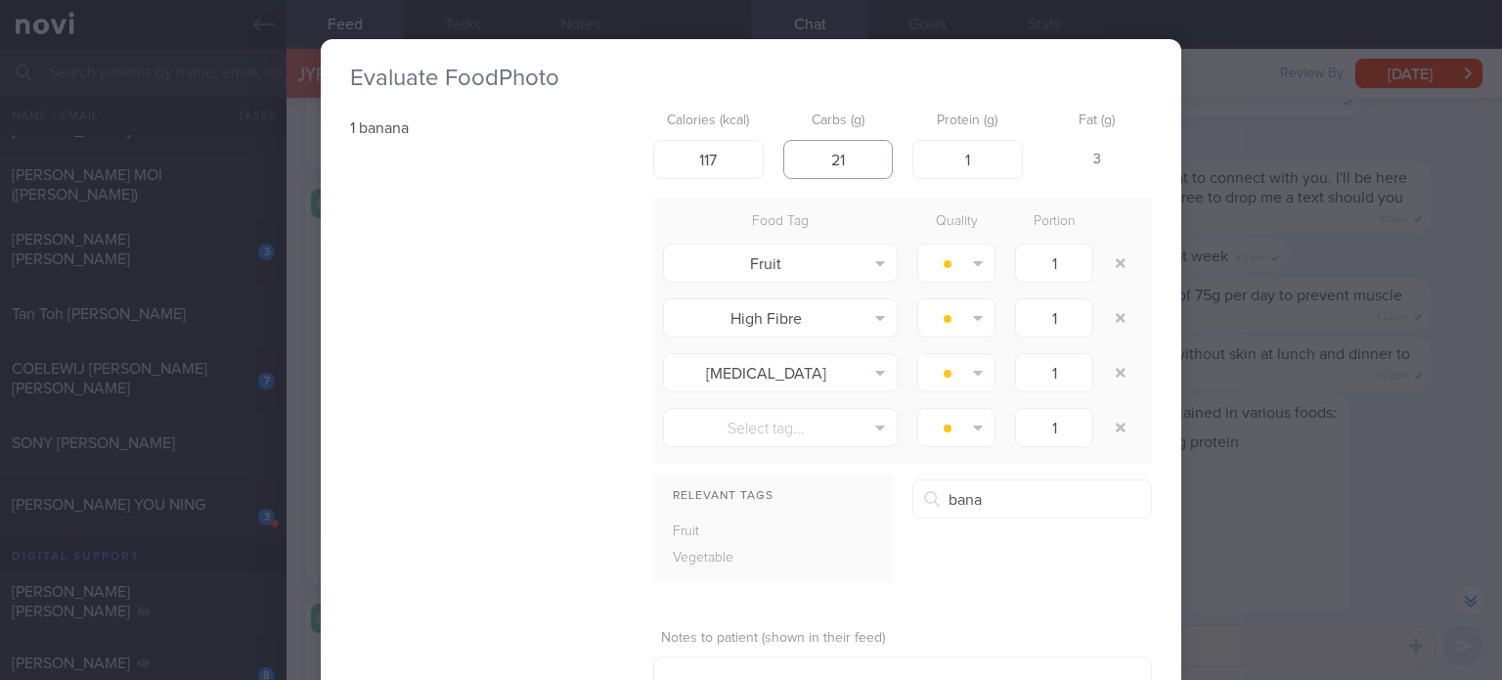
click at [860, 157] on input "21" at bounding box center [838, 159] width 110 height 39
type input "27"
click at [1119, 315] on button "button" at bounding box center [1120, 317] width 35 height 35
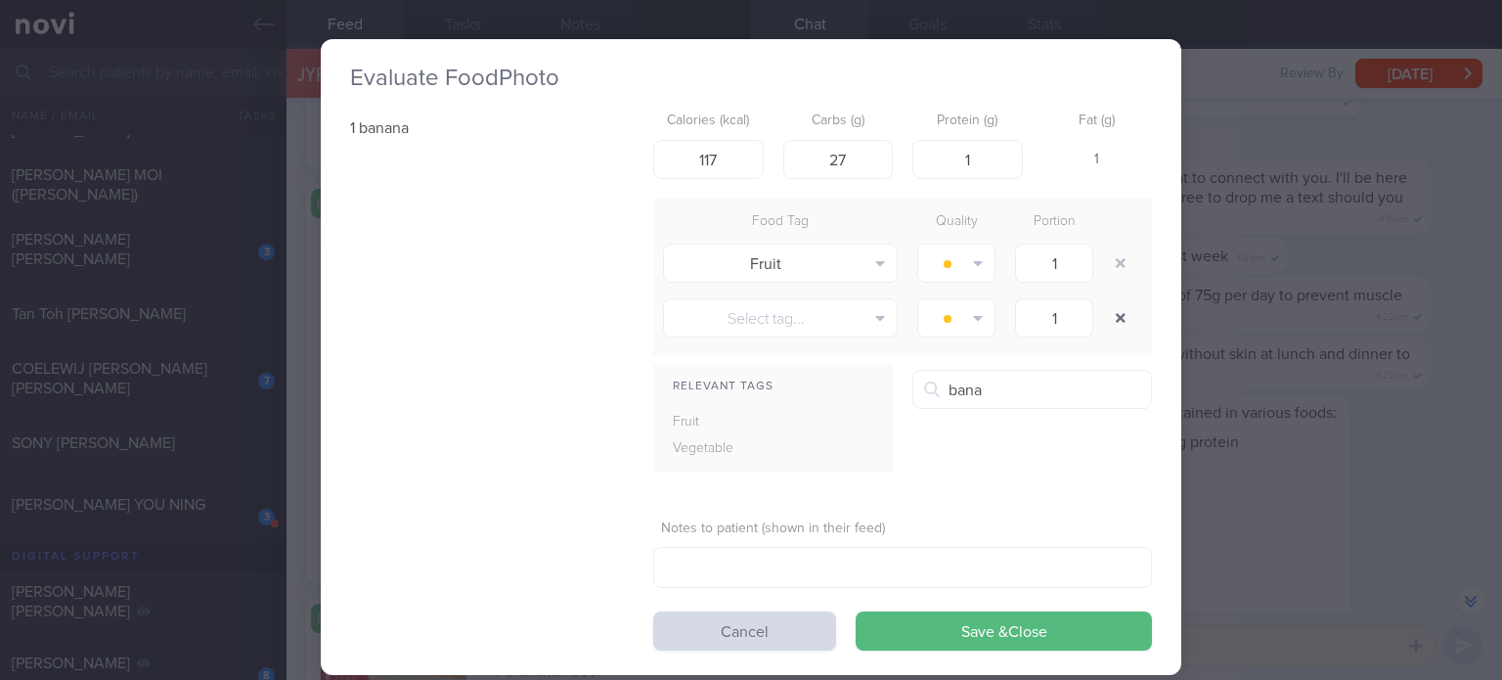
click at [1119, 315] on button "button" at bounding box center [1120, 317] width 35 height 35
click at [970, 626] on button "Save & Close" at bounding box center [1004, 630] width 296 height 39
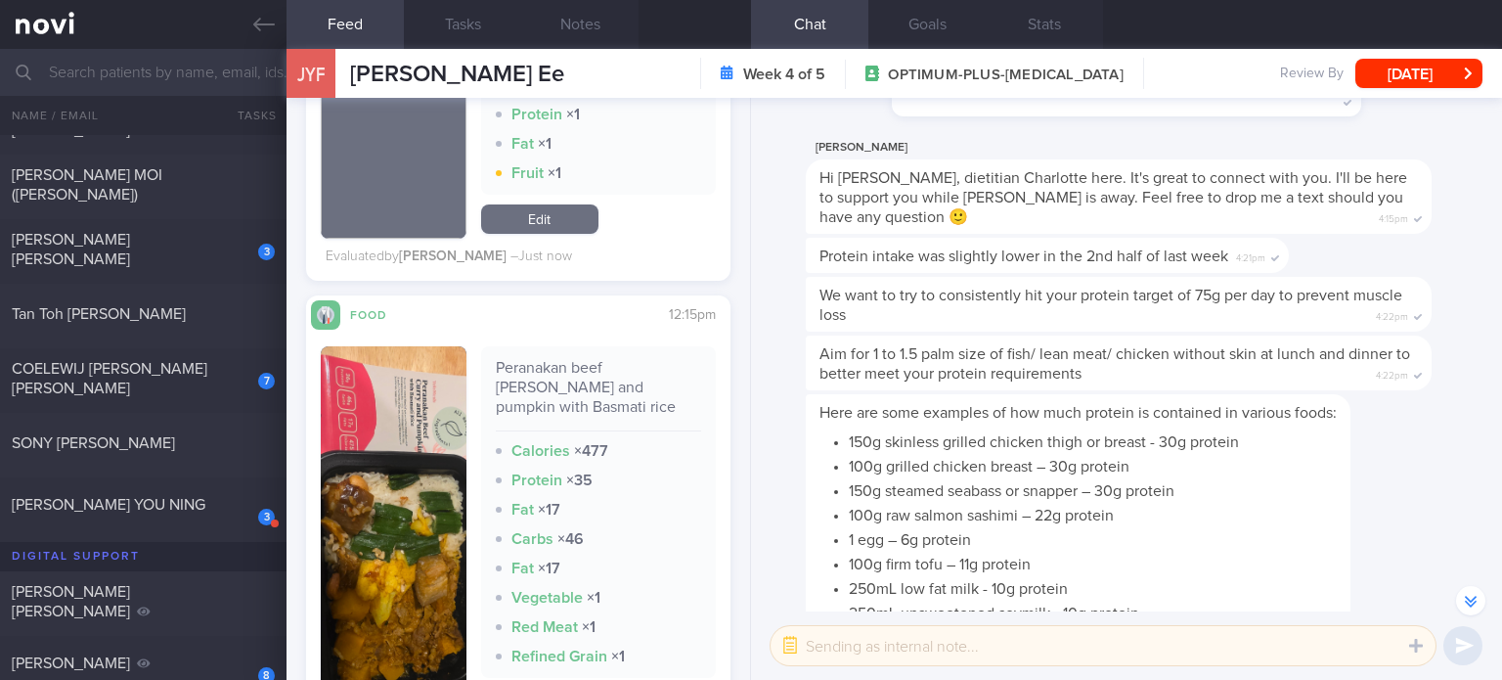
scroll to position [1064, 0]
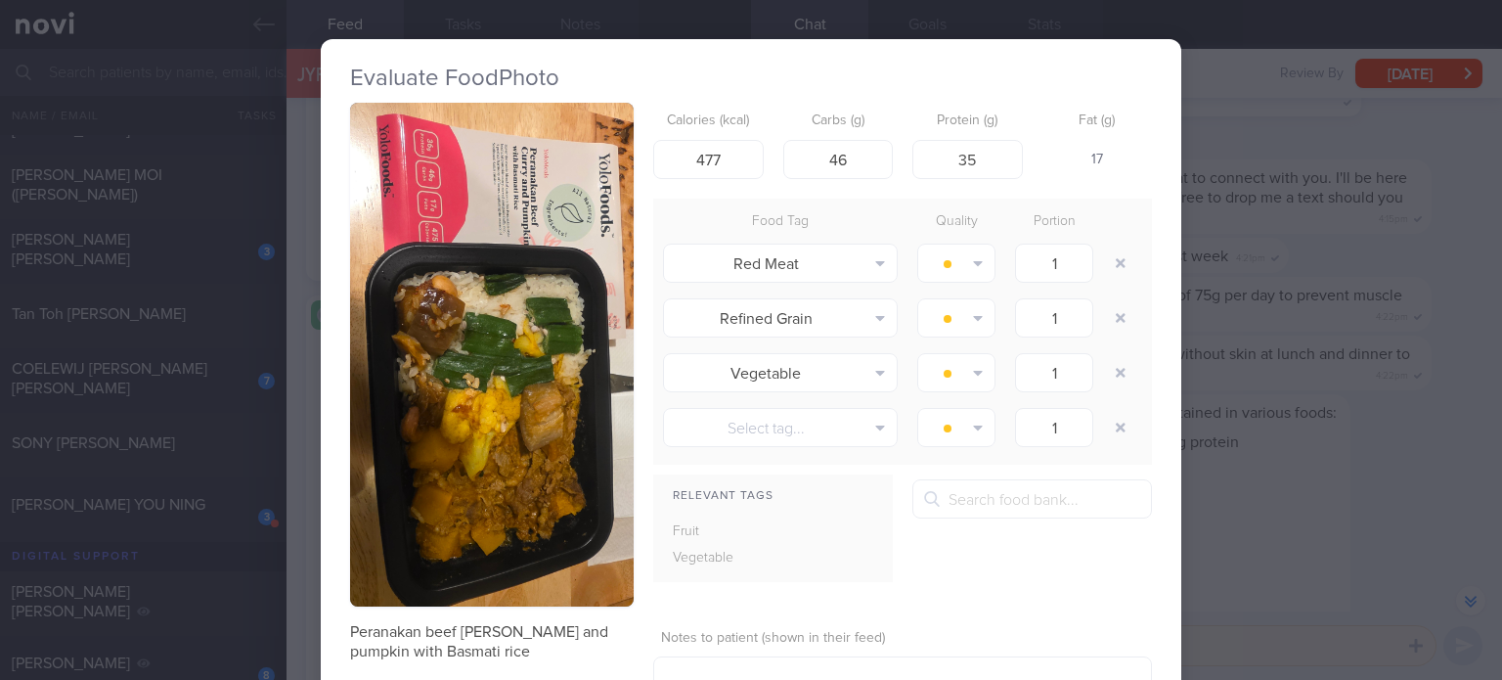
click at [462, 518] on button "button" at bounding box center [492, 355] width 284 height 504
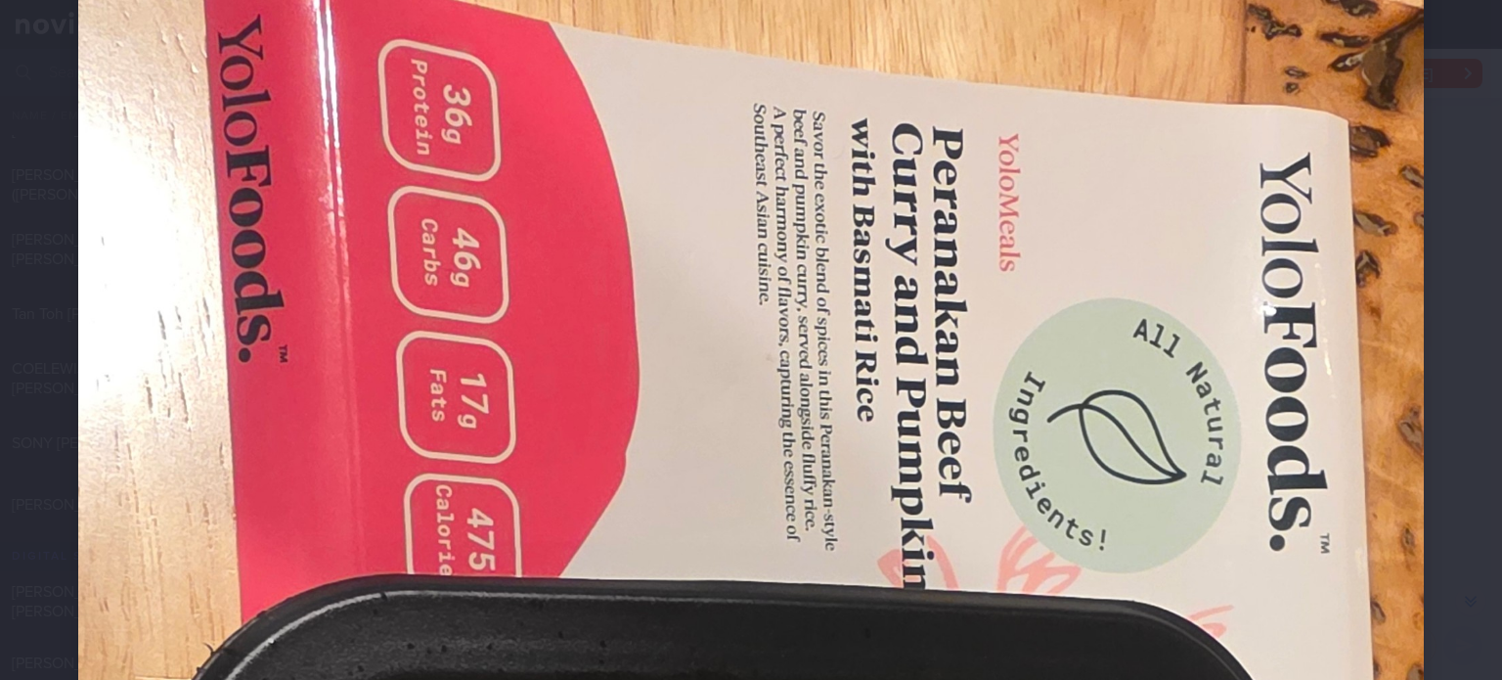
scroll to position [164, 0]
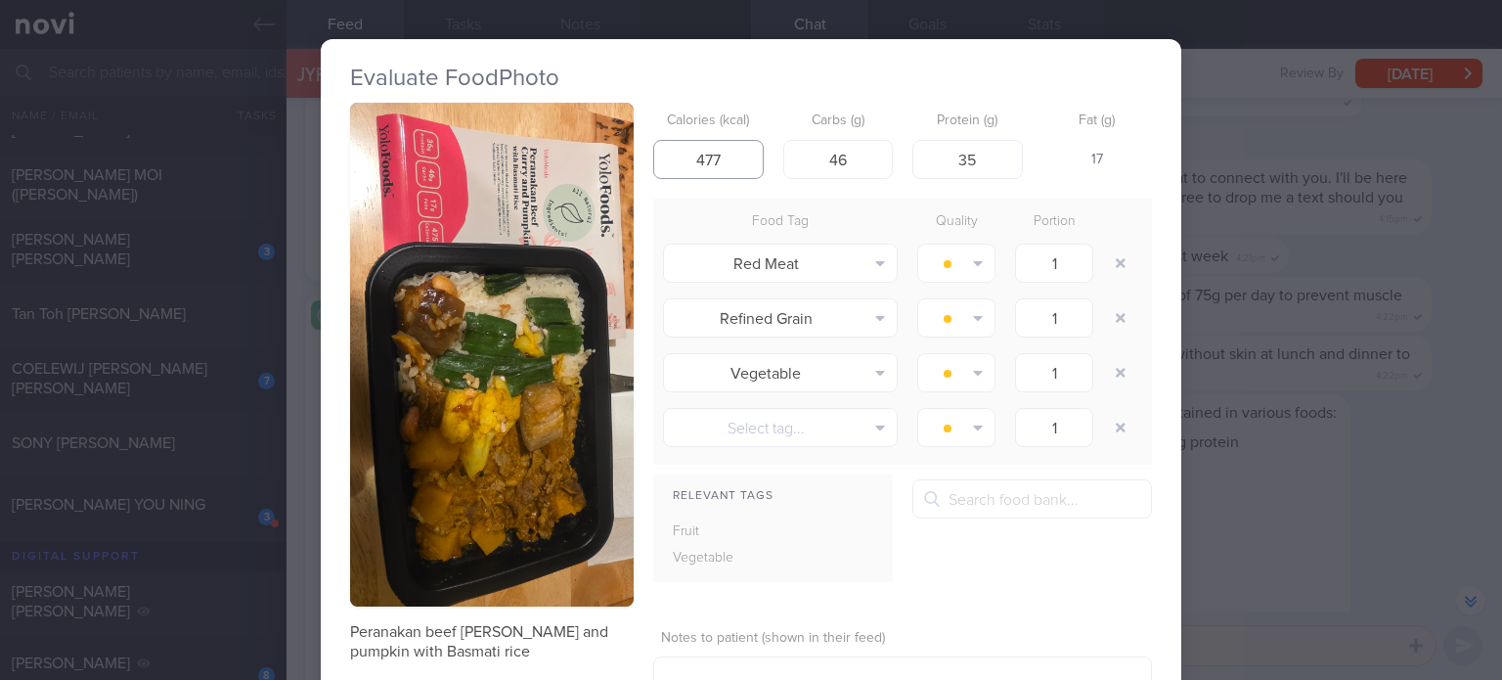
click at [734, 158] on input "477" at bounding box center [708, 159] width 110 height 39
type input "475"
click at [988, 149] on input "35" at bounding box center [967, 159] width 110 height 39
type input "36"
click at [1115, 259] on button "button" at bounding box center [1120, 262] width 35 height 35
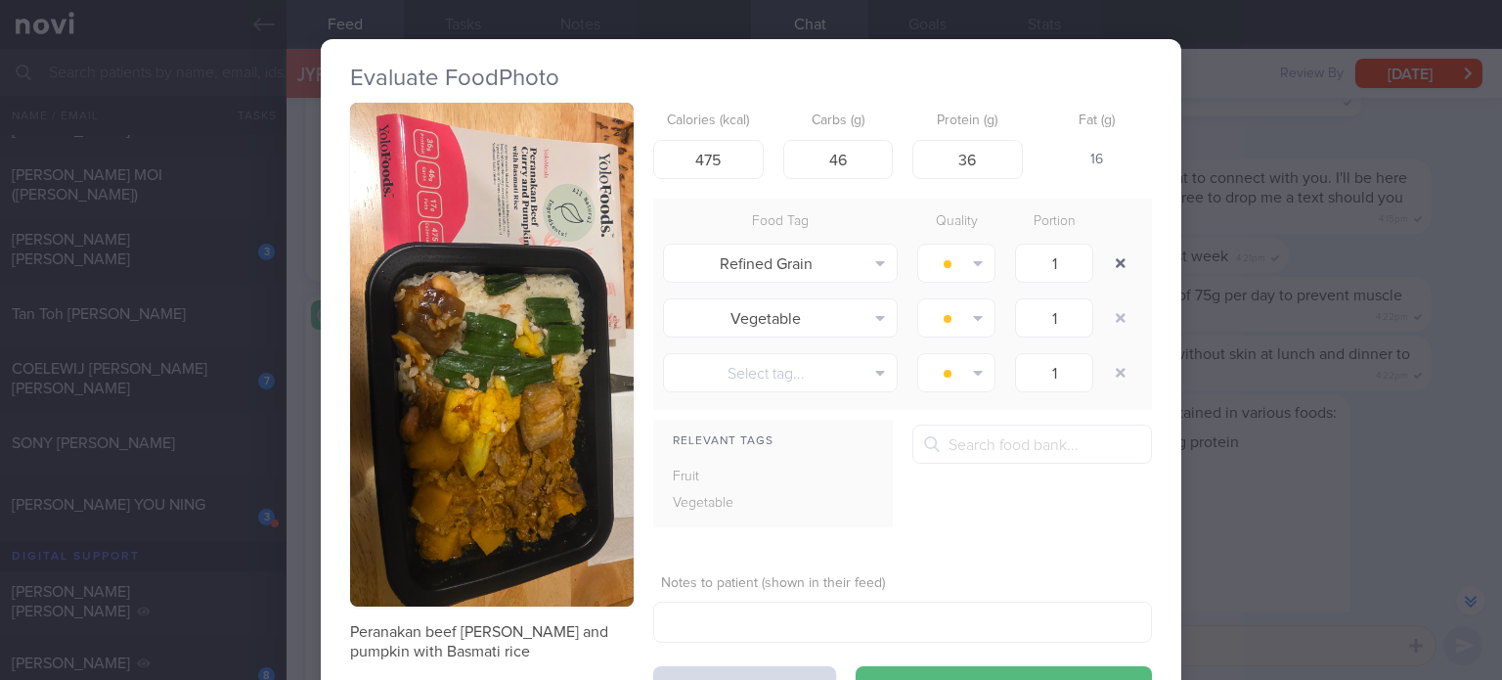
click at [1115, 259] on button "button" at bounding box center [1120, 262] width 35 height 35
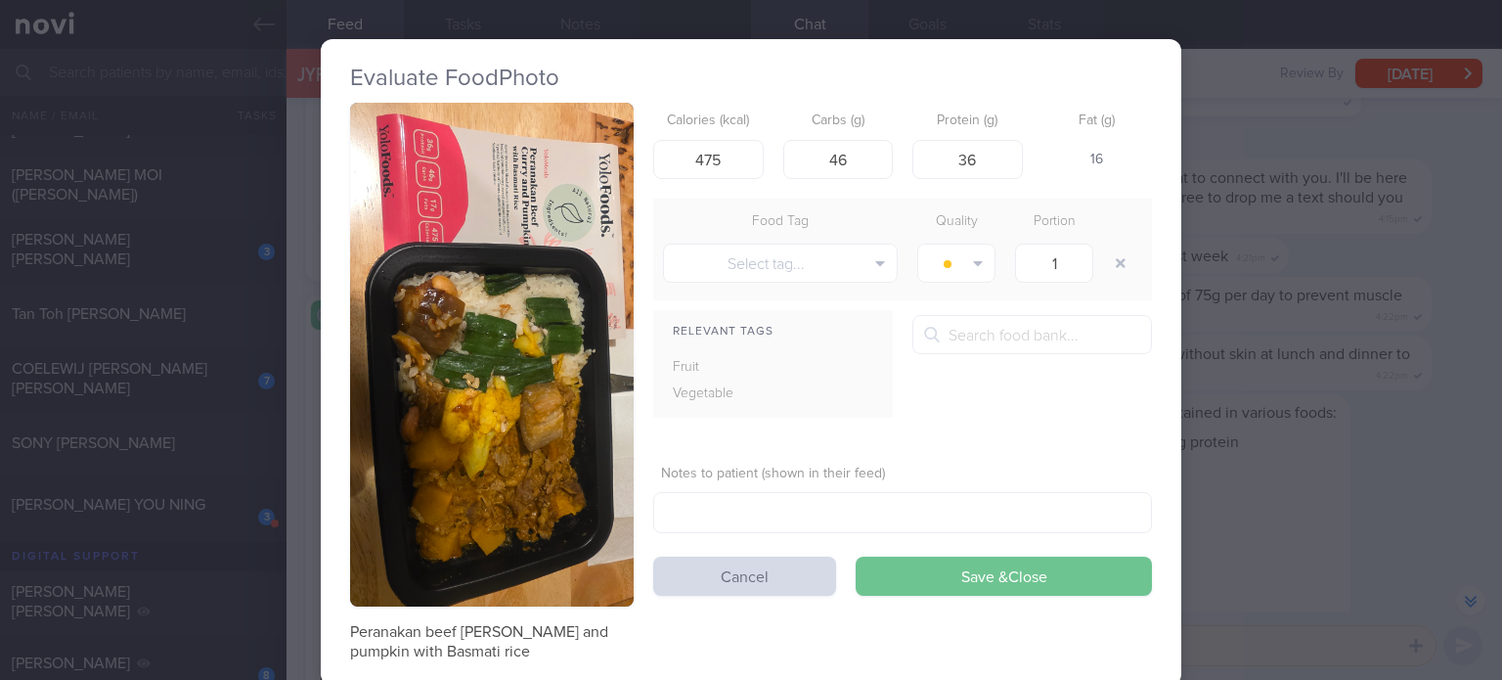
click at [1007, 570] on button "Save & Close" at bounding box center [1004, 575] width 296 height 39
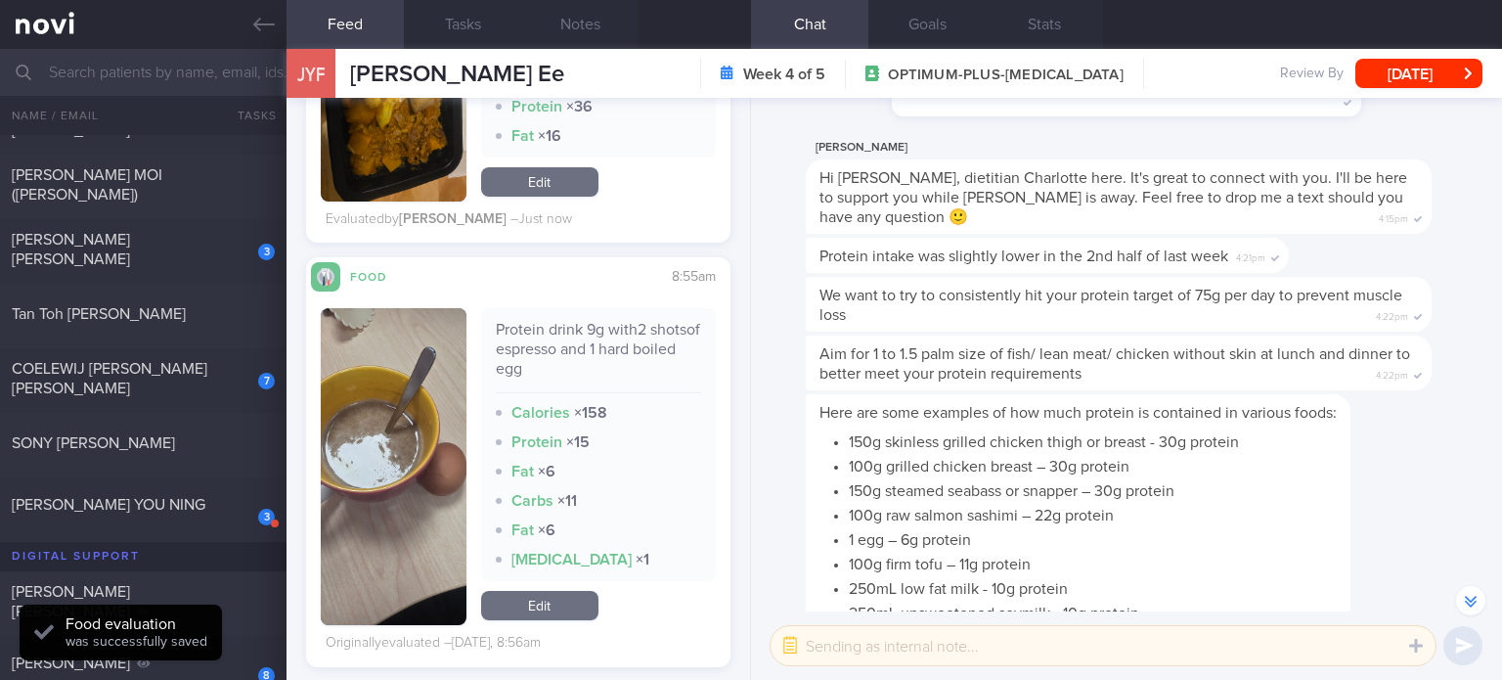
scroll to position [1512, 0]
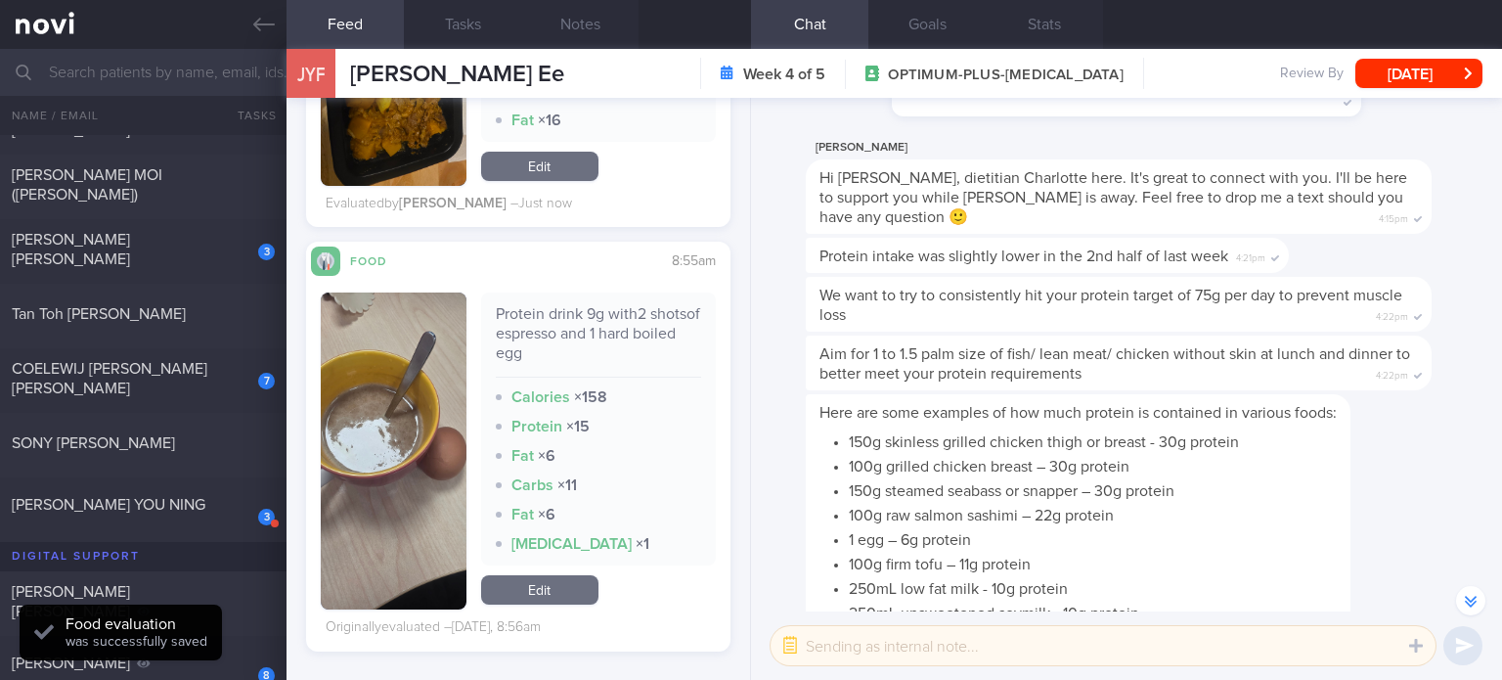
click at [540, 575] on link "Edit" at bounding box center [539, 589] width 117 height 29
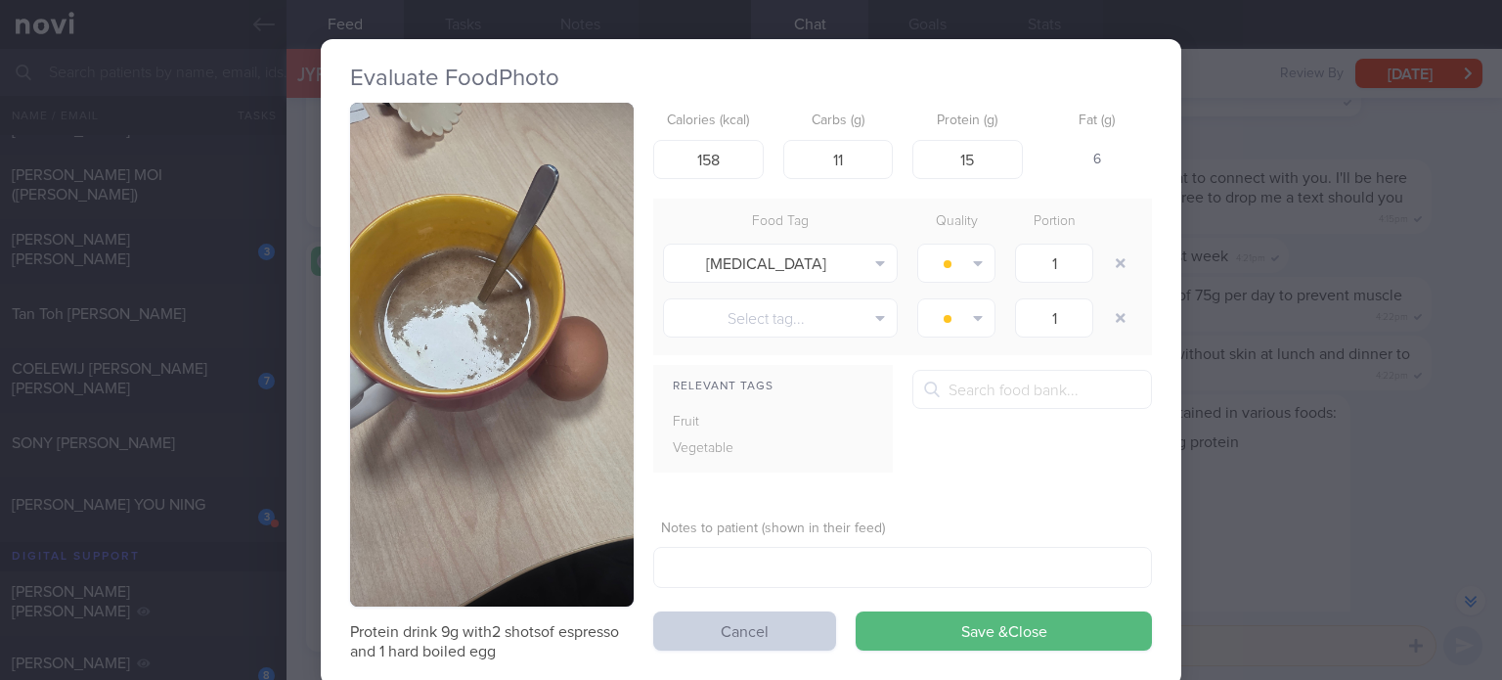
click at [704, 643] on button "Cancel" at bounding box center [744, 630] width 183 height 39
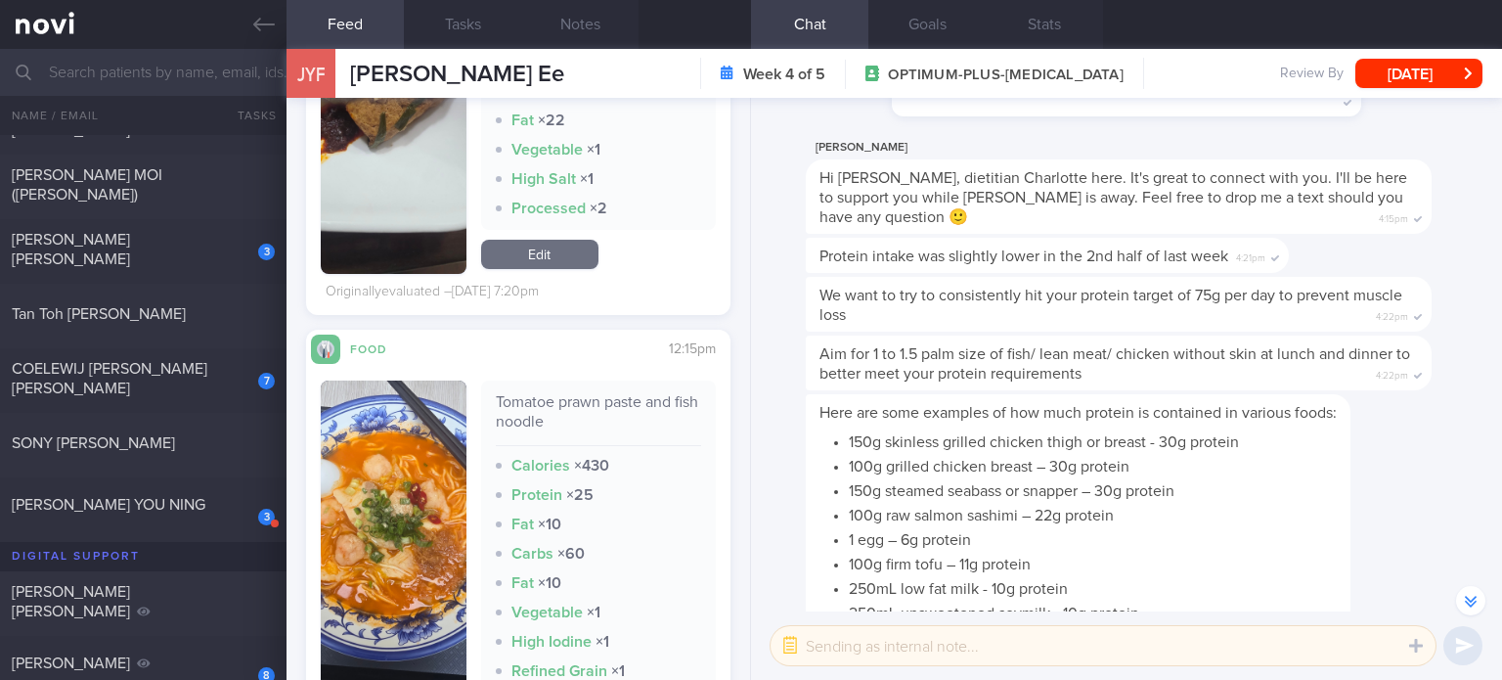
scroll to position [2511, 0]
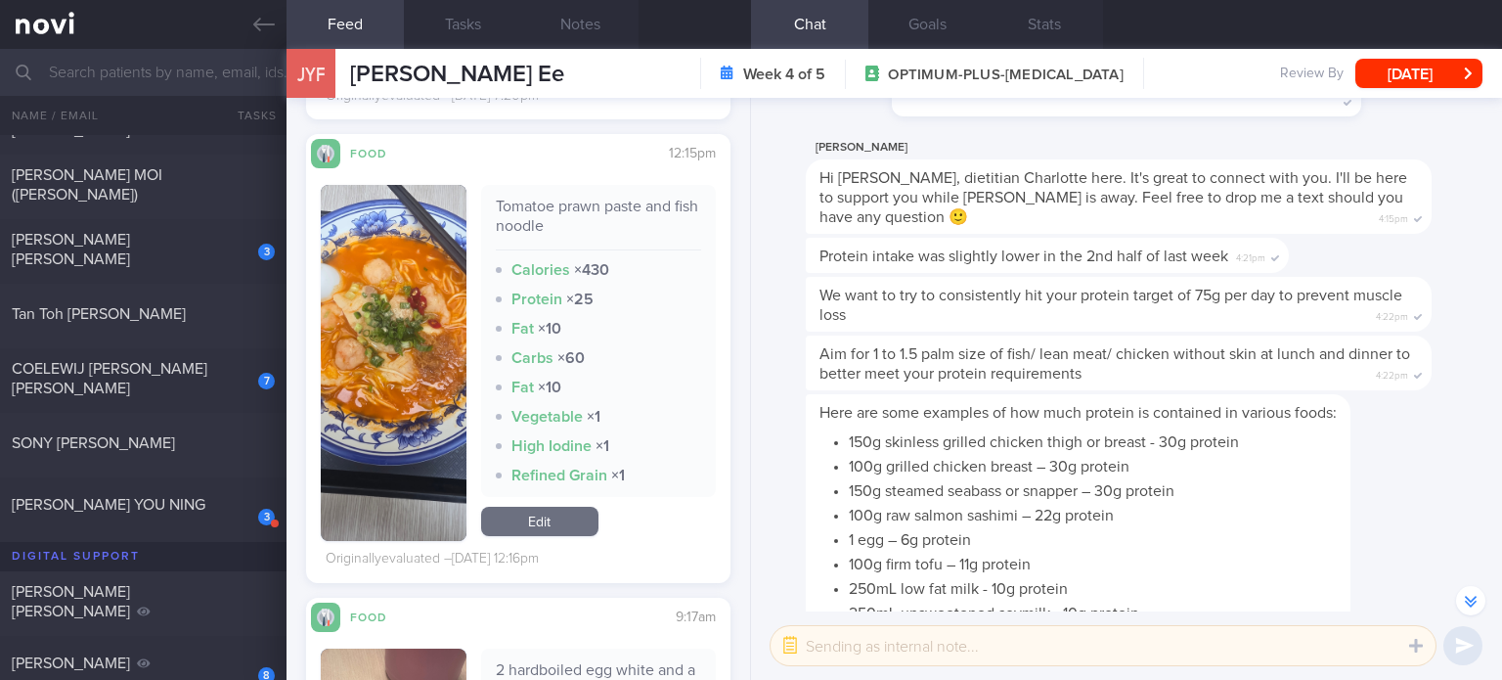
click at [524, 509] on link "Edit" at bounding box center [539, 520] width 117 height 29
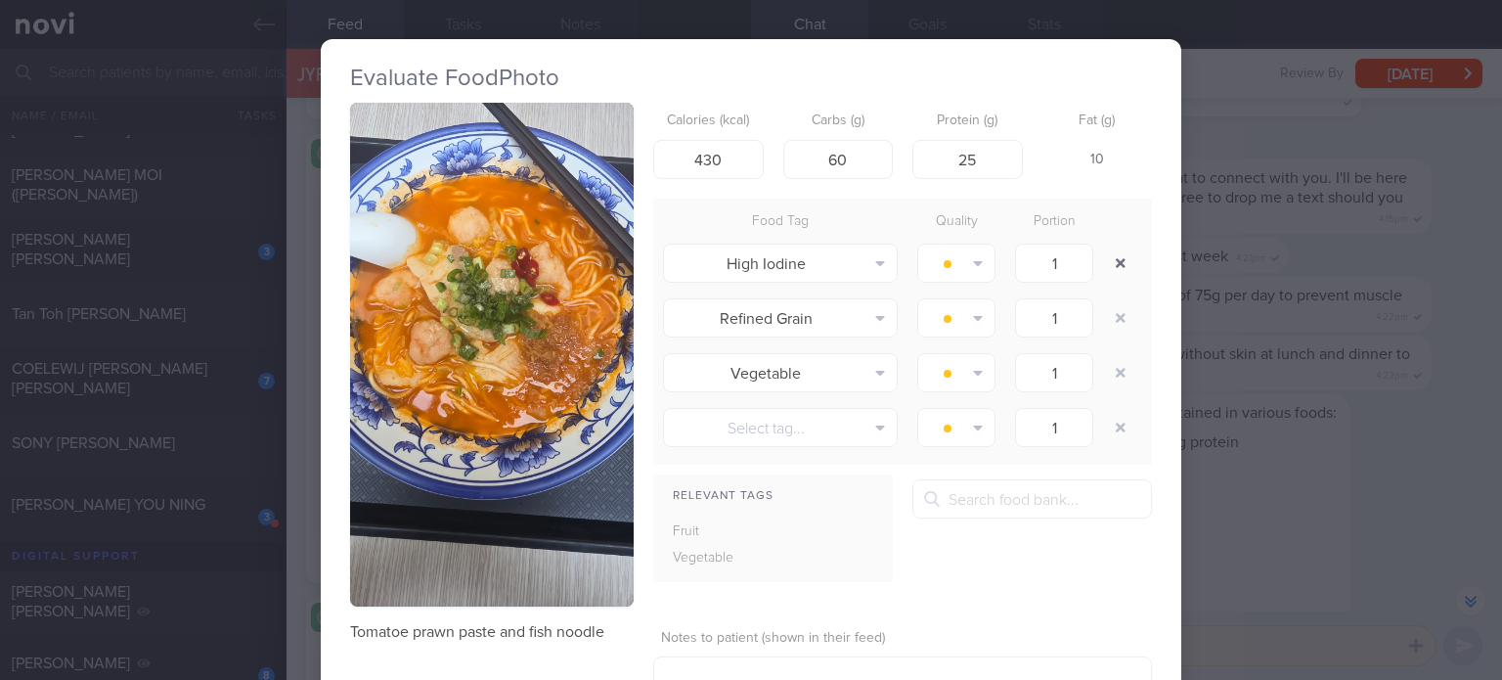
click at [1119, 274] on button "button" at bounding box center [1120, 262] width 35 height 35
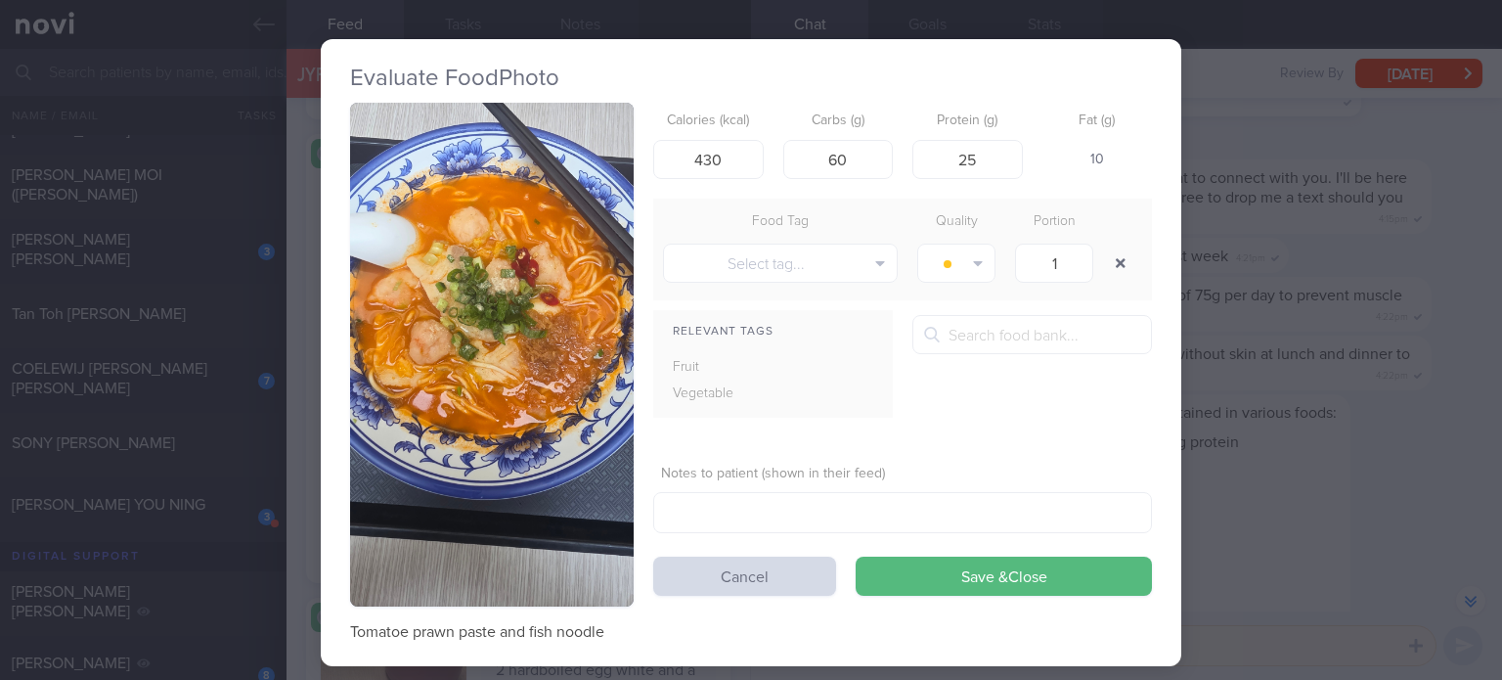
click at [1119, 274] on button "button" at bounding box center [1120, 262] width 35 height 35
click at [908, 584] on button "Save & Close" at bounding box center [1004, 575] width 296 height 39
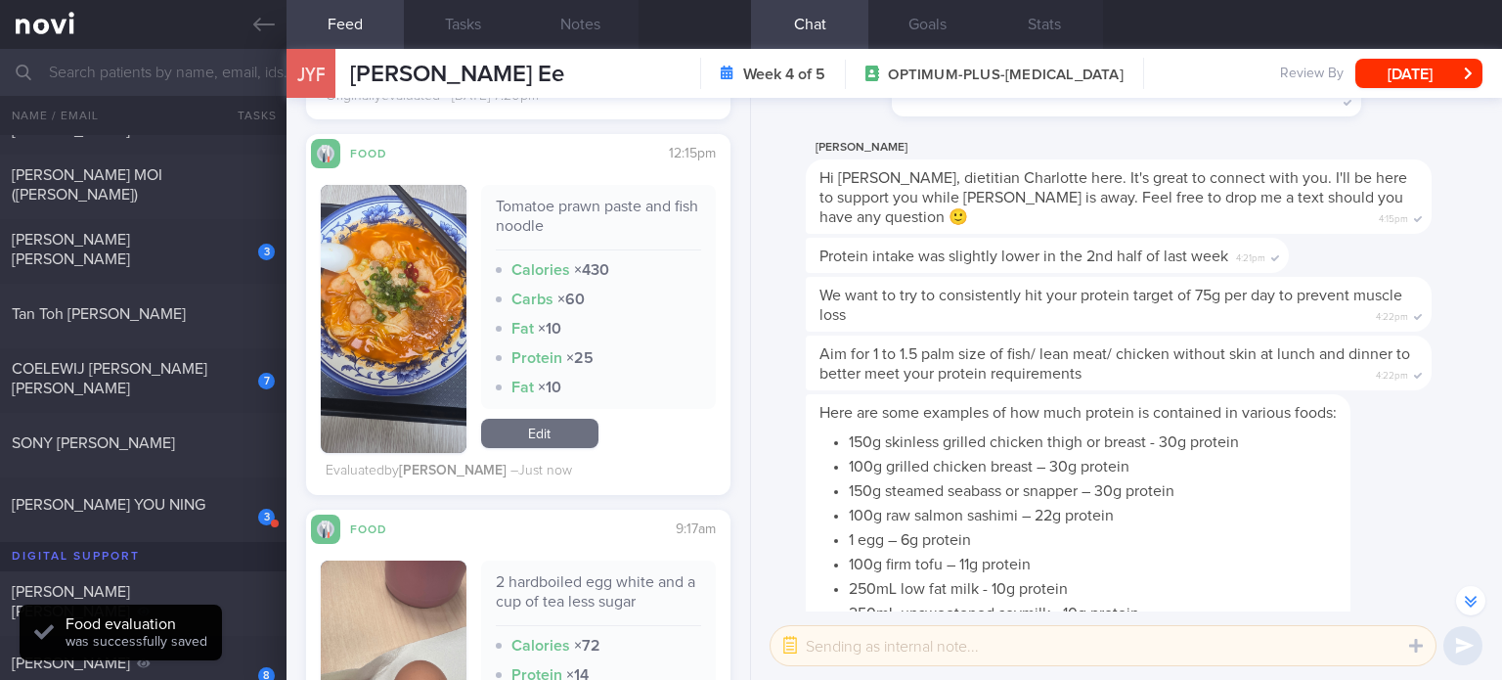
scroll to position [2232, 0]
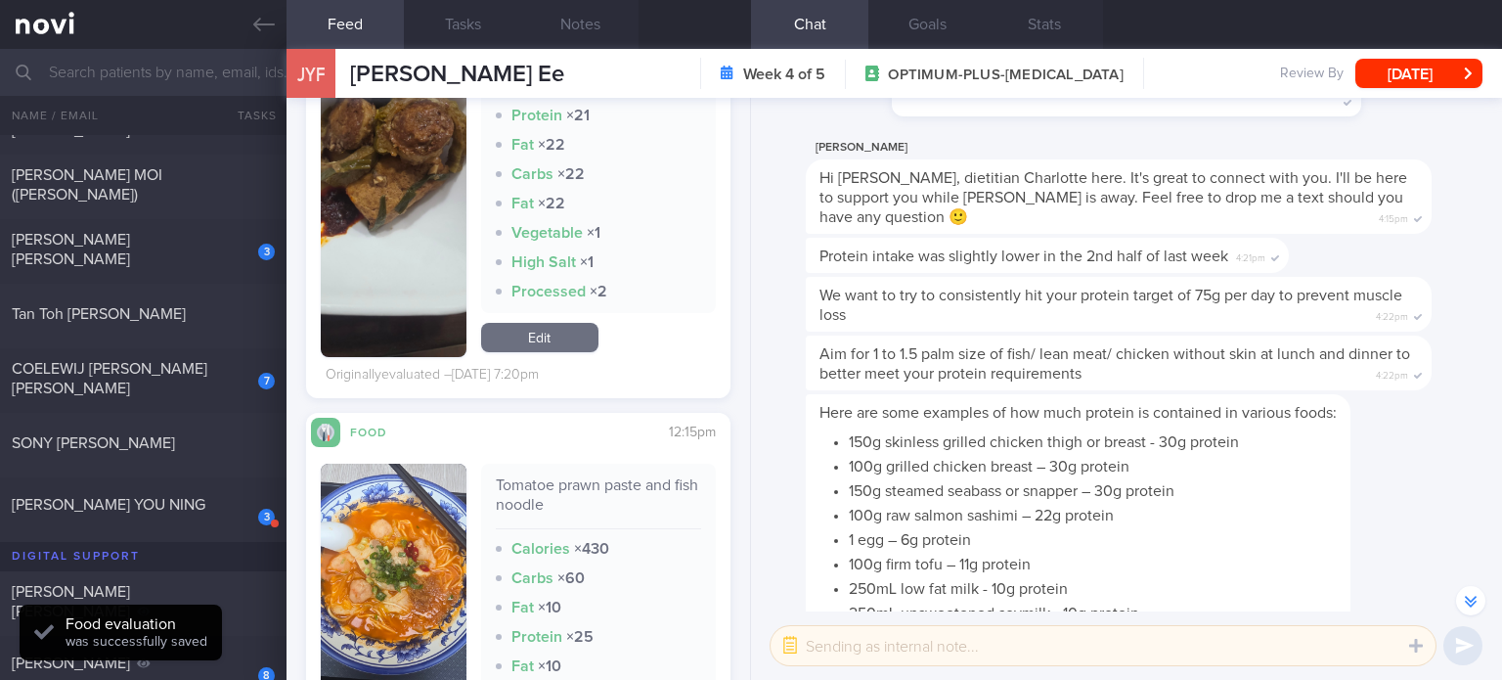
click at [560, 323] on link "Edit" at bounding box center [539, 337] width 117 height 29
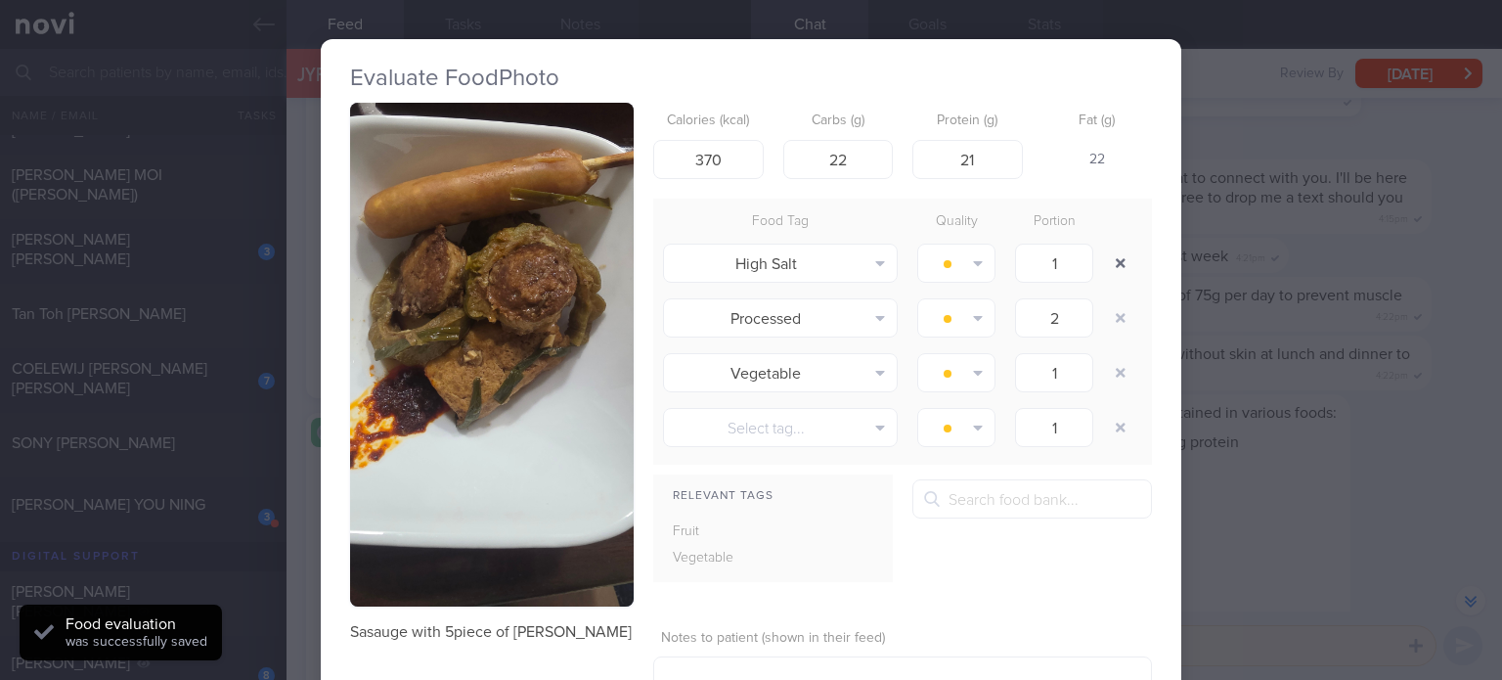
click at [1111, 267] on button "button" at bounding box center [1120, 262] width 35 height 35
type input "2"
type input "1"
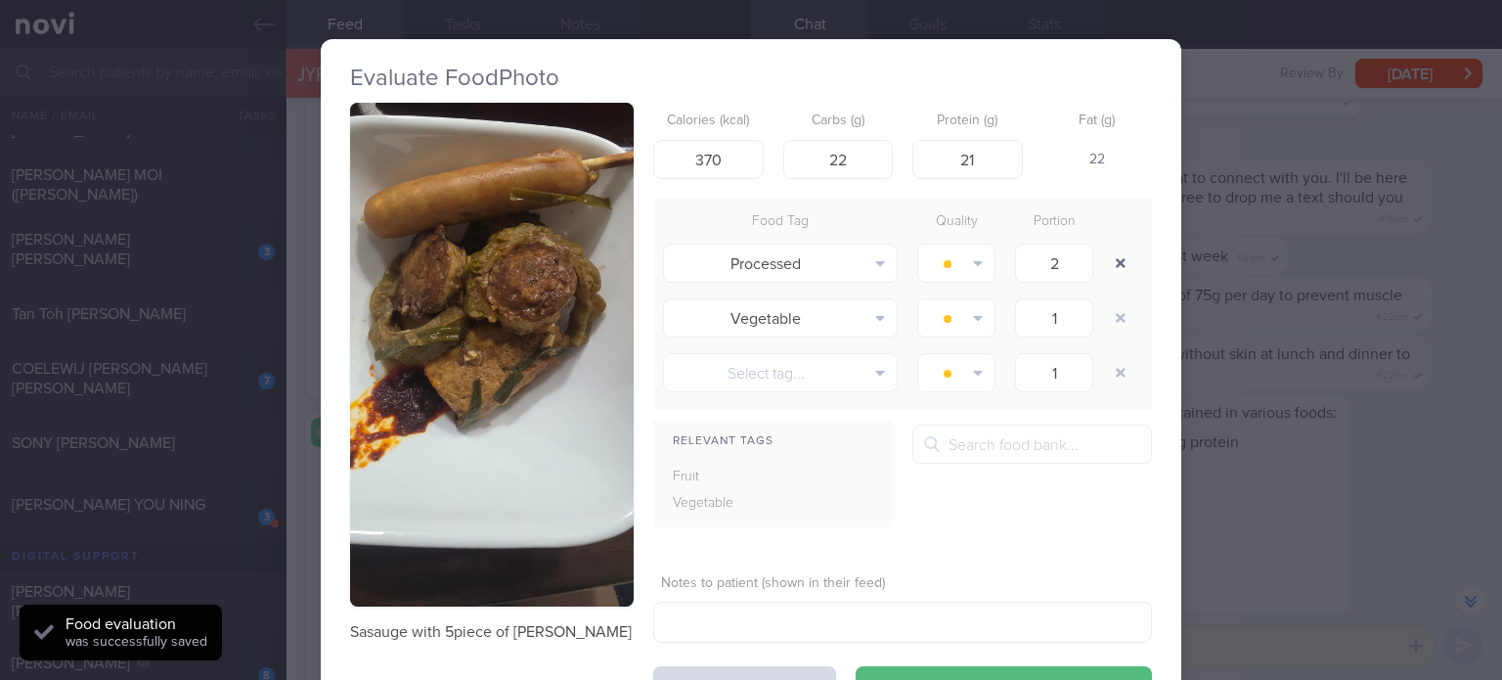
click at [1111, 267] on button "button" at bounding box center [1120, 262] width 35 height 35
type input "1"
click at [1111, 267] on button "button" at bounding box center [1120, 262] width 35 height 35
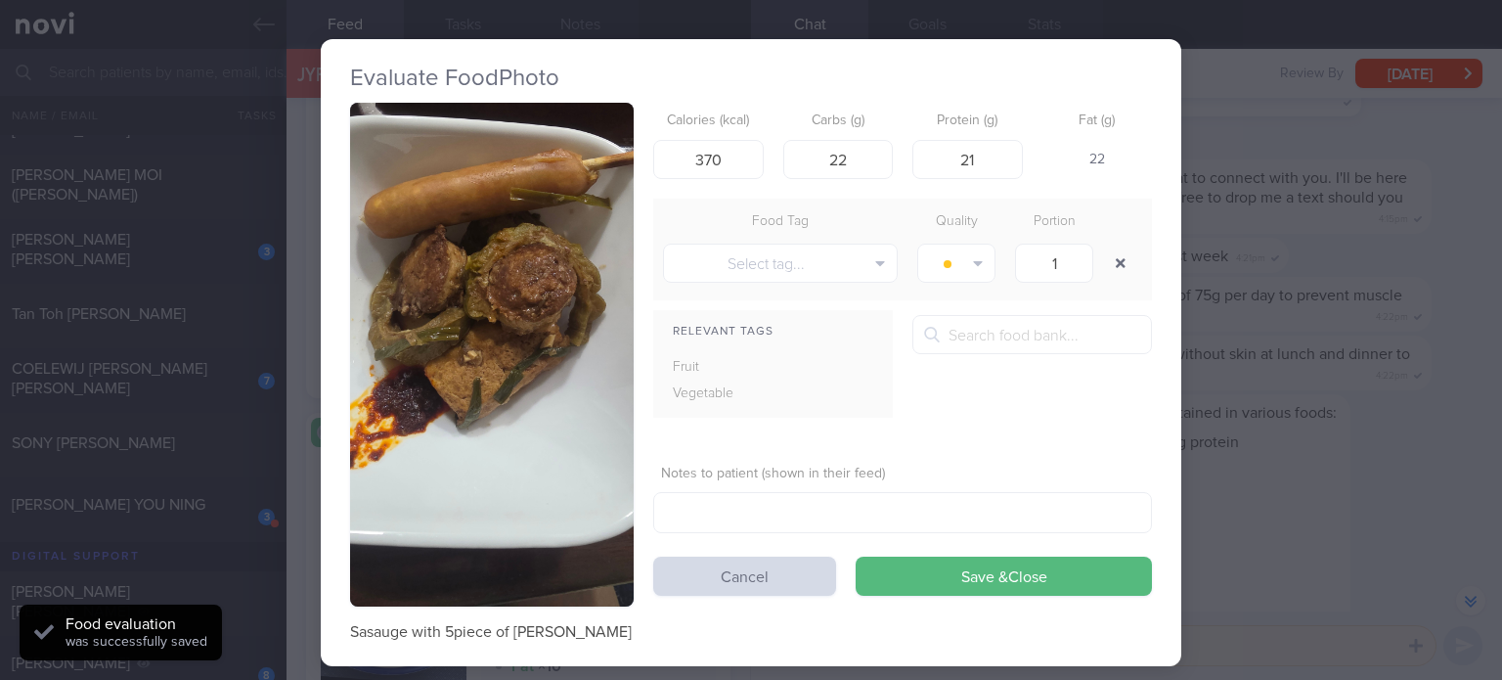
click at [1111, 267] on button "button" at bounding box center [1120, 262] width 35 height 35
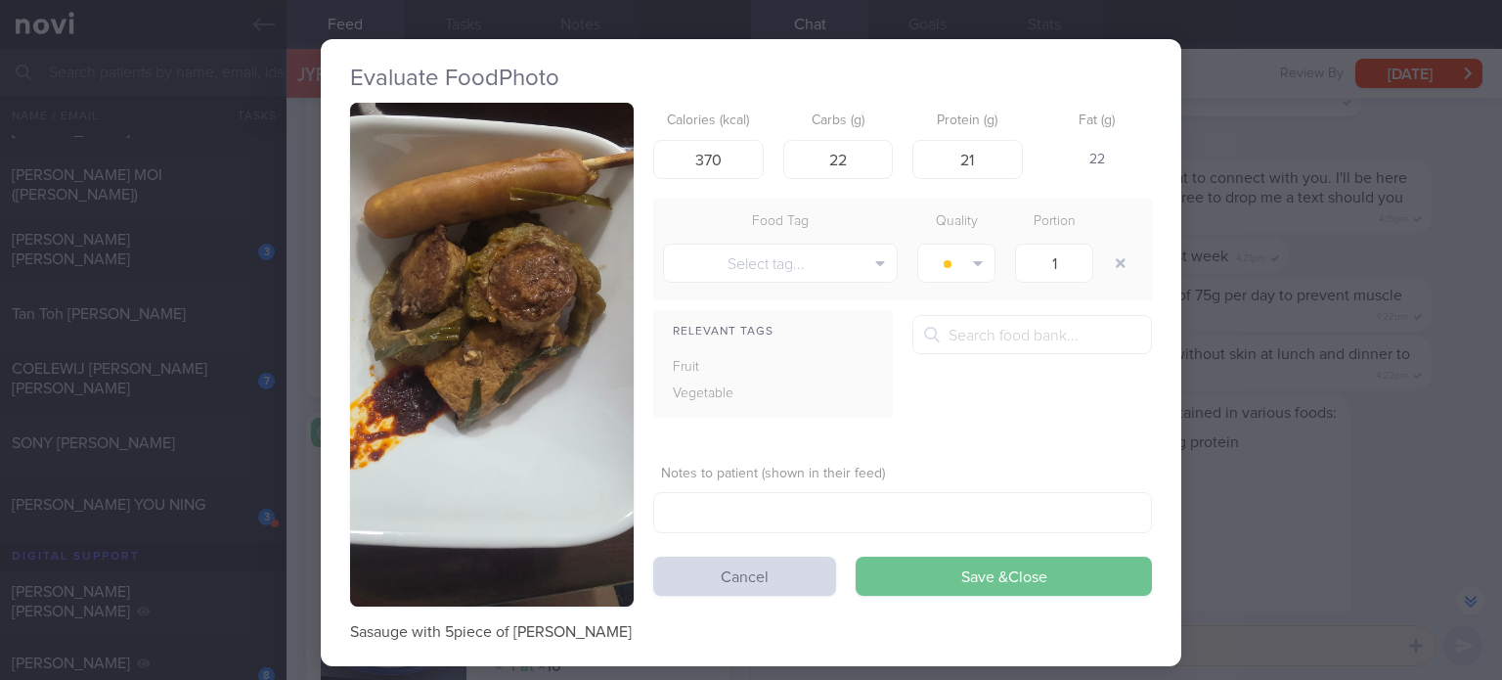
click at [974, 562] on button "Save & Close" at bounding box center [1004, 575] width 296 height 39
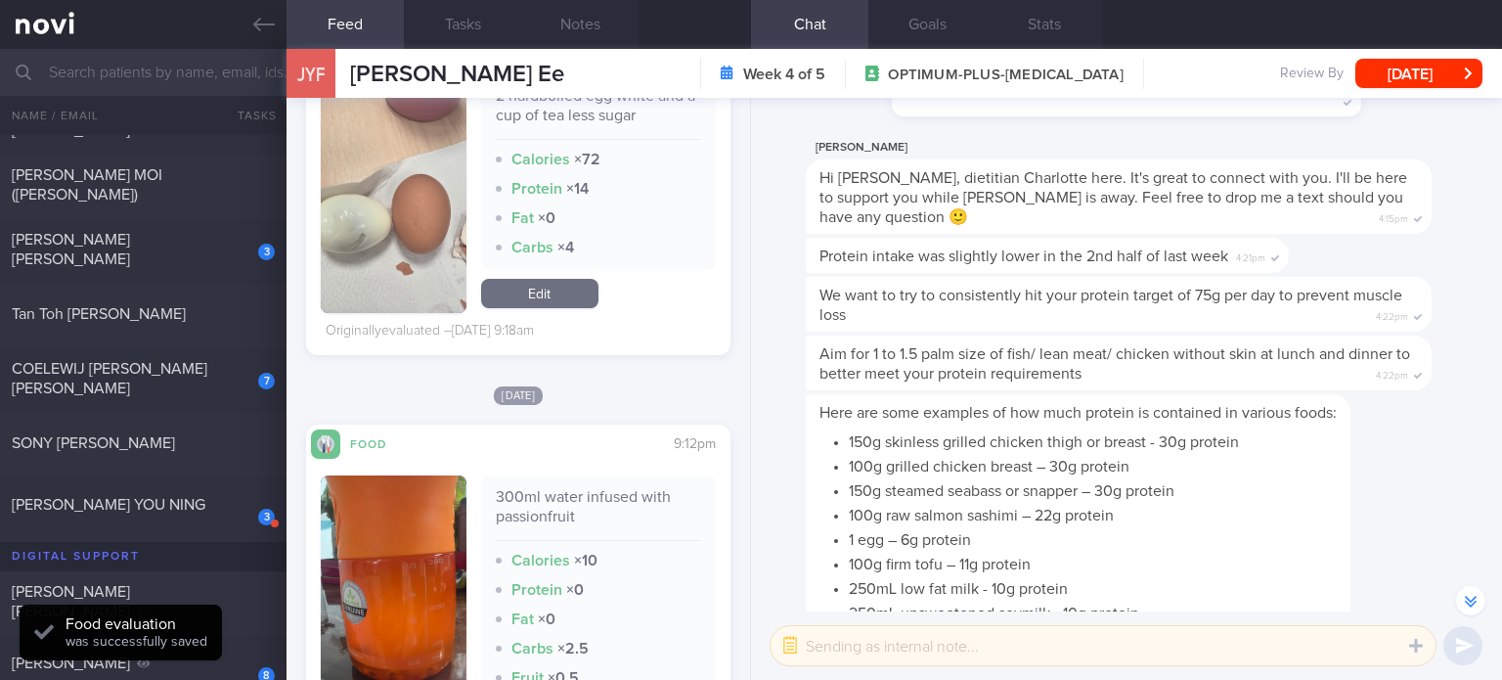
scroll to position [2875, 0]
click at [561, 282] on link "Edit" at bounding box center [539, 293] width 117 height 29
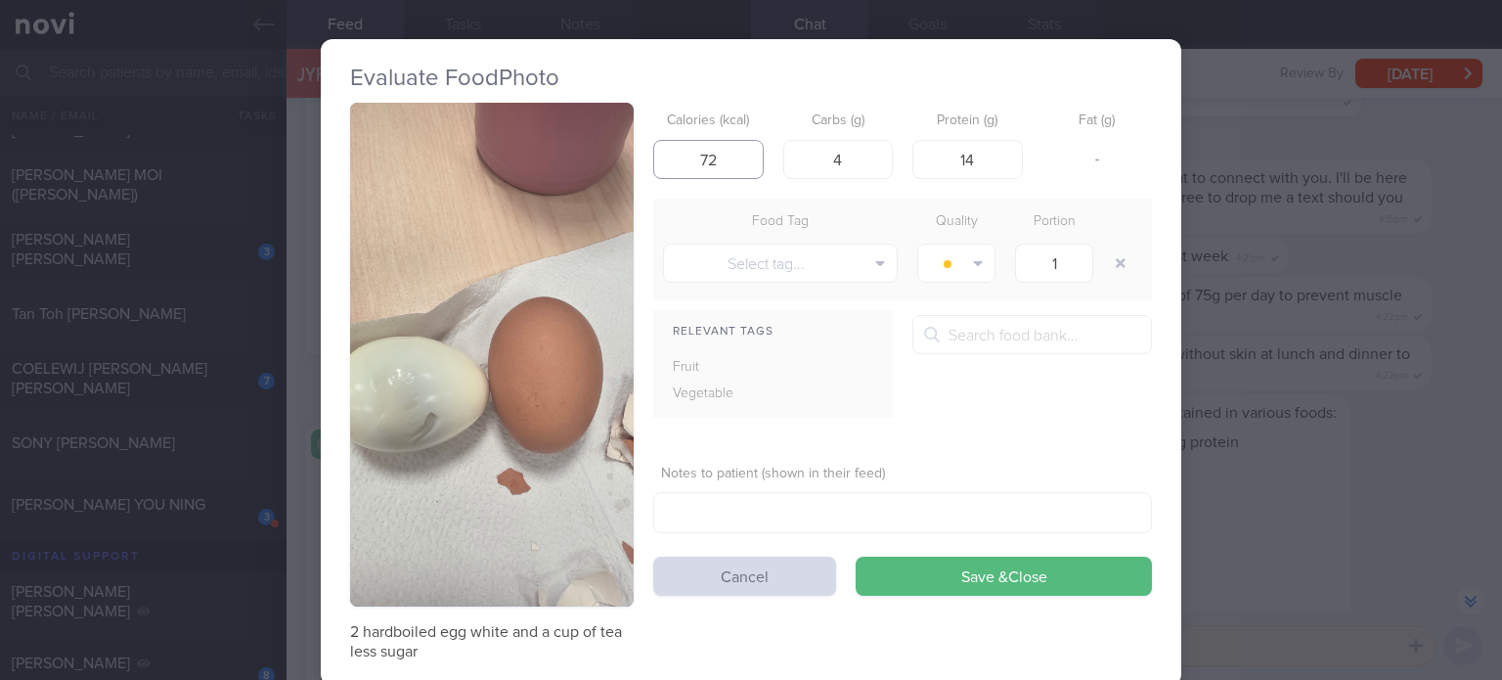
click at [720, 158] on input "72" at bounding box center [708, 159] width 110 height 39
type input "151"
click at [985, 152] on input "14" at bounding box center [967, 159] width 110 height 39
type input "13"
click at [856, 556] on button "Save & Close" at bounding box center [1004, 575] width 296 height 39
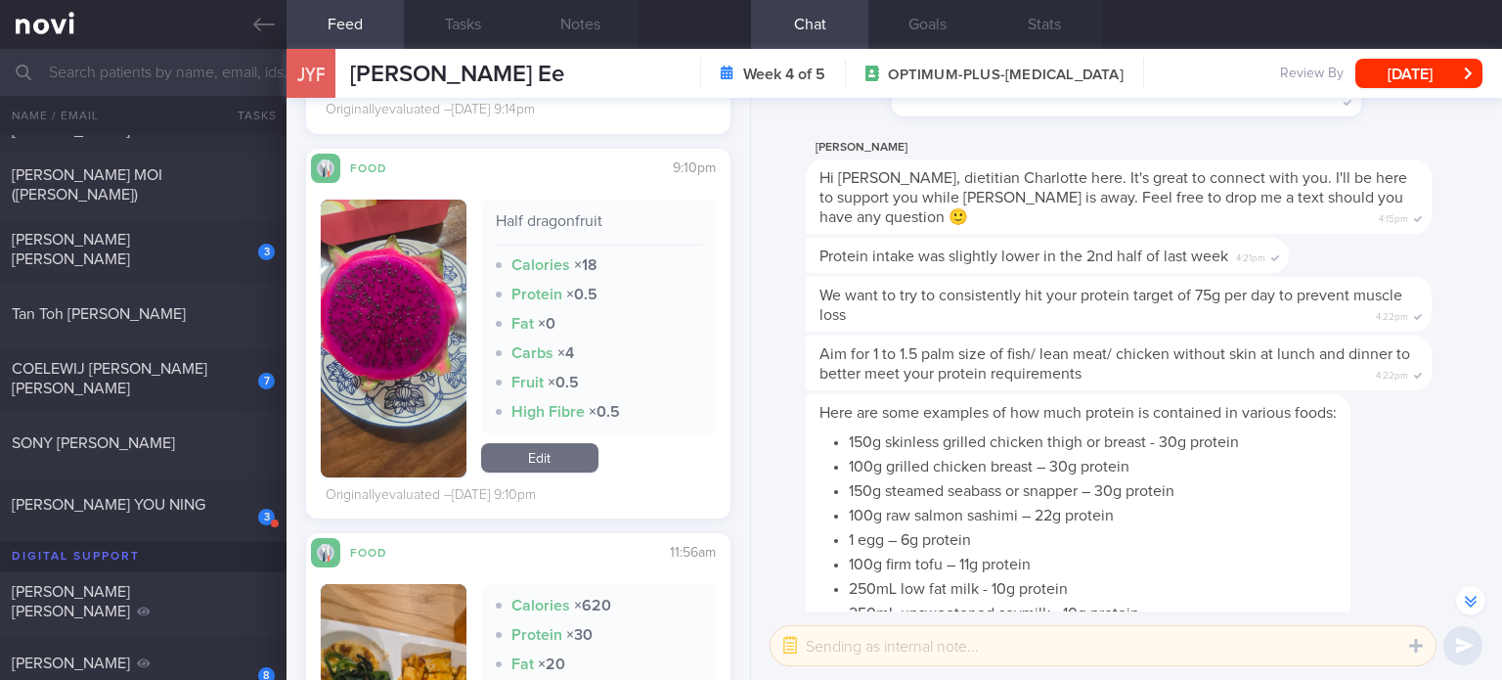
scroll to position [3542, 0]
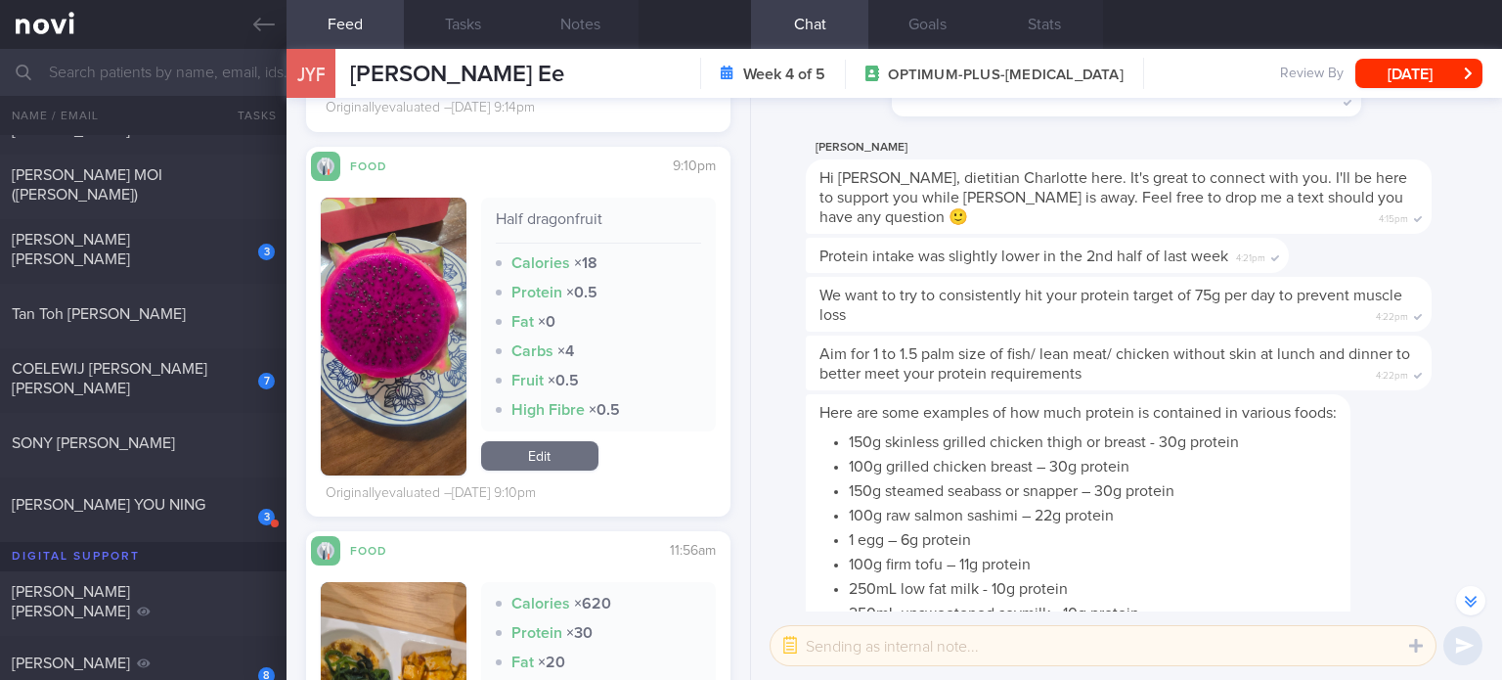
click at [540, 461] on link "Edit" at bounding box center [539, 455] width 117 height 29
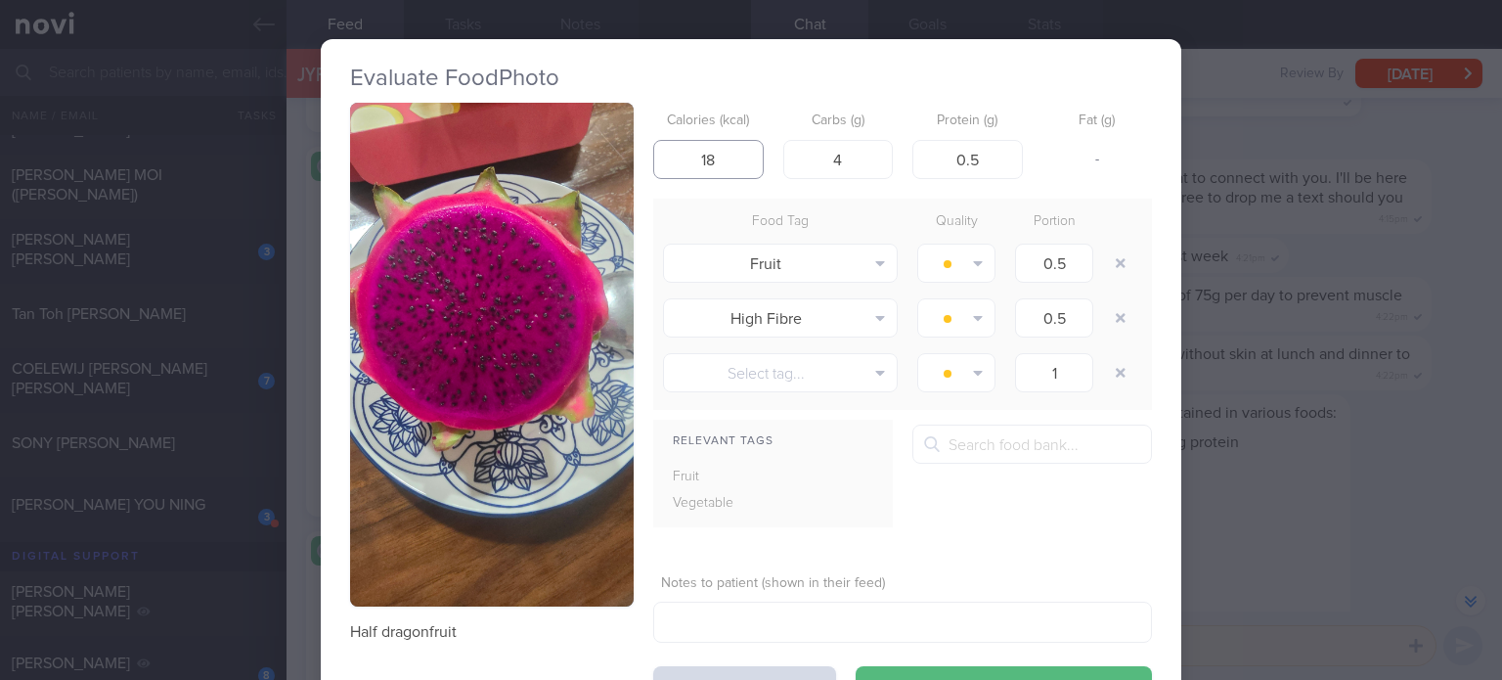
click at [715, 151] on input "18" at bounding box center [708, 159] width 110 height 39
type input "53"
click at [863, 151] on input "4" at bounding box center [838, 159] width 110 height 39
type input "11"
click at [991, 159] on input "0.5" at bounding box center [967, 159] width 110 height 39
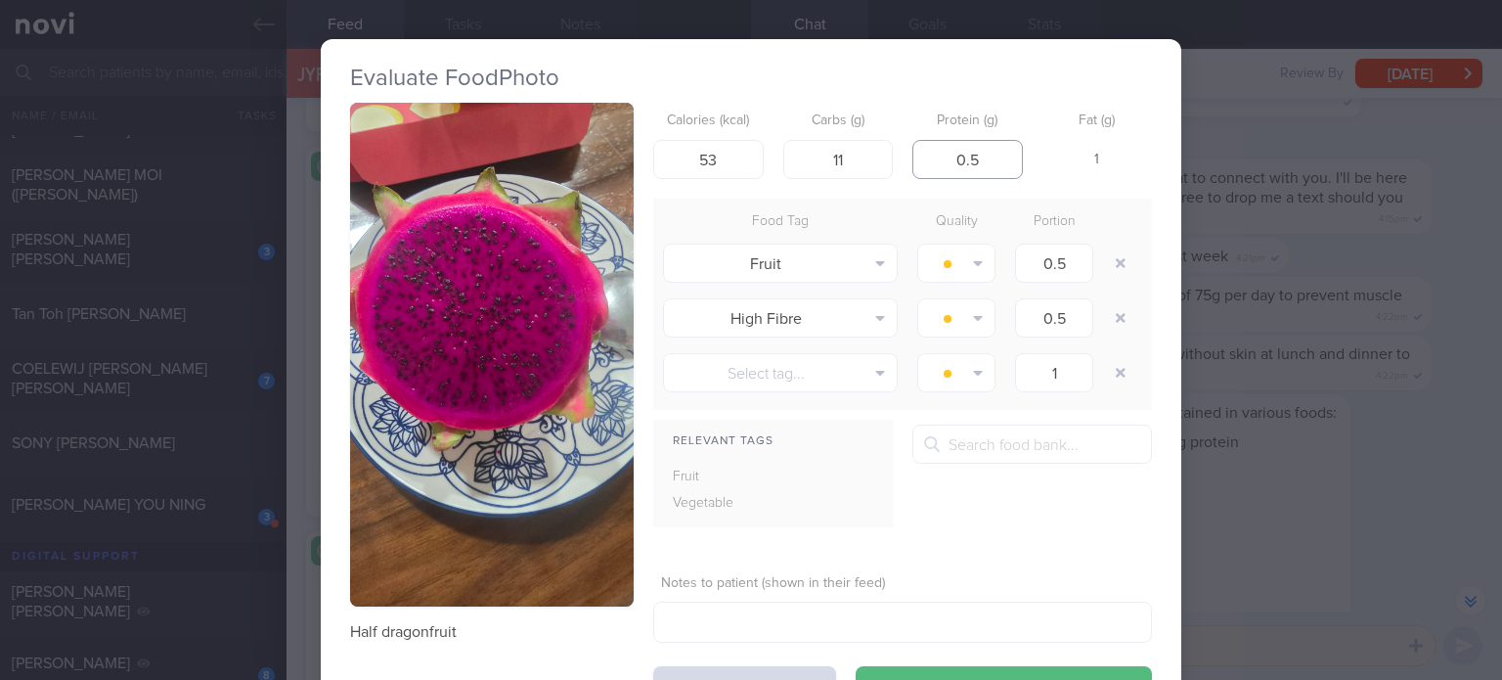
type input "1"
click at [1107, 317] on button "button" at bounding box center [1120, 317] width 35 height 35
type input "1"
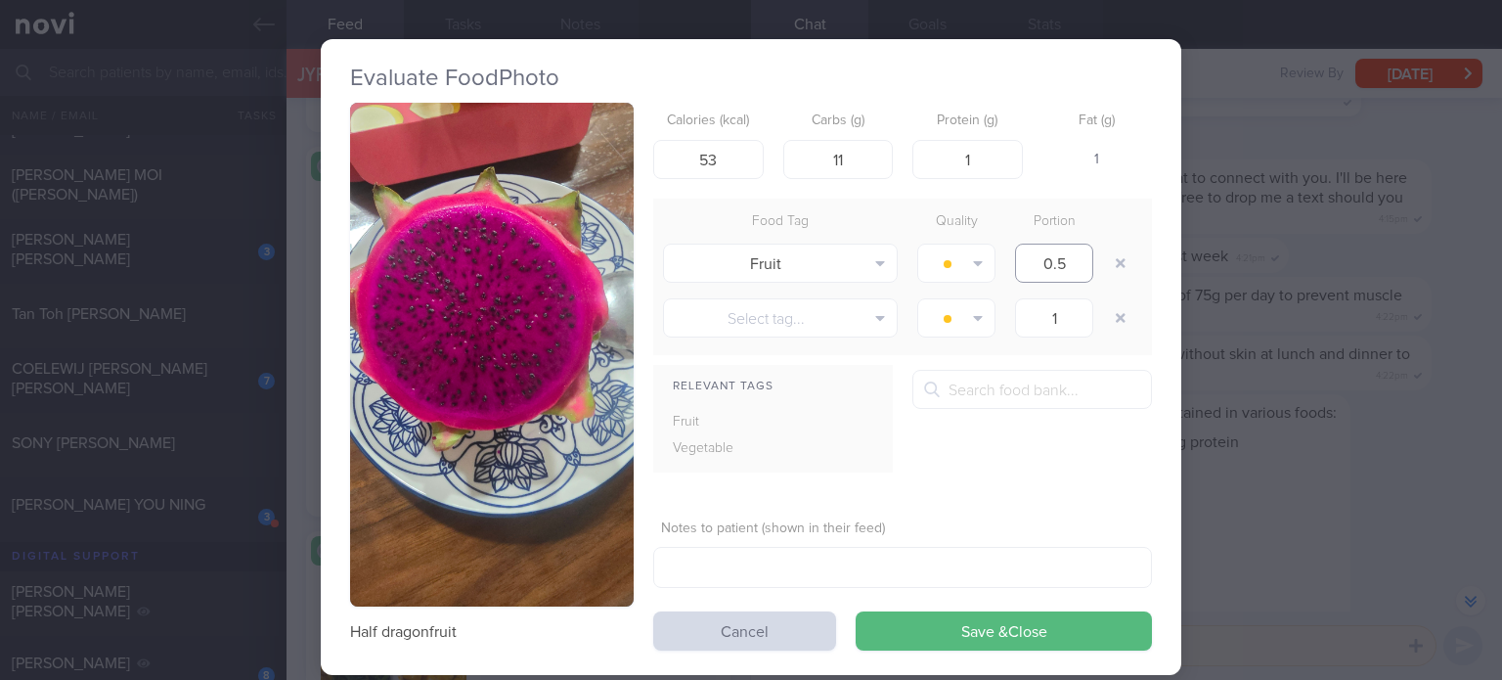
drag, startPoint x: 1061, startPoint y: 263, endPoint x: 1013, endPoint y: 253, distance: 48.9
click at [1015, 253] on input "0.5" at bounding box center [1054, 262] width 78 height 39
click at [962, 630] on button "Save & Close" at bounding box center [1004, 630] width 296 height 39
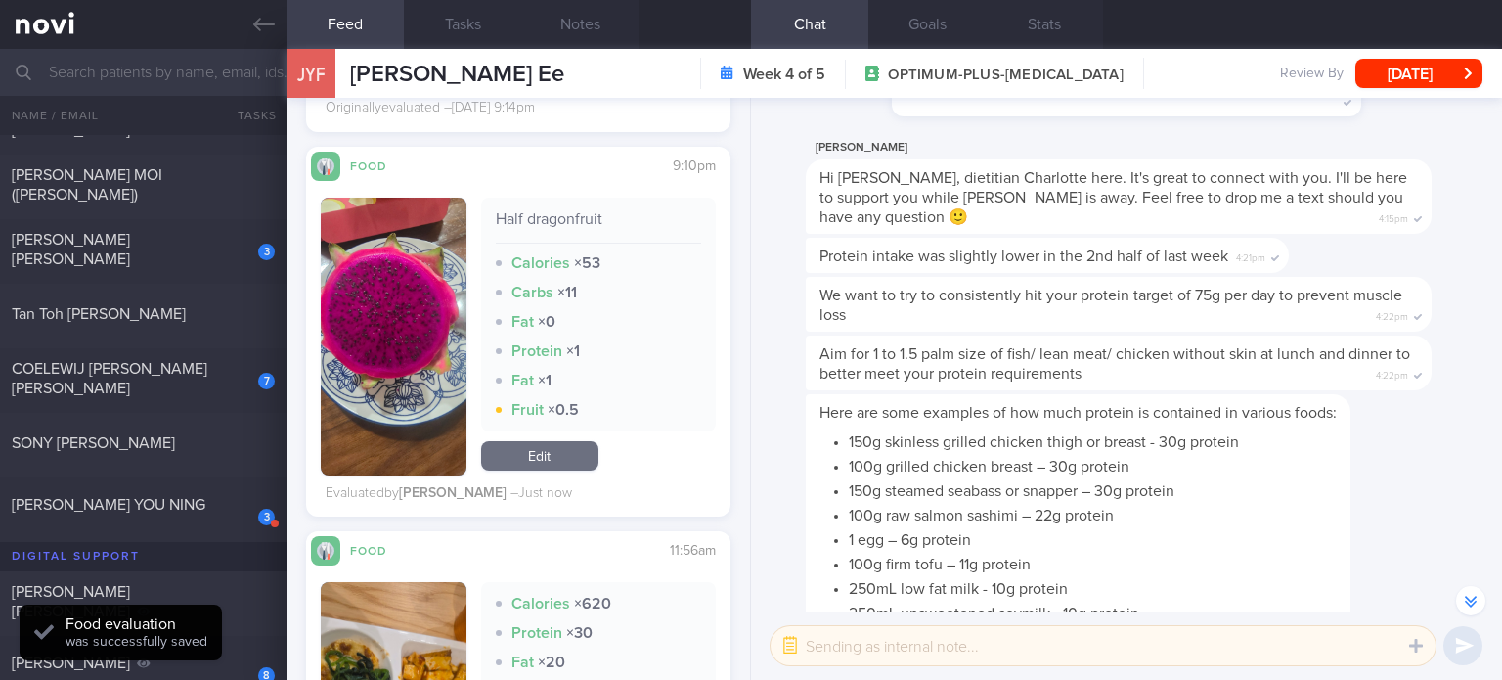
click at [559, 451] on link "Edit" at bounding box center [539, 455] width 117 height 29
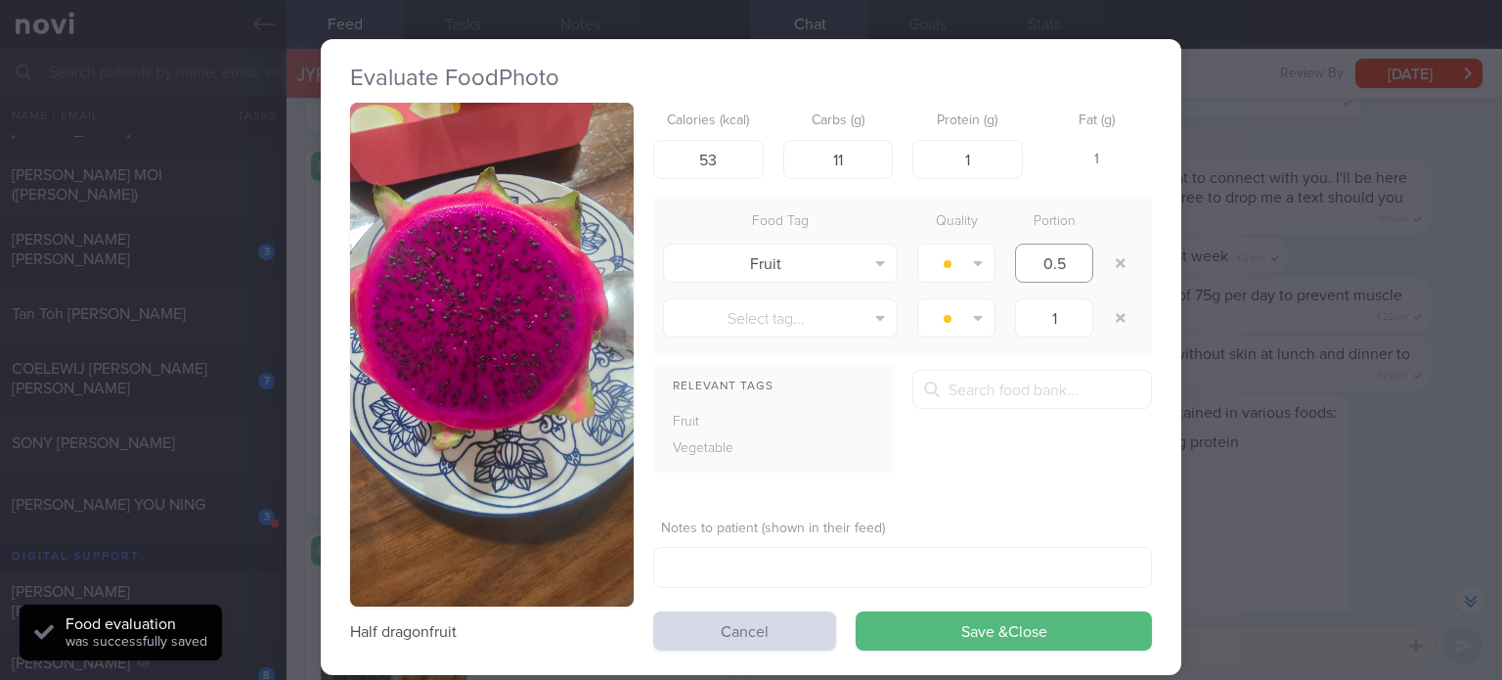
drag, startPoint x: 1072, startPoint y: 257, endPoint x: 931, endPoint y: 230, distance: 143.4
click at [931, 230] on div "Food Tag Quality Portion Fruit Alcohol Fried Fruit Healthy Fats High Calcium [M…" at bounding box center [902, 276] width 499 height 156
type input "1"
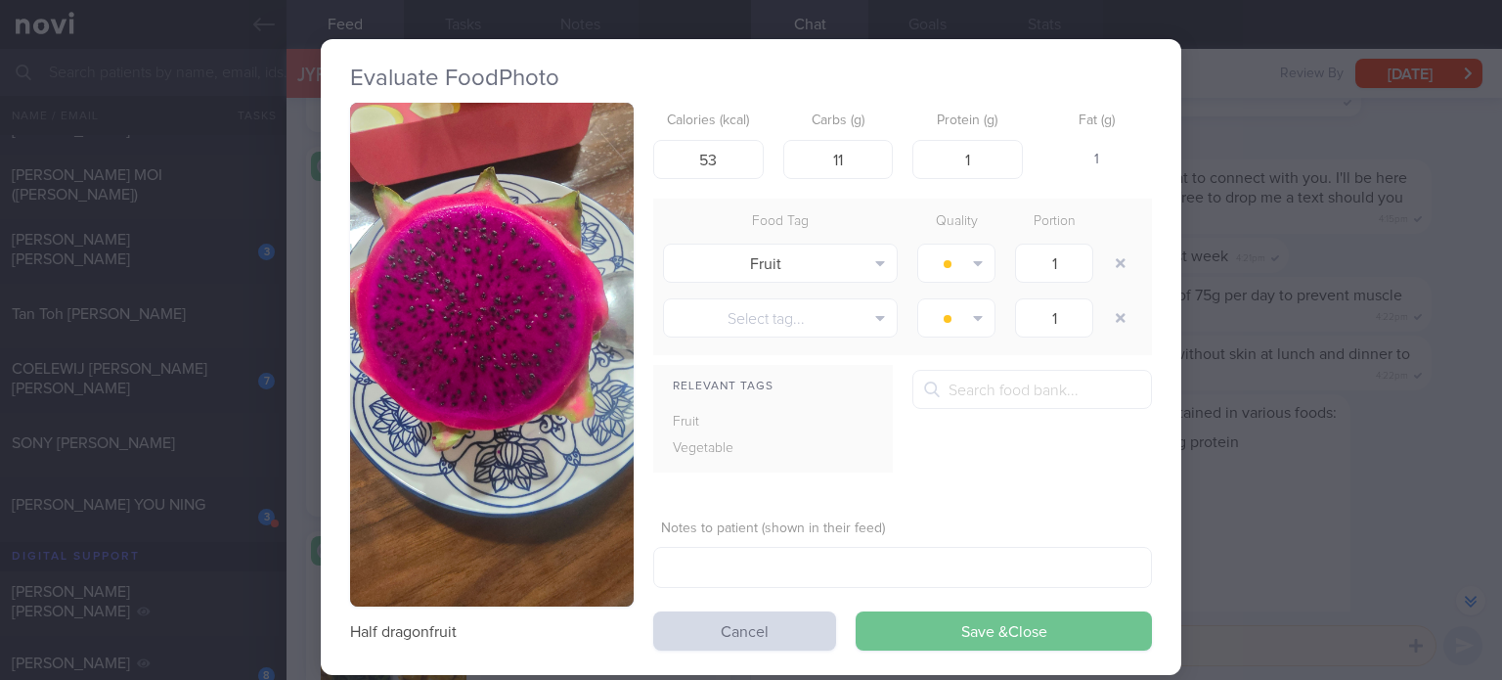
click at [993, 624] on button "Save & Close" at bounding box center [1004, 630] width 296 height 39
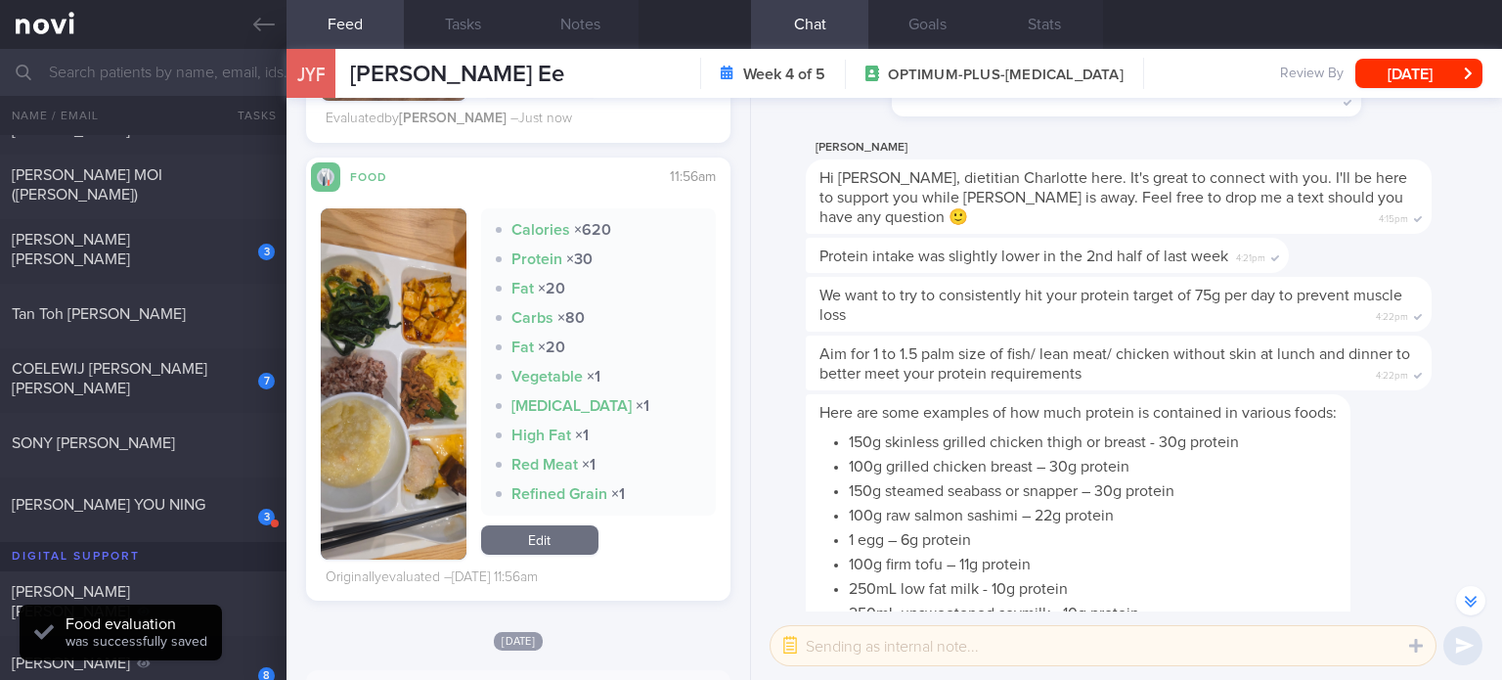
scroll to position [3917, 0]
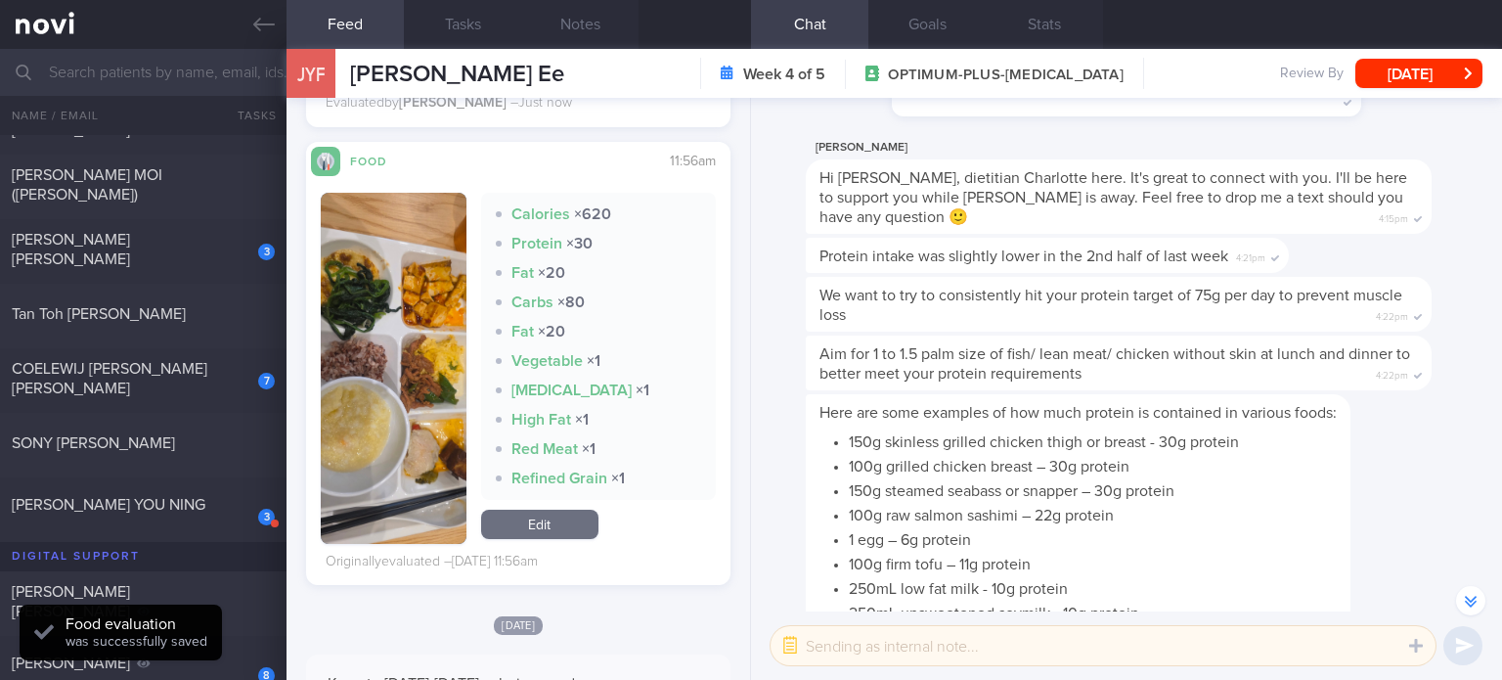
click at [548, 511] on link "Edit" at bounding box center [539, 523] width 117 height 29
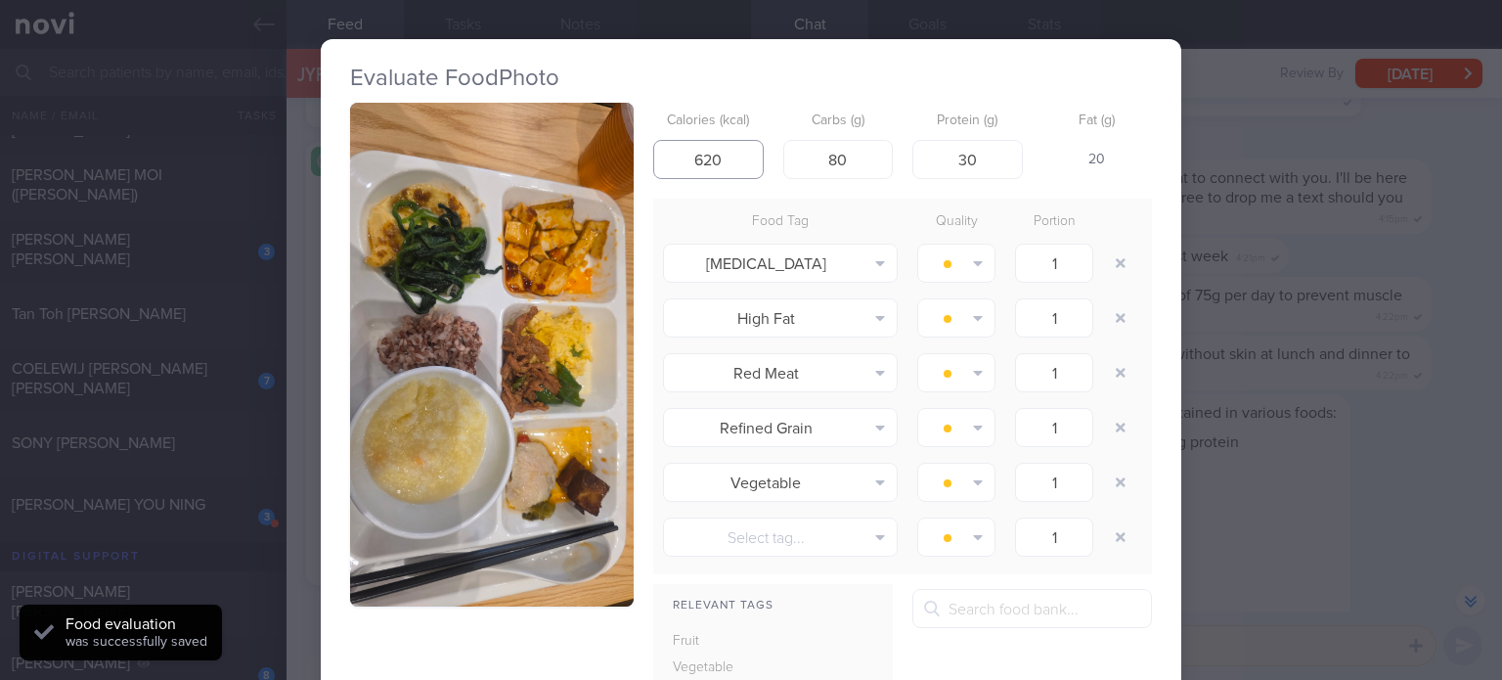
click at [700, 157] on input "620" at bounding box center [708, 159] width 110 height 39
type input "440"
drag, startPoint x: 857, startPoint y: 161, endPoint x: 775, endPoint y: 148, distance: 82.3
click at [783, 148] on input "80" at bounding box center [838, 159] width 110 height 39
type input "36"
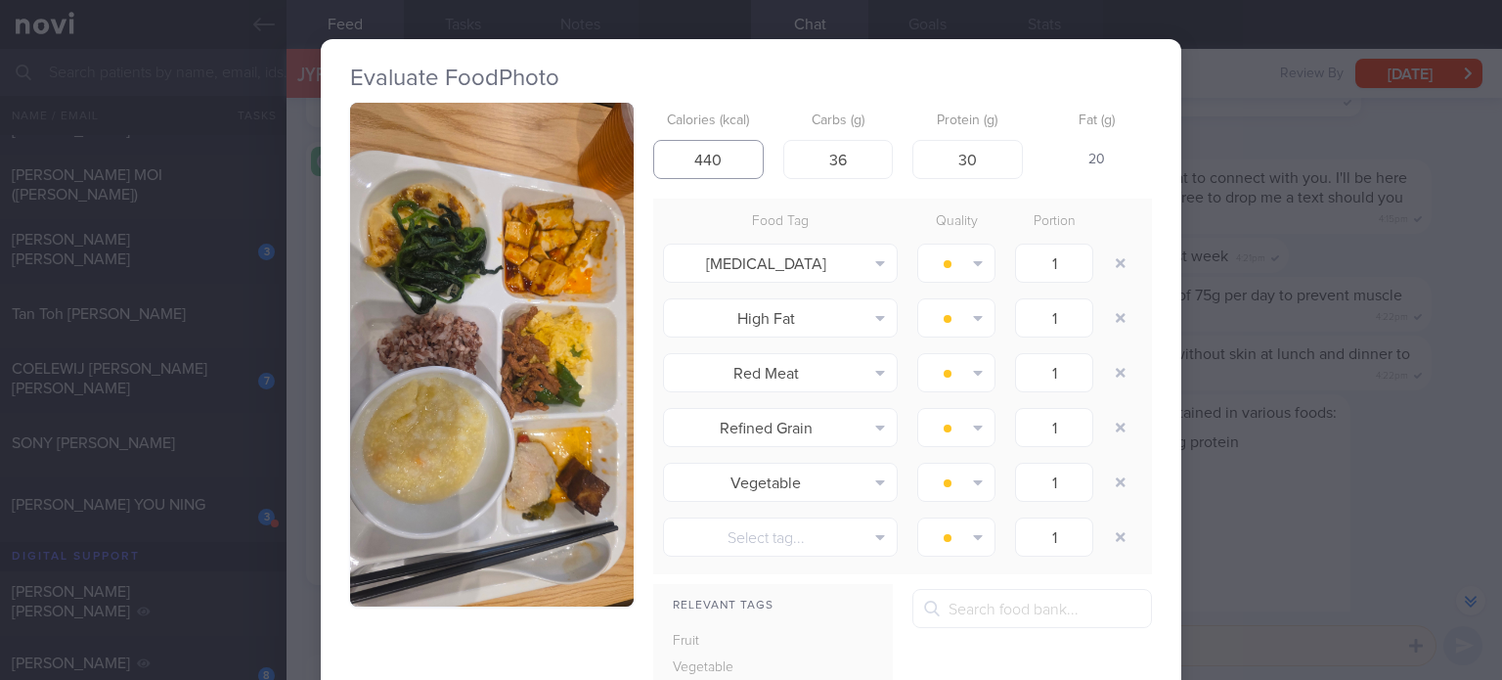
click at [707, 154] on input "440" at bounding box center [708, 159] width 110 height 39
type input "416"
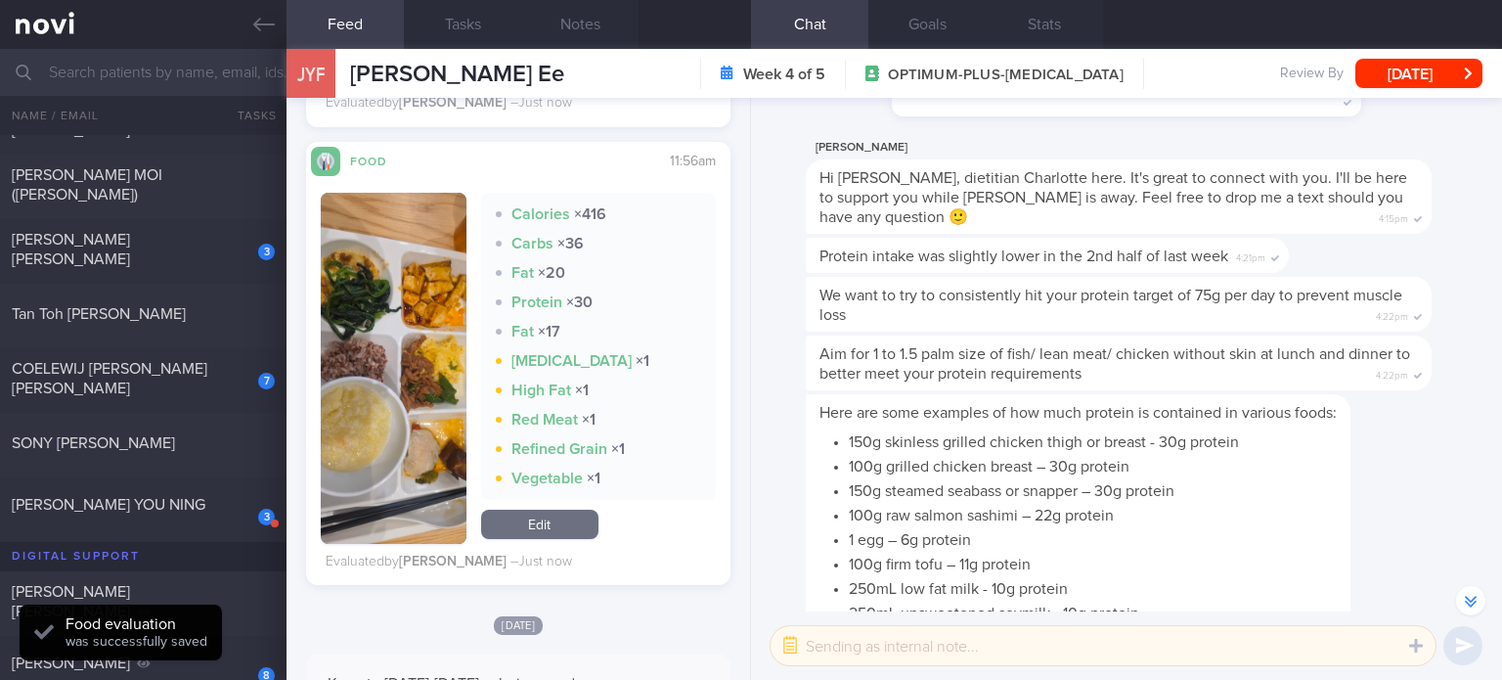
click at [562, 519] on link "Edit" at bounding box center [539, 523] width 117 height 29
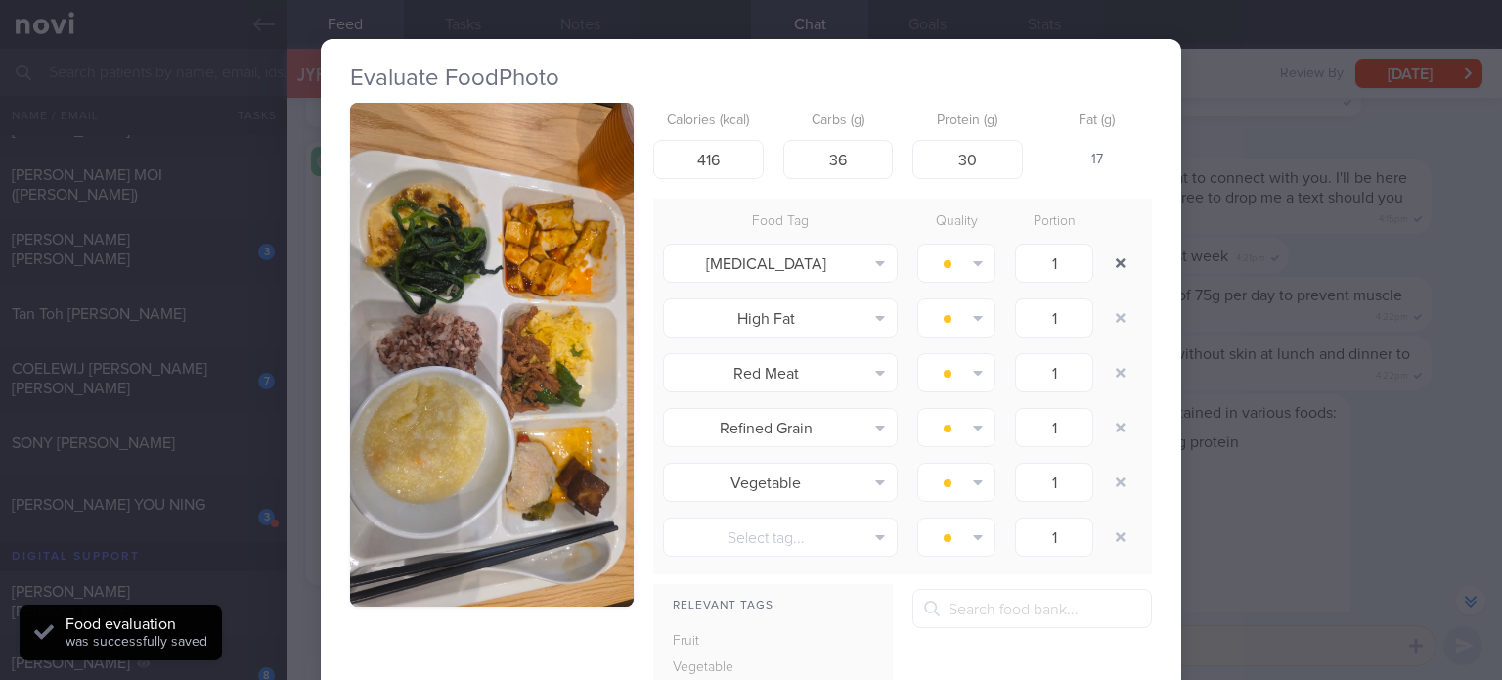
click at [1105, 269] on button "button" at bounding box center [1120, 262] width 35 height 35
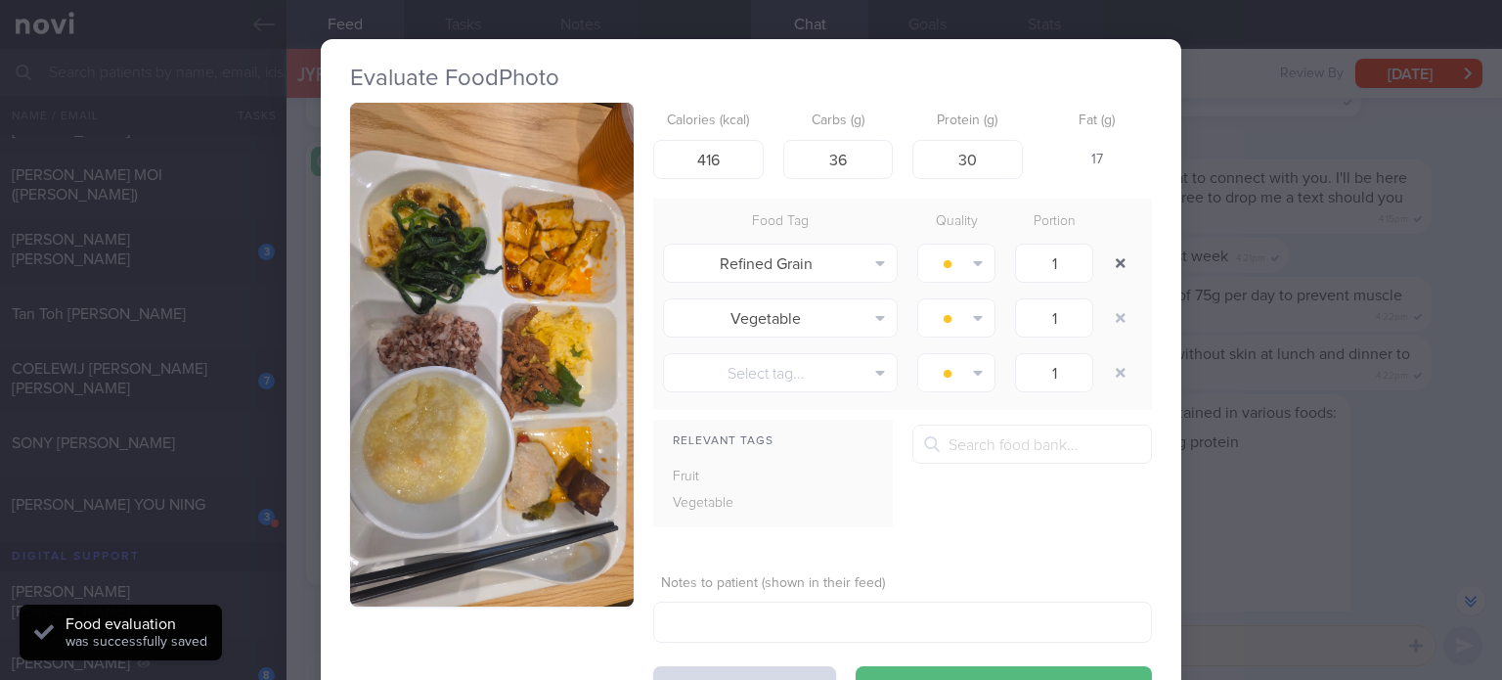
click at [1105, 269] on button "button" at bounding box center [1120, 262] width 35 height 35
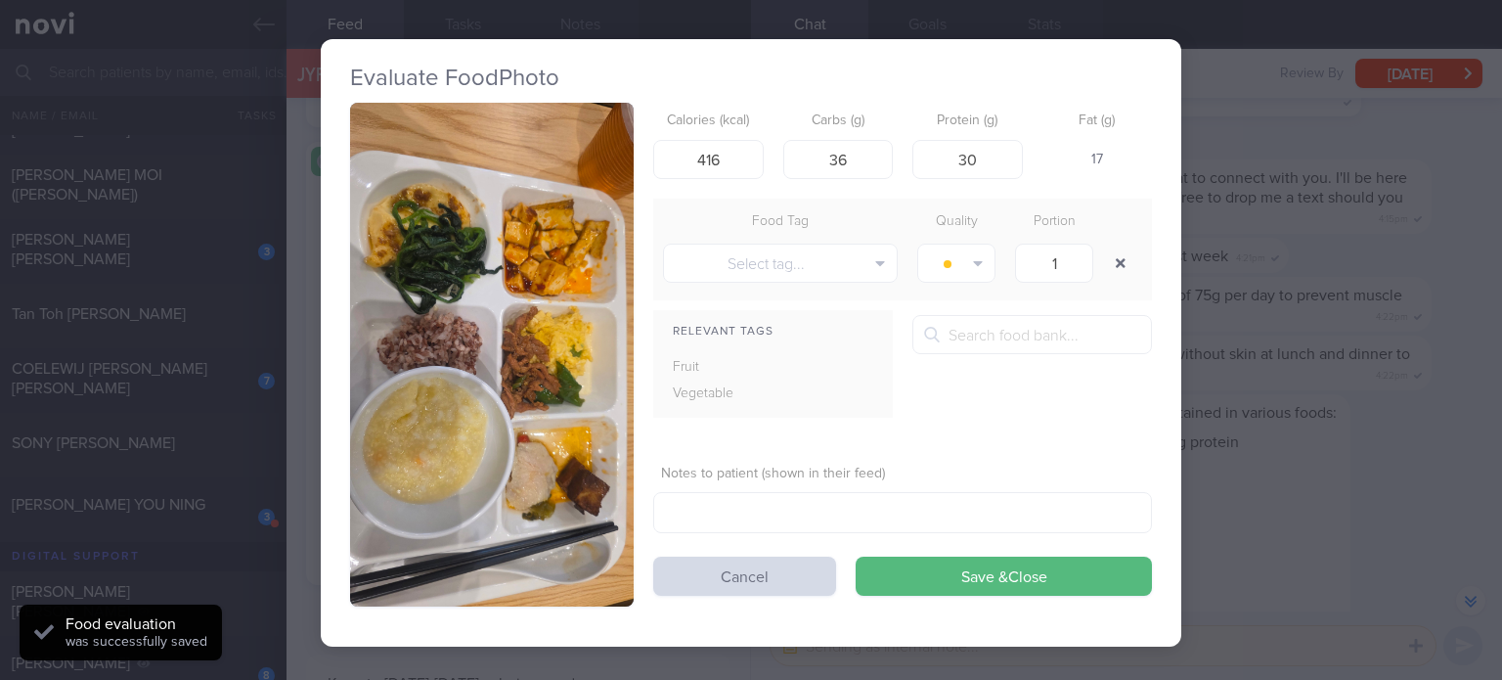
click at [1105, 269] on button "button" at bounding box center [1120, 262] width 35 height 35
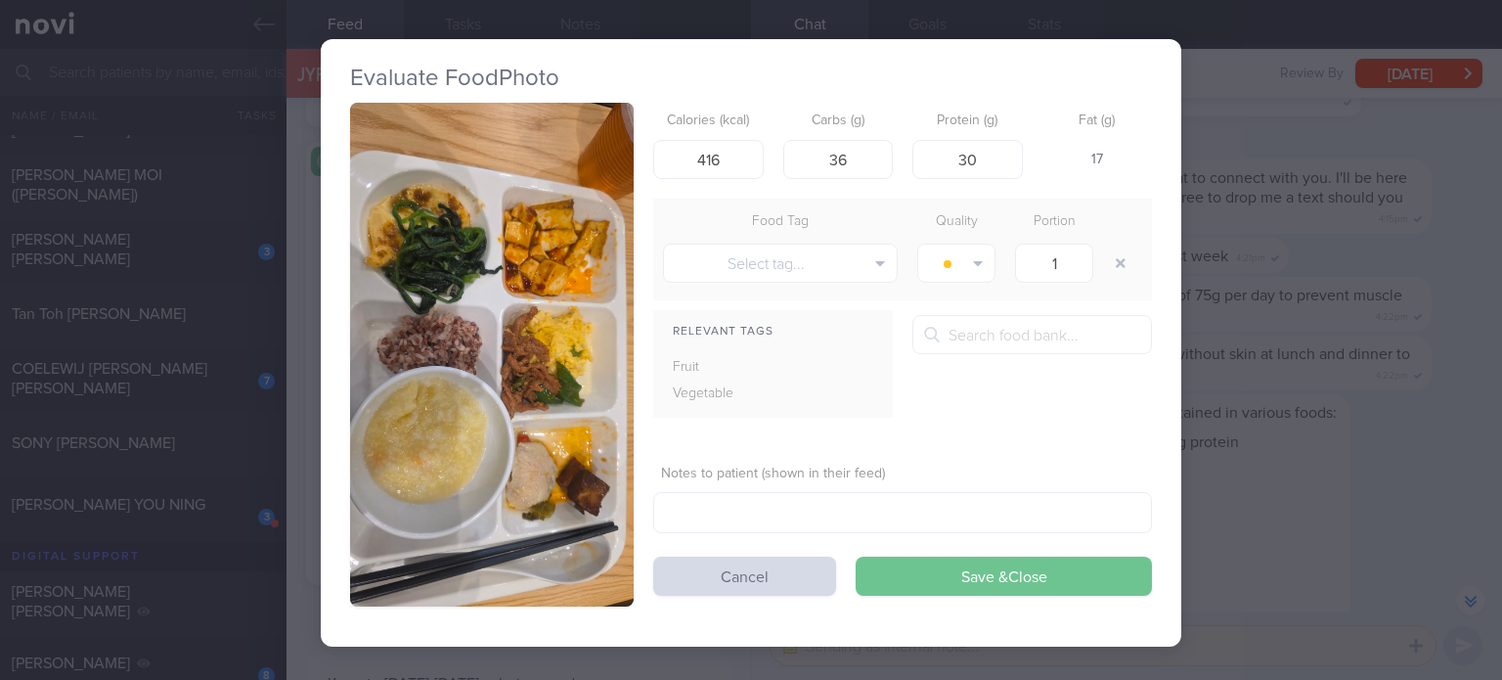
click at [935, 580] on button "Save & Close" at bounding box center [1004, 575] width 296 height 39
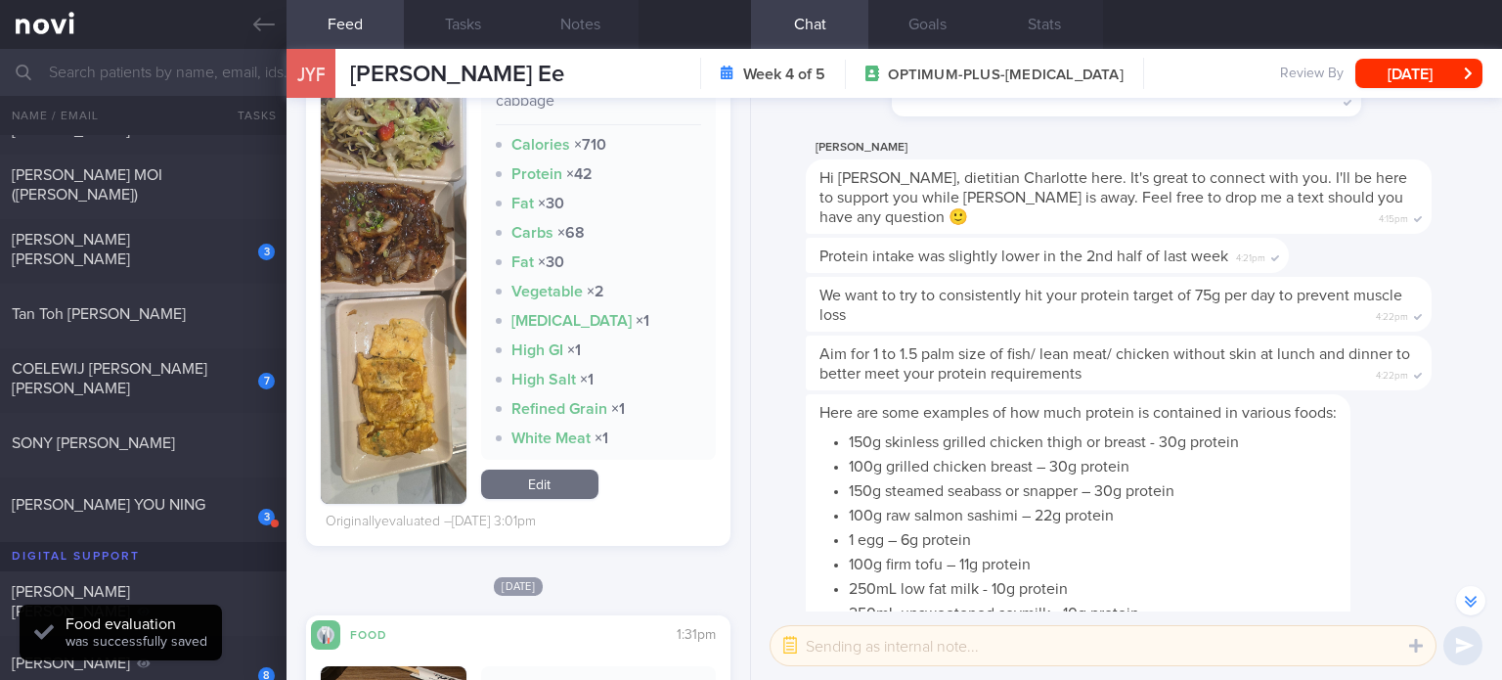
scroll to position [4766, 0]
click at [552, 462] on div "Black pepper chicken qnd egg omlette teppanyaki with cabbage Calories × 710 Pro…" at bounding box center [598, 269] width 235 height 463
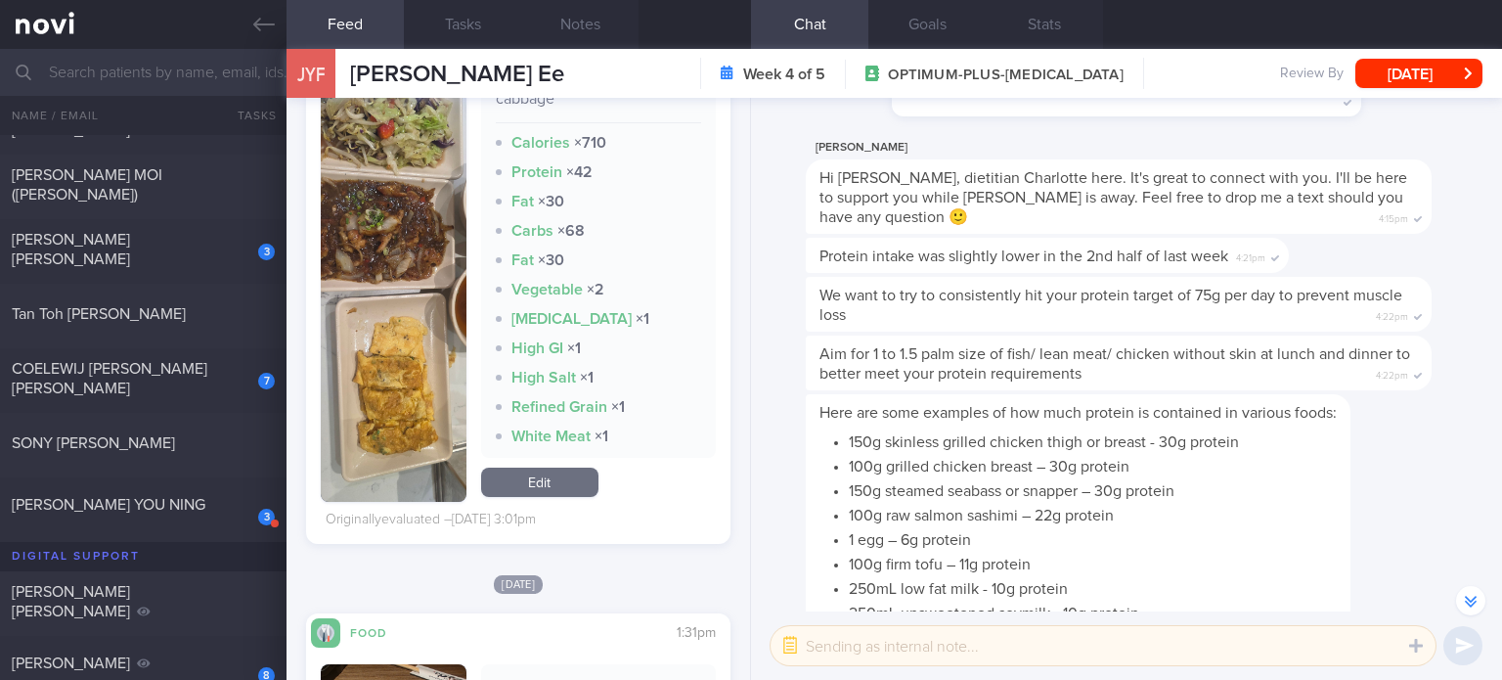
click at [550, 493] on link "Edit" at bounding box center [539, 481] width 117 height 29
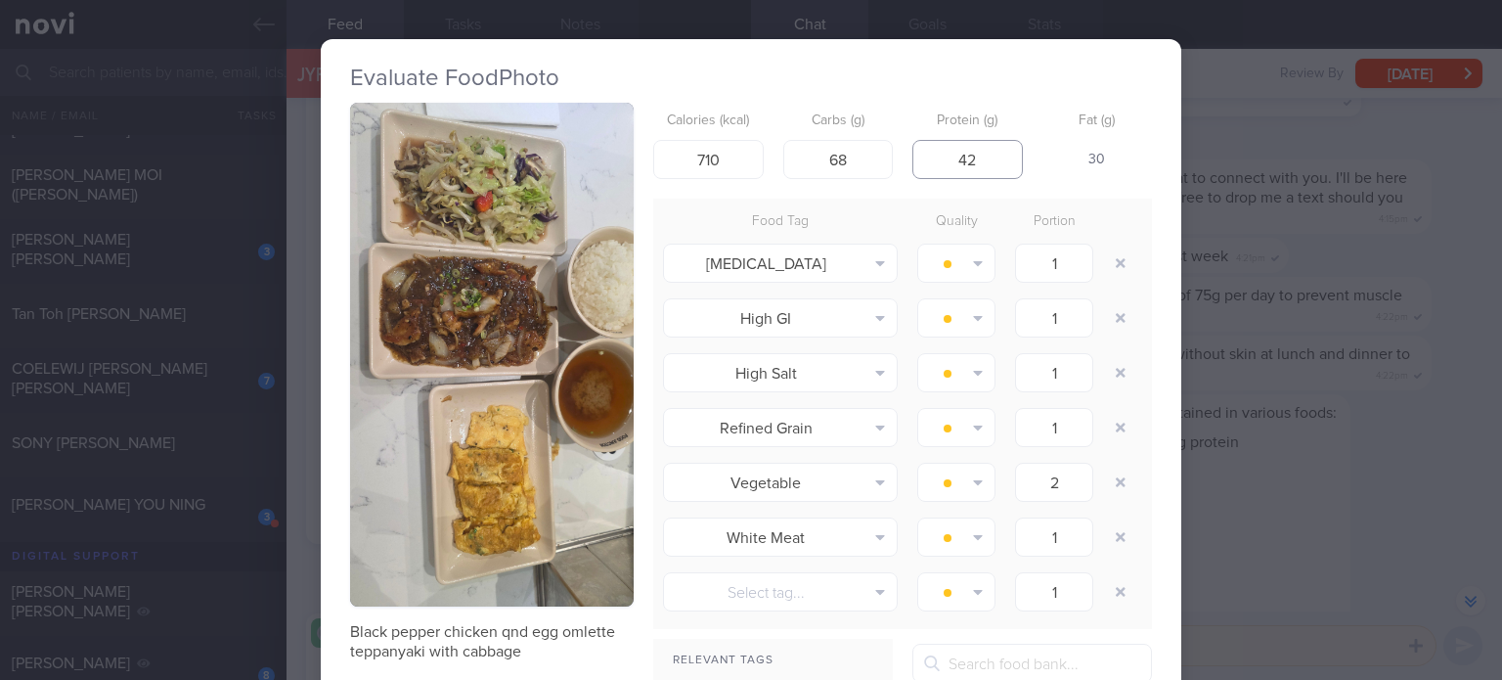
click at [962, 154] on input "42" at bounding box center [967, 159] width 110 height 39
click at [697, 152] on input "710" at bounding box center [708, 159] width 110 height 39
drag, startPoint x: 700, startPoint y: 154, endPoint x: 670, endPoint y: 154, distance: 30.3
click at [670, 154] on input "710" at bounding box center [708, 159] width 110 height 39
type input "640"
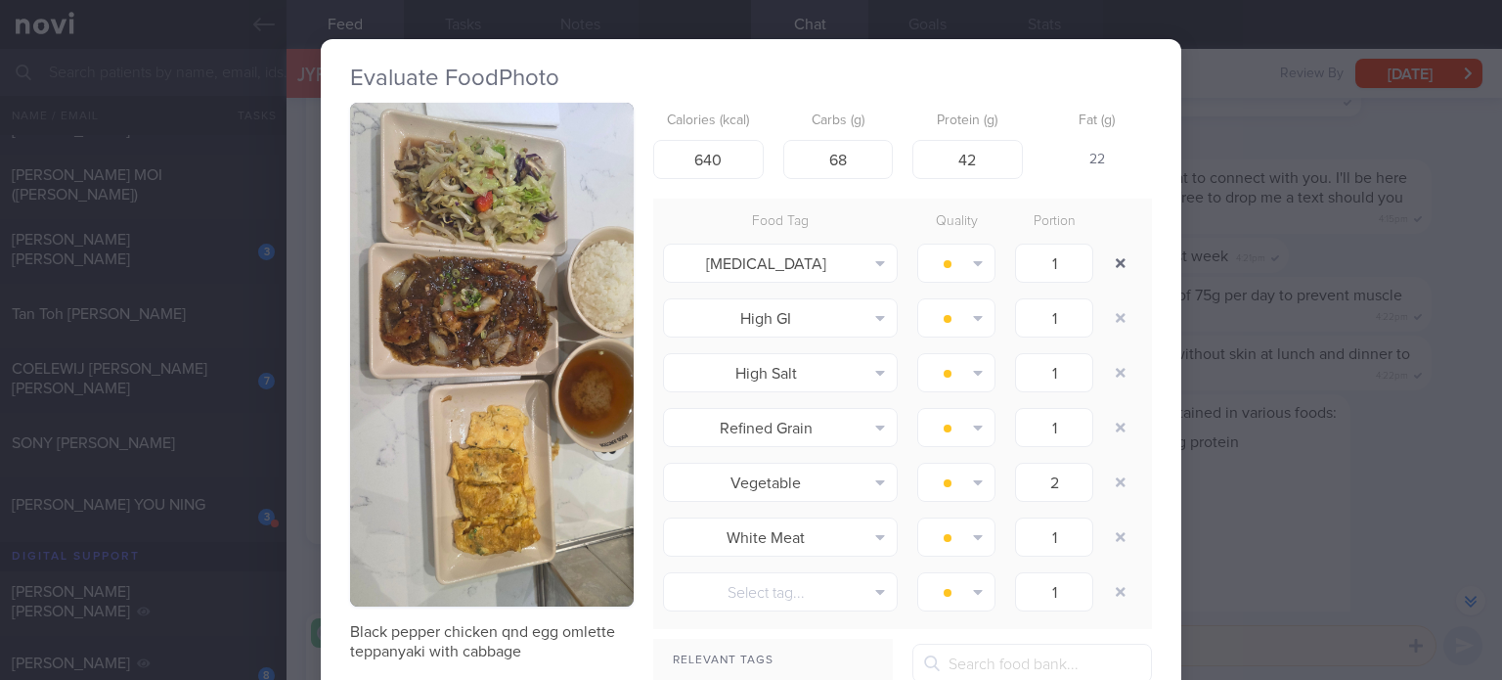
click at [1117, 258] on icon "button" at bounding box center [1121, 263] width 10 height 10
type input "2"
type input "1"
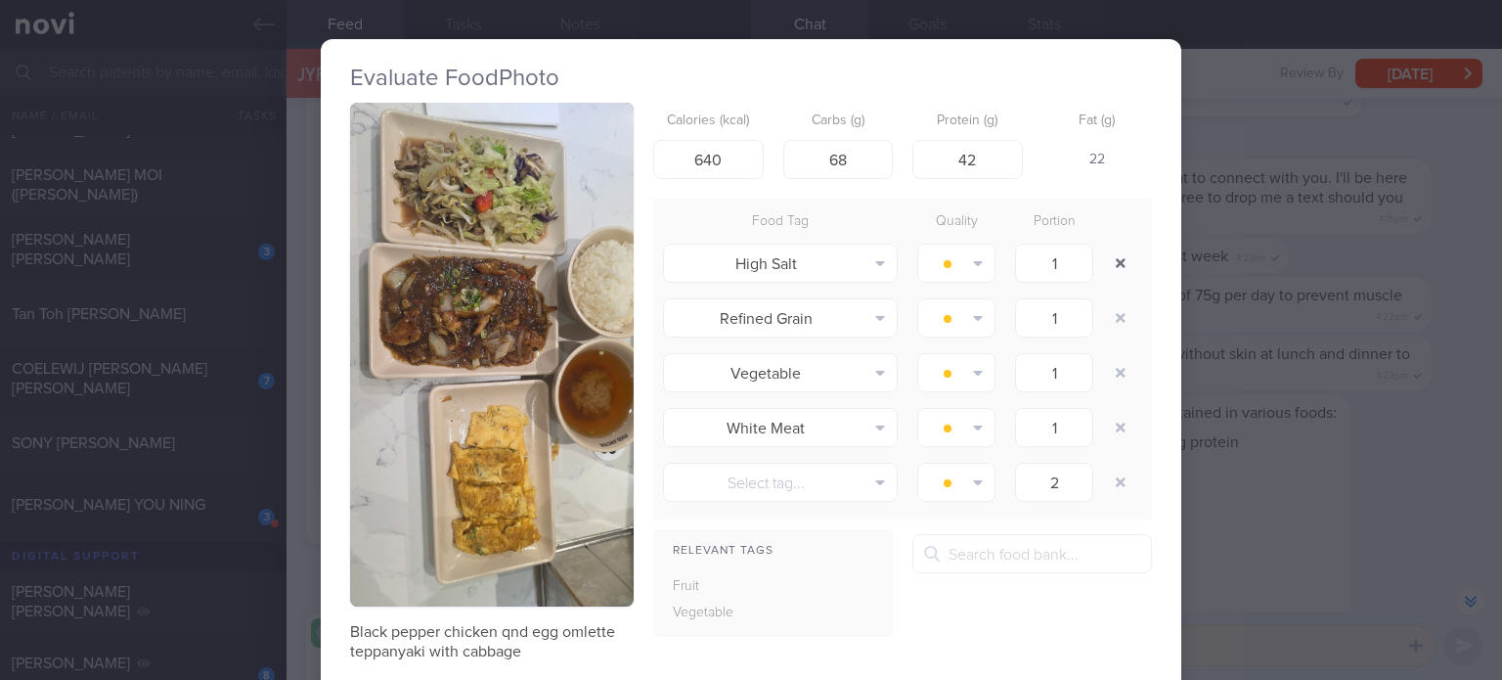
type input "1"
click at [1117, 258] on button "button" at bounding box center [1120, 262] width 35 height 35
type input "2"
type input "1"
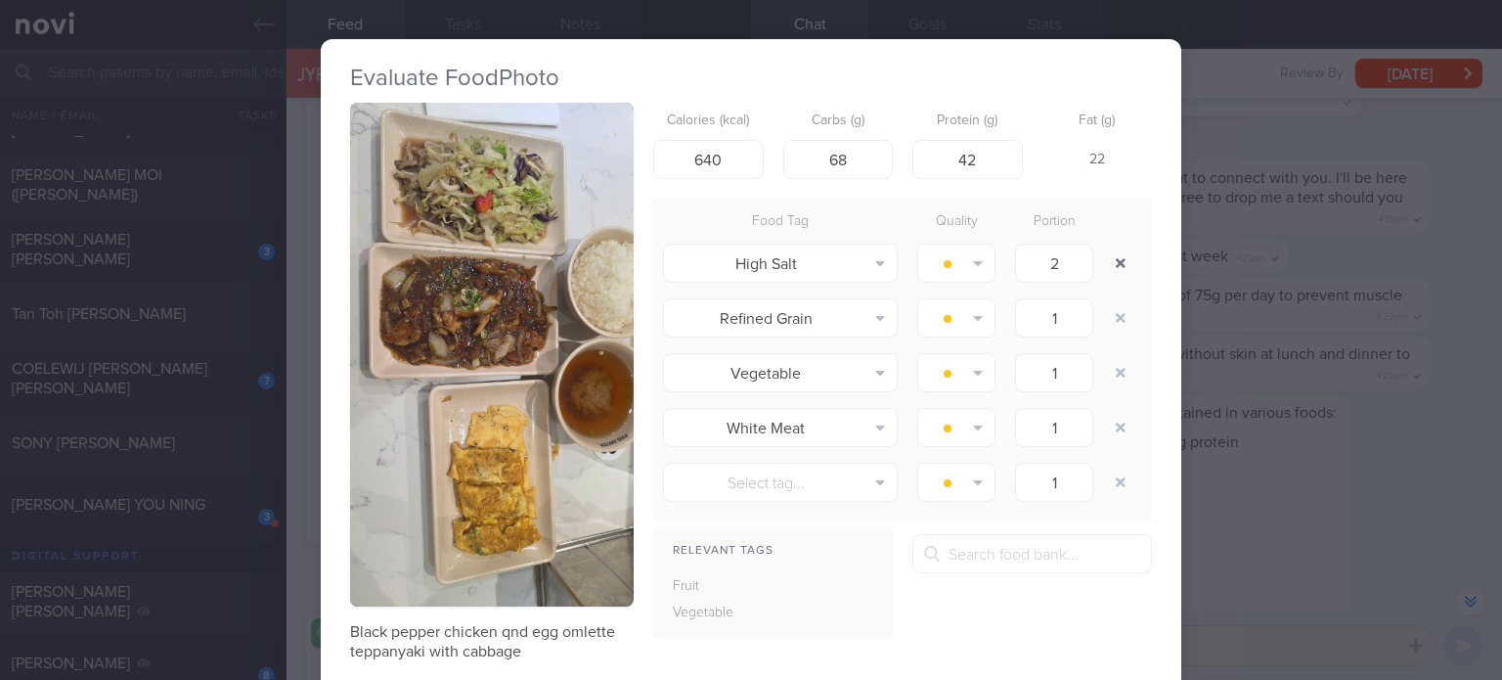
click at [1117, 258] on button "button" at bounding box center [1120, 262] width 35 height 35
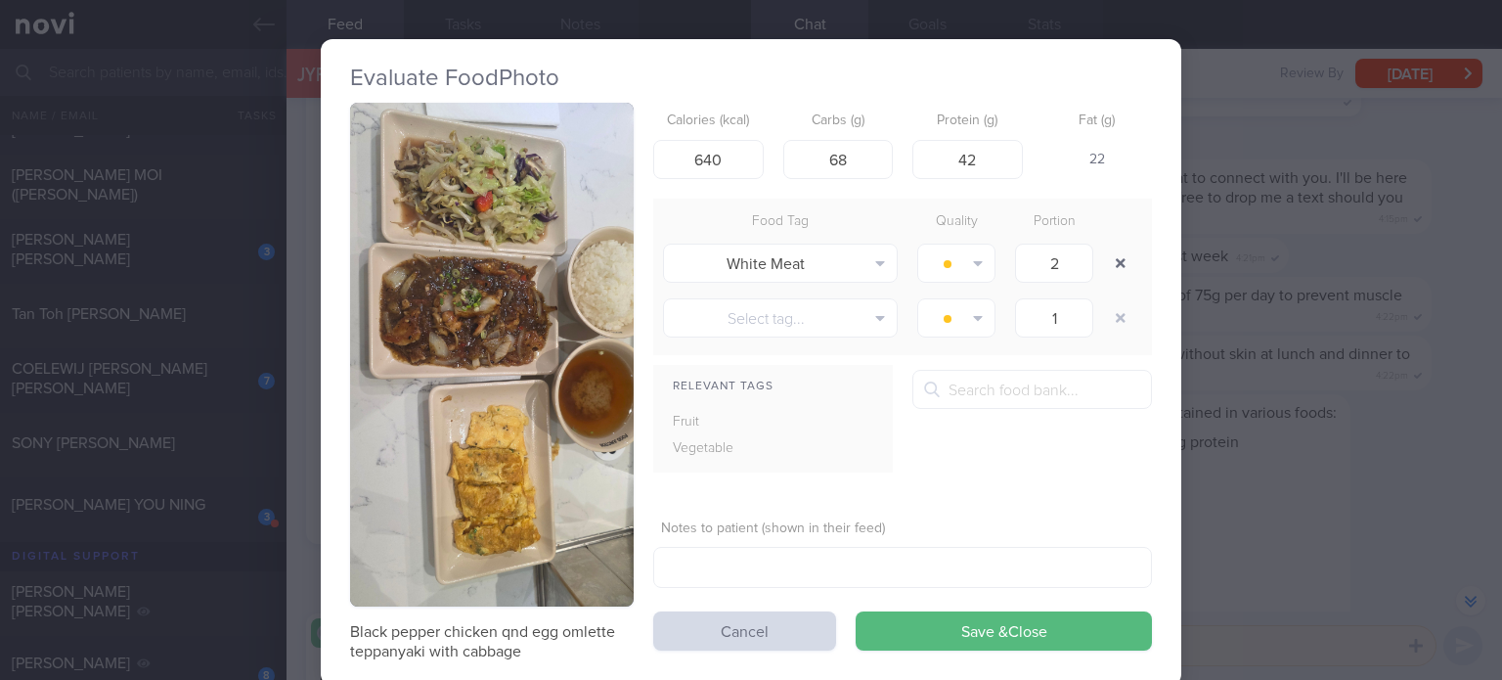
type input "1"
click at [1117, 258] on button "button" at bounding box center [1120, 262] width 35 height 35
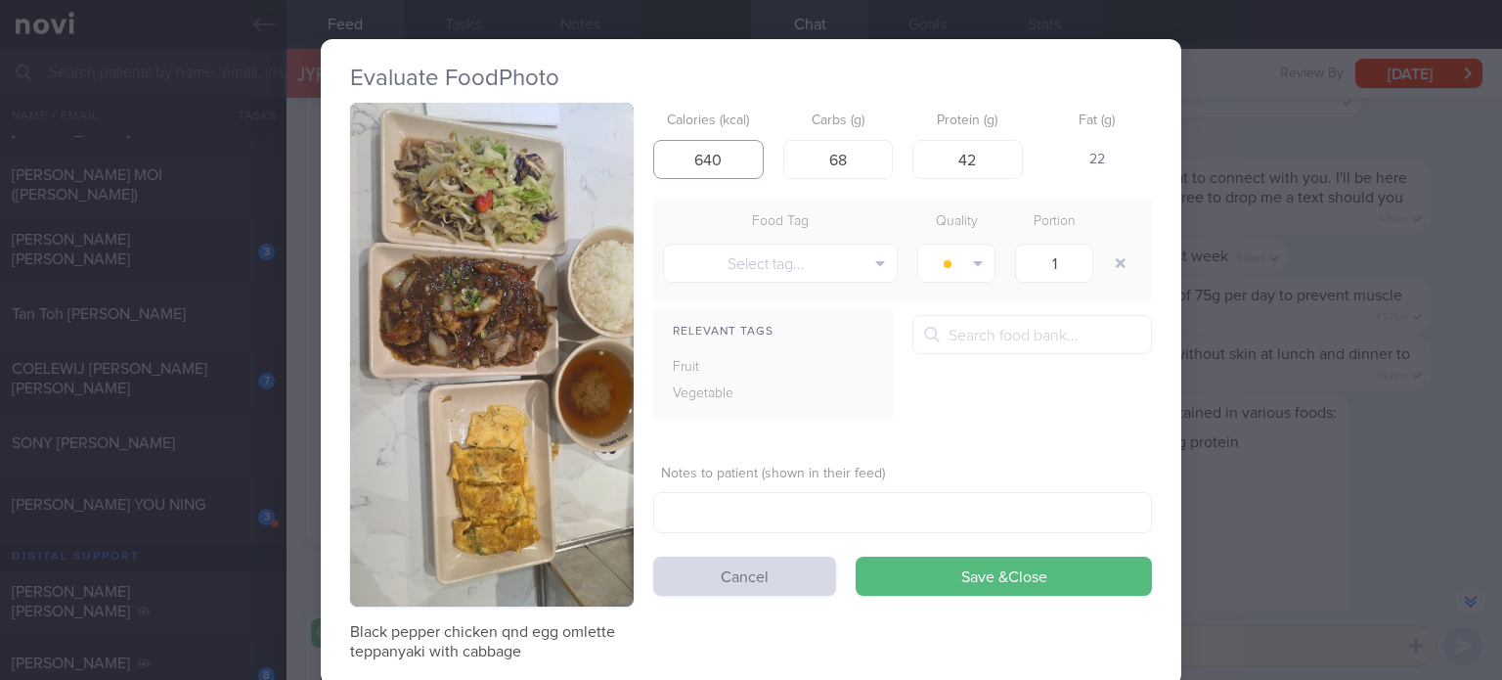
click at [708, 158] on input "640" at bounding box center [708, 159] width 110 height 39
type input "670"
click at [856, 556] on button "Save & Close" at bounding box center [1004, 575] width 296 height 39
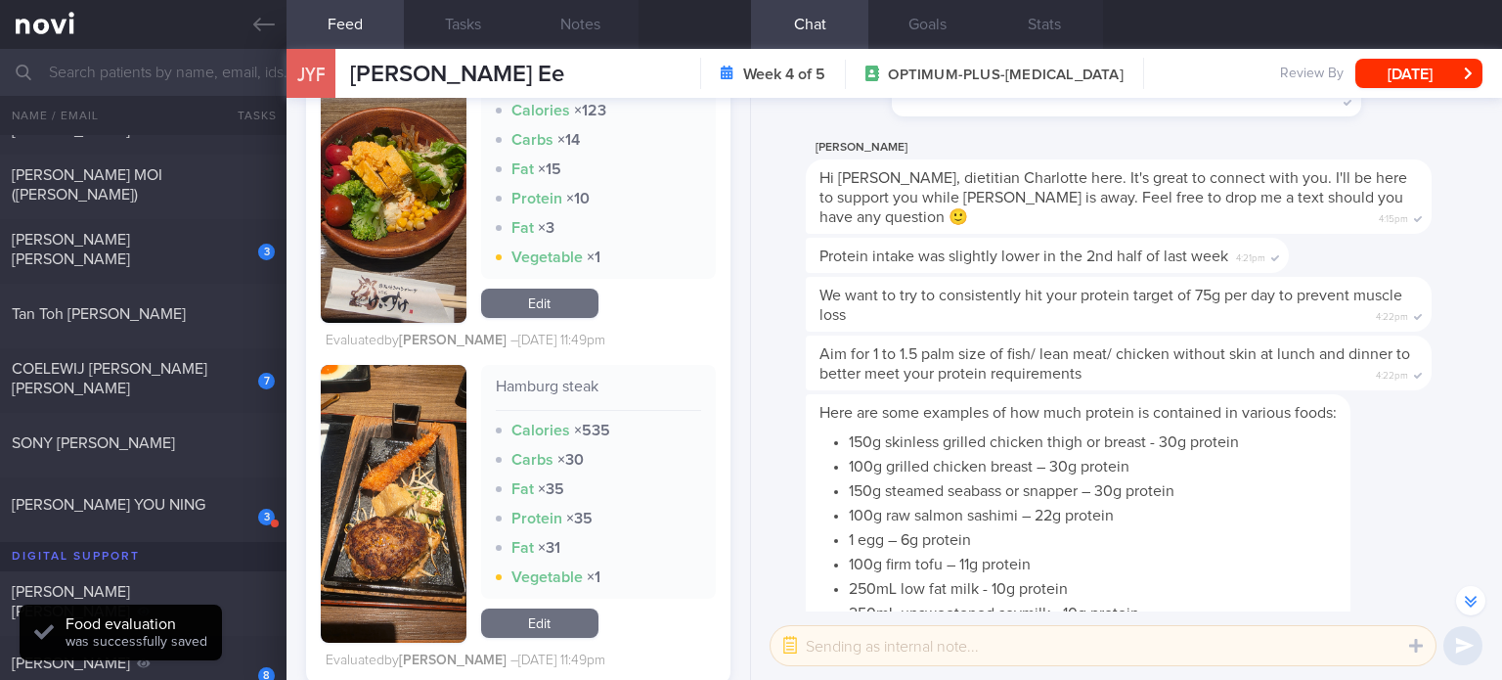
scroll to position [5217, 0]
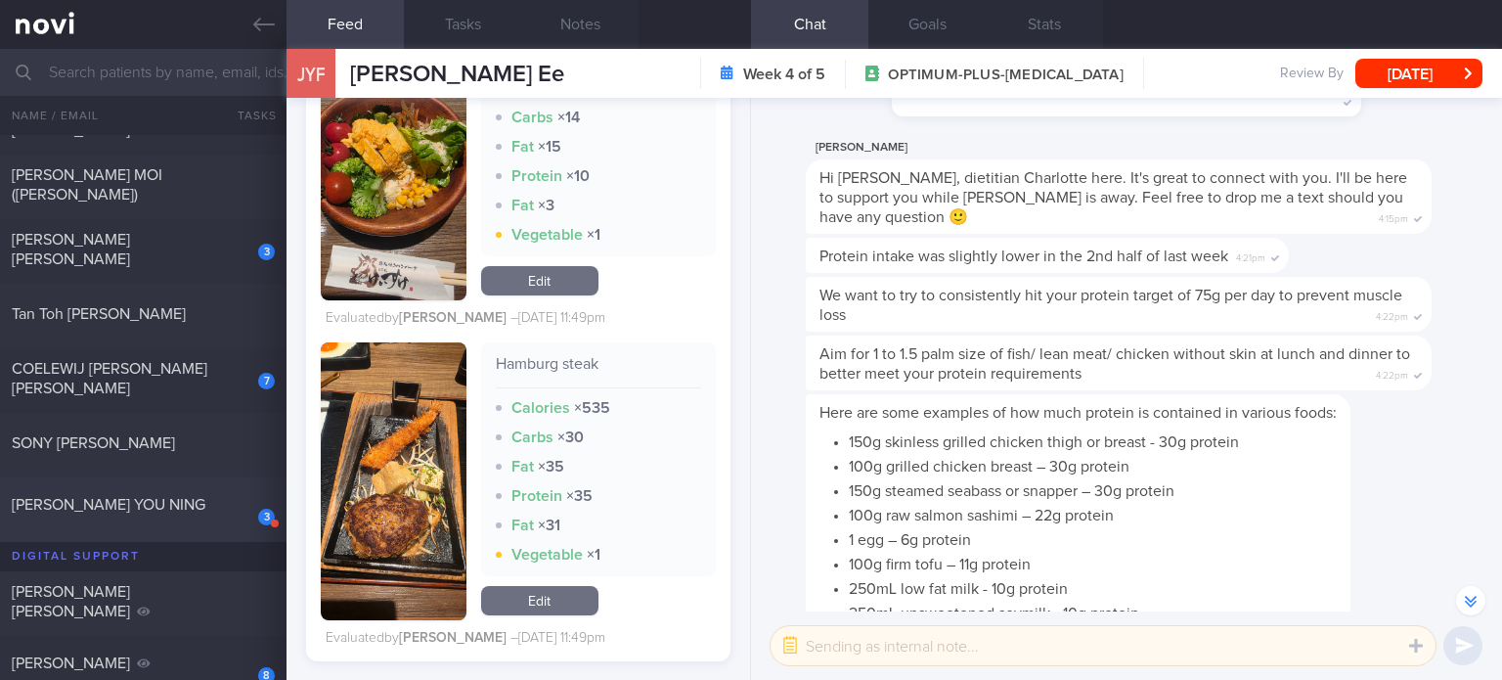
click at [181, 511] on span "[PERSON_NAME] YOU NING" at bounding box center [109, 505] width 194 height 16
checkbox input "true"
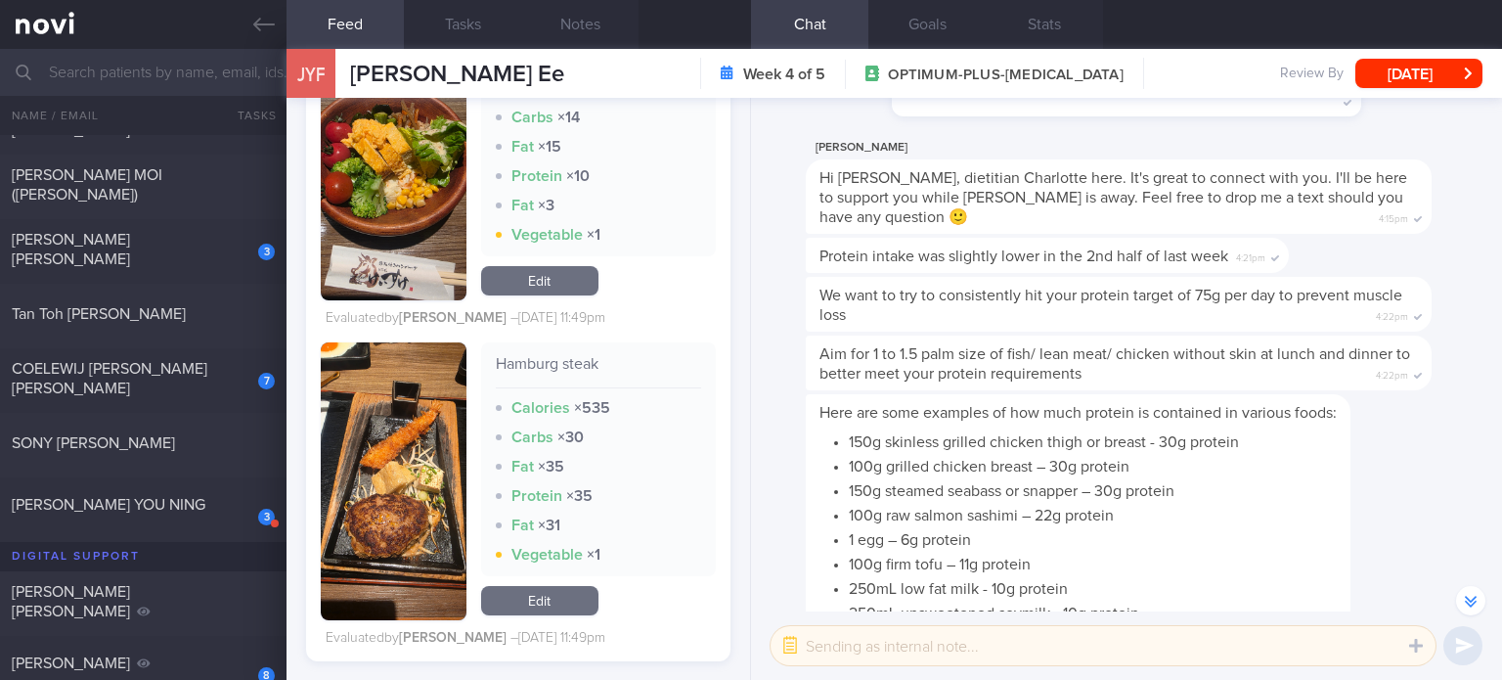
checkbox input "true"
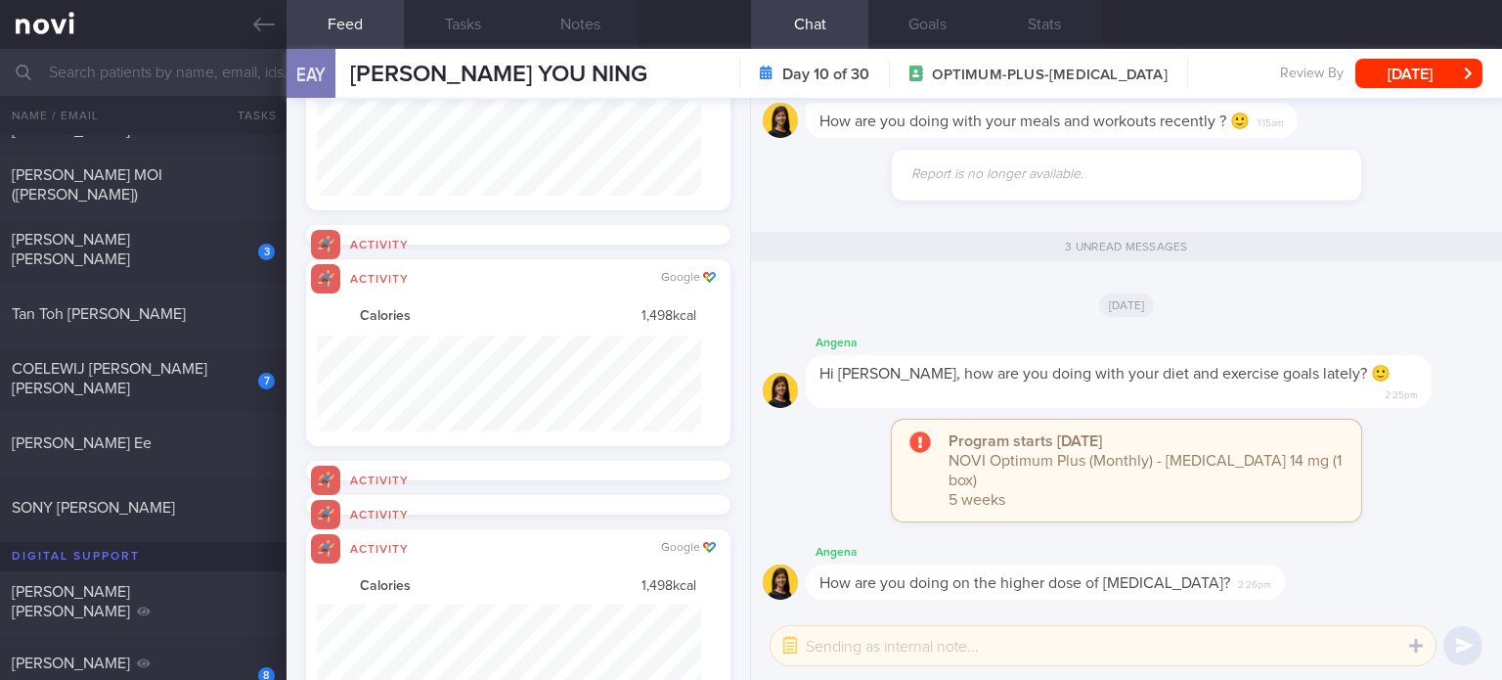
scroll to position [95, 383]
click at [180, 374] on span "COELEWIJ [PERSON_NAME] [PERSON_NAME]" at bounding box center [110, 378] width 196 height 35
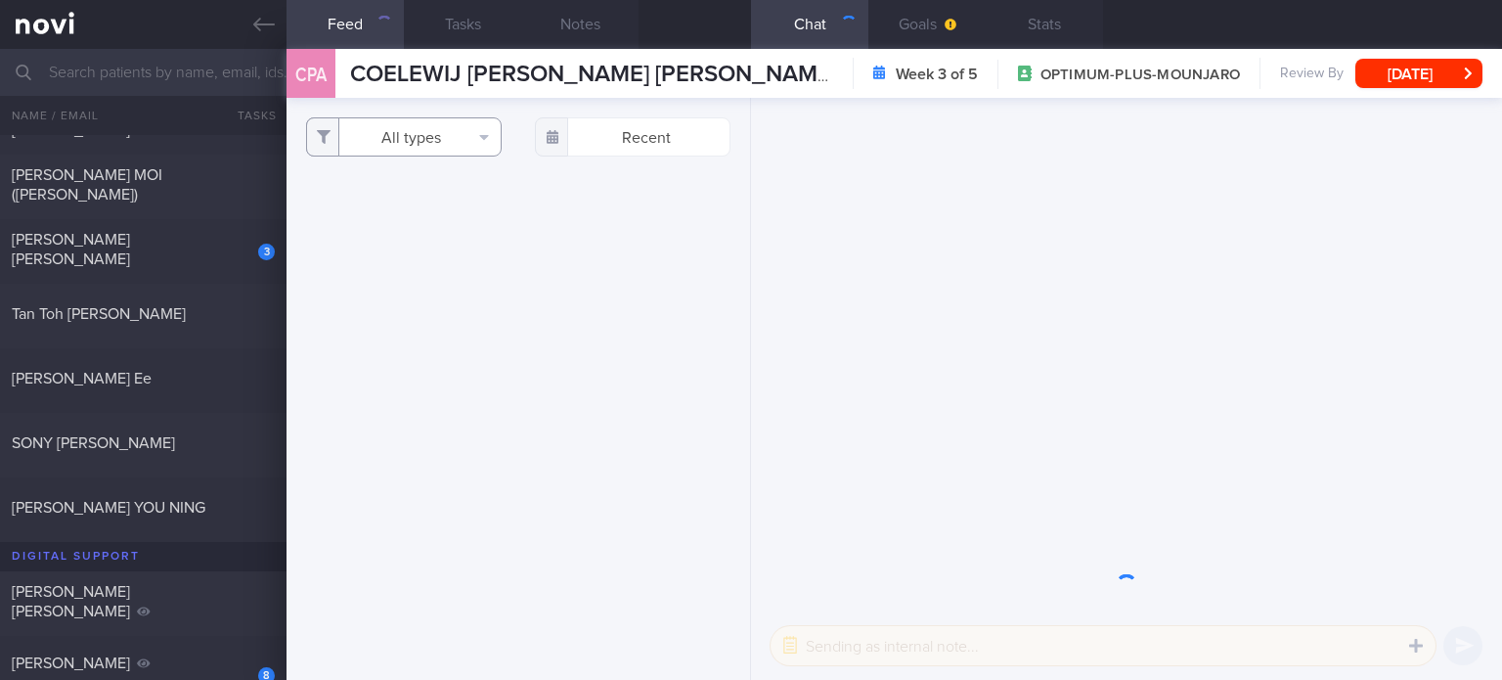
click at [395, 146] on button "All types" at bounding box center [404, 136] width 196 height 39
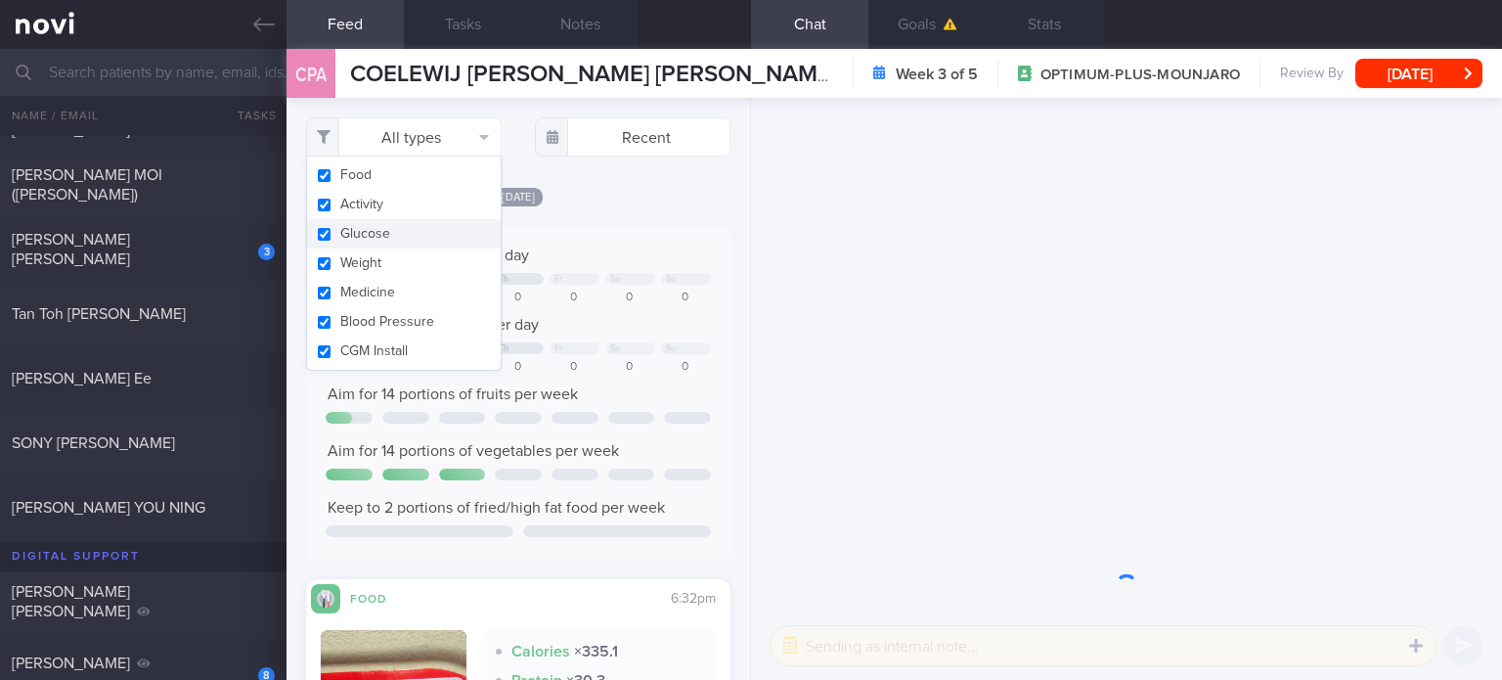
click at [406, 229] on button "Glucose" at bounding box center [404, 233] width 194 height 29
checkbox input "false"
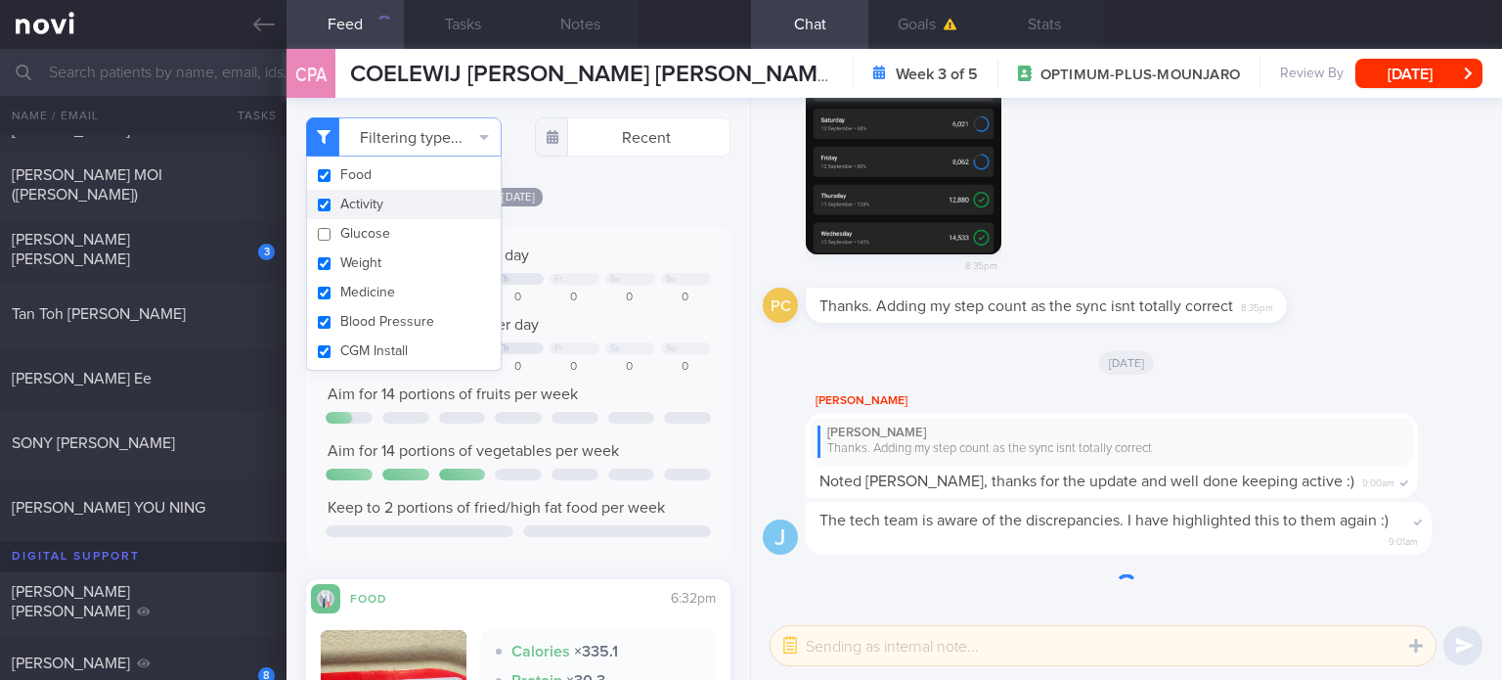
click at [406, 200] on button "Activity" at bounding box center [404, 204] width 194 height 29
checkbox input "false"
click at [400, 278] on button "Medicine" at bounding box center [404, 292] width 194 height 29
checkbox input "false"
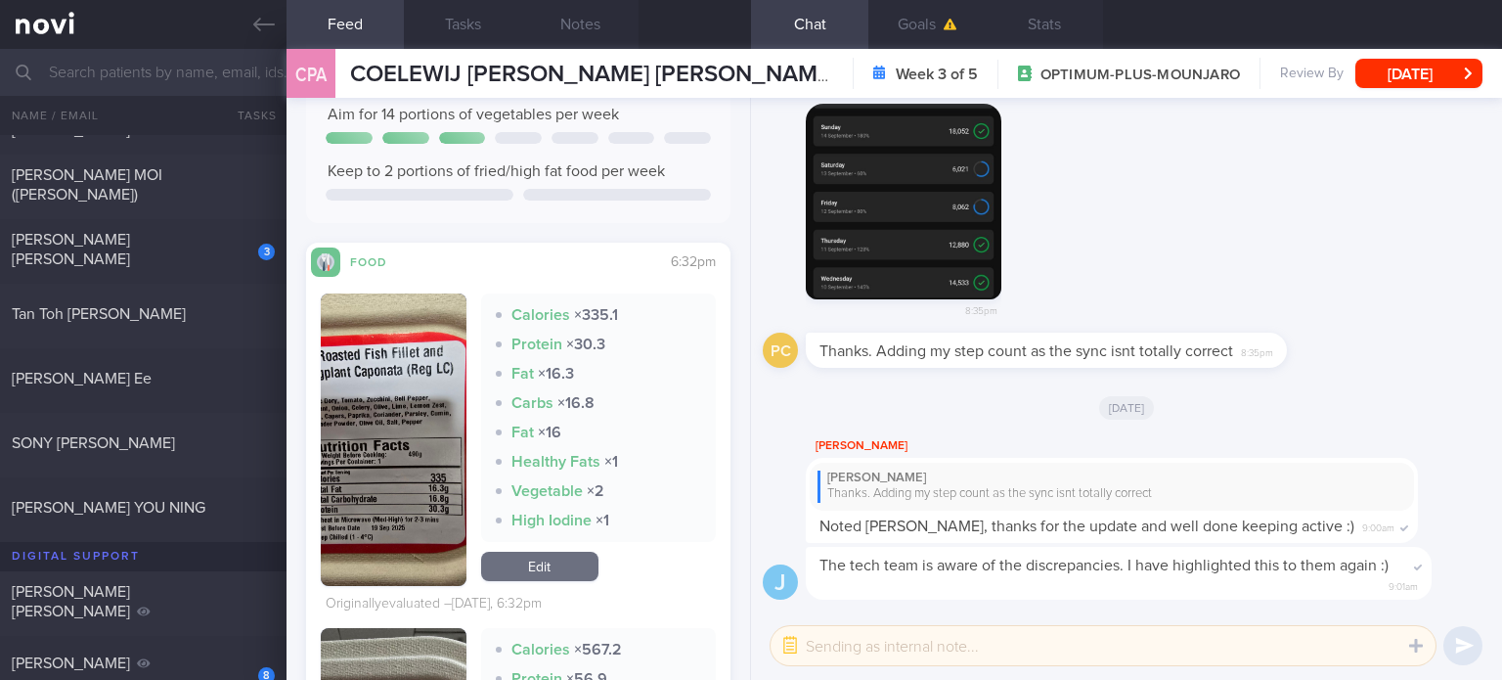
scroll to position [336, 0]
click at [529, 562] on link "Edit" at bounding box center [539, 565] width 117 height 29
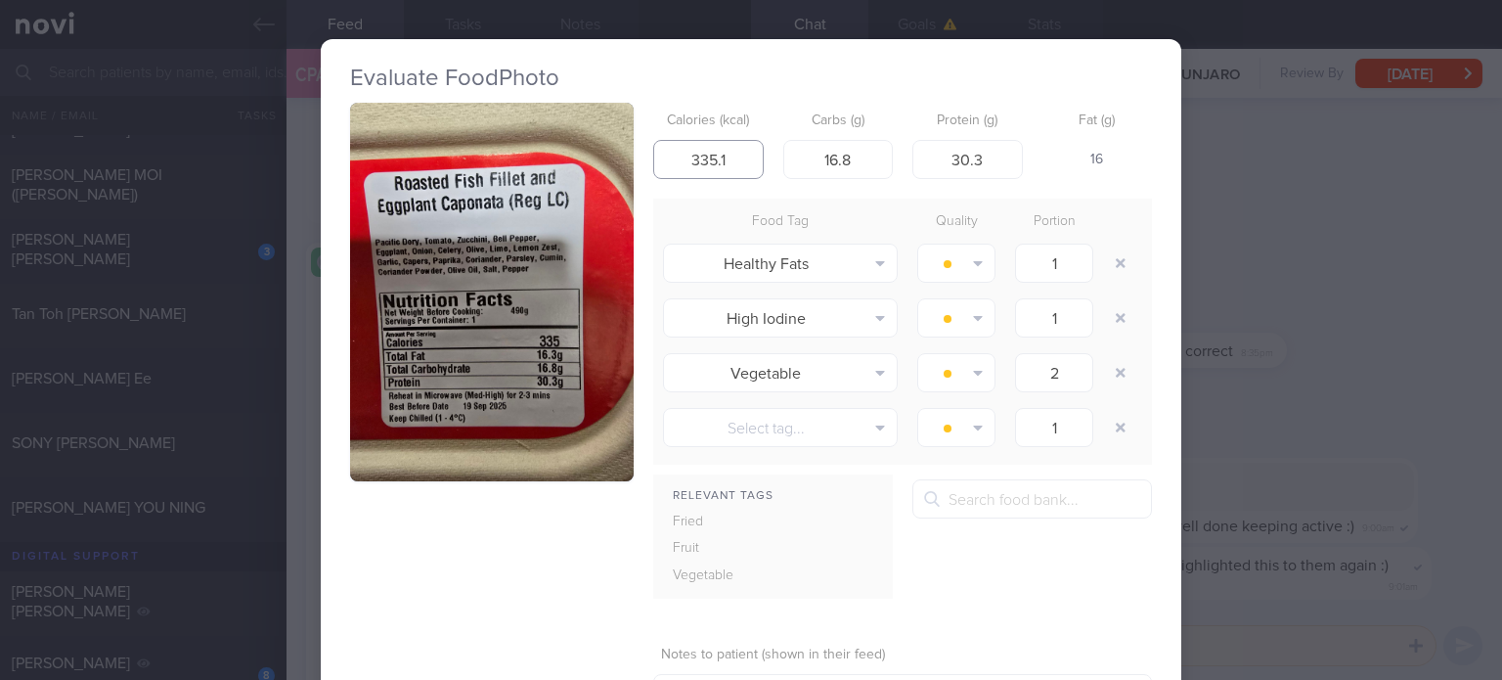
click at [727, 153] on input "335.1" at bounding box center [708, 159] width 110 height 39
type input "335"
click at [1109, 268] on button "button" at bounding box center [1120, 262] width 35 height 35
type input "2"
type input "1"
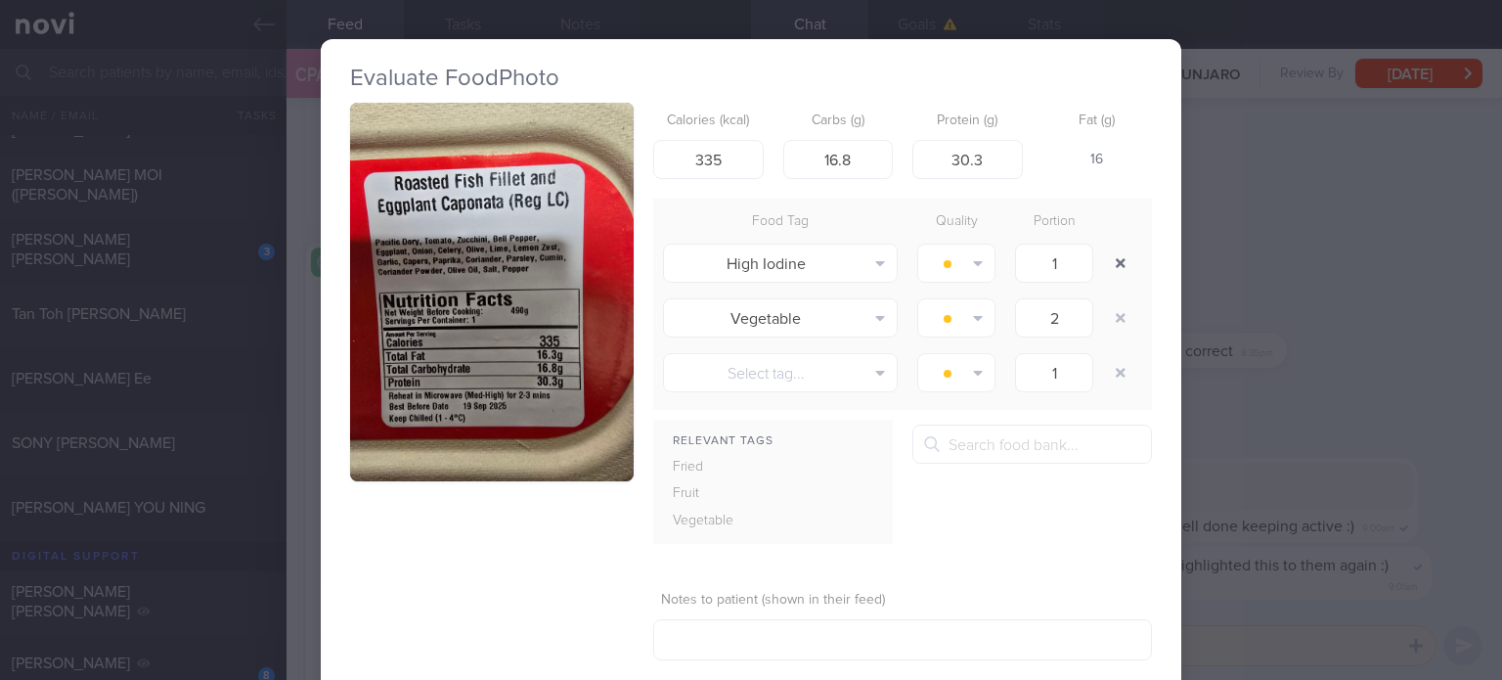
click at [1109, 268] on button "button" at bounding box center [1120, 262] width 35 height 35
type input "2"
type input "1"
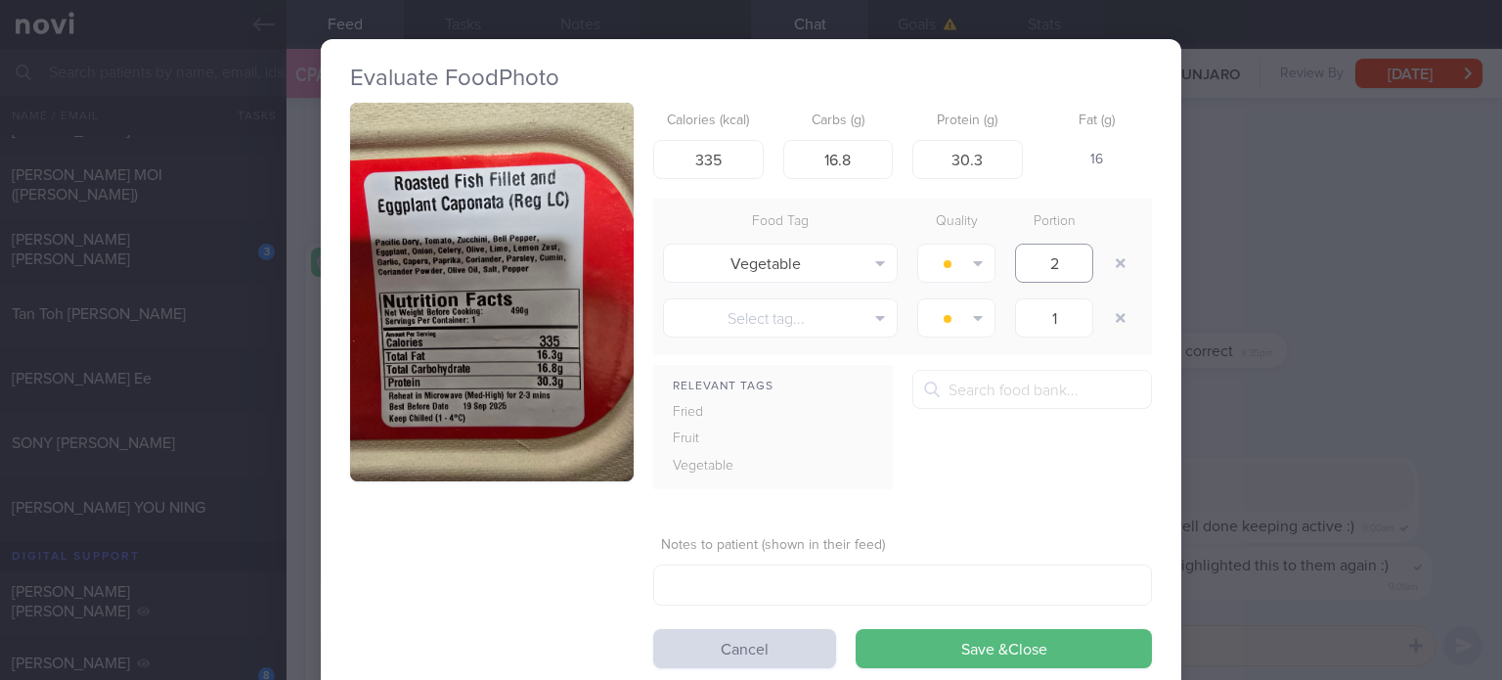
click at [1081, 265] on input "2" at bounding box center [1054, 262] width 78 height 39
type input "1"
click at [978, 642] on button "Save & Close" at bounding box center [1004, 648] width 296 height 39
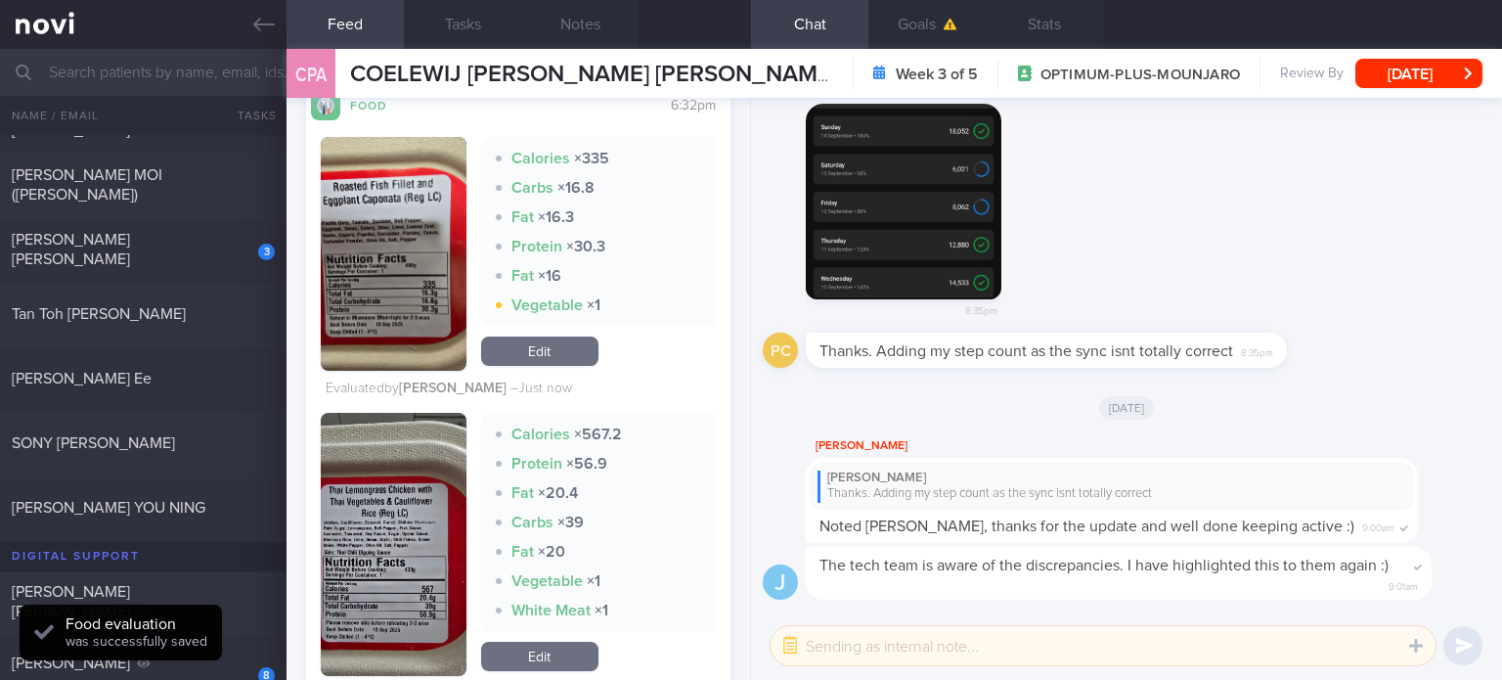
scroll to position [534, 0]
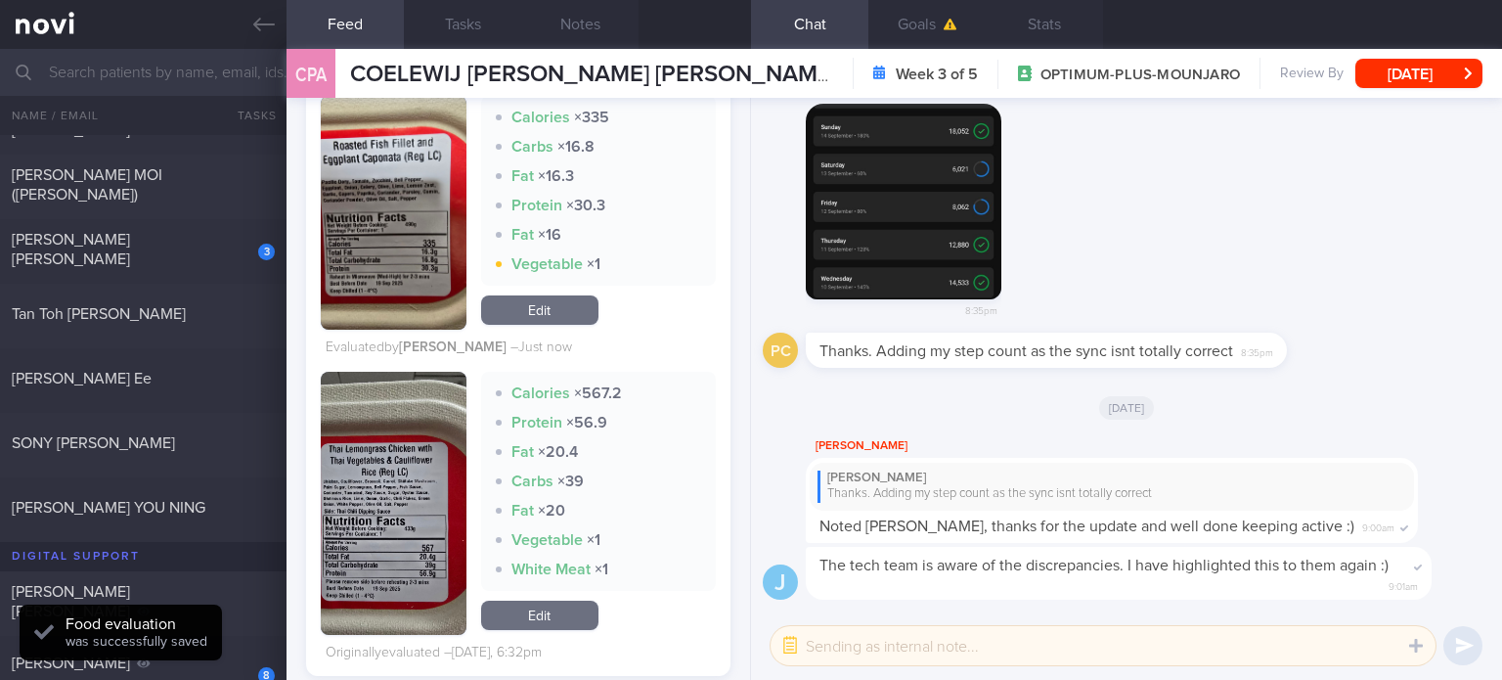
click at [551, 622] on link "Edit" at bounding box center [539, 614] width 117 height 29
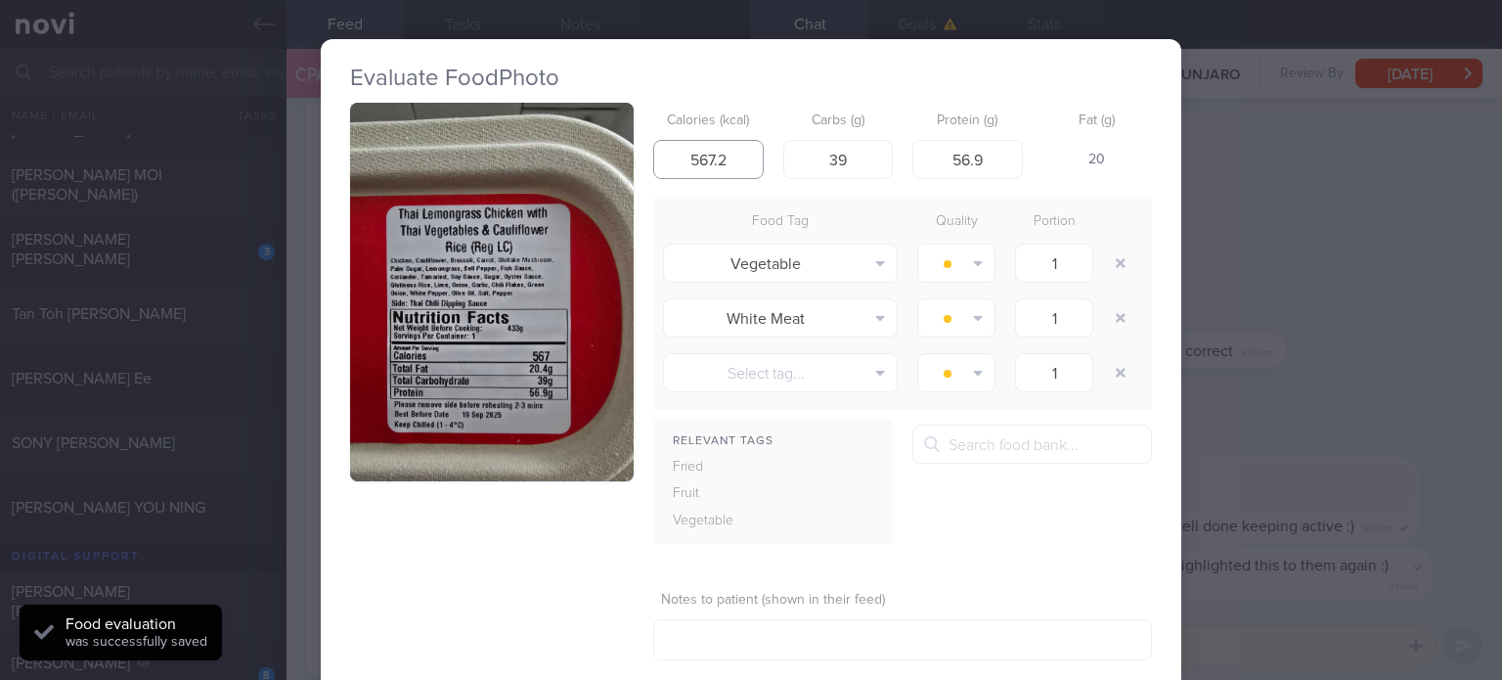
click at [738, 163] on input "567.2" at bounding box center [708, 159] width 110 height 39
type input "567"
click at [1106, 319] on button "button" at bounding box center [1120, 317] width 35 height 35
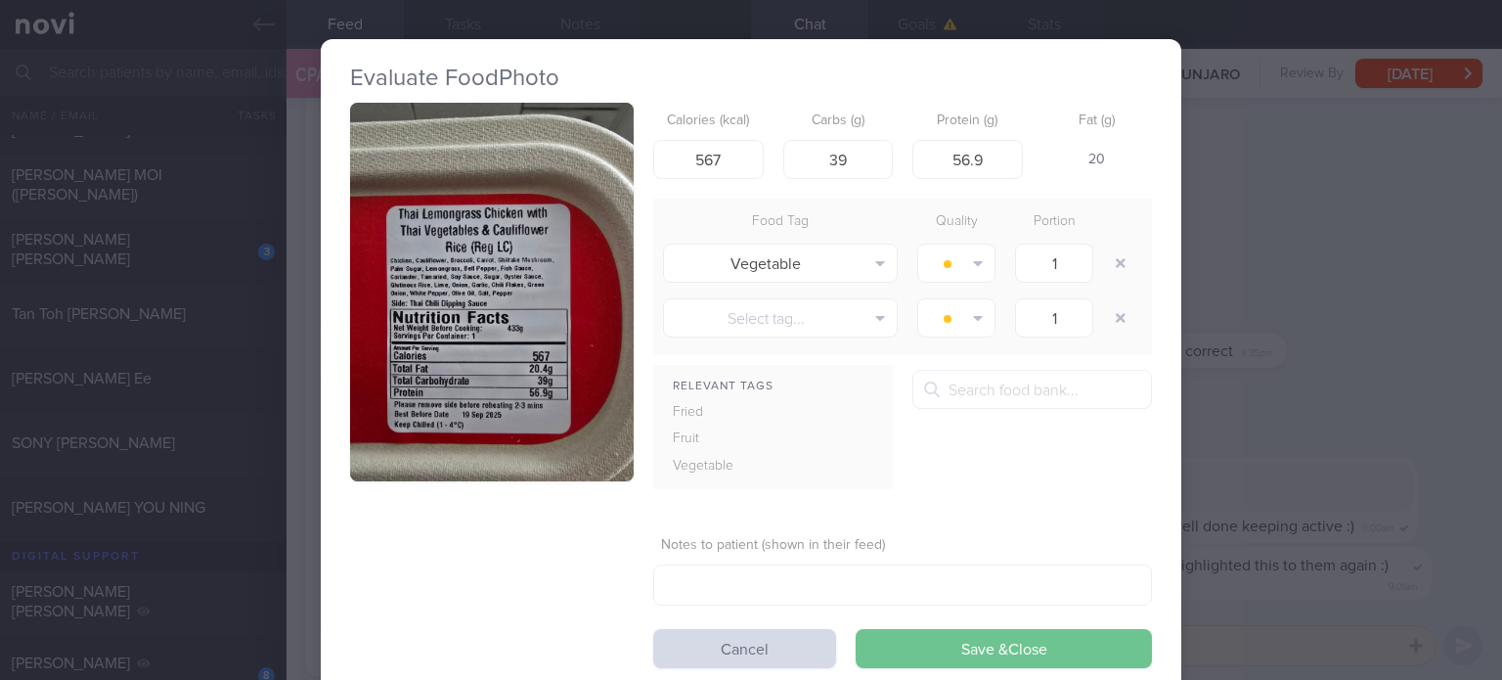
click at [988, 654] on button "Save & Close" at bounding box center [1004, 648] width 296 height 39
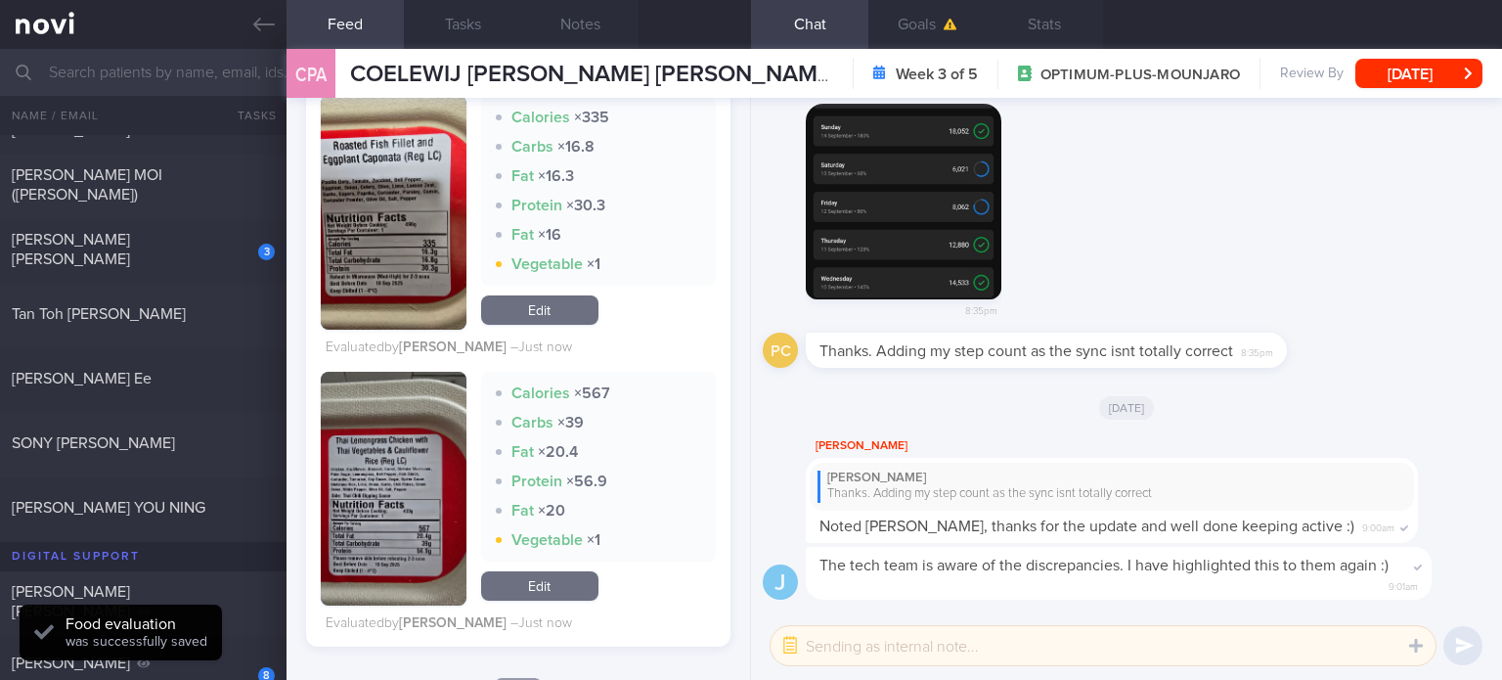
scroll to position [962, 0]
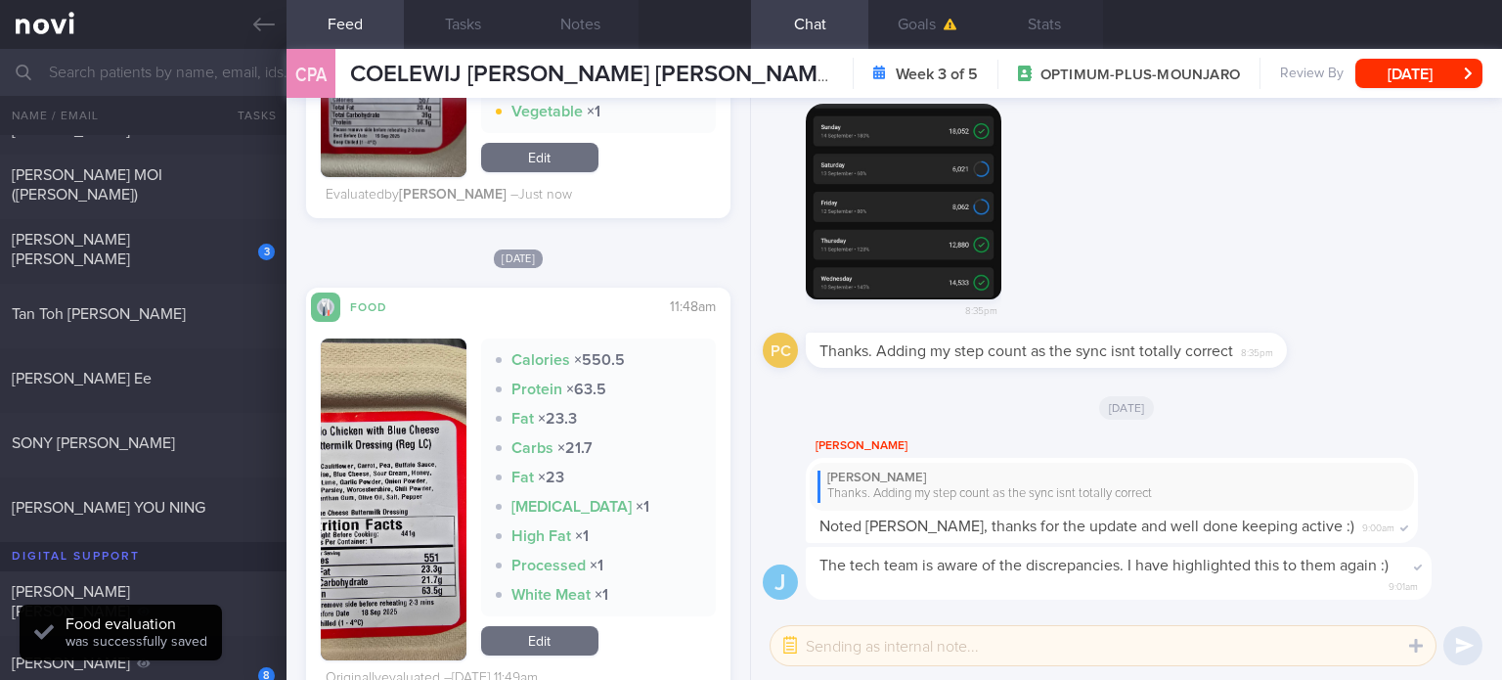
click at [549, 634] on link "Edit" at bounding box center [539, 640] width 117 height 29
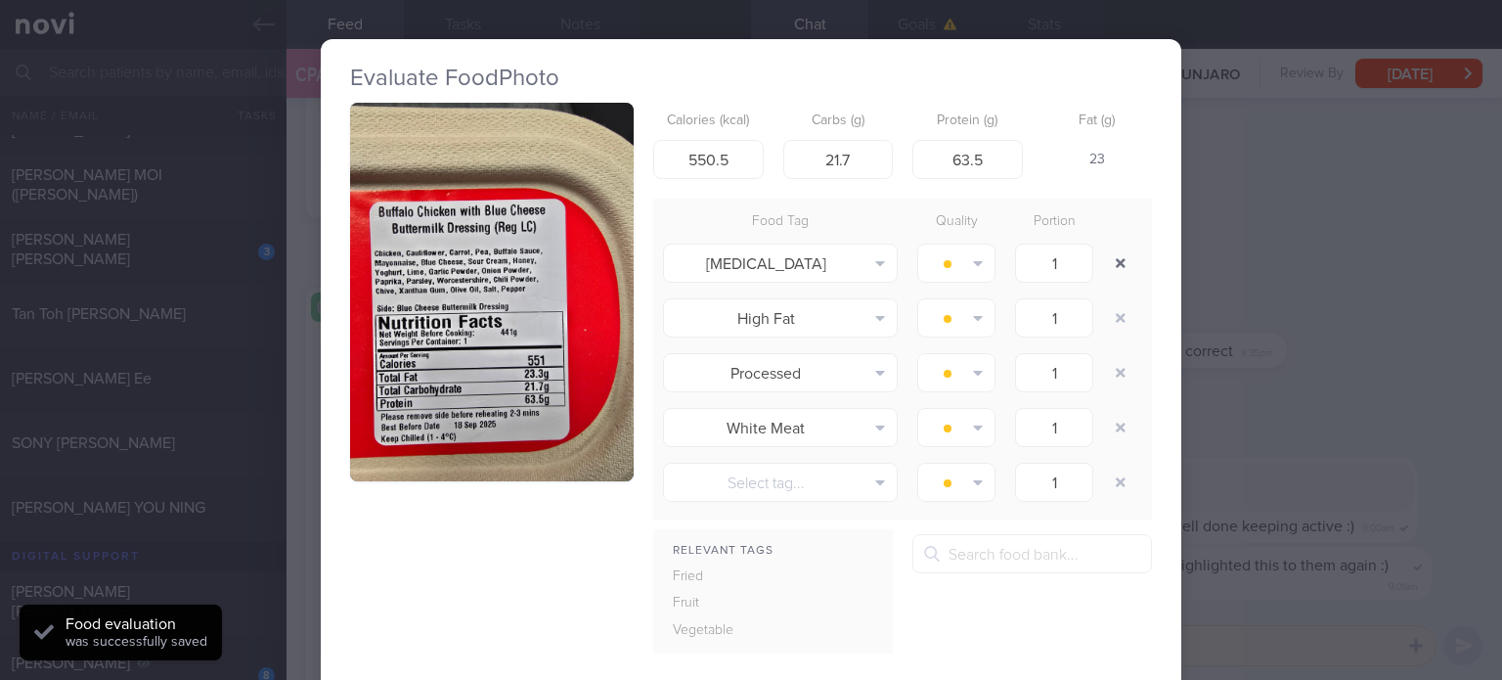
click at [1116, 257] on button "button" at bounding box center [1120, 262] width 35 height 35
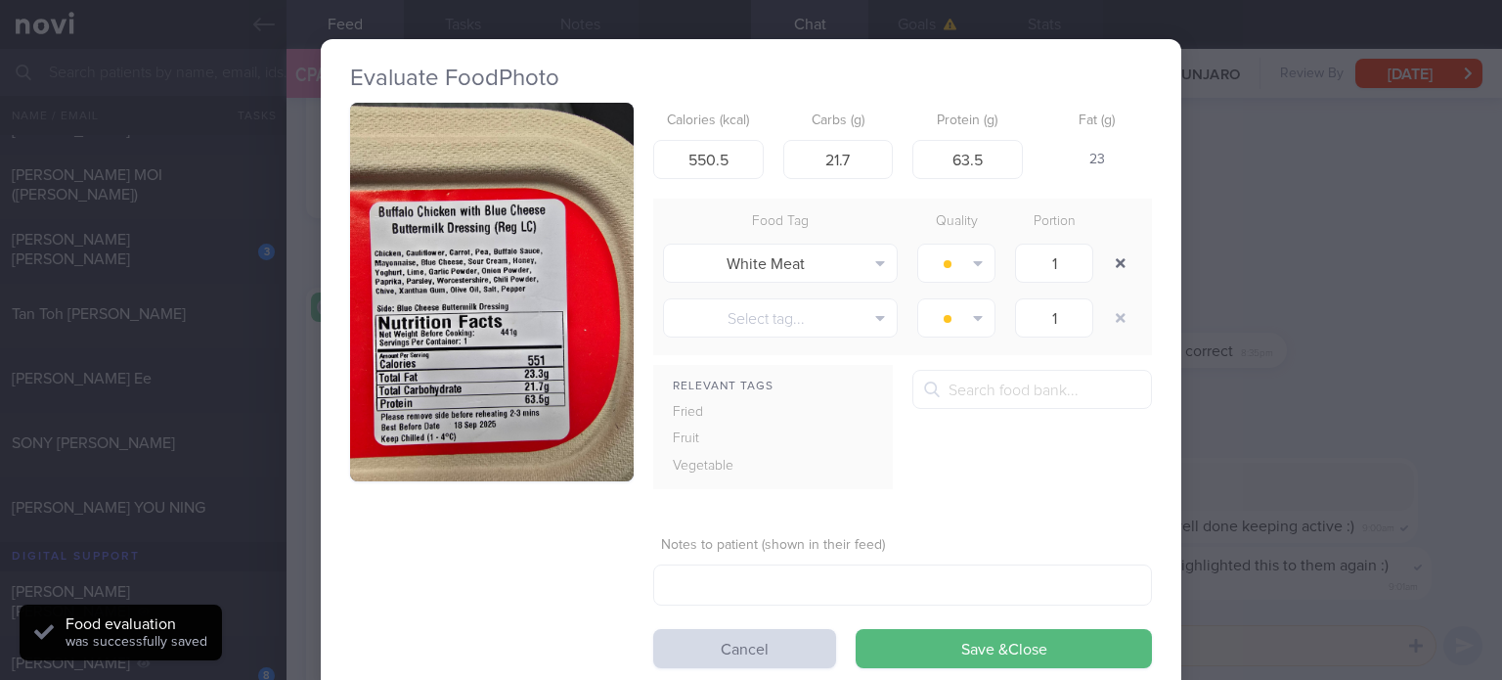
click at [1116, 257] on button "button" at bounding box center [1120, 262] width 35 height 35
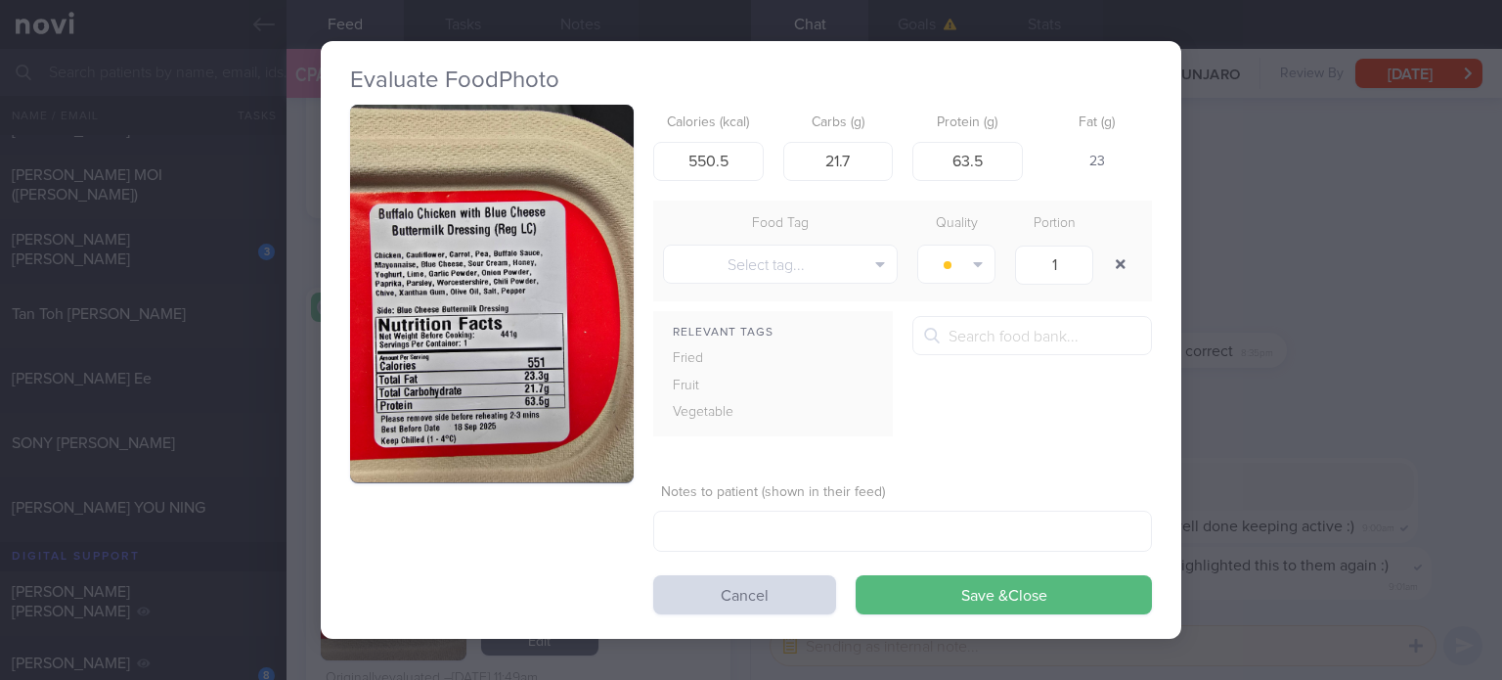
click at [1116, 257] on button "button" at bounding box center [1120, 263] width 35 height 35
drag, startPoint x: 1116, startPoint y: 257, endPoint x: 758, endPoint y: 160, distance: 370.7
click at [758, 160] on form "Calories (kcal) 550.5 Carbs (g) 21.7 Protein (g) 63.5 Fat (g) 23 Food Tag Quali…" at bounding box center [902, 360] width 499 height 510
click at [758, 160] on input "550.5" at bounding box center [708, 160] width 110 height 39
type input "551"
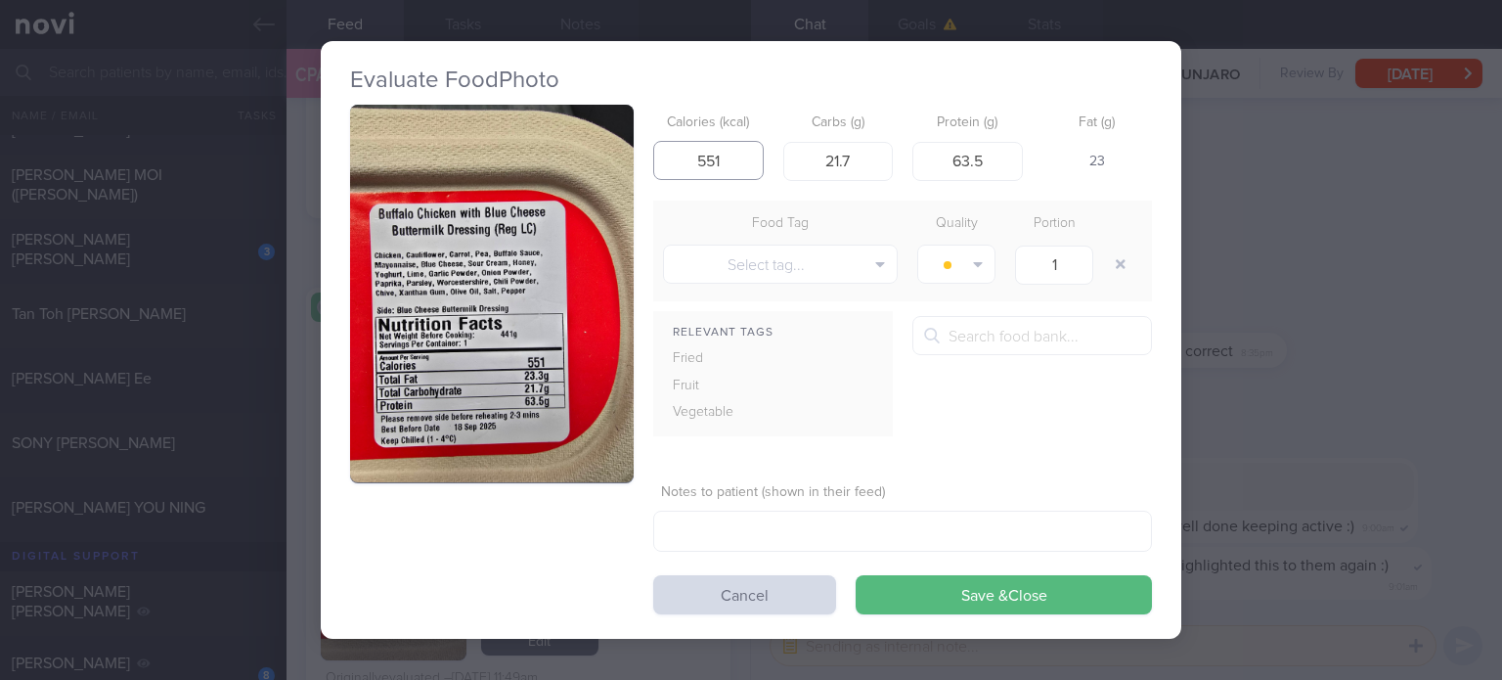
click at [856, 575] on button "Save & Close" at bounding box center [1004, 594] width 296 height 39
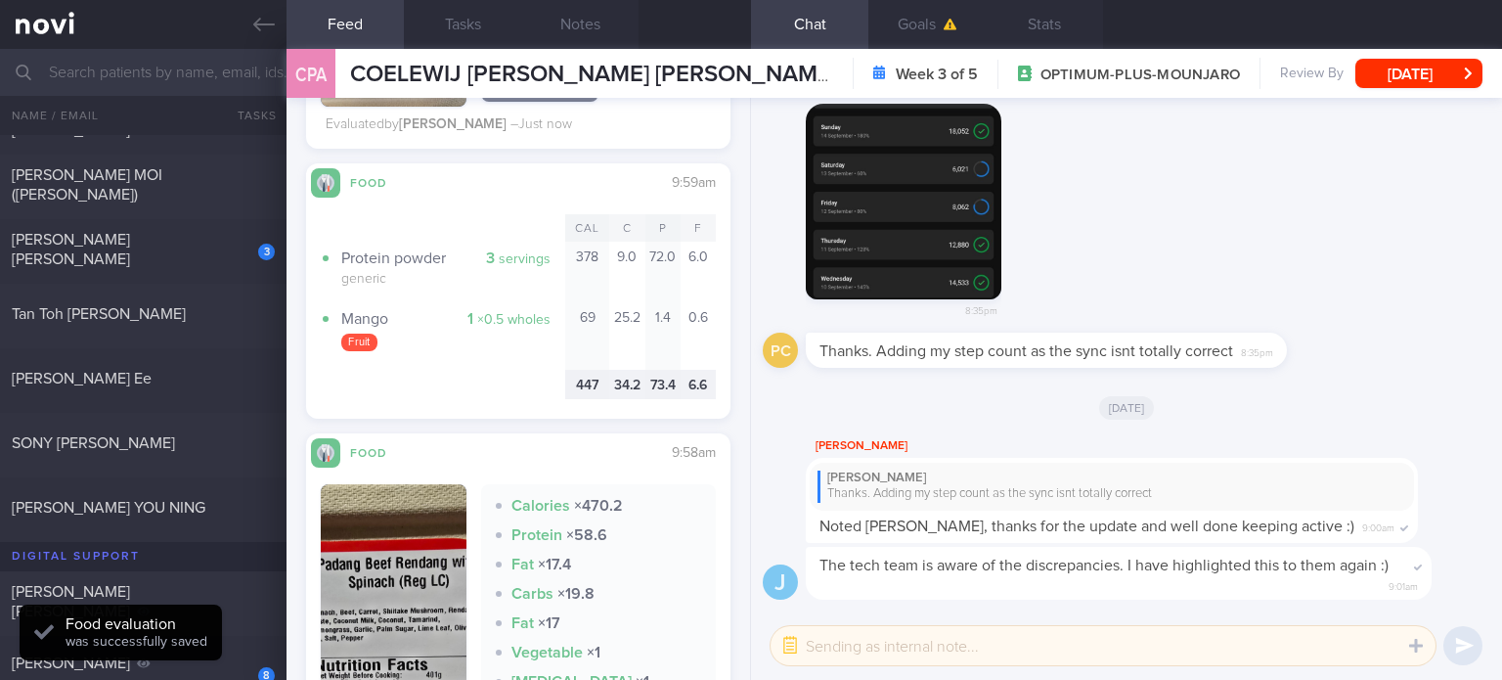
scroll to position [1543, 0]
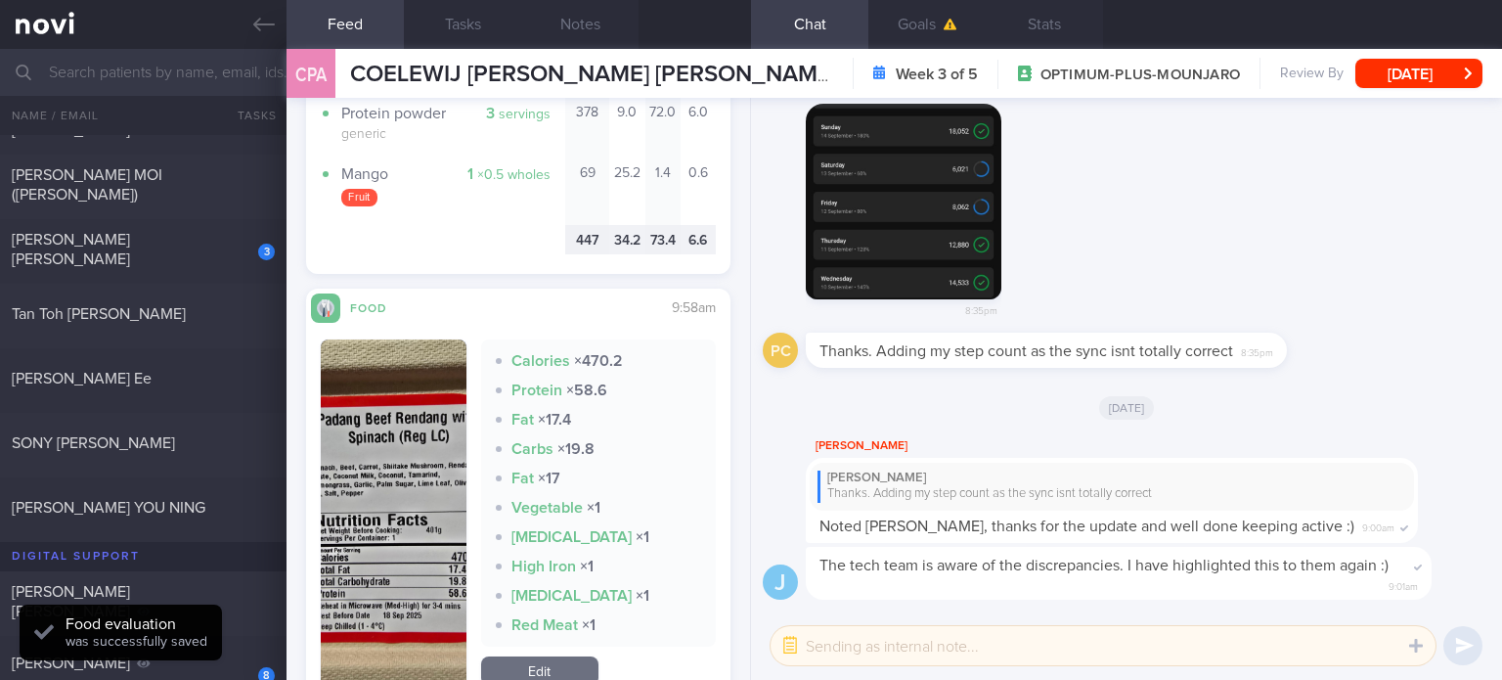
click at [560, 658] on link "Edit" at bounding box center [539, 670] width 117 height 29
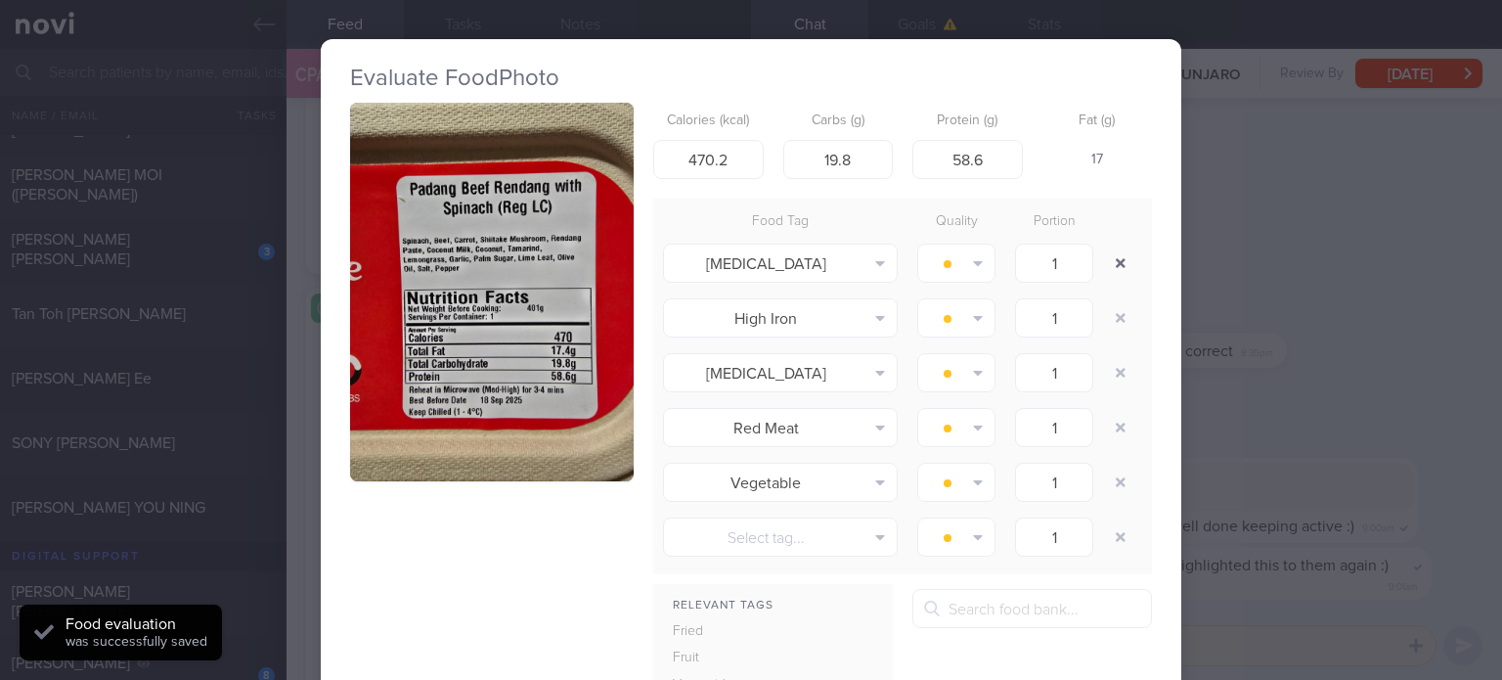
click at [1113, 256] on button "button" at bounding box center [1120, 262] width 35 height 35
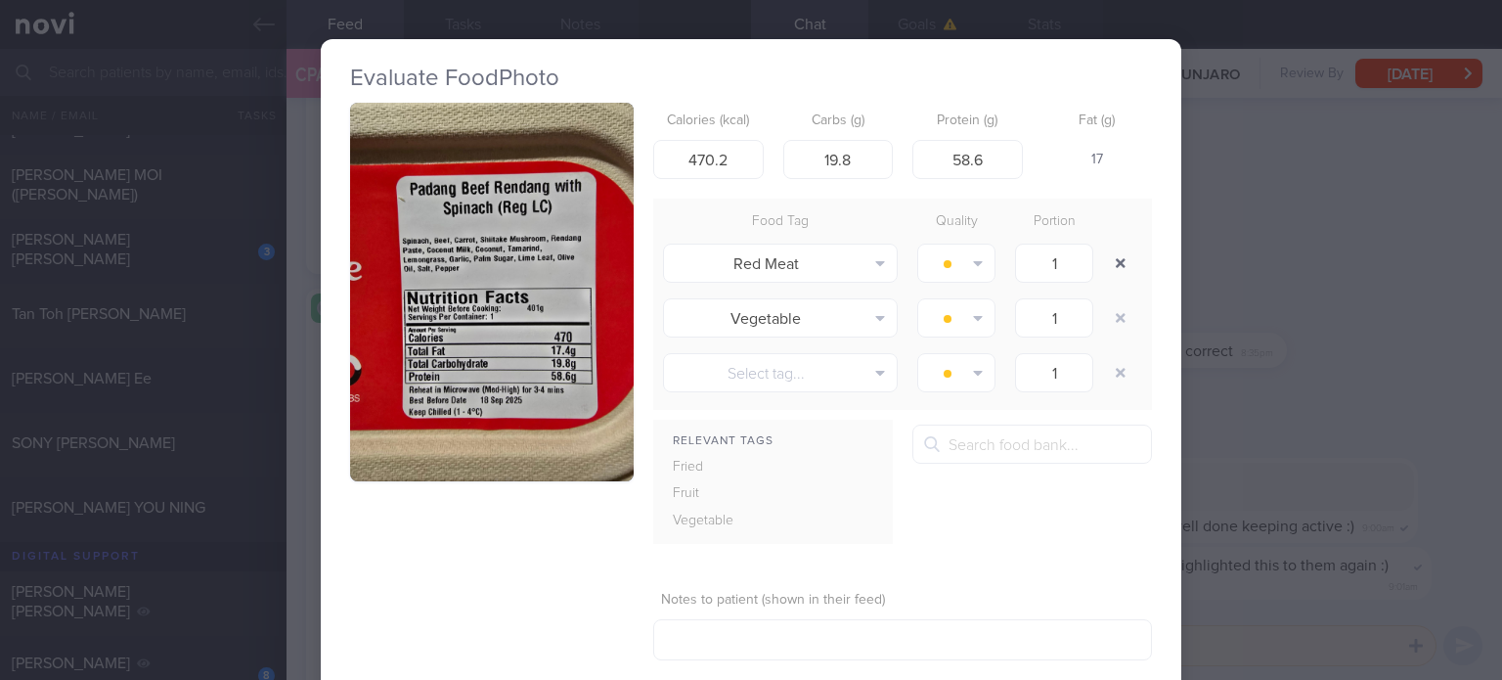
click at [1113, 256] on button "button" at bounding box center [1120, 262] width 35 height 35
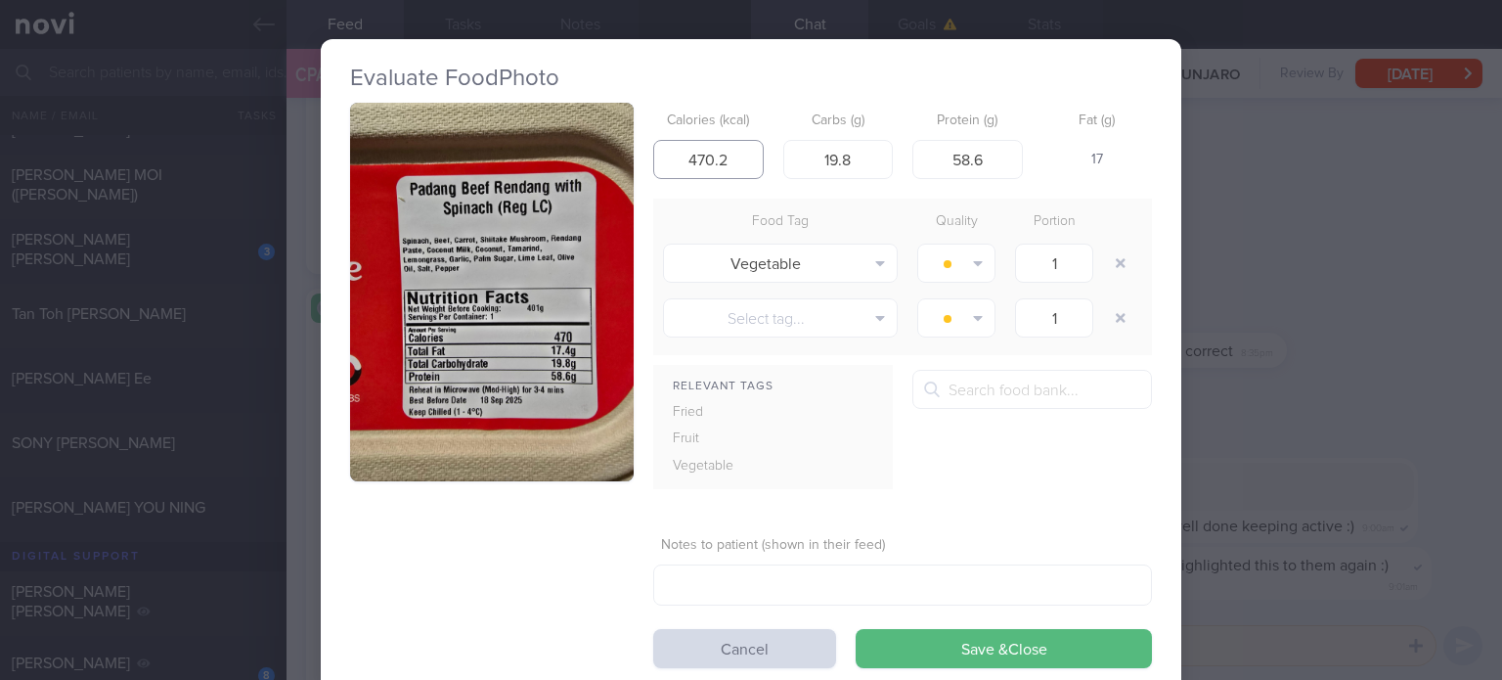
click at [735, 161] on input "470.2" at bounding box center [708, 159] width 110 height 39
type input "470"
click button "Save & Close" at bounding box center [1004, 648] width 296 height 39
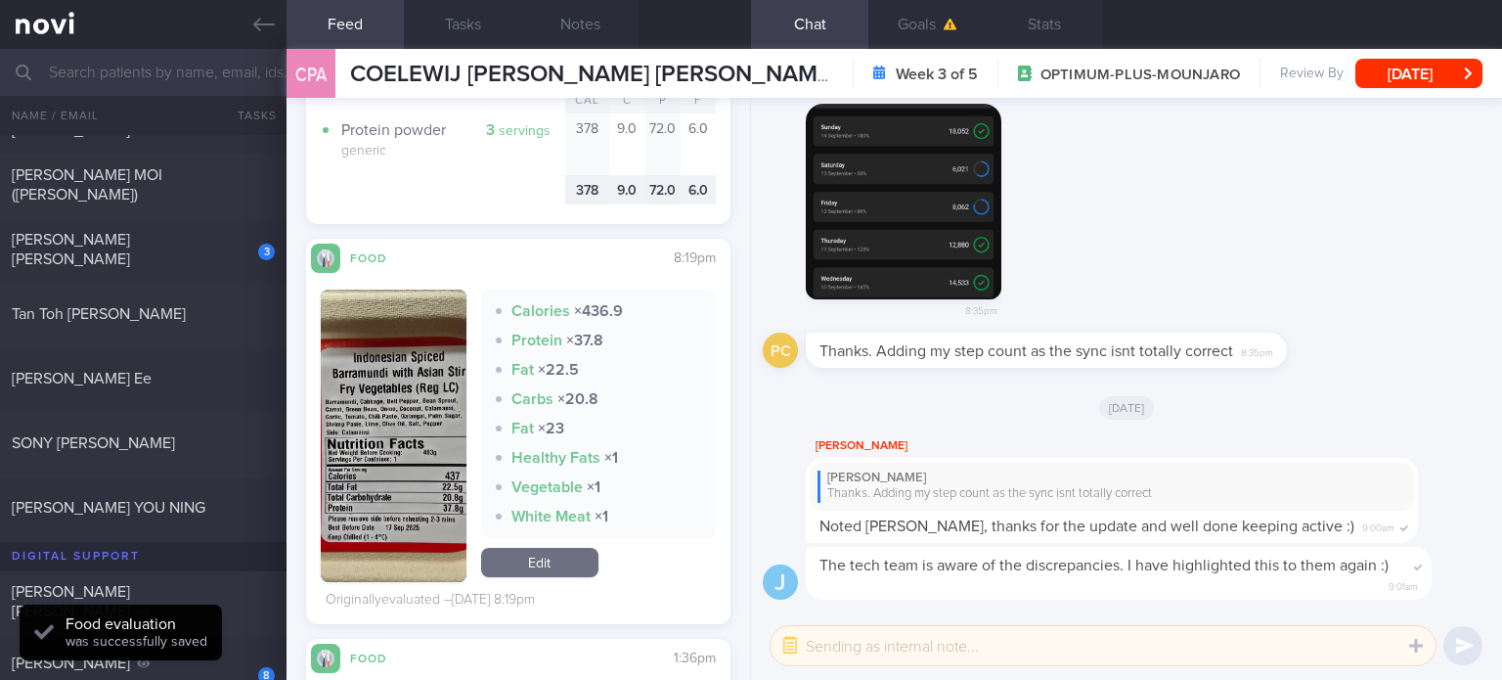
scroll to position [2186, 0]
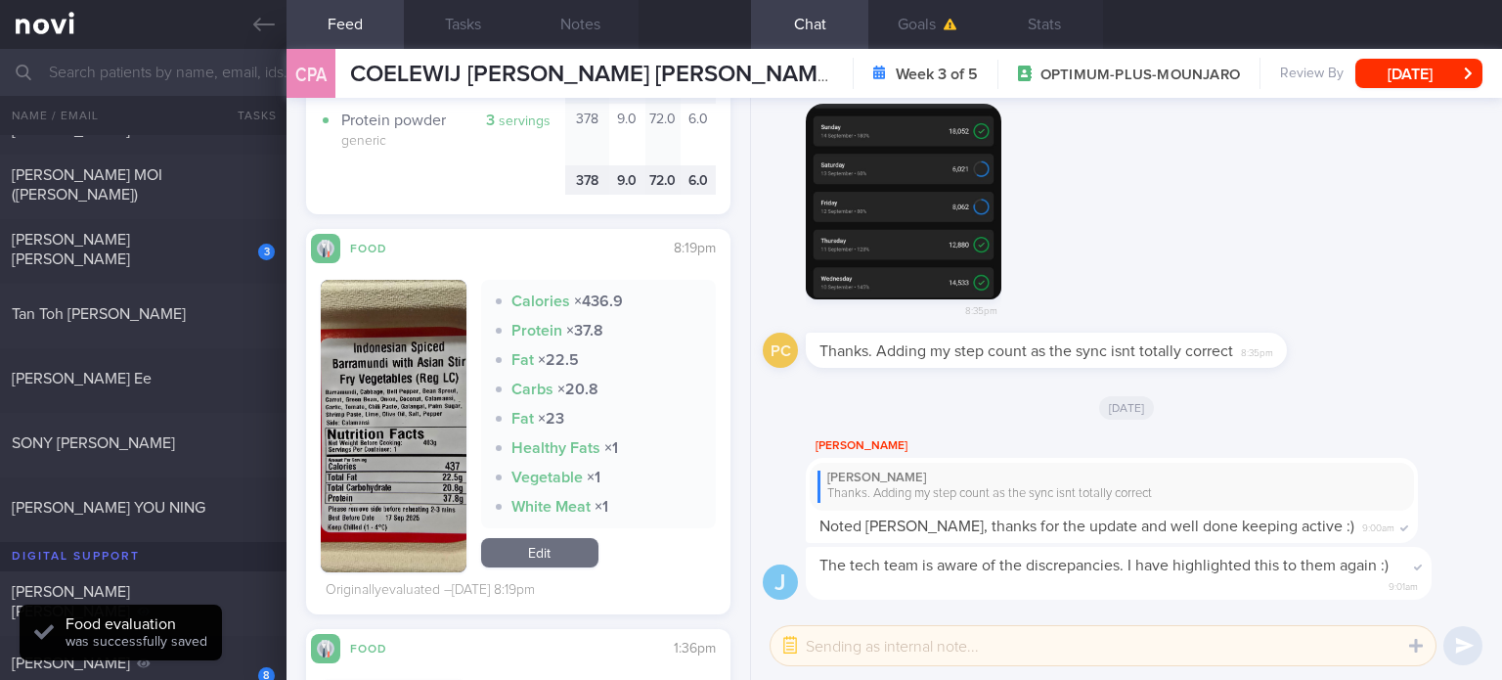
click at [571, 549] on link "Edit" at bounding box center [539, 552] width 117 height 29
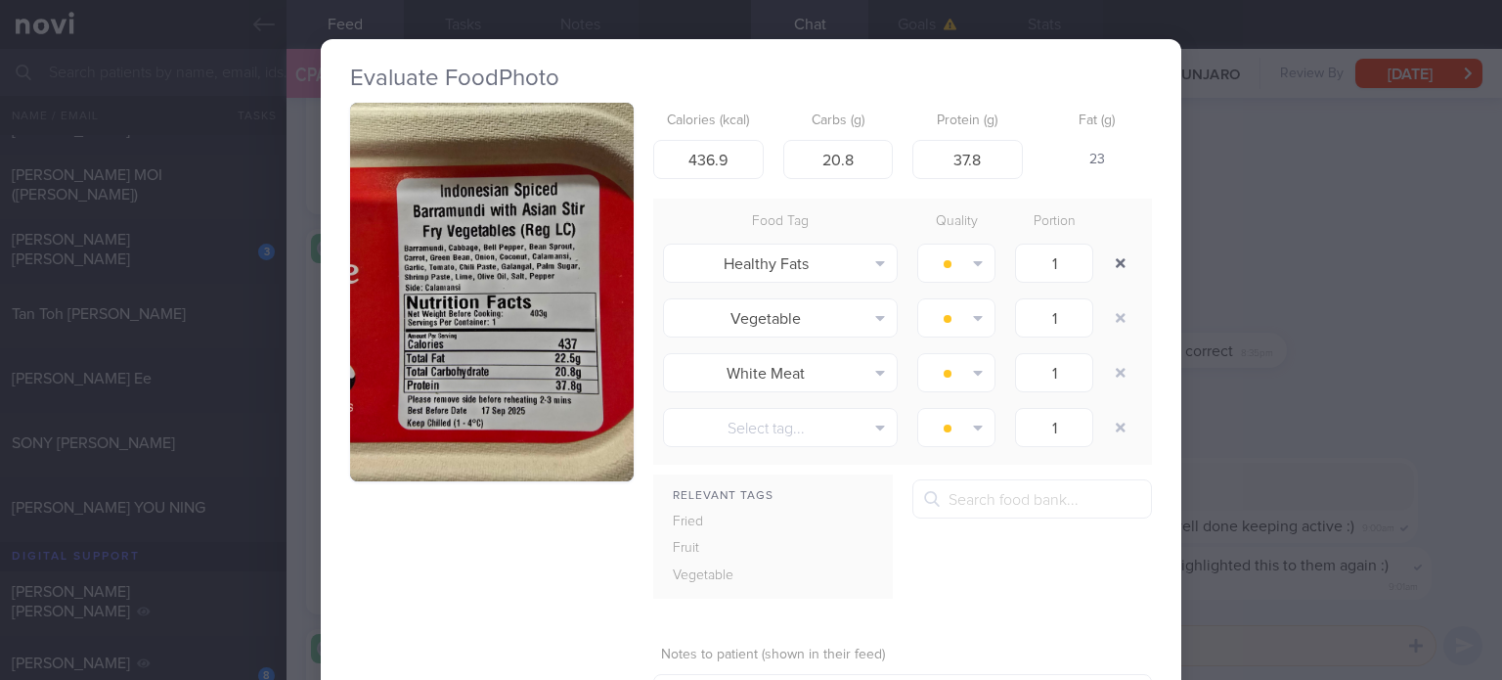
click at [1107, 255] on button "button" at bounding box center [1120, 262] width 35 height 35
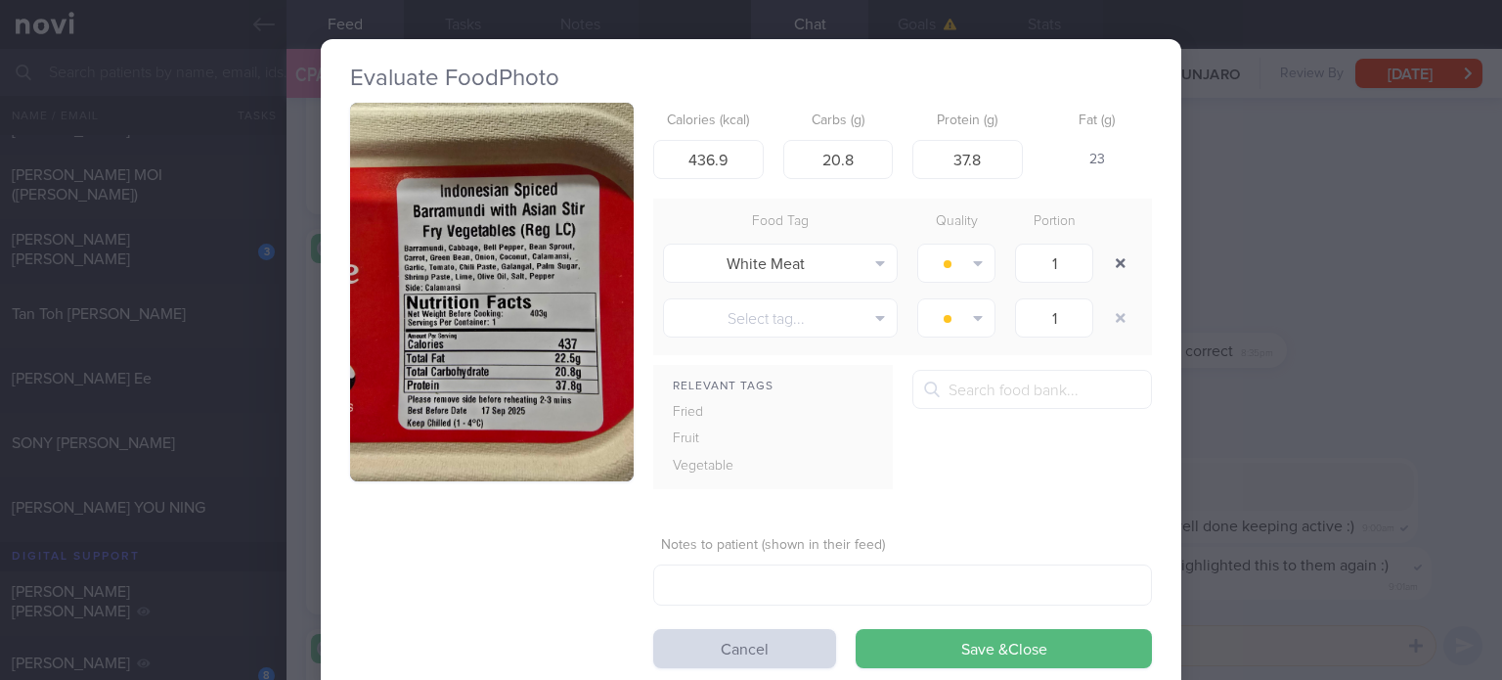
click at [1107, 255] on button "button" at bounding box center [1120, 262] width 35 height 35
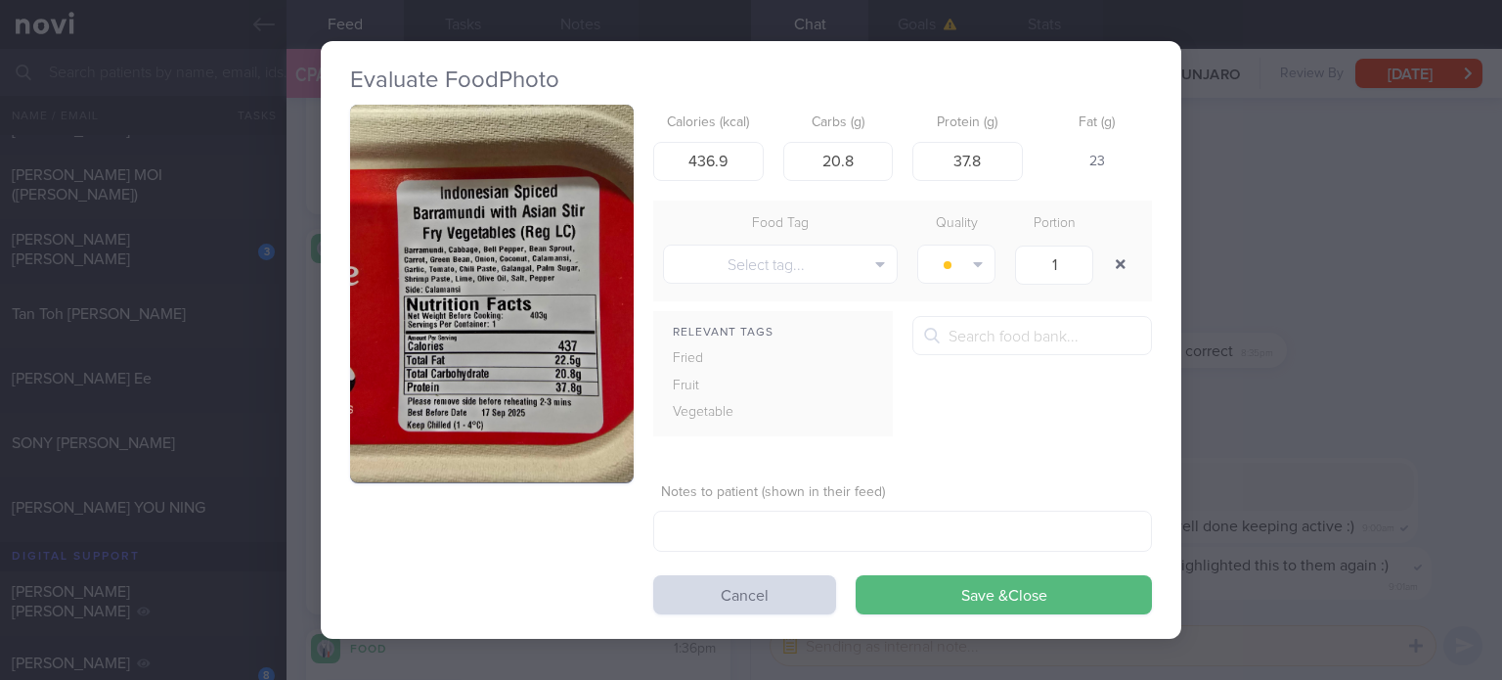
click at [1107, 255] on button "button" at bounding box center [1120, 263] width 35 height 35
click at [739, 157] on input "436.9" at bounding box center [708, 160] width 110 height 39
type input "437"
click button "Save & Close" at bounding box center [1004, 594] width 296 height 39
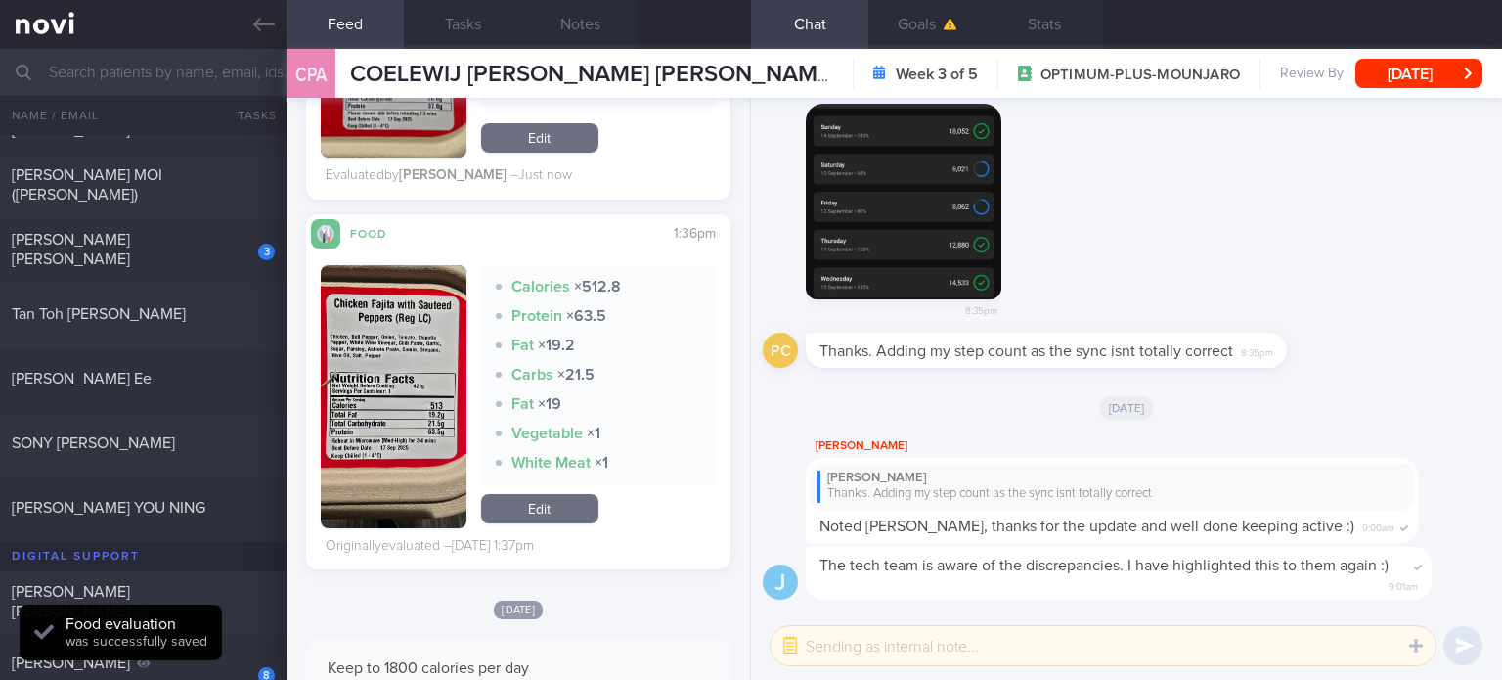
scroll to position [2499, 0]
click at [548, 511] on link "Edit" at bounding box center [539, 507] width 117 height 29
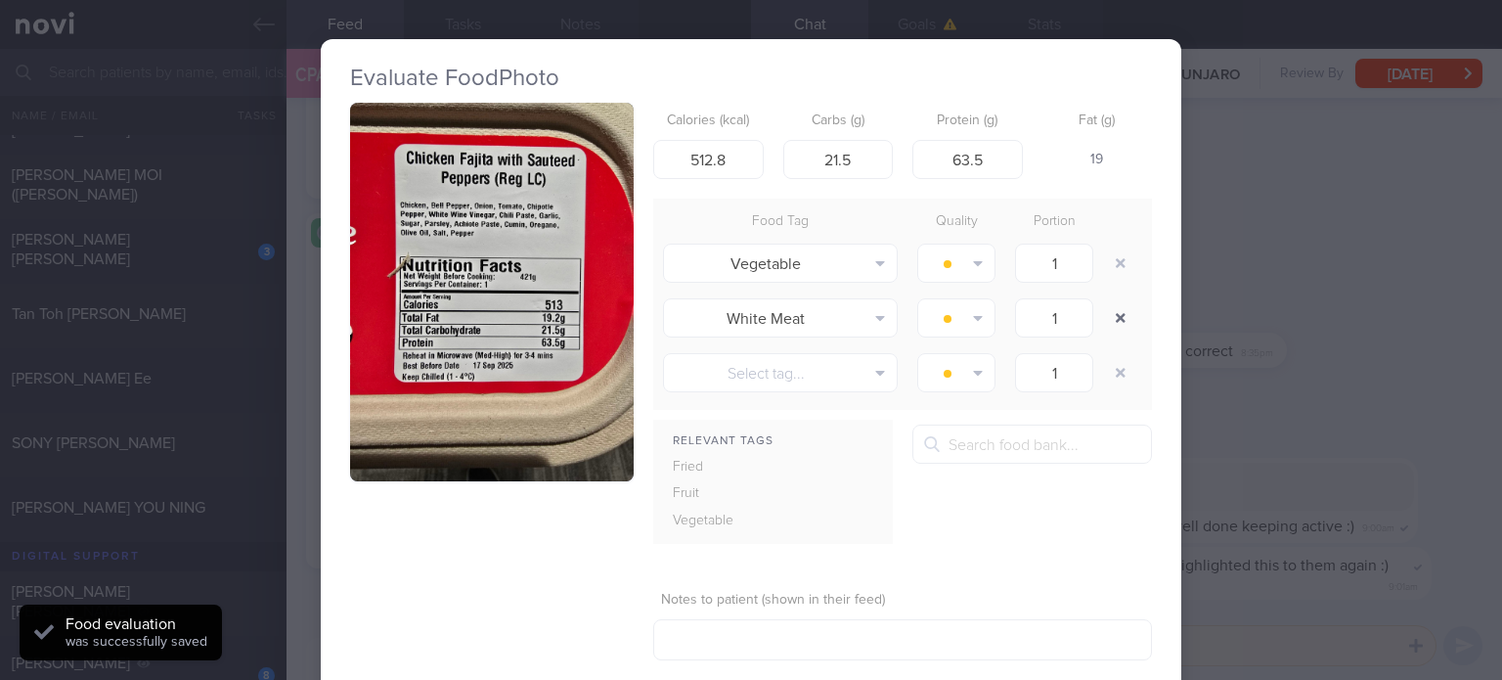
click at [1115, 314] on button "button" at bounding box center [1120, 317] width 35 height 35
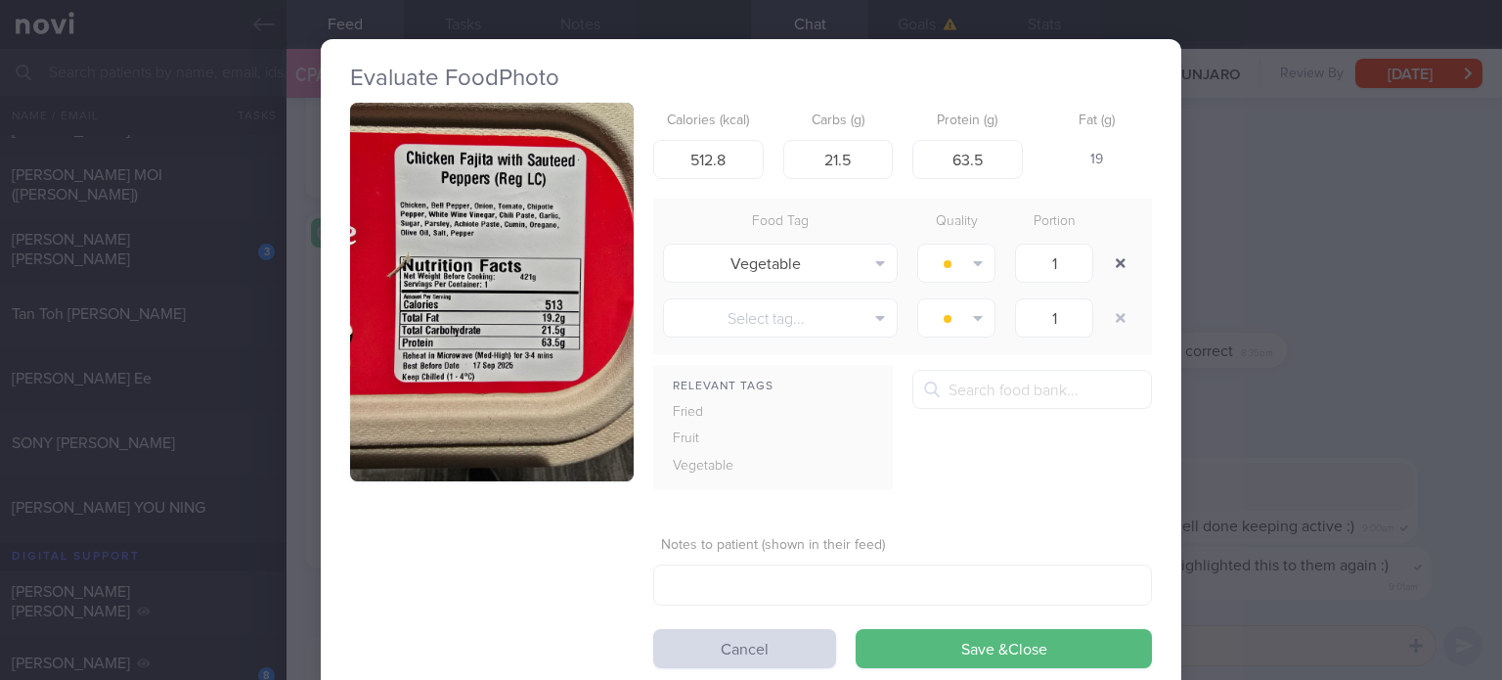
click at [1109, 250] on button "button" at bounding box center [1120, 262] width 35 height 35
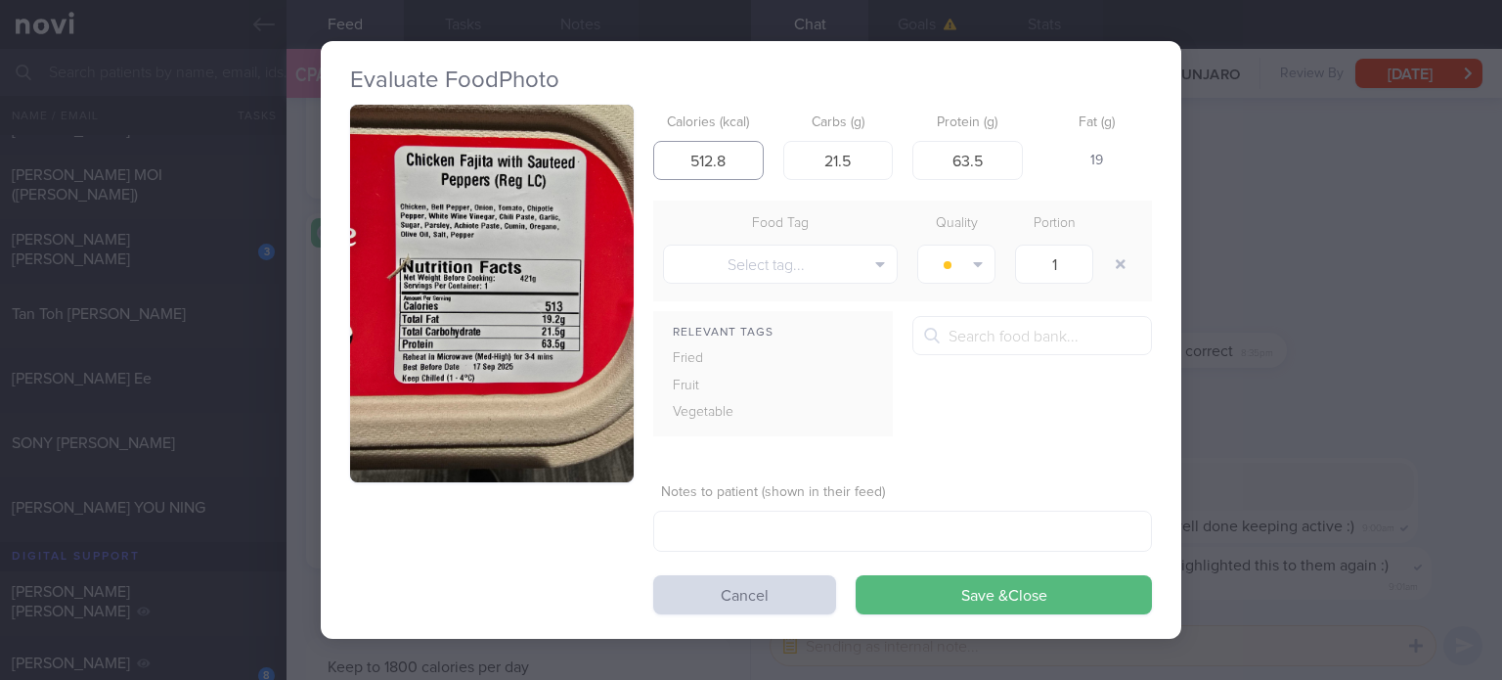
click at [733, 154] on input "512.8" at bounding box center [708, 160] width 110 height 39
type input "513"
click at [856, 575] on button "Save & Close" at bounding box center [1004, 594] width 296 height 39
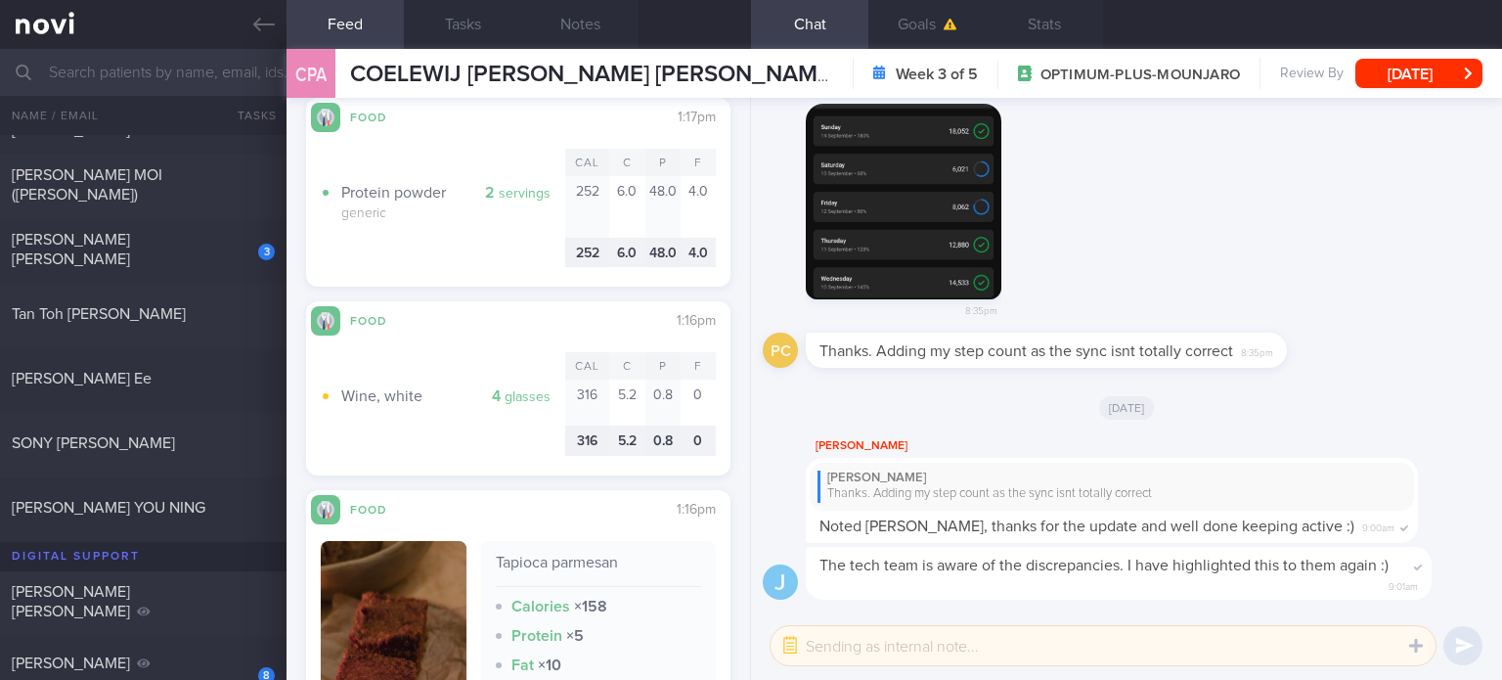
scroll to position [4528, 0]
click at [223, 242] on div "[PERSON_NAME] [PERSON_NAME]" at bounding box center [141, 249] width 258 height 39
checkbox input "true"
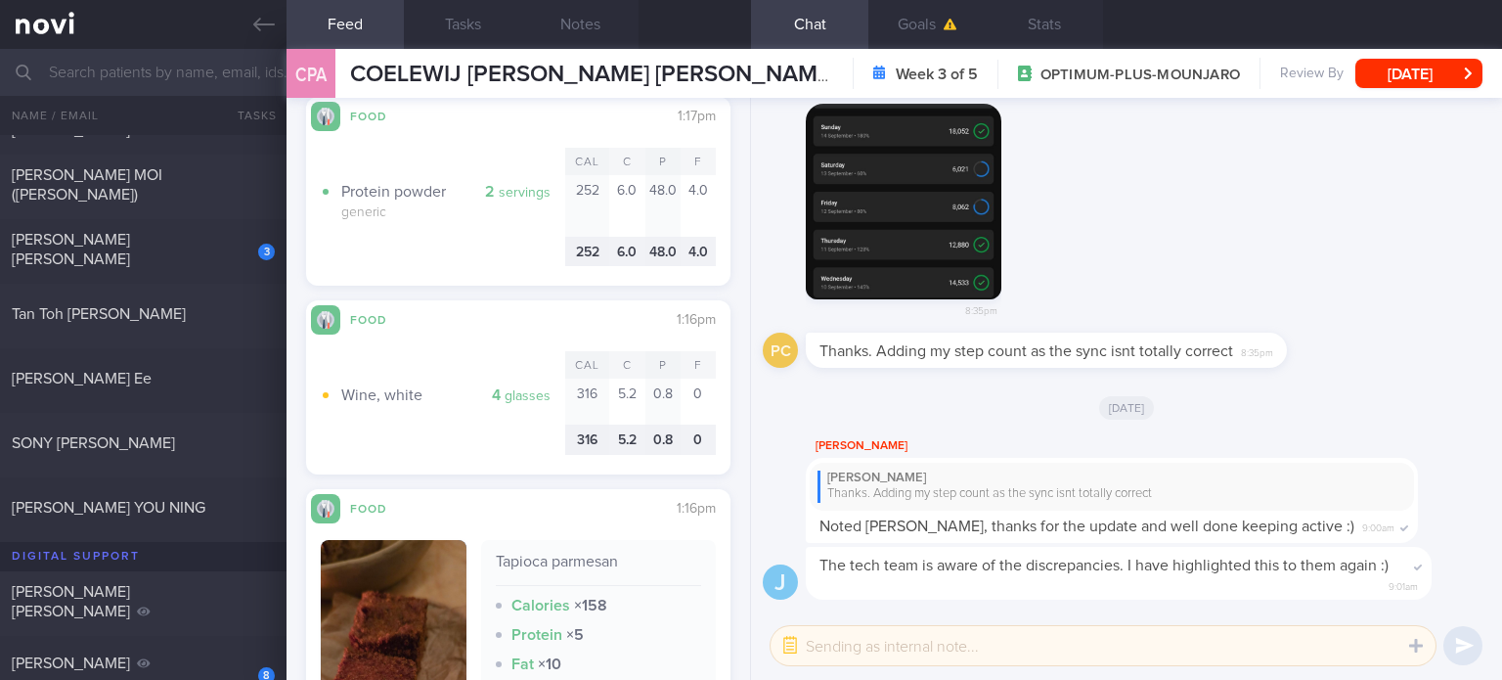
select select "7"
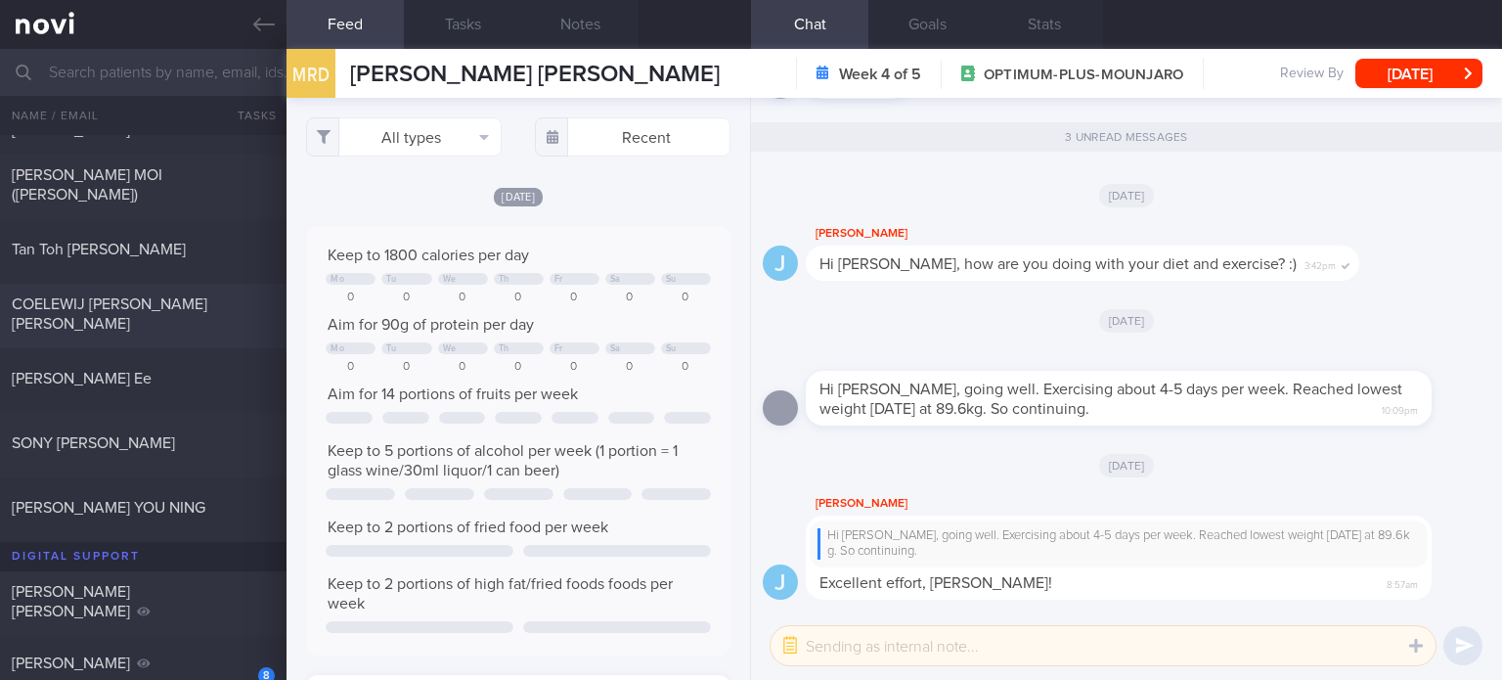
click at [183, 296] on span "COELEWIJ [PERSON_NAME] [PERSON_NAME]" at bounding box center [110, 313] width 196 height 35
checkbox input "false"
select select "8"
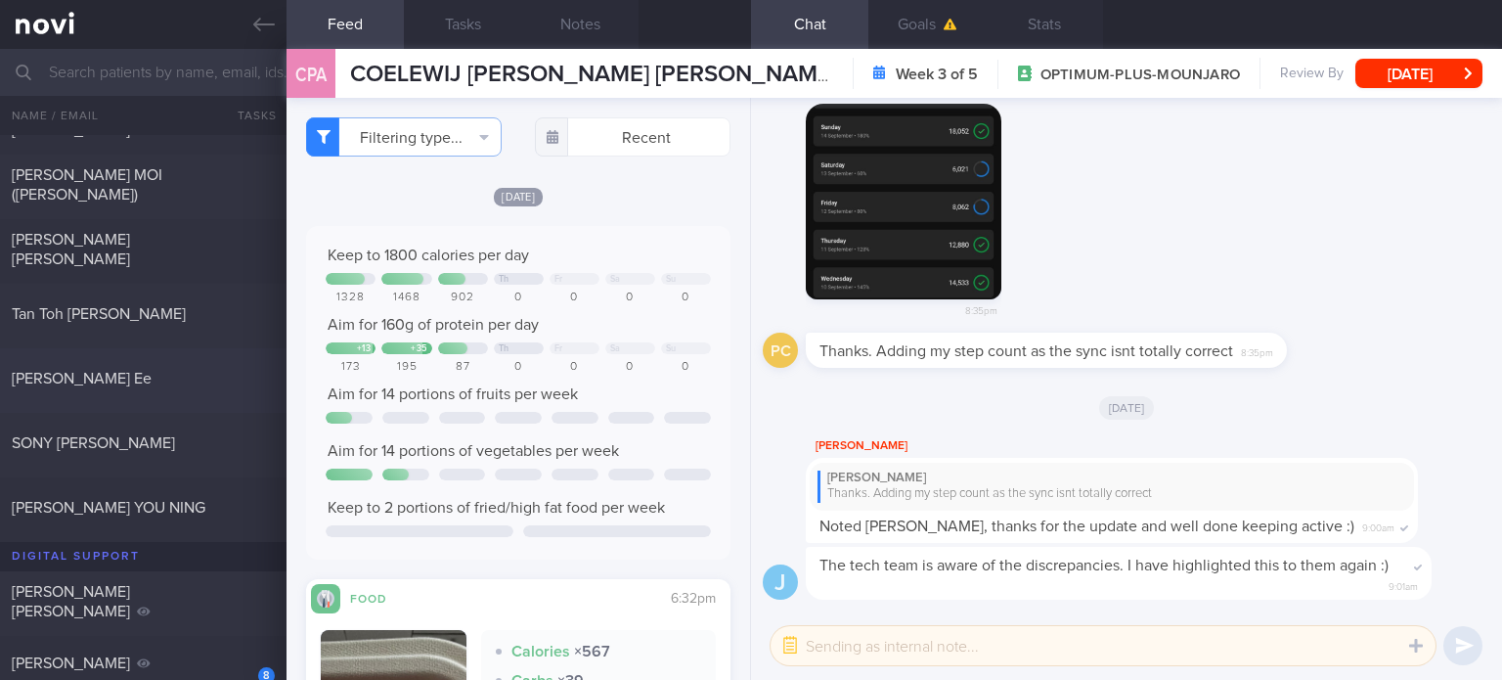
scroll to position [557, 0]
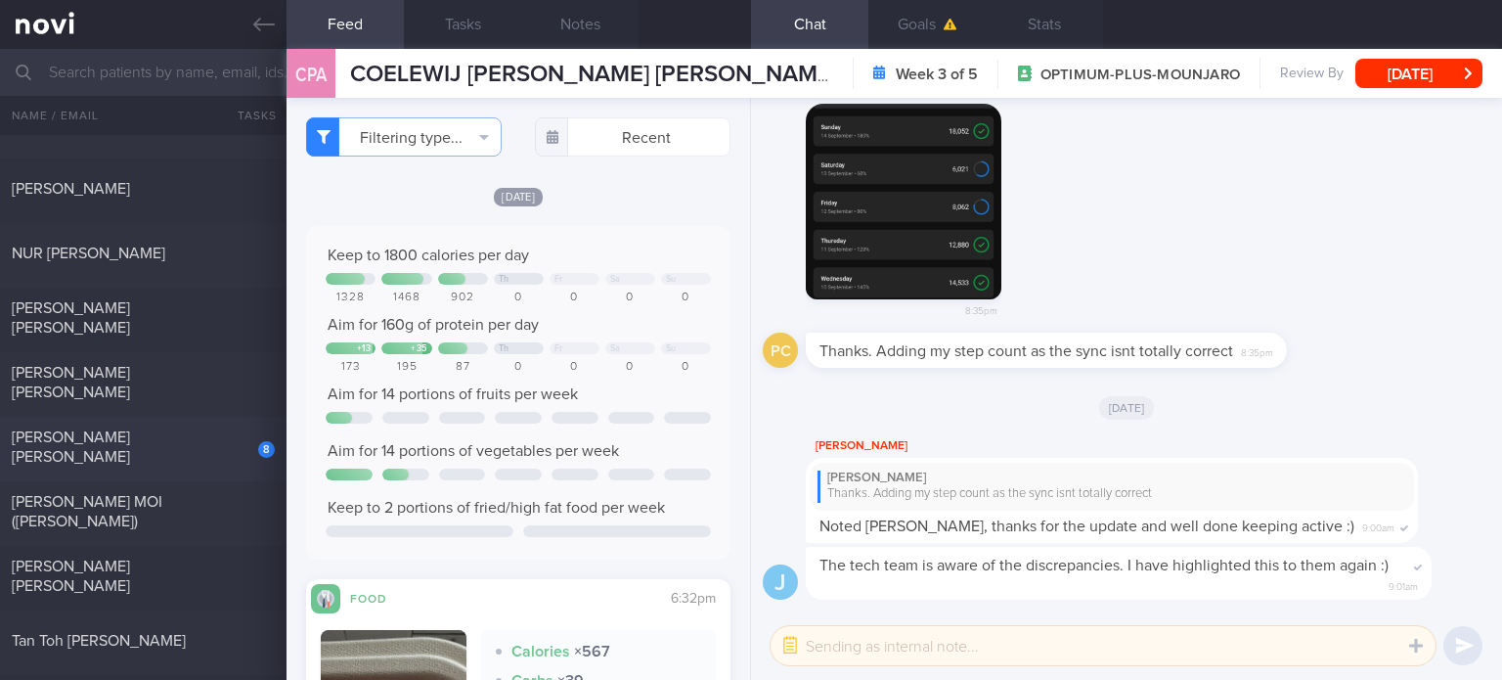
click at [232, 449] on div "8" at bounding box center [253, 442] width 43 height 30
checkbox input "true"
select select "7"
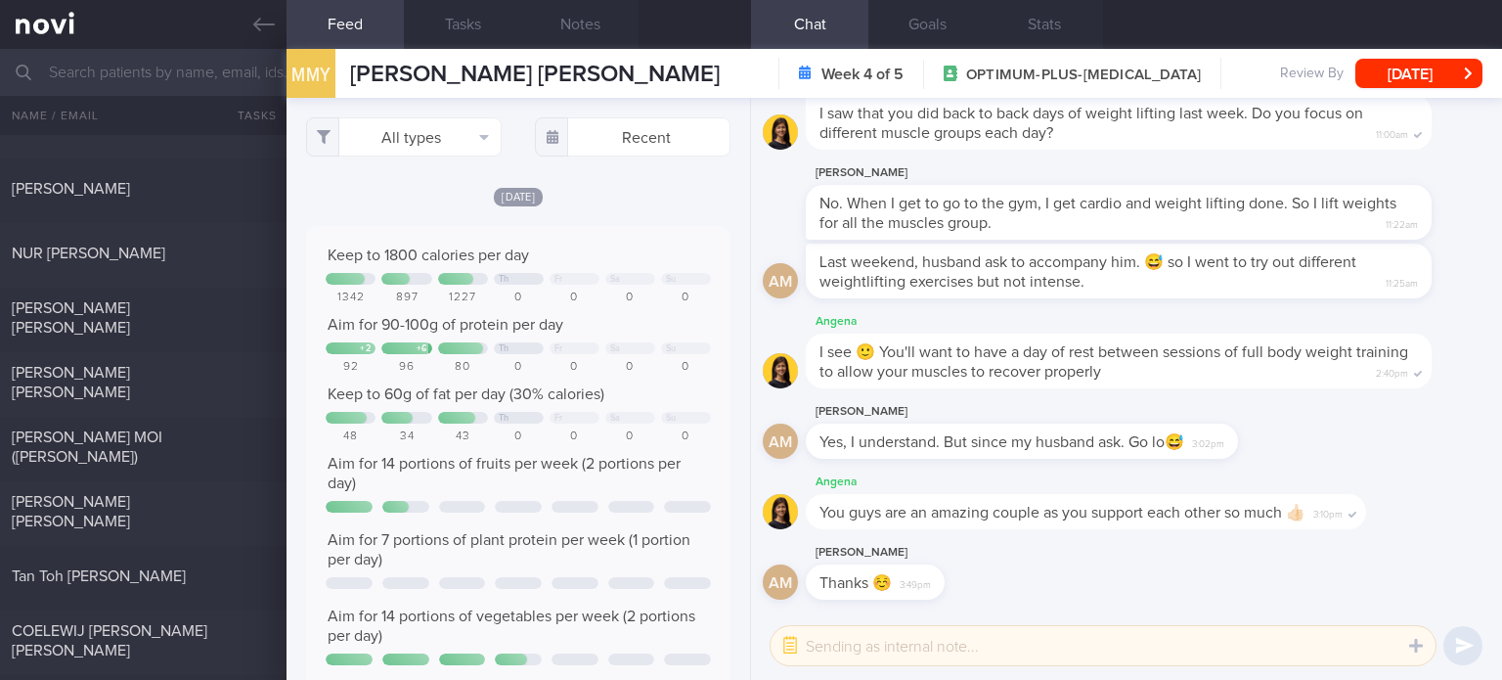
scroll to position [977696, 977408]
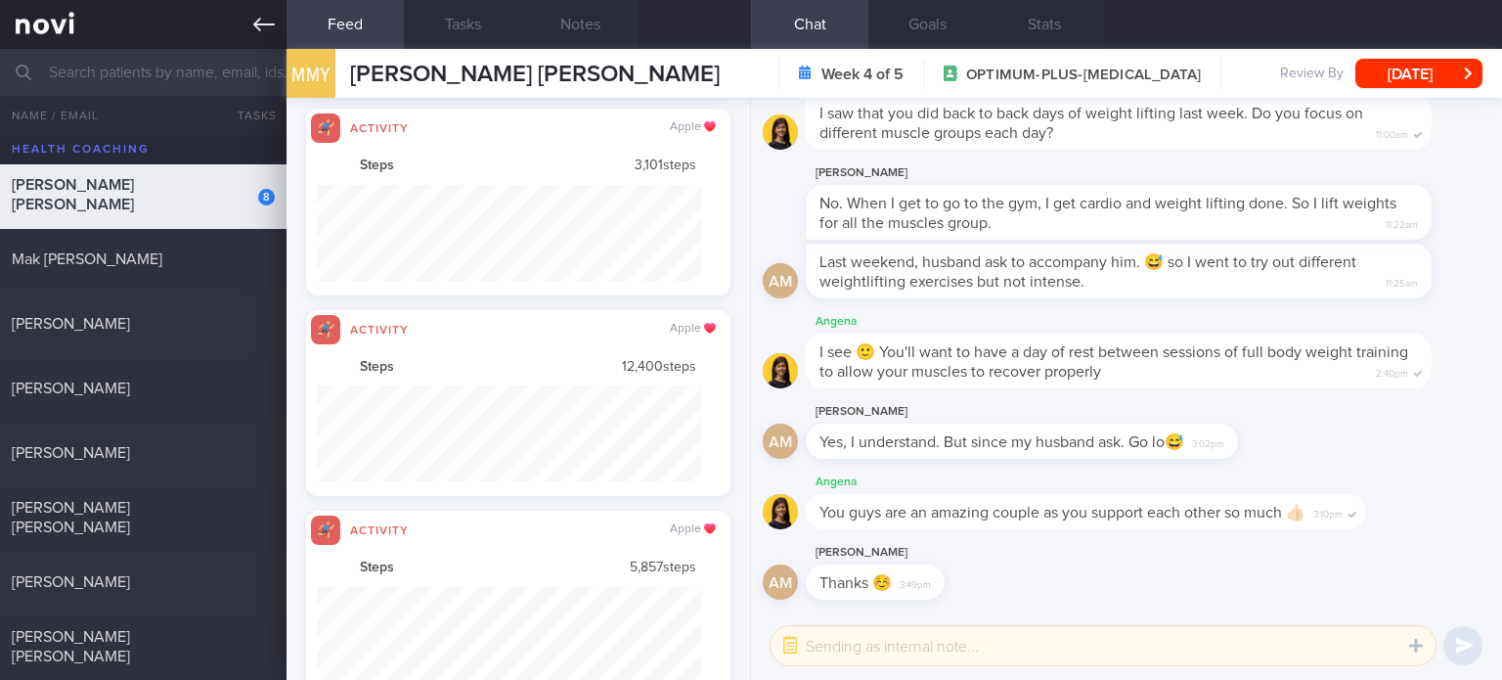
click at [39, 14] on link at bounding box center [143, 24] width 286 height 49
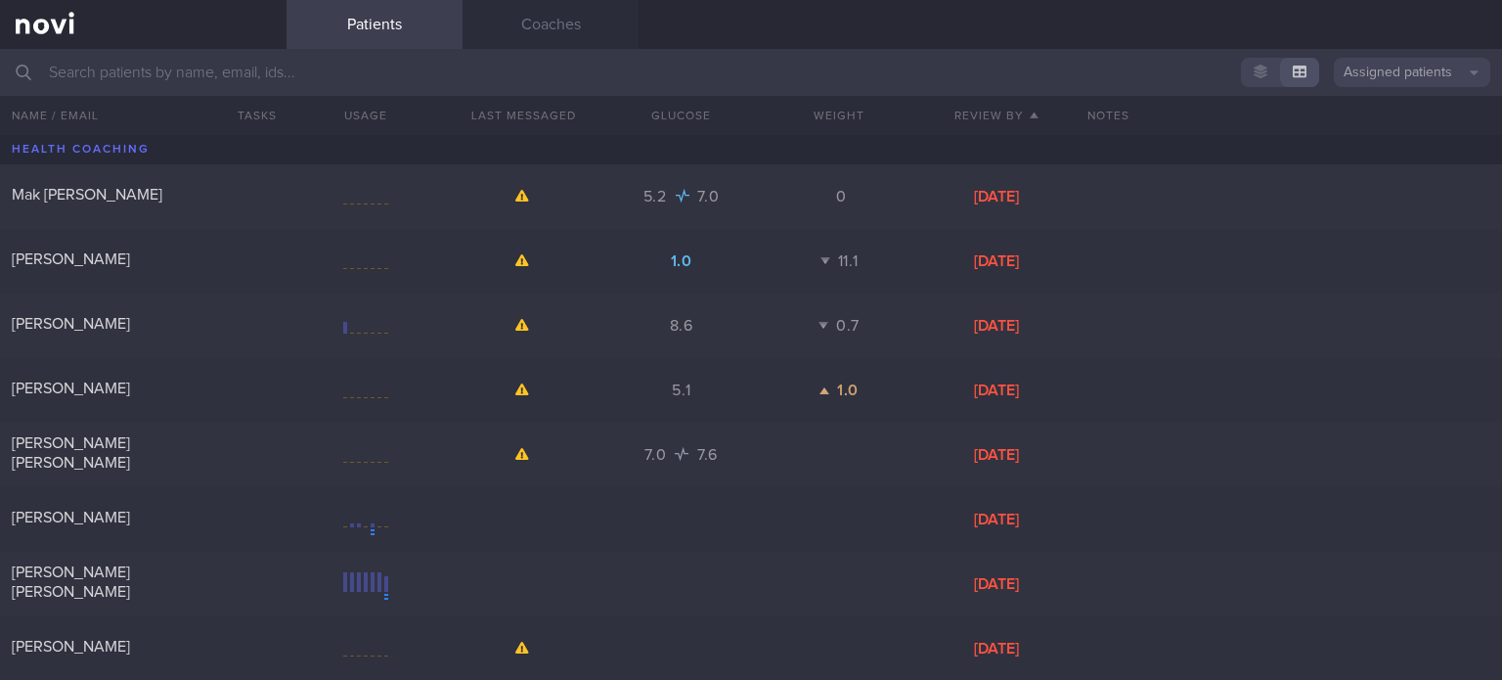
click at [1343, 61] on button "Assigned patients" at bounding box center [1412, 72] width 156 height 29
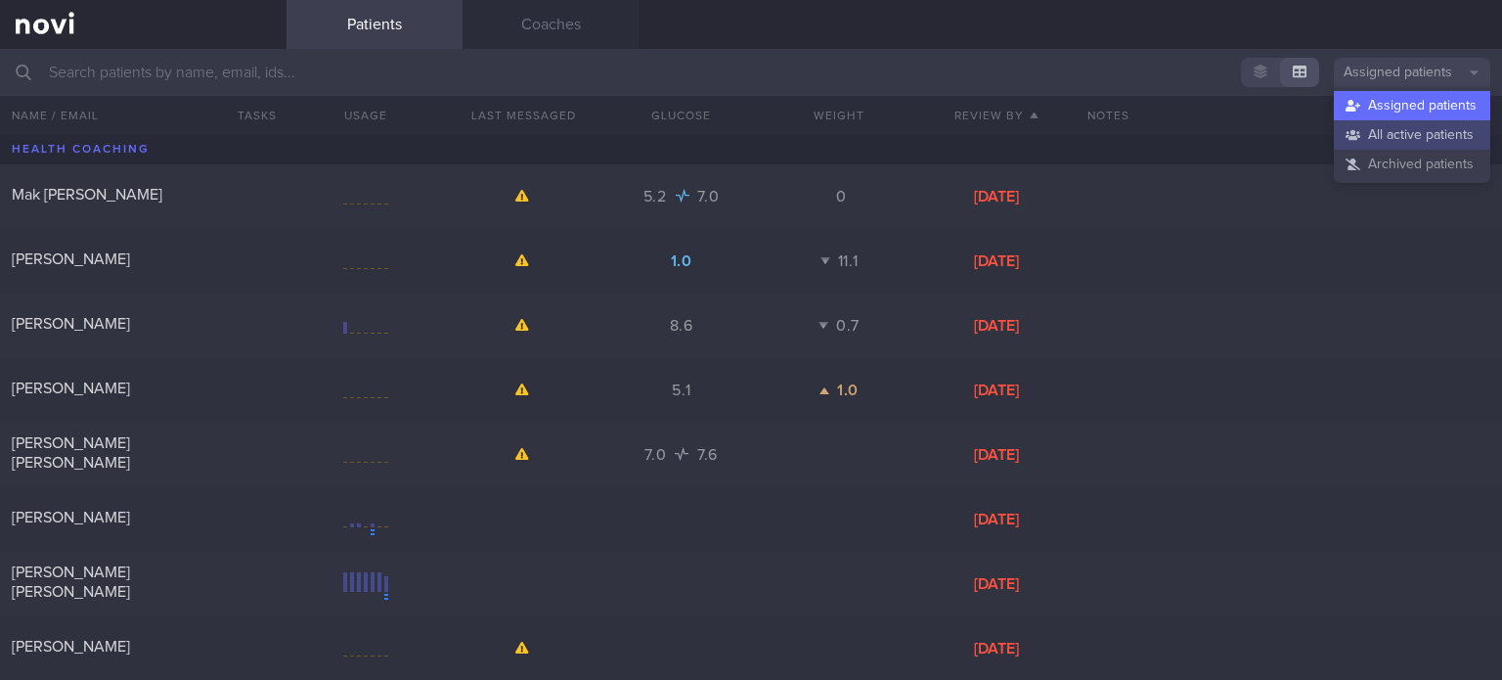
click at [1373, 143] on button "All active patients" at bounding box center [1412, 134] width 156 height 29
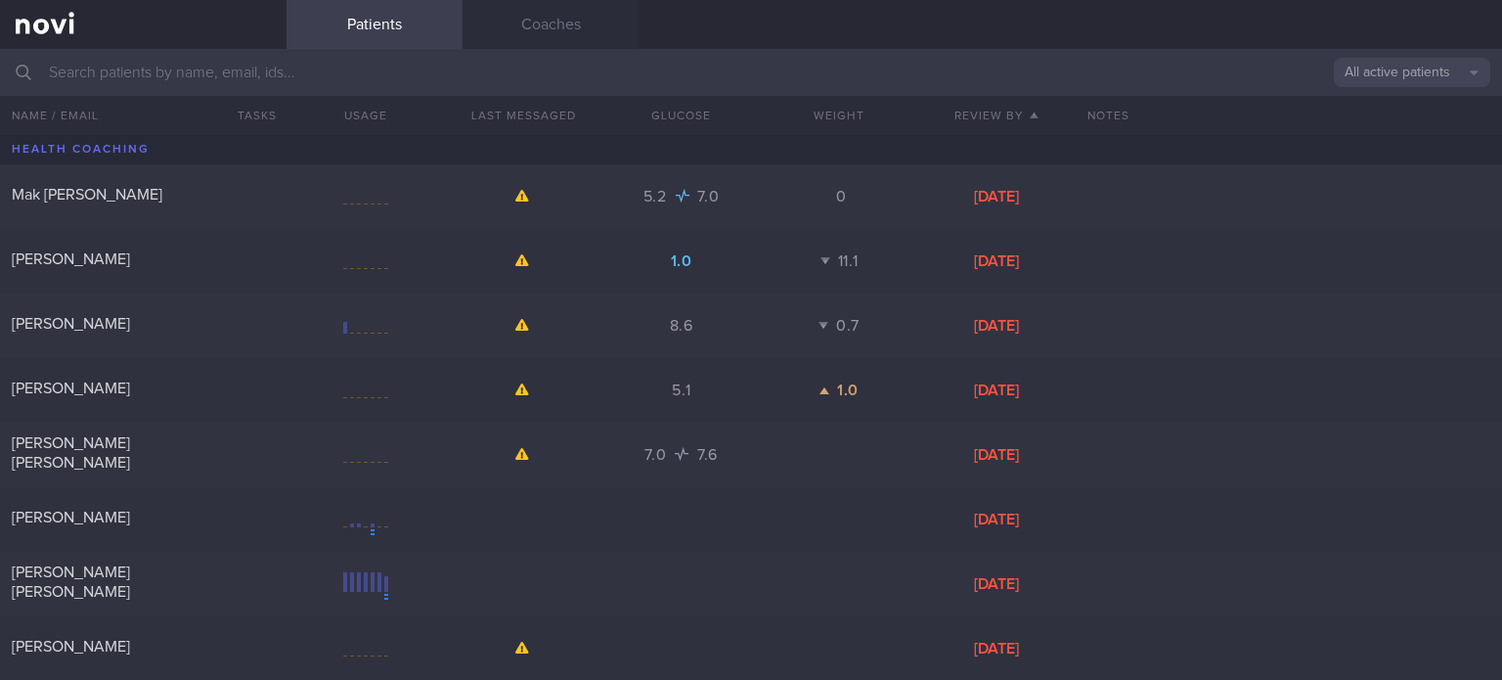
click at [996, 75] on input "text" at bounding box center [751, 72] width 1502 height 47
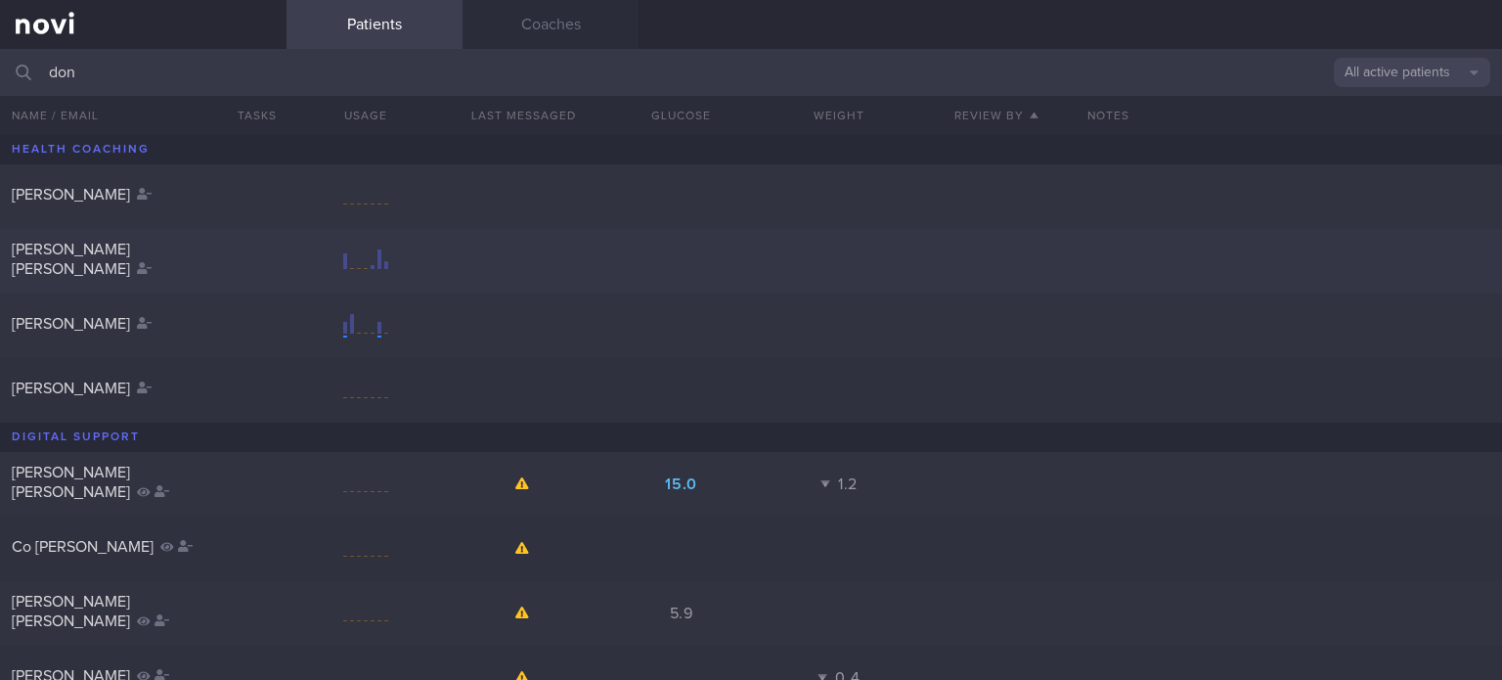
type input "don"
click at [219, 258] on div "[PERSON_NAME] [PERSON_NAME]" at bounding box center [141, 259] width 258 height 39
select select "8"
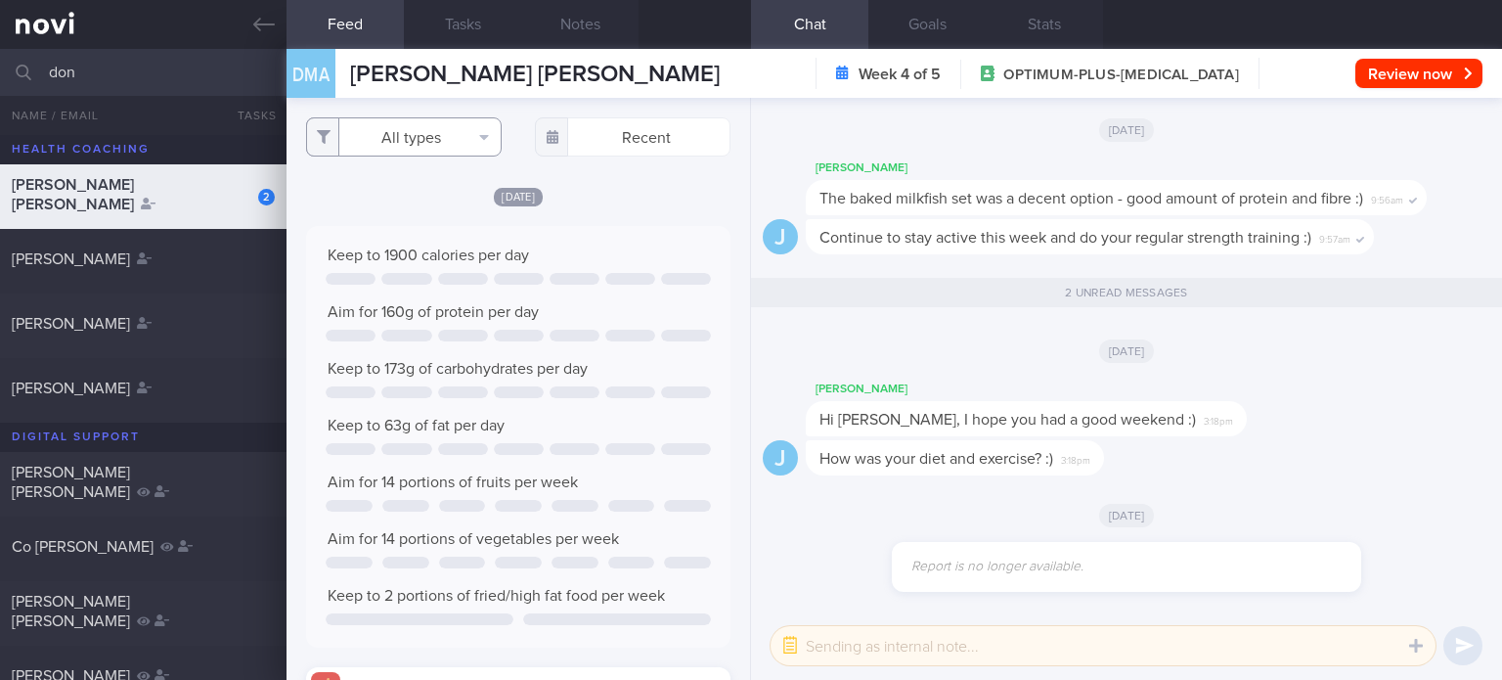
click at [418, 142] on button "All types" at bounding box center [404, 136] width 196 height 39
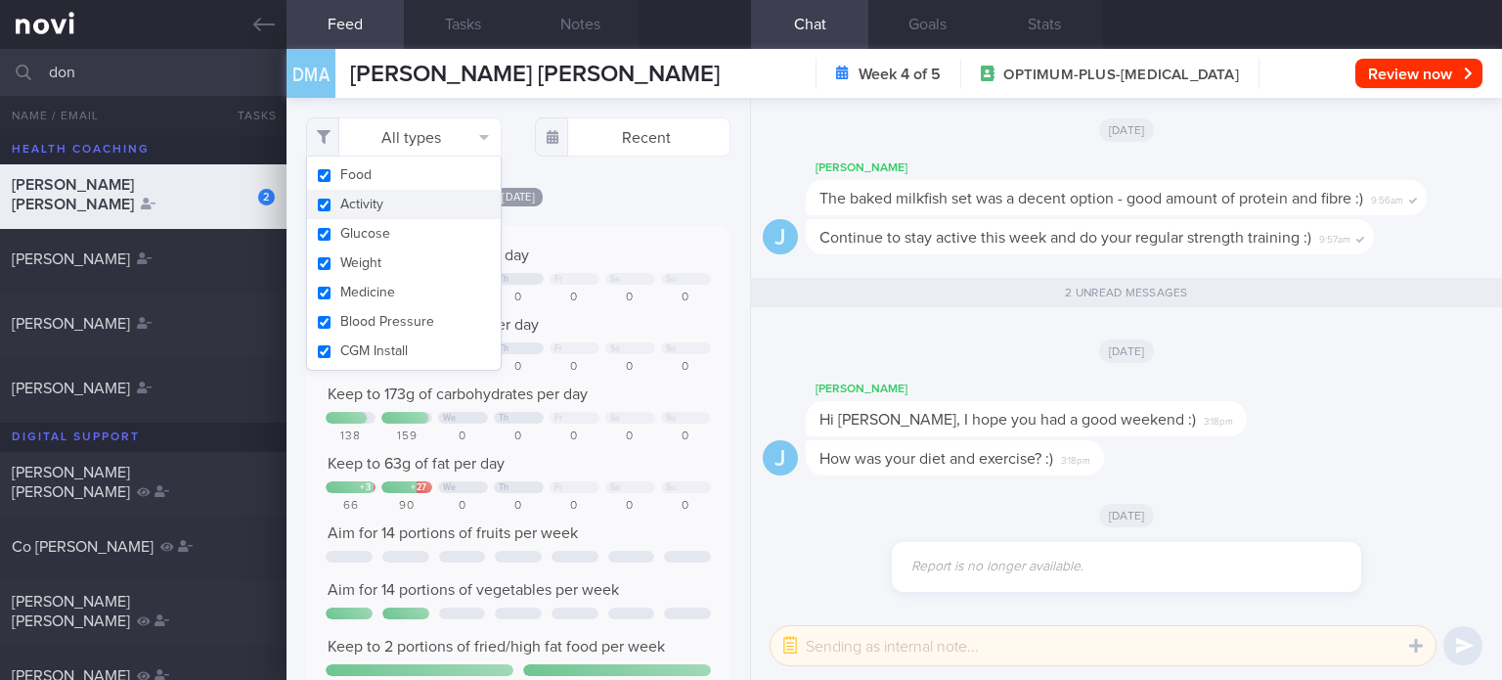
click at [418, 214] on button "Activity" at bounding box center [404, 204] width 194 height 29
checkbox input "false"
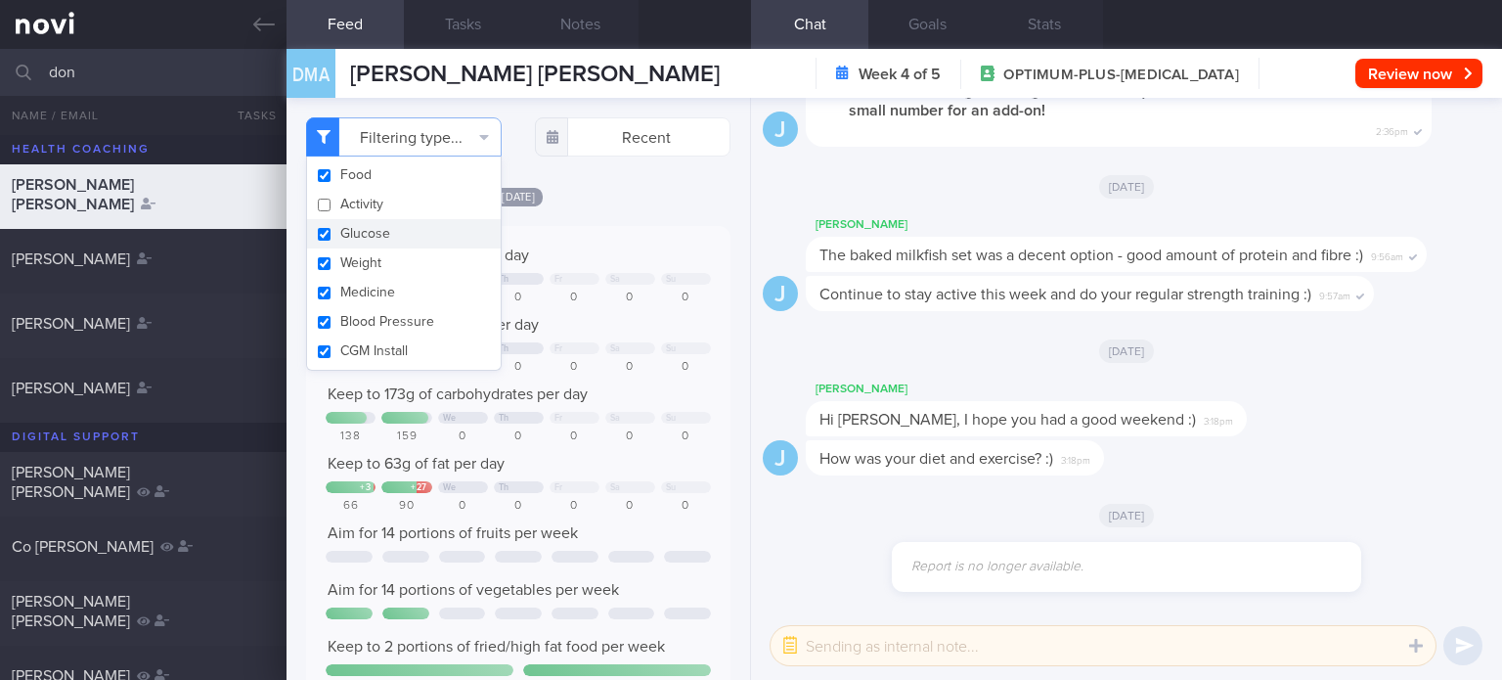
click at [415, 233] on button "Glucose" at bounding box center [404, 233] width 194 height 29
checkbox input "false"
click at [413, 260] on button "Weight" at bounding box center [404, 262] width 194 height 29
checkbox input "false"
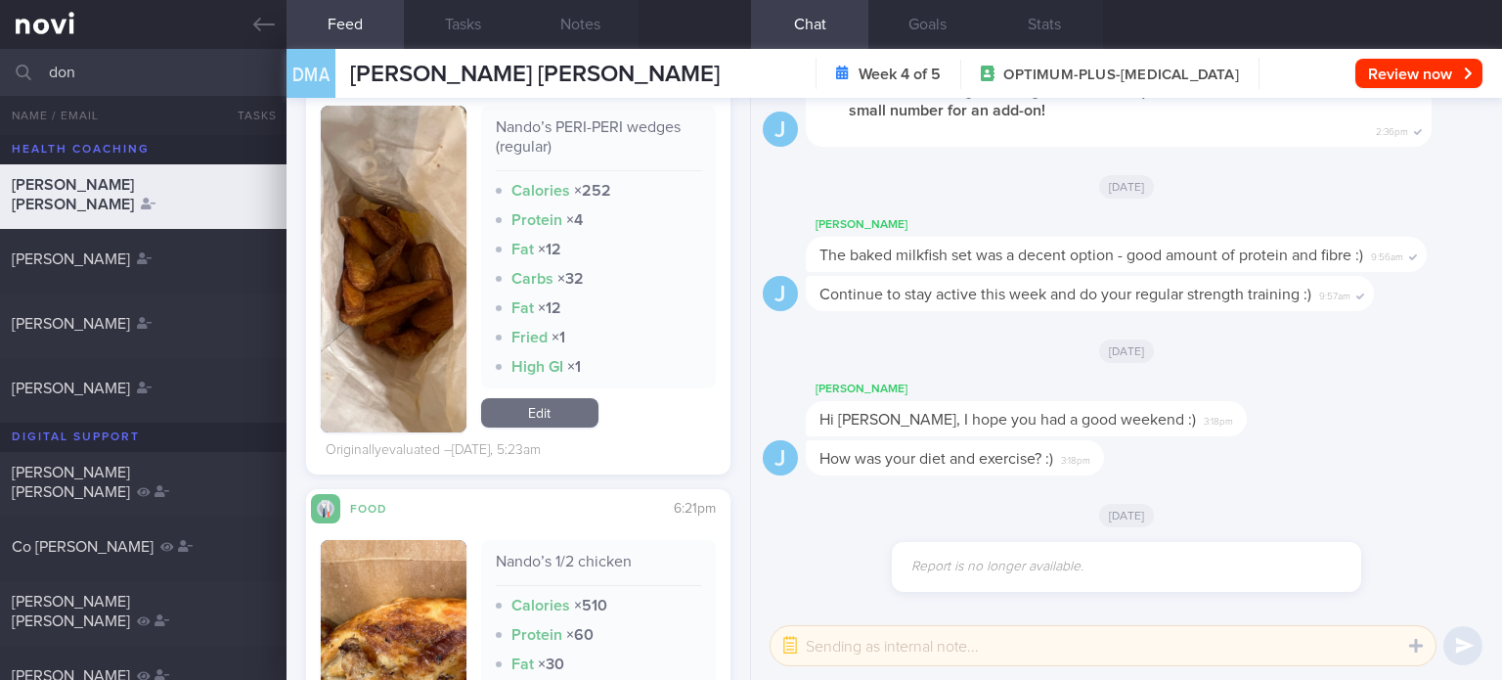
click at [539, 410] on link "Edit" at bounding box center [539, 412] width 117 height 29
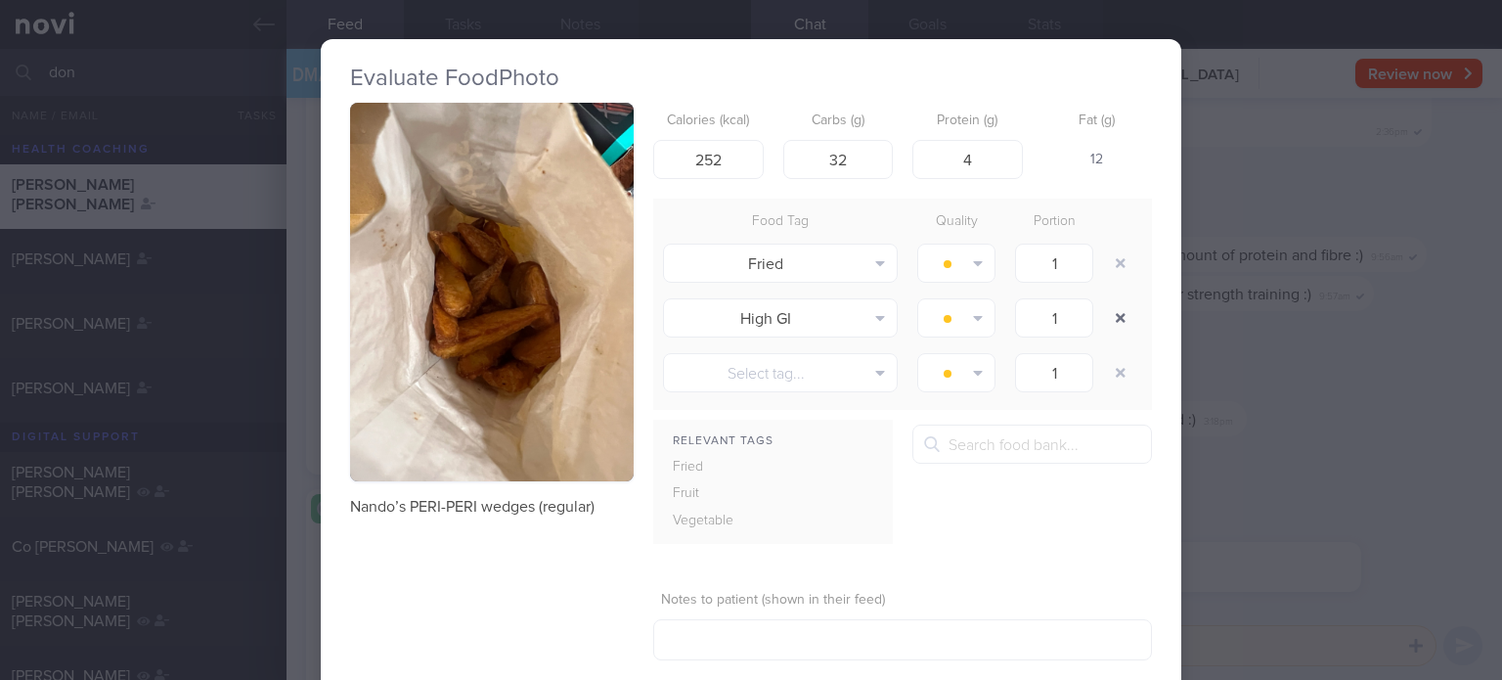
click at [1111, 323] on button "button" at bounding box center [1120, 317] width 35 height 35
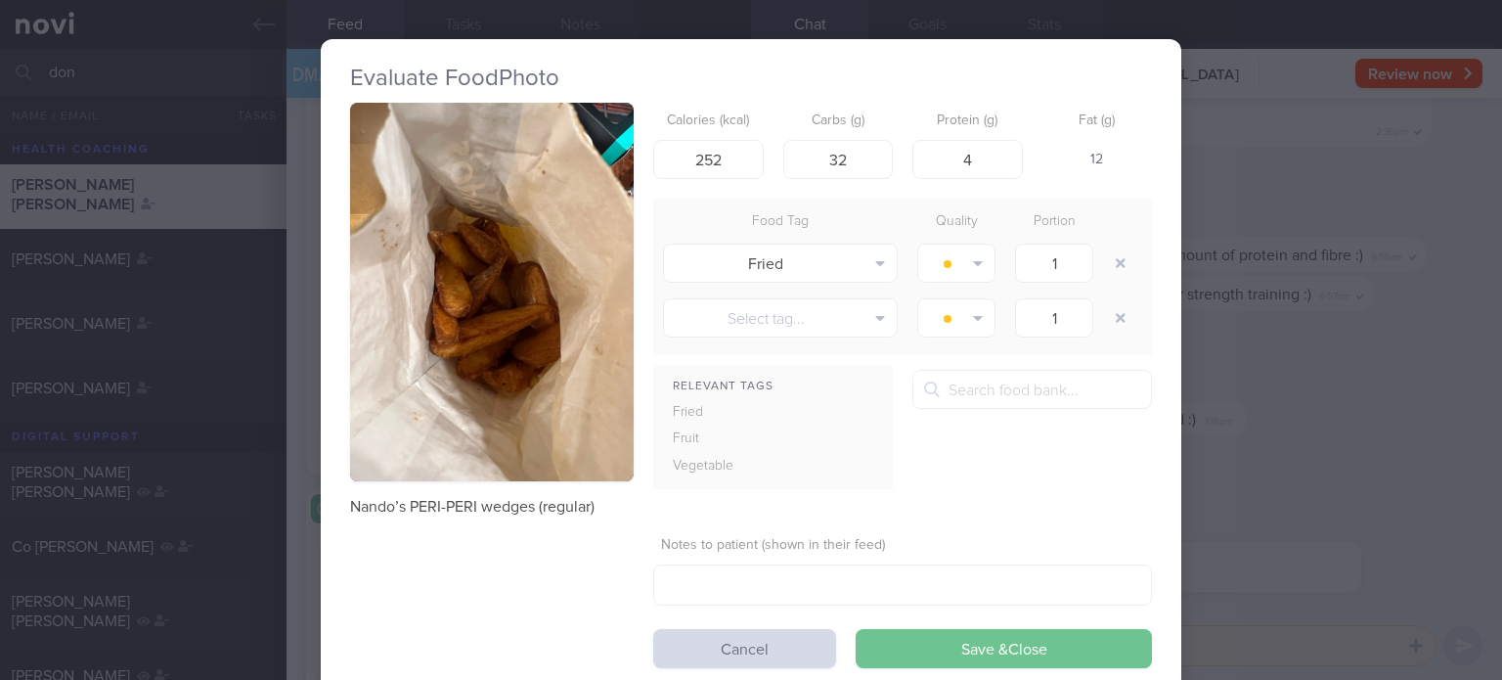
click at [950, 654] on button "Save & Close" at bounding box center [1004, 648] width 296 height 39
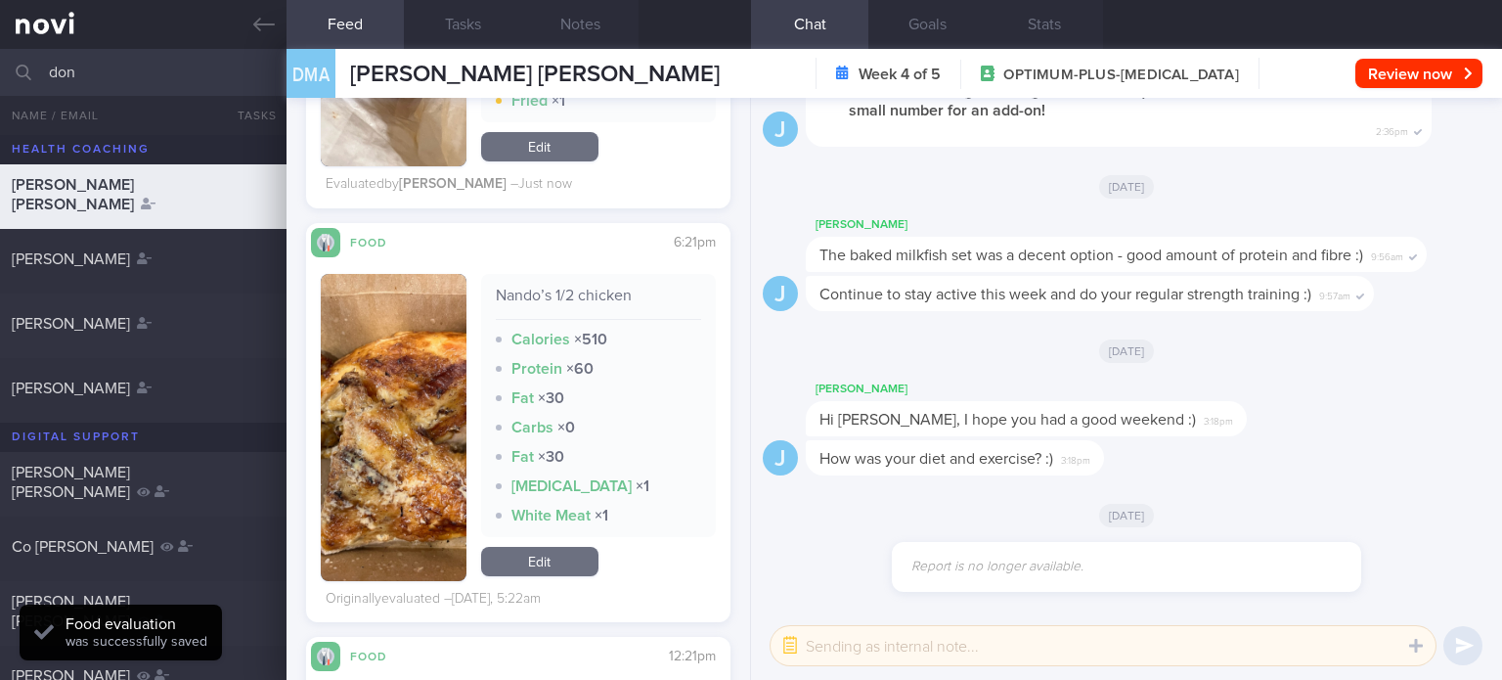
click at [554, 566] on link "Edit" at bounding box center [539, 561] width 117 height 29
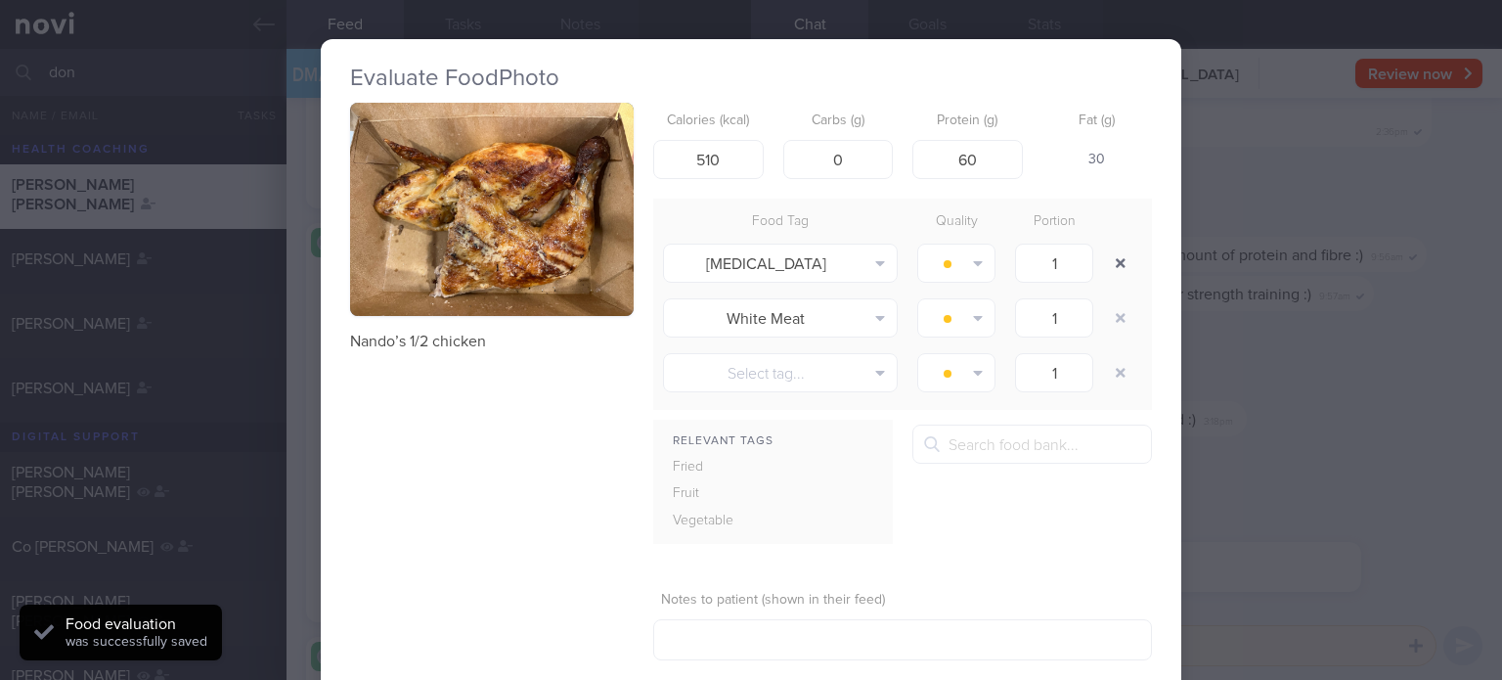
click at [1123, 261] on button "button" at bounding box center [1120, 262] width 35 height 35
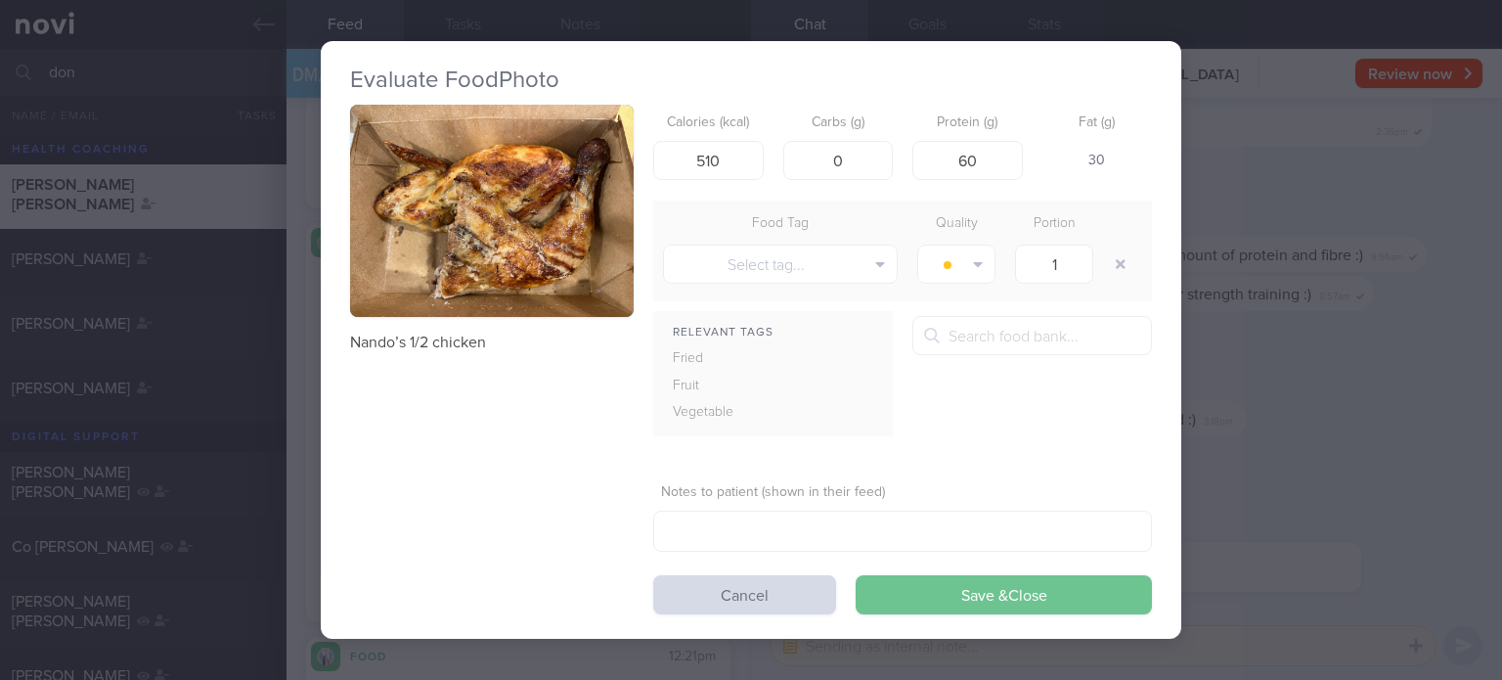
click at [961, 586] on button "Save & Close" at bounding box center [1004, 594] width 296 height 39
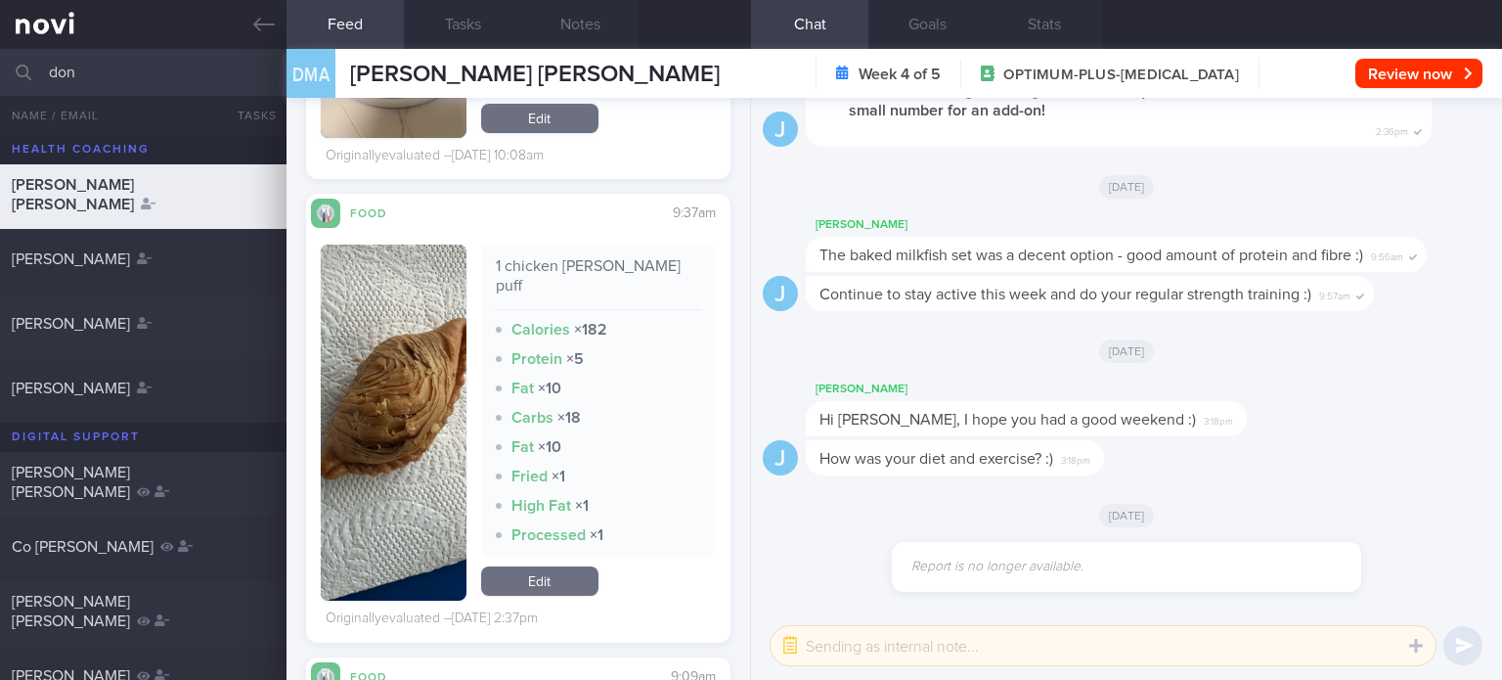
click at [571, 566] on link "Edit" at bounding box center [539, 580] width 117 height 29
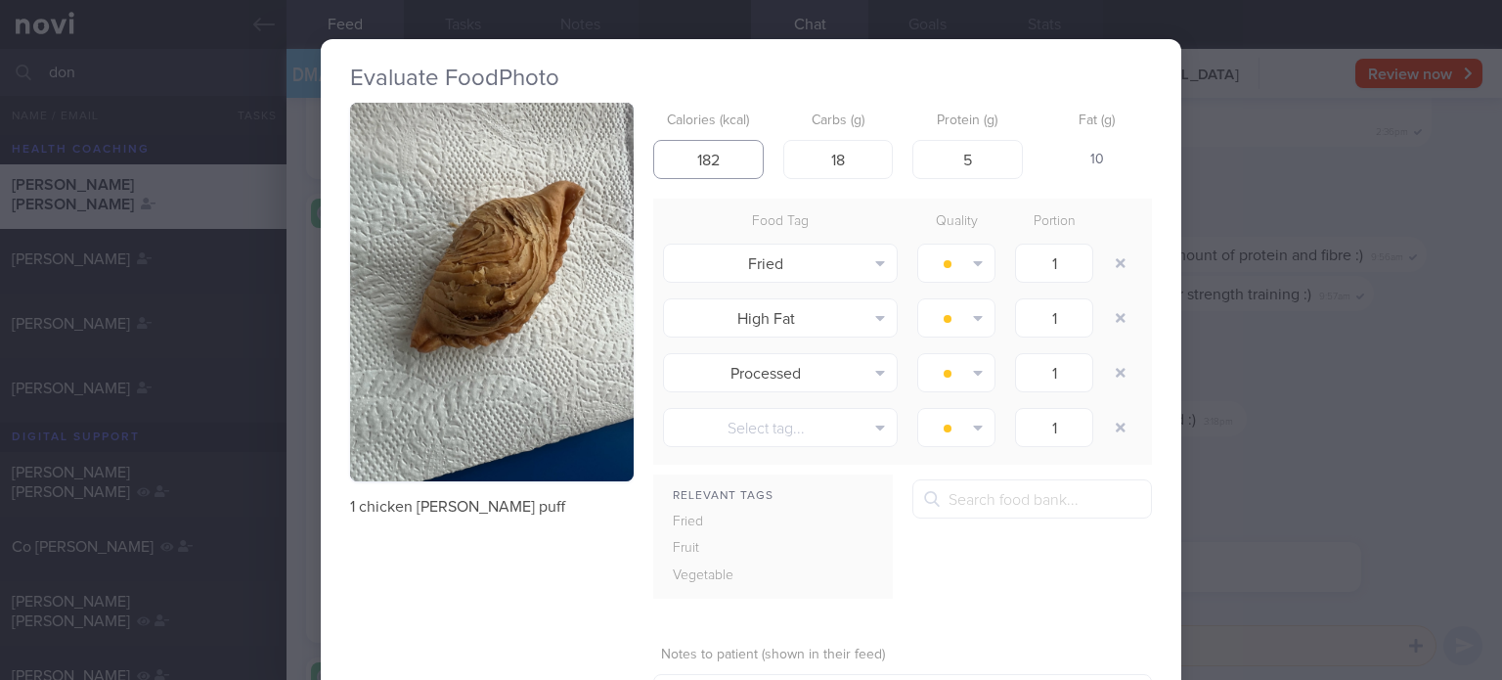
click at [724, 157] on input "182" at bounding box center [708, 159] width 110 height 39
type input "246"
click at [864, 157] on input "18" at bounding box center [838, 159] width 110 height 39
type input "20"
click at [1112, 275] on button "button" at bounding box center [1120, 262] width 35 height 35
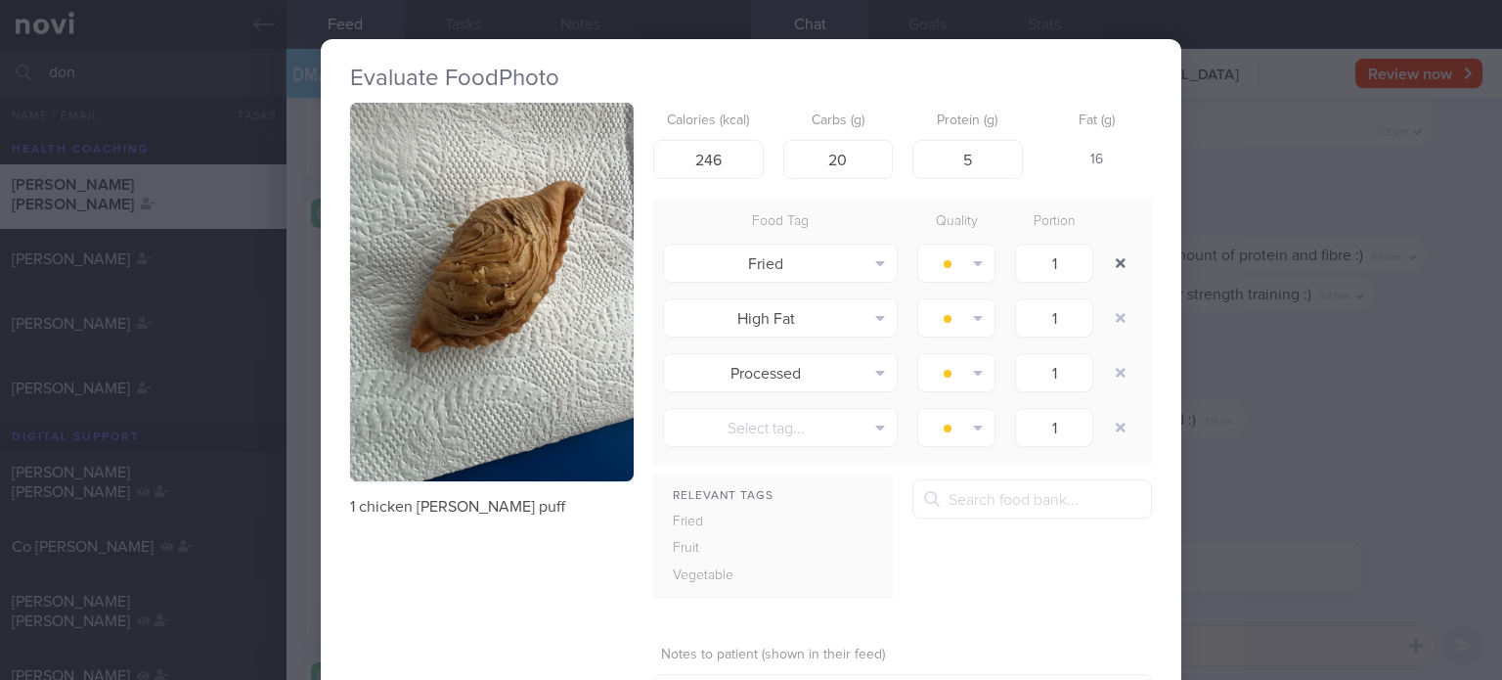
click at [1112, 275] on button "button" at bounding box center [1120, 262] width 35 height 35
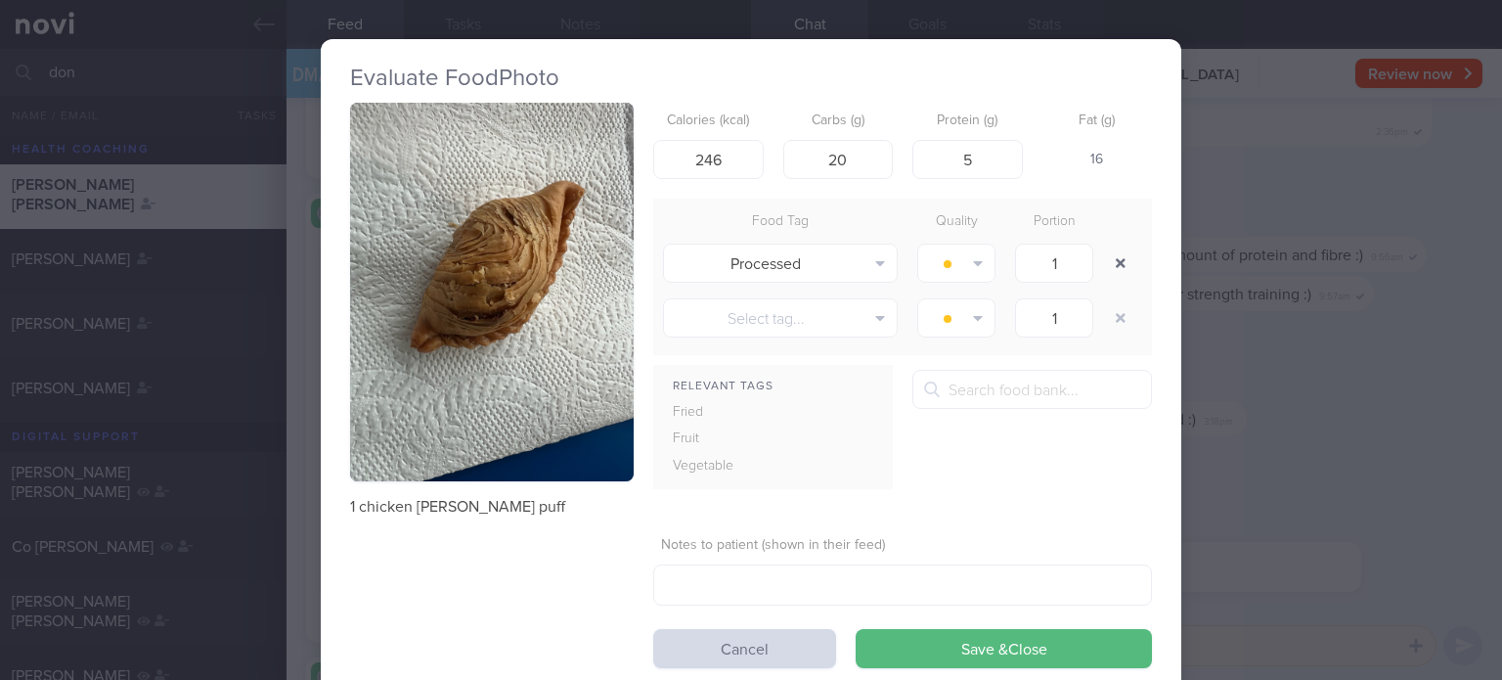
click at [1112, 275] on button "button" at bounding box center [1120, 262] width 35 height 35
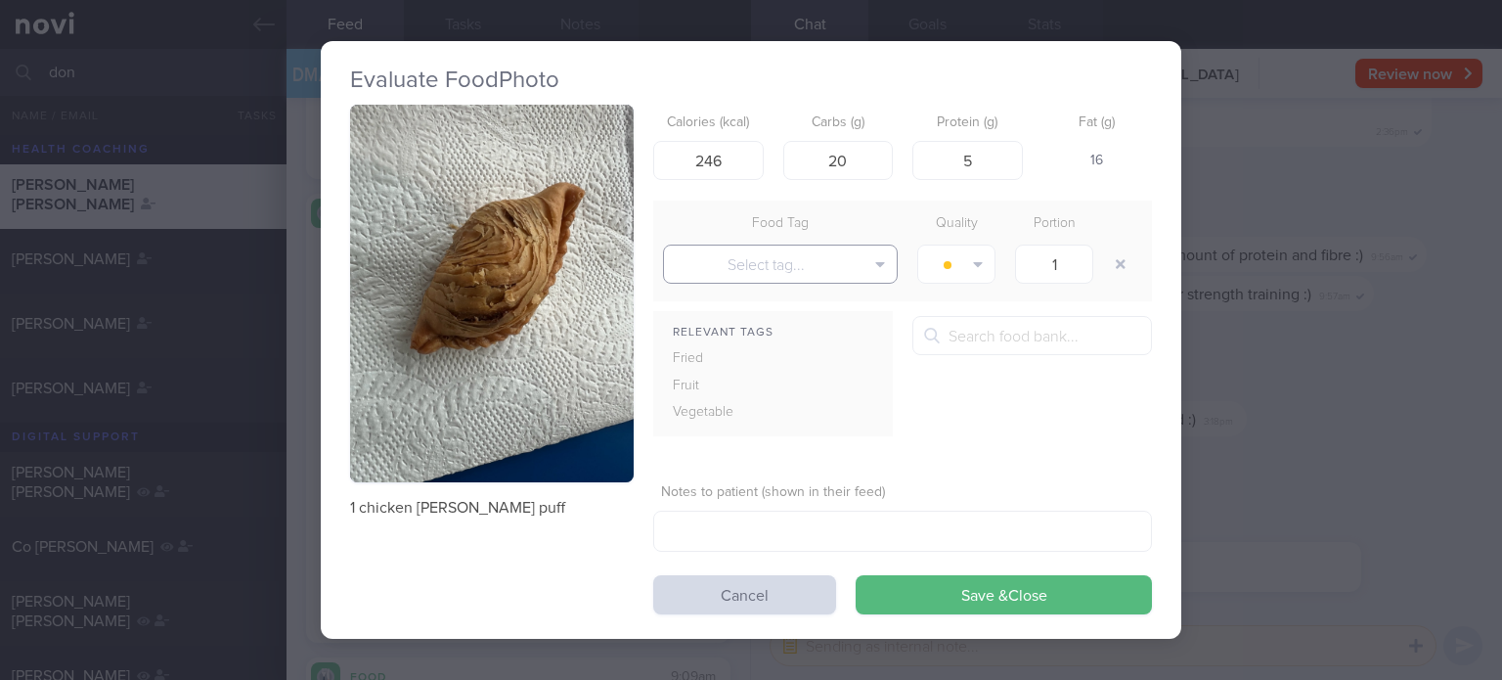
click at [830, 265] on button "Select tag..." at bounding box center [780, 263] width 235 height 39
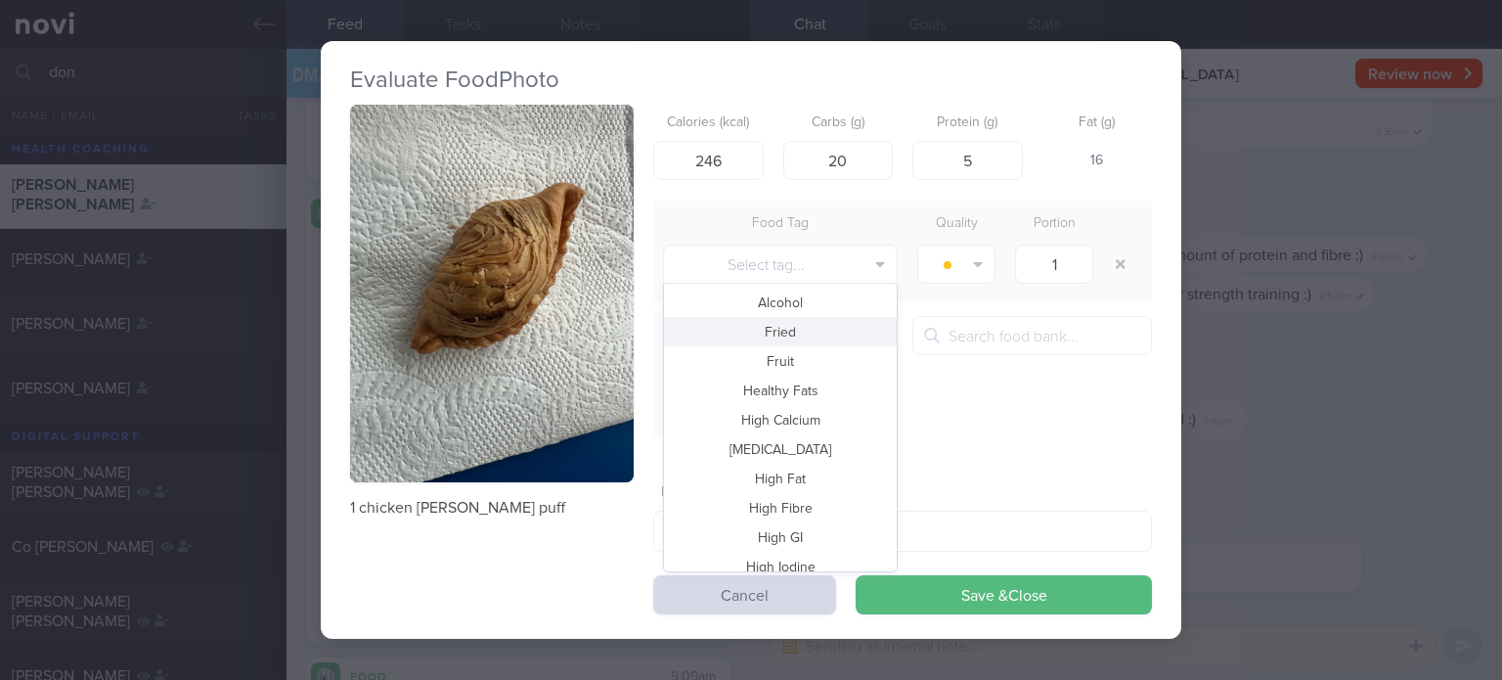
click at [809, 327] on button "Fried" at bounding box center [780, 331] width 233 height 29
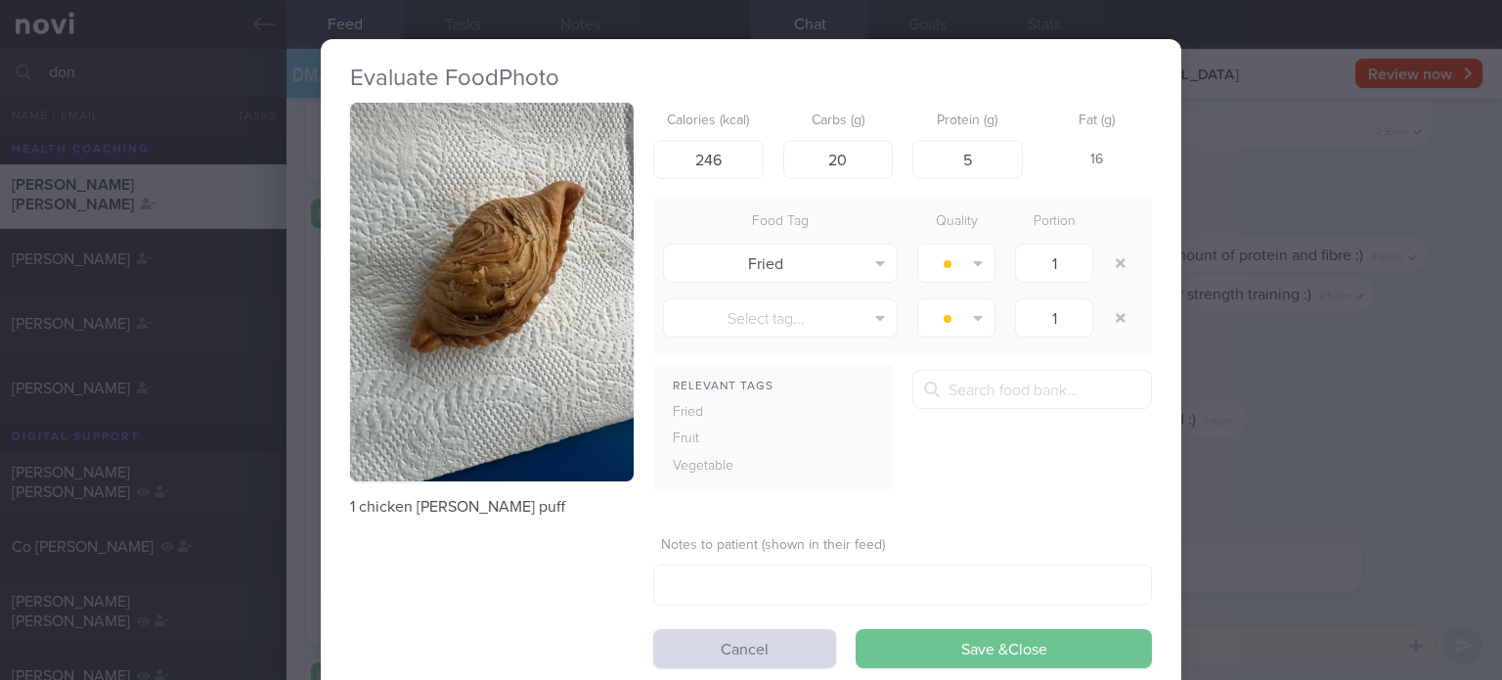
click at [904, 633] on button "Save & Close" at bounding box center [1004, 648] width 296 height 39
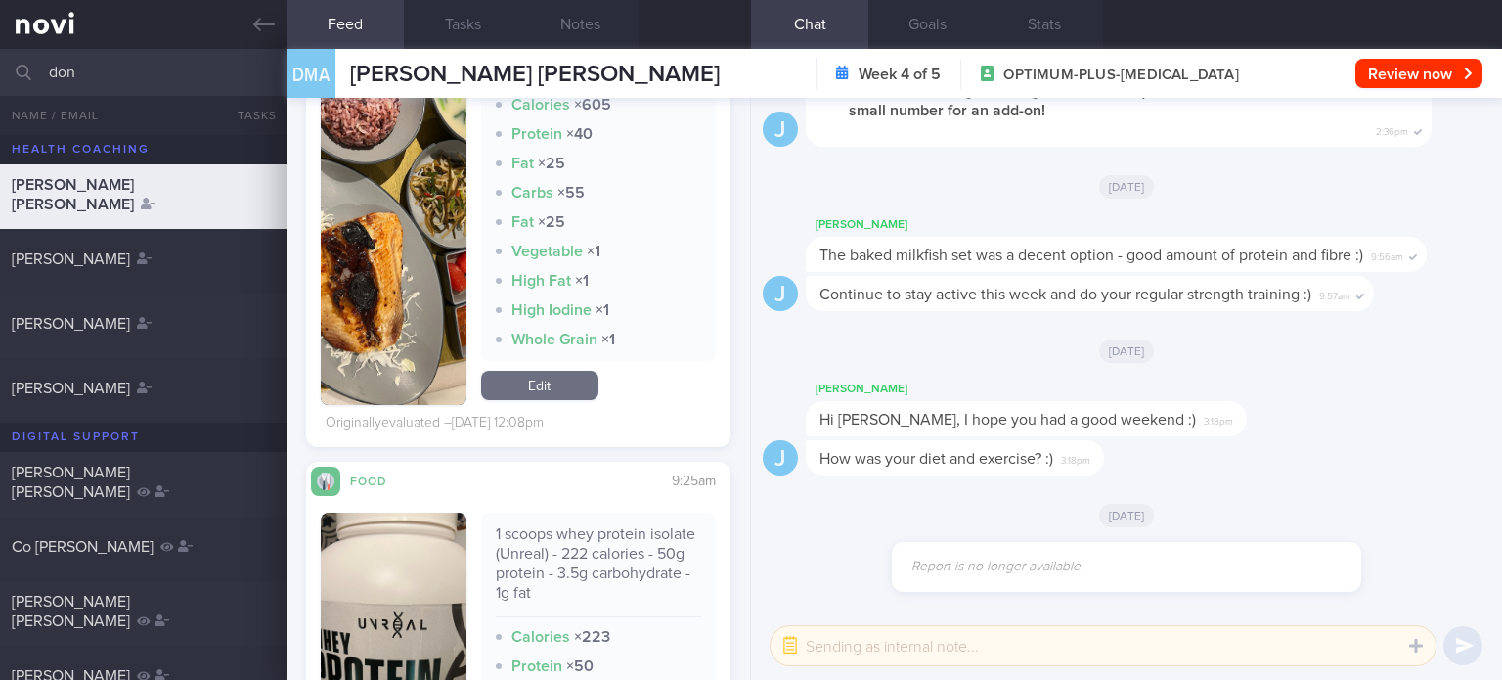
scroll to position [11372, 0]
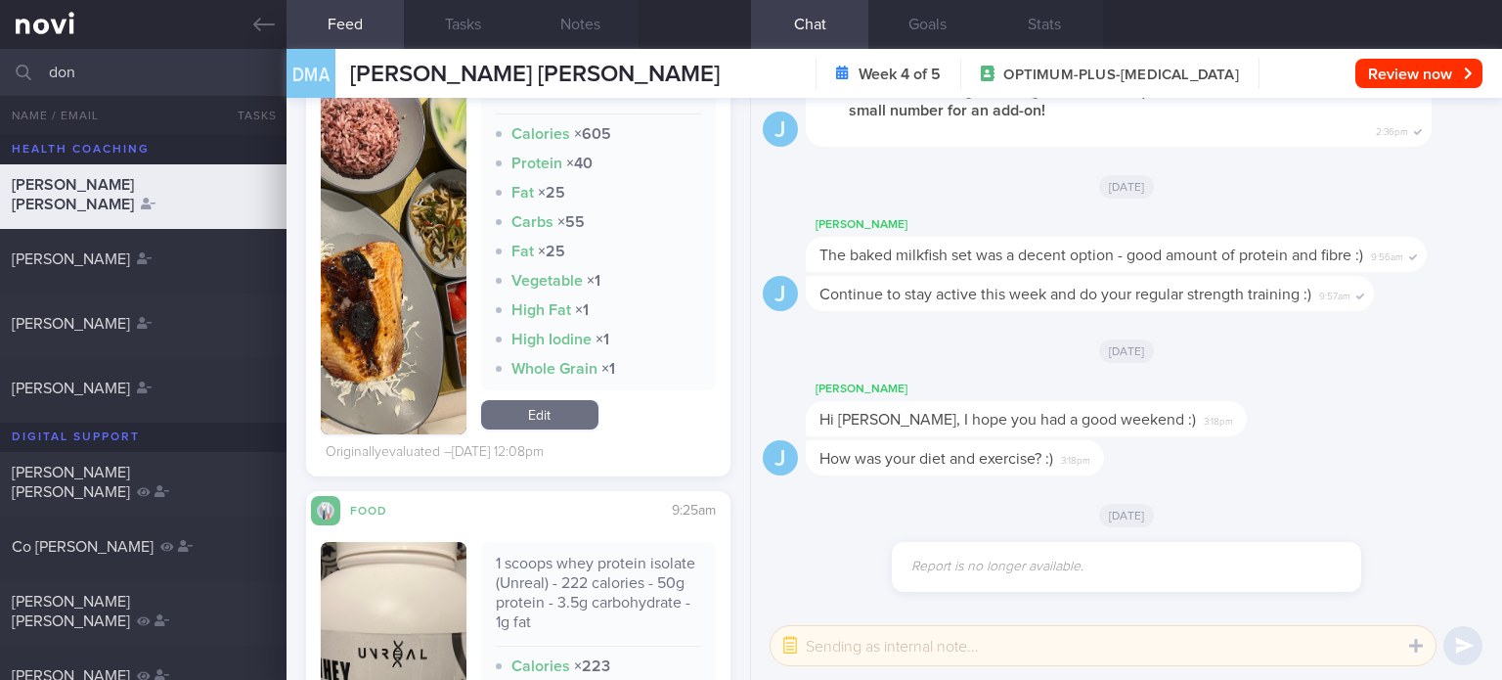
click at [549, 434] on div "Baked coffee glazed milkfish belly multi-grain rice set Calories × 605 Protein …" at bounding box center [598, 241] width 235 height 385
click at [549, 429] on link "Edit" at bounding box center [539, 414] width 117 height 29
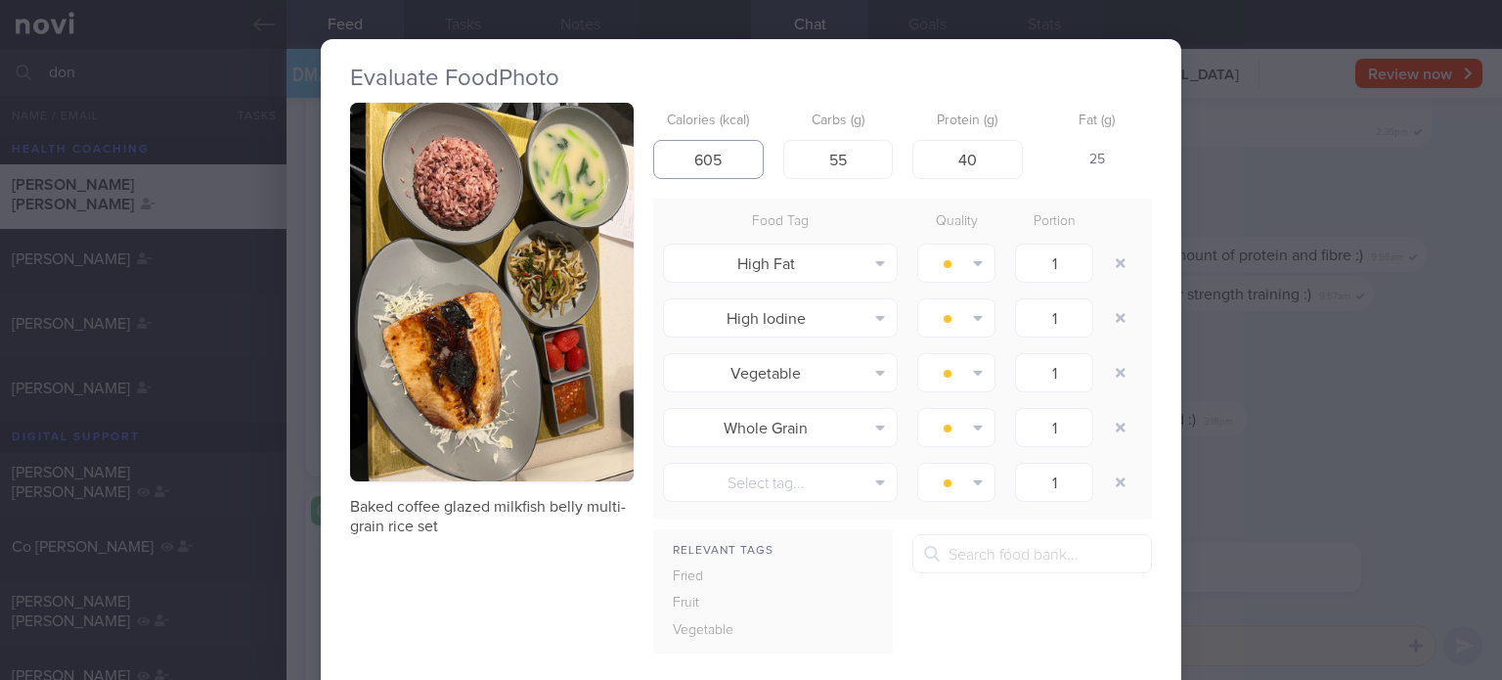
click at [724, 152] on input "605" at bounding box center [708, 159] width 110 height 39
click at [867, 148] on input "55" at bounding box center [838, 159] width 110 height 39
click at [1103, 268] on button "button" at bounding box center [1120, 262] width 35 height 35
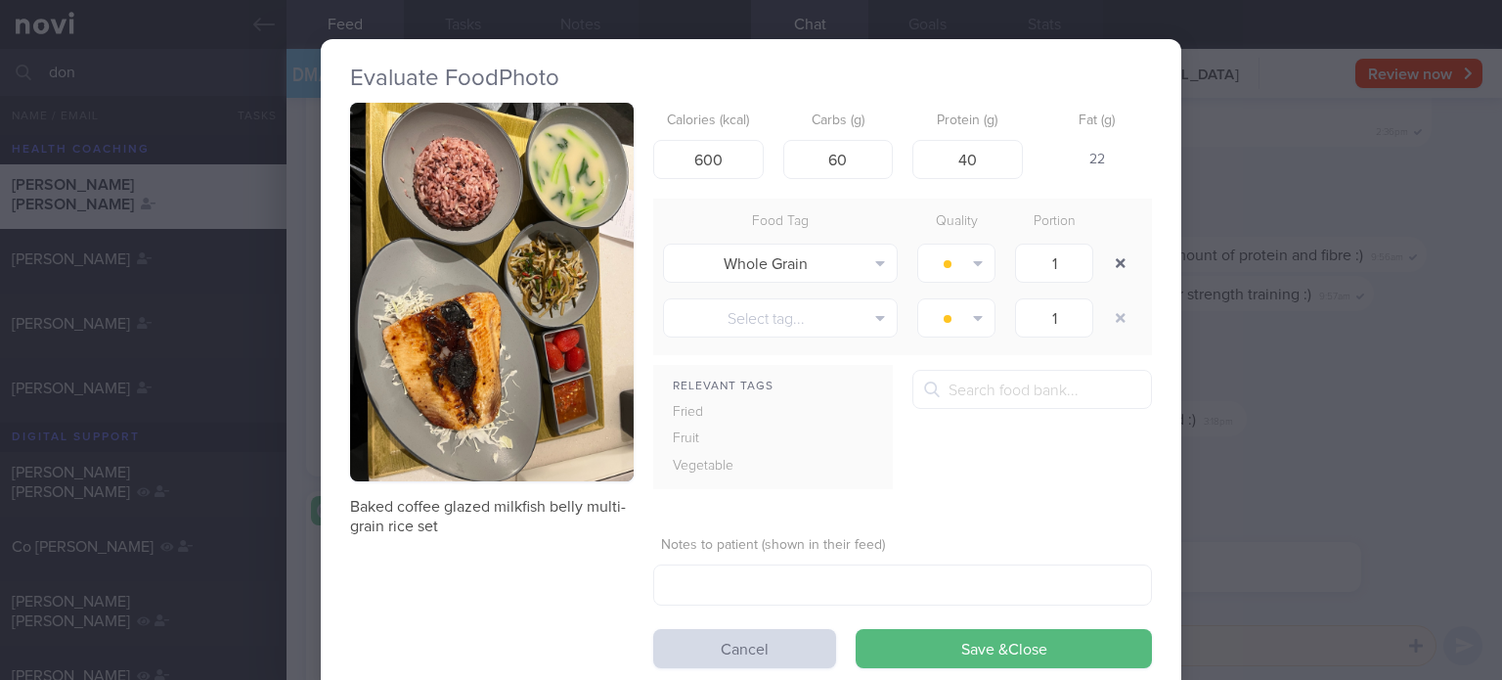
click at [1103, 268] on button "button" at bounding box center [1120, 262] width 35 height 35
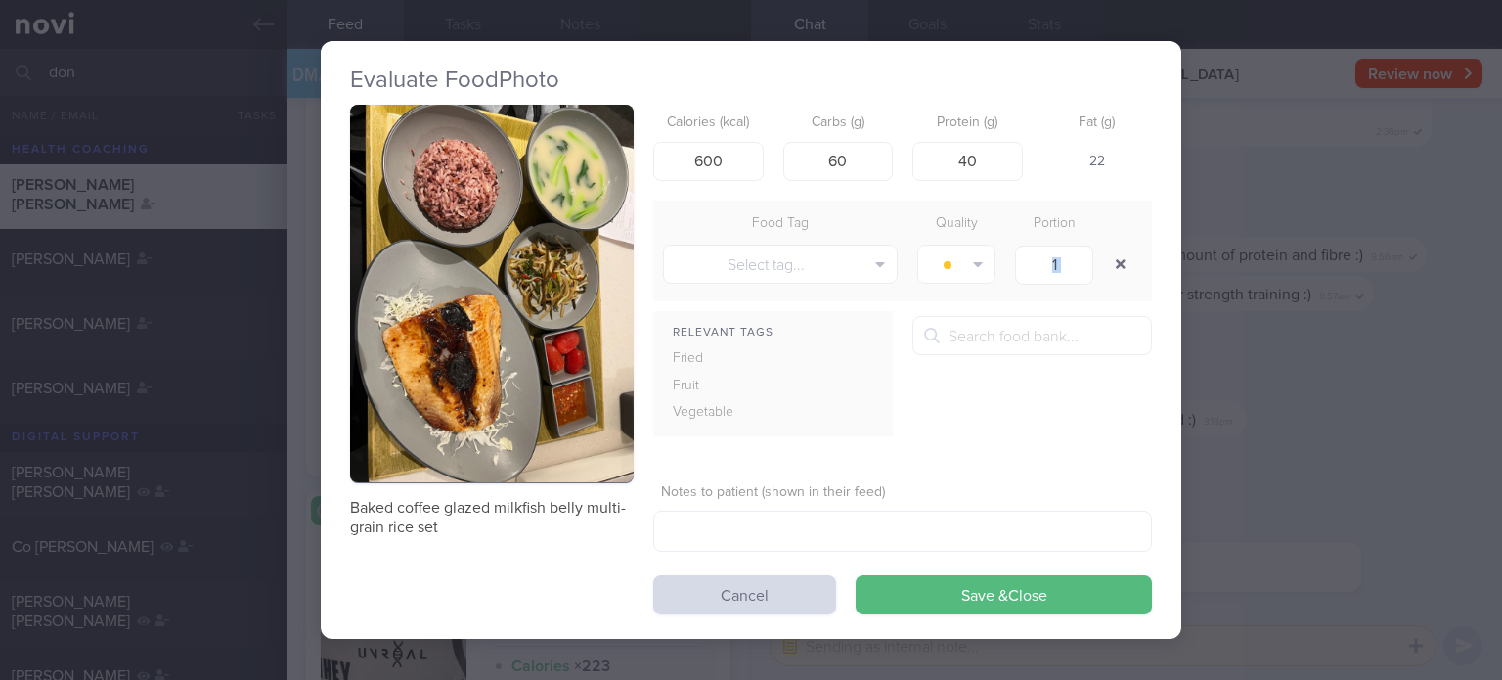
click at [1099, 268] on div "1" at bounding box center [1054, 264] width 98 height 49
click at [840, 264] on button "Select tag..." at bounding box center [780, 263] width 235 height 39
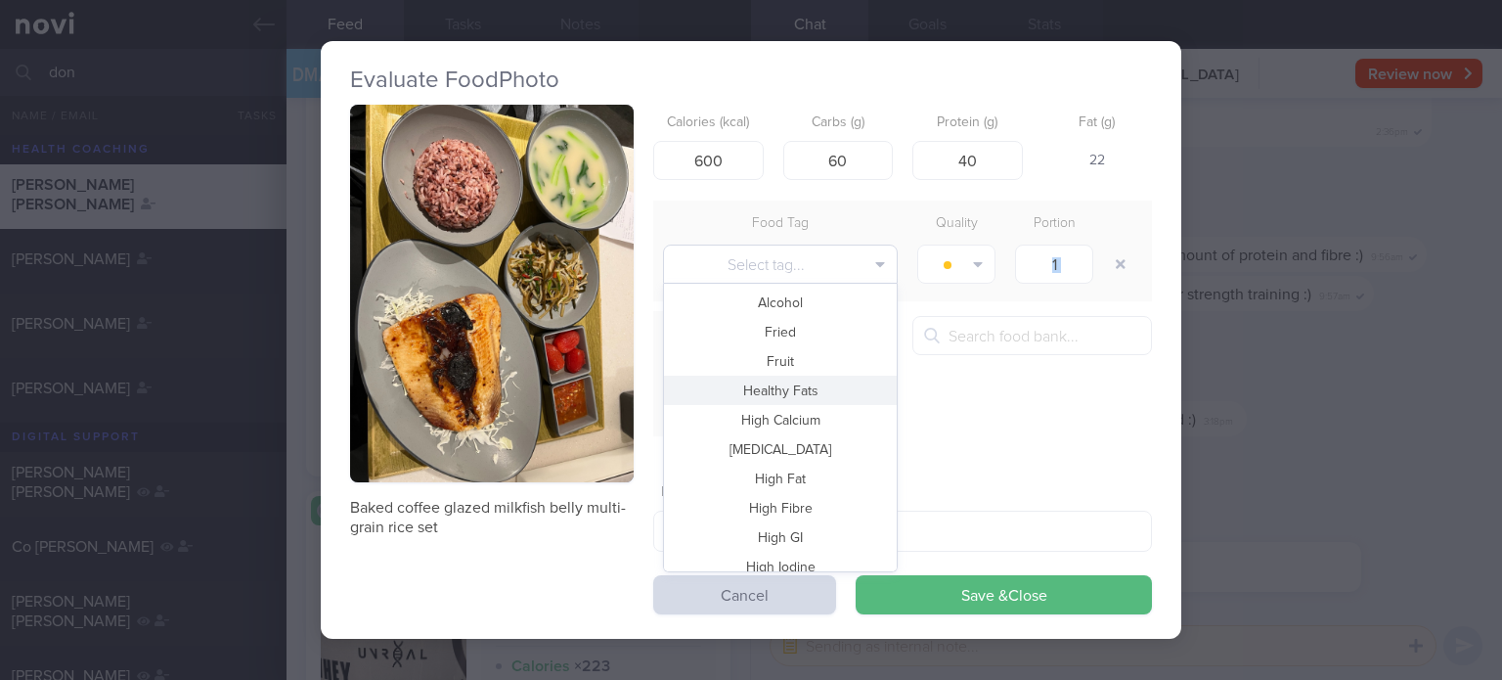
scroll to position [423, 0]
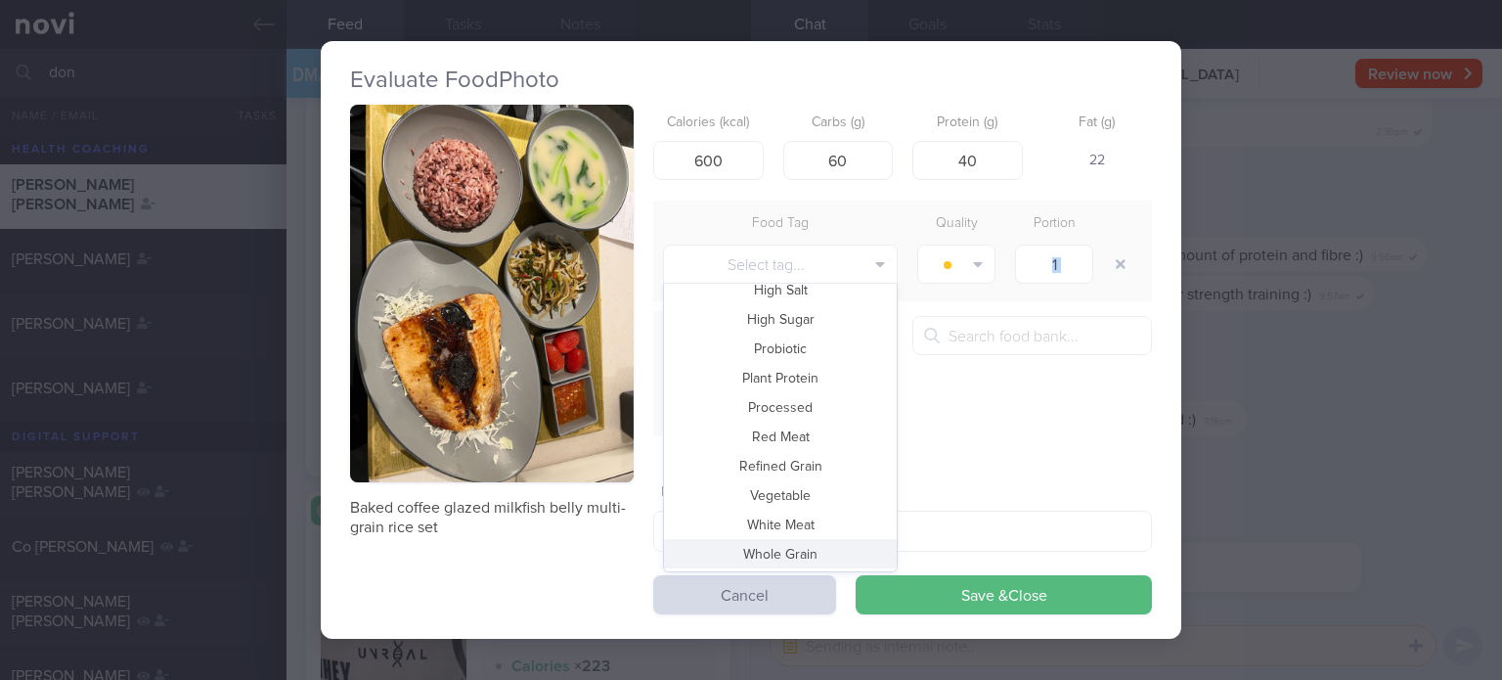
click at [804, 565] on button "Whole Grain" at bounding box center [780, 553] width 233 height 29
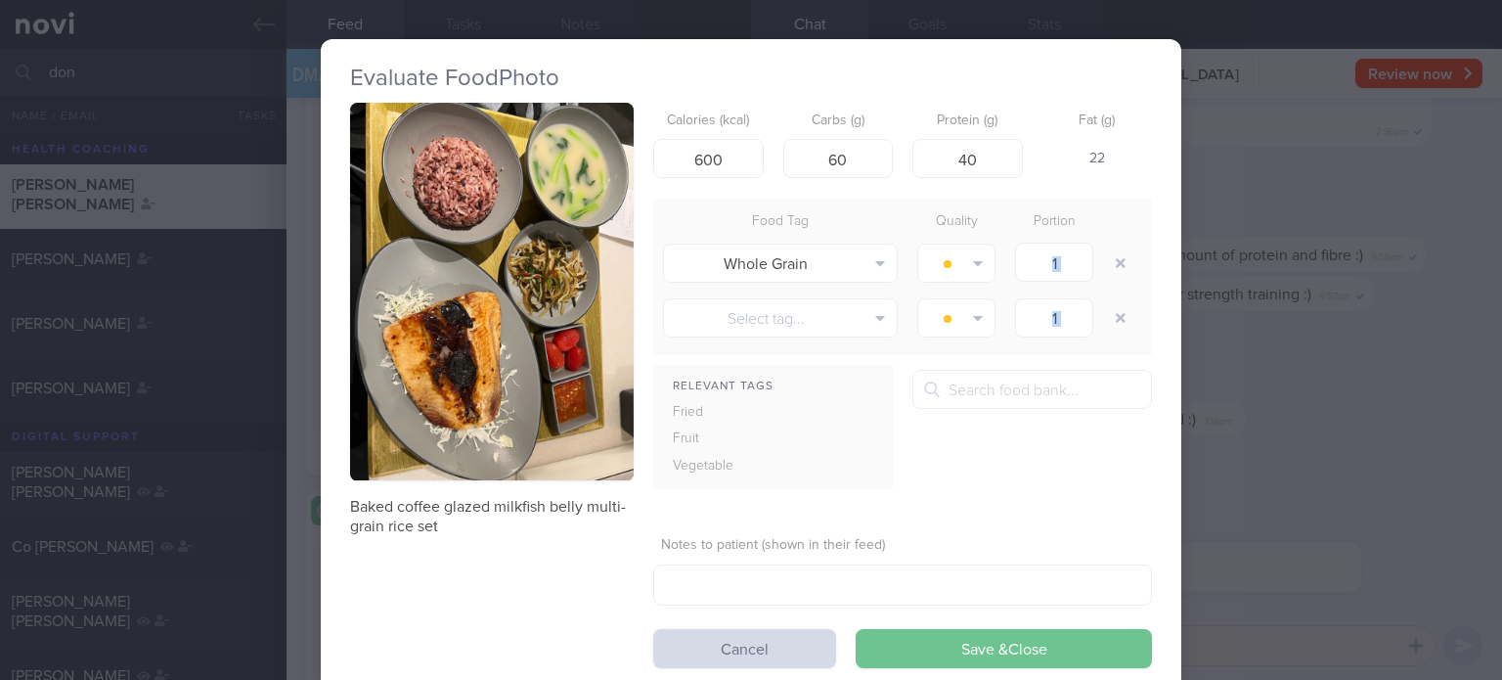
click at [947, 653] on button "Save & Close" at bounding box center [1004, 648] width 296 height 39
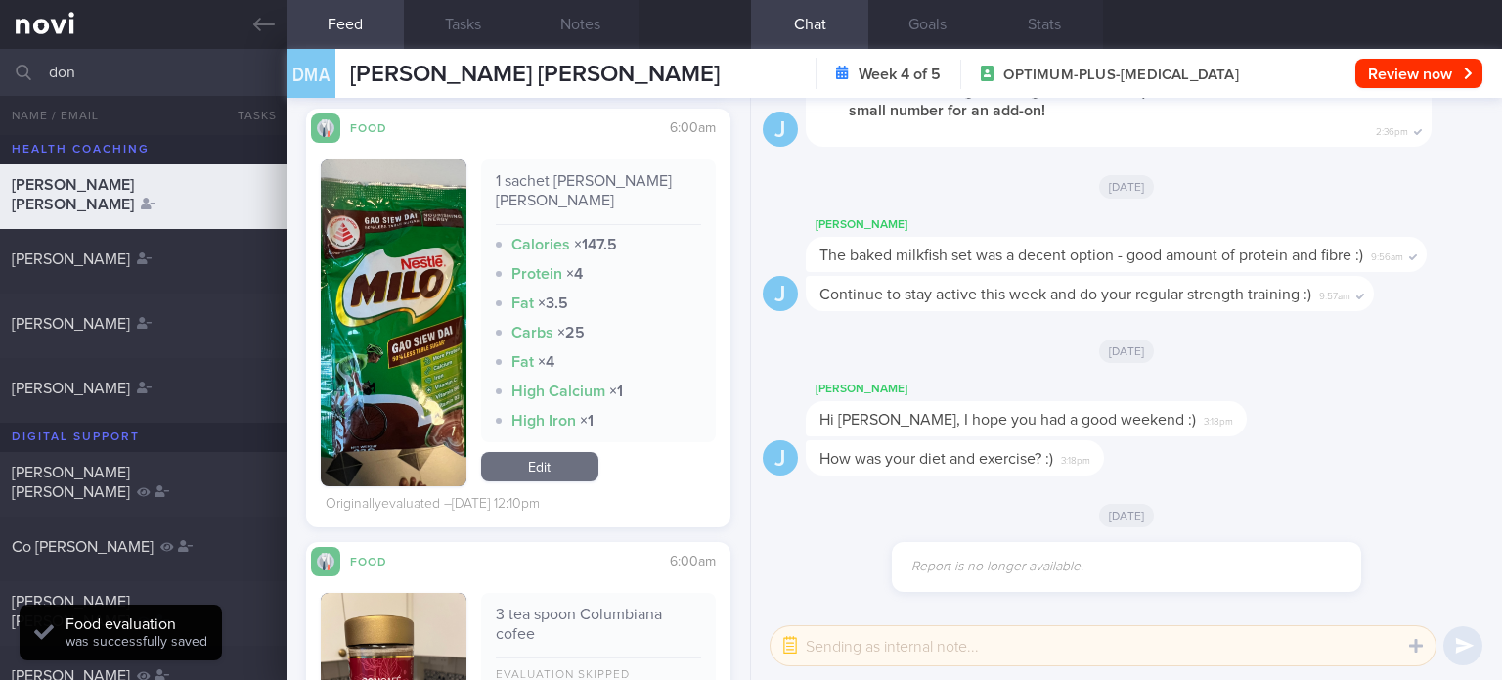
scroll to position [12193, 0]
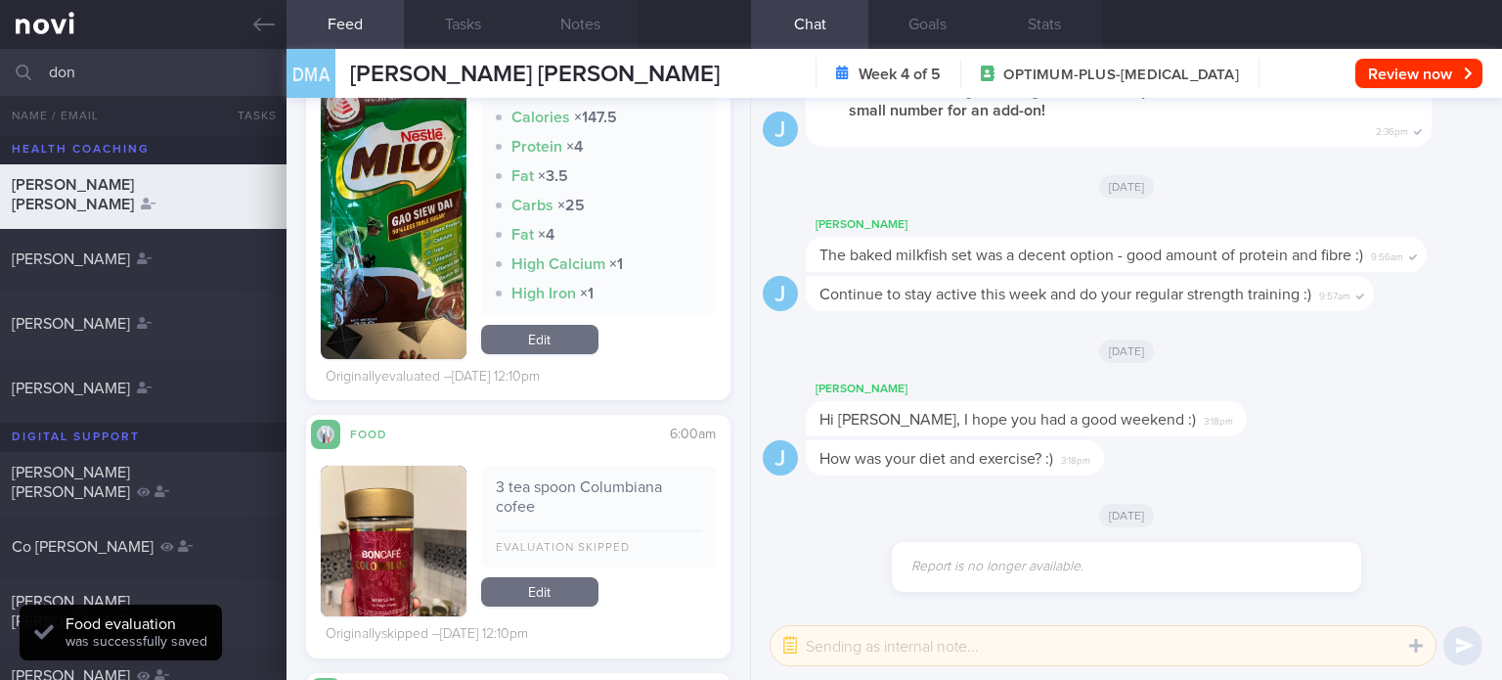
click at [550, 340] on link "Edit" at bounding box center [539, 339] width 117 height 29
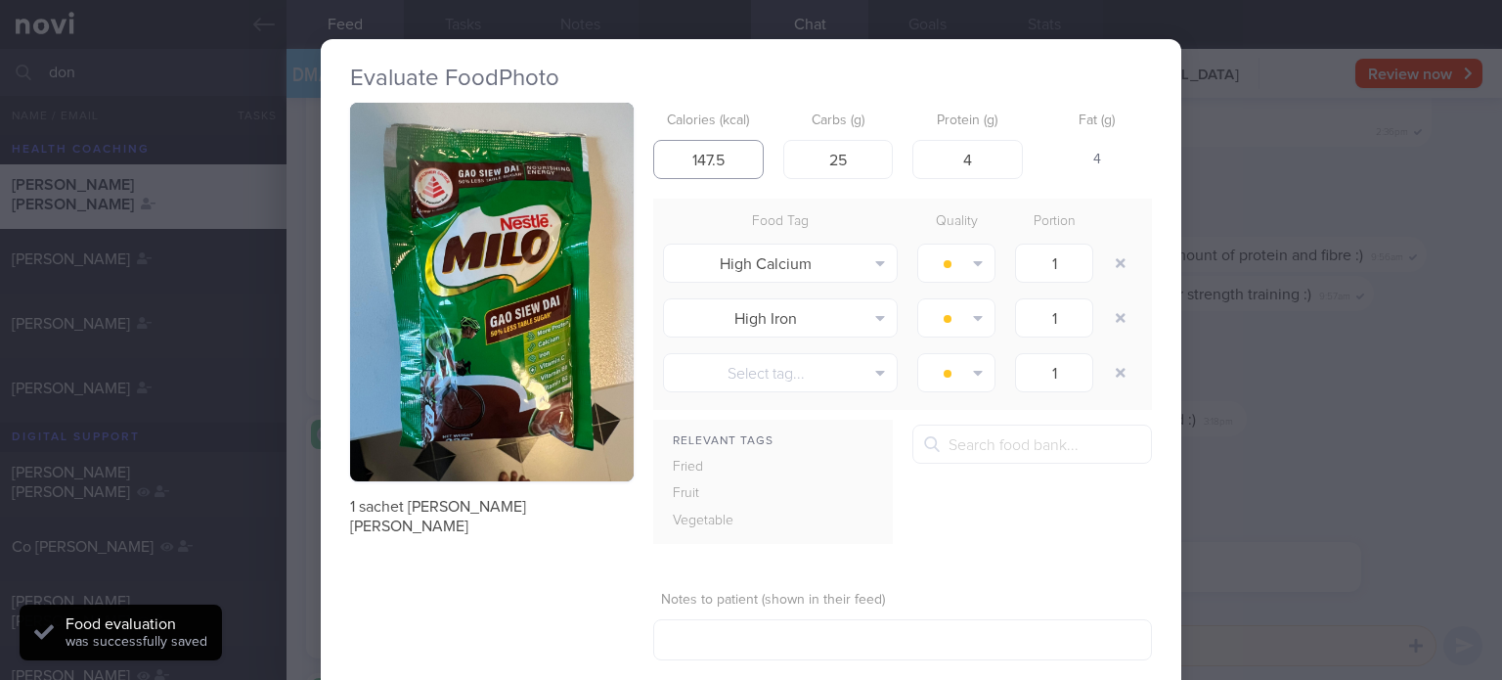
drag, startPoint x: 727, startPoint y: 160, endPoint x: 593, endPoint y: 158, distance: 134.9
click at [593, 158] on div "1 sachet [PERSON_NAME] [PERSON_NAME] Calories (kcal) 147.5 Carbs (g) 25 Protein…" at bounding box center [751, 413] width 802 height 620
click at [853, 149] on input "25" at bounding box center [838, 159] width 110 height 39
click at [978, 148] on input "4" at bounding box center [967, 159] width 110 height 39
click at [1111, 250] on button "button" at bounding box center [1120, 262] width 35 height 35
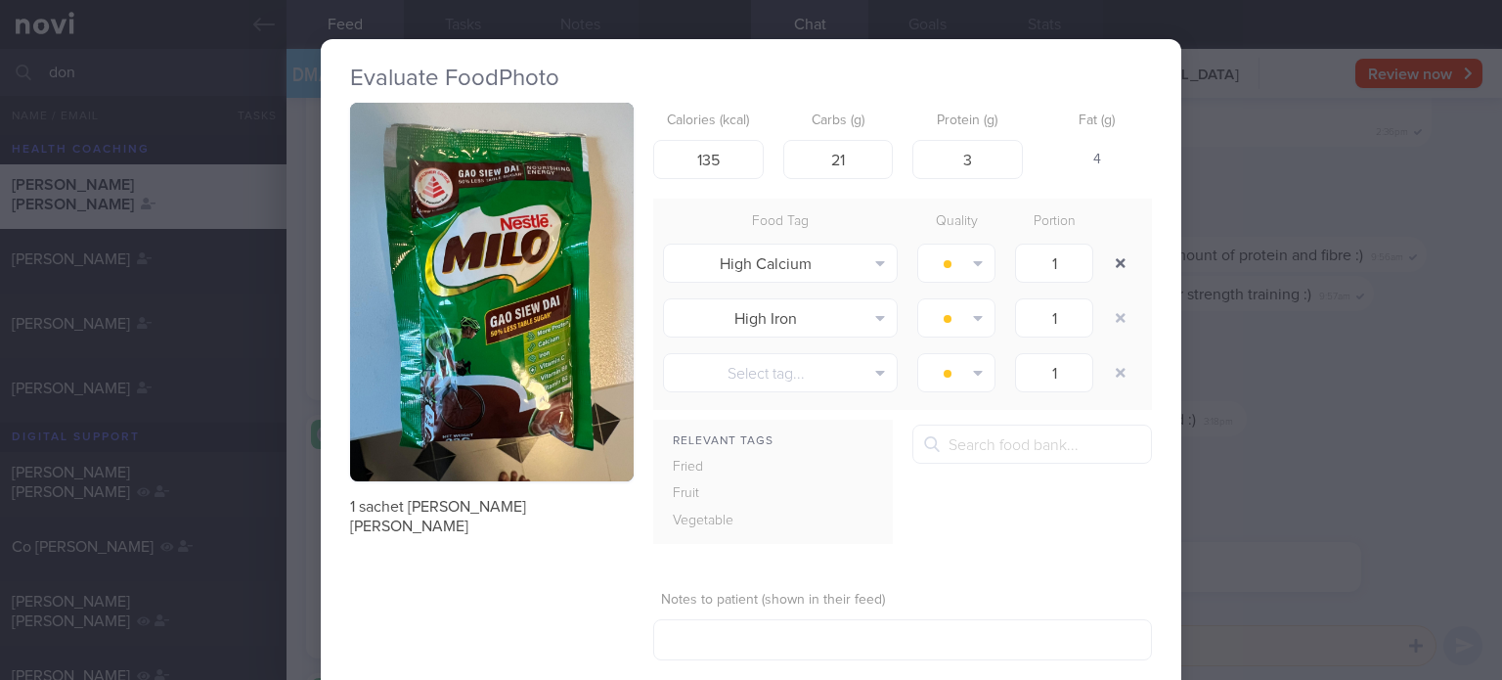
click at [1111, 250] on button "button" at bounding box center [1120, 262] width 35 height 35
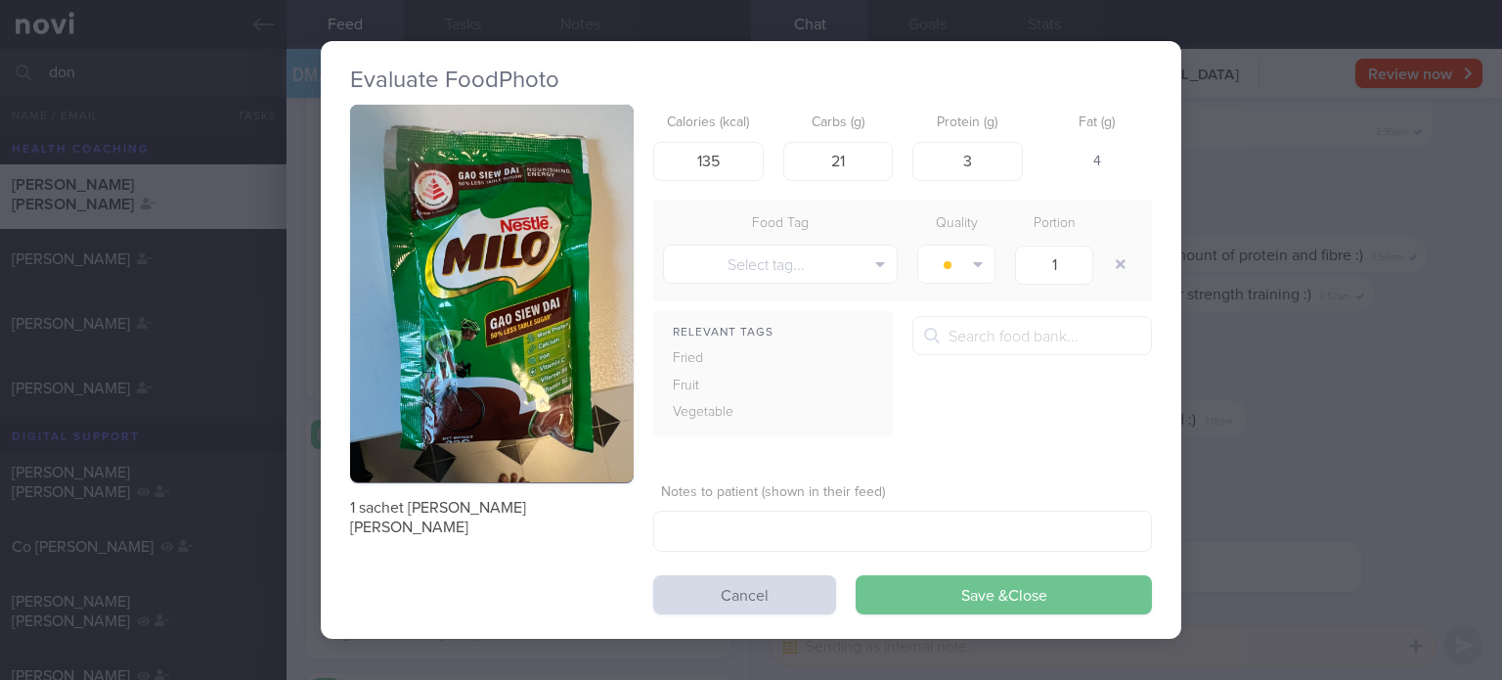
click at [978, 595] on button "Save & Close" at bounding box center [1004, 594] width 296 height 39
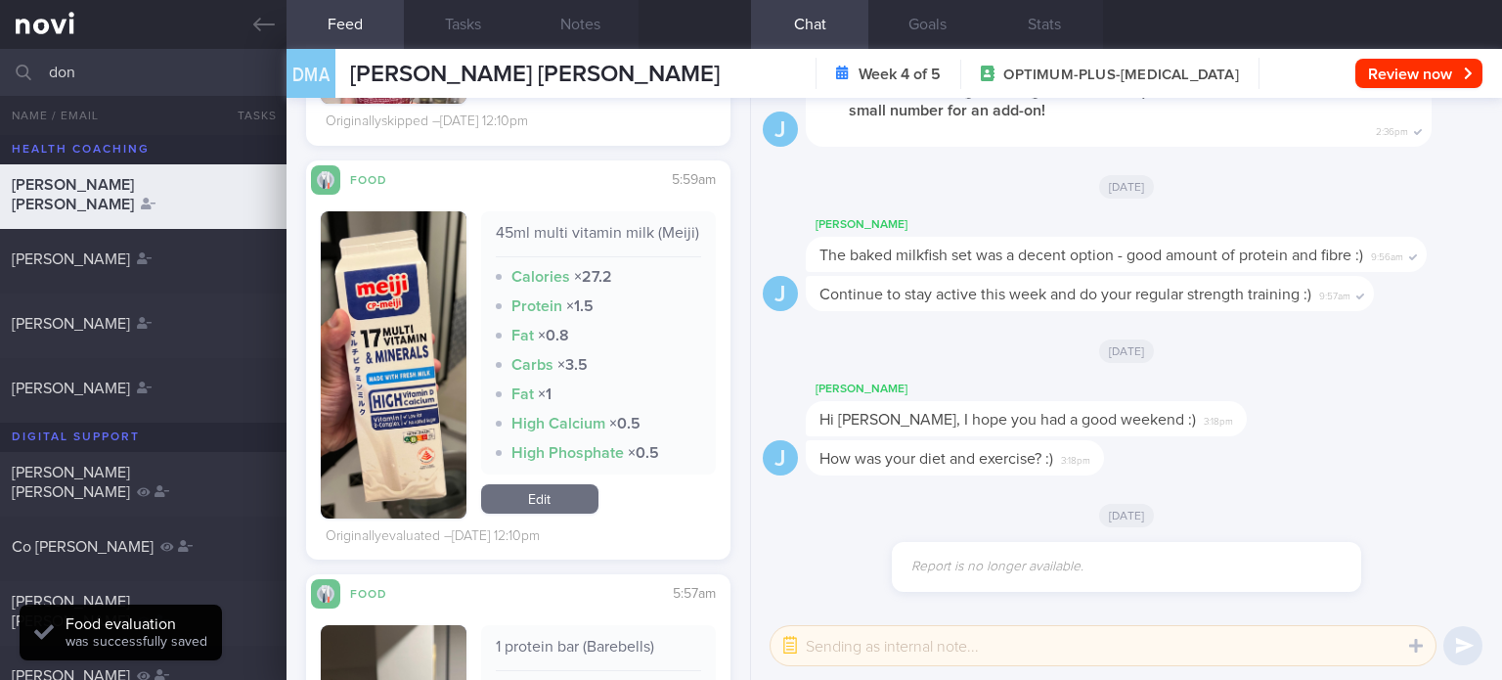
scroll to position [12653, 0]
click at [556, 495] on link "Edit" at bounding box center [539, 497] width 117 height 29
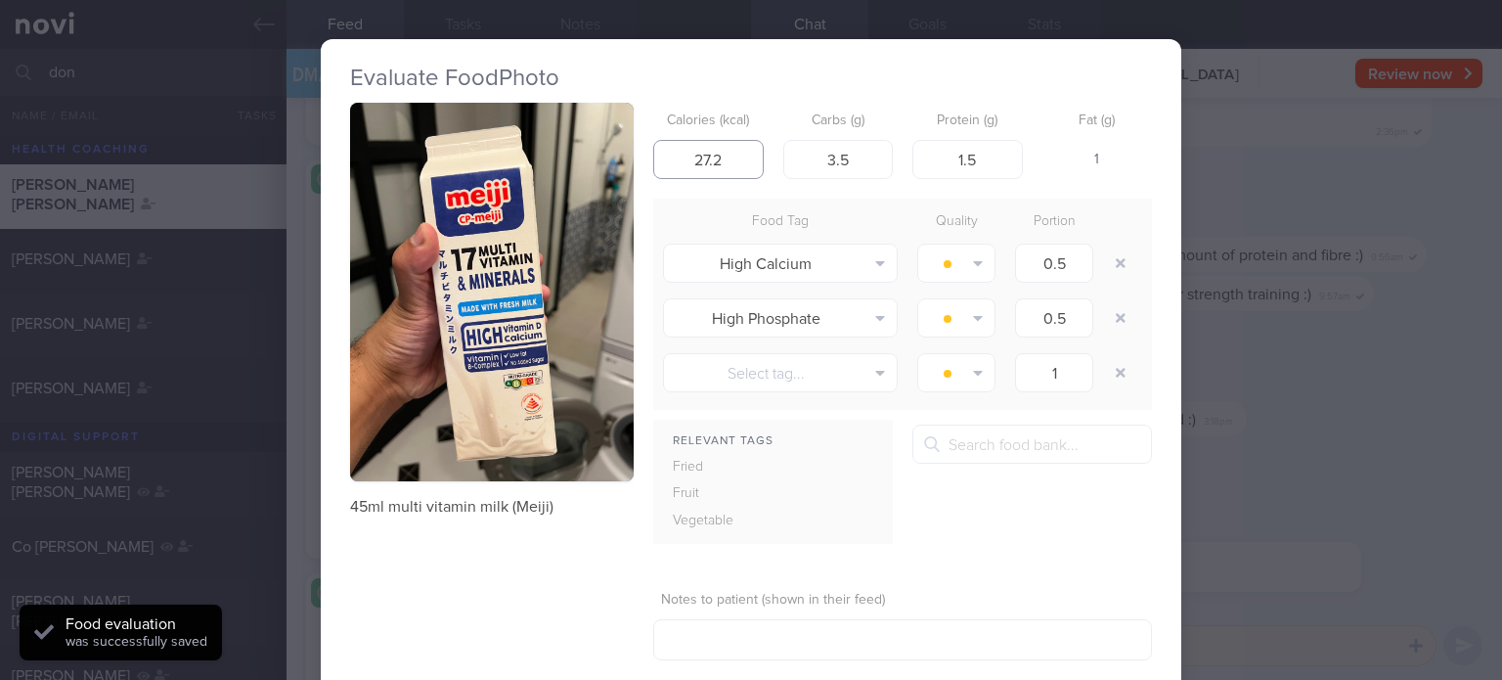
click at [724, 148] on input "27.2" at bounding box center [708, 159] width 110 height 39
click at [1103, 255] on button "button" at bounding box center [1120, 262] width 35 height 35
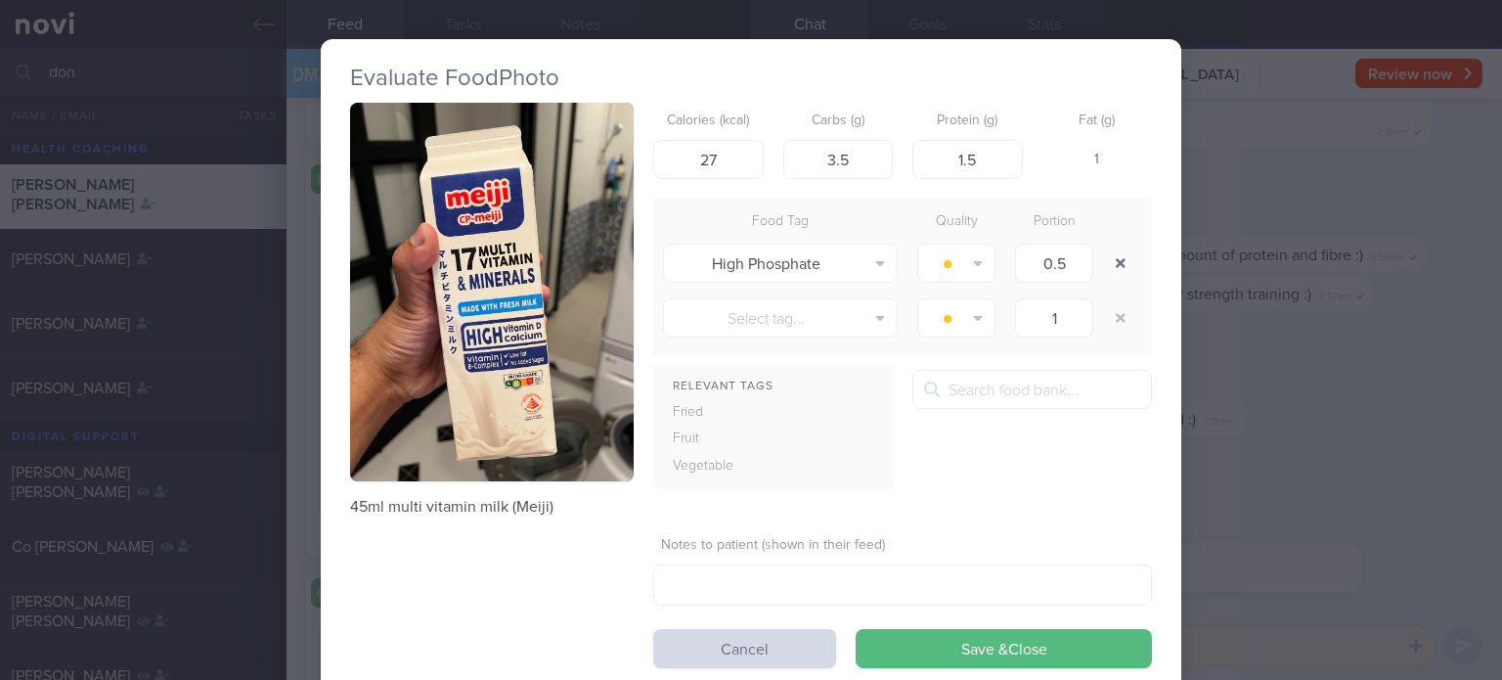
click at [1103, 255] on button "button" at bounding box center [1120, 262] width 35 height 35
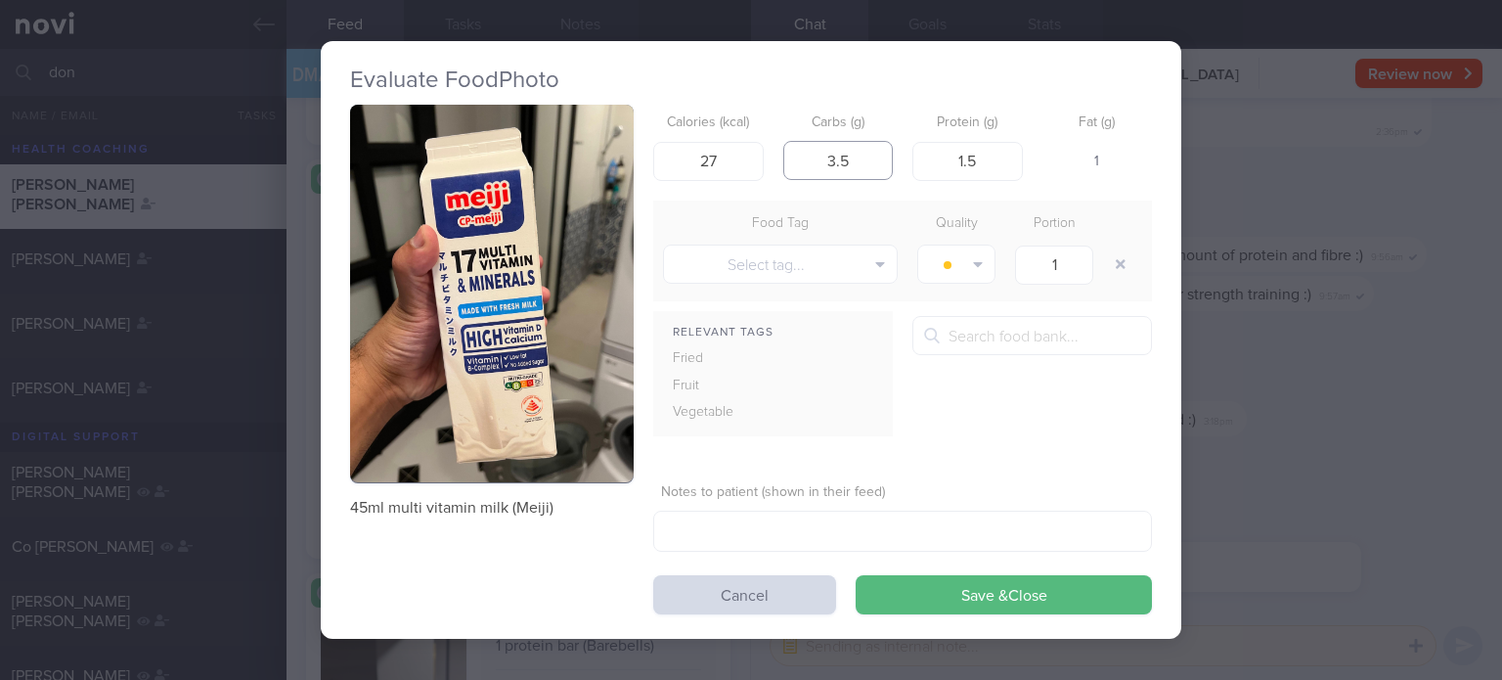
click at [874, 155] on input "3.5" at bounding box center [838, 160] width 110 height 39
click at [856, 575] on button "Save & Close" at bounding box center [1004, 594] width 296 height 39
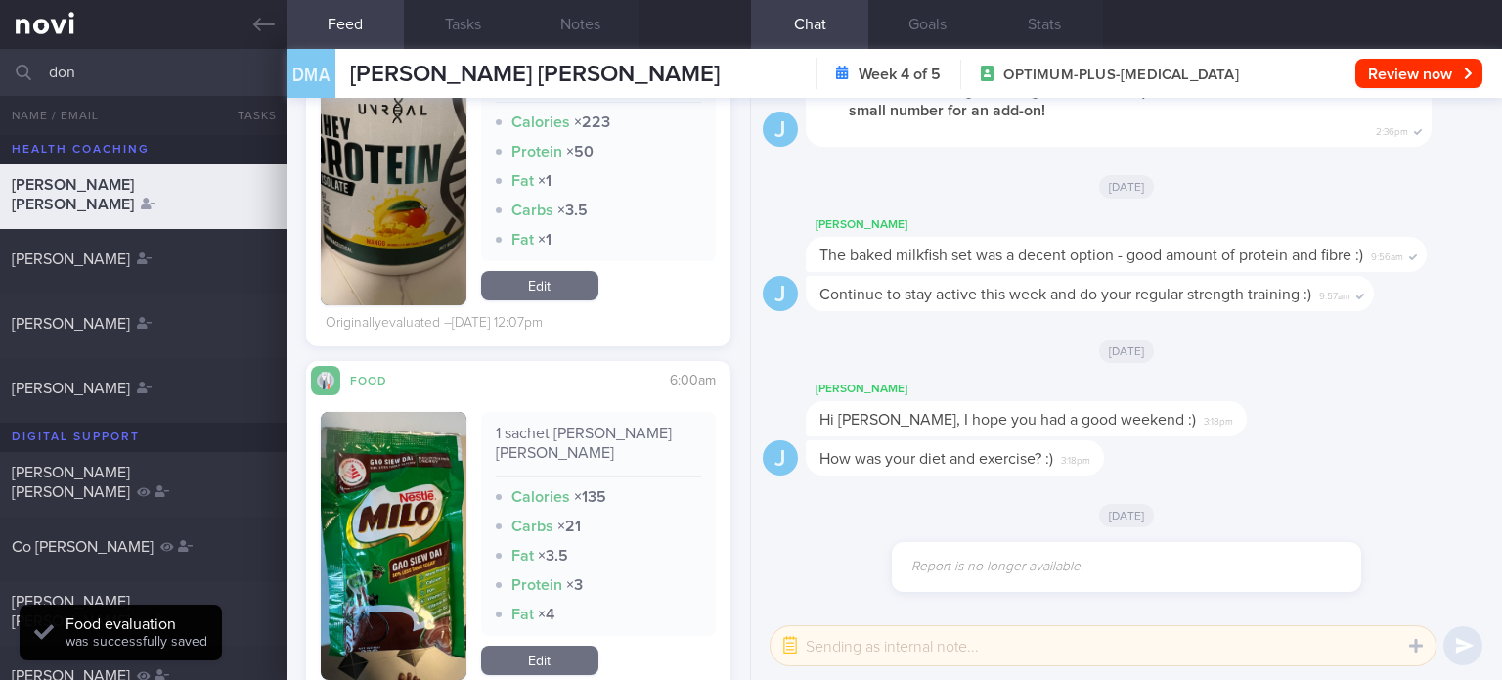
scroll to position [11726, 0]
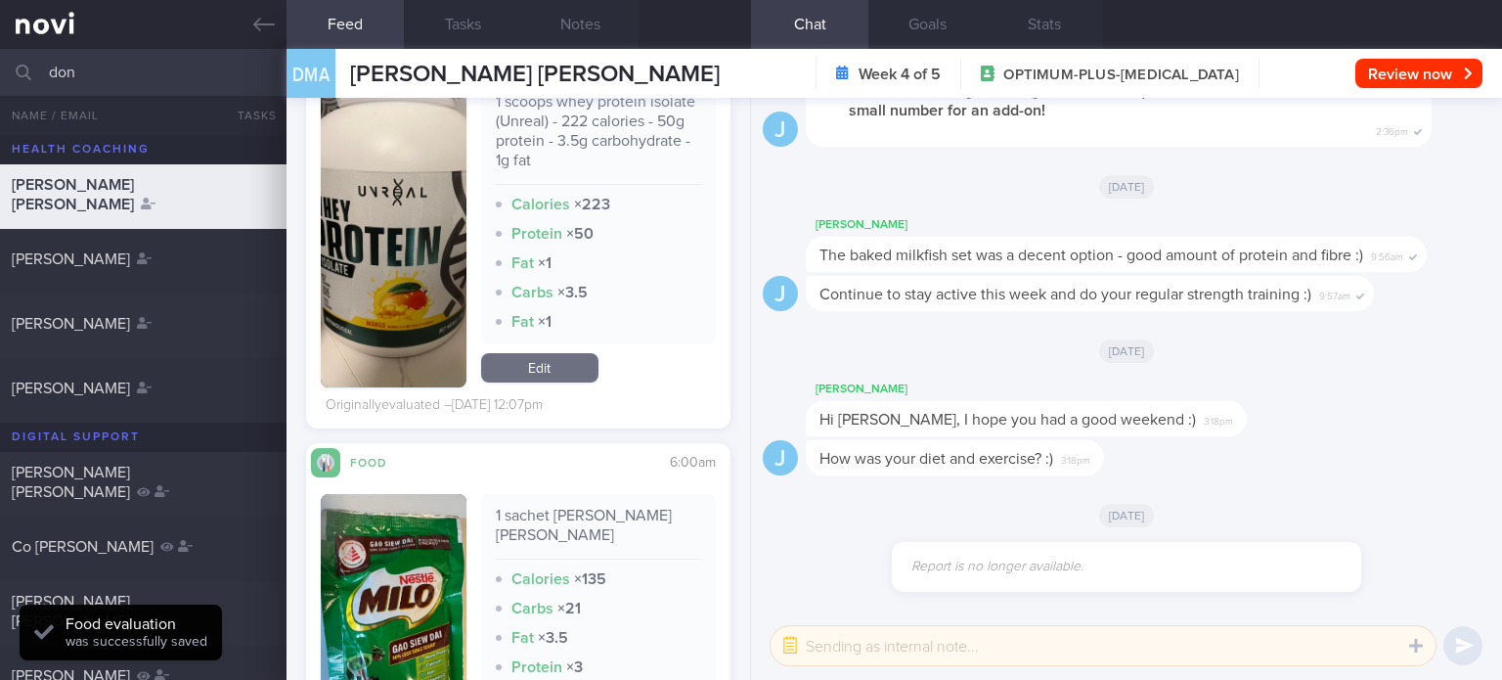
click at [559, 382] on link "Edit" at bounding box center [539, 367] width 117 height 29
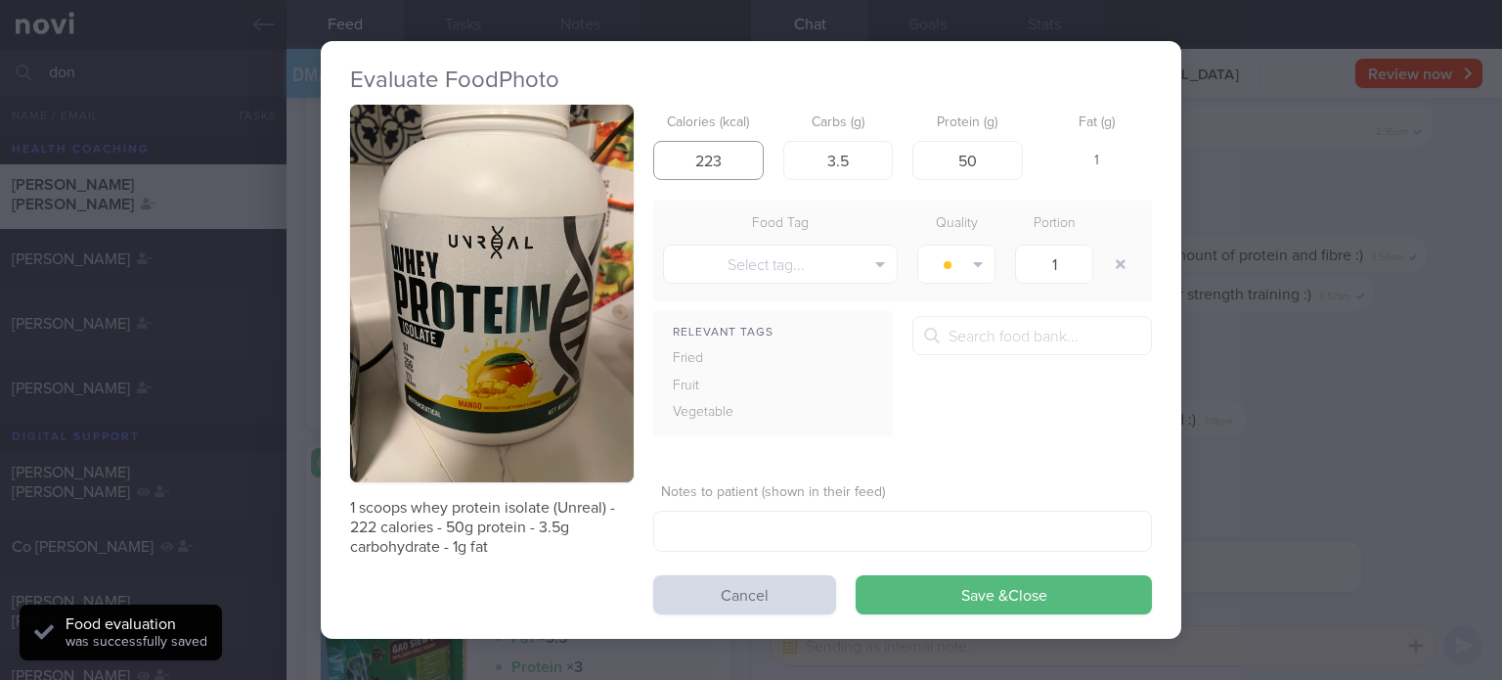
click at [740, 159] on input "223" at bounding box center [708, 160] width 110 height 39
click at [856, 575] on button "Save & Close" at bounding box center [1004, 594] width 296 height 39
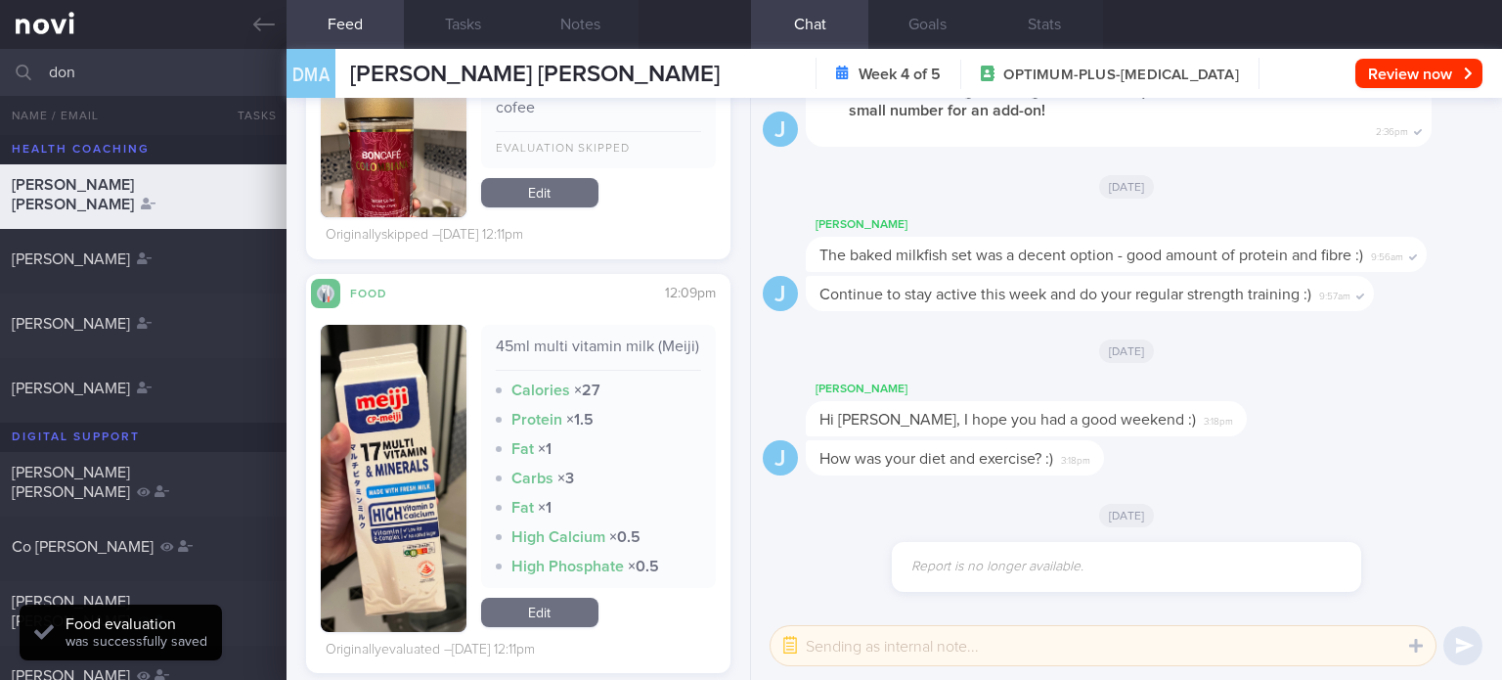
scroll to position [10787, 0]
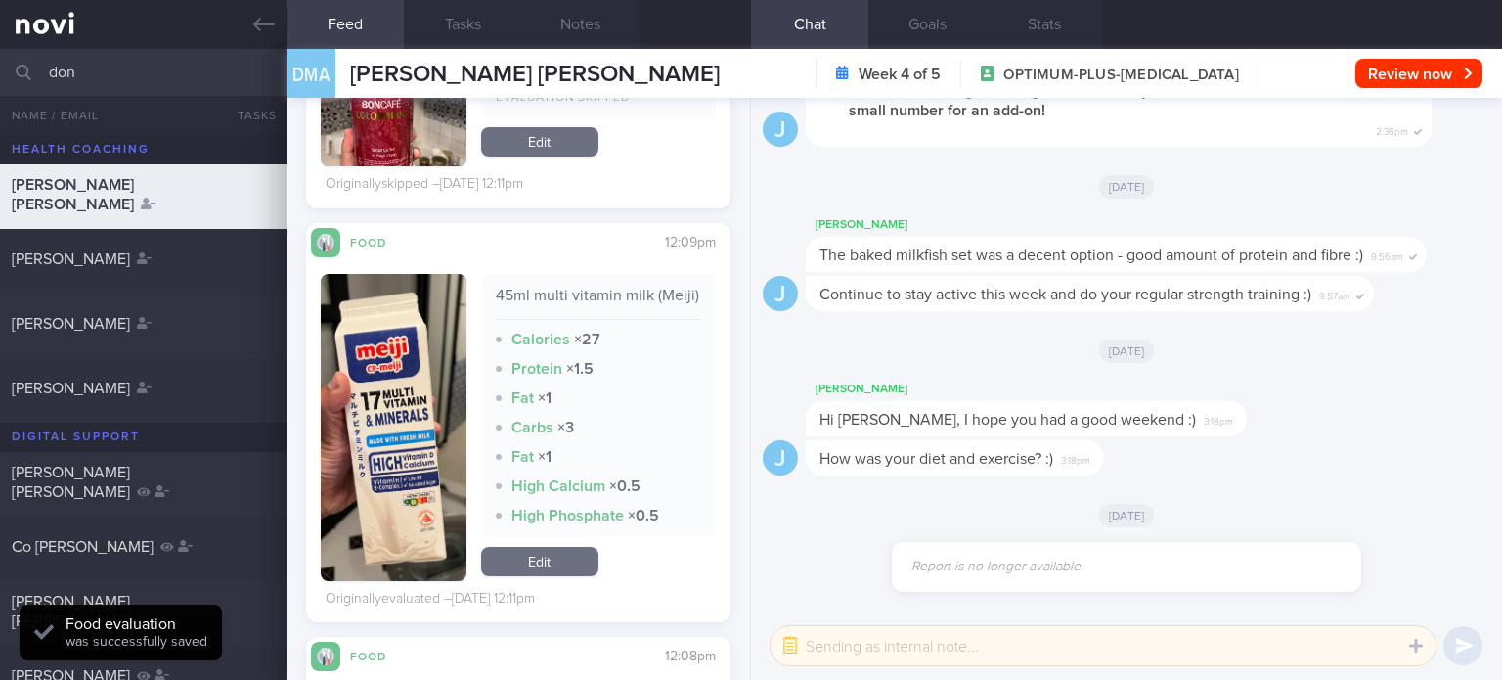
click at [534, 547] on link "Edit" at bounding box center [539, 561] width 117 height 29
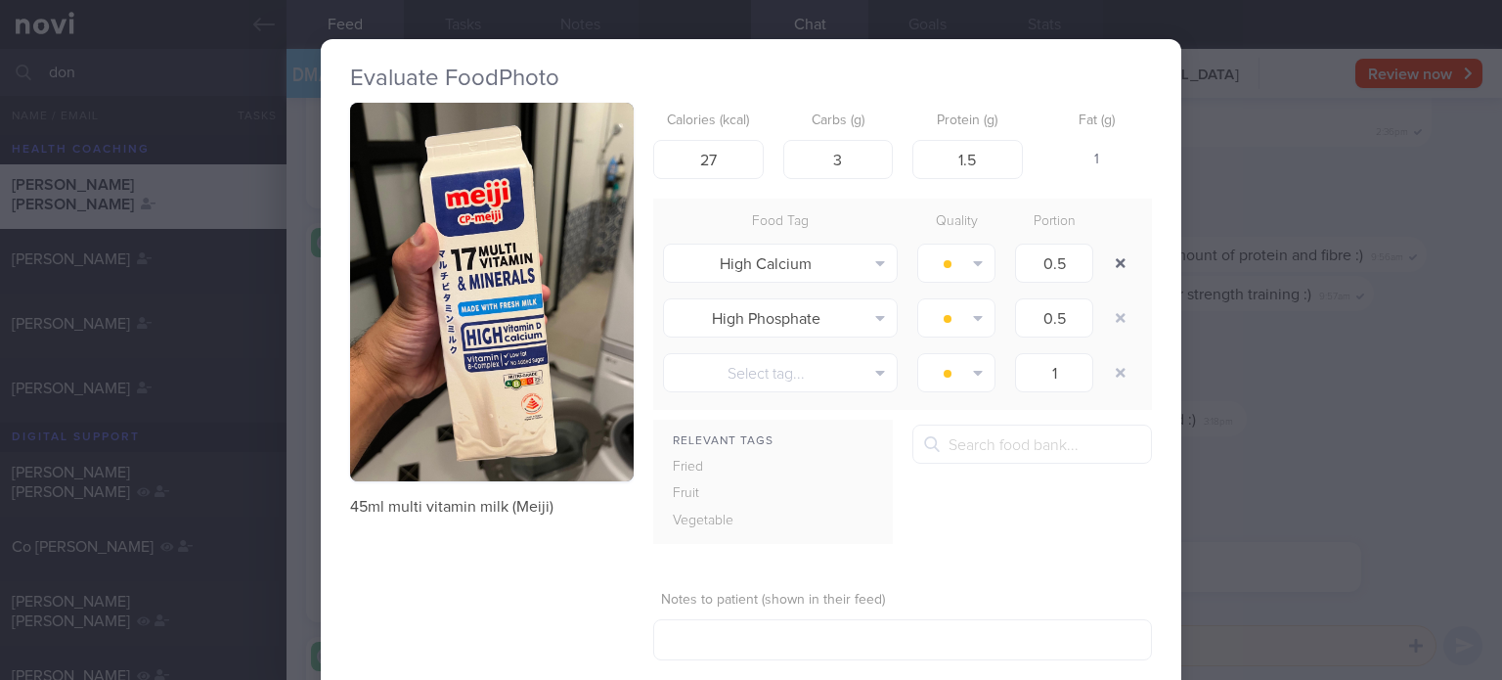
click at [1103, 257] on button "button" at bounding box center [1120, 262] width 35 height 35
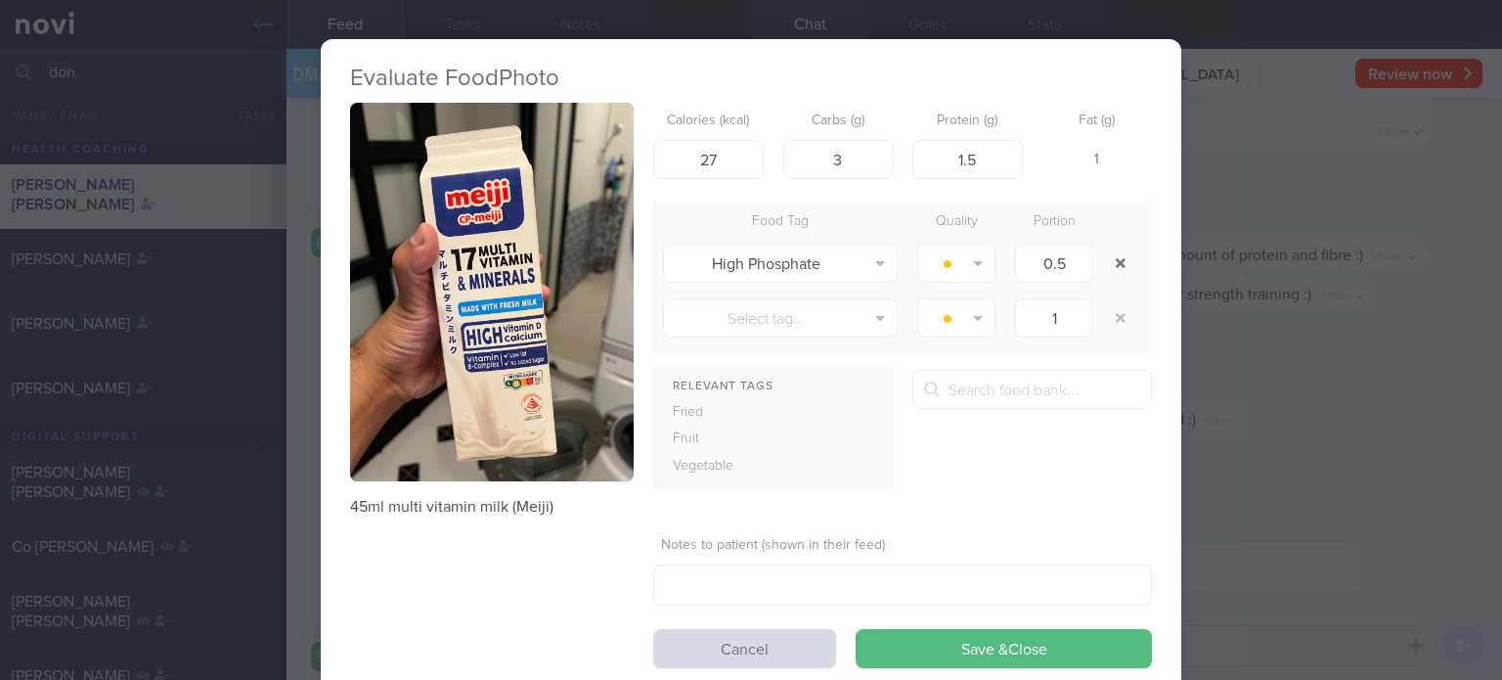
click at [1103, 257] on button "button" at bounding box center [1120, 262] width 35 height 35
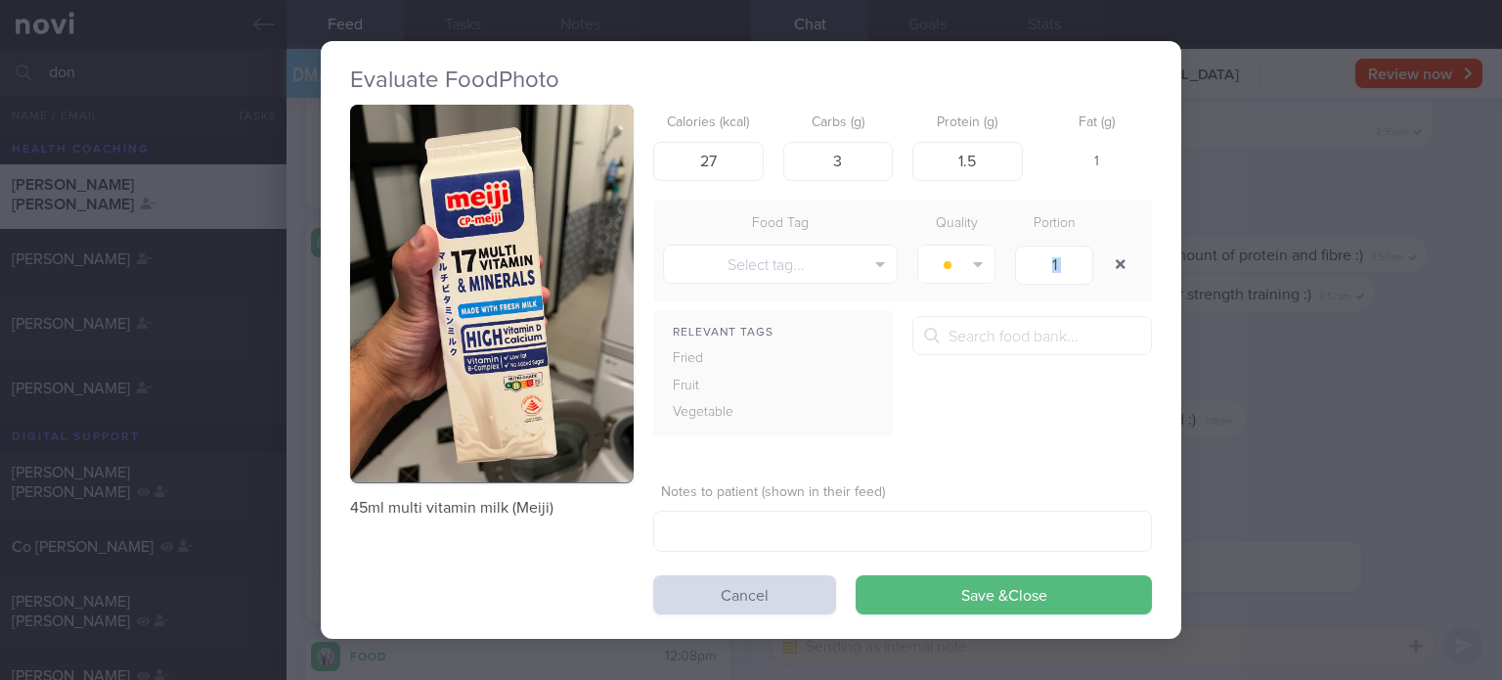
click at [1097, 257] on div "1" at bounding box center [1054, 264] width 98 height 49
click at [943, 590] on button "Save & Close" at bounding box center [1004, 594] width 296 height 39
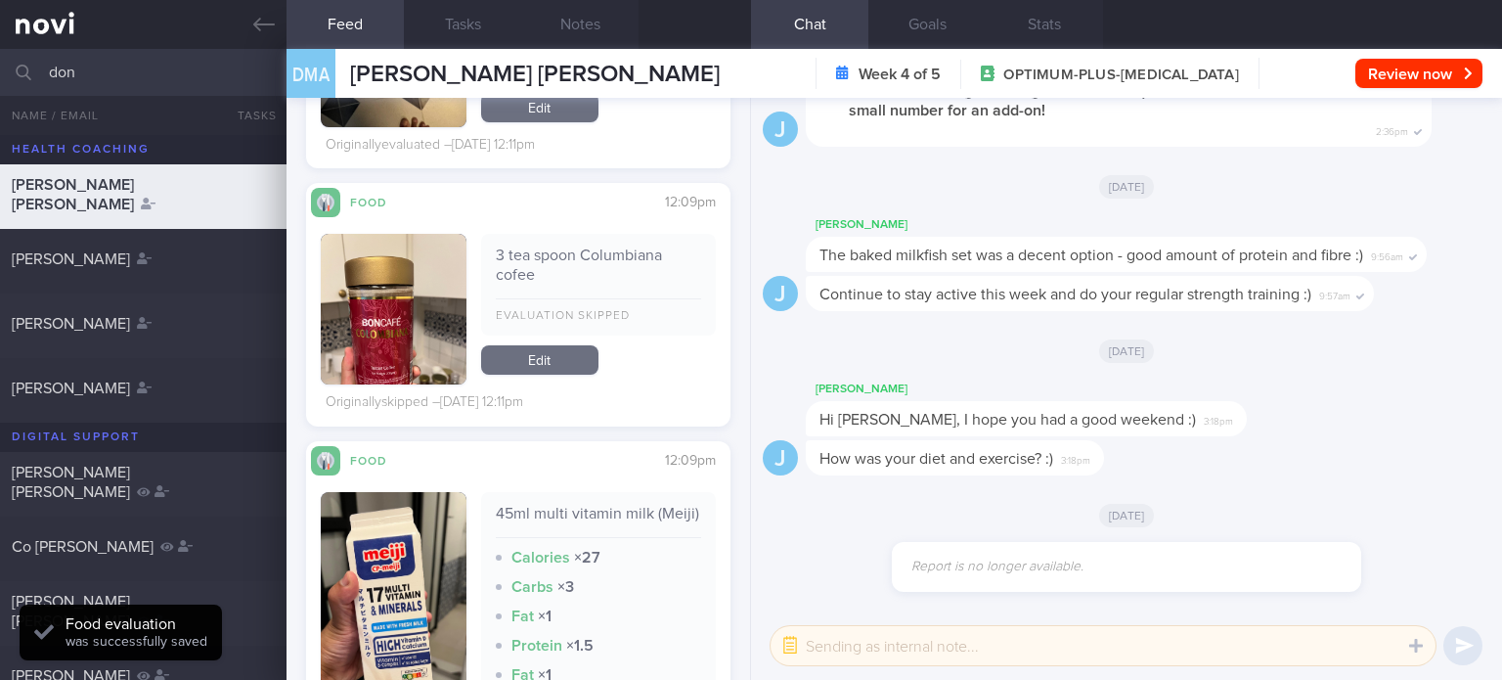
scroll to position [10382, 0]
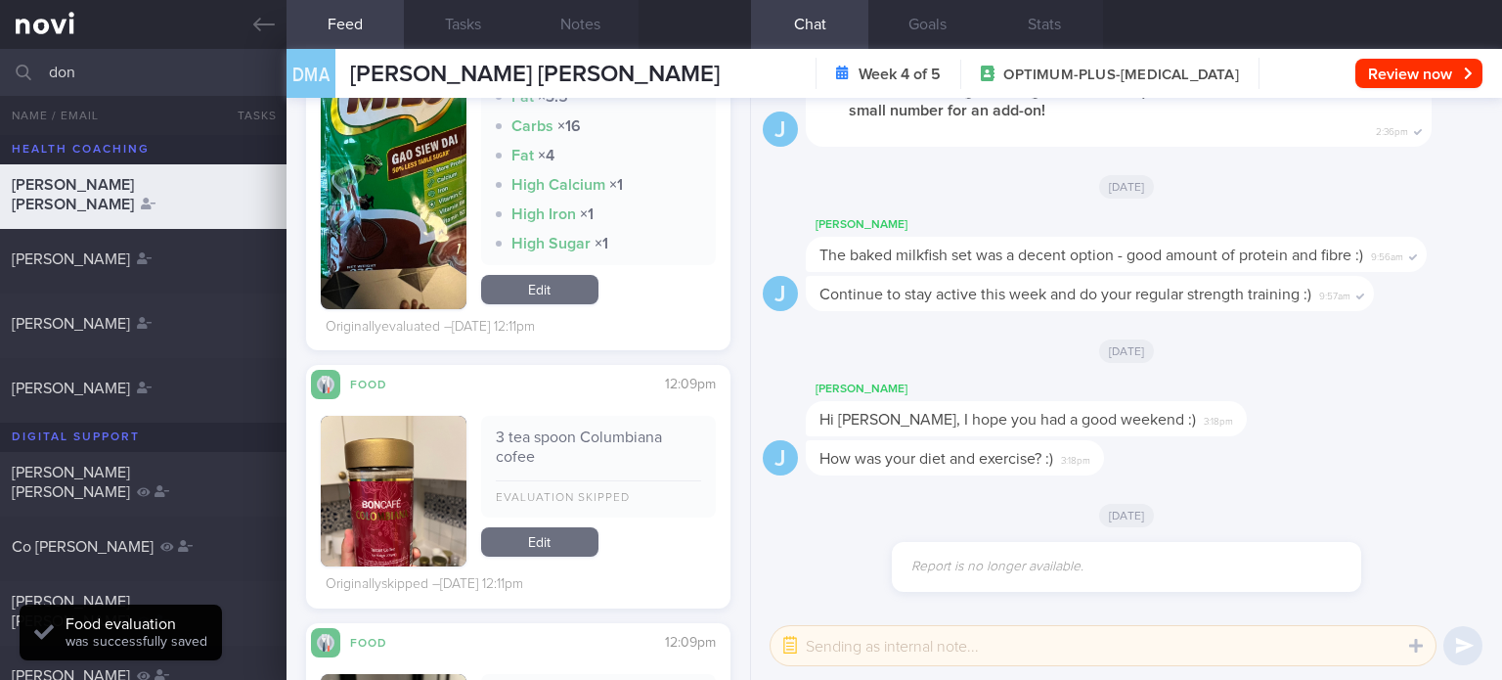
click at [567, 275] on link "Edit" at bounding box center [539, 289] width 117 height 29
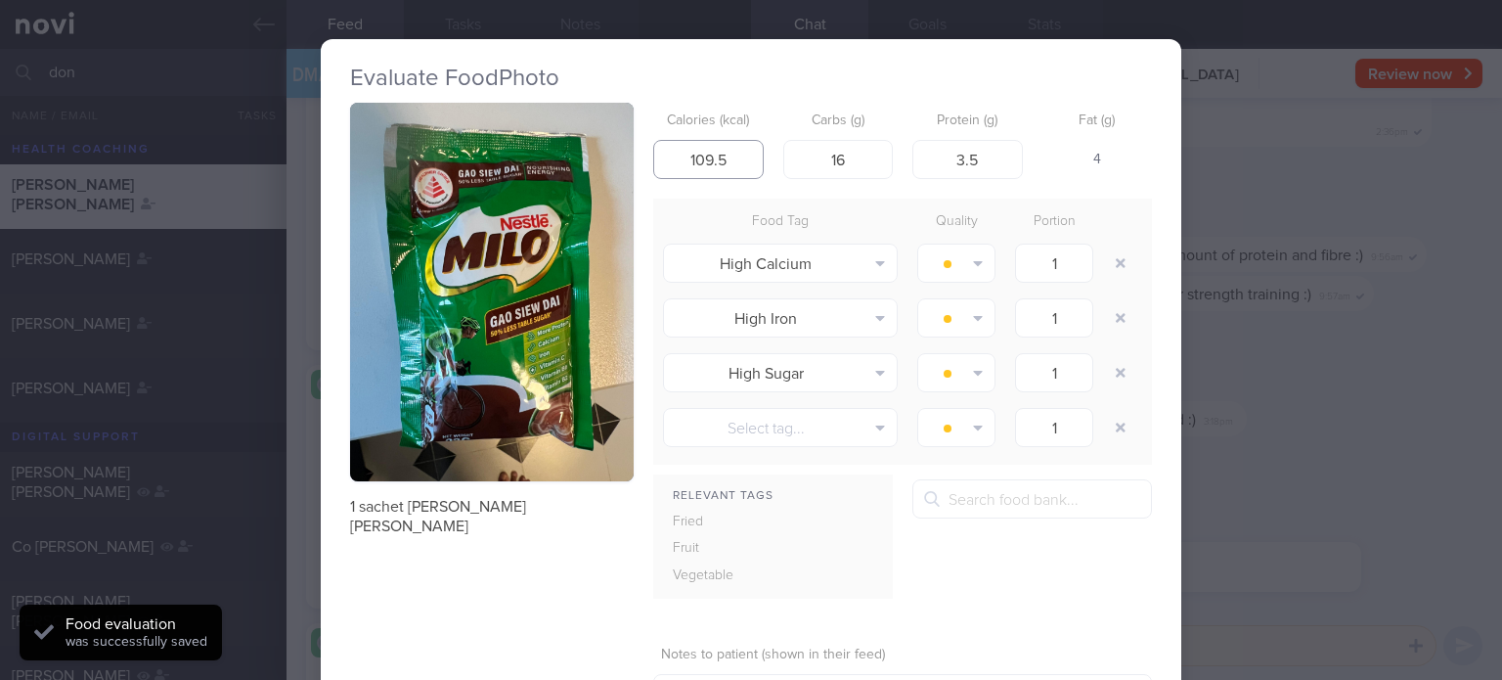
click at [735, 157] on input "109.5" at bounding box center [708, 159] width 110 height 39
click at [838, 156] on input "16" at bounding box center [838, 159] width 110 height 39
click at [978, 152] on input "3.5" at bounding box center [967, 159] width 110 height 39
click at [858, 160] on input "20" at bounding box center [838, 159] width 110 height 39
click at [734, 173] on input "133" at bounding box center [708, 159] width 110 height 39
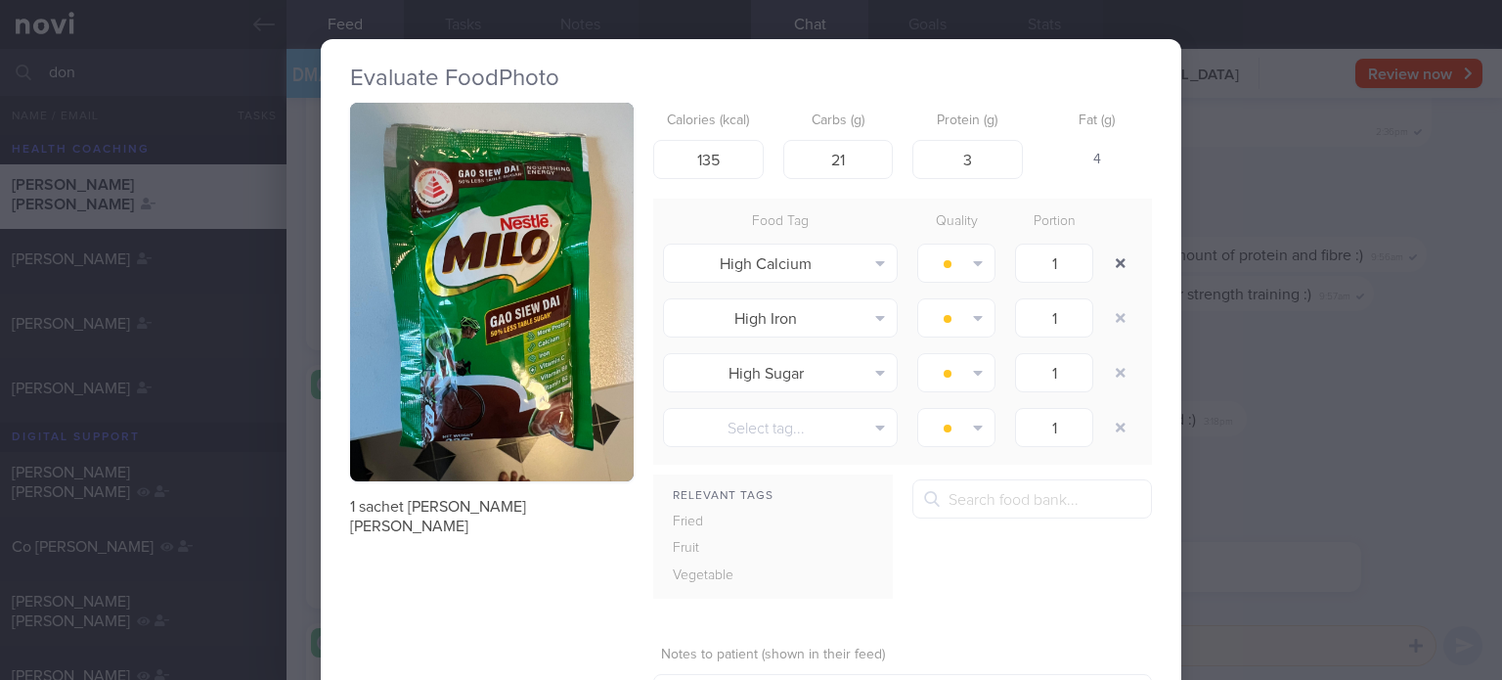
drag, startPoint x: 1099, startPoint y: 278, endPoint x: 1116, endPoint y: 254, distance: 28.8
click at [1116, 254] on div at bounding box center [1122, 263] width 39 height 55
click at [1116, 254] on button "button" at bounding box center [1120, 262] width 35 height 35
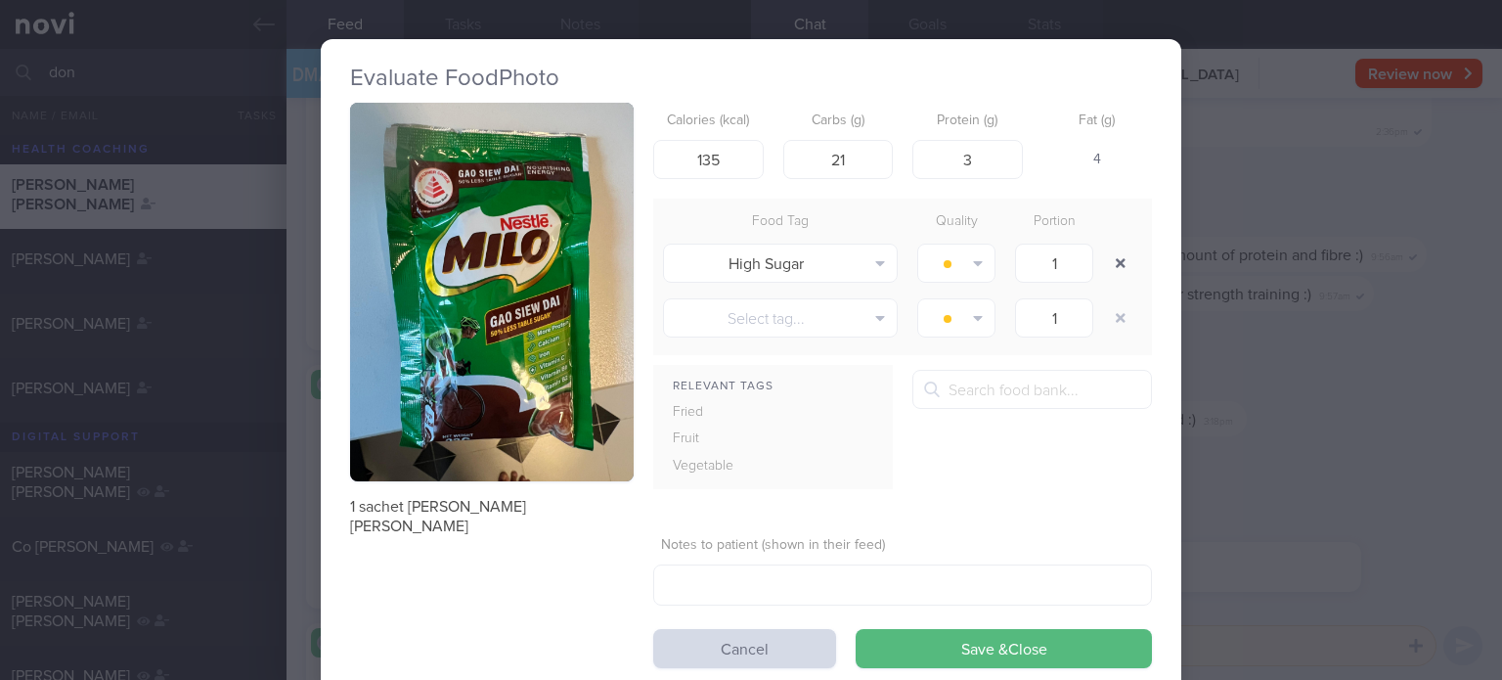
click at [1116, 254] on button "button" at bounding box center [1120, 262] width 35 height 35
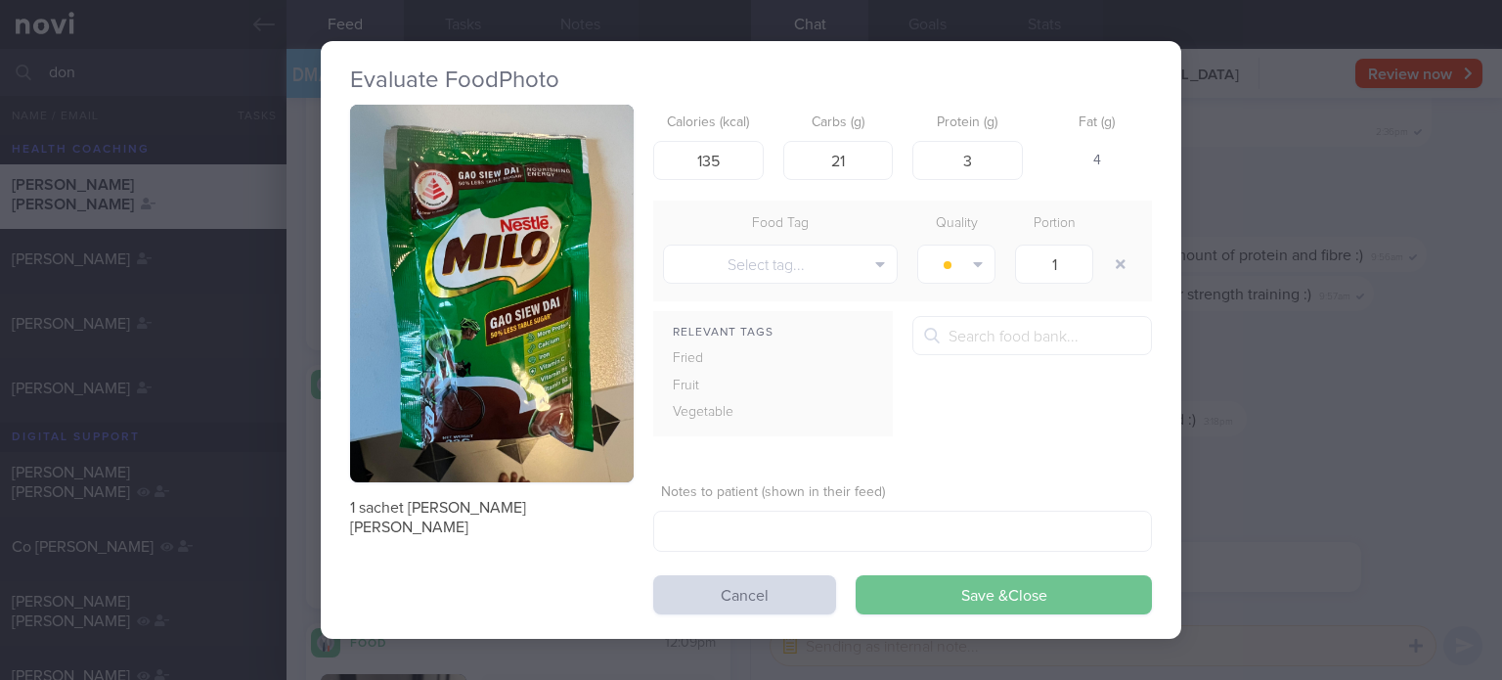
click at [921, 599] on button "Save & Close" at bounding box center [1004, 594] width 296 height 39
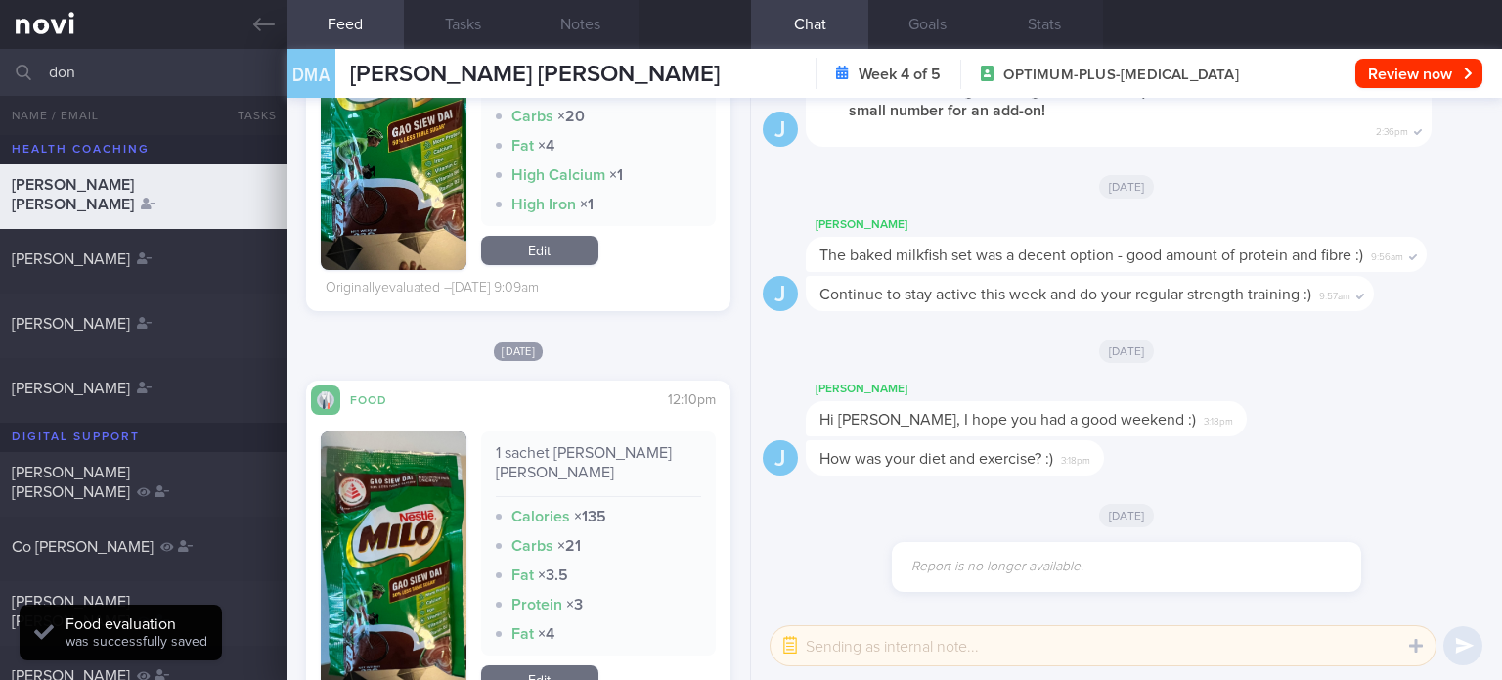
scroll to position [9727, 0]
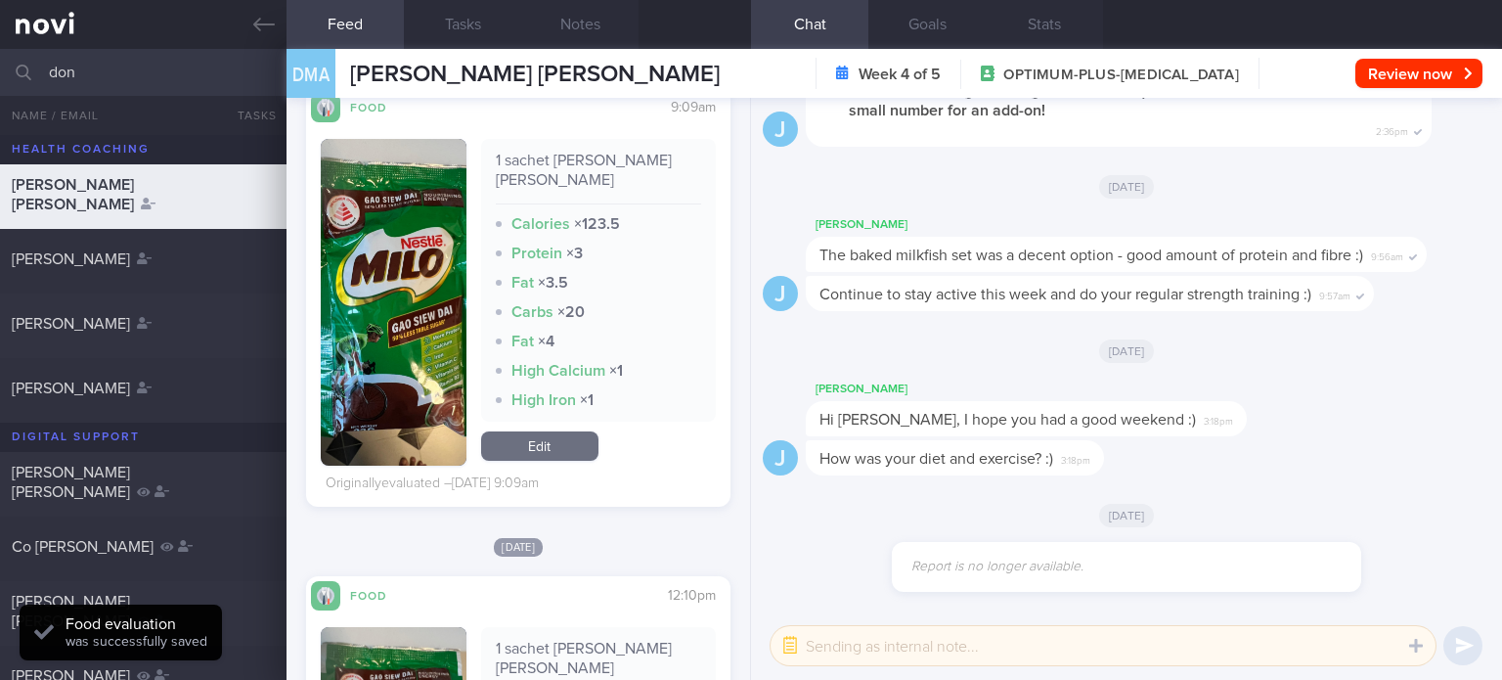
click at [565, 447] on link "Edit" at bounding box center [539, 445] width 117 height 29
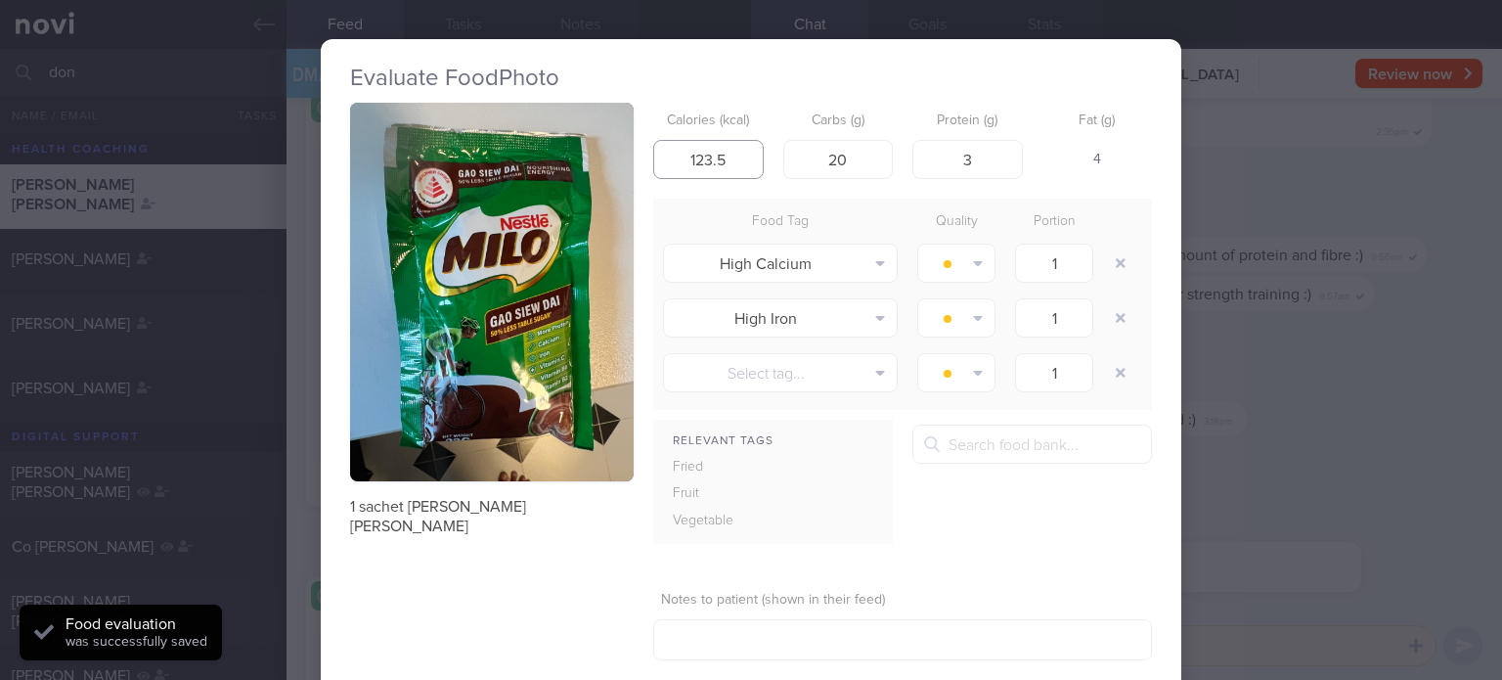
click at [746, 164] on input "123.5" at bounding box center [708, 159] width 110 height 39
click at [865, 167] on input "20" at bounding box center [838, 159] width 110 height 39
click at [1126, 261] on button "button" at bounding box center [1120, 262] width 35 height 35
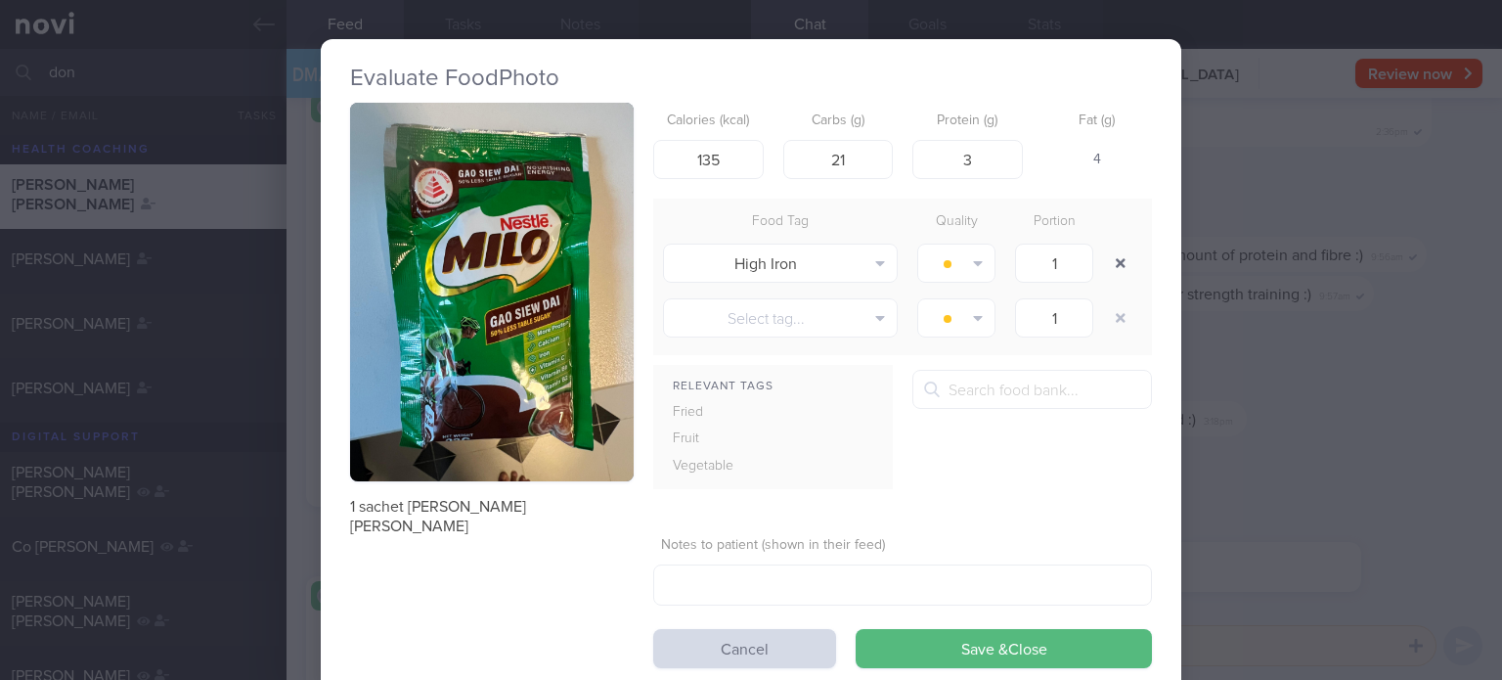
click at [1126, 261] on button "button" at bounding box center [1120, 262] width 35 height 35
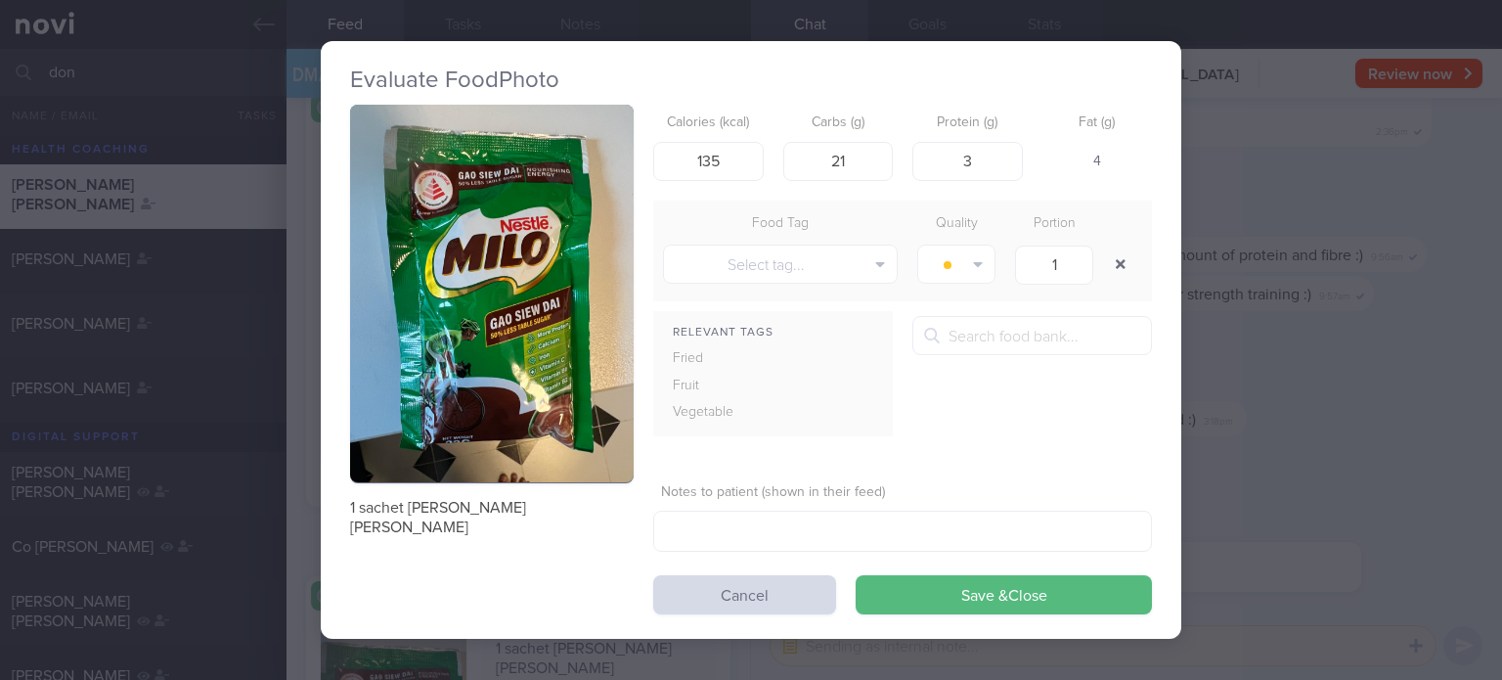
click at [1126, 261] on button "button" at bounding box center [1120, 263] width 35 height 35
click at [932, 586] on button "Save & Close" at bounding box center [1004, 594] width 296 height 39
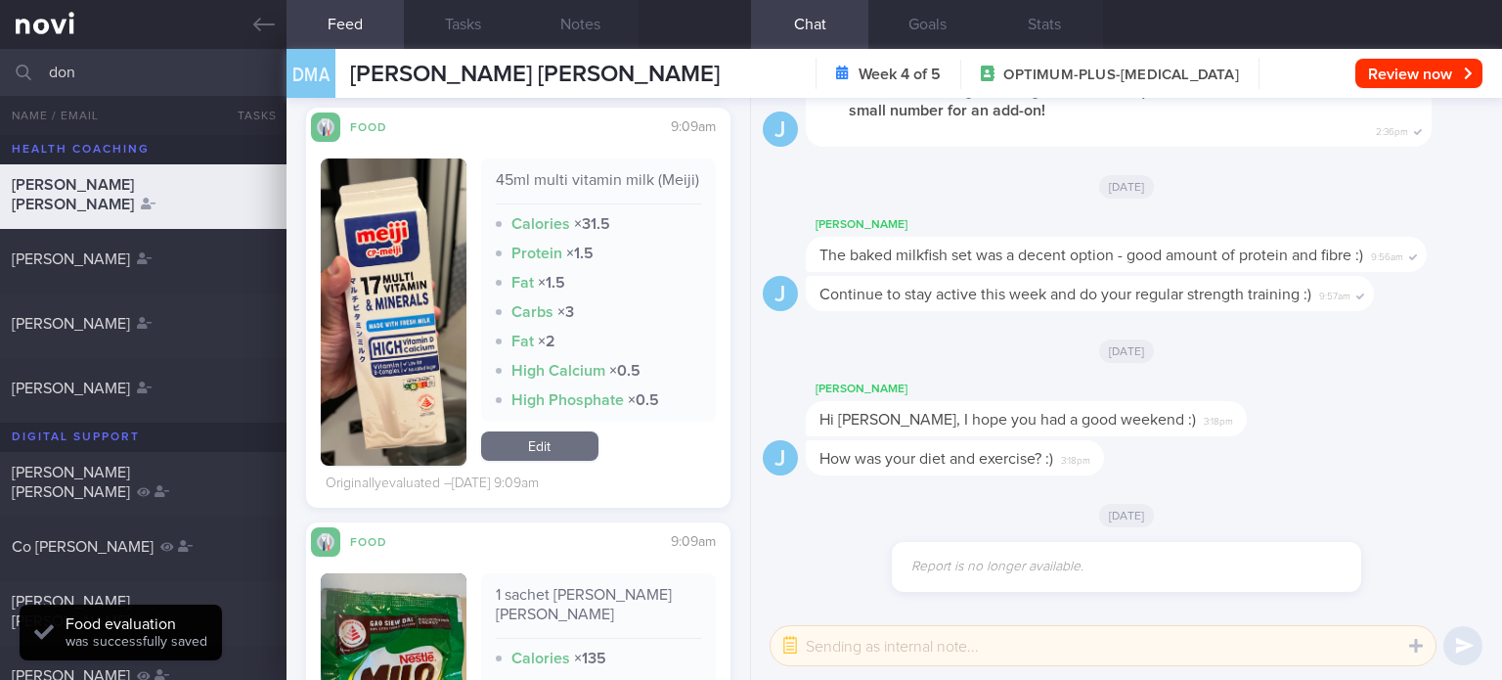
scroll to position [9293, 0]
click at [561, 449] on link "Edit" at bounding box center [539, 445] width 117 height 29
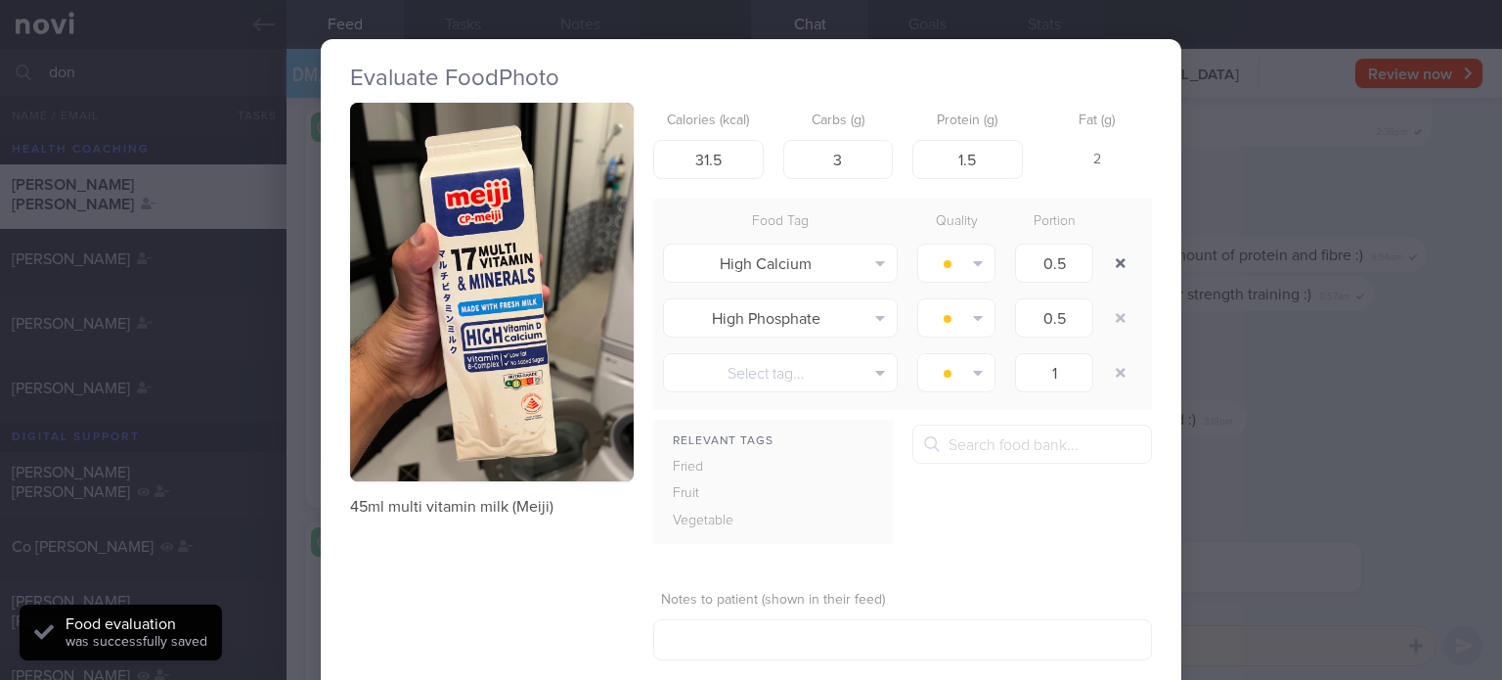
click at [1113, 265] on button "button" at bounding box center [1120, 262] width 35 height 35
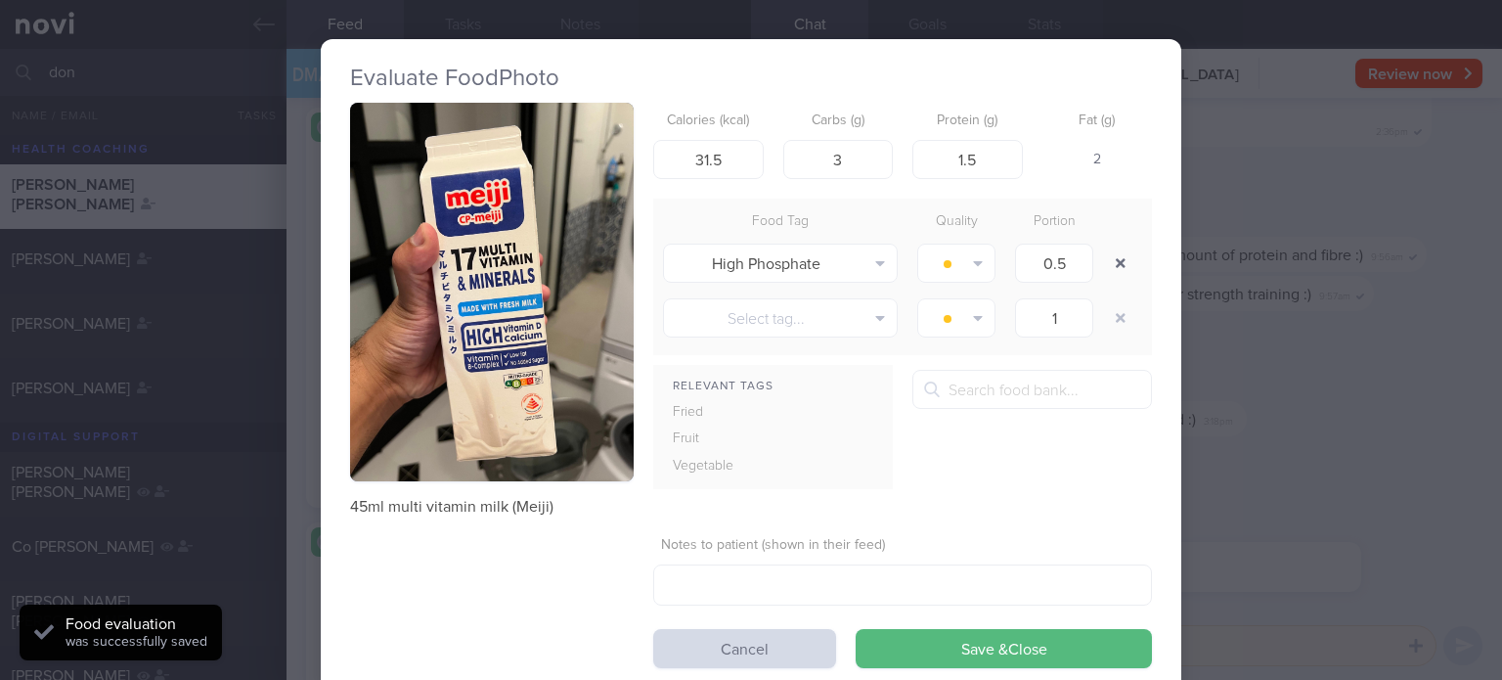
click at [1113, 265] on button "button" at bounding box center [1120, 262] width 35 height 35
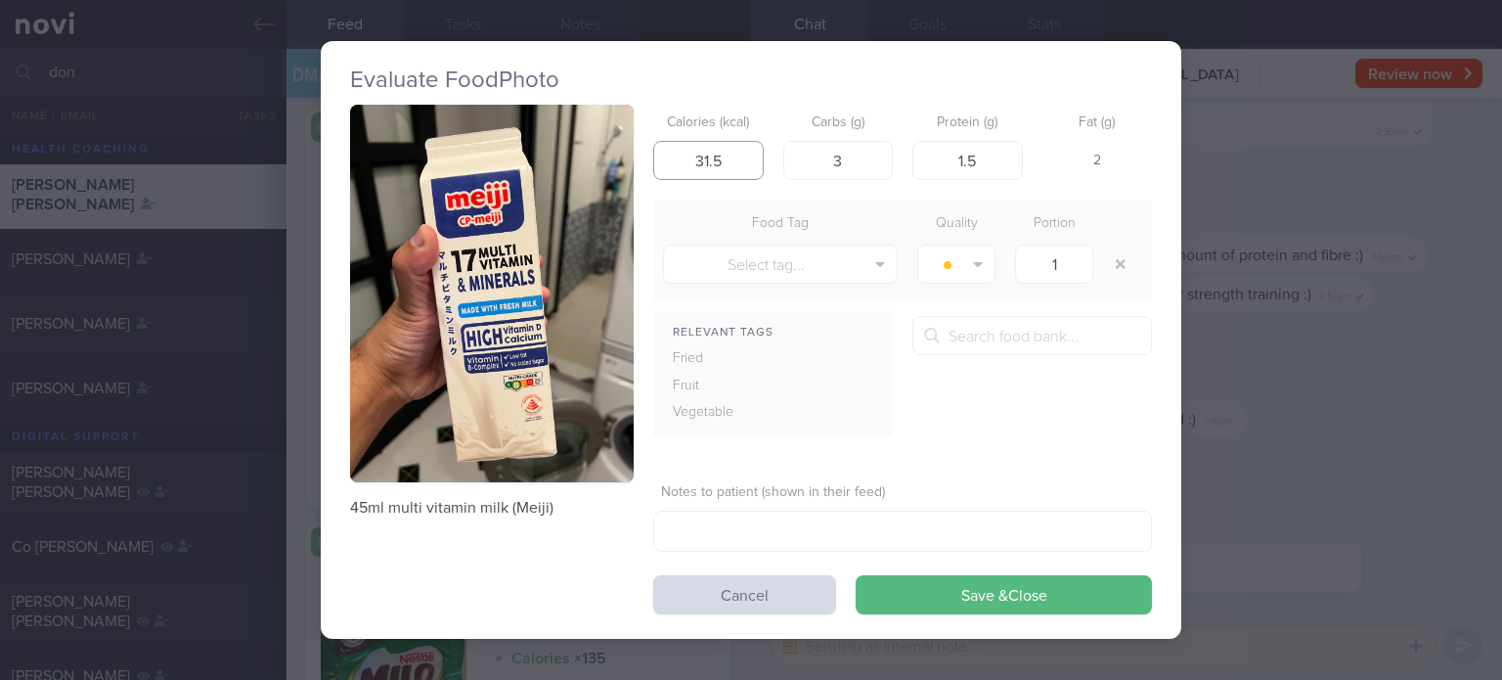
drag, startPoint x: 740, startPoint y: 152, endPoint x: 575, endPoint y: 195, distance: 170.8
click at [575, 195] on div "45ml multi vitamin milk (Meiji) Calories (kcal) 31.5 Carbs (g) 3 Protein (g) 1.…" at bounding box center [751, 360] width 802 height 510
click button "Save & Close" at bounding box center [1004, 594] width 296 height 39
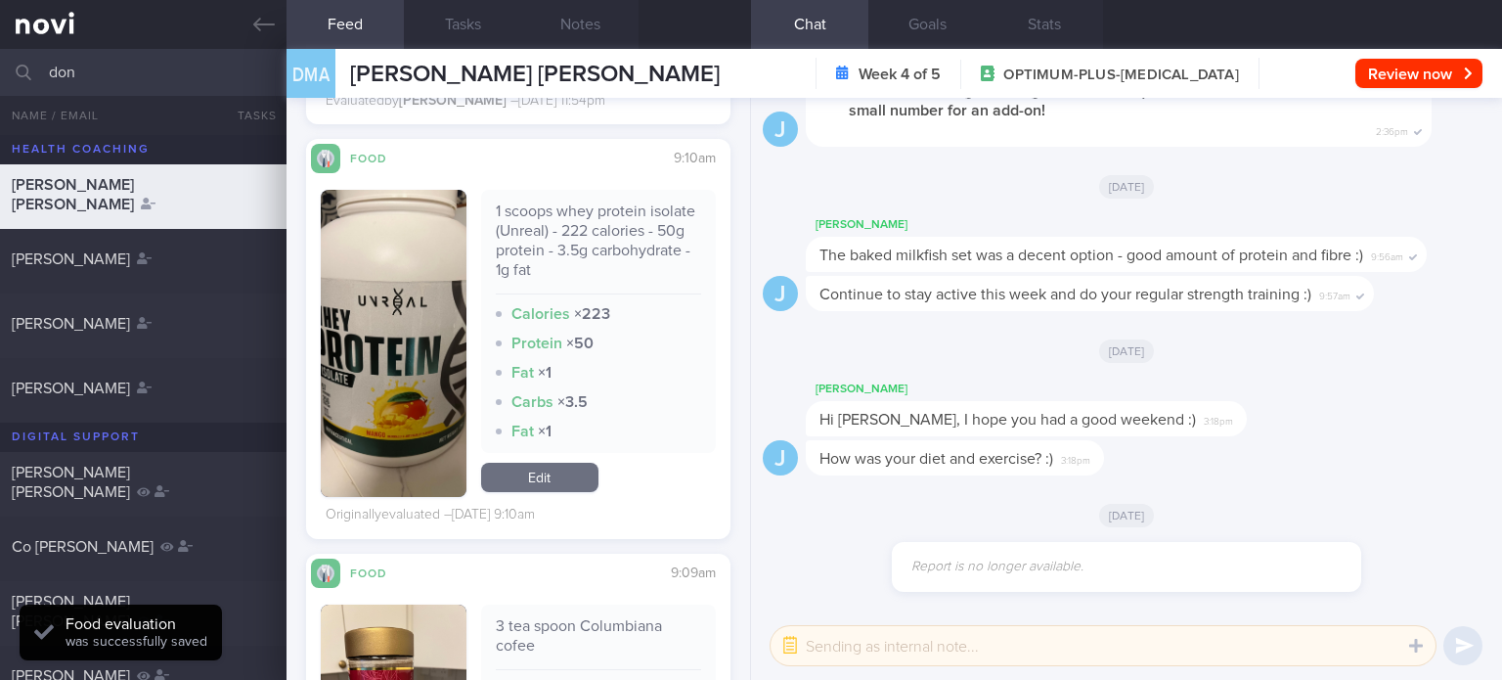
scroll to position [8573, 0]
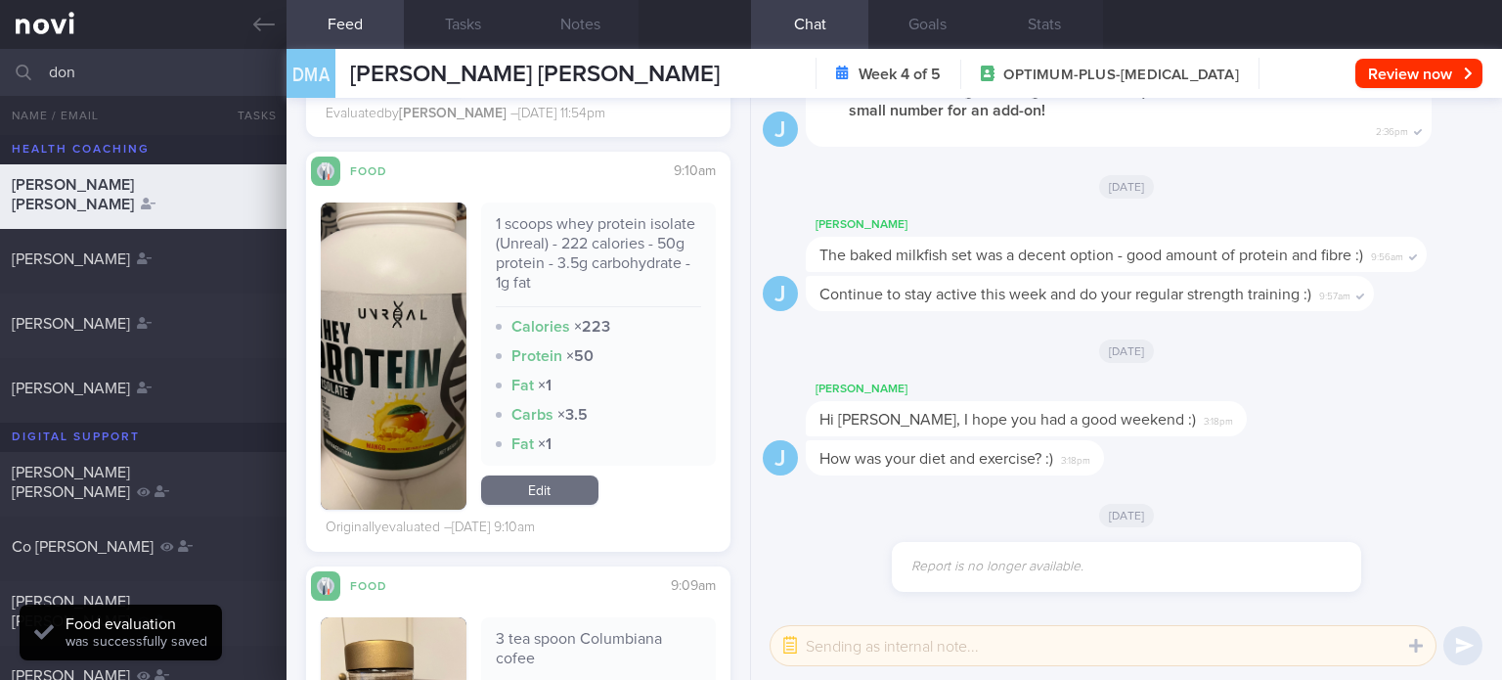
click at [559, 509] on div "1 scoops whey protein isolate (Unreal) - 222 calories - 50g protein - 3.5g carb…" at bounding box center [598, 355] width 235 height 307
click at [548, 505] on link "Edit" at bounding box center [539, 489] width 117 height 29
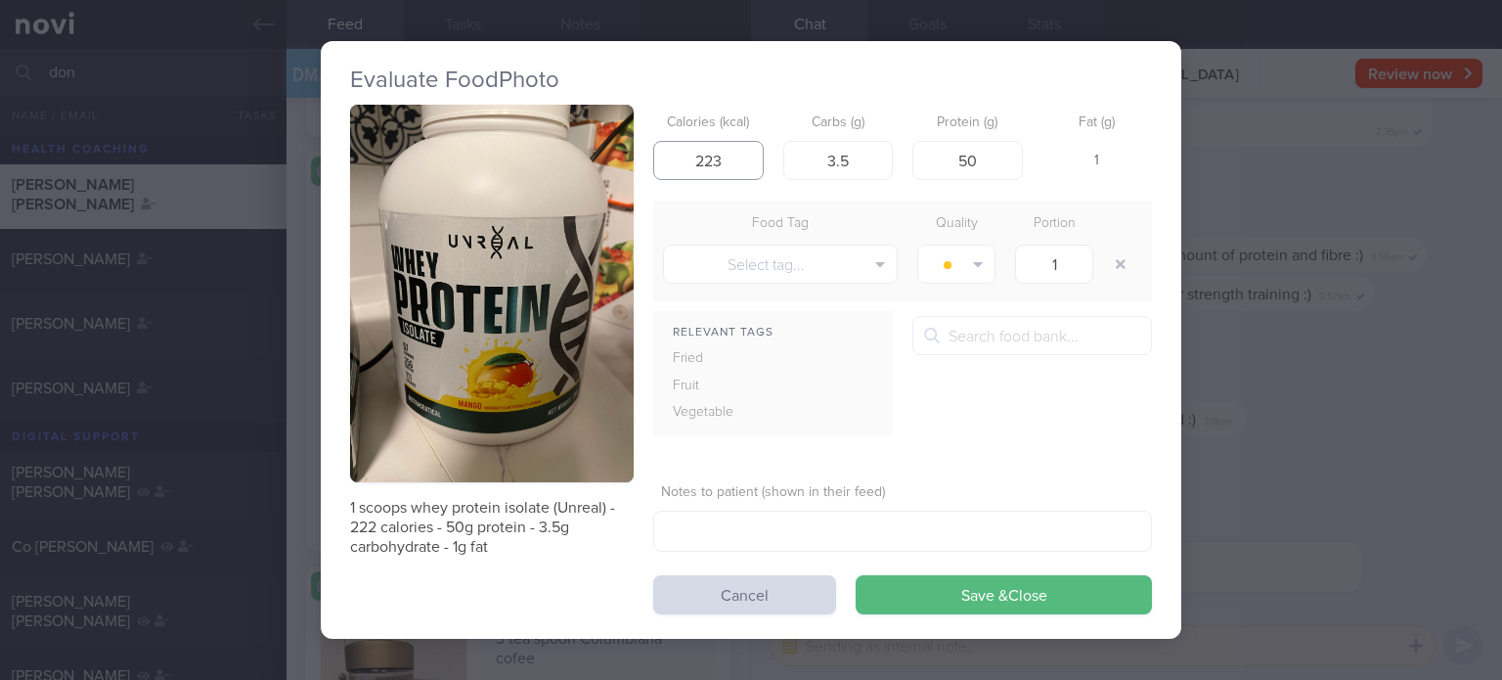
click at [745, 167] on input "223" at bounding box center [708, 160] width 110 height 39
click at [856, 575] on button "Save & Close" at bounding box center [1004, 594] width 296 height 39
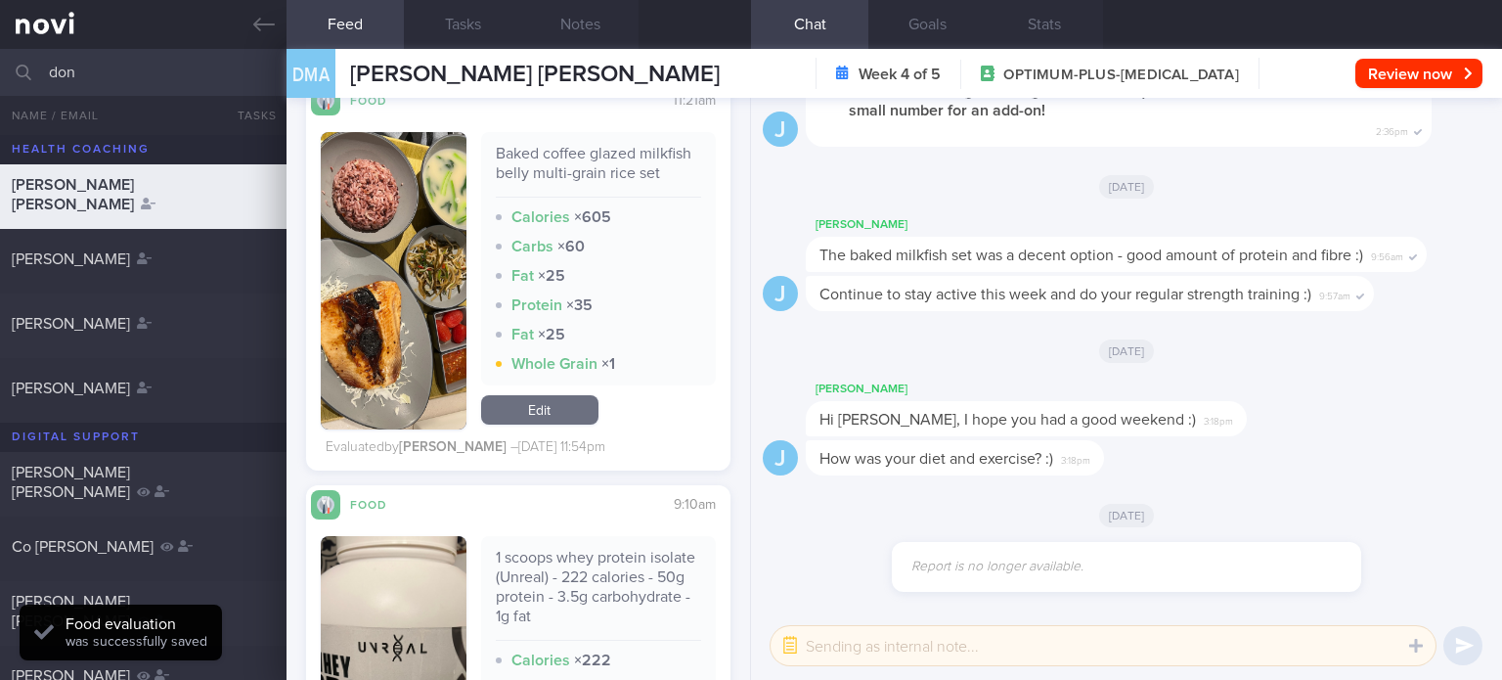
scroll to position [8237, 0]
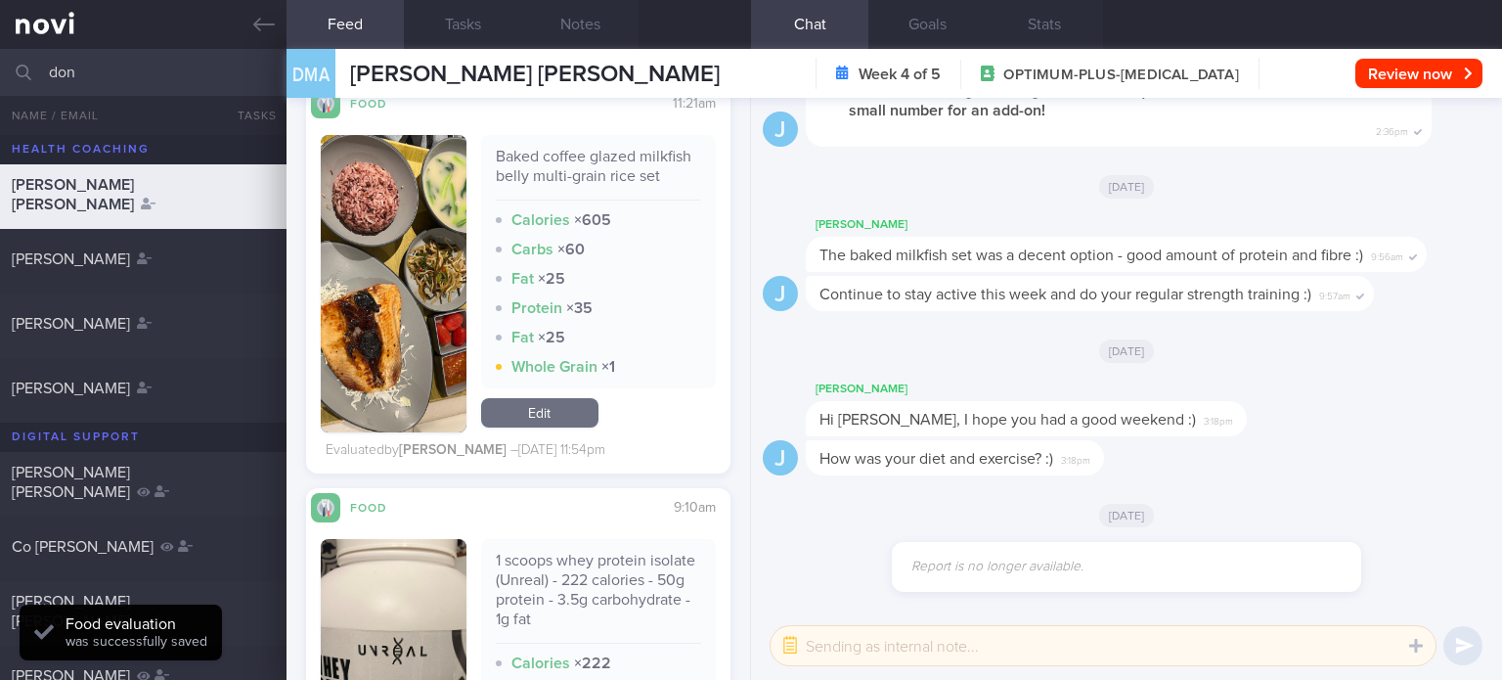
click at [545, 425] on link "Edit" at bounding box center [539, 412] width 117 height 29
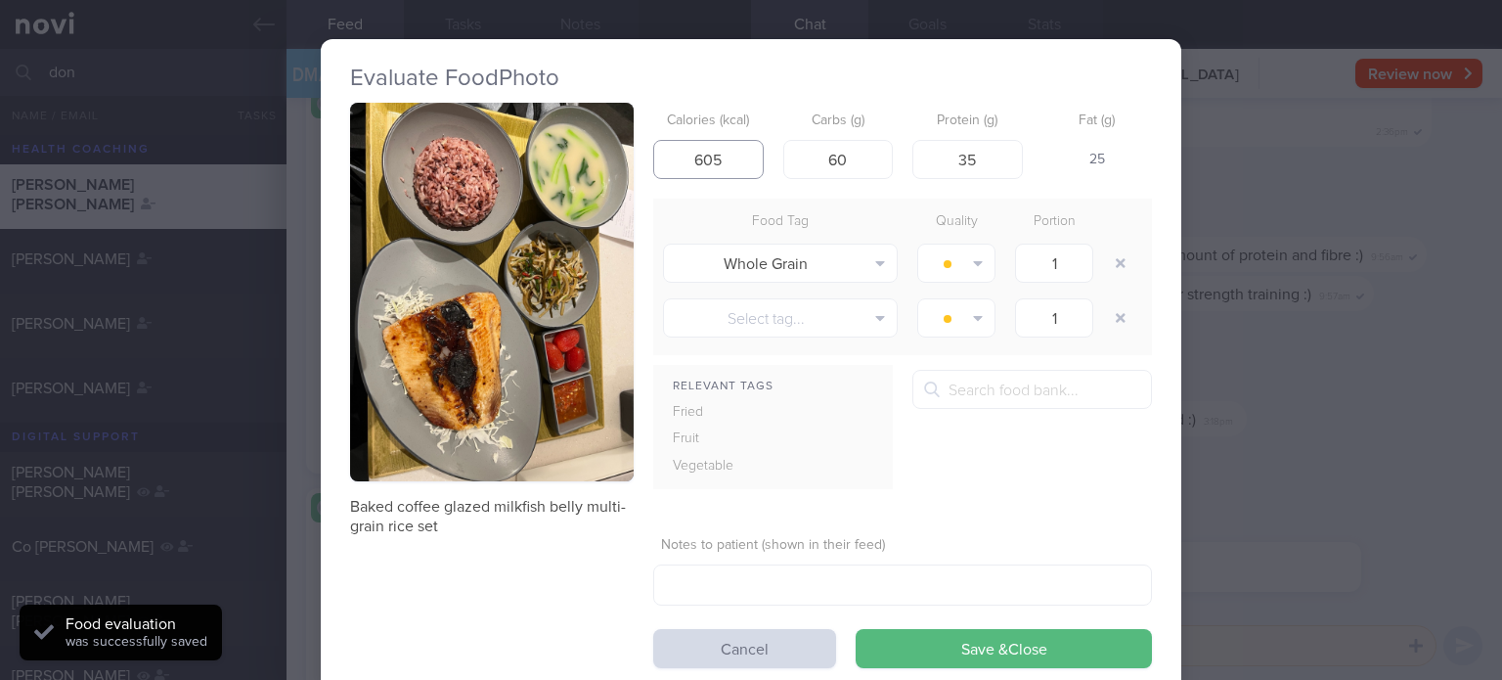
click at [733, 163] on input "605" at bounding box center [708, 159] width 110 height 39
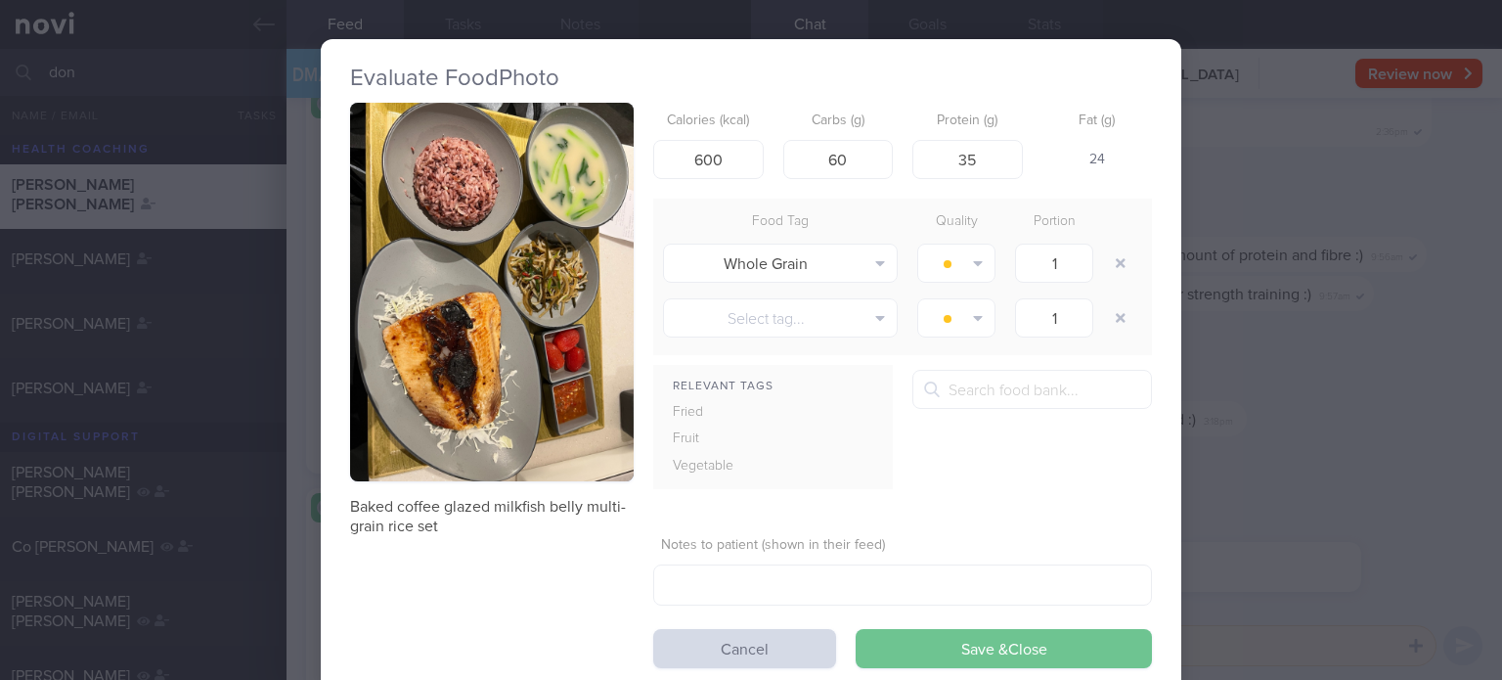
click at [970, 637] on button "Save & Close" at bounding box center [1004, 648] width 296 height 39
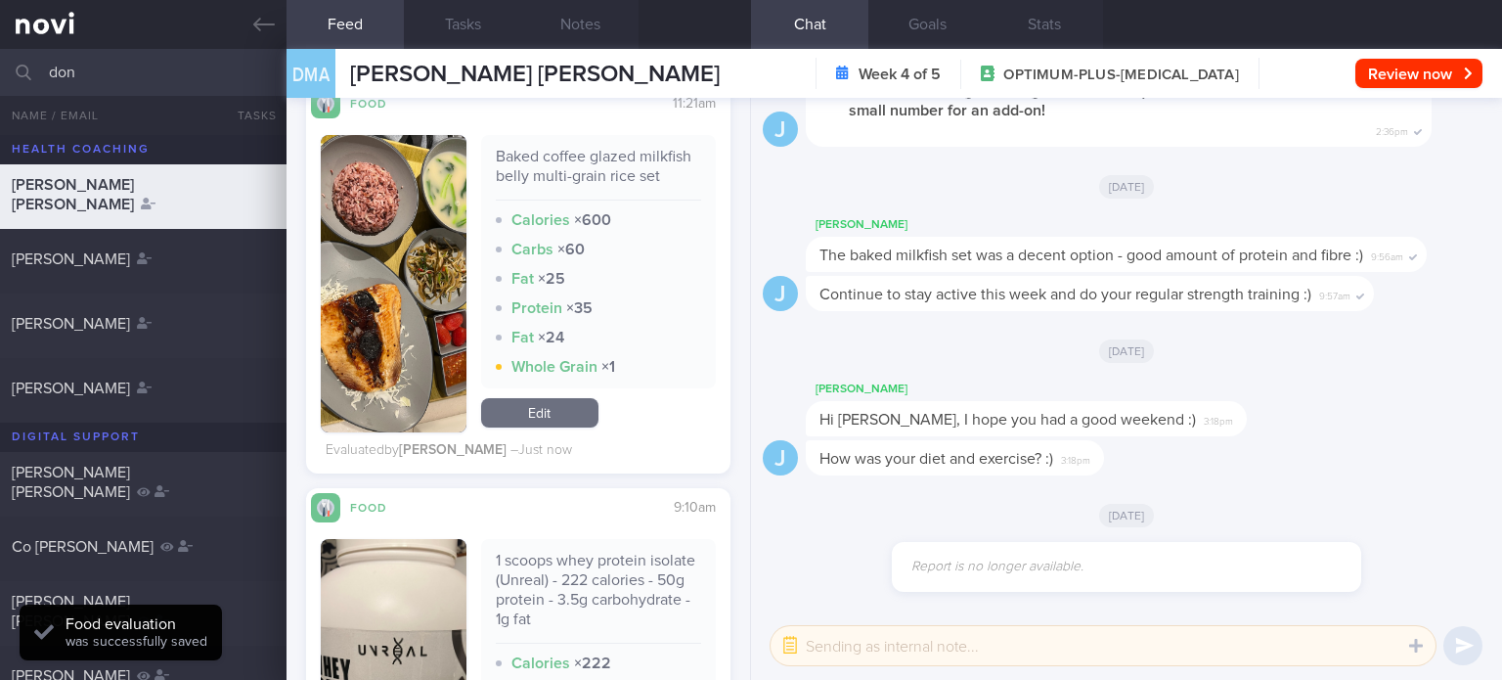
click at [560, 427] on link "Edit" at bounding box center [539, 412] width 117 height 29
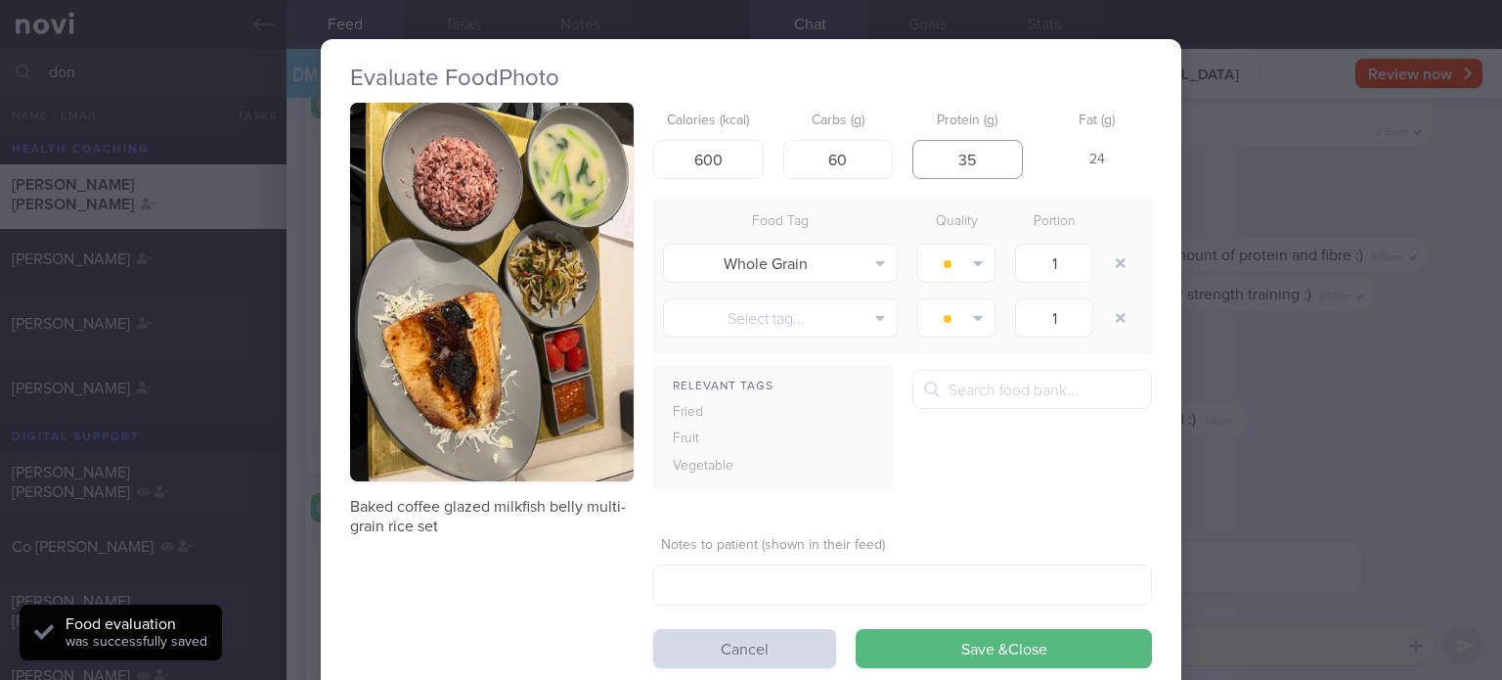
drag, startPoint x: 978, startPoint y: 159, endPoint x: 797, endPoint y: 210, distance: 187.9
click at [797, 210] on form "Calories (kcal) 600 Carbs (g) 60 Protein (g) 35 Fat (g) 24 Food Tag Quality Por…" at bounding box center [902, 385] width 499 height 565
click at [856, 629] on button "Save & Close" at bounding box center [1004, 648] width 296 height 39
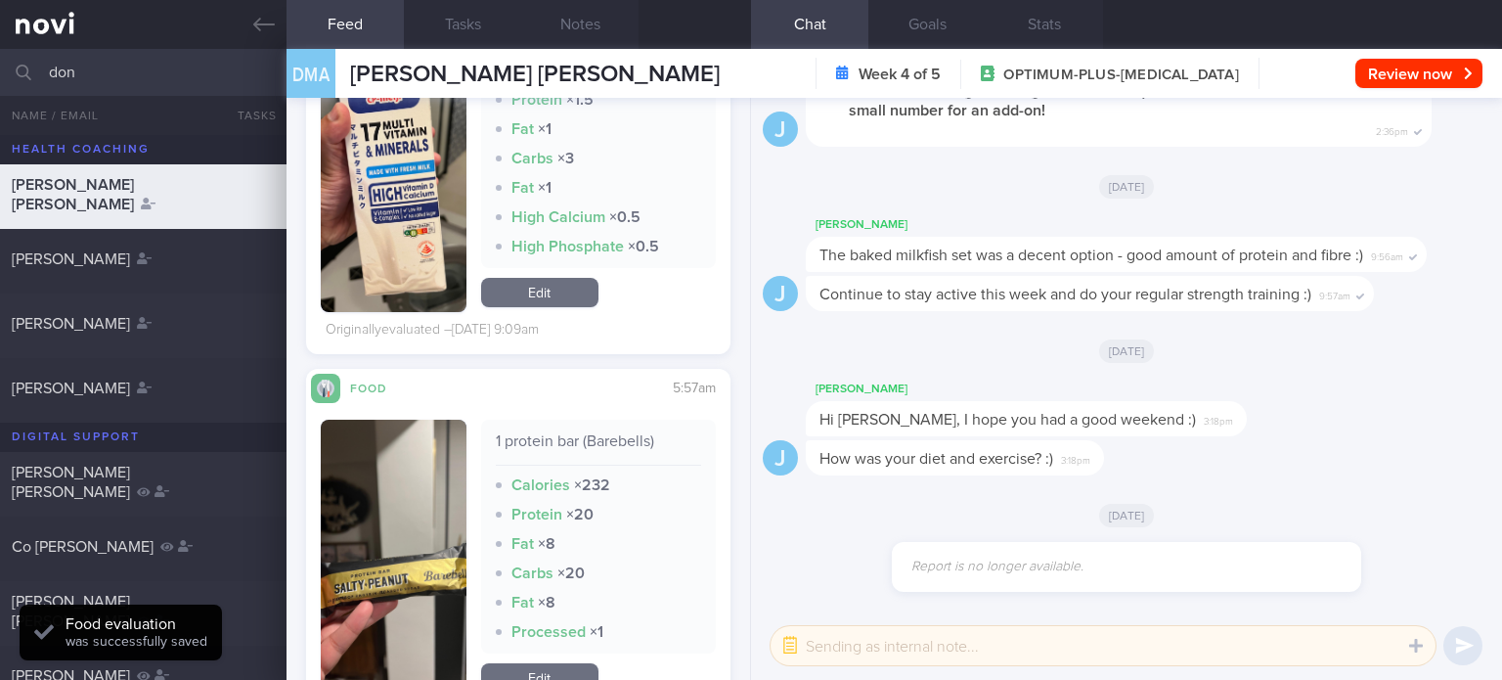
scroll to position [7080, 0]
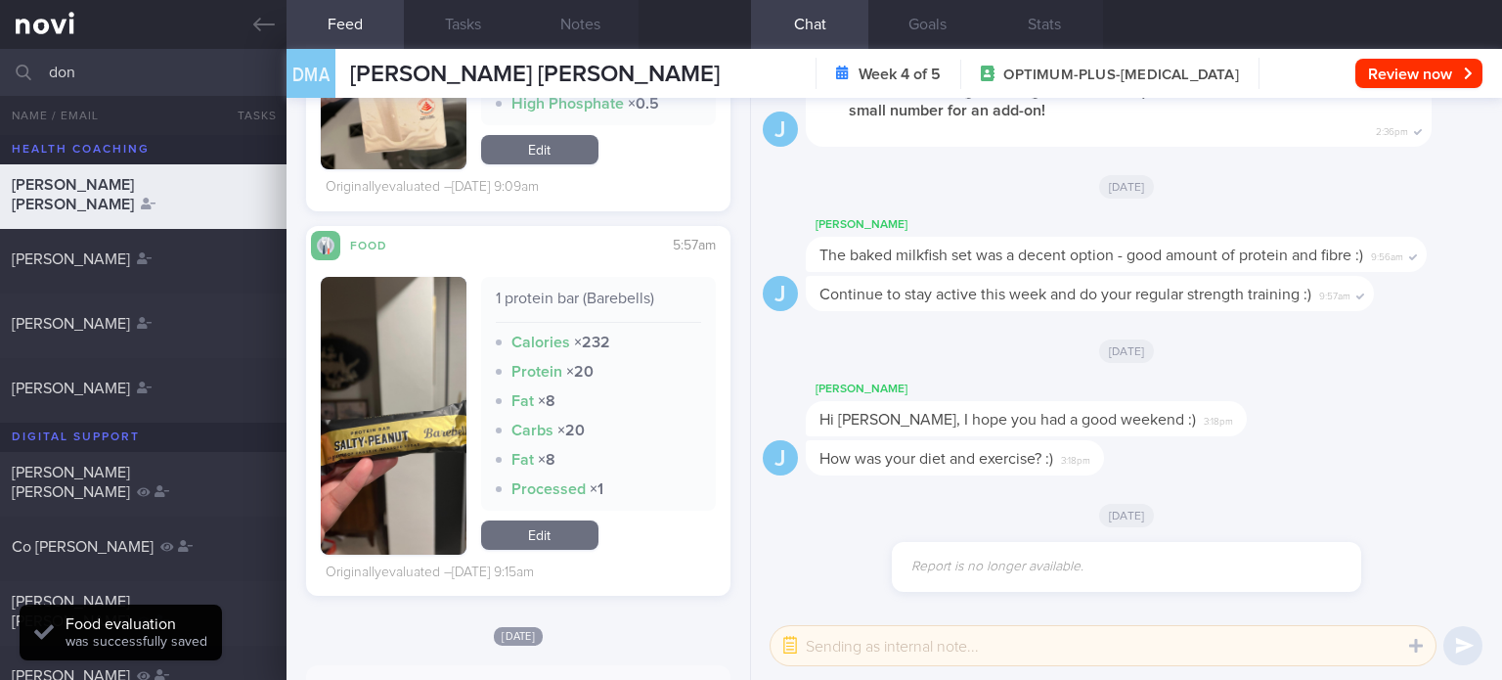
click at [548, 539] on link "Edit" at bounding box center [539, 534] width 117 height 29
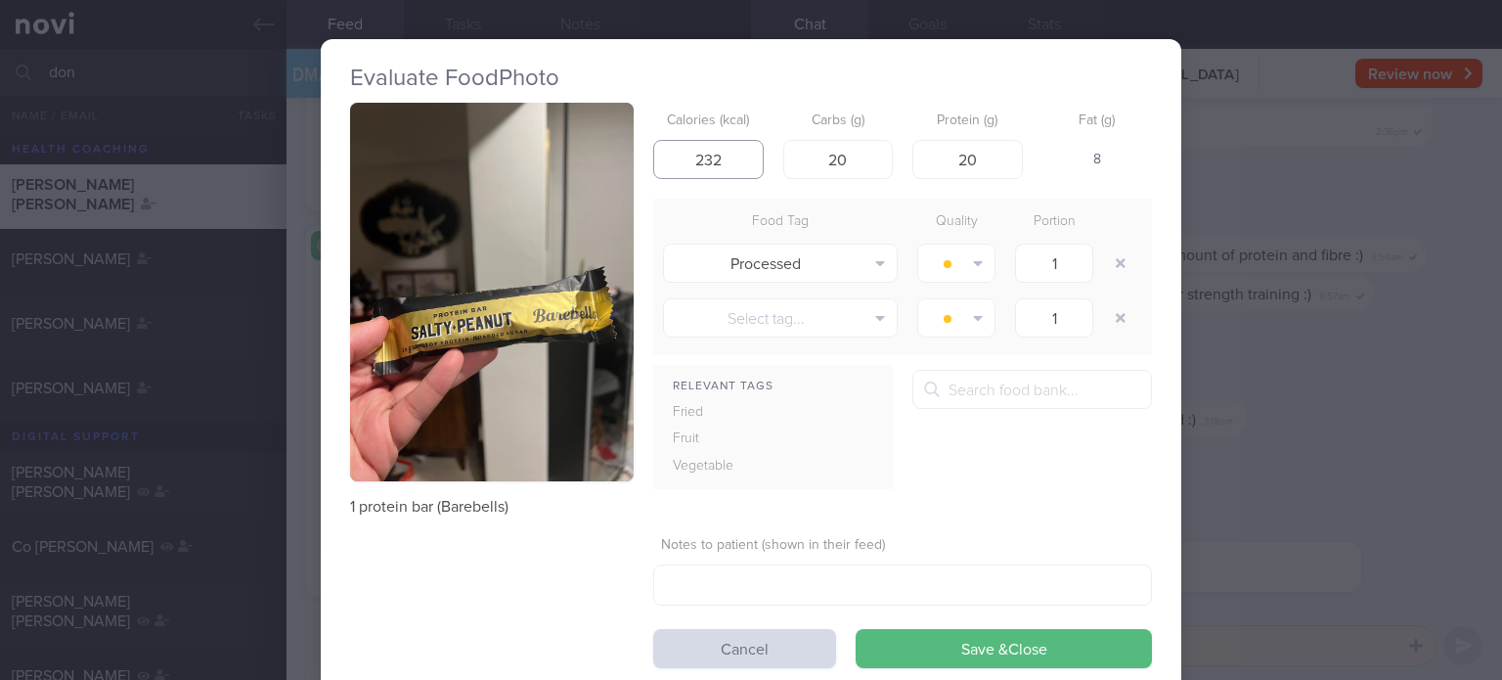
drag, startPoint x: 730, startPoint y: 165, endPoint x: 695, endPoint y: 154, distance: 36.8
click at [695, 154] on input "232" at bounding box center [708, 159] width 110 height 39
click at [845, 163] on input "20" at bounding box center [838, 159] width 110 height 39
click at [1121, 264] on button "button" at bounding box center [1120, 262] width 35 height 35
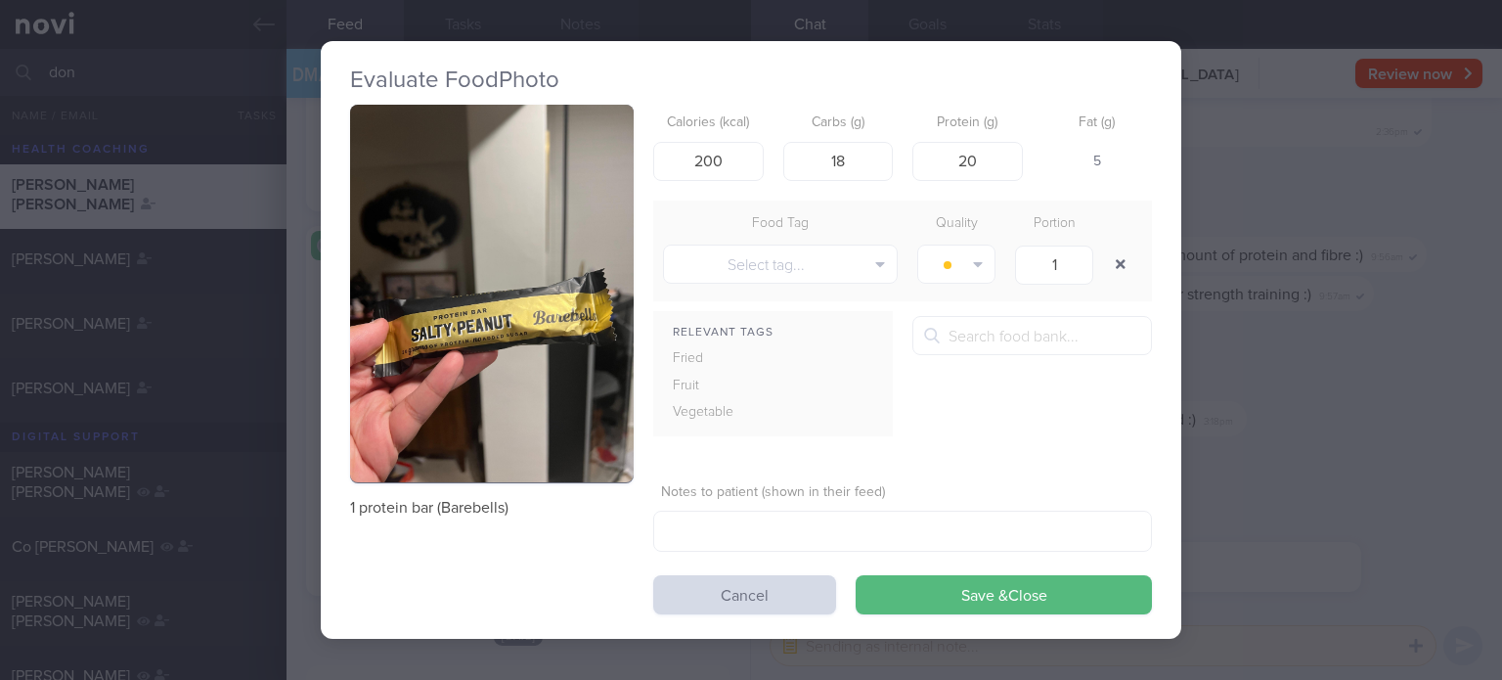
click at [1103, 246] on button "button" at bounding box center [1120, 263] width 35 height 35
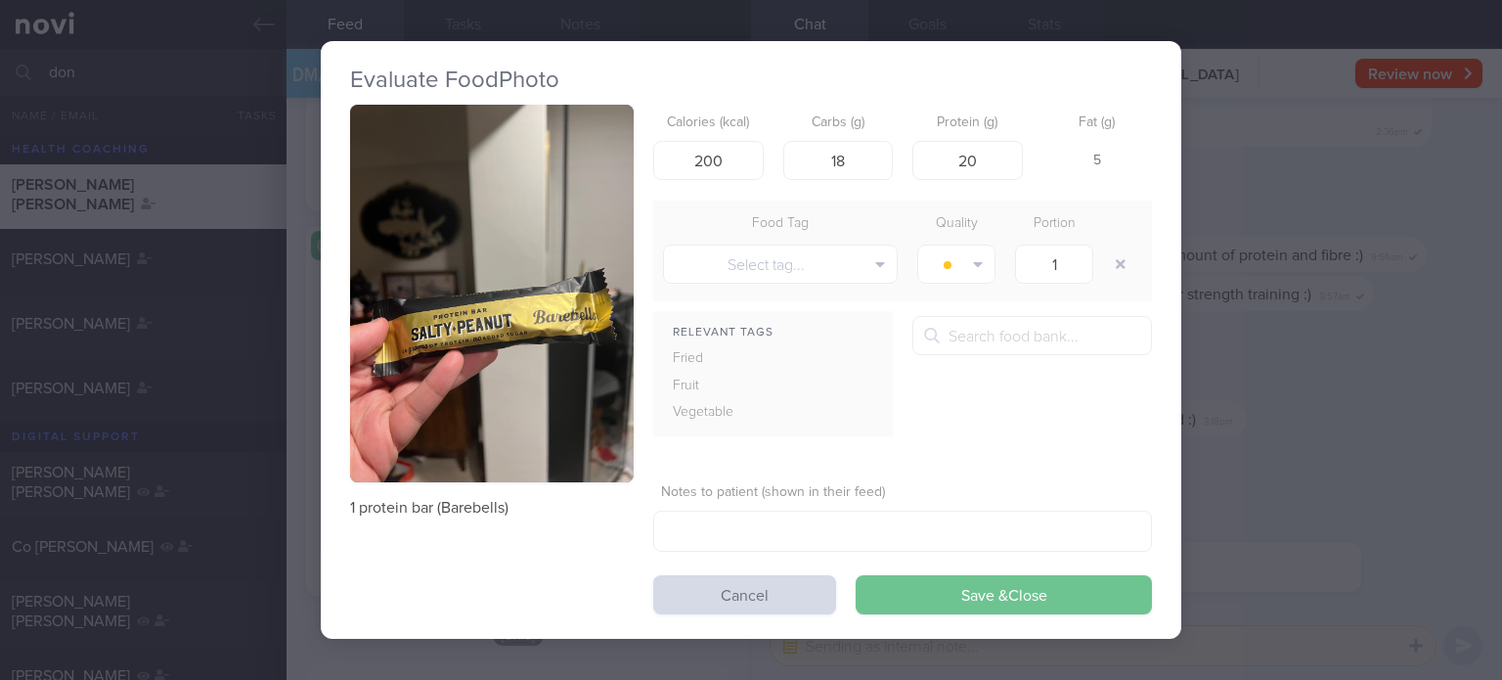
click at [956, 577] on button "Save & Close" at bounding box center [1004, 594] width 296 height 39
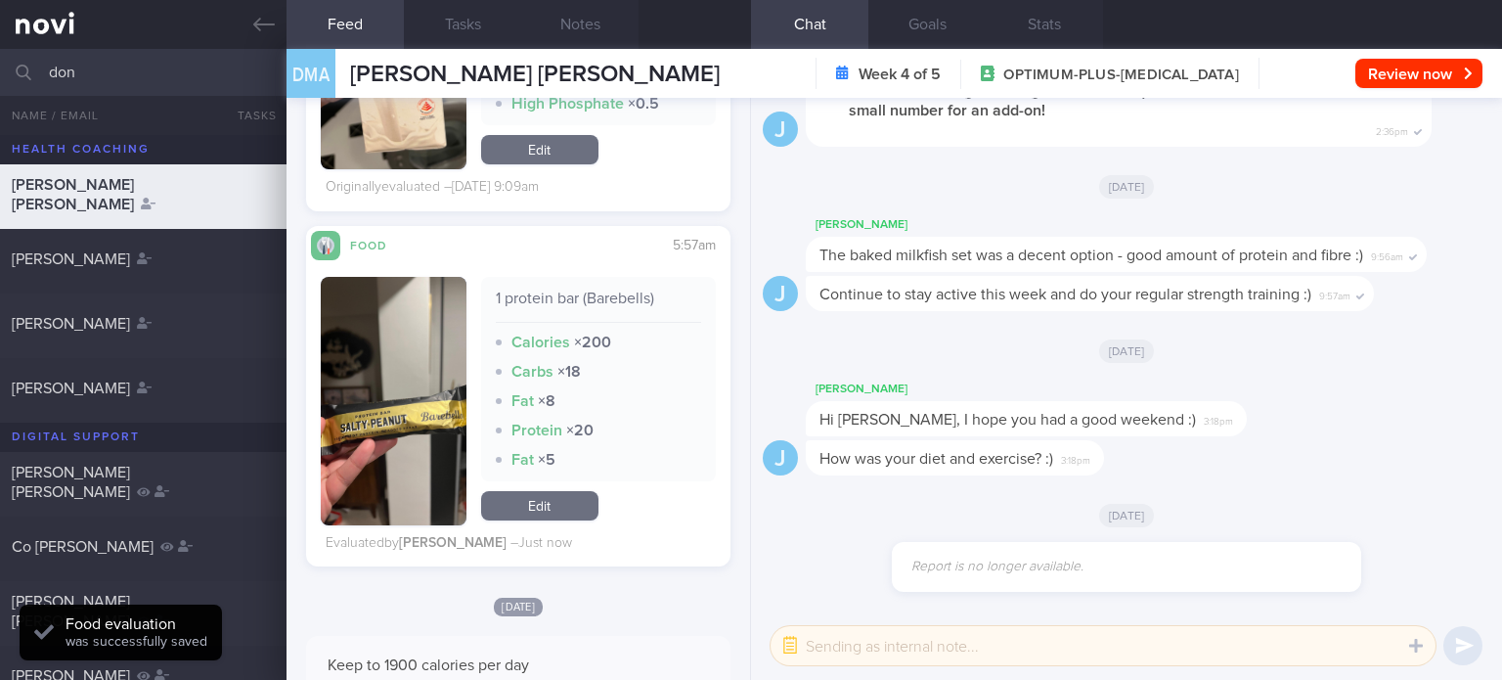
scroll to position [6872, 0]
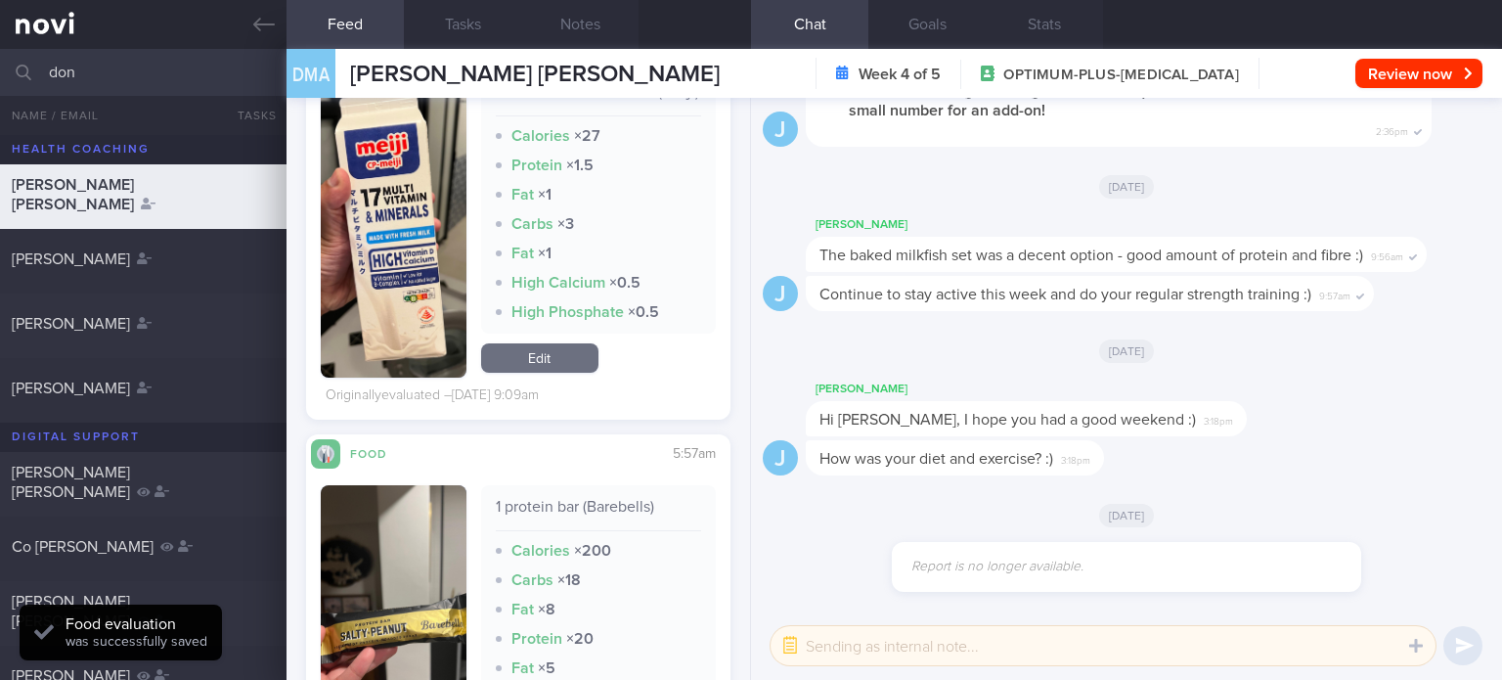
click at [555, 358] on link "Edit" at bounding box center [539, 357] width 117 height 29
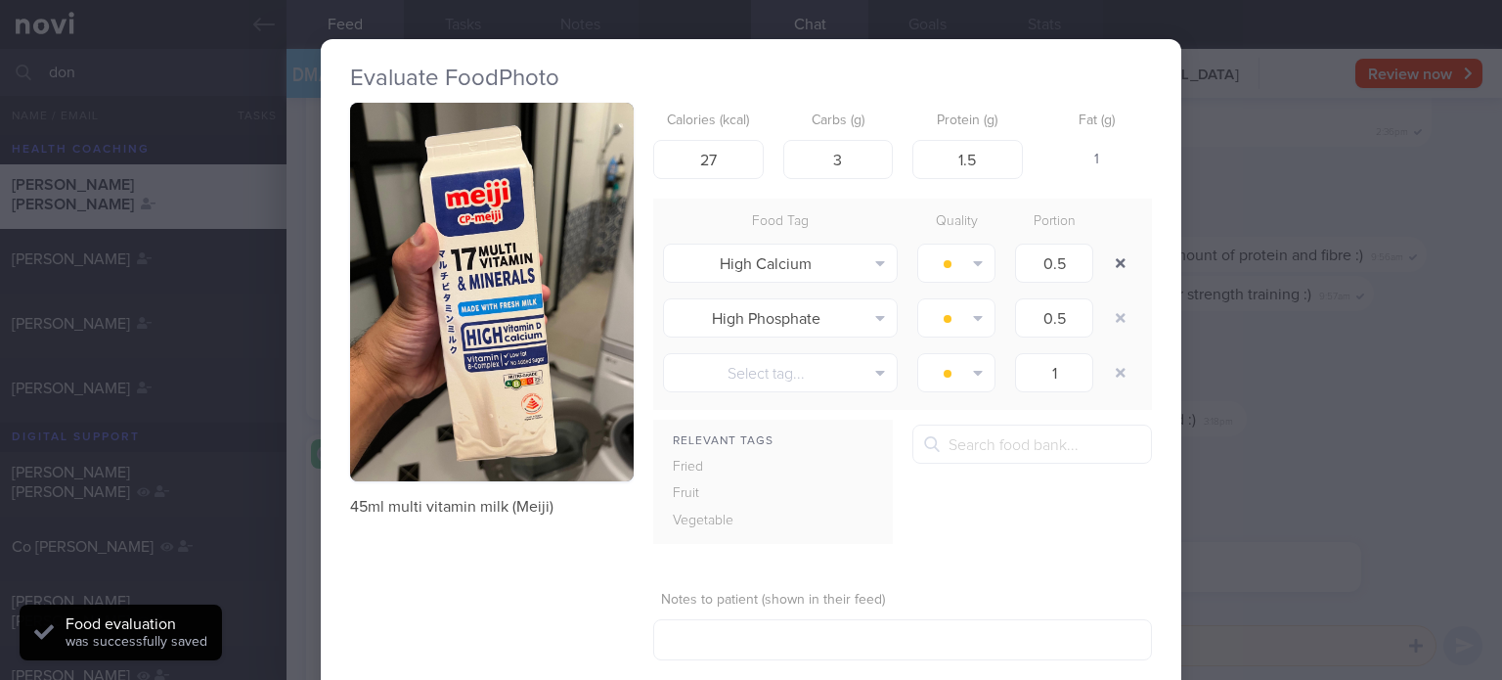
click at [1118, 260] on button "button" at bounding box center [1120, 262] width 35 height 35
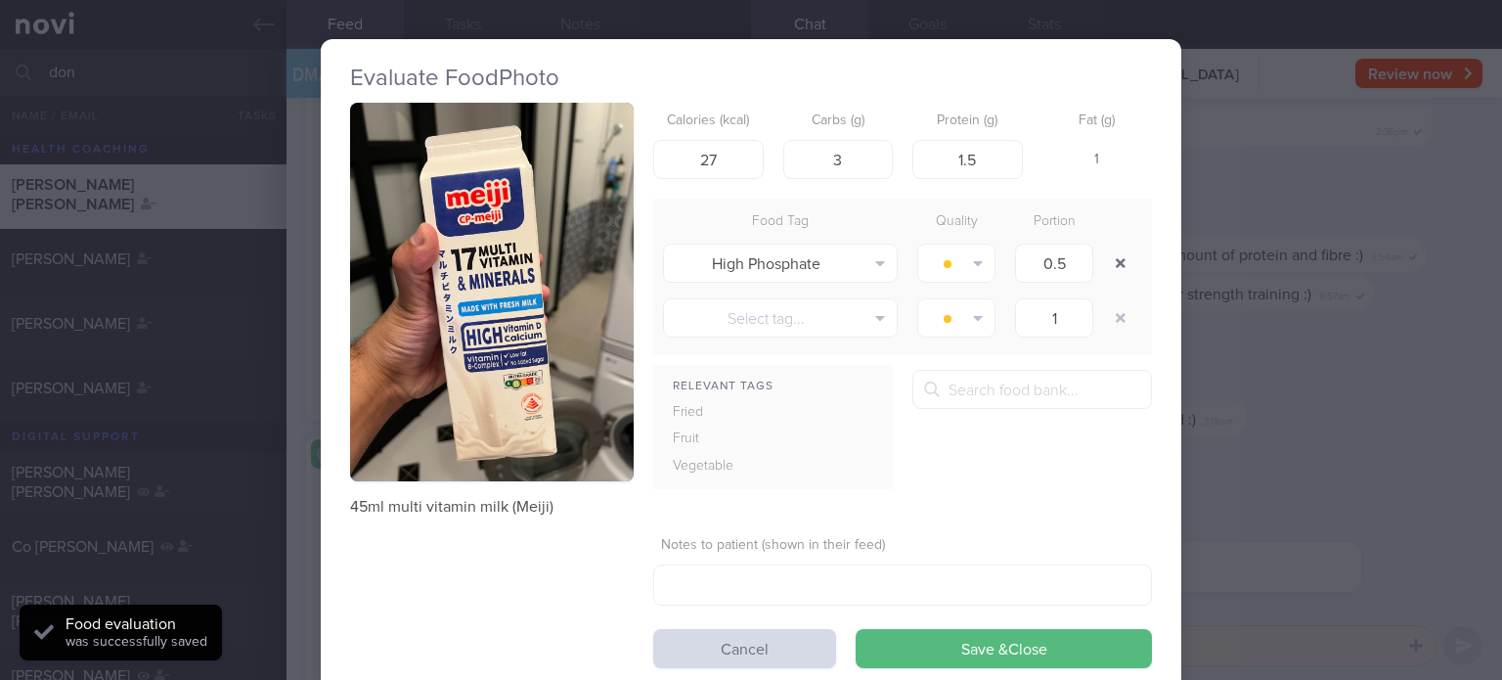
click at [1118, 260] on button "button" at bounding box center [1120, 262] width 35 height 35
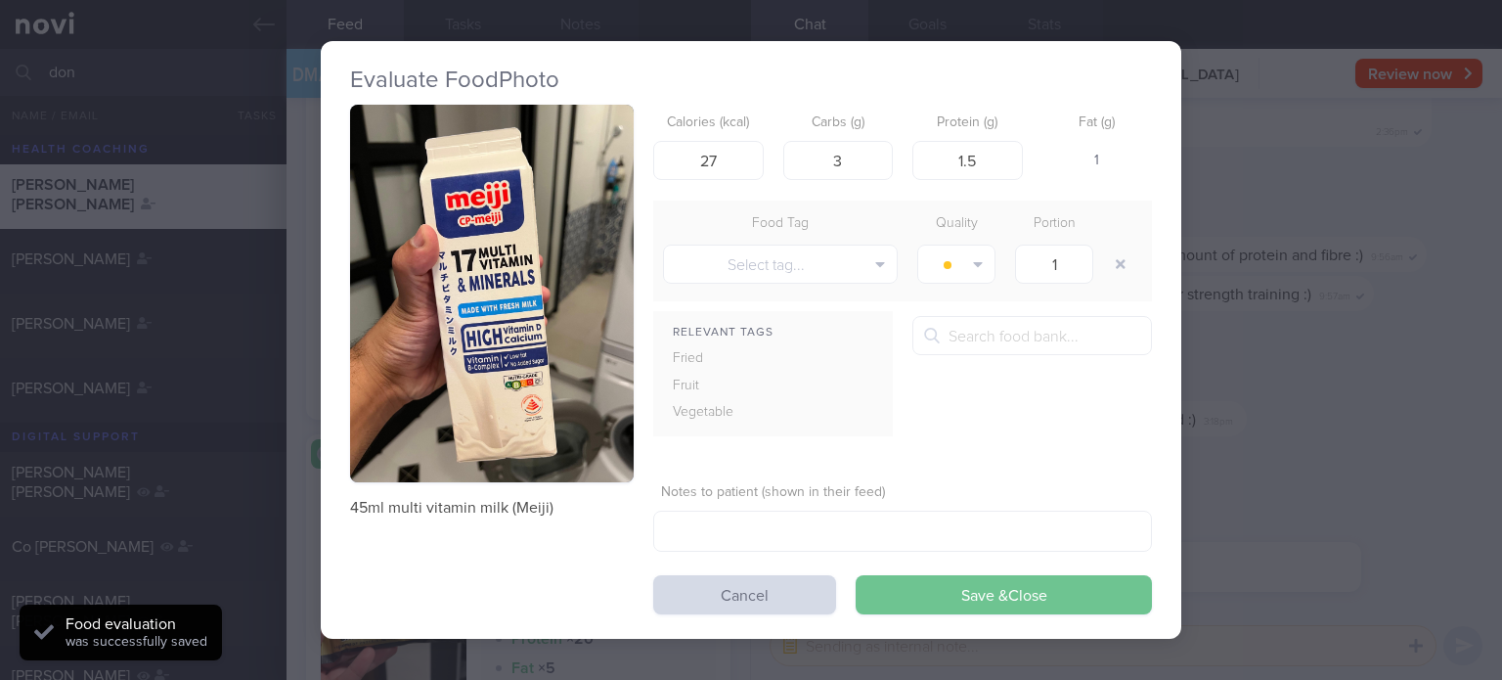
click at [951, 594] on button "Save & Close" at bounding box center [1004, 594] width 296 height 39
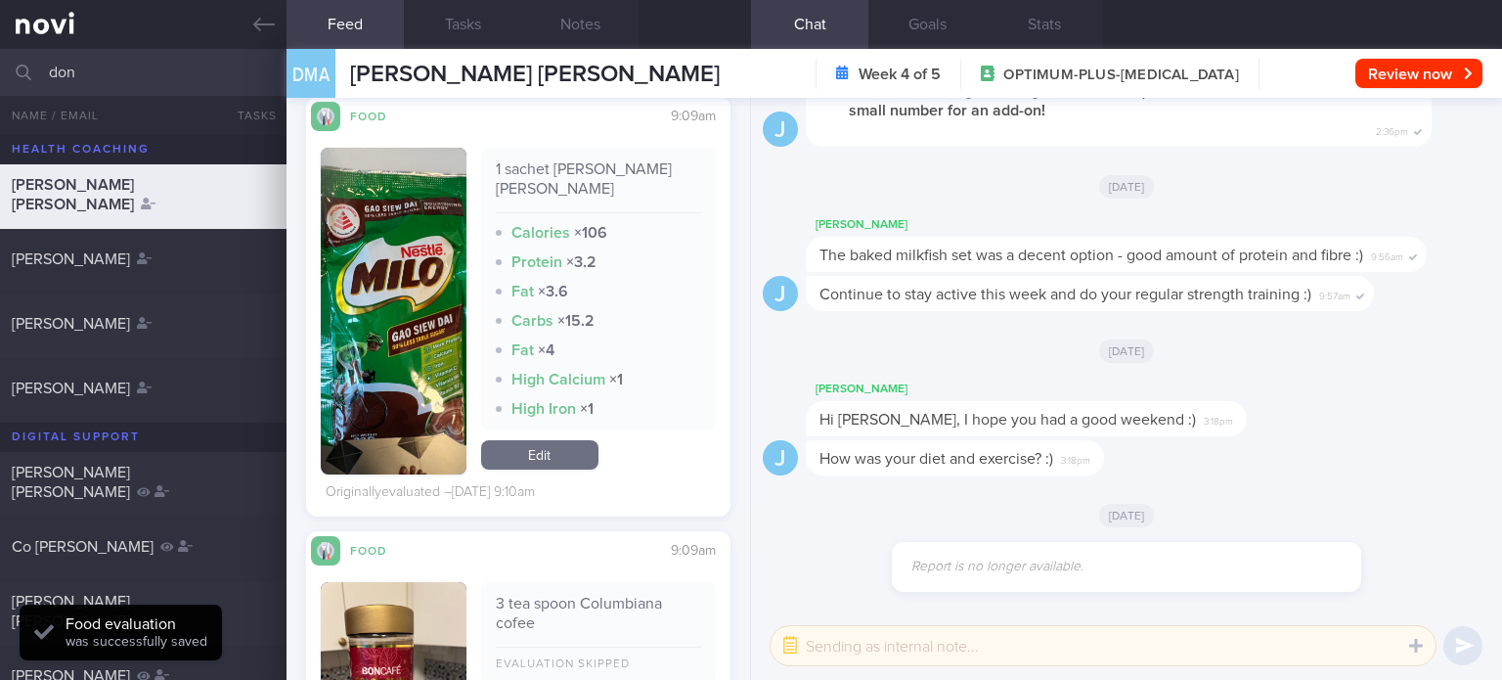
scroll to position [6091, 0]
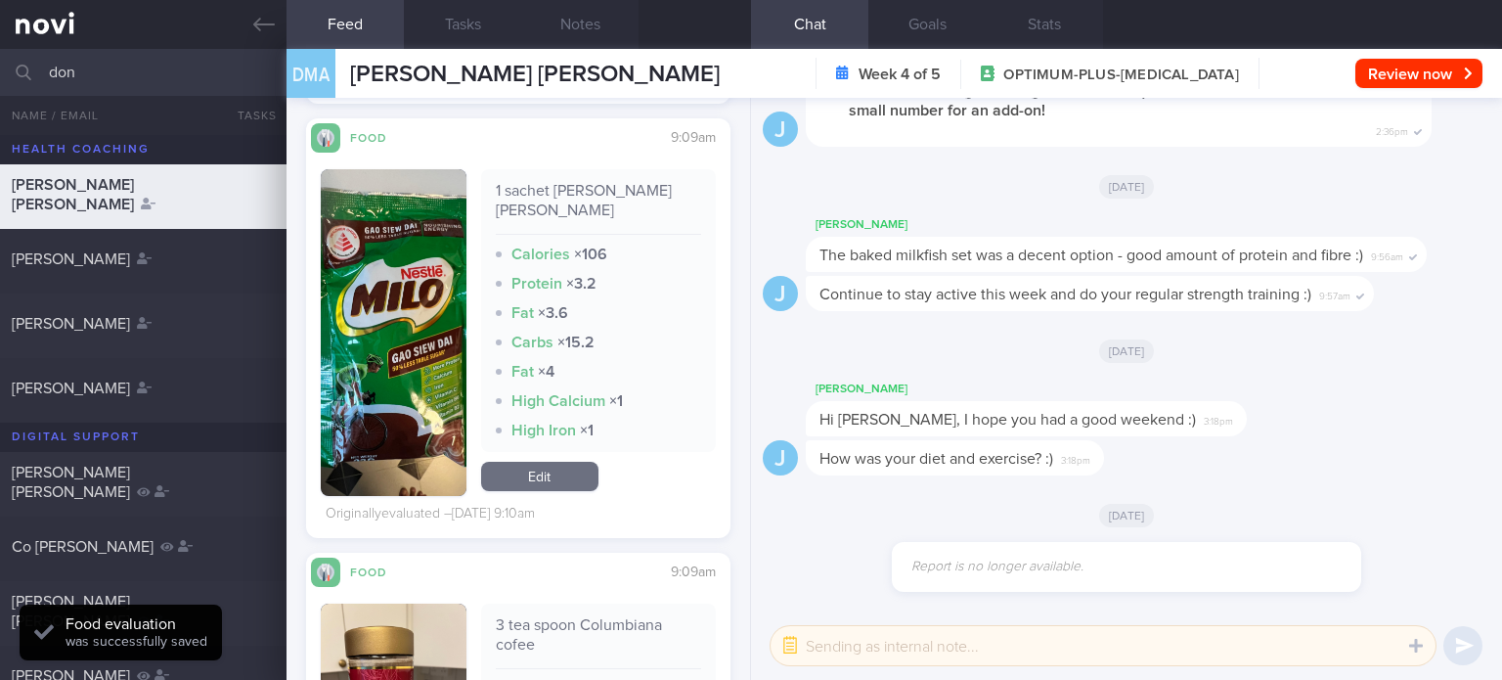
click at [534, 481] on link "Edit" at bounding box center [539, 476] width 117 height 29
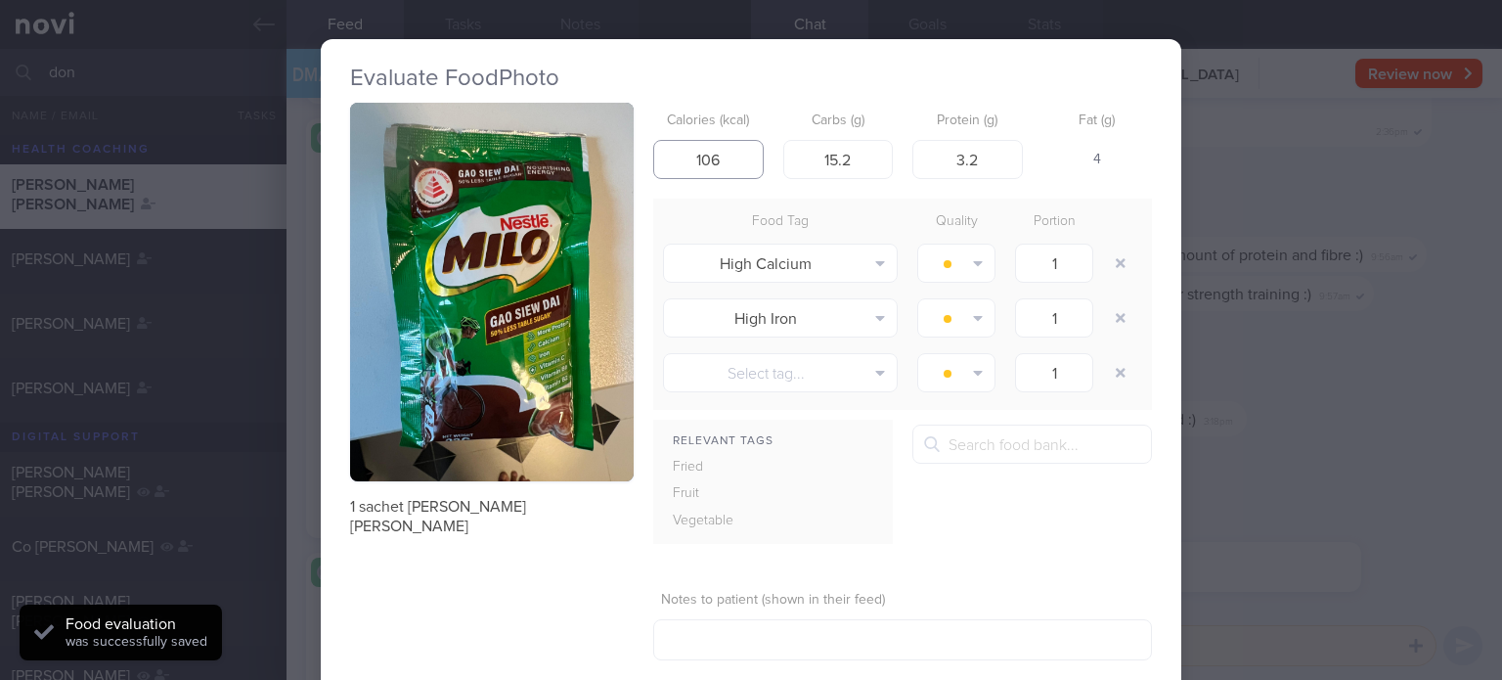
drag, startPoint x: 724, startPoint y: 164, endPoint x: 696, endPoint y: 164, distance: 27.4
click at [696, 164] on input "106" at bounding box center [708, 159] width 110 height 39
drag, startPoint x: 862, startPoint y: 173, endPoint x: 774, endPoint y: 163, distance: 88.5
click at [783, 163] on input "15.2" at bounding box center [838, 159] width 110 height 39
click at [1116, 265] on button "button" at bounding box center [1120, 262] width 35 height 35
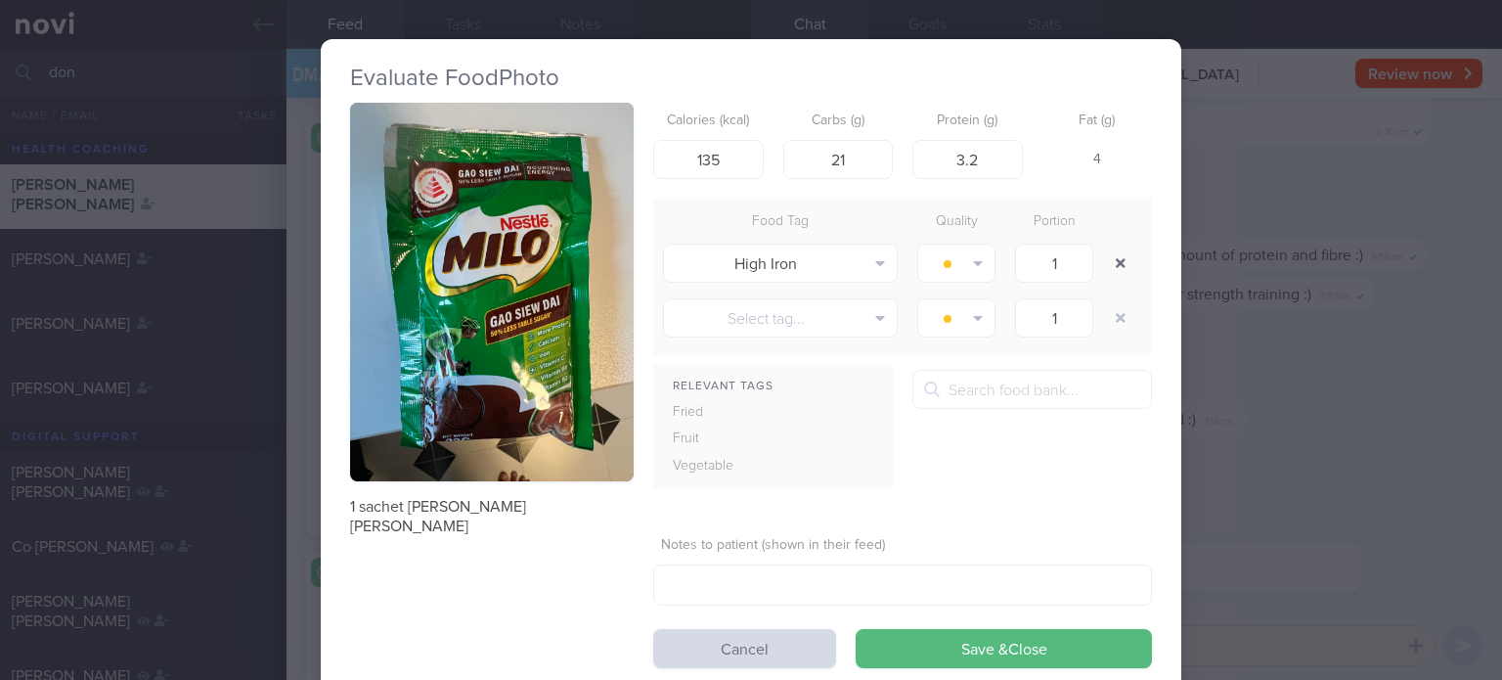
click at [1116, 265] on button "button" at bounding box center [1120, 262] width 35 height 35
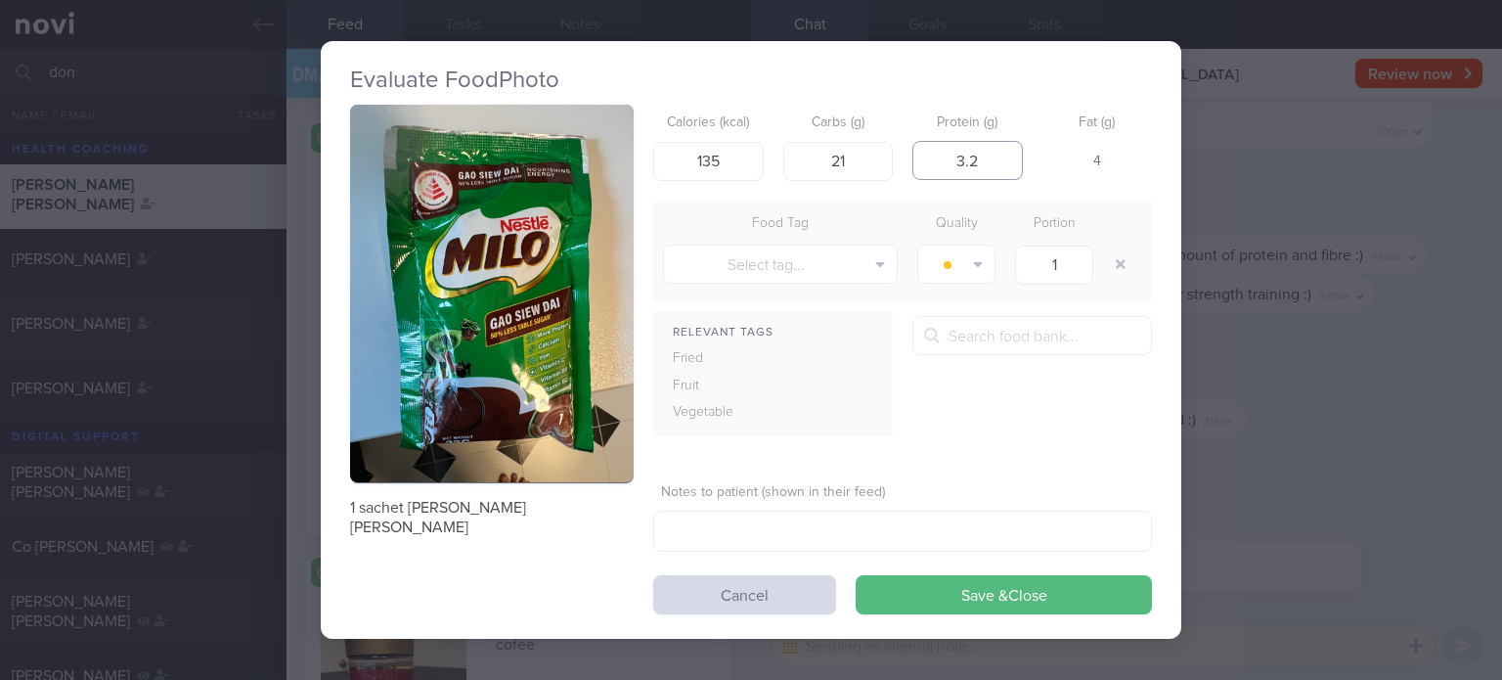
click at [1010, 161] on input "3.2" at bounding box center [967, 160] width 110 height 39
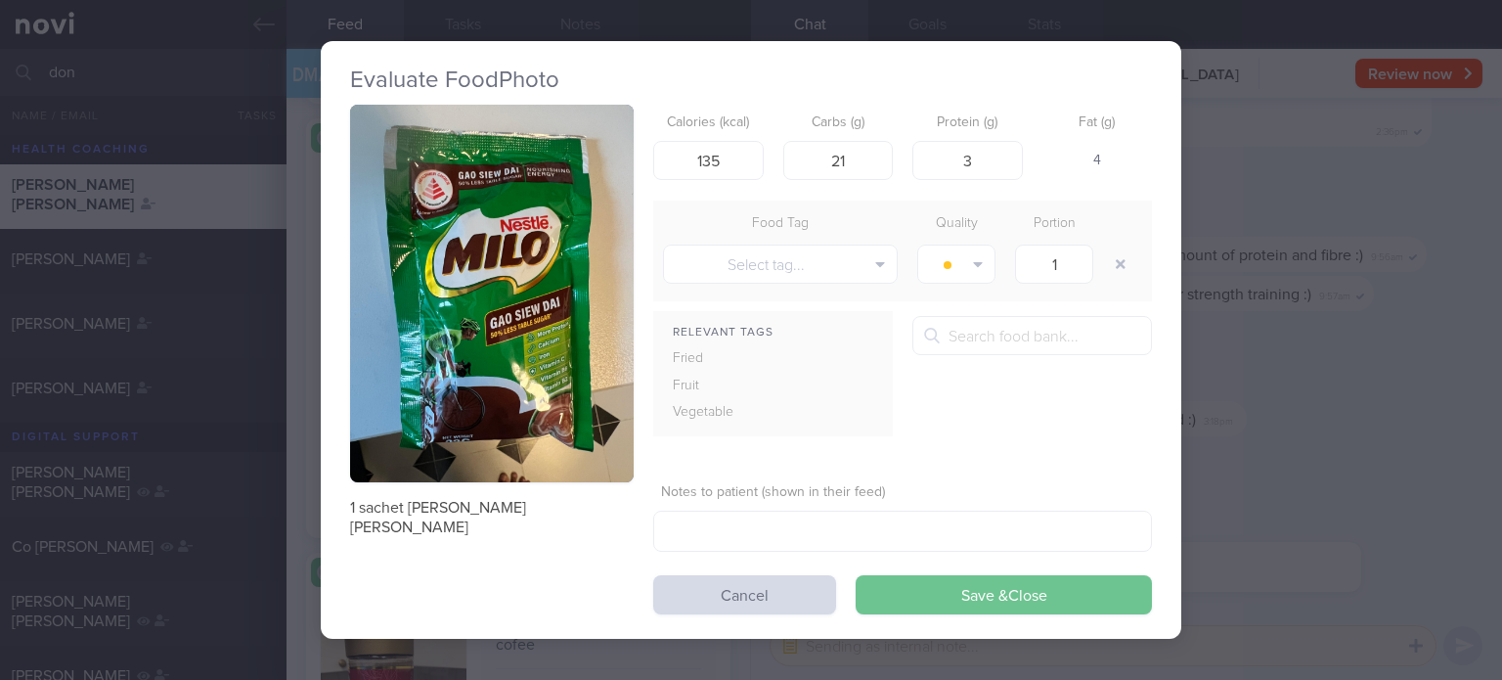
click at [947, 586] on button "Save & Close" at bounding box center [1004, 594] width 296 height 39
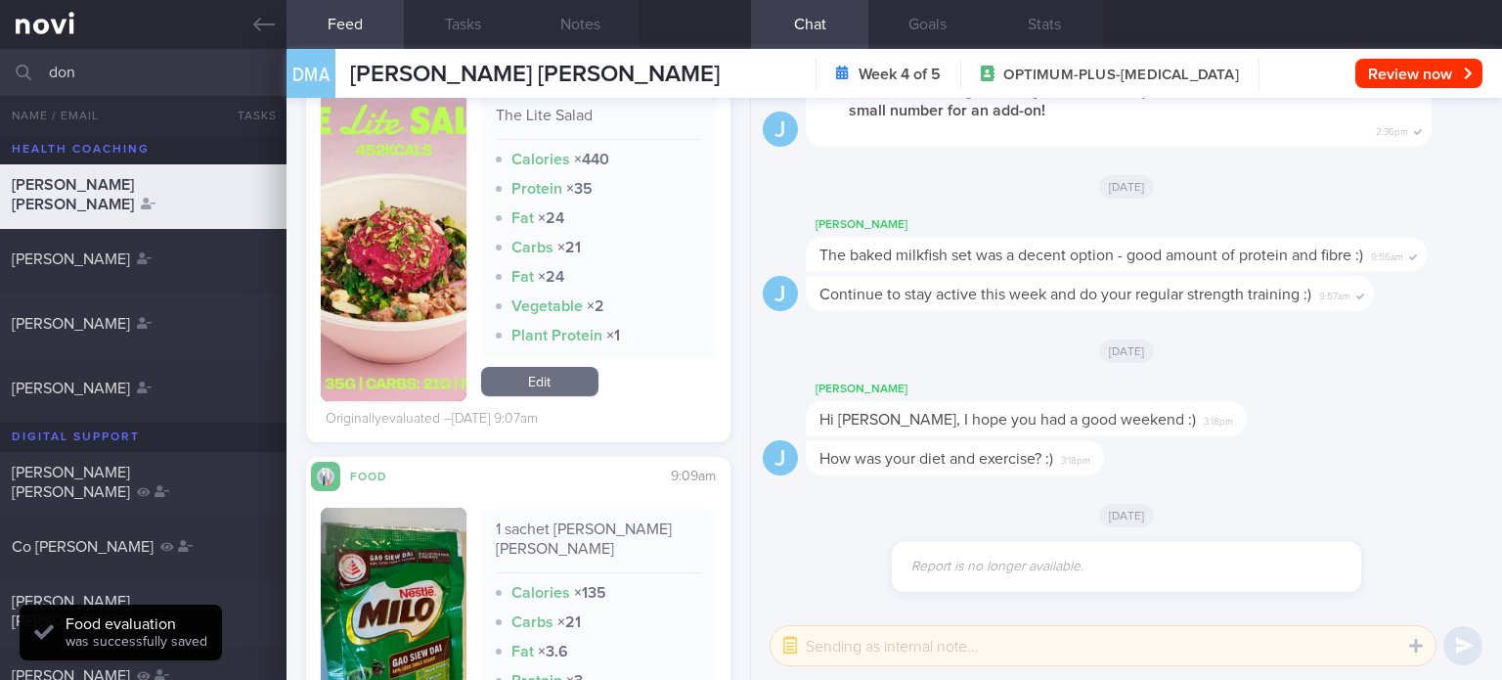
scroll to position [5666, 0]
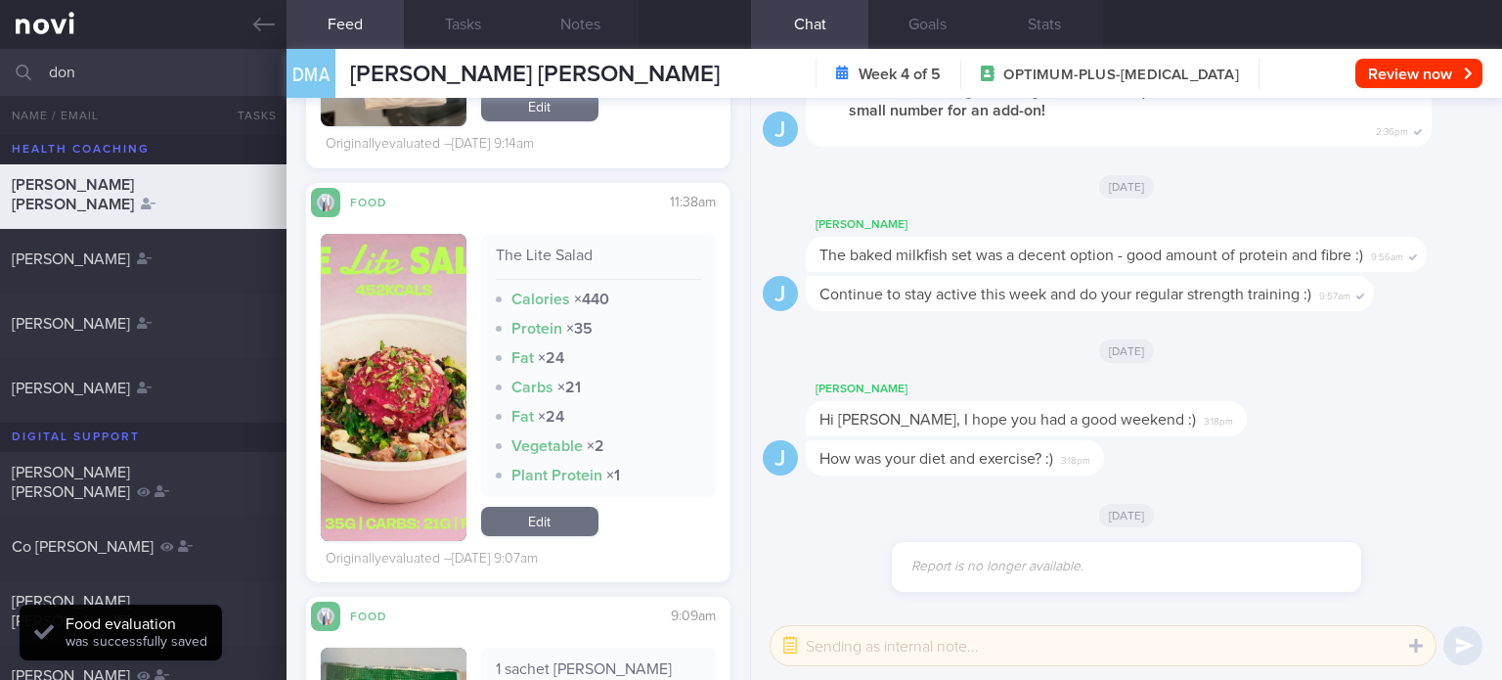
click at [559, 521] on link "Edit" at bounding box center [539, 520] width 117 height 29
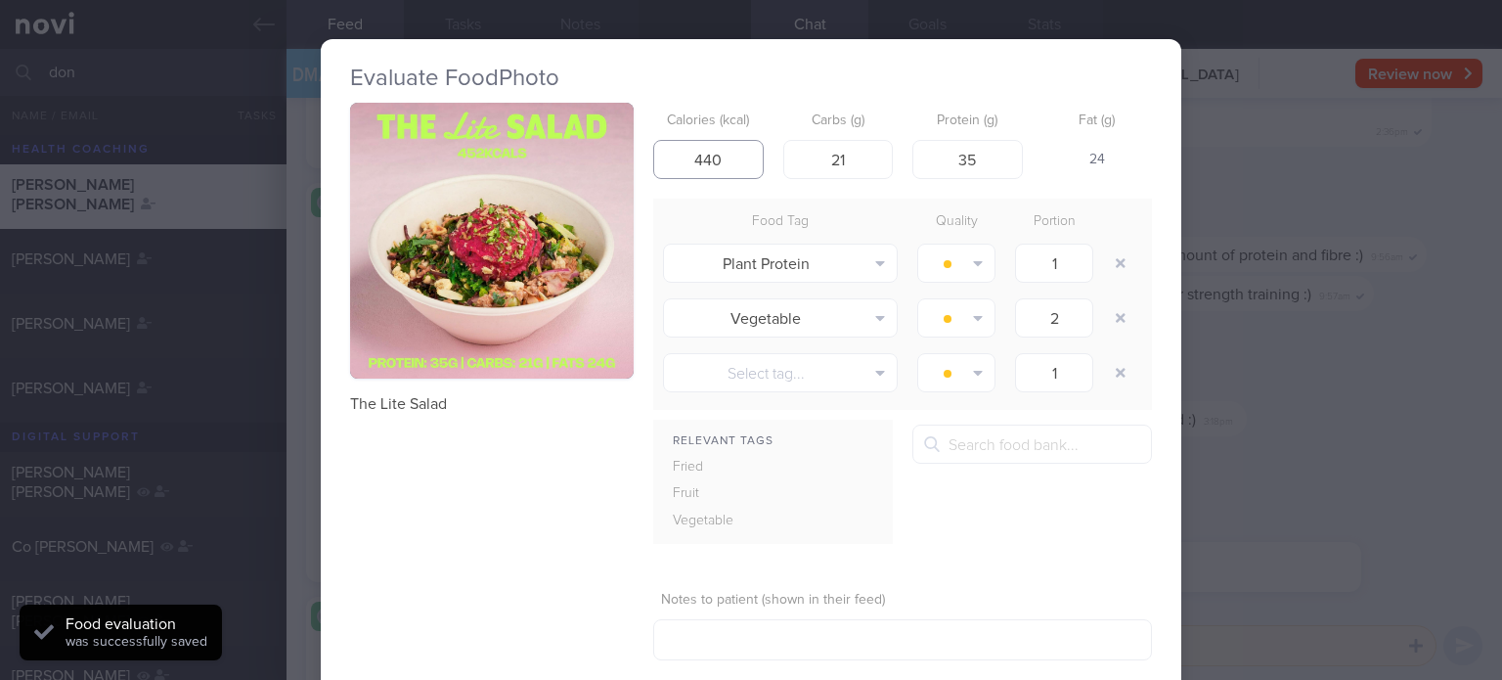
drag, startPoint x: 717, startPoint y: 166, endPoint x: 696, endPoint y: 159, distance: 21.6
click at [696, 159] on input "440" at bounding box center [708, 159] width 110 height 39
click at [1110, 273] on button "button" at bounding box center [1120, 262] width 35 height 35
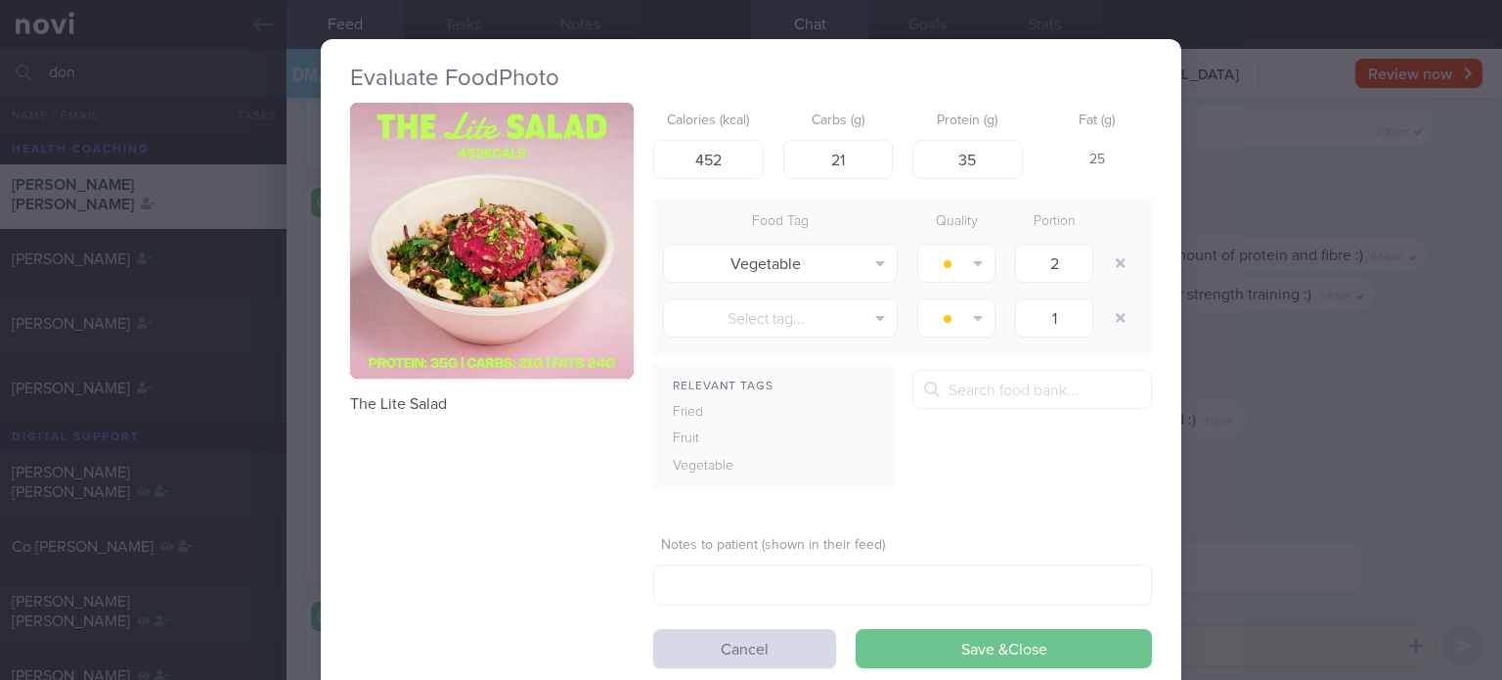
click at [986, 651] on button "Save & Close" at bounding box center [1004, 648] width 296 height 39
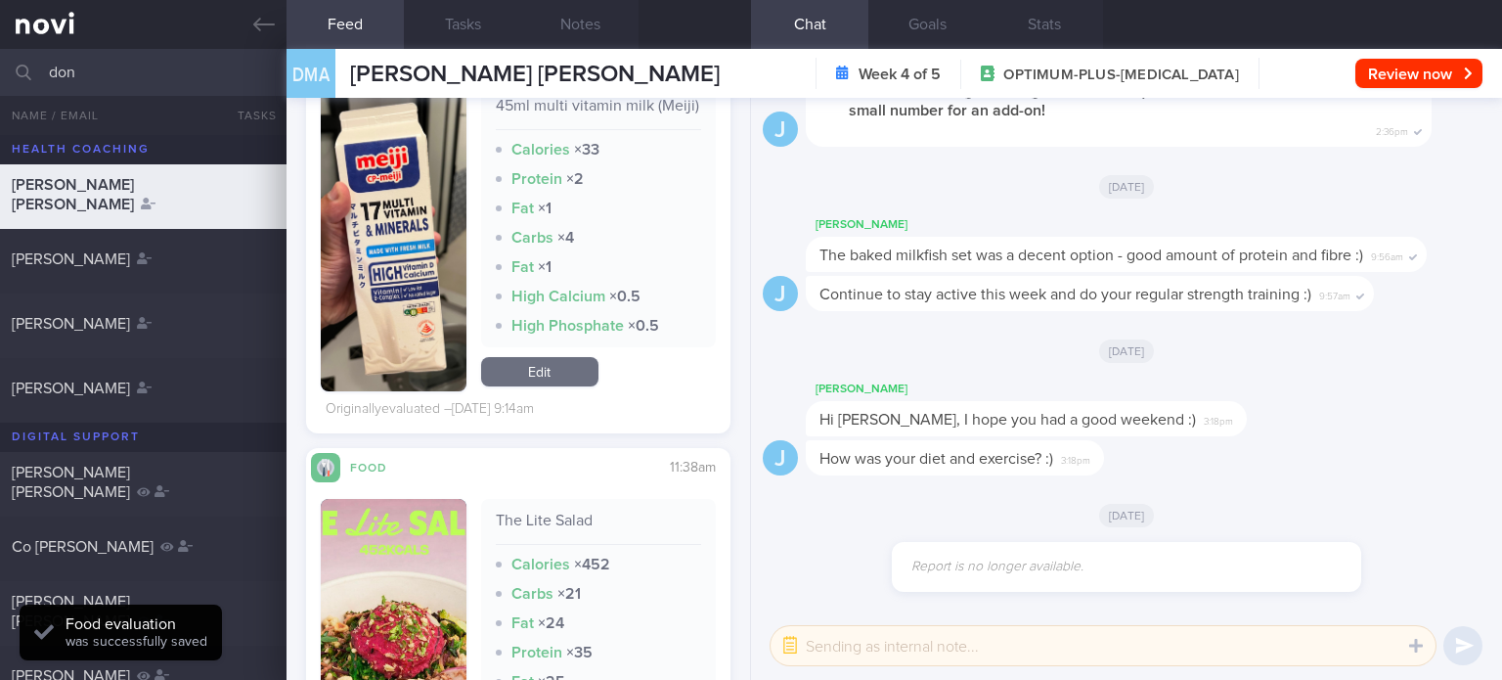
scroll to position [5387, 0]
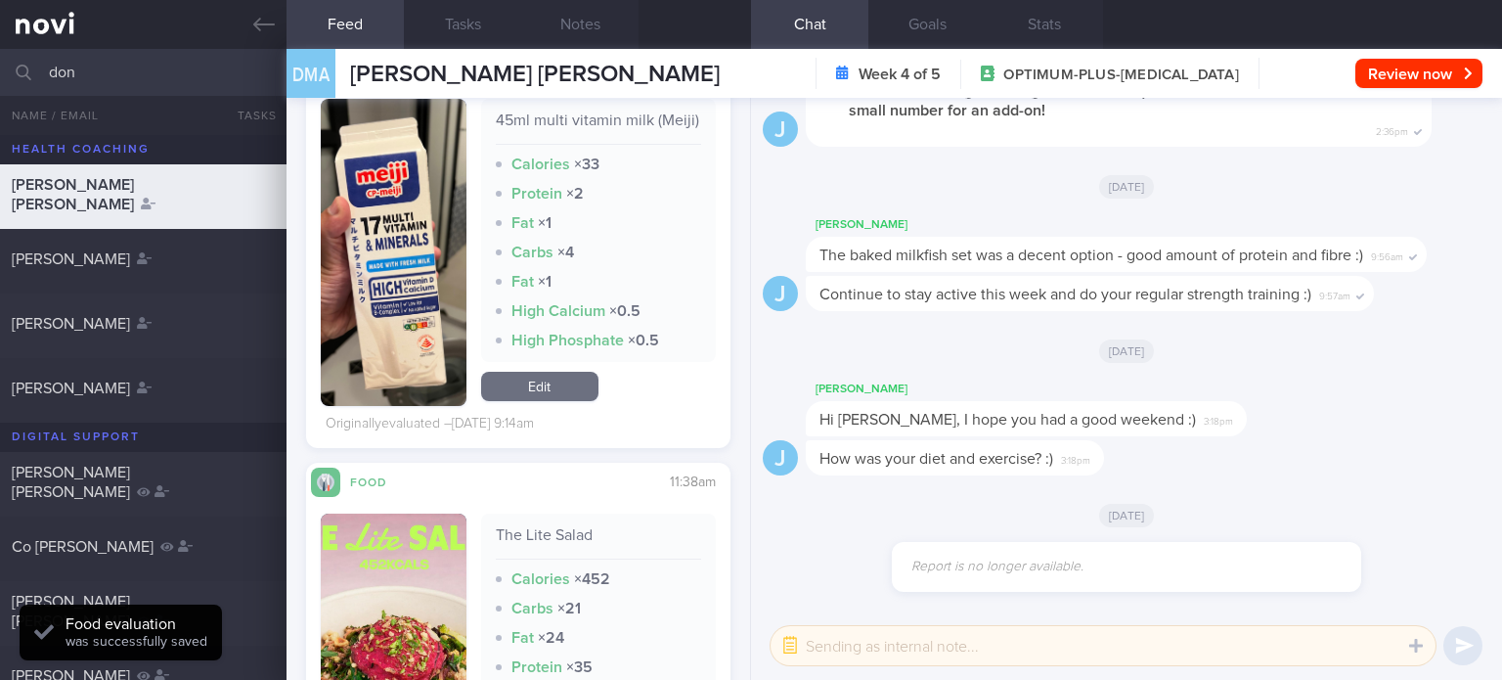
click at [567, 372] on link "Edit" at bounding box center [539, 386] width 117 height 29
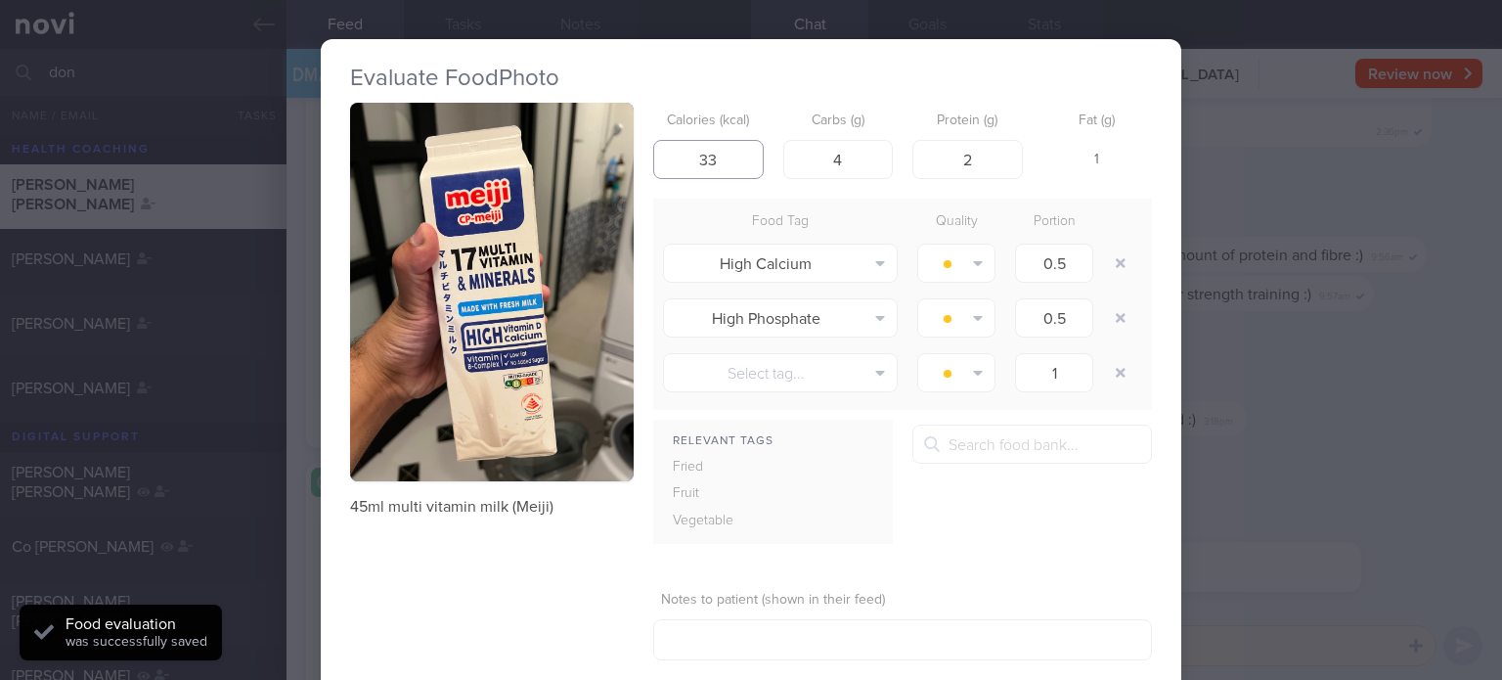
drag, startPoint x: 724, startPoint y: 168, endPoint x: 606, endPoint y: 178, distance: 117.7
click at [606, 178] on div "45ml multi vitamin milk (Meiji) Calories (kcal) 33 Carbs (g) 4 Protein (g) 2 Fa…" at bounding box center [751, 413] width 802 height 620
drag, startPoint x: 857, startPoint y: 149, endPoint x: 812, endPoint y: 161, distance: 46.7
click at [812, 161] on input "4" at bounding box center [838, 159] width 110 height 39
click at [978, 152] on input "2" at bounding box center [967, 159] width 110 height 39
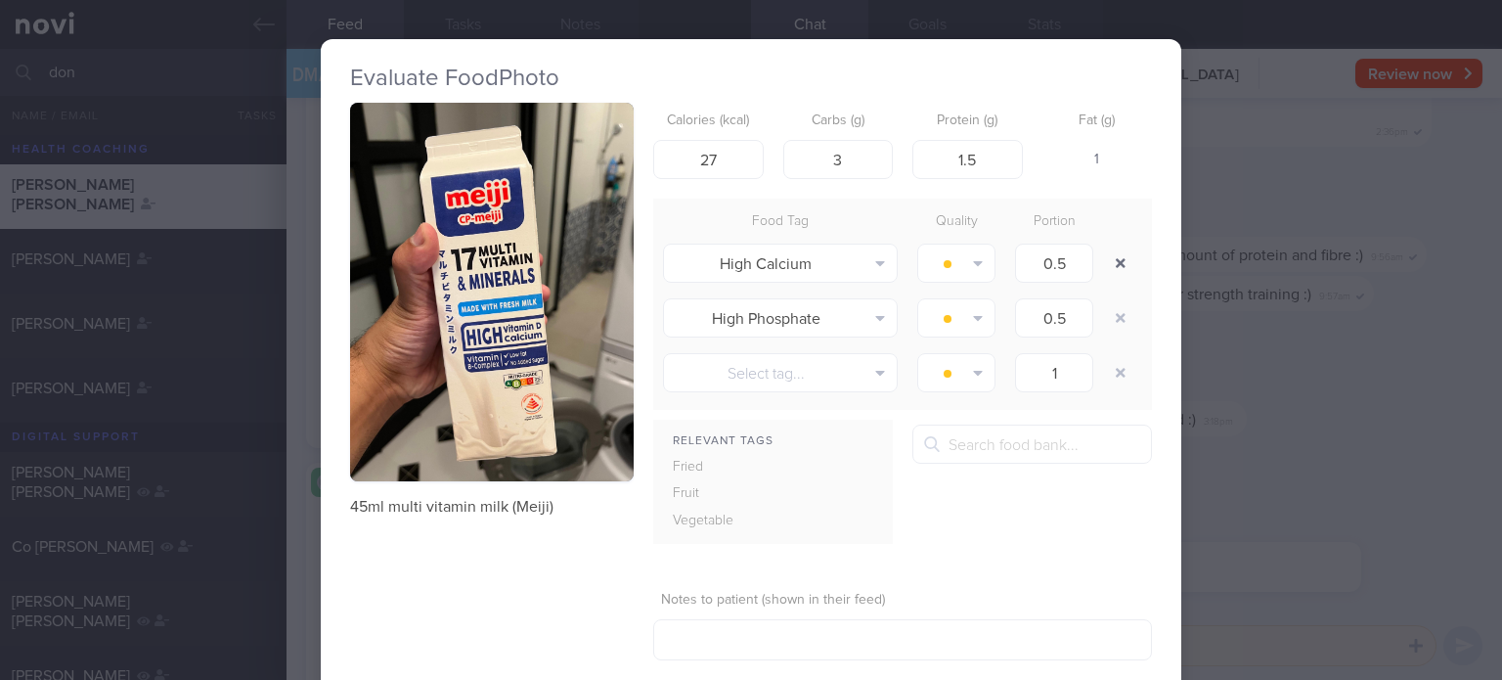
click at [1128, 269] on button "button" at bounding box center [1120, 262] width 35 height 35
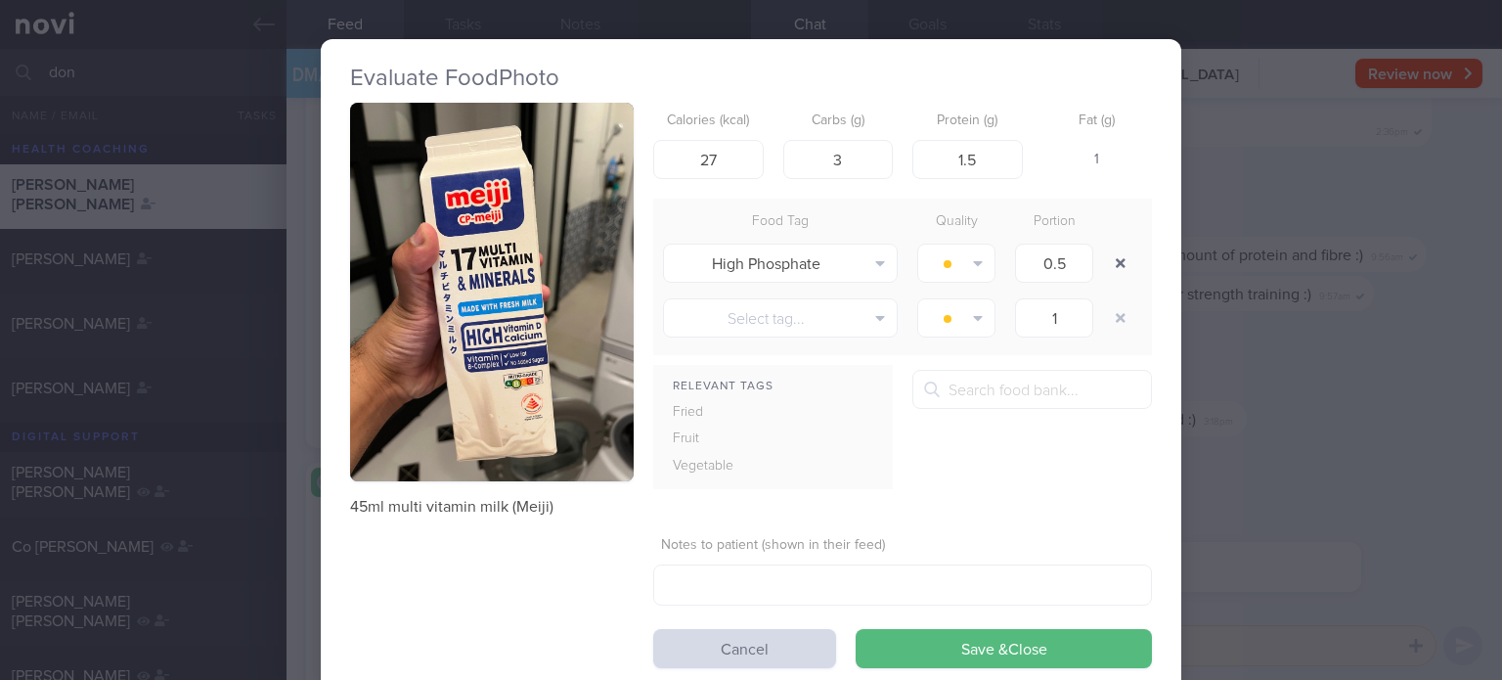
click at [1128, 269] on button "button" at bounding box center [1120, 262] width 35 height 35
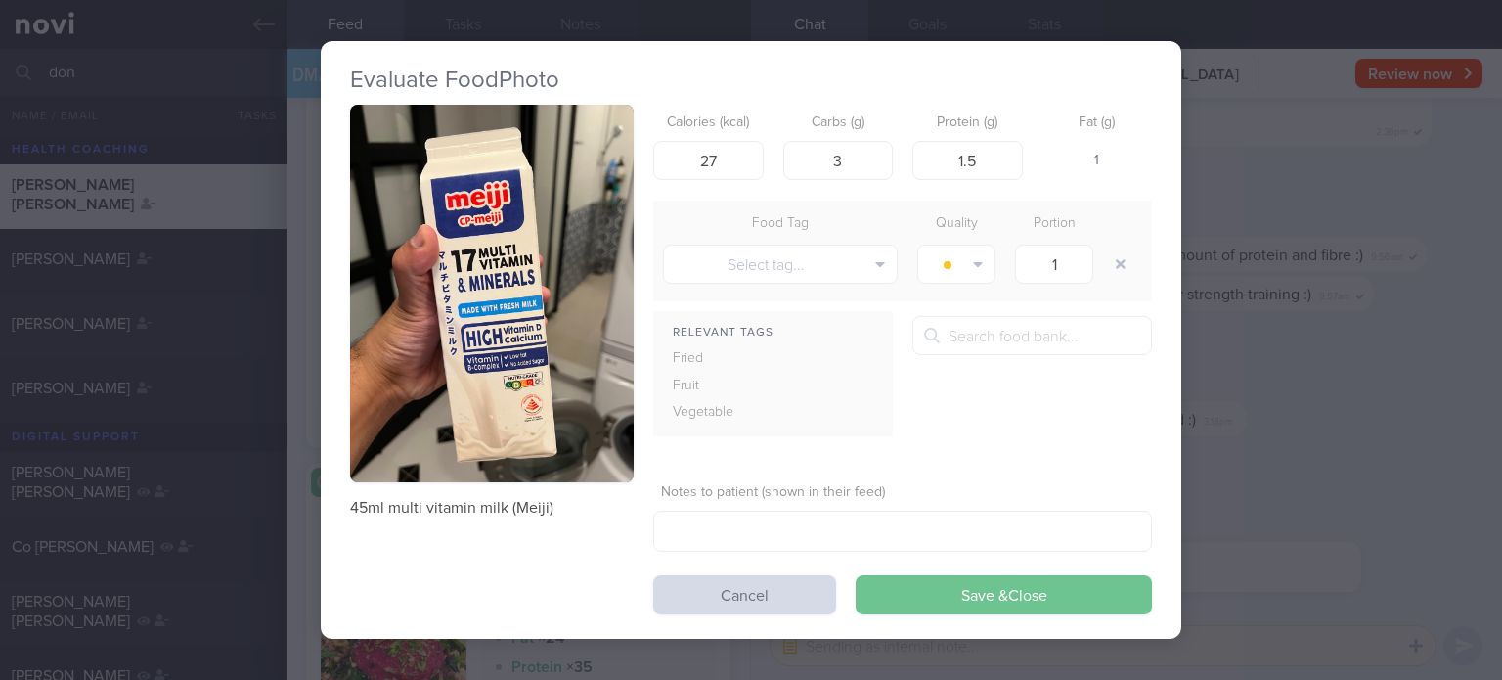
click at [1007, 594] on button "Save & Close" at bounding box center [1004, 594] width 296 height 39
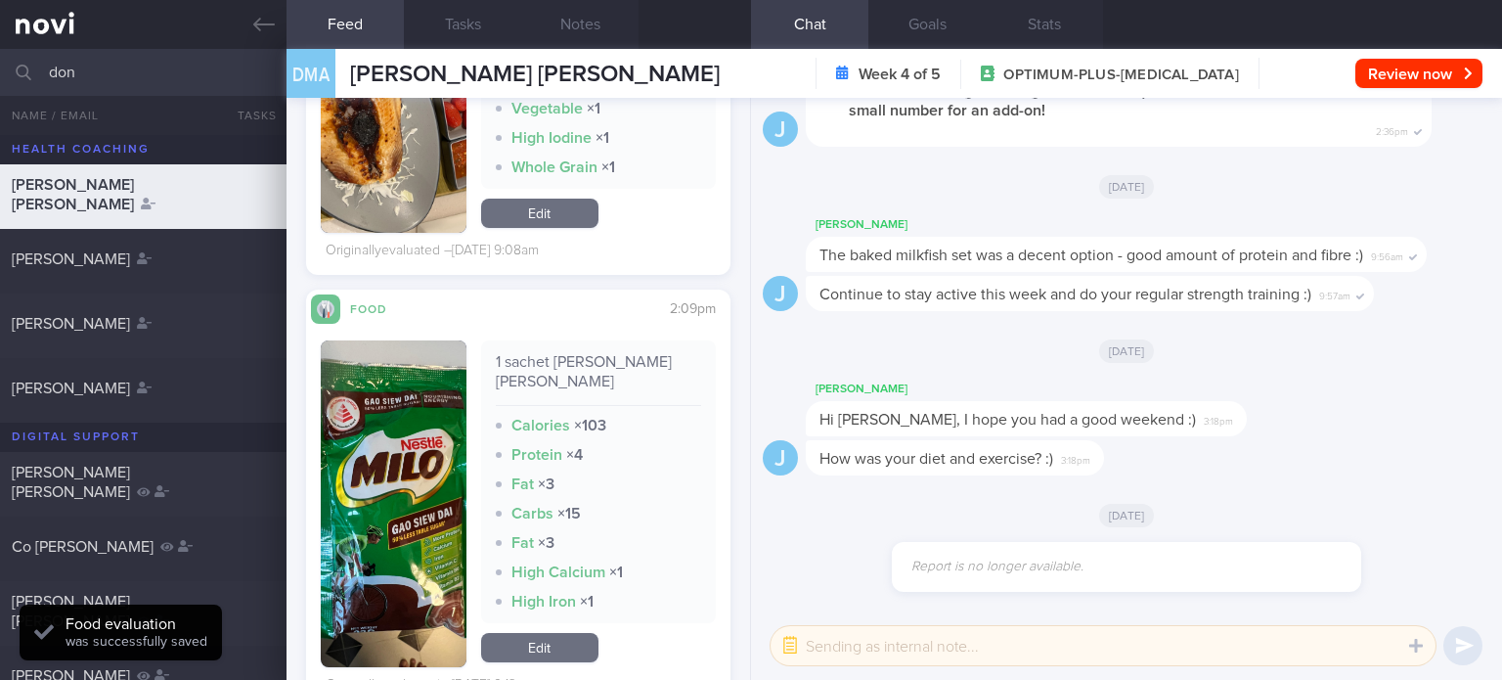
scroll to position [4447, 0]
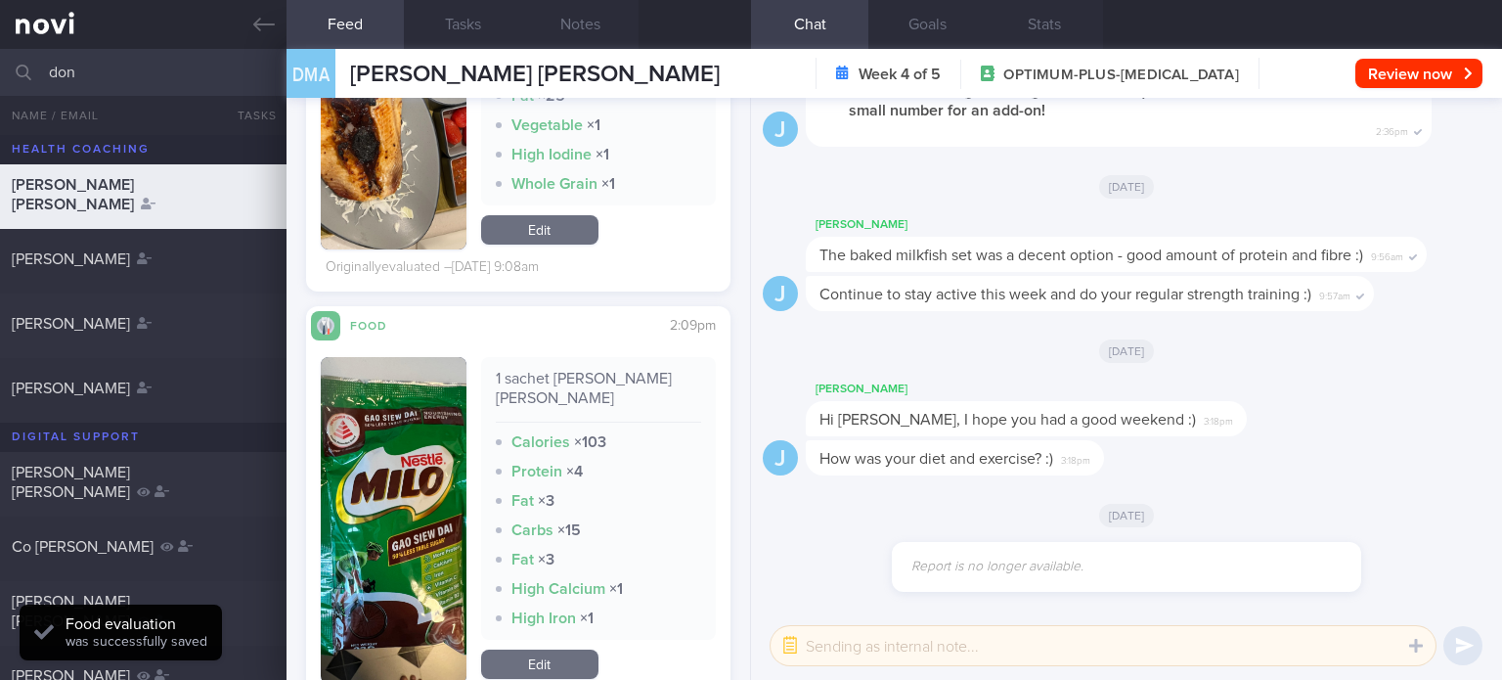
click at [544, 668] on link "Edit" at bounding box center [539, 663] width 117 height 29
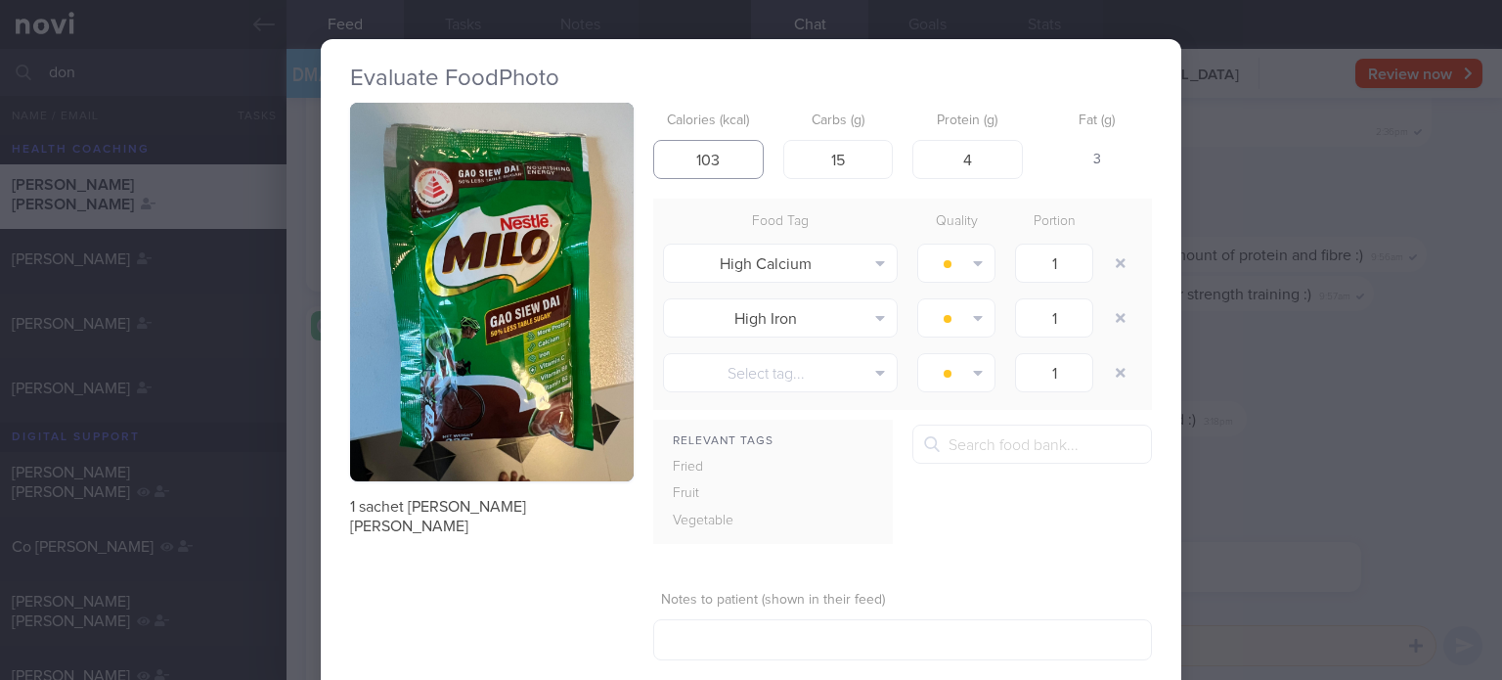
drag, startPoint x: 743, startPoint y: 154, endPoint x: 698, endPoint y: 152, distance: 45.0
click at [698, 152] on input "103" at bounding box center [708, 159] width 110 height 39
click at [860, 167] on input "15" at bounding box center [838, 159] width 110 height 39
click at [978, 161] on input "4" at bounding box center [967, 159] width 110 height 39
click at [1117, 254] on button "button" at bounding box center [1120, 262] width 35 height 35
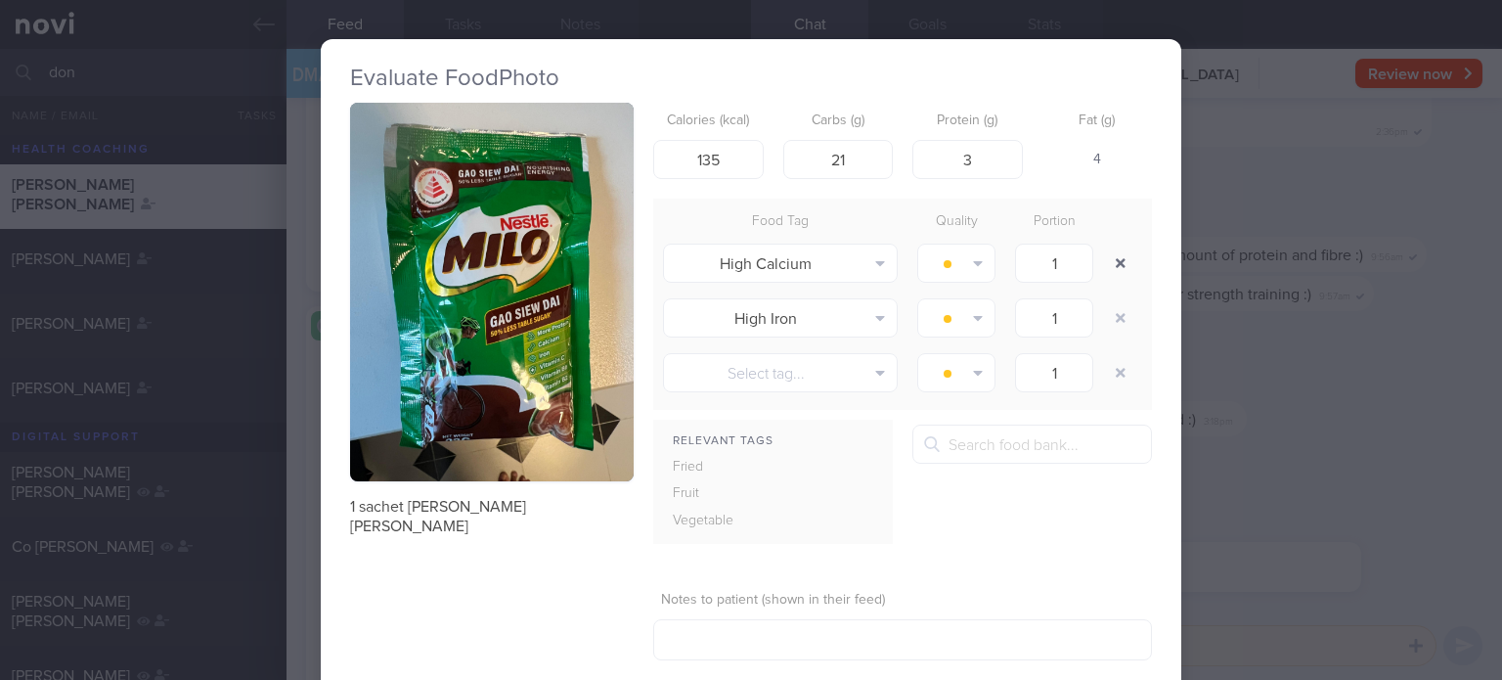
click at [1117, 254] on button "button" at bounding box center [1120, 262] width 35 height 35
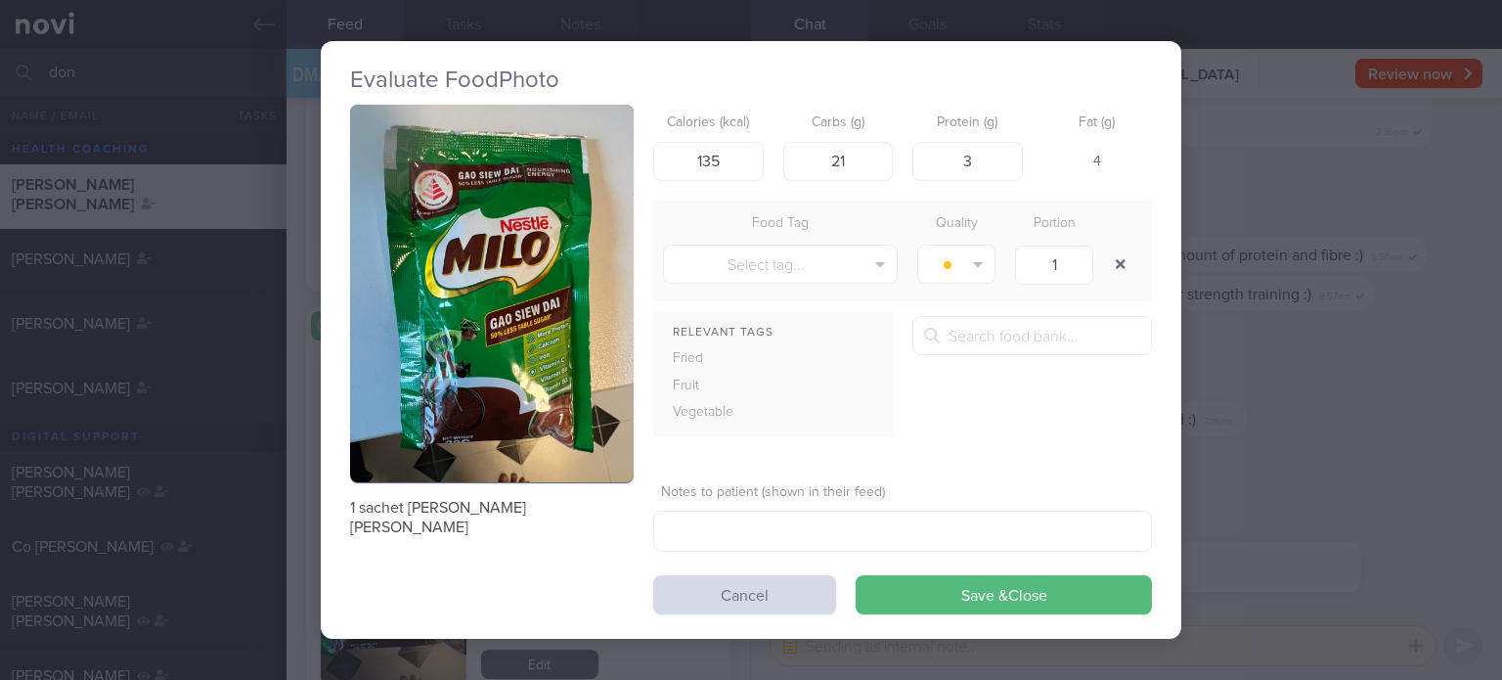
click at [1117, 254] on button "button" at bounding box center [1120, 263] width 35 height 35
click at [982, 596] on button "Save & Close" at bounding box center [1004, 594] width 296 height 39
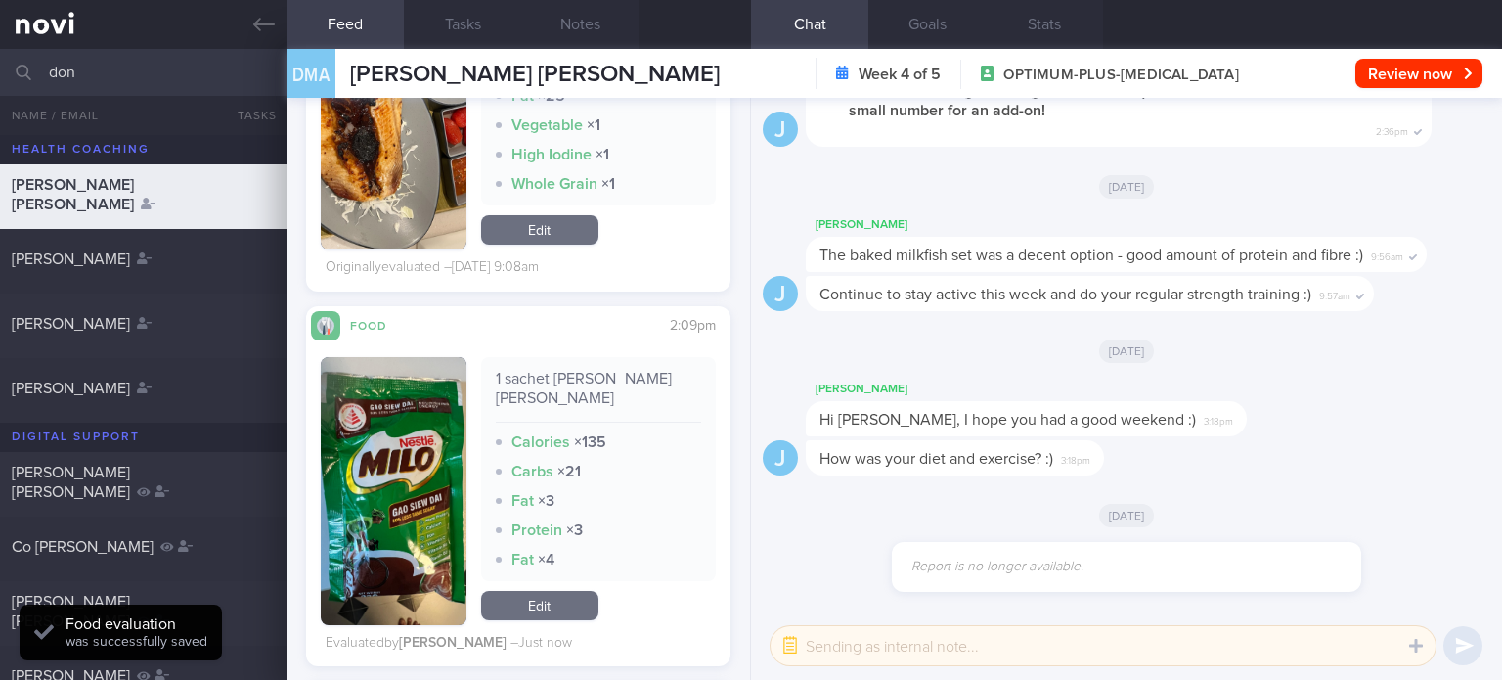
scroll to position [4193, 0]
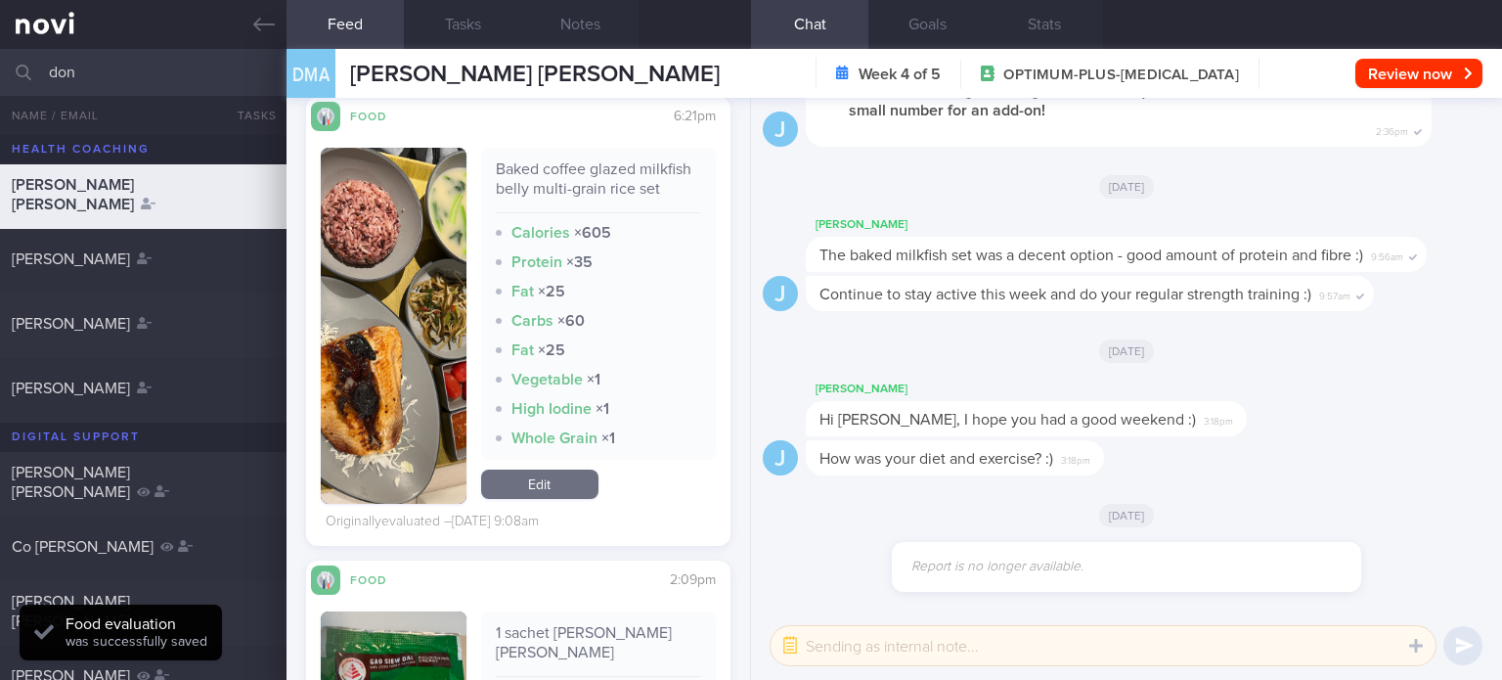
click at [551, 499] on link "Edit" at bounding box center [539, 483] width 117 height 29
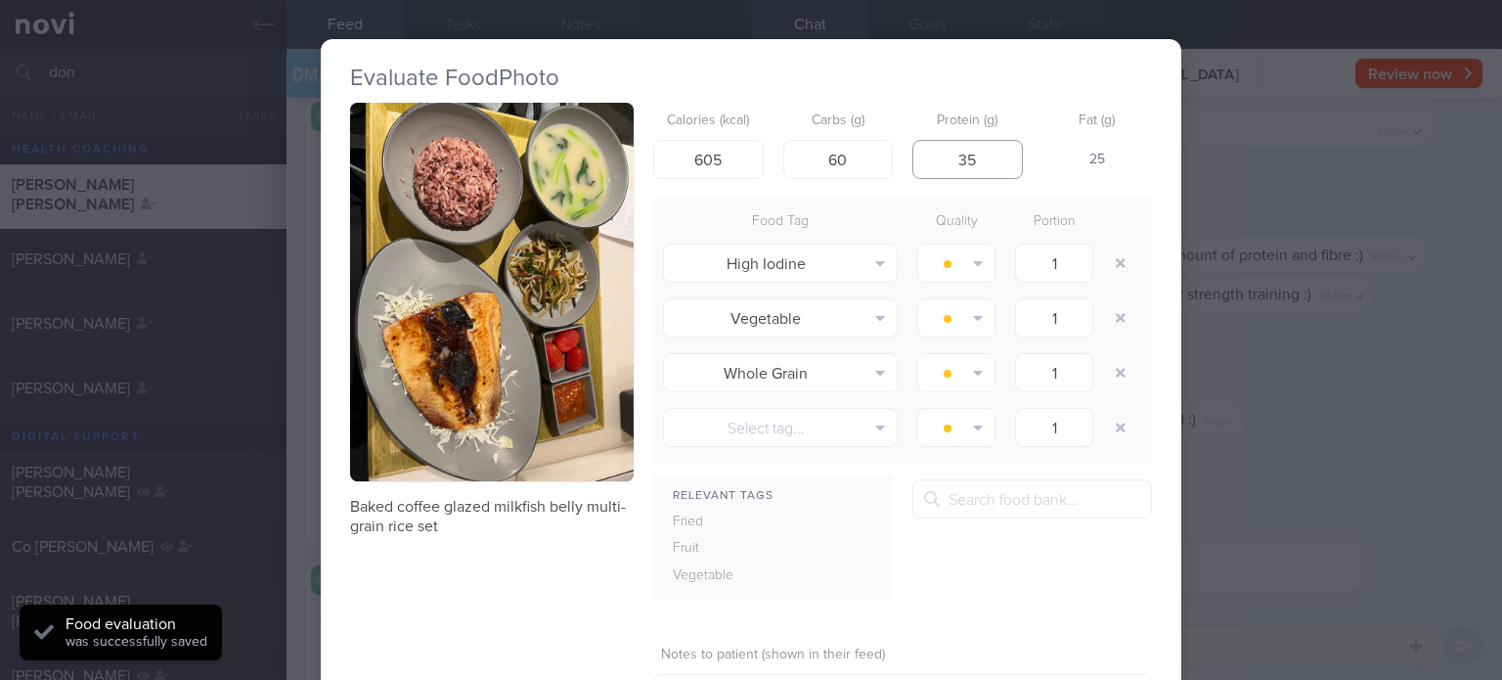
click at [981, 143] on input "35" at bounding box center [967, 159] width 110 height 39
click at [731, 148] on input "605" at bounding box center [708, 159] width 110 height 39
click at [1109, 264] on button "button" at bounding box center [1120, 262] width 35 height 35
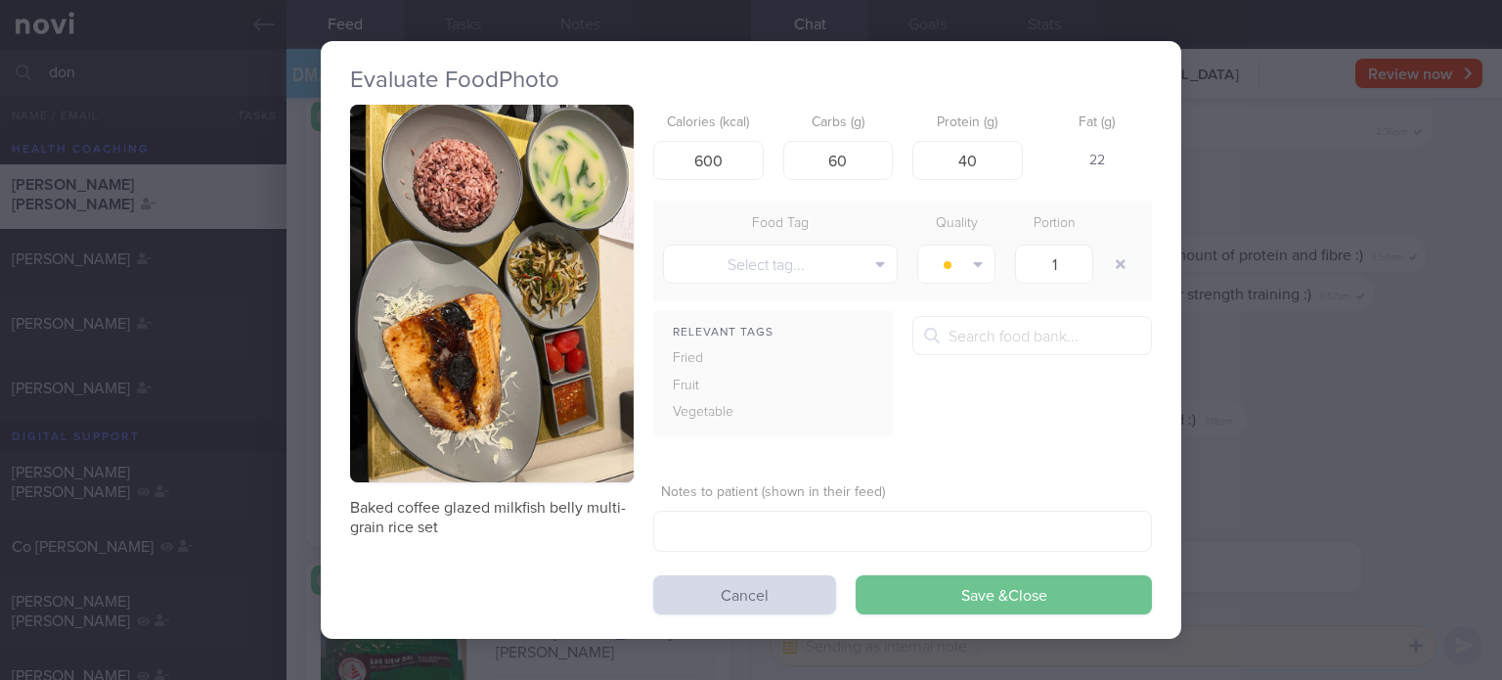
click at [946, 590] on button "Save & Close" at bounding box center [1004, 594] width 296 height 39
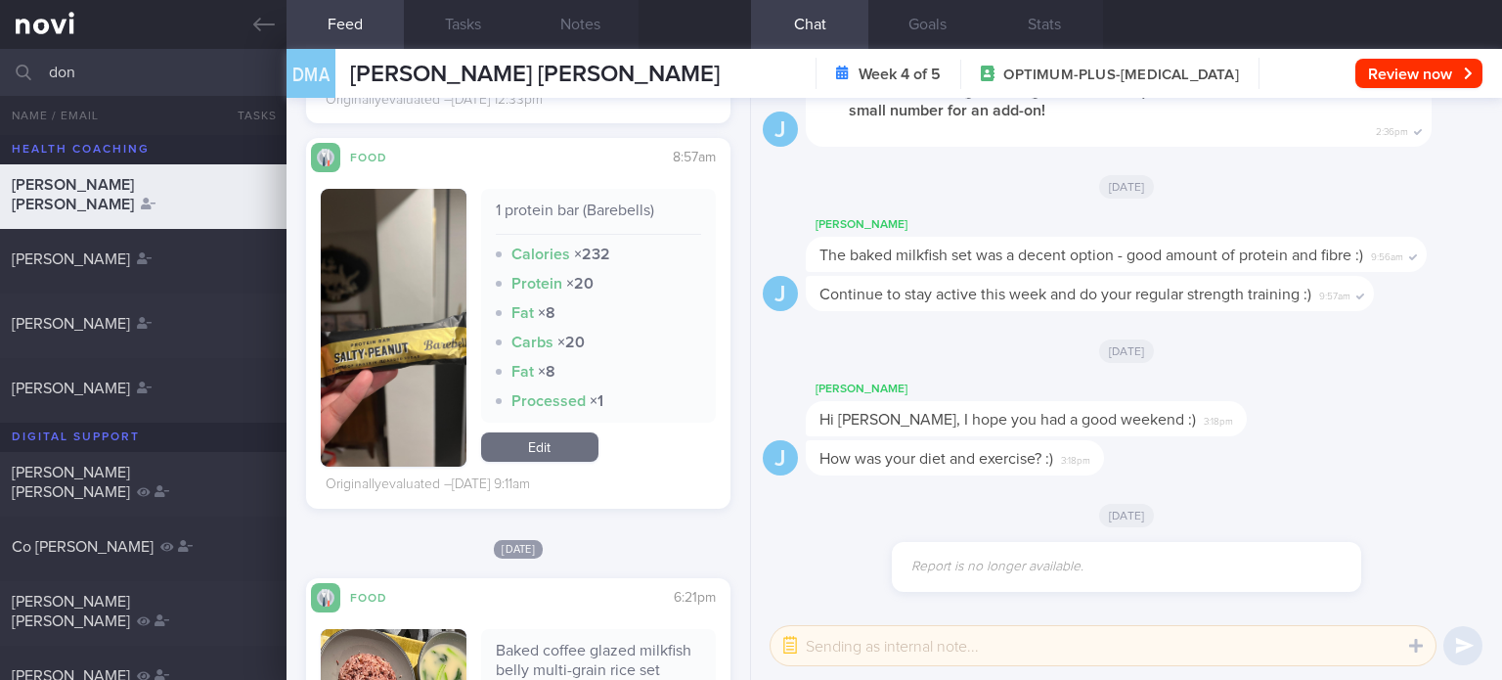
scroll to position [3705, 0]
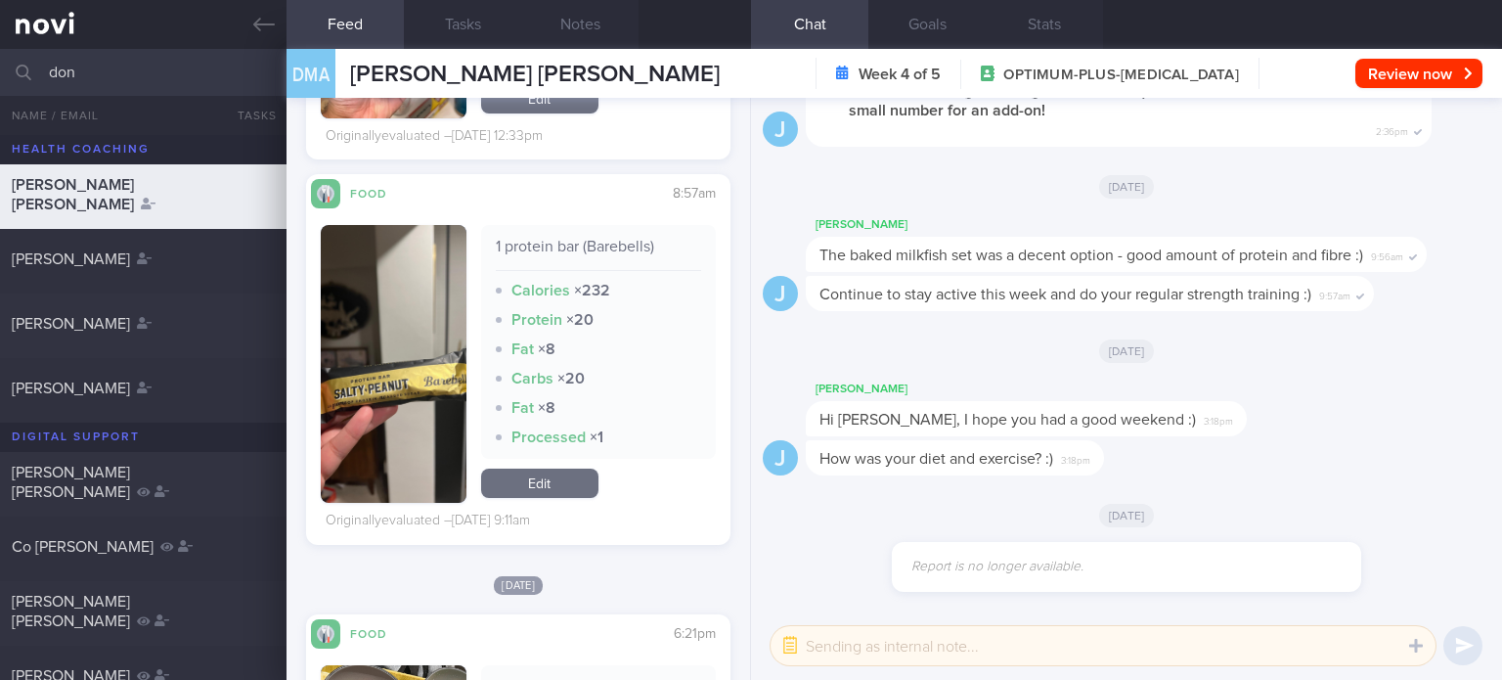
click at [540, 486] on link "Edit" at bounding box center [539, 482] width 117 height 29
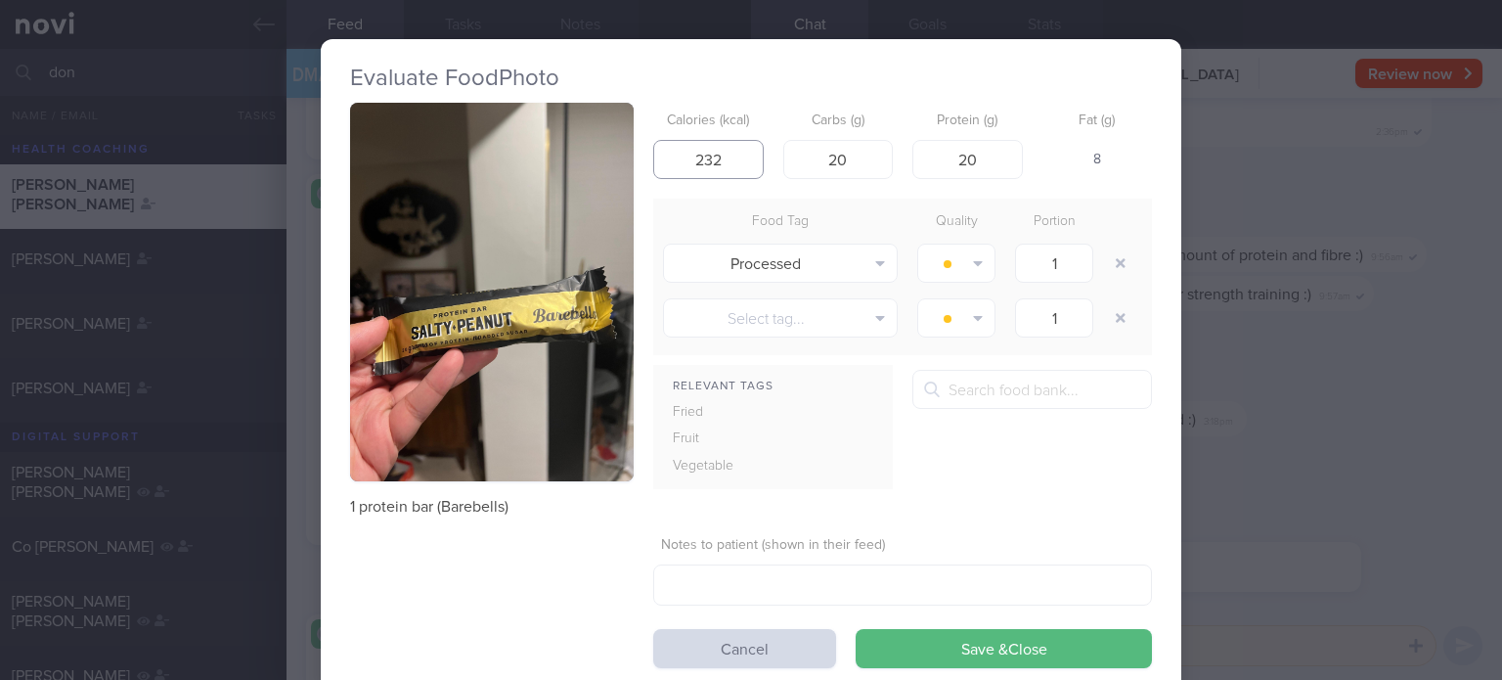
click at [713, 167] on input "232" at bounding box center [708, 159] width 110 height 39
click at [864, 150] on input "20" at bounding box center [838, 159] width 110 height 39
click at [1108, 252] on button "button" at bounding box center [1120, 262] width 35 height 35
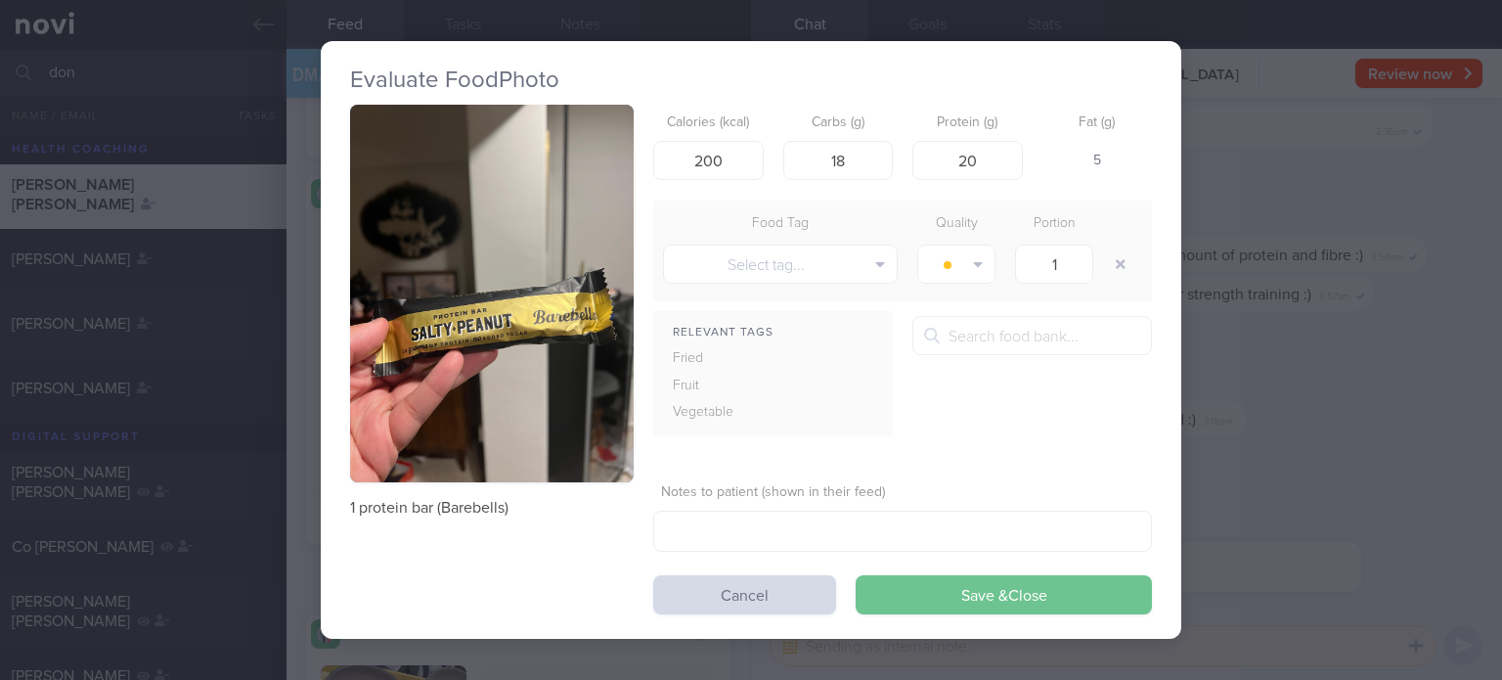
click at [951, 577] on button "Save & Close" at bounding box center [1004, 594] width 296 height 39
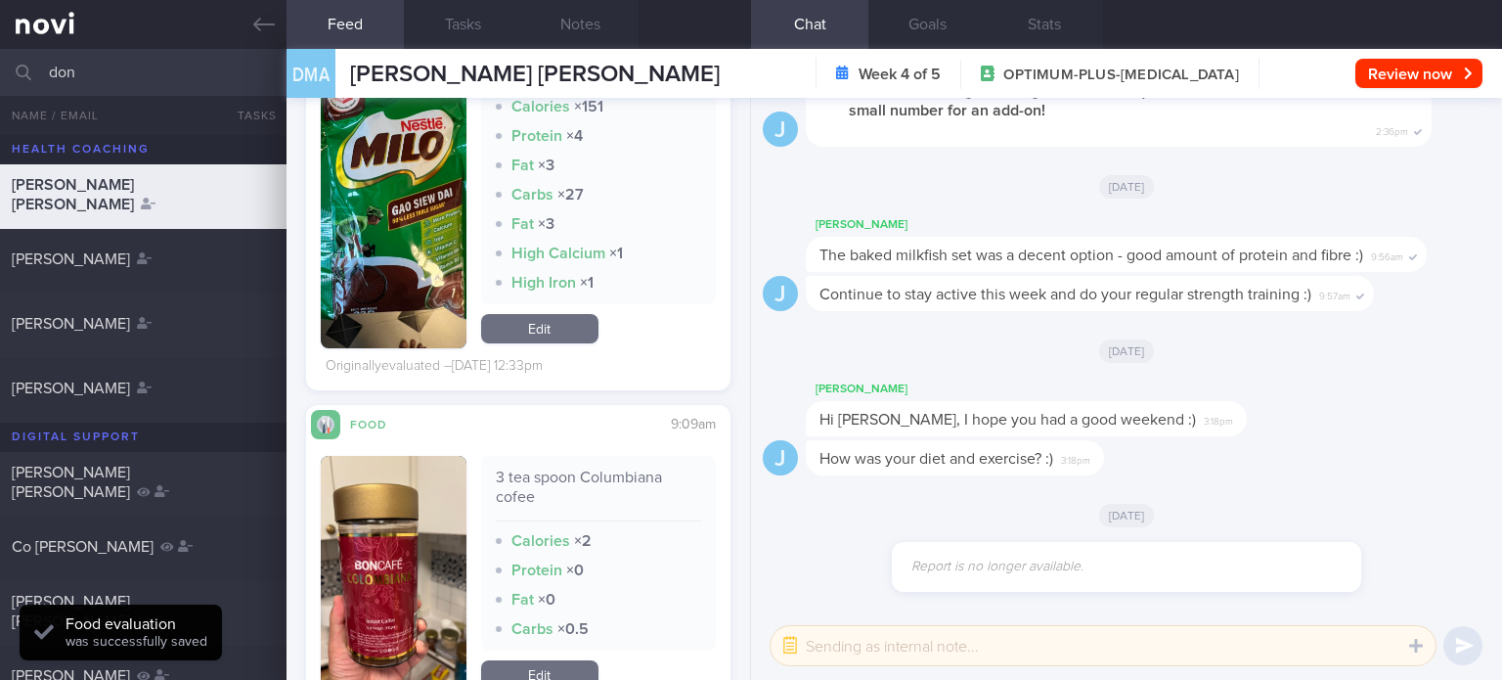
scroll to position [3077, 0]
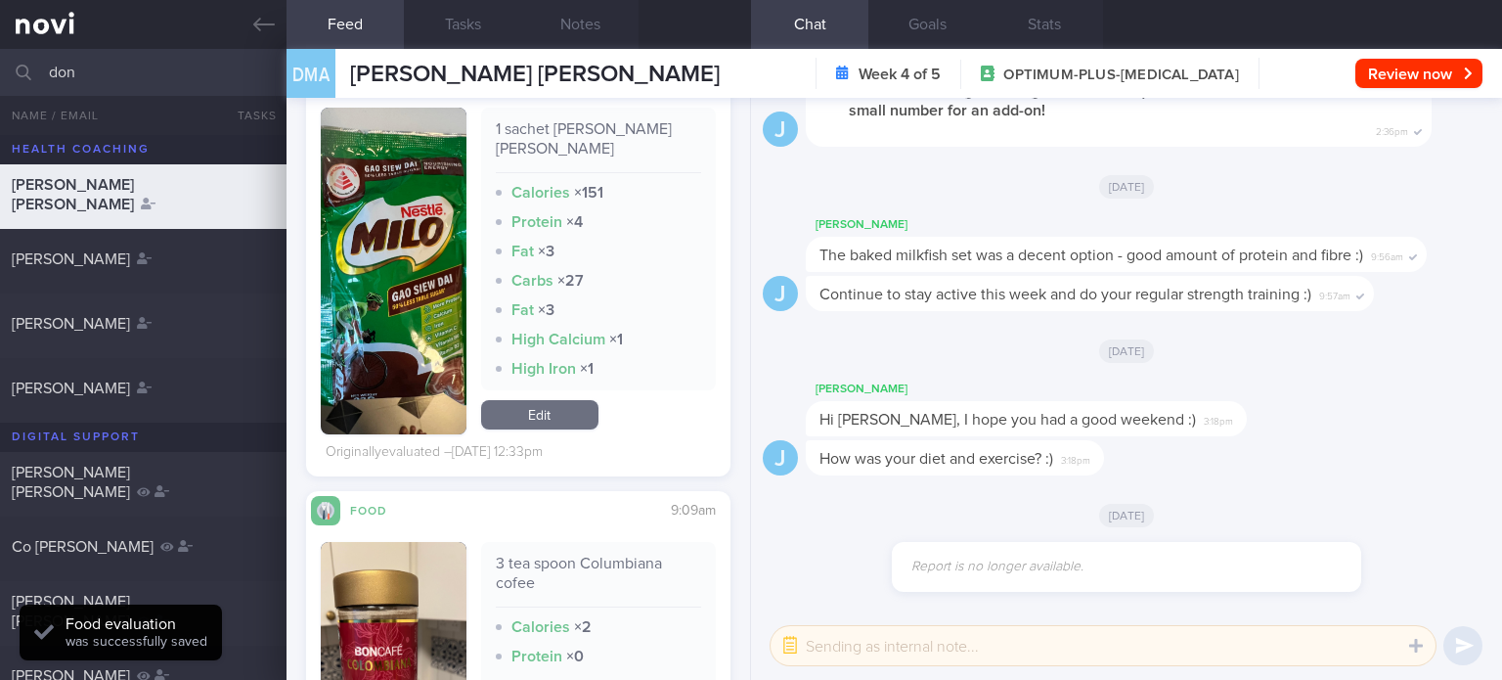
click at [517, 403] on link "Edit" at bounding box center [539, 414] width 117 height 29
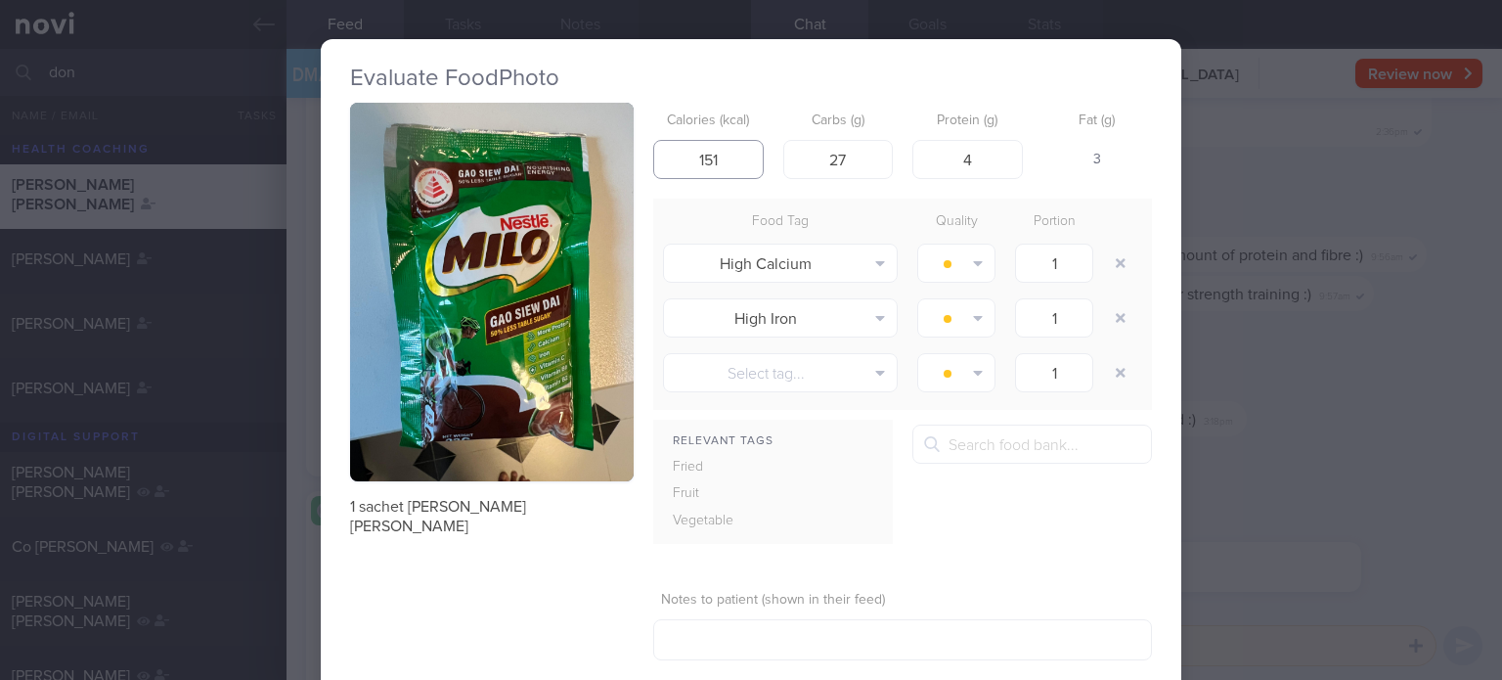
drag, startPoint x: 742, startPoint y: 152, endPoint x: 698, endPoint y: 159, distance: 44.7
click at [698, 159] on input "151" at bounding box center [708, 159] width 110 height 39
click at [869, 148] on input "27" at bounding box center [838, 159] width 110 height 39
click at [962, 164] on input "4" at bounding box center [967, 159] width 110 height 39
click at [1103, 267] on button "button" at bounding box center [1120, 262] width 35 height 35
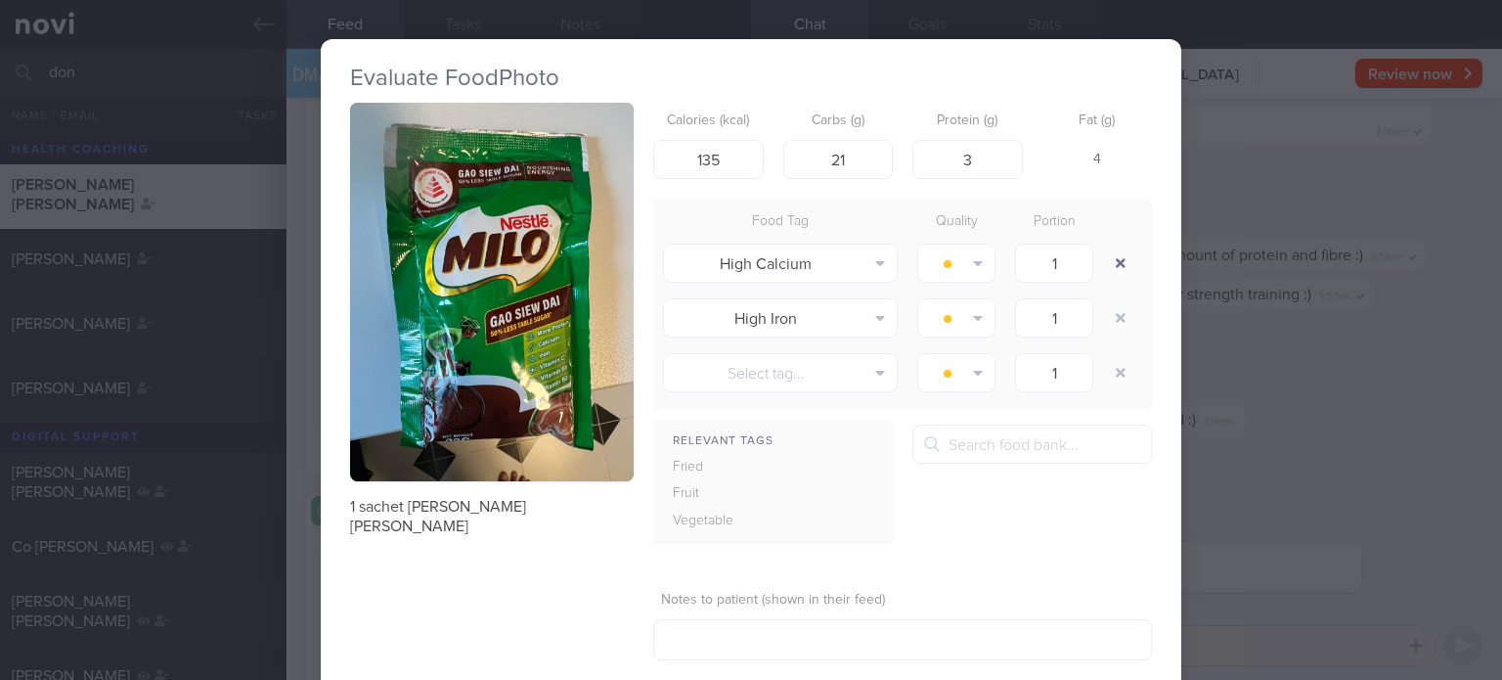
click at [1103, 267] on button "button" at bounding box center [1120, 262] width 35 height 35
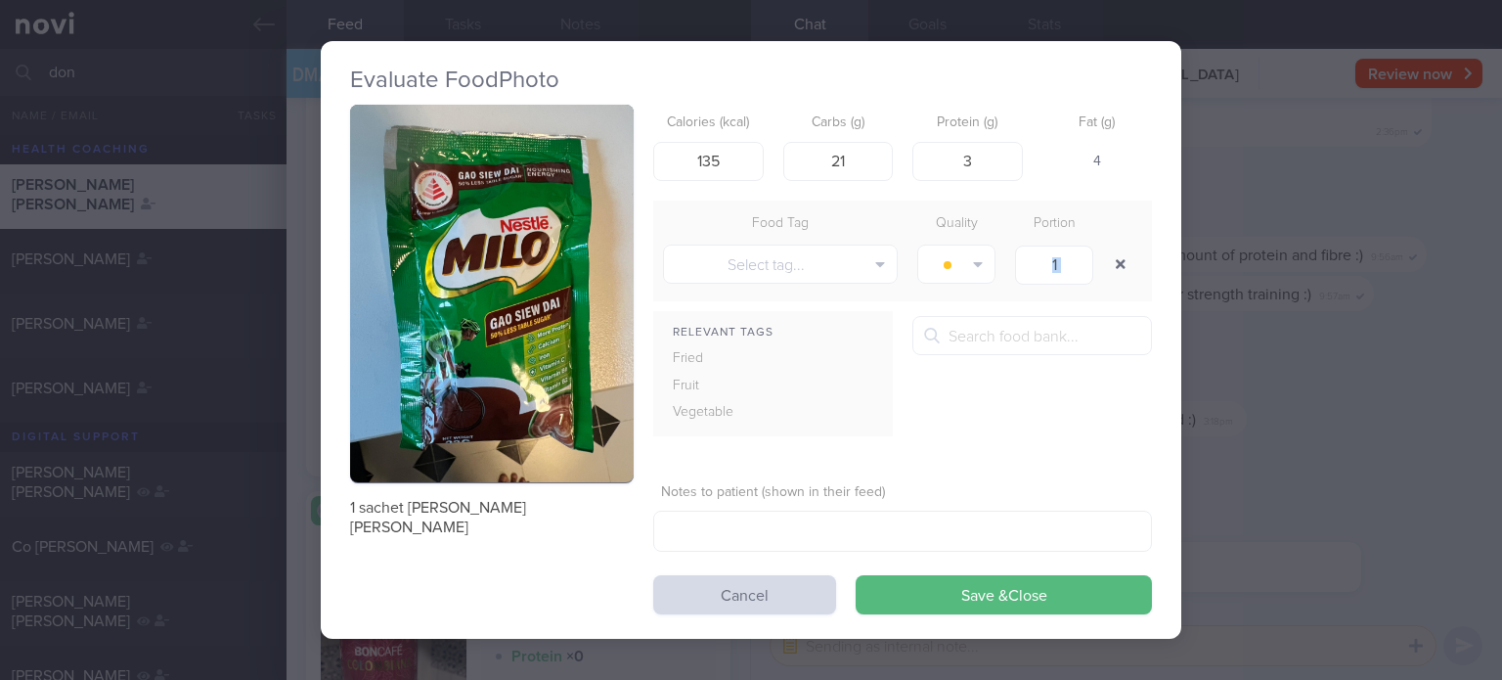
click at [1097, 267] on div "1" at bounding box center [1054, 264] width 98 height 49
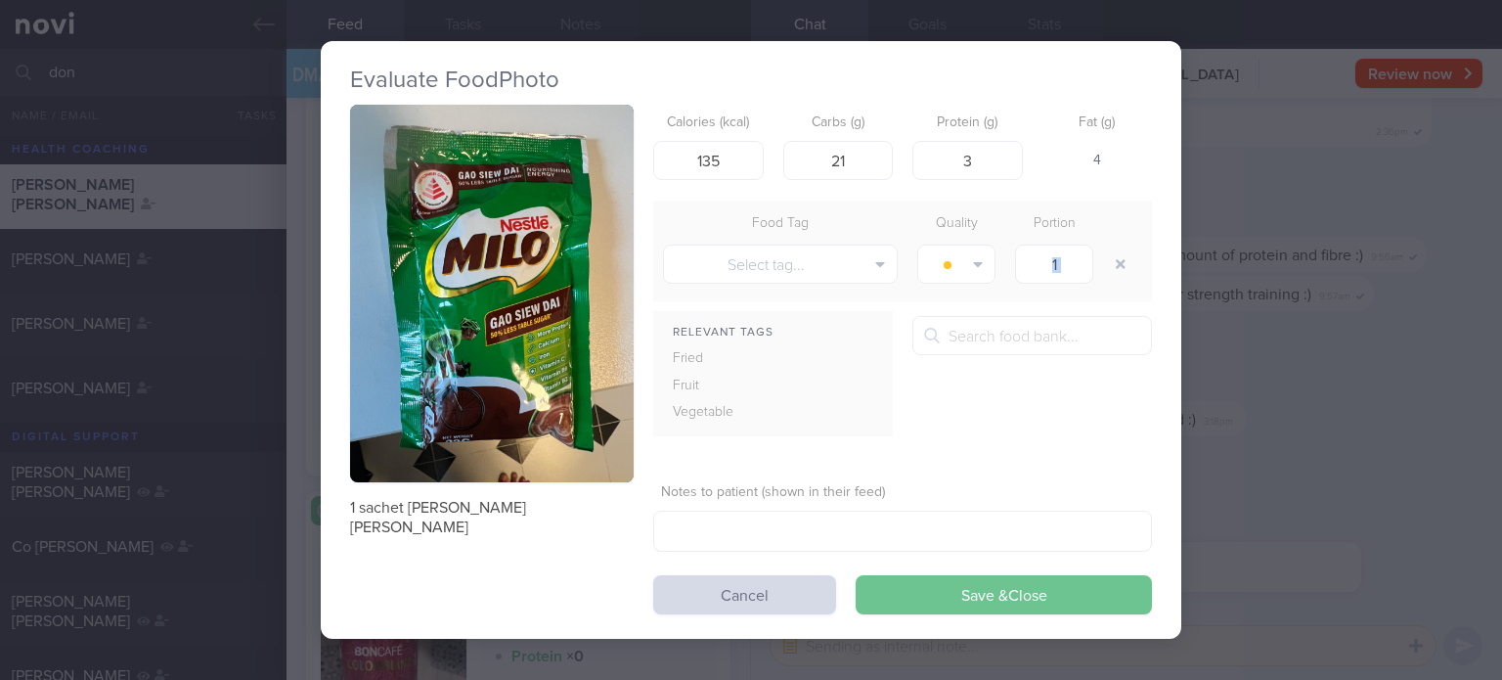
click at [943, 593] on button "Save & Close" at bounding box center [1004, 594] width 296 height 39
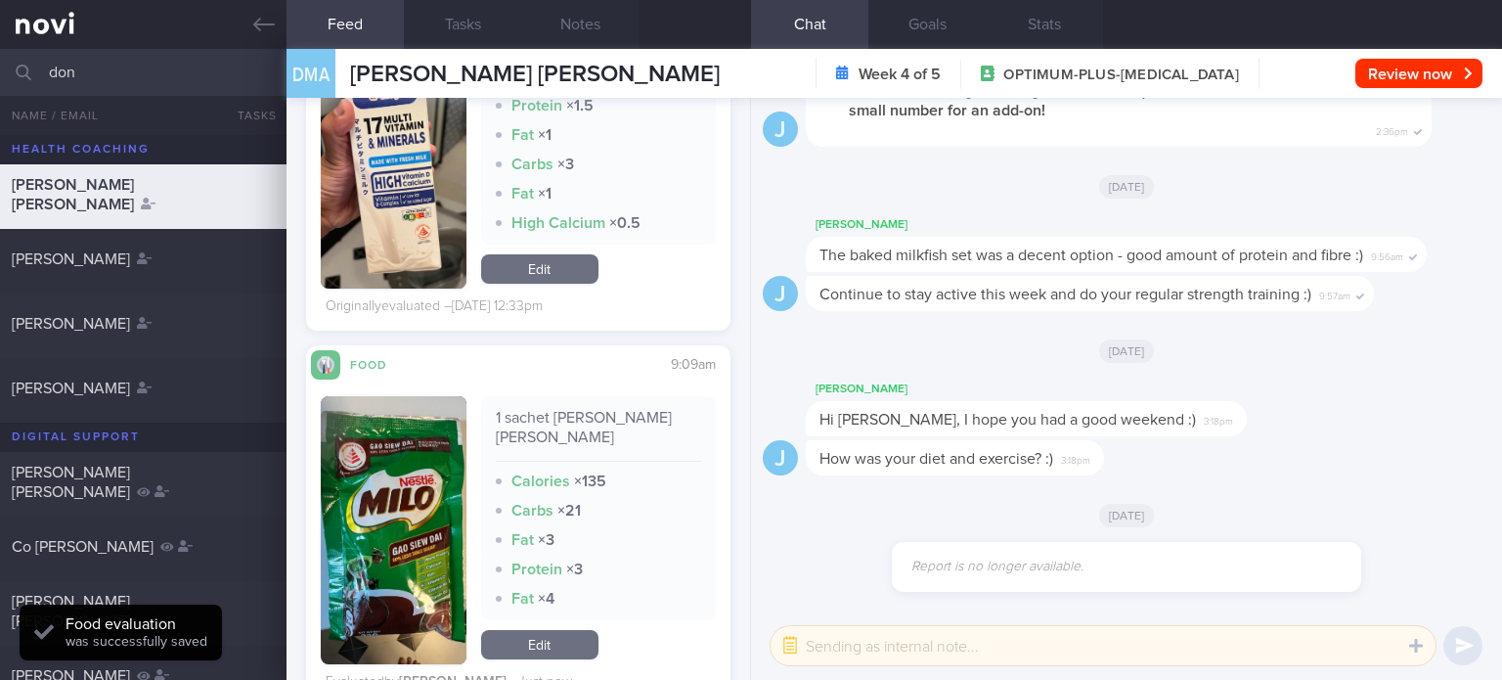
scroll to position [2624, 0]
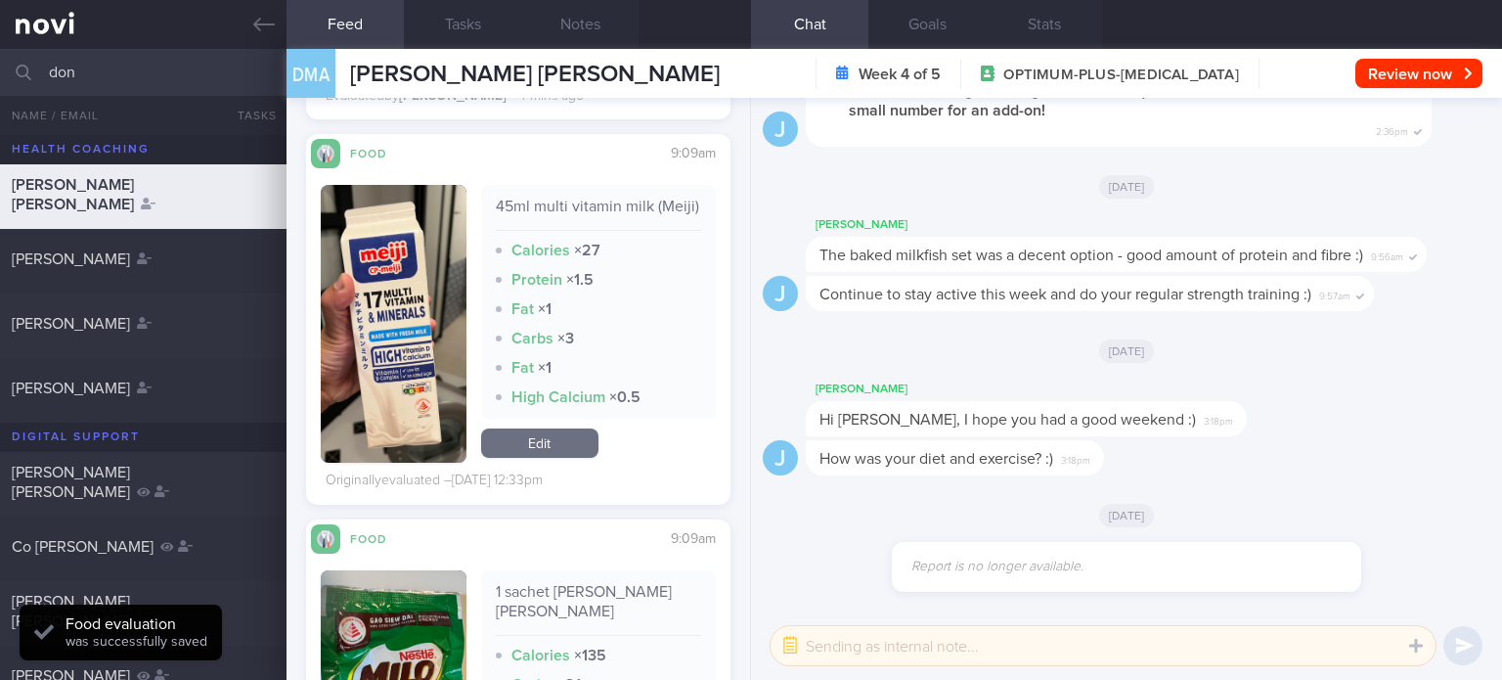
click at [542, 458] on link "Edit" at bounding box center [539, 442] width 117 height 29
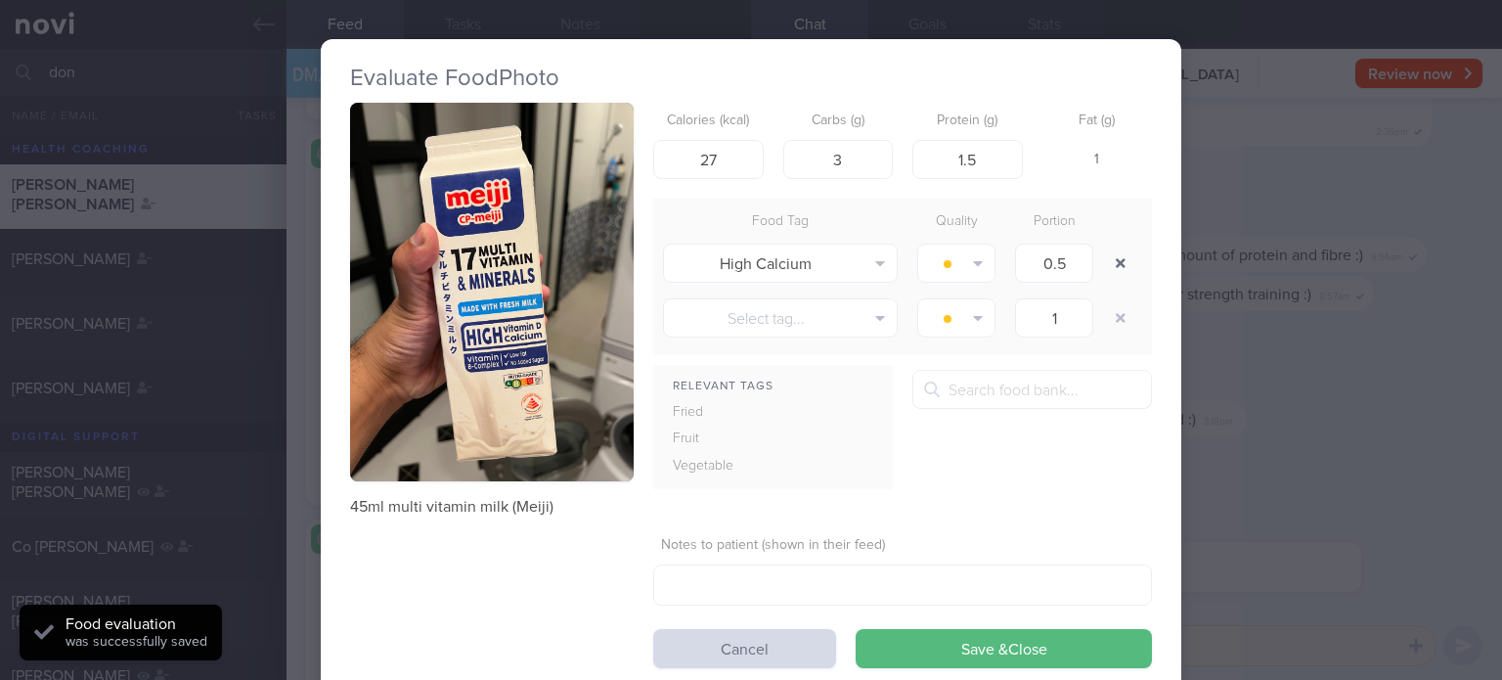
click at [1112, 252] on button "button" at bounding box center [1120, 262] width 35 height 35
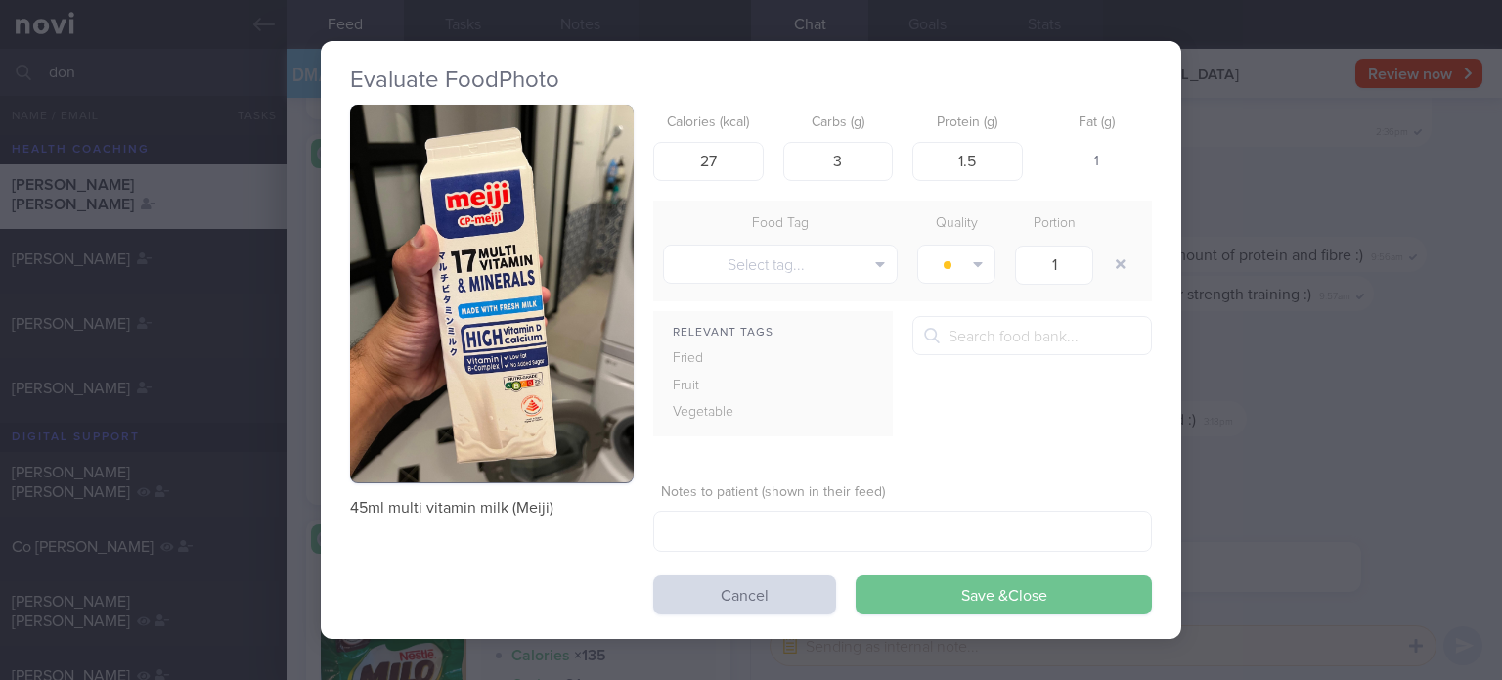
click at [916, 594] on button "Save & Close" at bounding box center [1004, 594] width 296 height 39
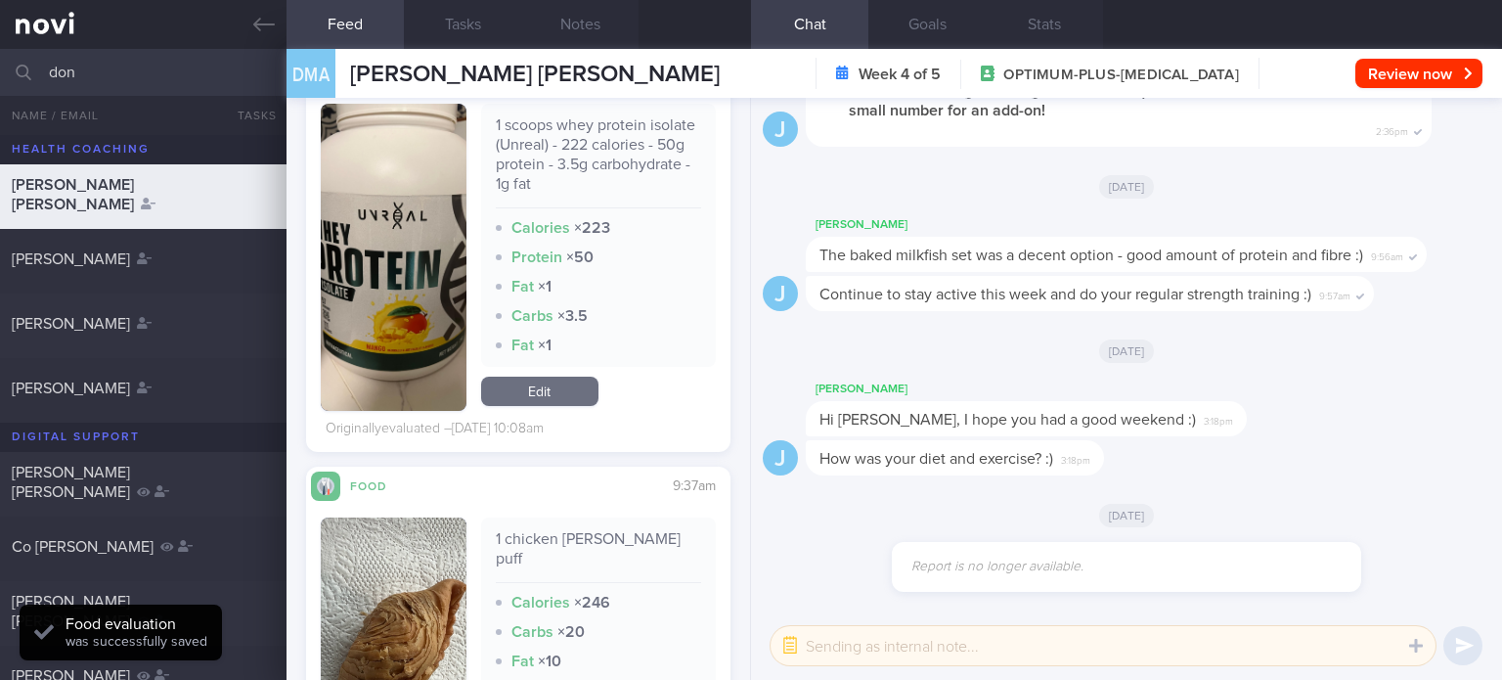
scroll to position [1839, 0]
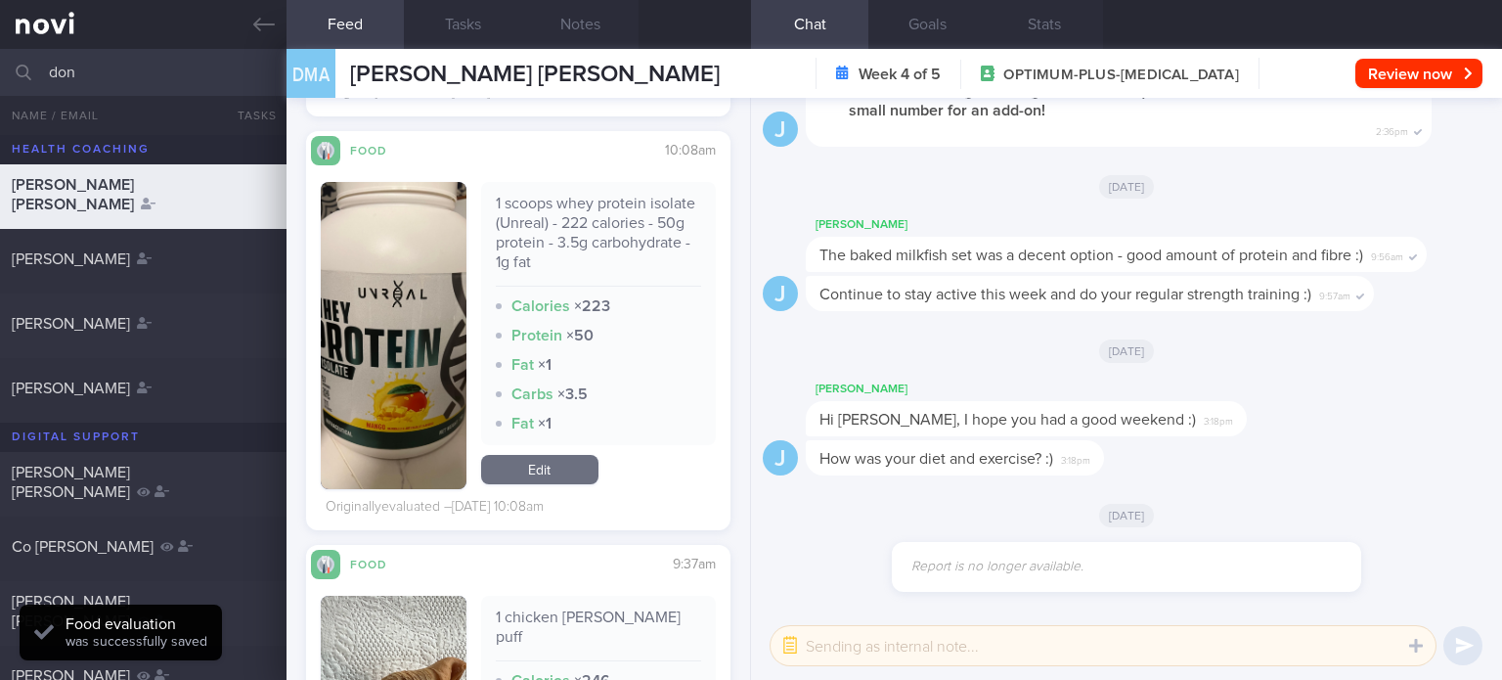
click at [520, 484] on link "Edit" at bounding box center [539, 469] width 117 height 29
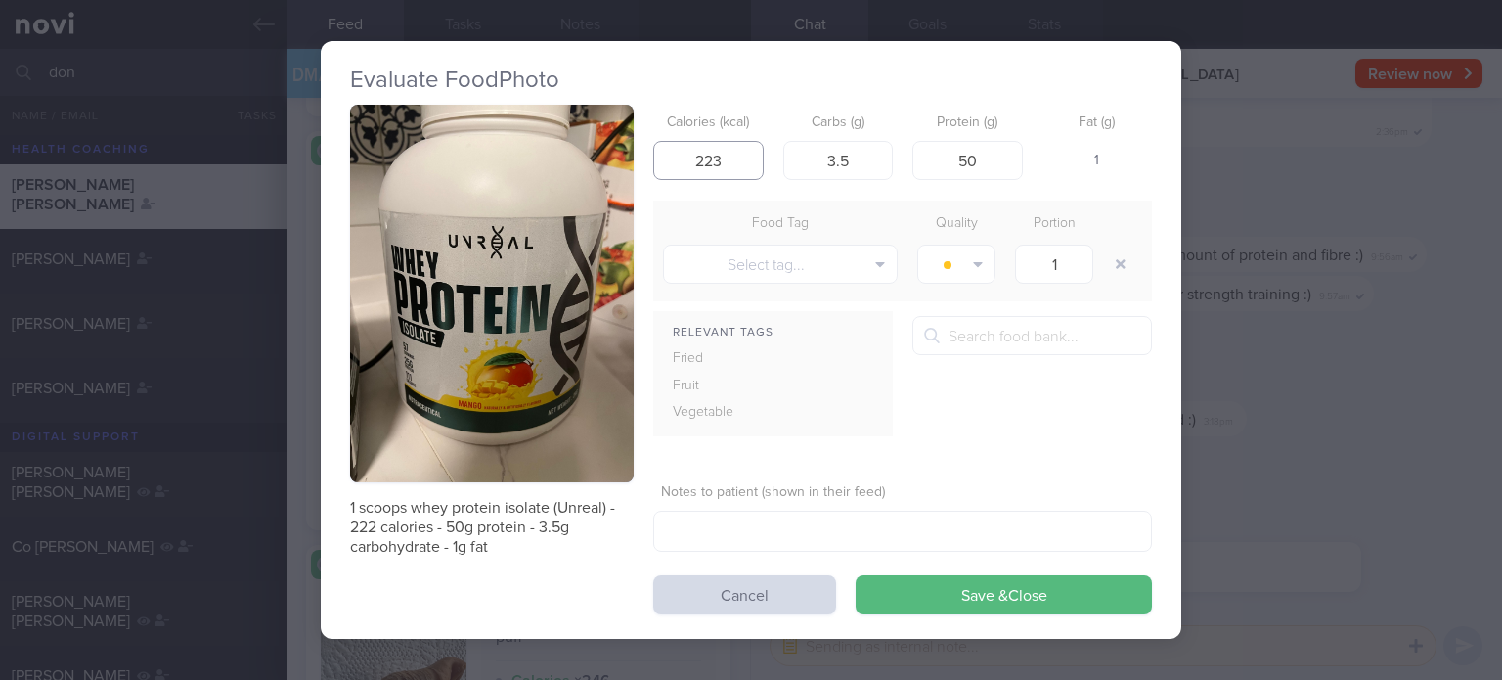
click at [727, 161] on input "223" at bounding box center [708, 160] width 110 height 39
click at [856, 575] on button "Save & Close" at bounding box center [1004, 594] width 296 height 39
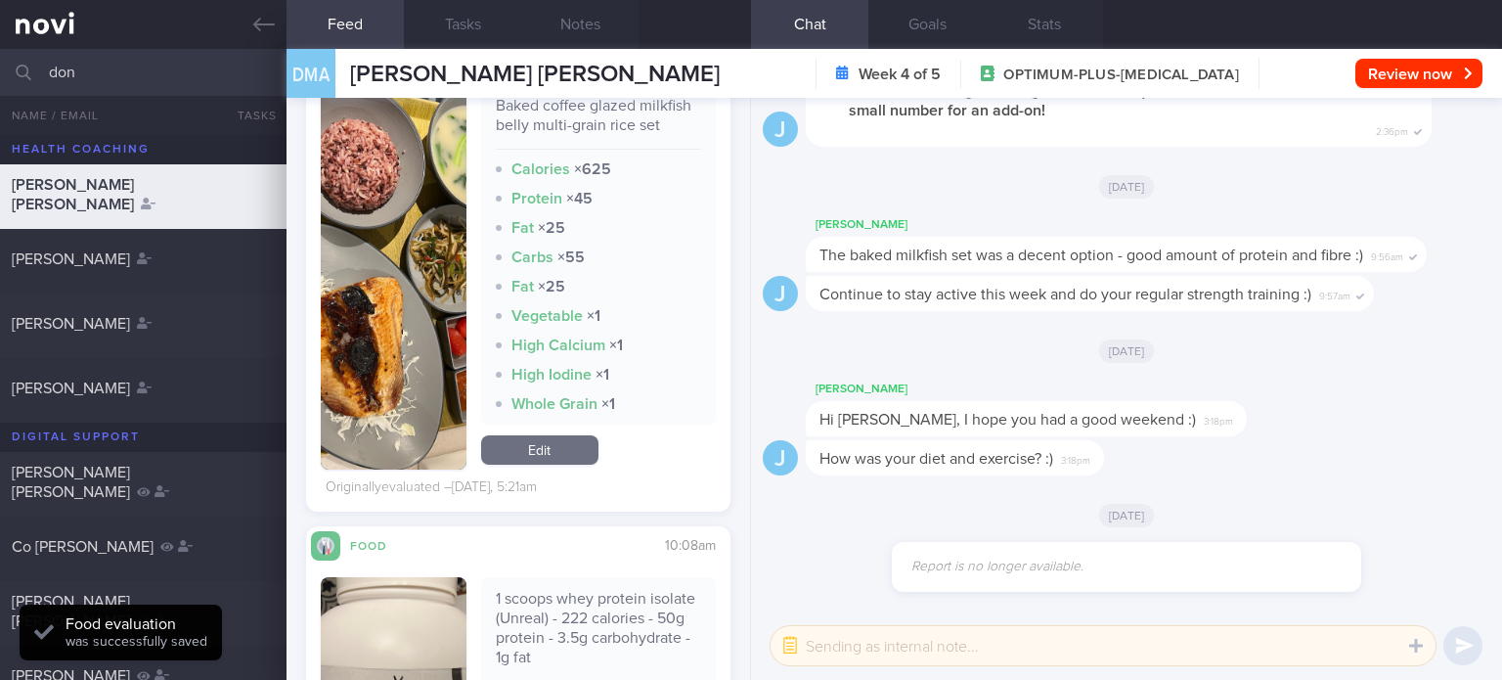
scroll to position [1443, 0]
click at [511, 465] on link "Edit" at bounding box center [539, 450] width 117 height 29
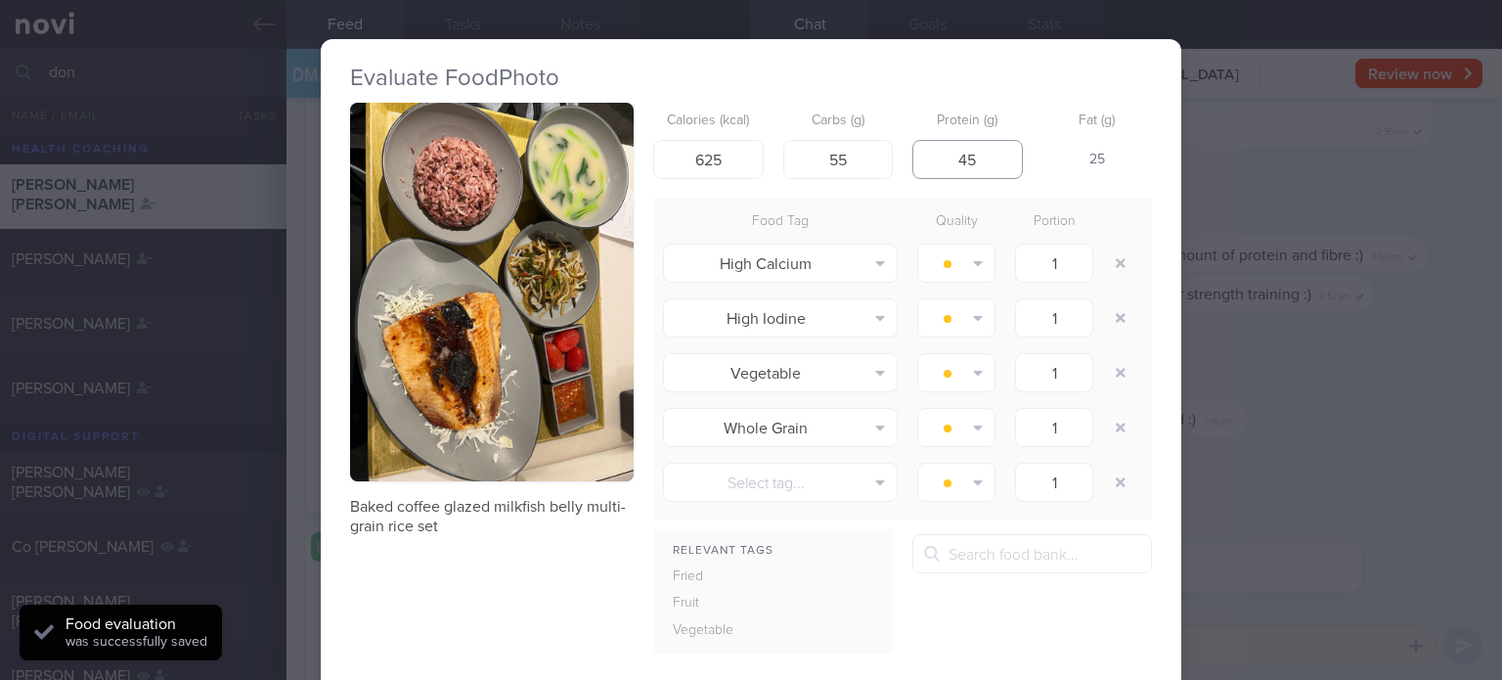
click at [982, 161] on input "45" at bounding box center [967, 159] width 110 height 39
click at [860, 156] on input "55" at bounding box center [838, 159] width 110 height 39
click at [1111, 263] on button "button" at bounding box center [1120, 262] width 35 height 35
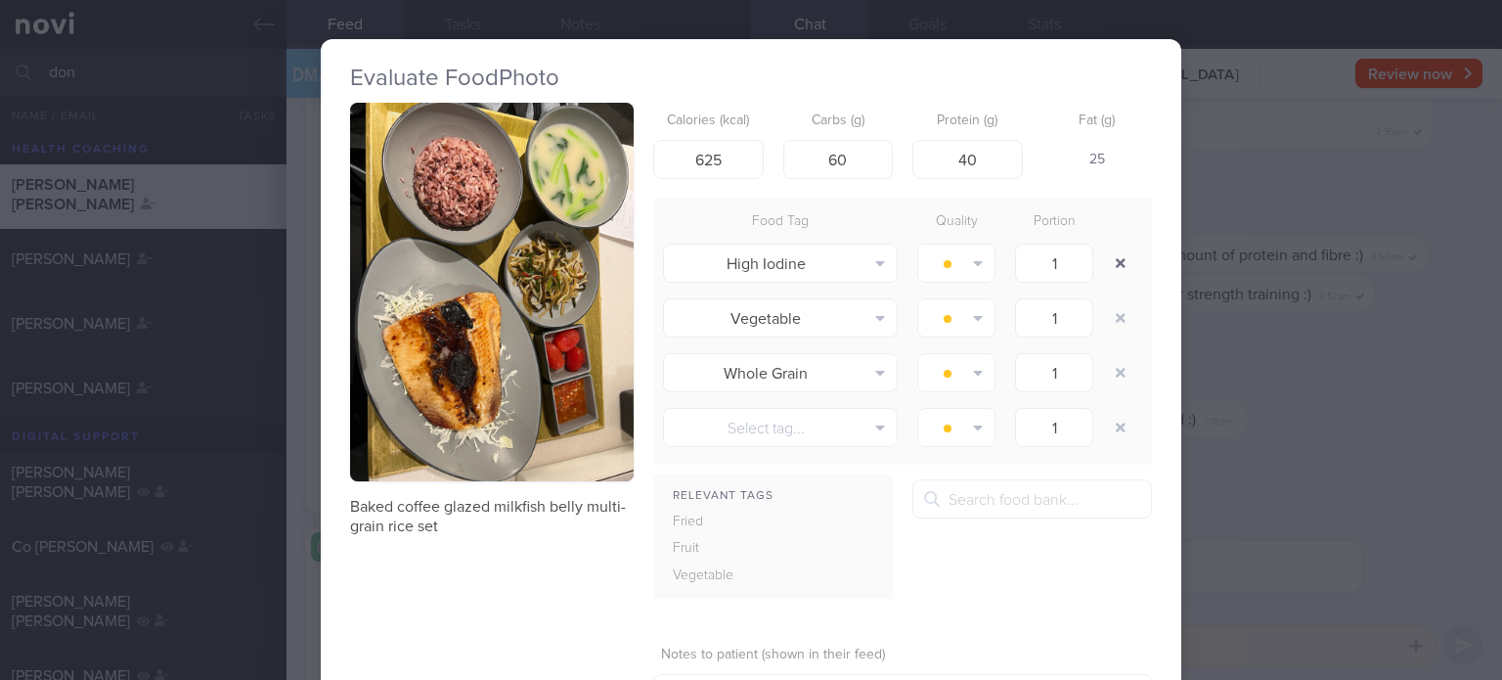
click at [1111, 263] on button "button" at bounding box center [1120, 262] width 35 height 35
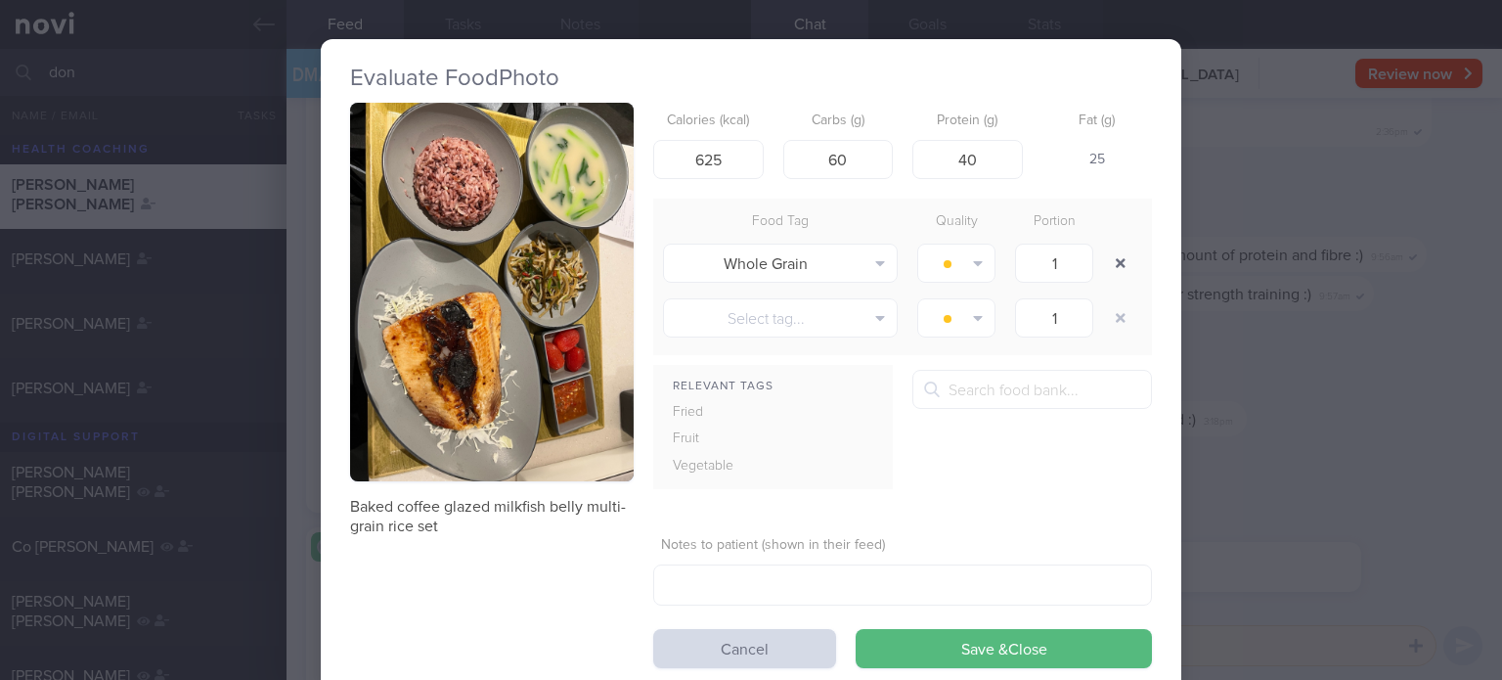
click at [1111, 263] on button "button" at bounding box center [1120, 262] width 35 height 35
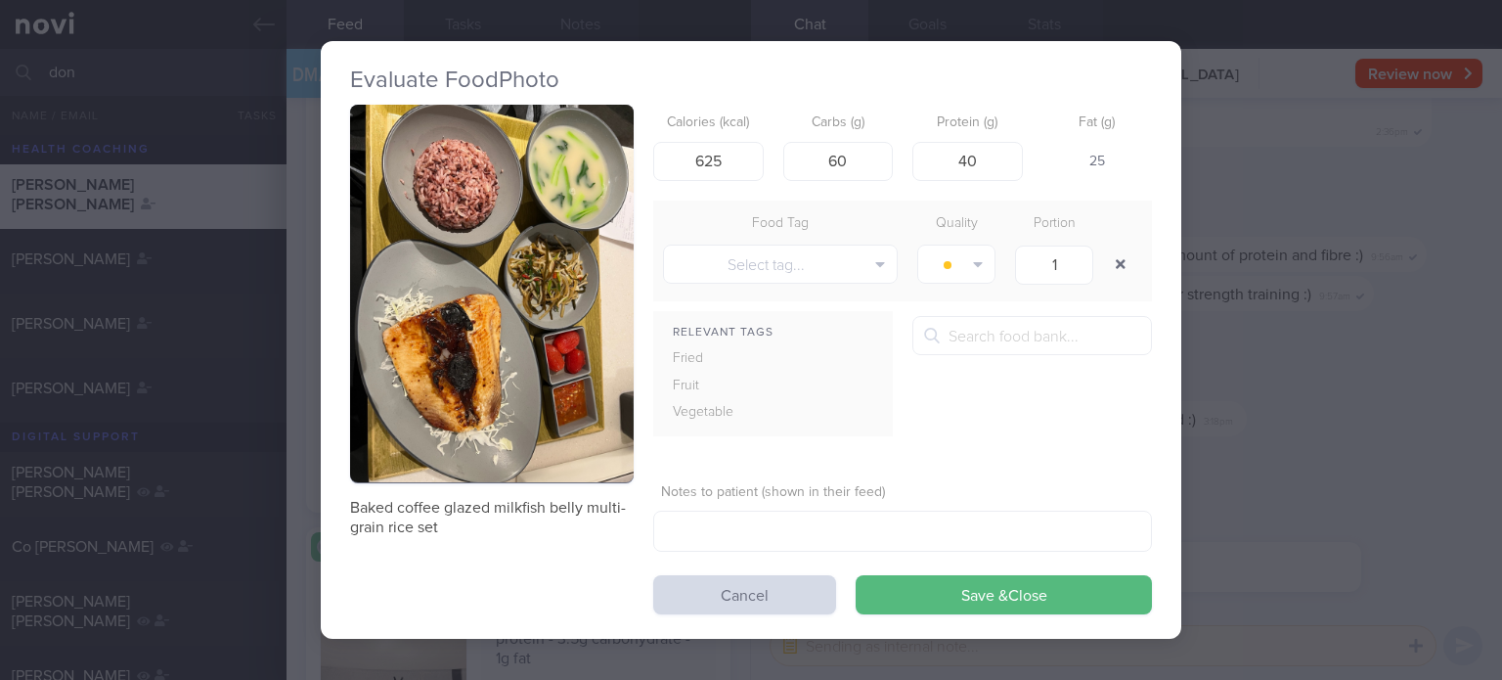
click at [1111, 263] on button "button" at bounding box center [1120, 263] width 35 height 35
click at [860, 253] on button "Select tag..." at bounding box center [780, 263] width 235 height 39
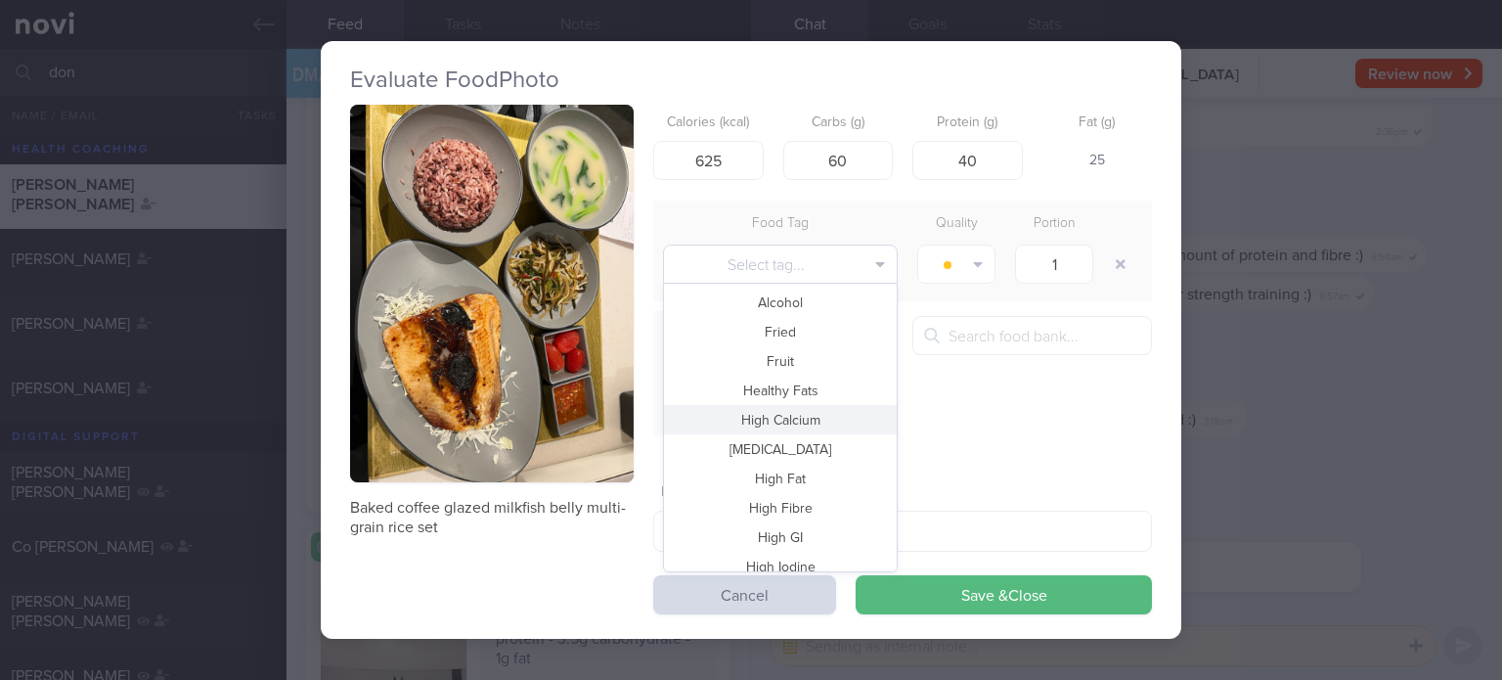
scroll to position [423, 0]
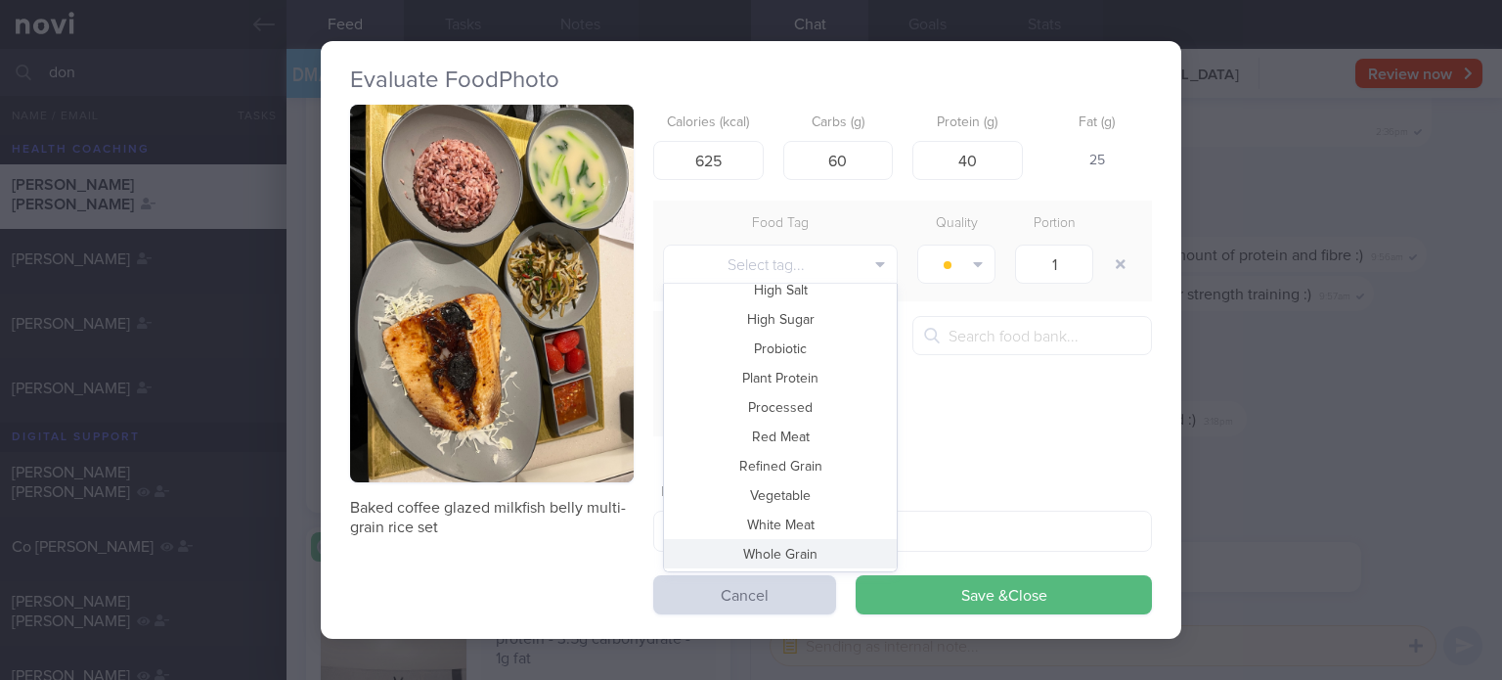
click at [757, 559] on button "Whole Grain" at bounding box center [780, 553] width 233 height 29
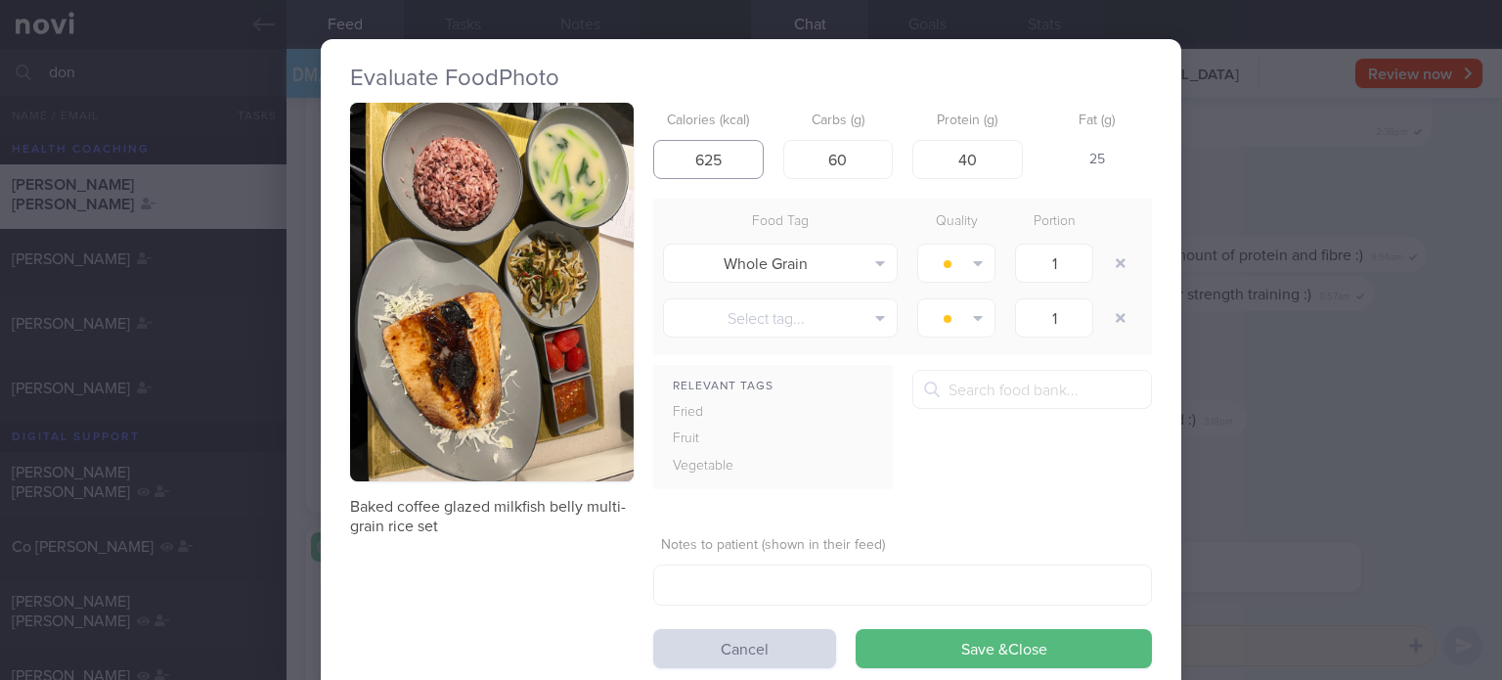
click at [718, 165] on input "625" at bounding box center [708, 159] width 110 height 39
click button "Save & Close" at bounding box center [1004, 648] width 296 height 39
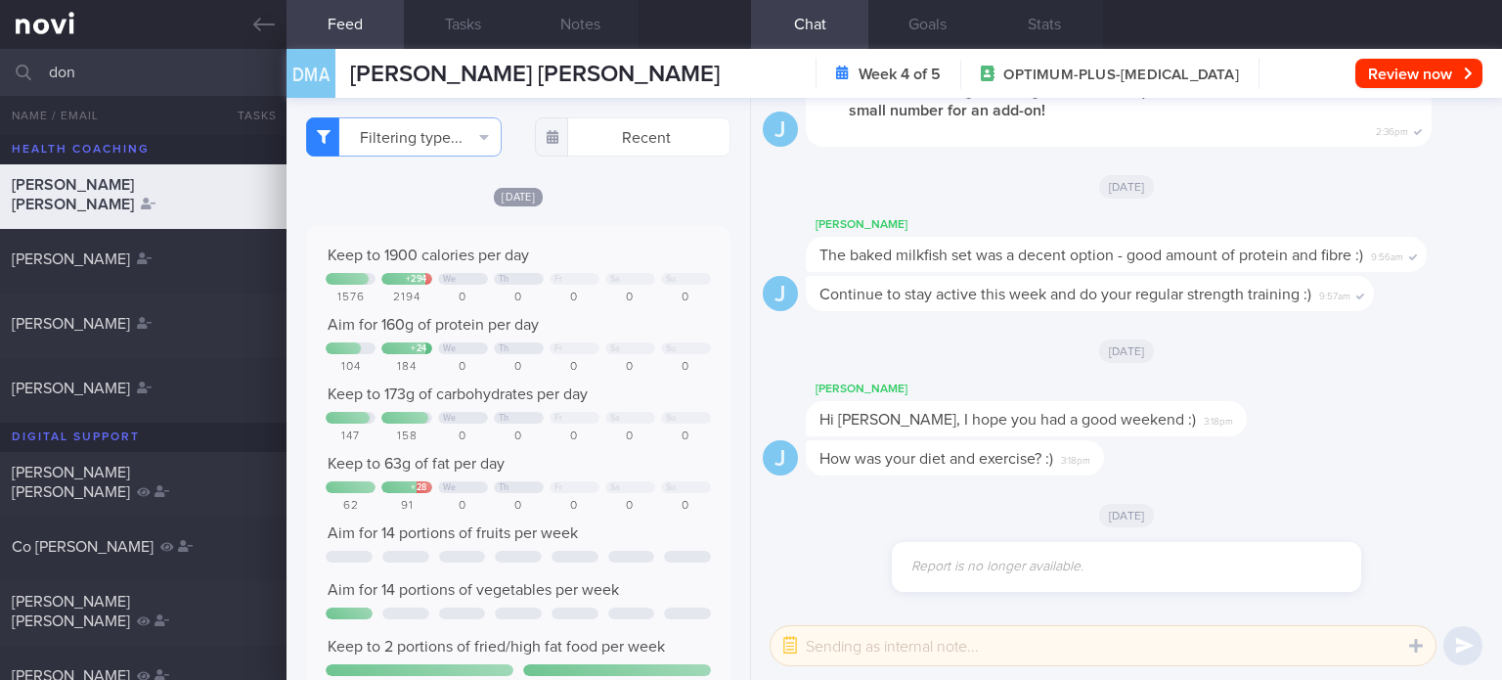
drag, startPoint x: 164, startPoint y: 72, endPoint x: 0, endPoint y: 68, distance: 164.3
click at [0, 68] on input "don" at bounding box center [751, 72] width 1502 height 47
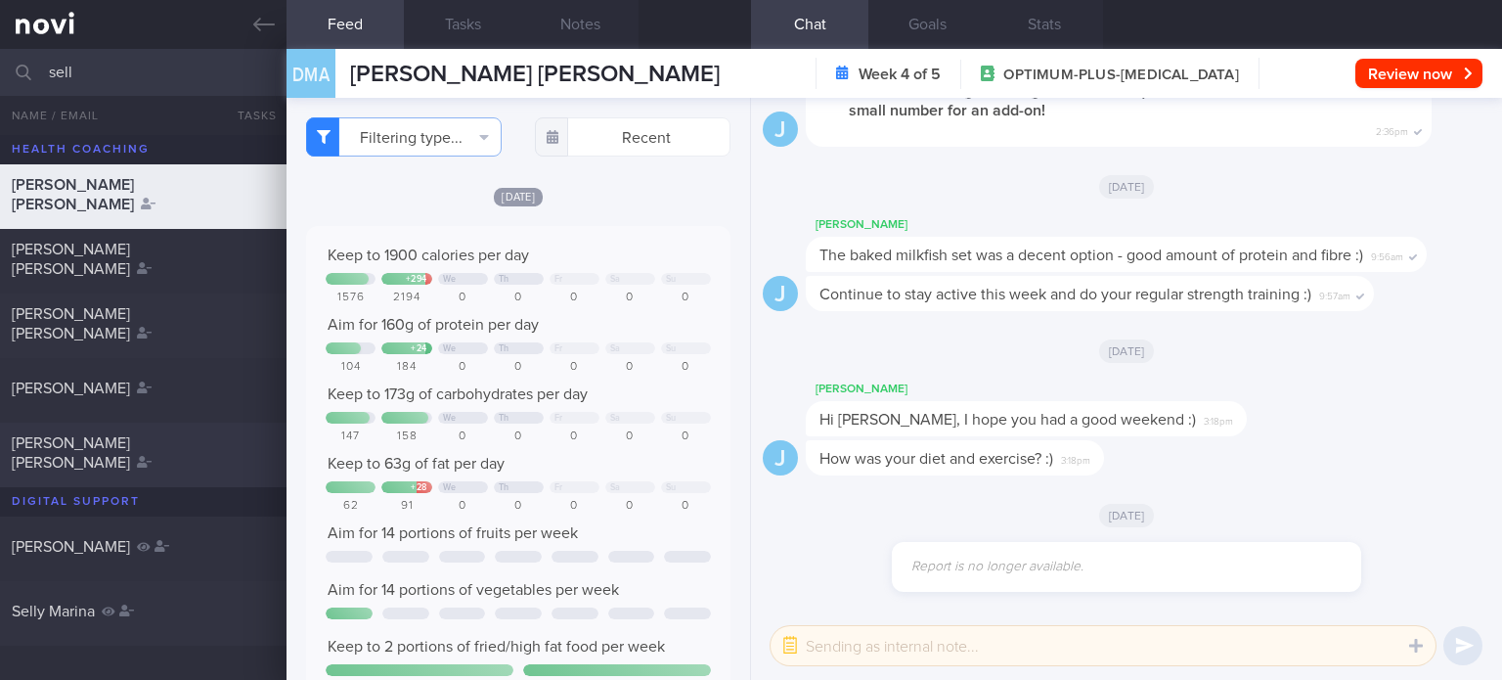
click at [130, 437] on span "[PERSON_NAME] [PERSON_NAME]" at bounding box center [71, 452] width 118 height 35
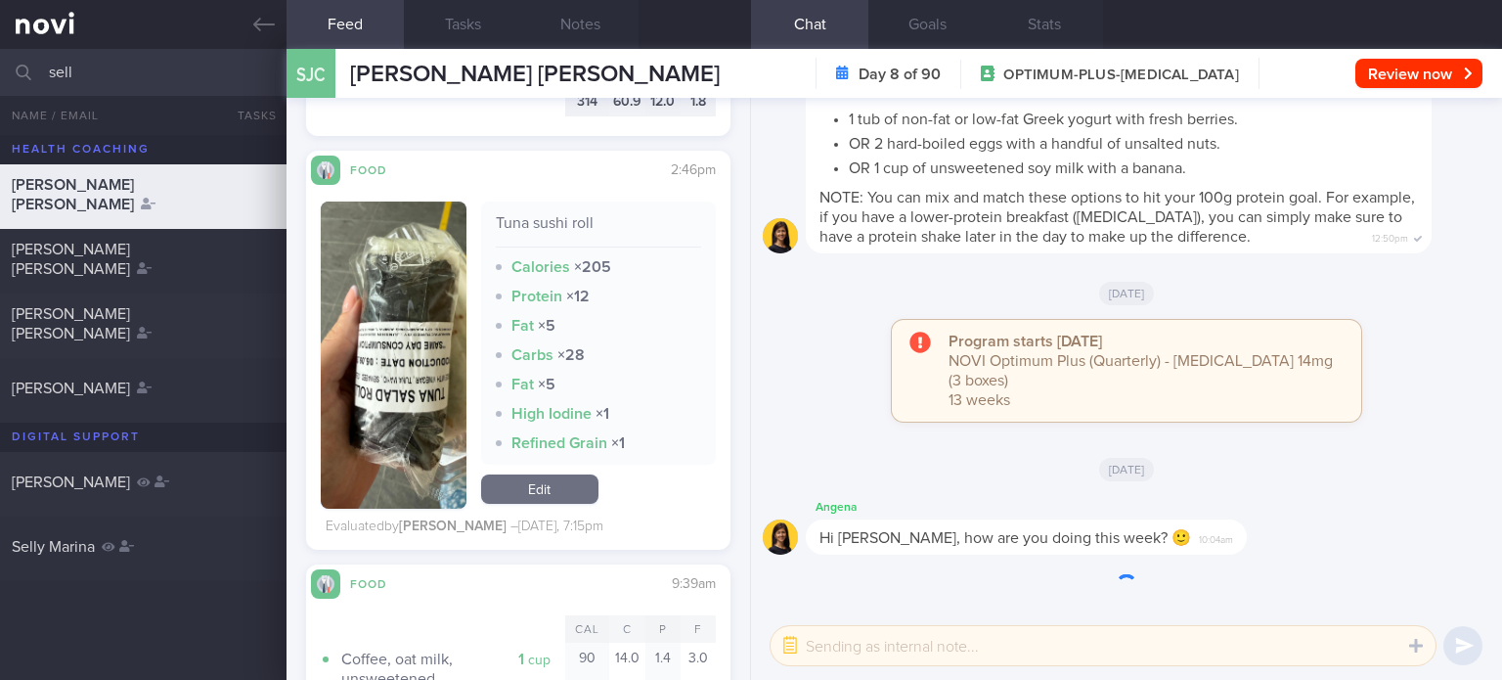
scroll to position [841, 0]
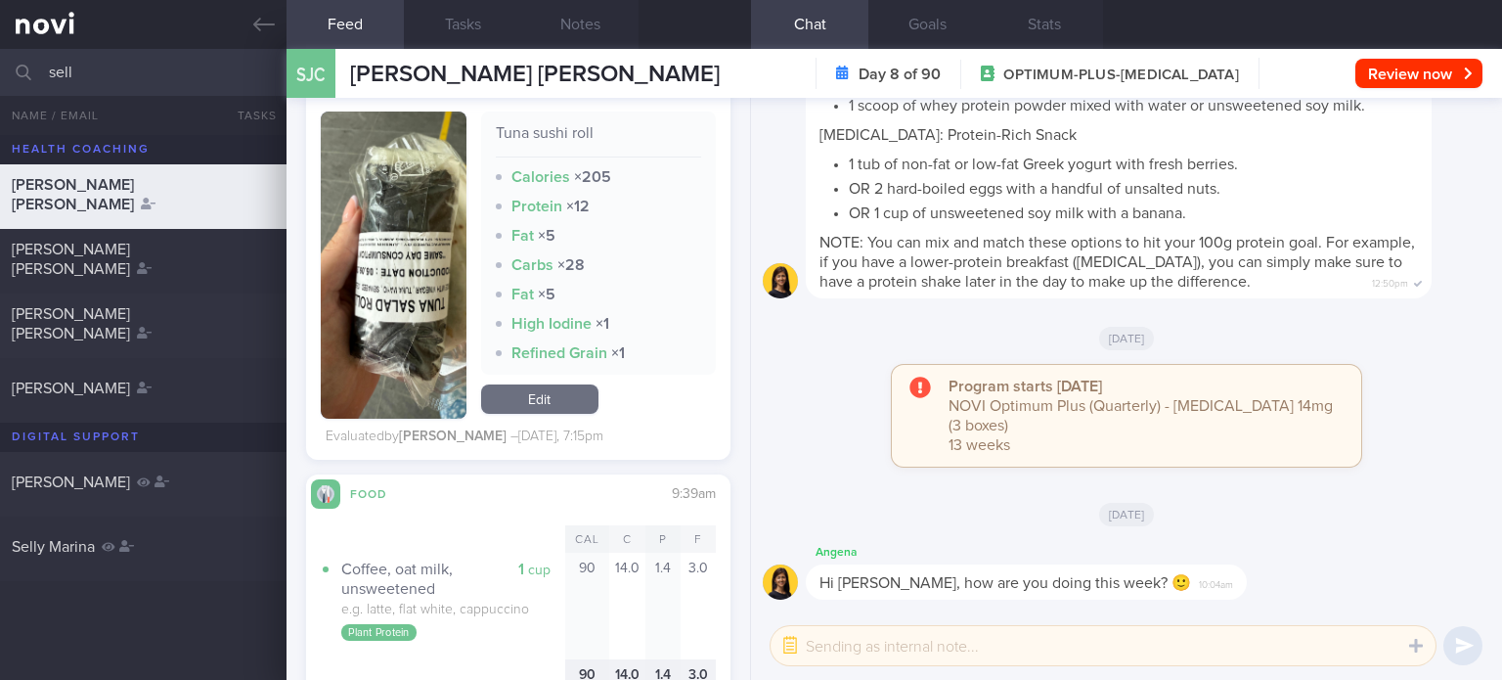
click at [536, 390] on link "Edit" at bounding box center [539, 398] width 117 height 29
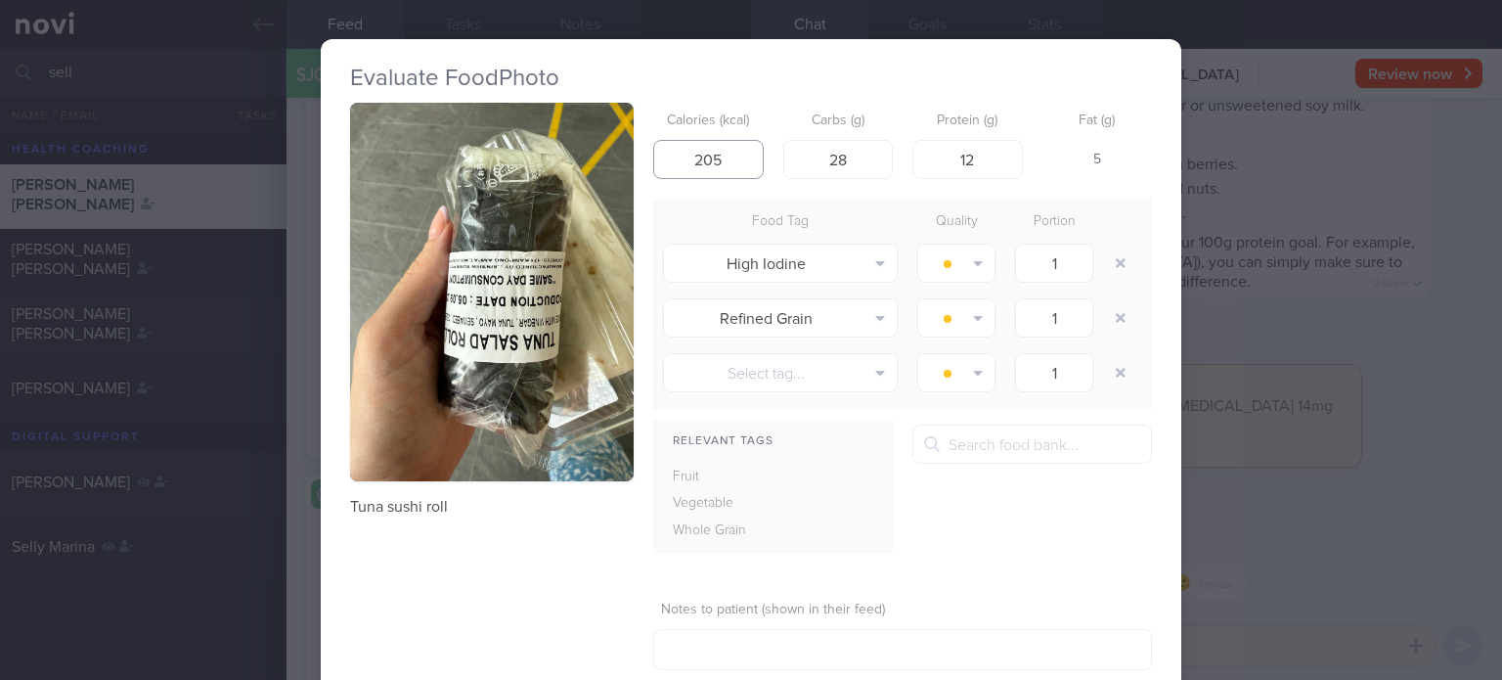
click at [702, 160] on input "205" at bounding box center [708, 159] width 110 height 39
drag, startPoint x: 858, startPoint y: 164, endPoint x: 770, endPoint y: 166, distance: 88.0
click at [770, 166] on div "Calories (kcal) 225 Carbs (g) 28 Protein (g) 12 Fat (g) 7" at bounding box center [902, 141] width 499 height 77
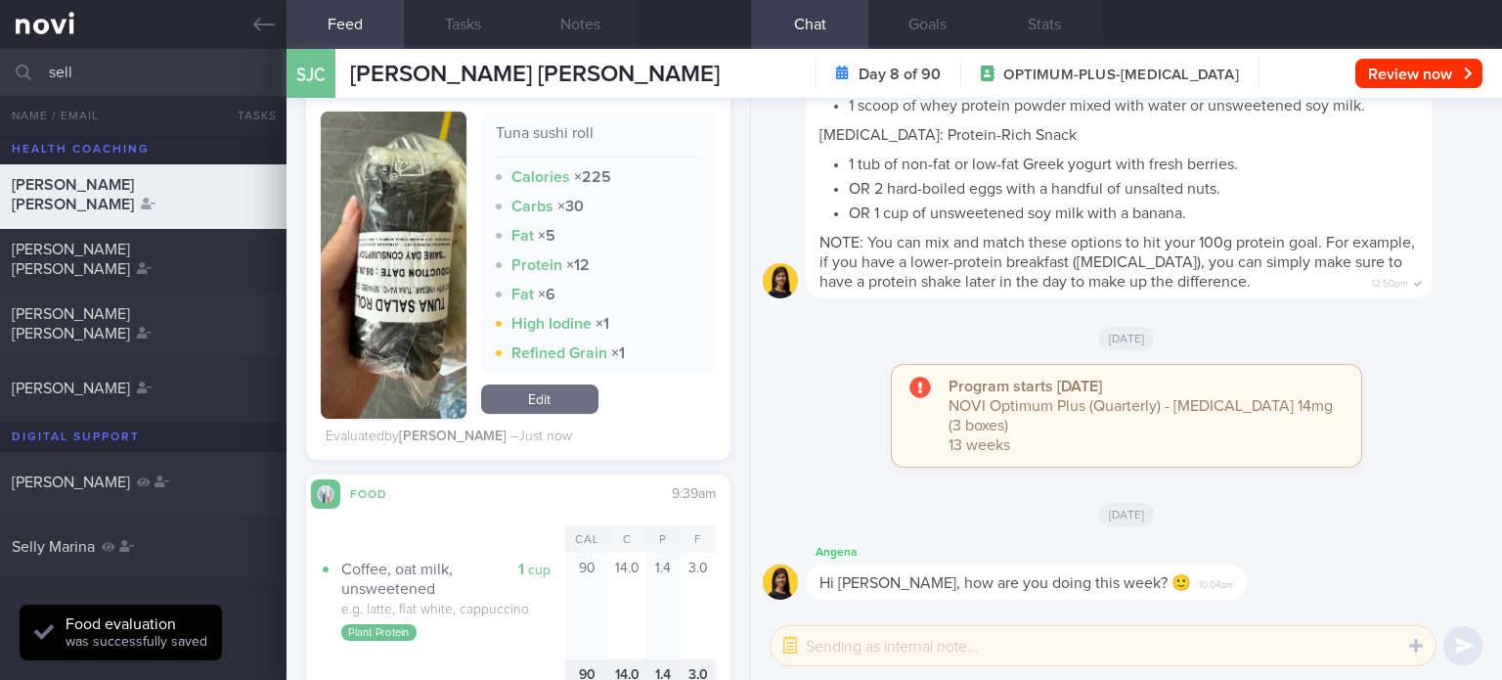
drag, startPoint x: 607, startPoint y: 400, endPoint x: 535, endPoint y: 389, distance: 73.2
click at [535, 389] on div "Tuna sushi roll Calories × 225 Carbs × 30 Fat × 5 Protein × 12 Fat × 6 High Iod…" at bounding box center [598, 264] width 235 height 307
click at [535, 389] on link "Edit" at bounding box center [539, 398] width 117 height 29
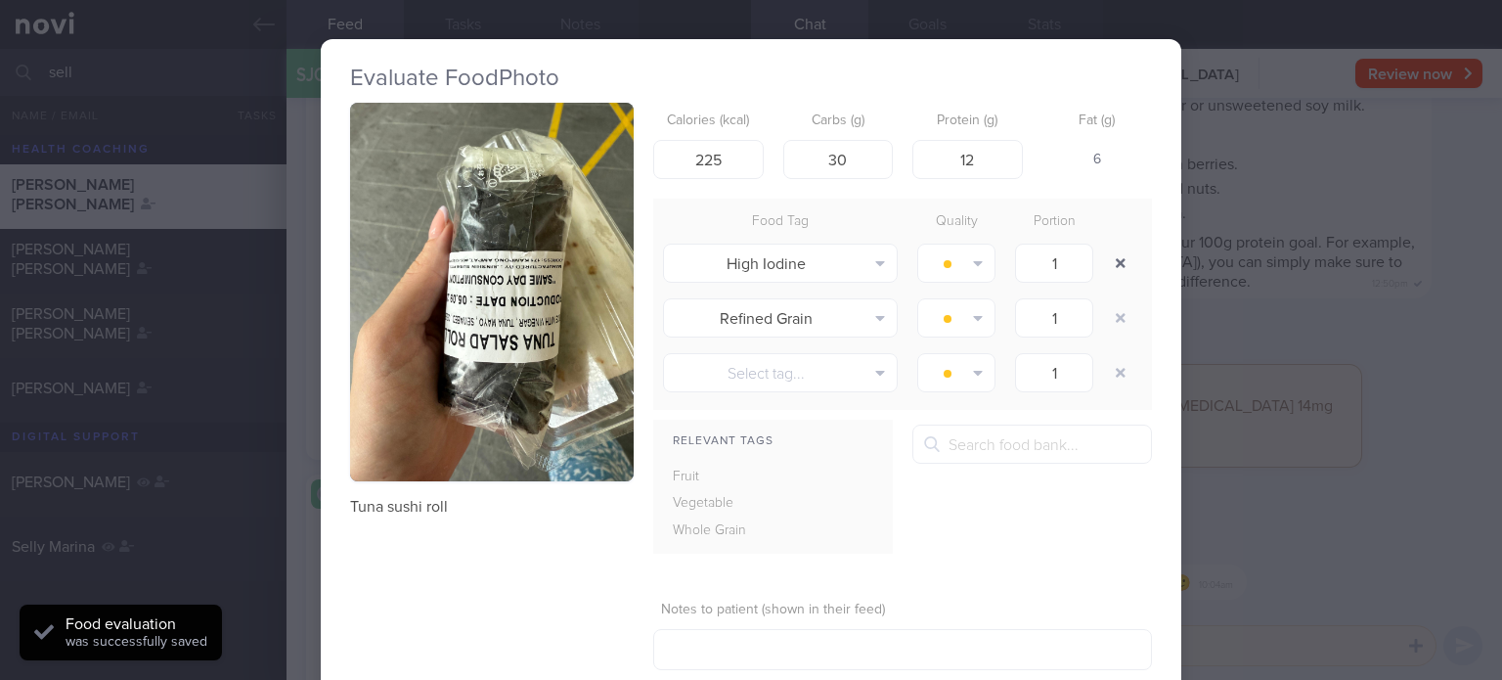
click at [1103, 261] on button "button" at bounding box center [1120, 262] width 35 height 35
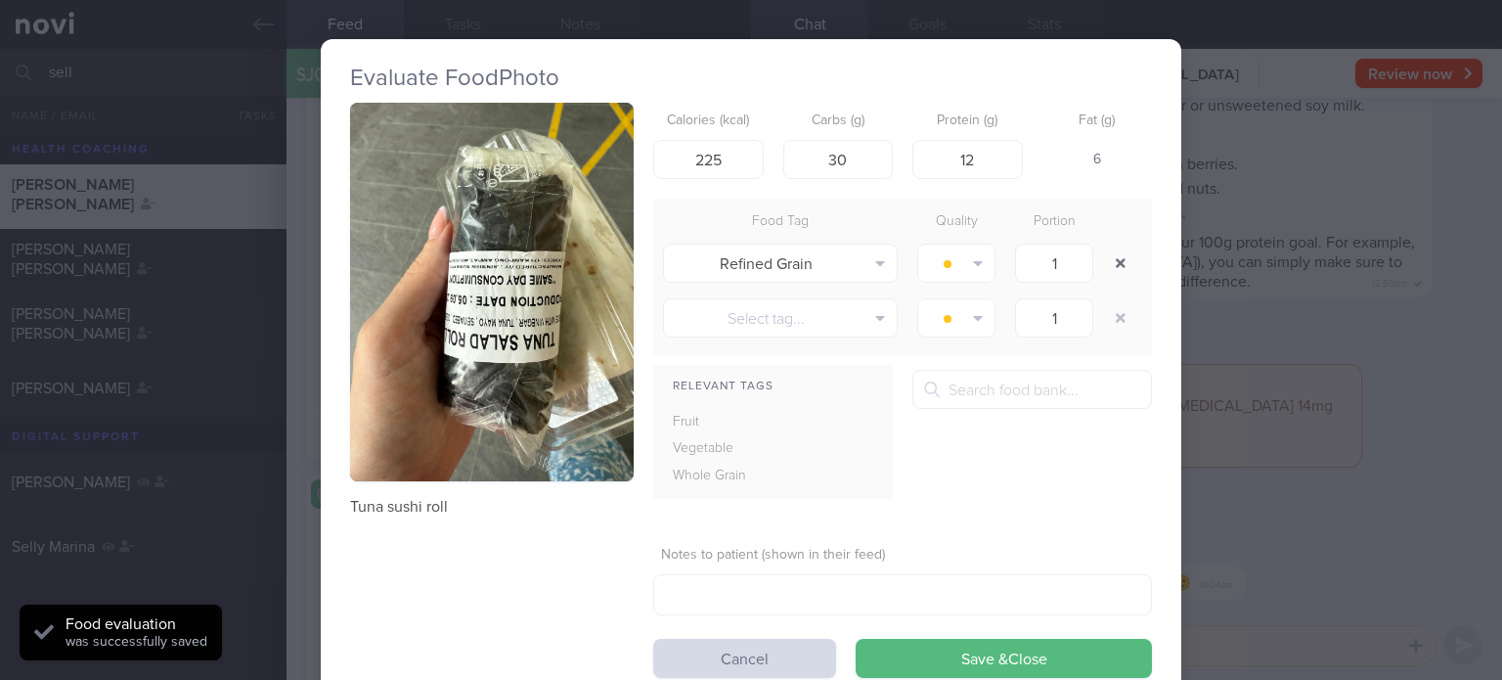
click at [1103, 261] on button "button" at bounding box center [1120, 262] width 35 height 35
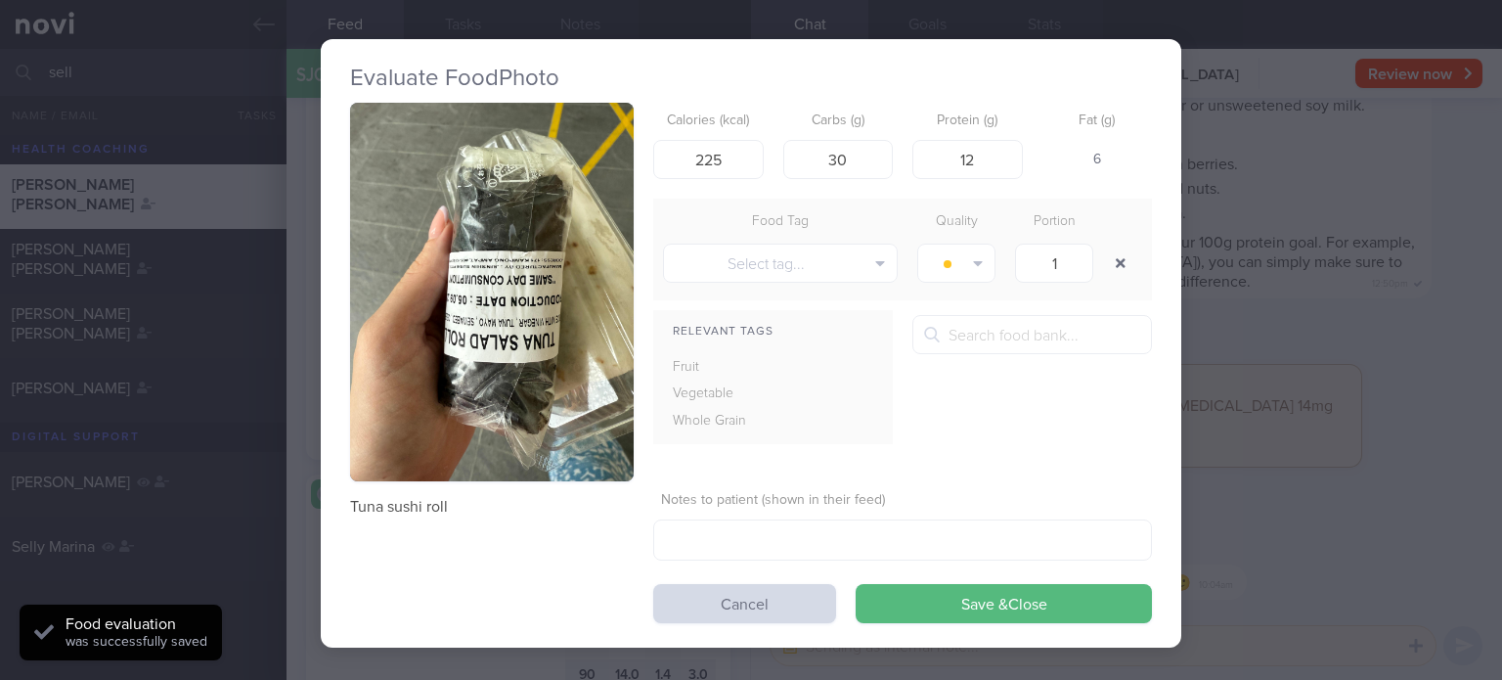
click at [1103, 261] on button "button" at bounding box center [1120, 262] width 35 height 35
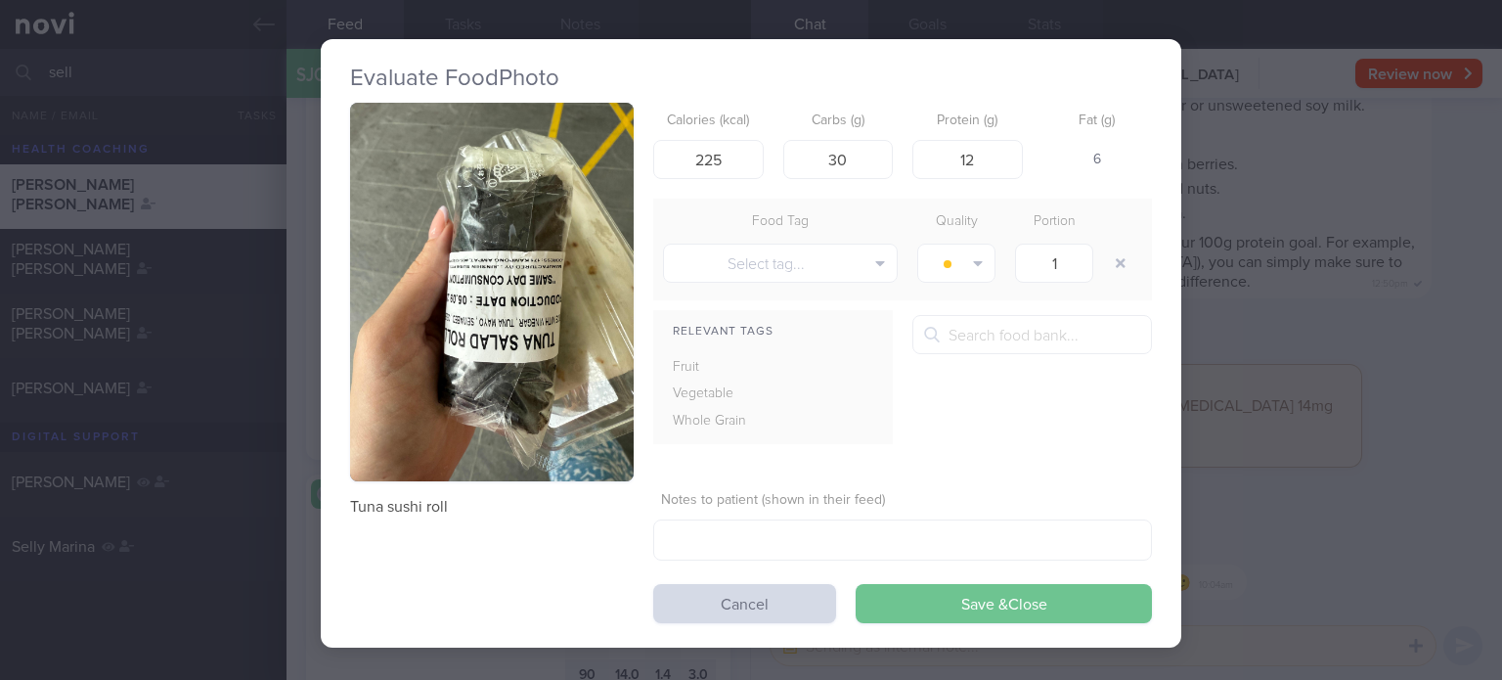
click at [909, 595] on button "Save & Close" at bounding box center [1004, 603] width 296 height 39
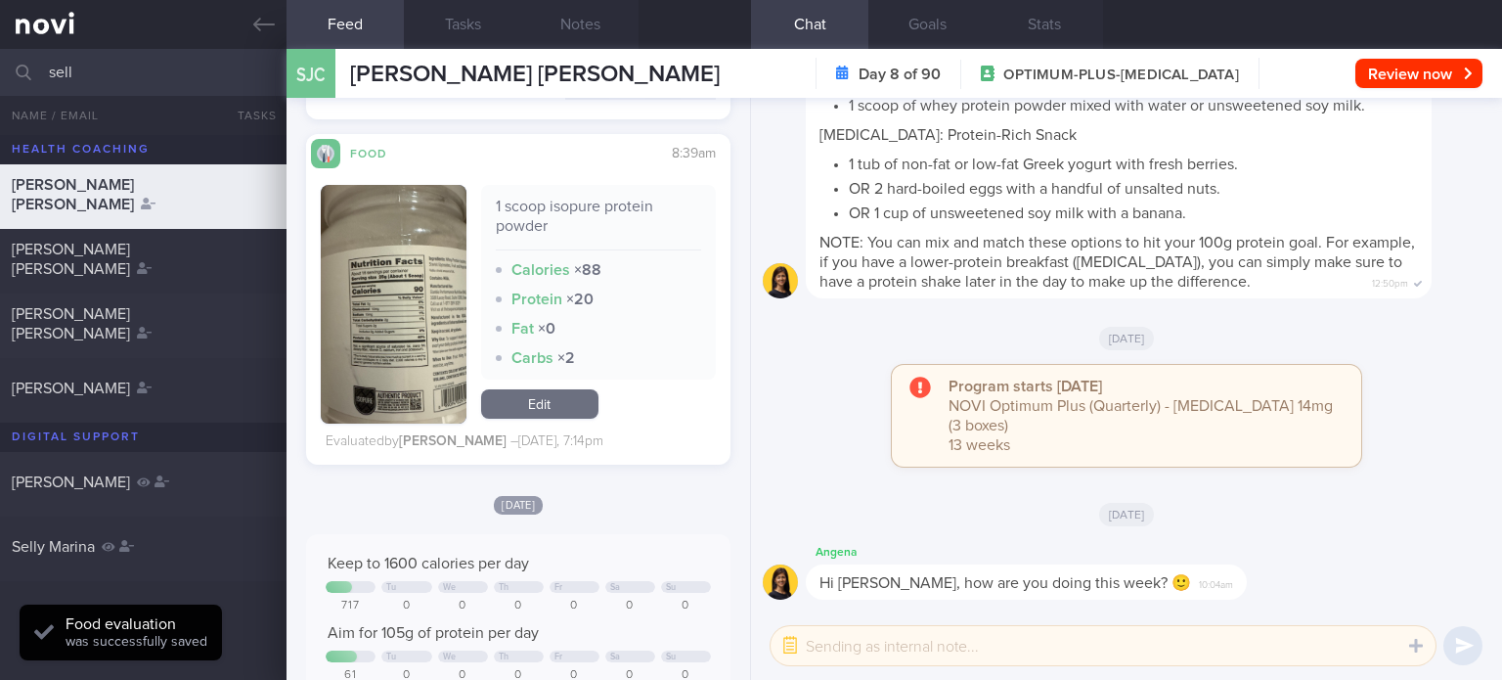
scroll to position [1373, 0]
click at [524, 404] on link "Edit" at bounding box center [539, 402] width 117 height 29
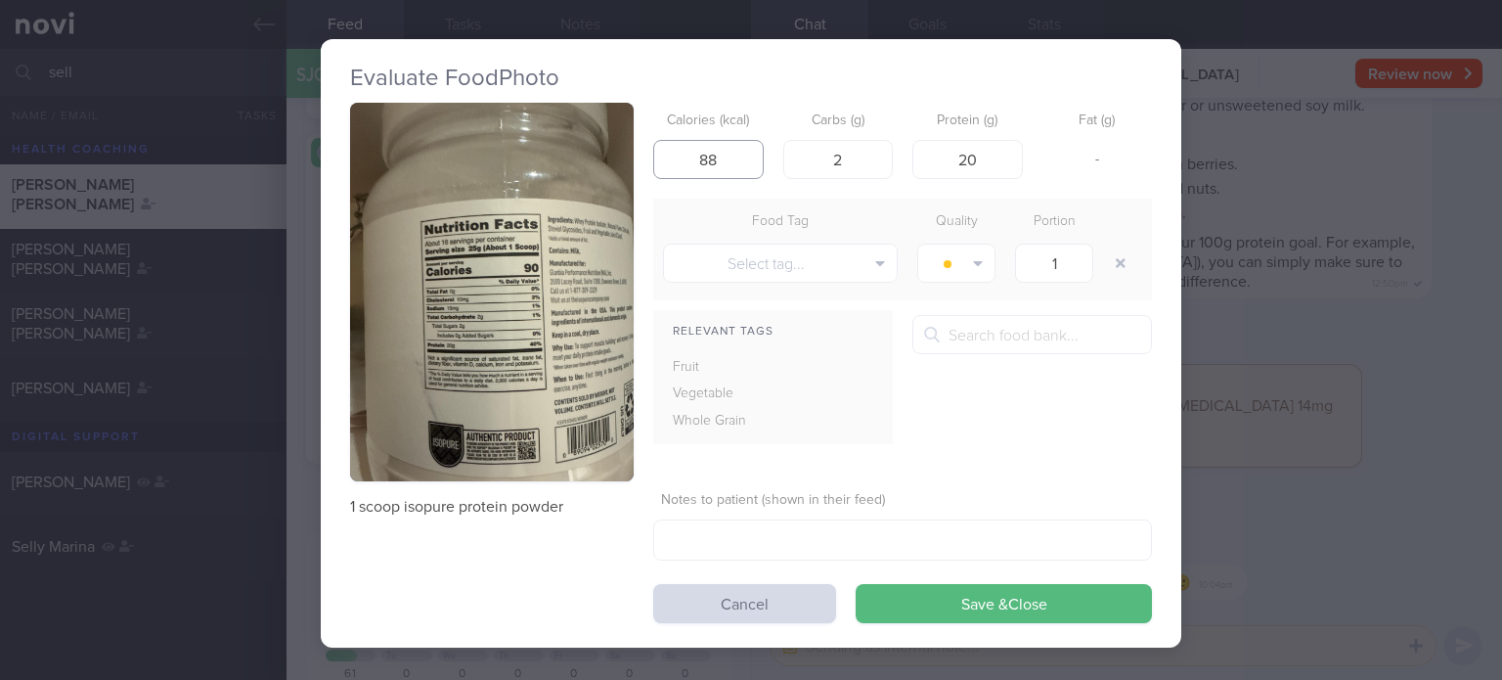
click at [726, 155] on input "88" at bounding box center [708, 159] width 110 height 39
click at [856, 584] on button "Save & Close" at bounding box center [1004, 603] width 296 height 39
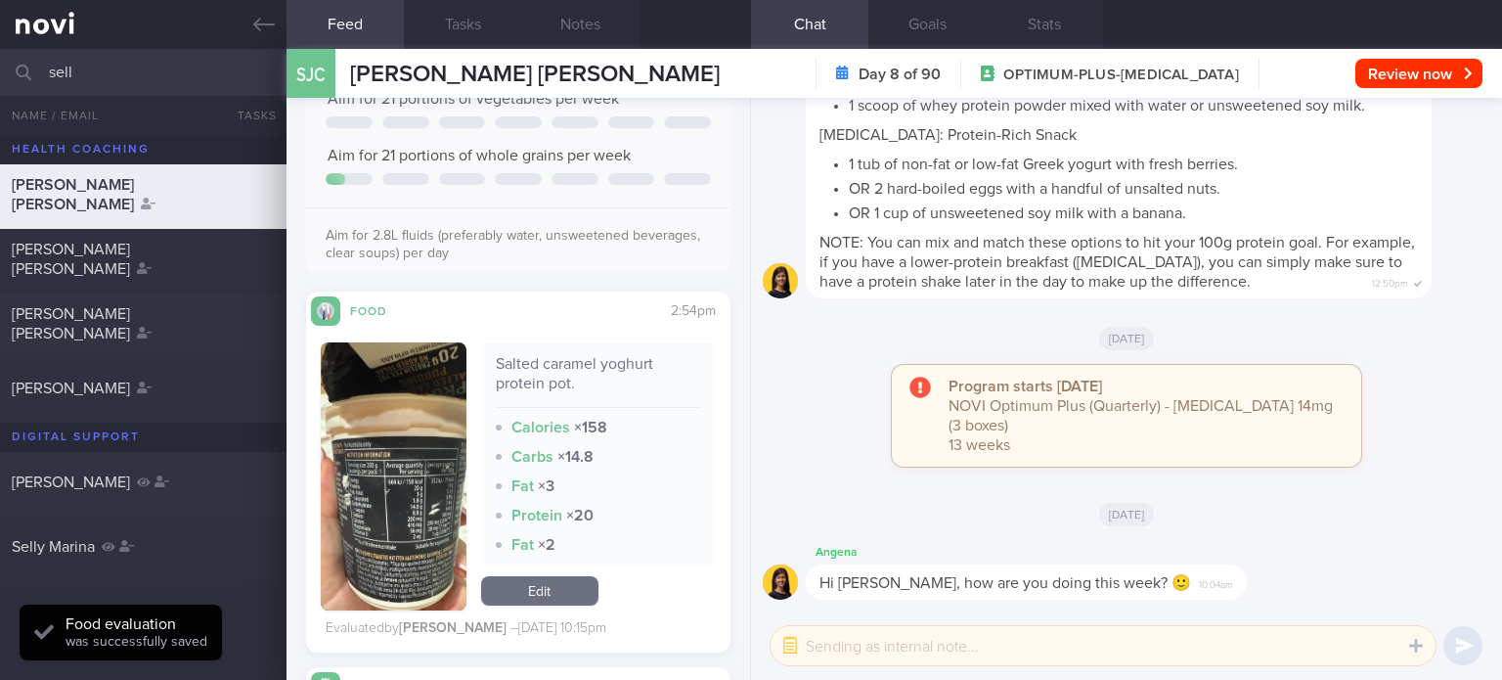
scroll to position [2108, 0]
